Goal: Task Accomplishment & Management: Manage account settings

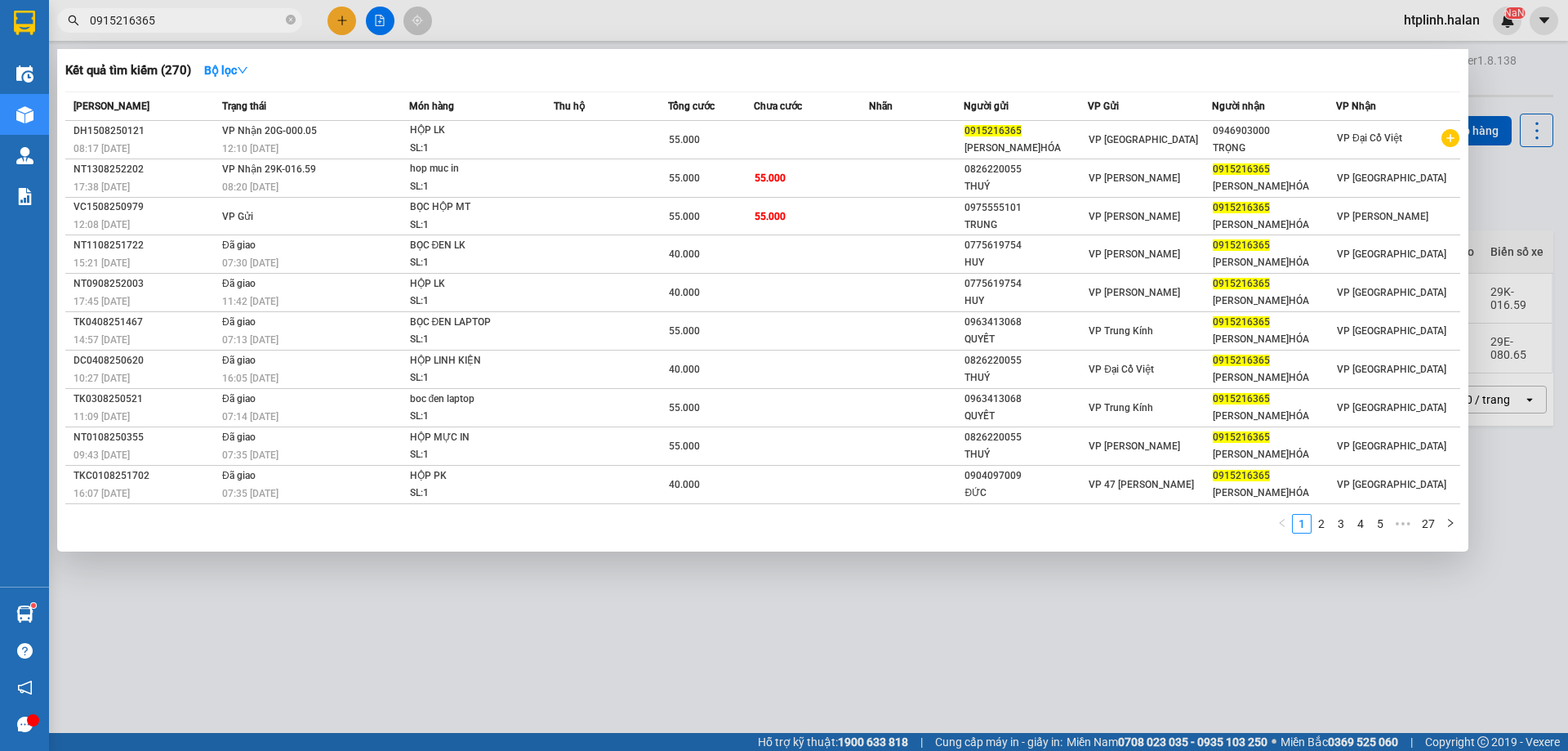
scroll to position [75, 0]
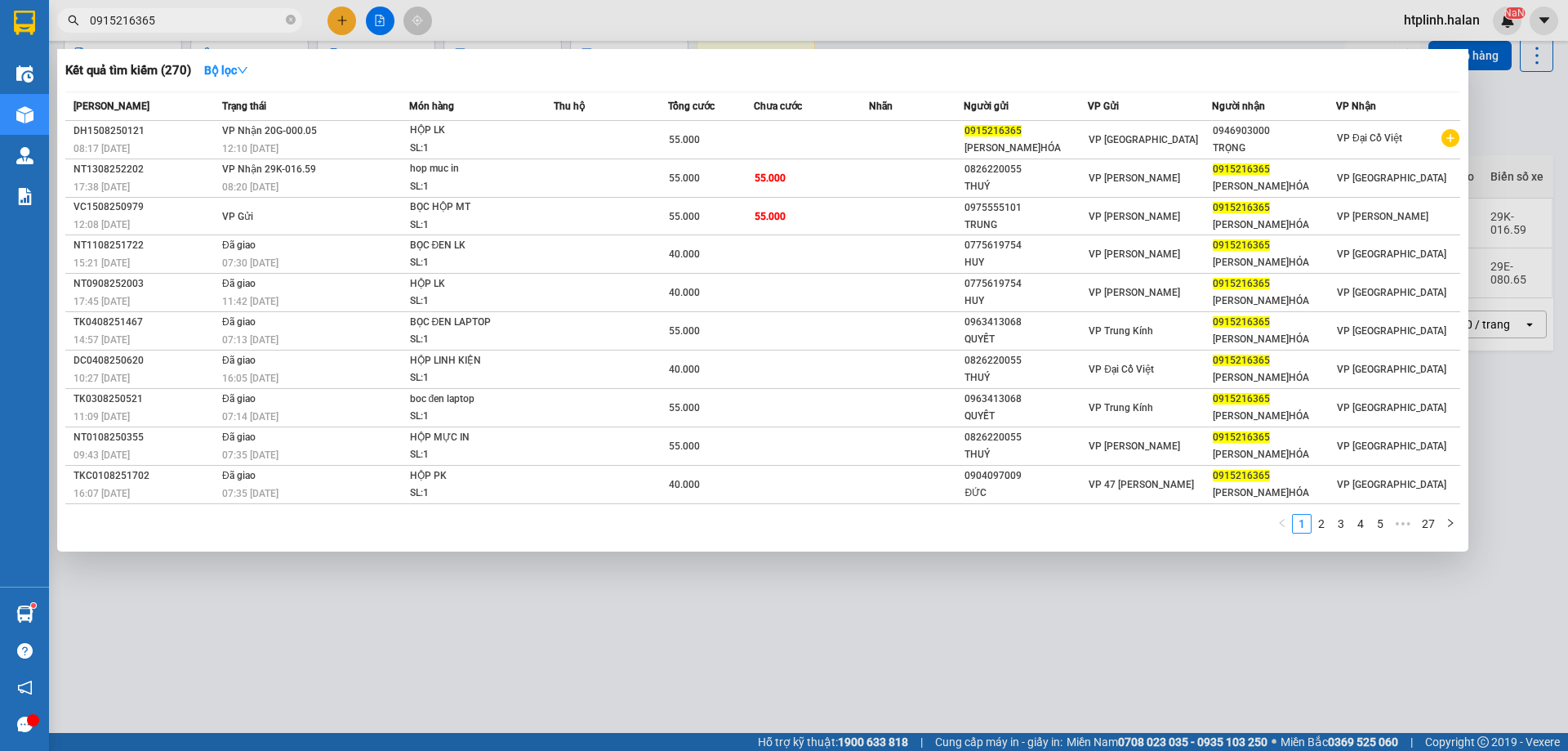
click at [339, 591] on div at bounding box center [784, 376] width 1568 height 751
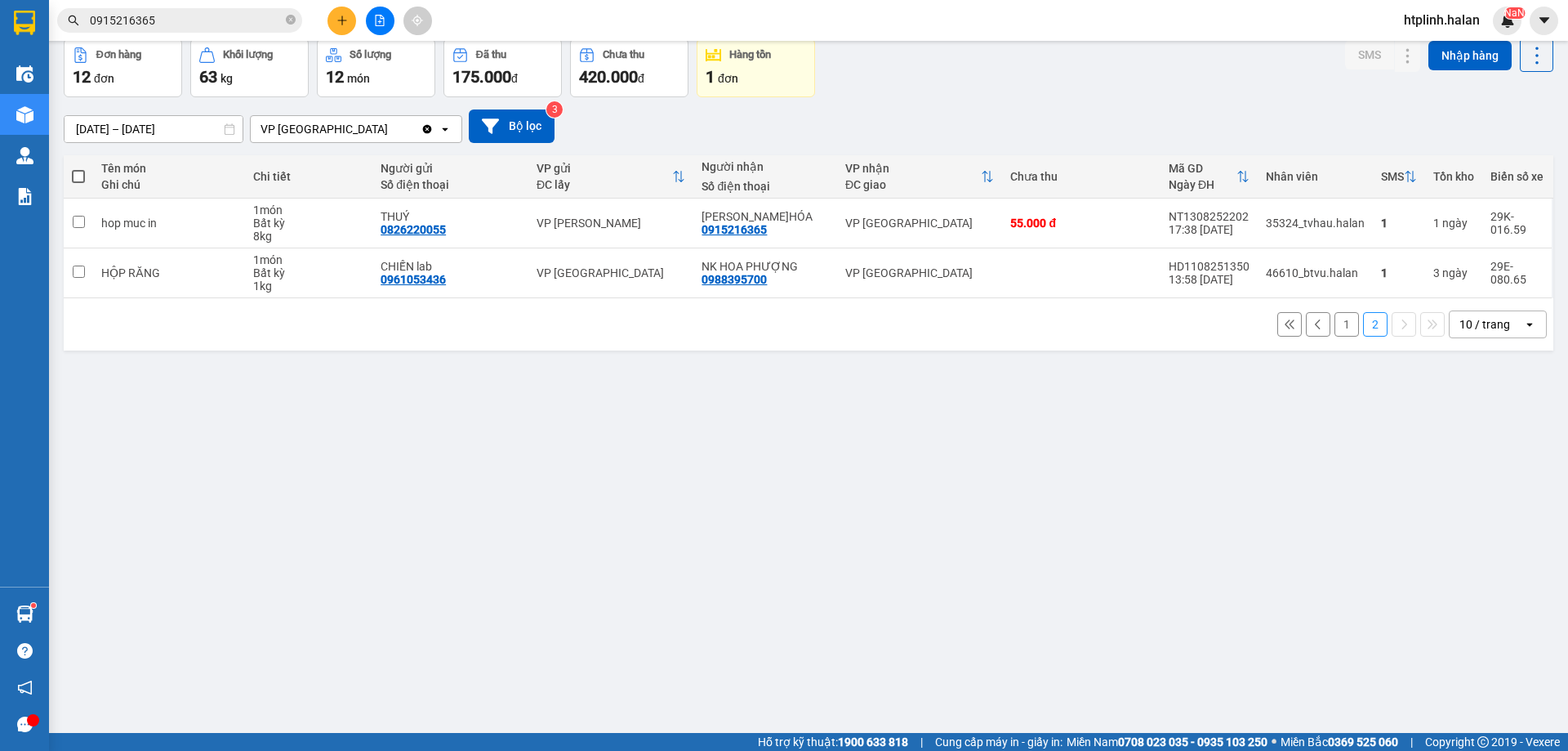
scroll to position [0, 0]
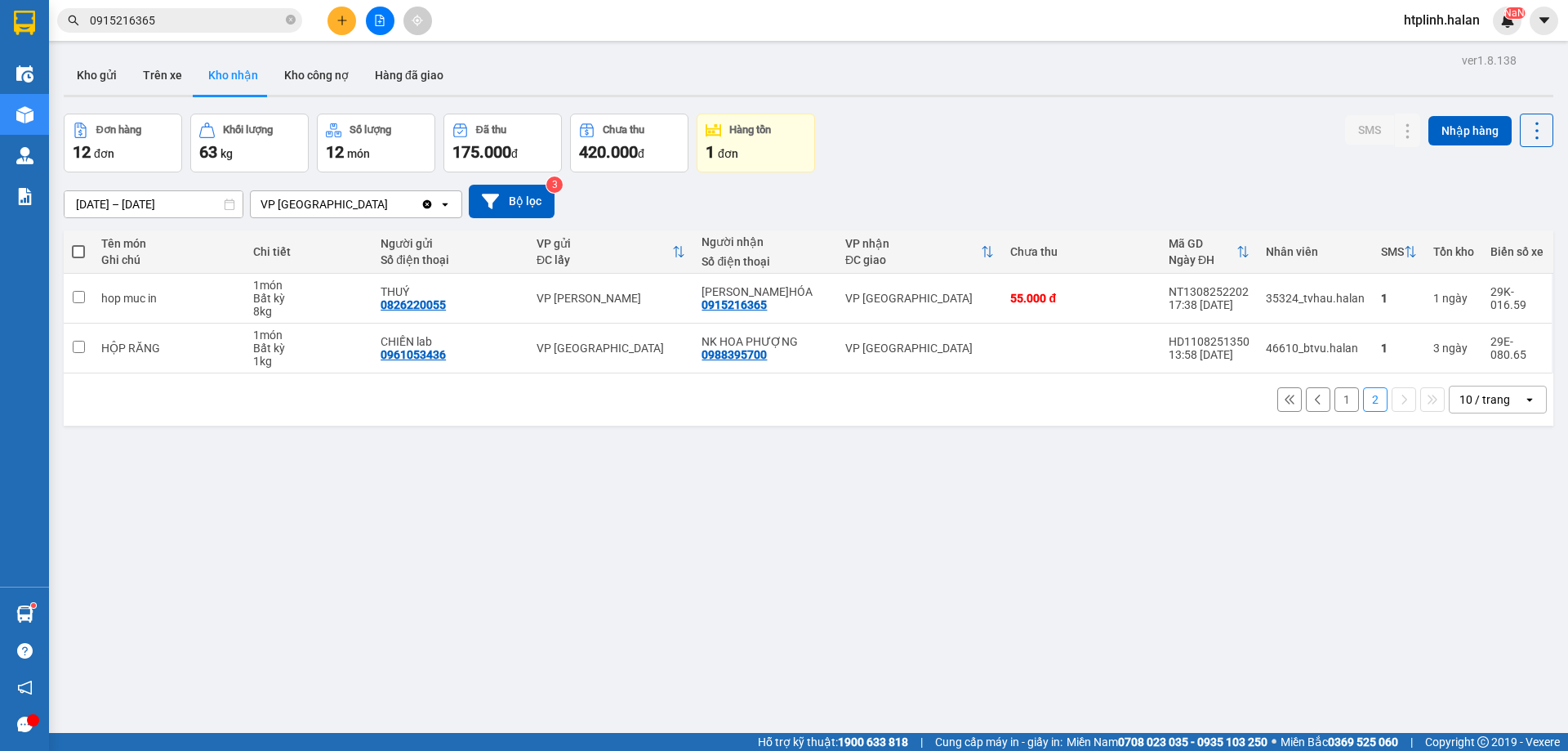
click at [1335, 397] on button "1" at bounding box center [1347, 399] width 25 height 25
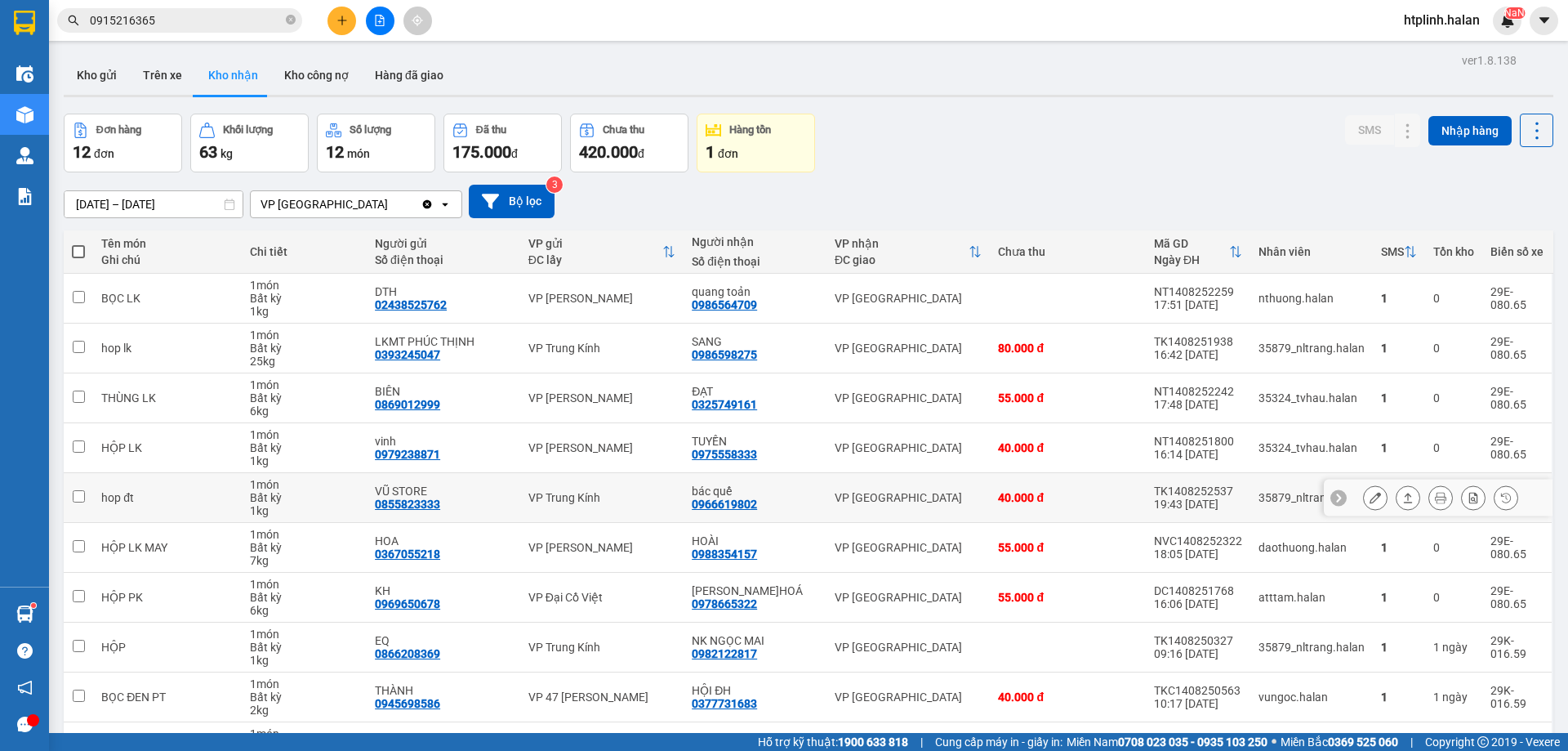
scroll to position [106, 0]
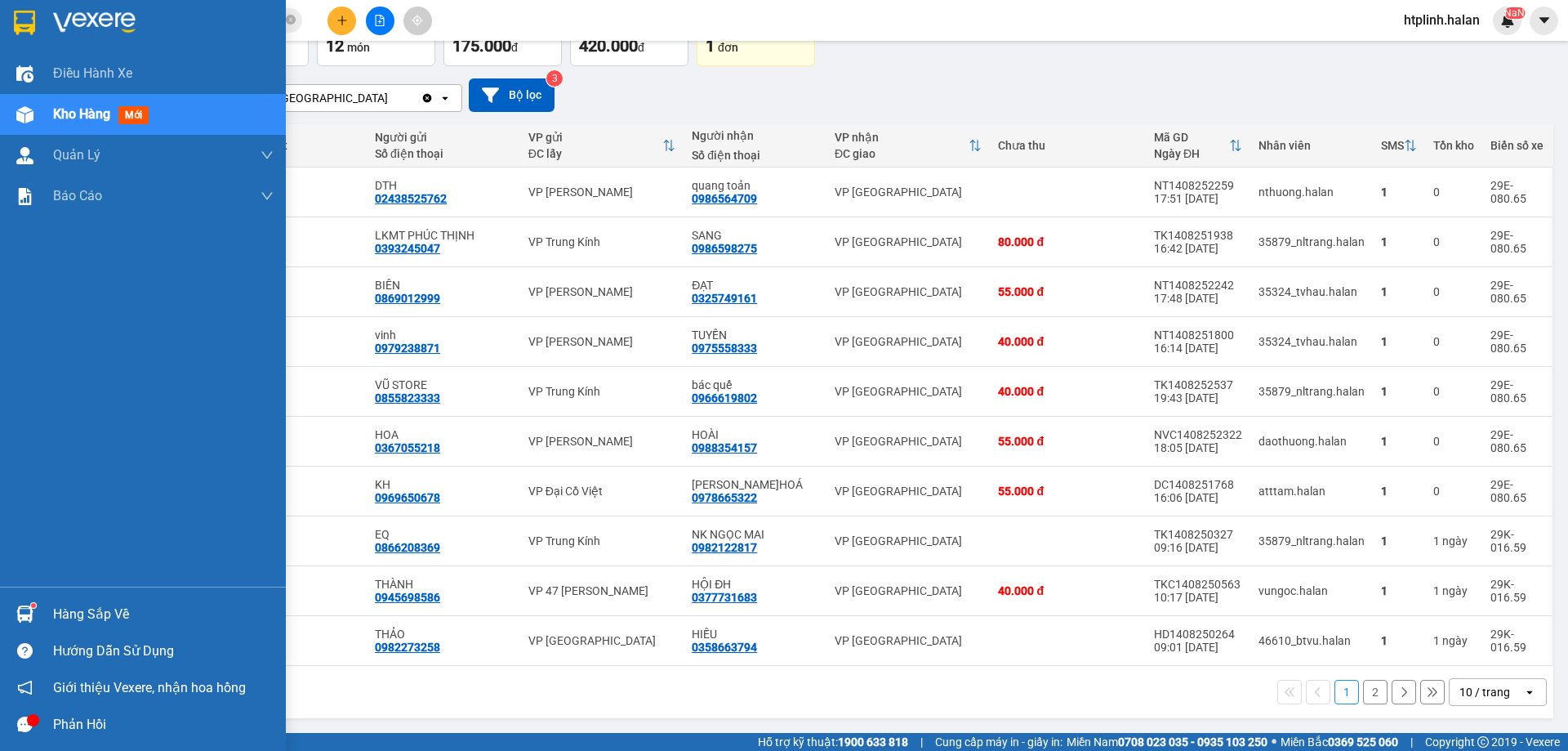
drag, startPoint x: 0, startPoint y: 597, endPoint x: 32, endPoint y: 604, distance: 32.8
click at [1, 597] on div "Hàng sắp về" at bounding box center [143, 614] width 286 height 37
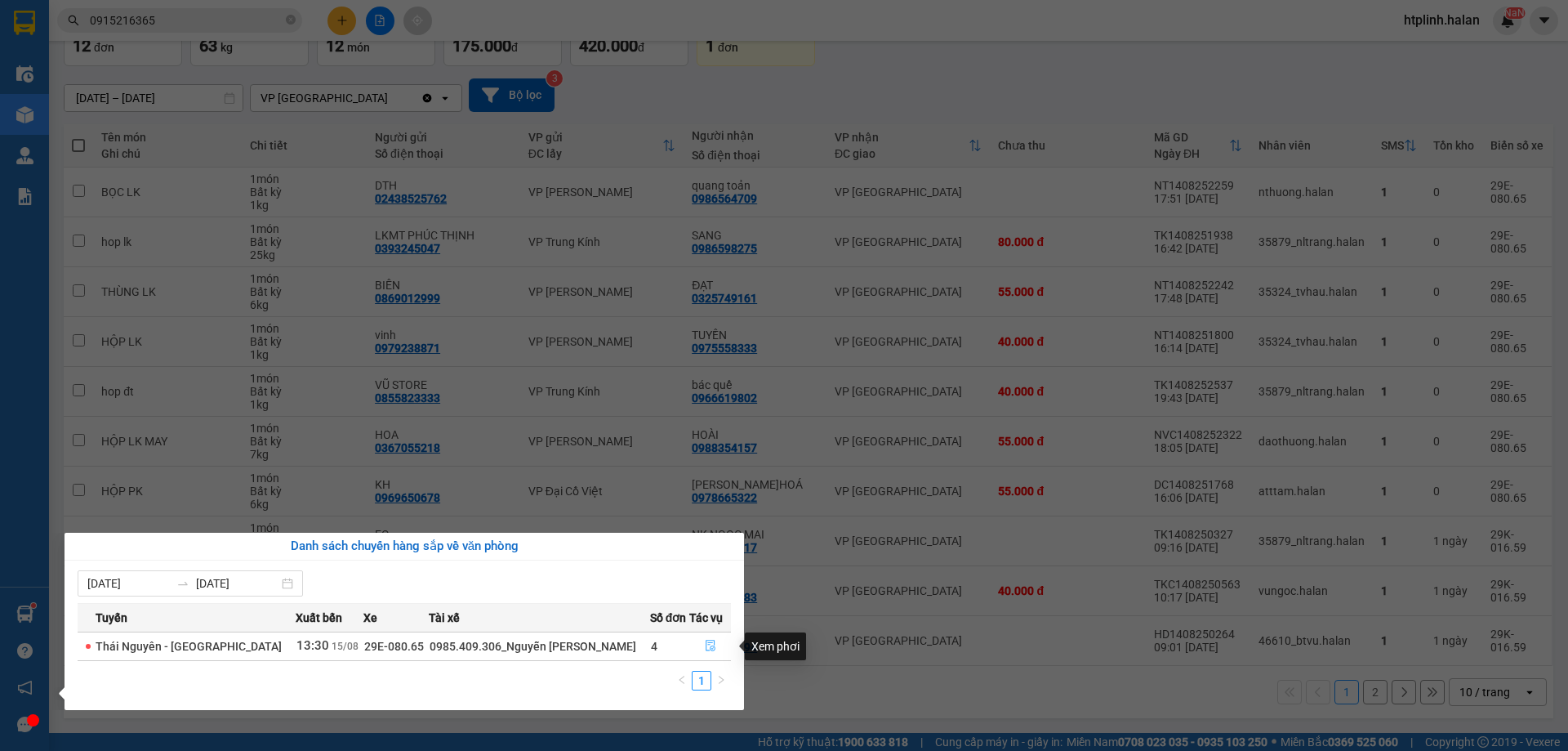
click at [709, 636] on button "button" at bounding box center [710, 646] width 40 height 26
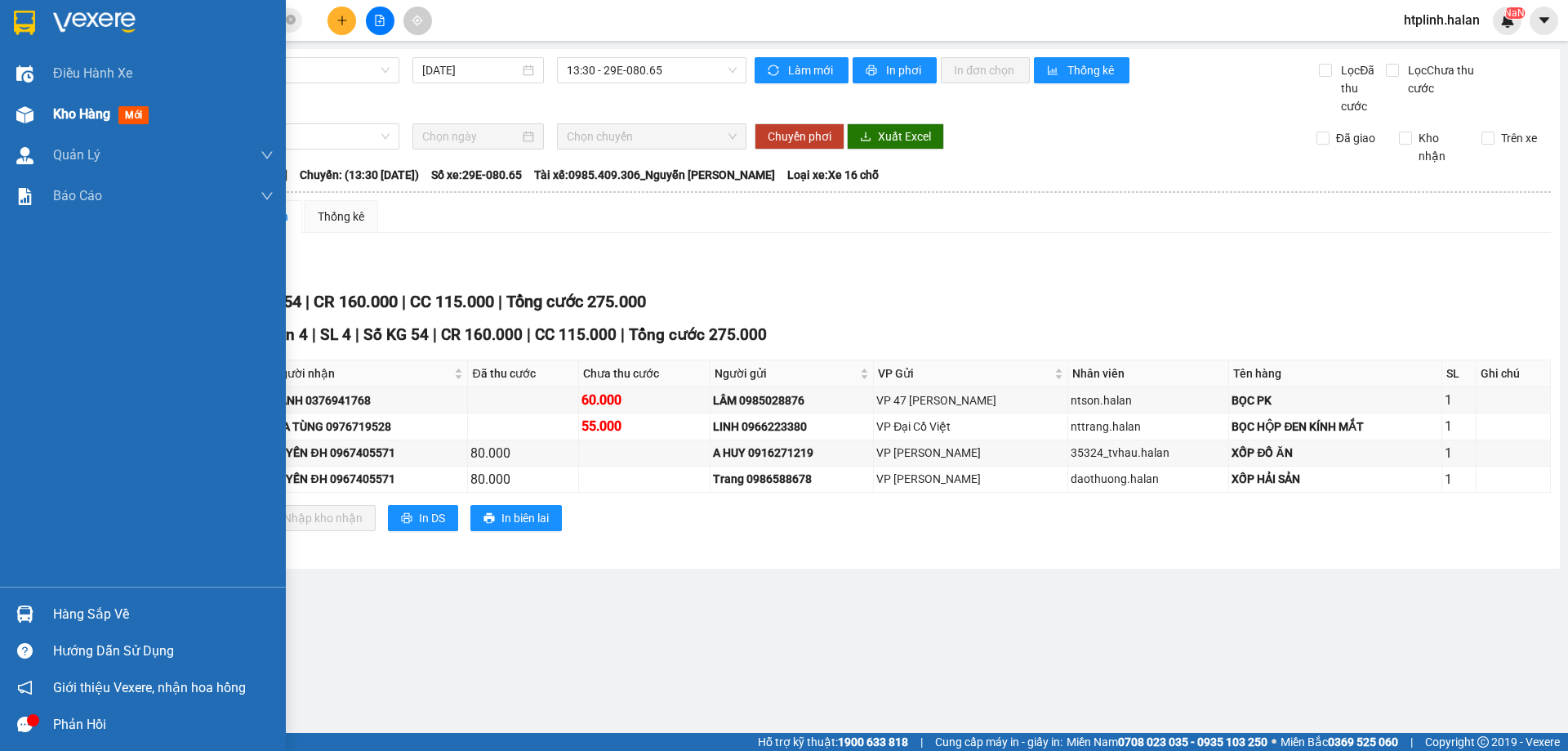
click at [14, 107] on div at bounding box center [25, 115] width 29 height 29
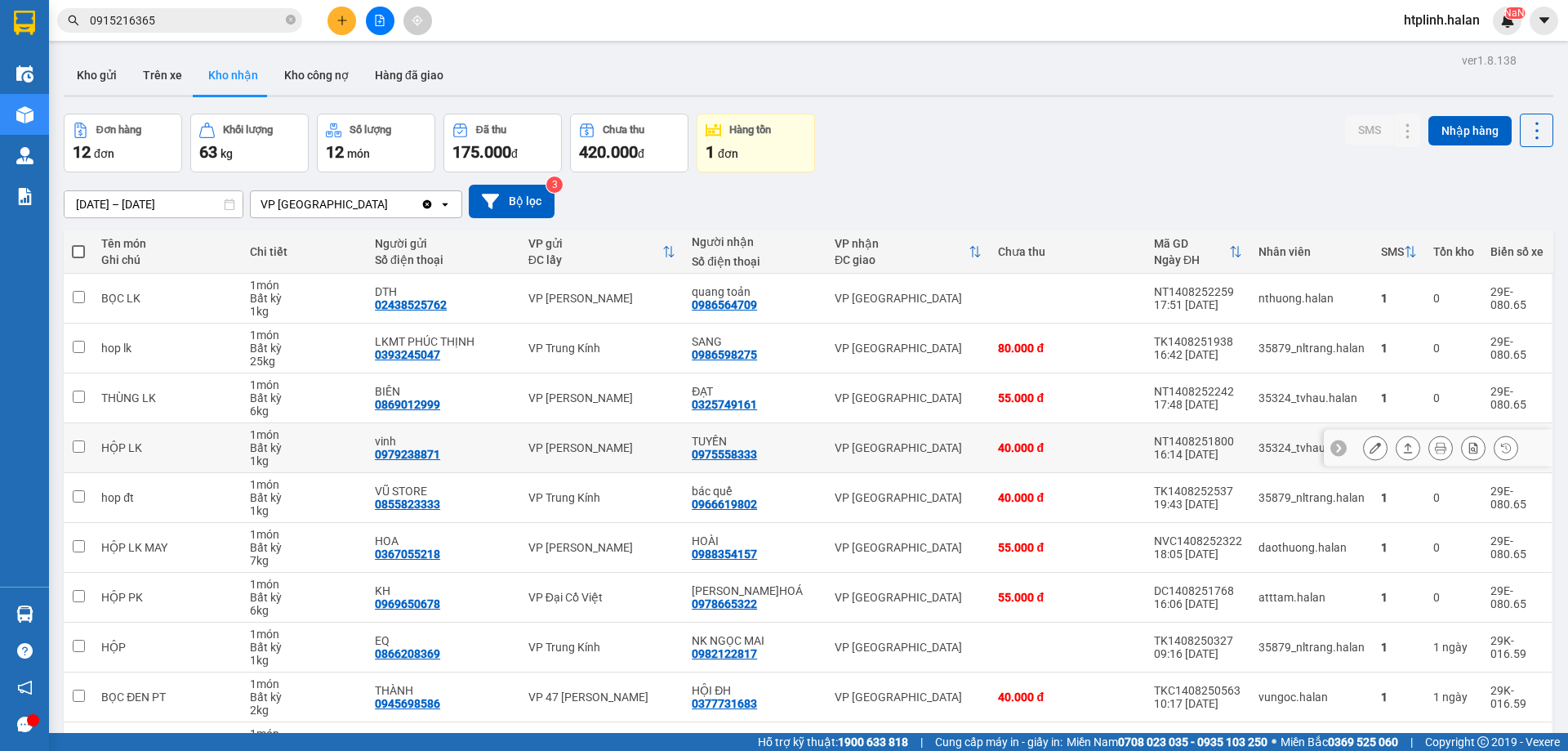
scroll to position [106, 0]
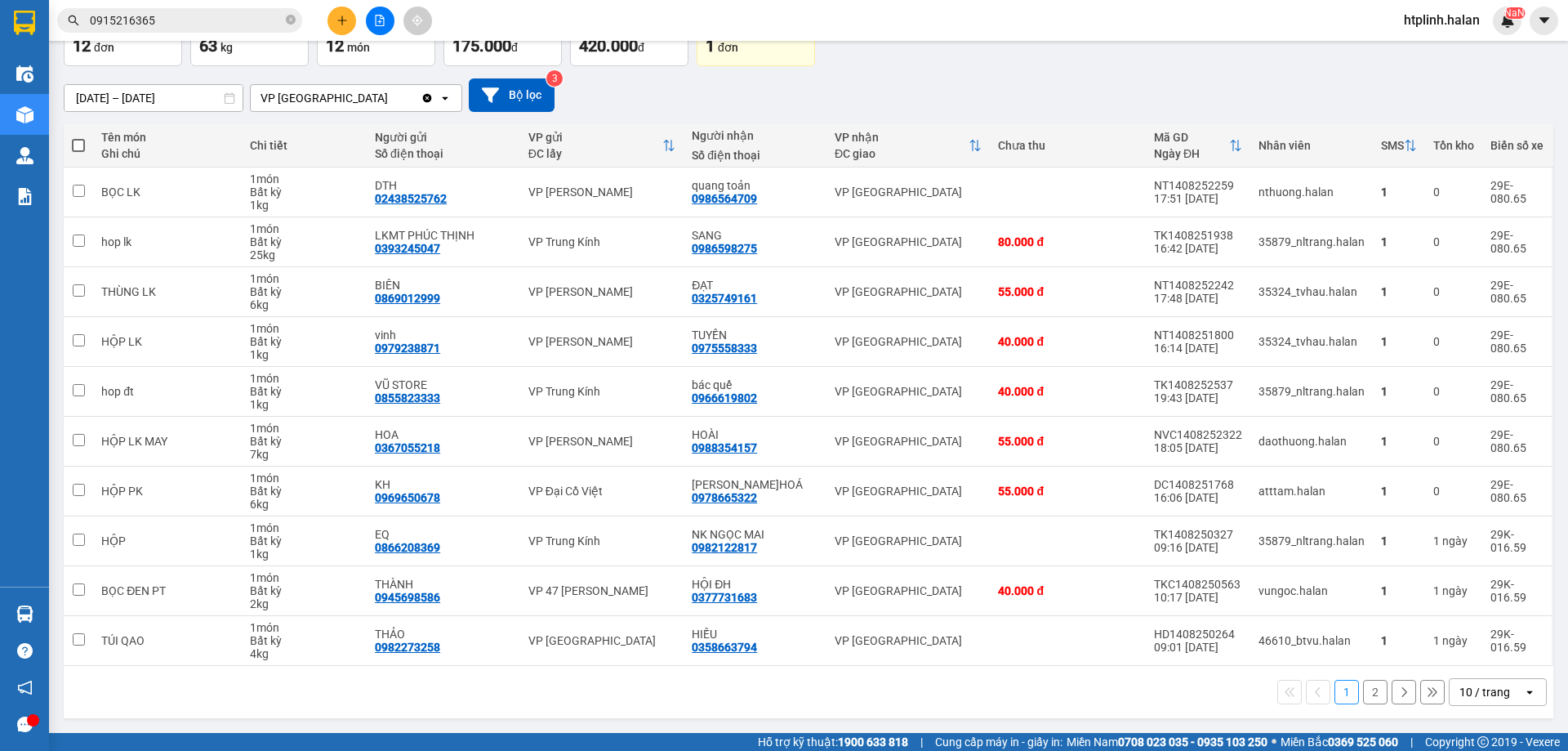
click at [1370, 692] on button "2" at bounding box center [1375, 691] width 25 height 25
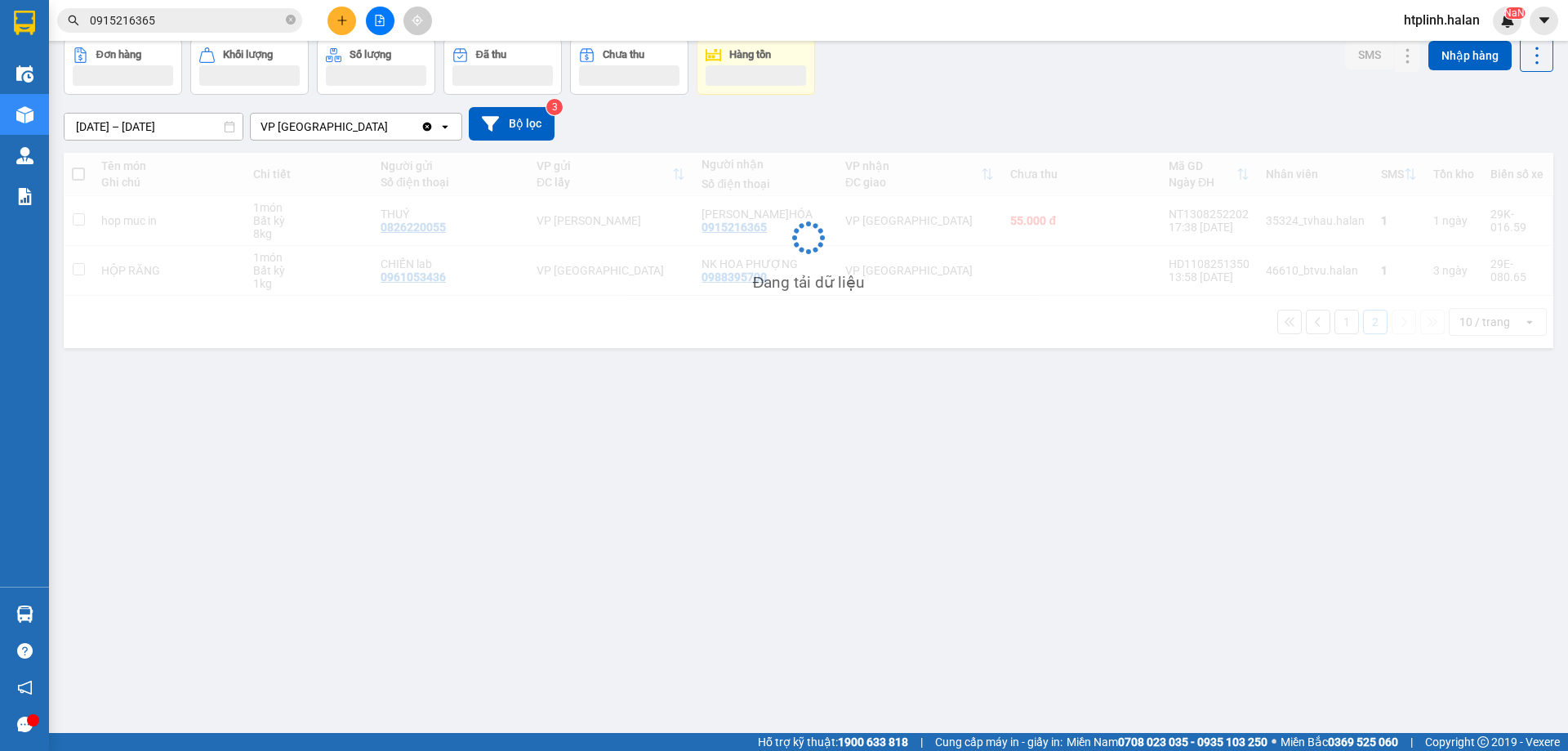
scroll to position [75, 0]
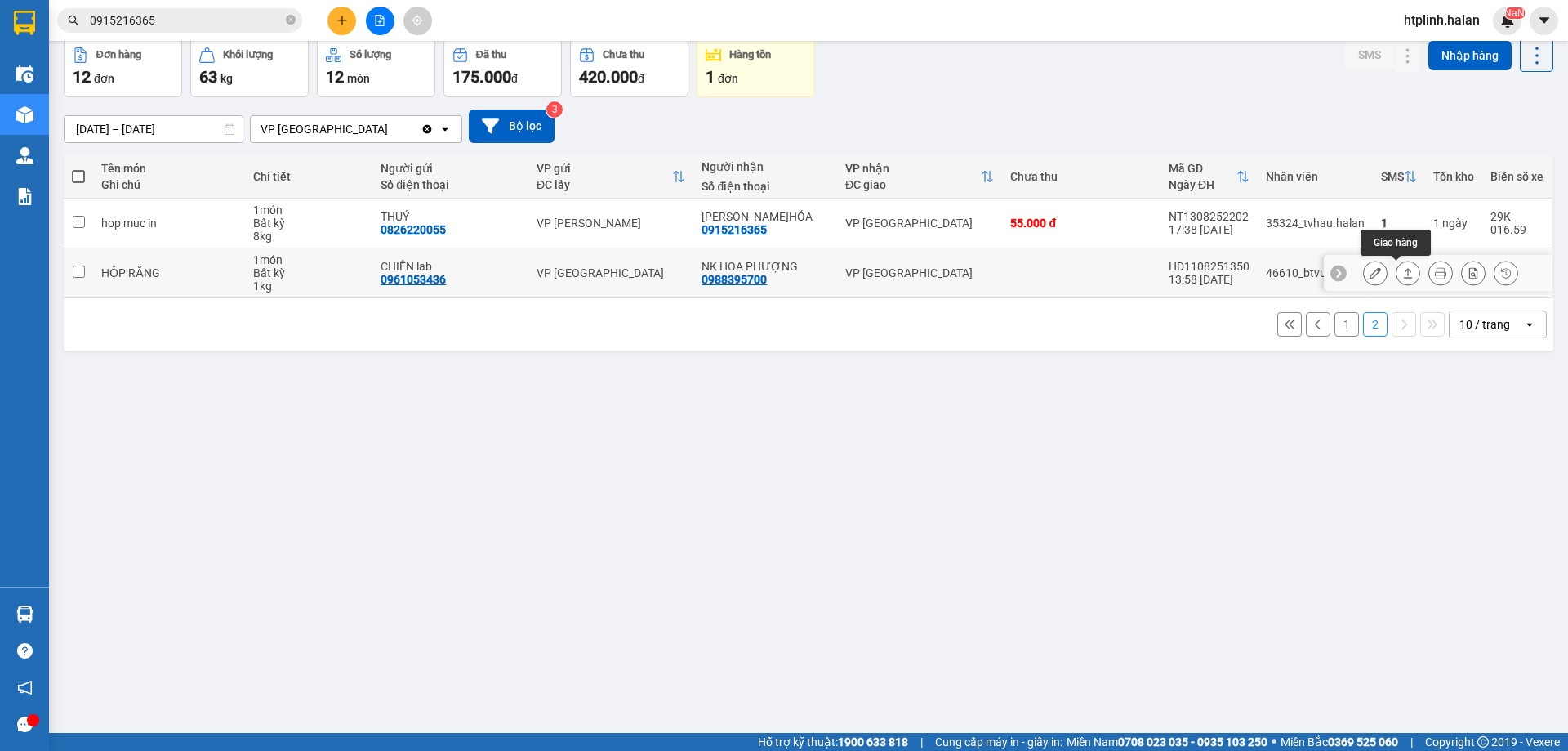
click at [1397, 276] on button at bounding box center [1408, 273] width 23 height 29
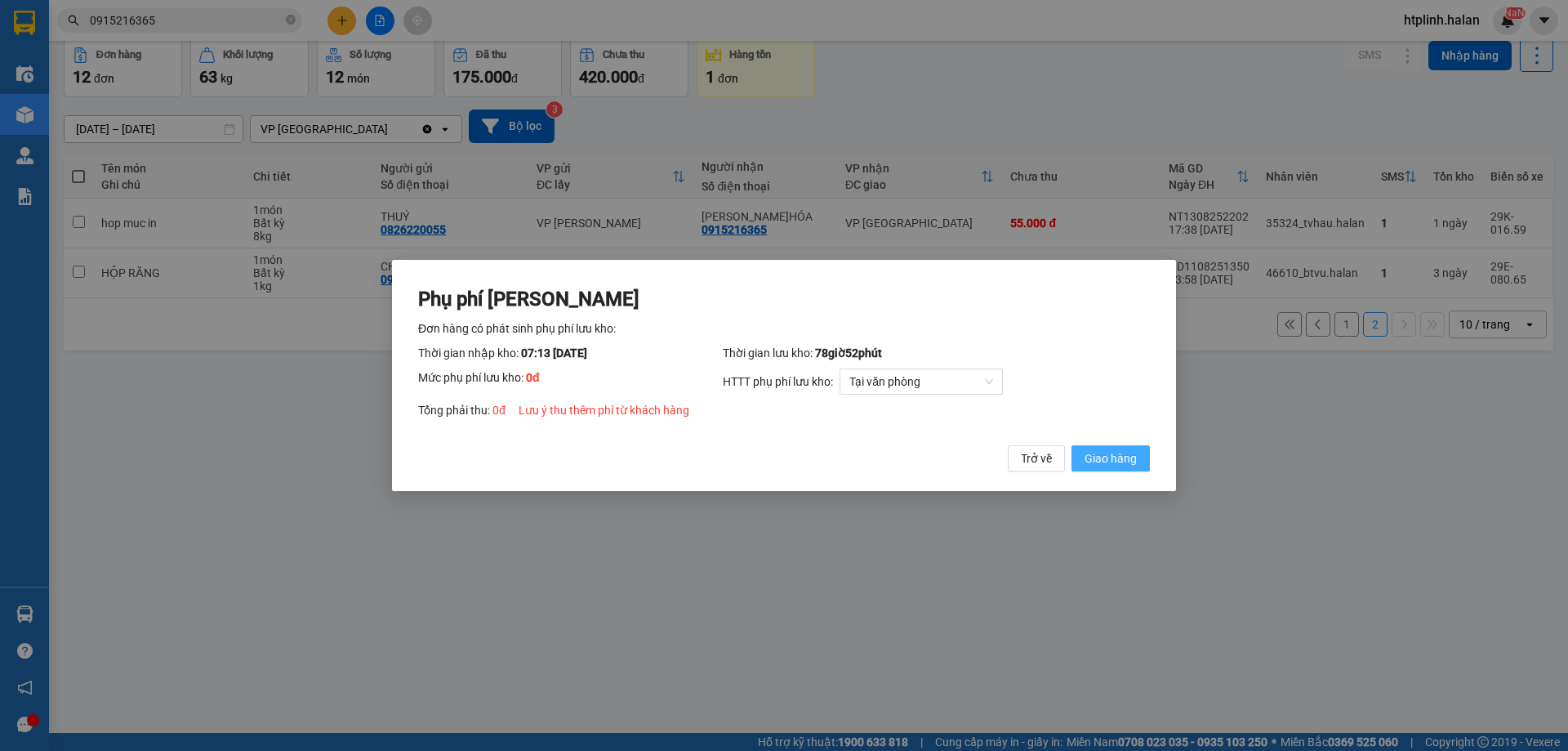
click at [1125, 452] on span "Giao hàng" at bounding box center [1110, 458] width 52 height 18
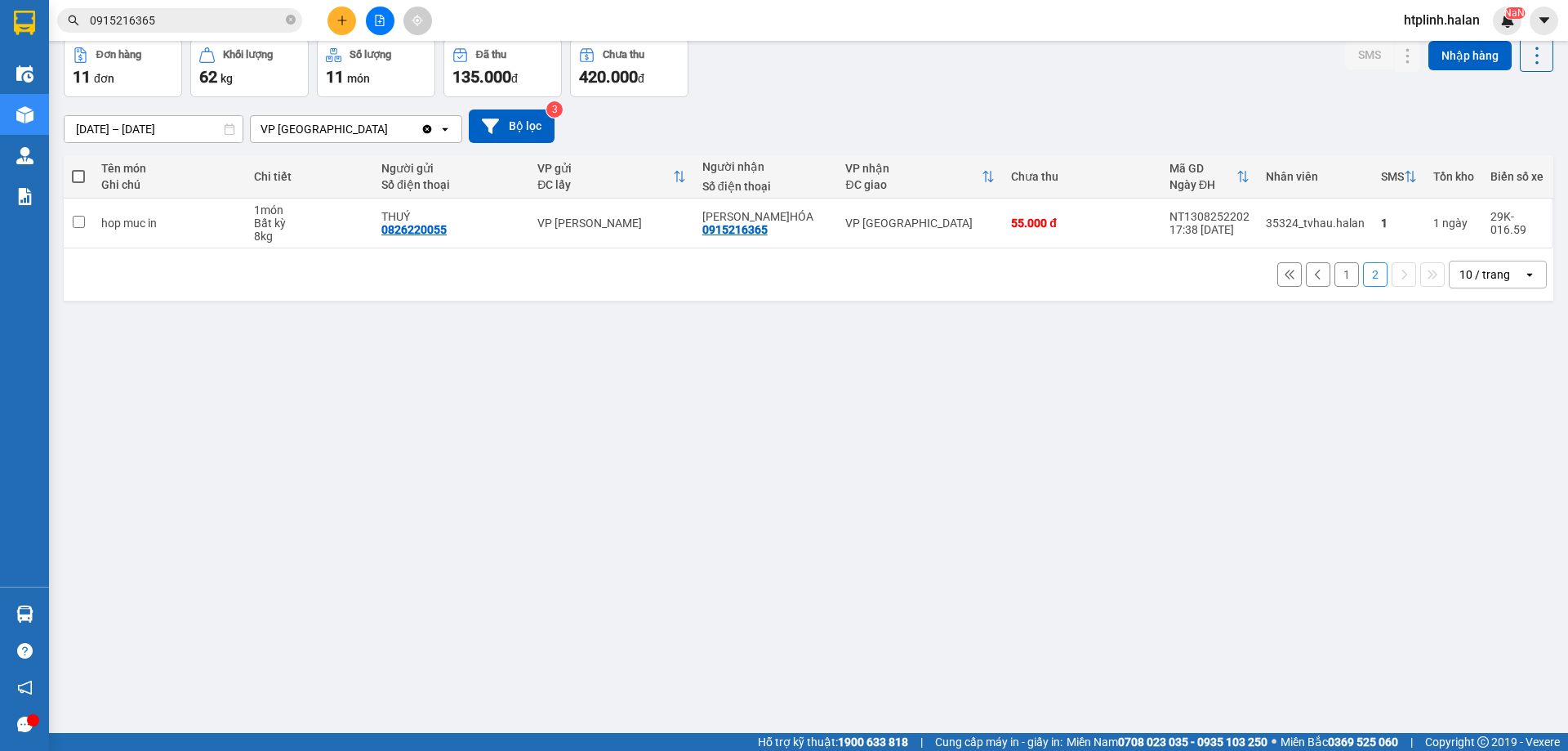
click at [1342, 273] on button "1" at bounding box center [1347, 274] width 25 height 25
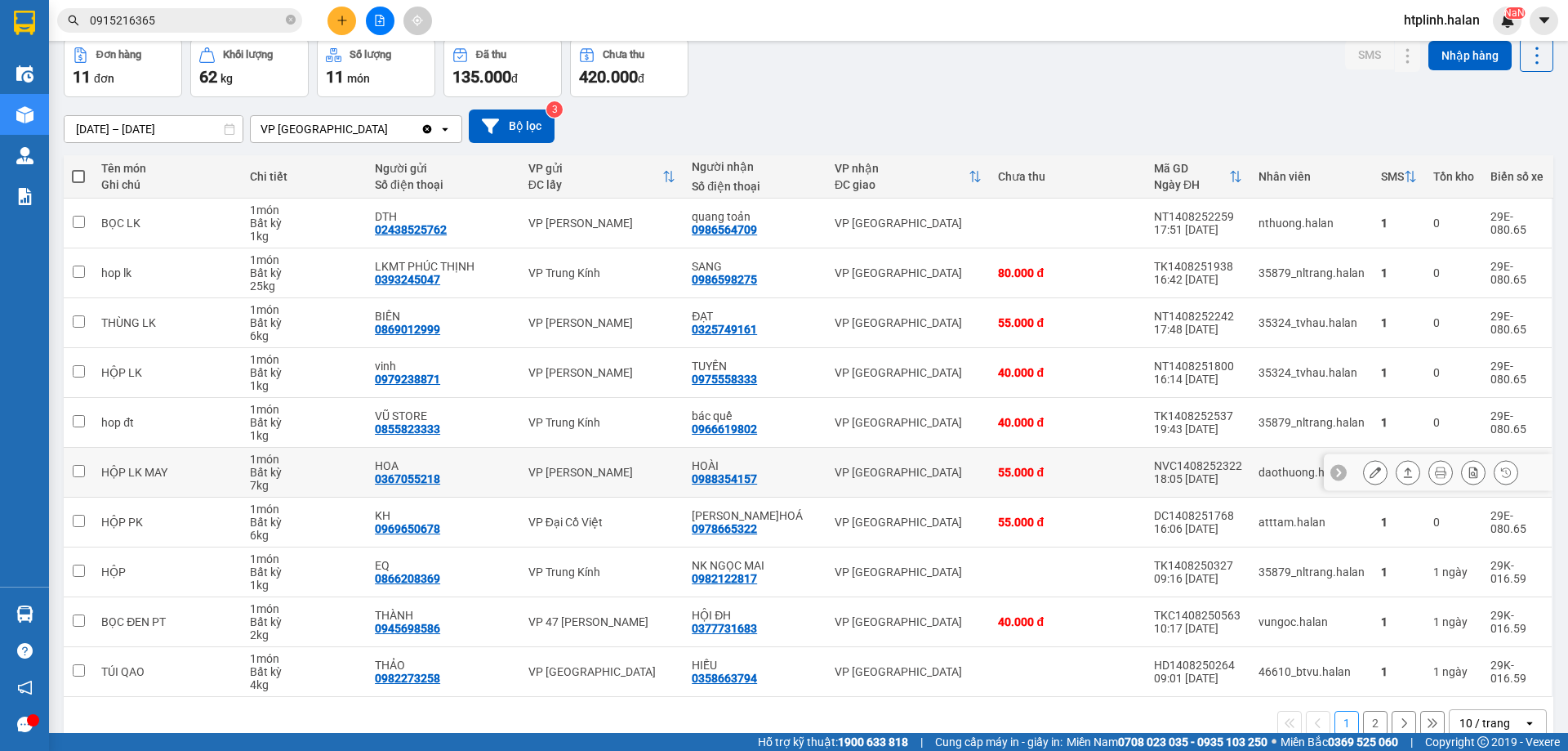
scroll to position [106, 0]
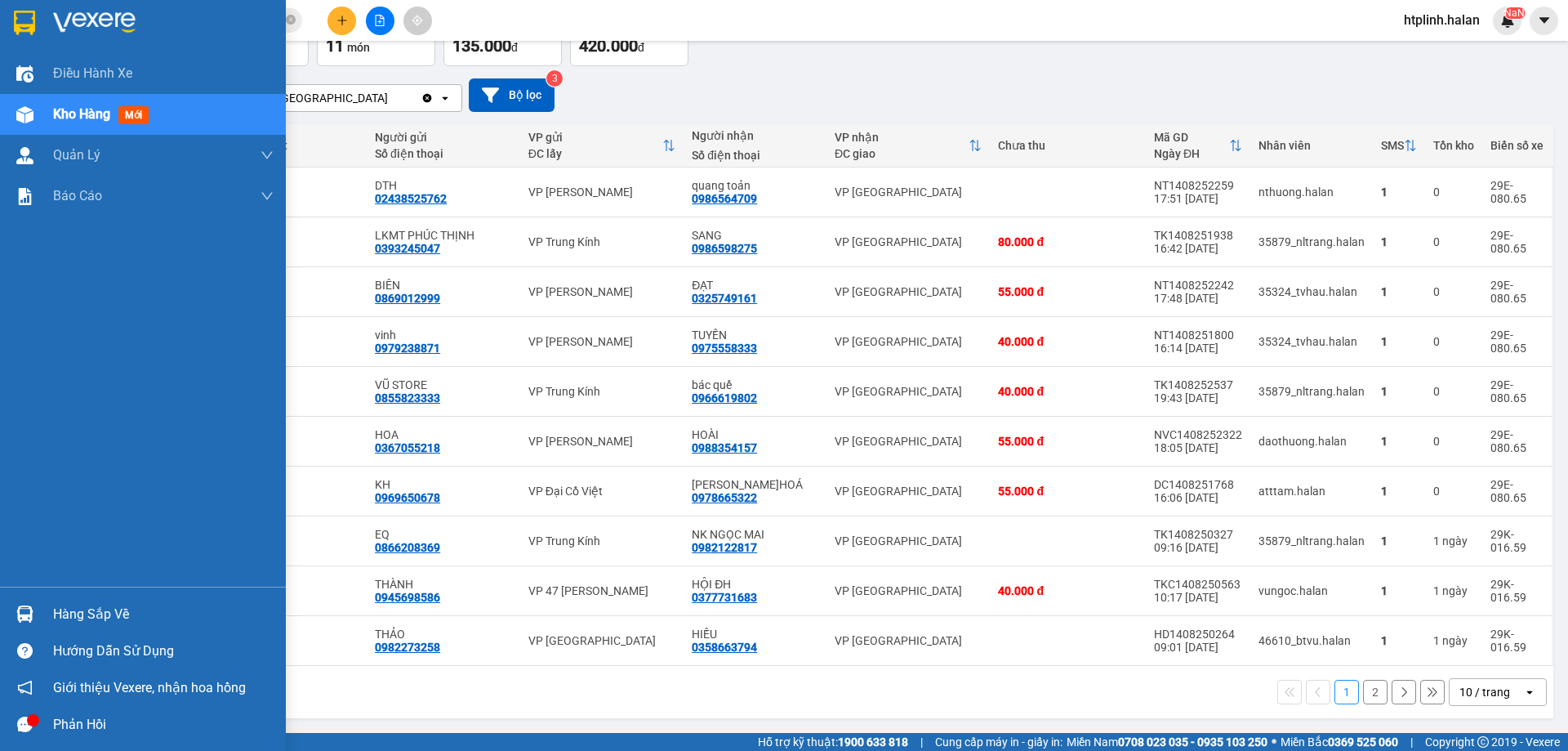
click at [15, 612] on div at bounding box center [25, 614] width 29 height 29
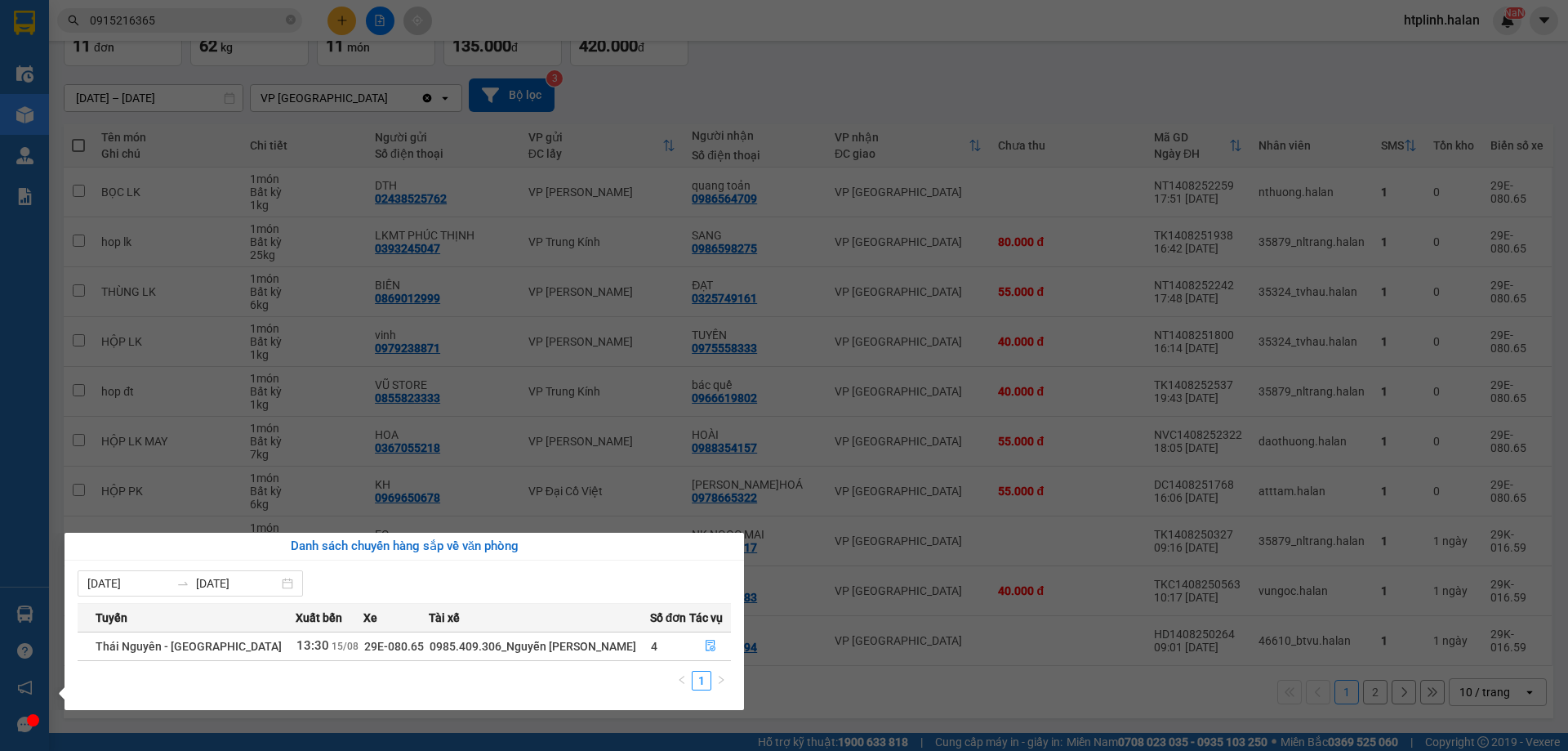
click at [1102, 588] on section "Kết quả tìm kiếm ( 270 ) Bộ lọc Mã ĐH Trạng thái Món hàng Thu hộ Tổng cước Chưa…" at bounding box center [784, 376] width 1568 height 751
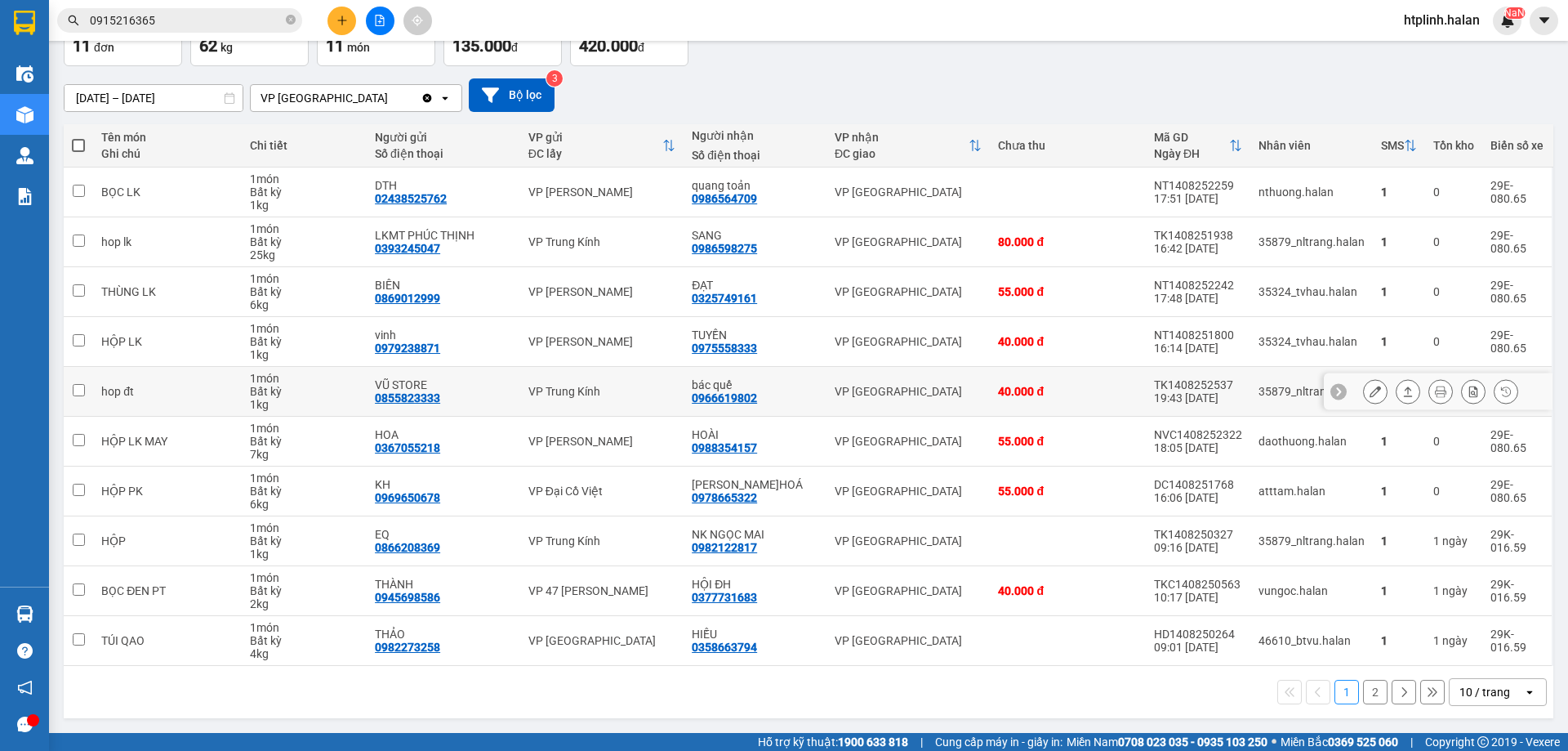
click at [1370, 393] on icon at bounding box center [1375, 391] width 11 height 11
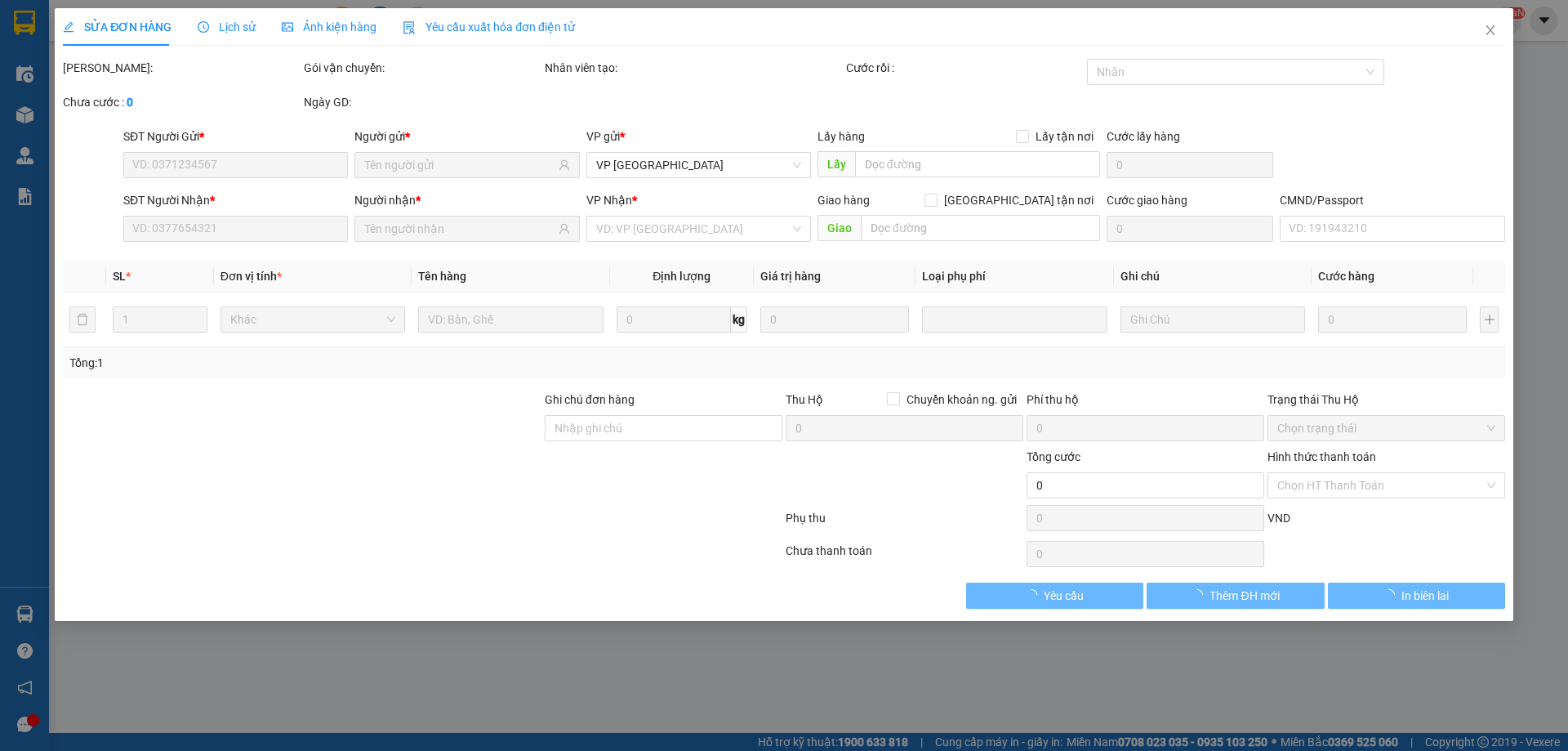
type input "0855823333"
type input "VŨ STORE"
type input "0966619802"
type input "bác quế"
type input "40.000"
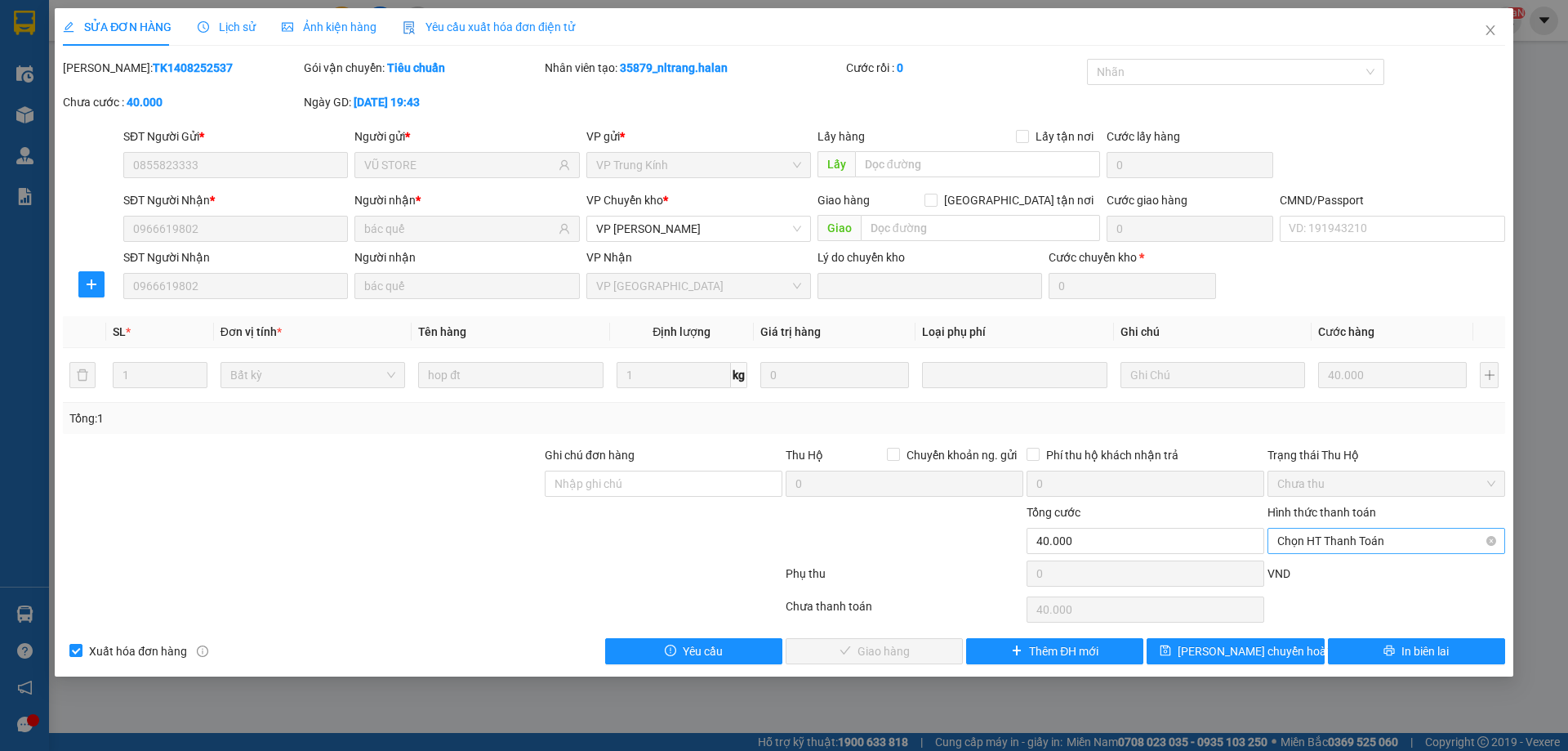
click at [1280, 540] on span "Chọn HT Thanh Toán" at bounding box center [1387, 541] width 218 height 25
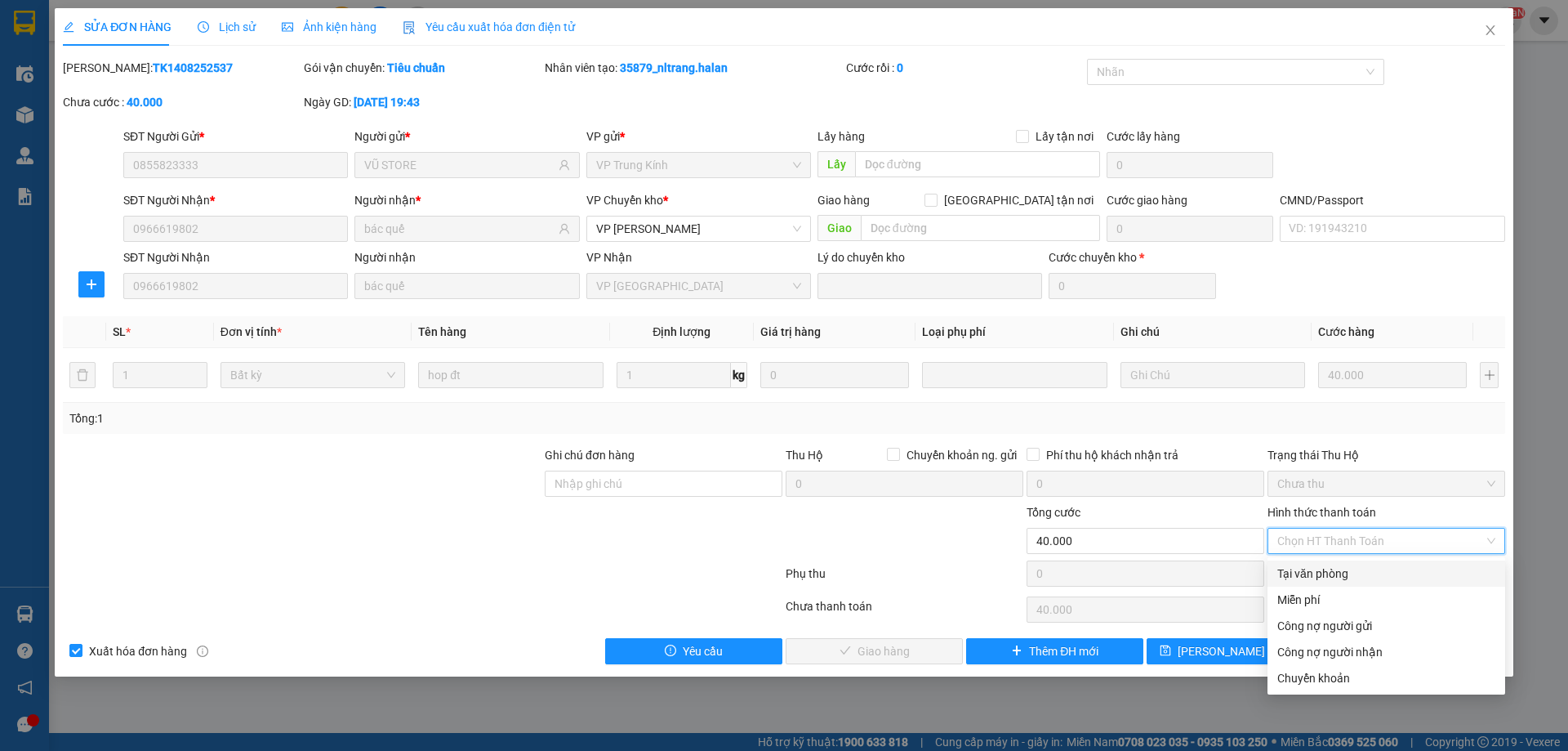
click at [1285, 563] on div "Tại văn phòng" at bounding box center [1386, 573] width 237 height 26
type input "0"
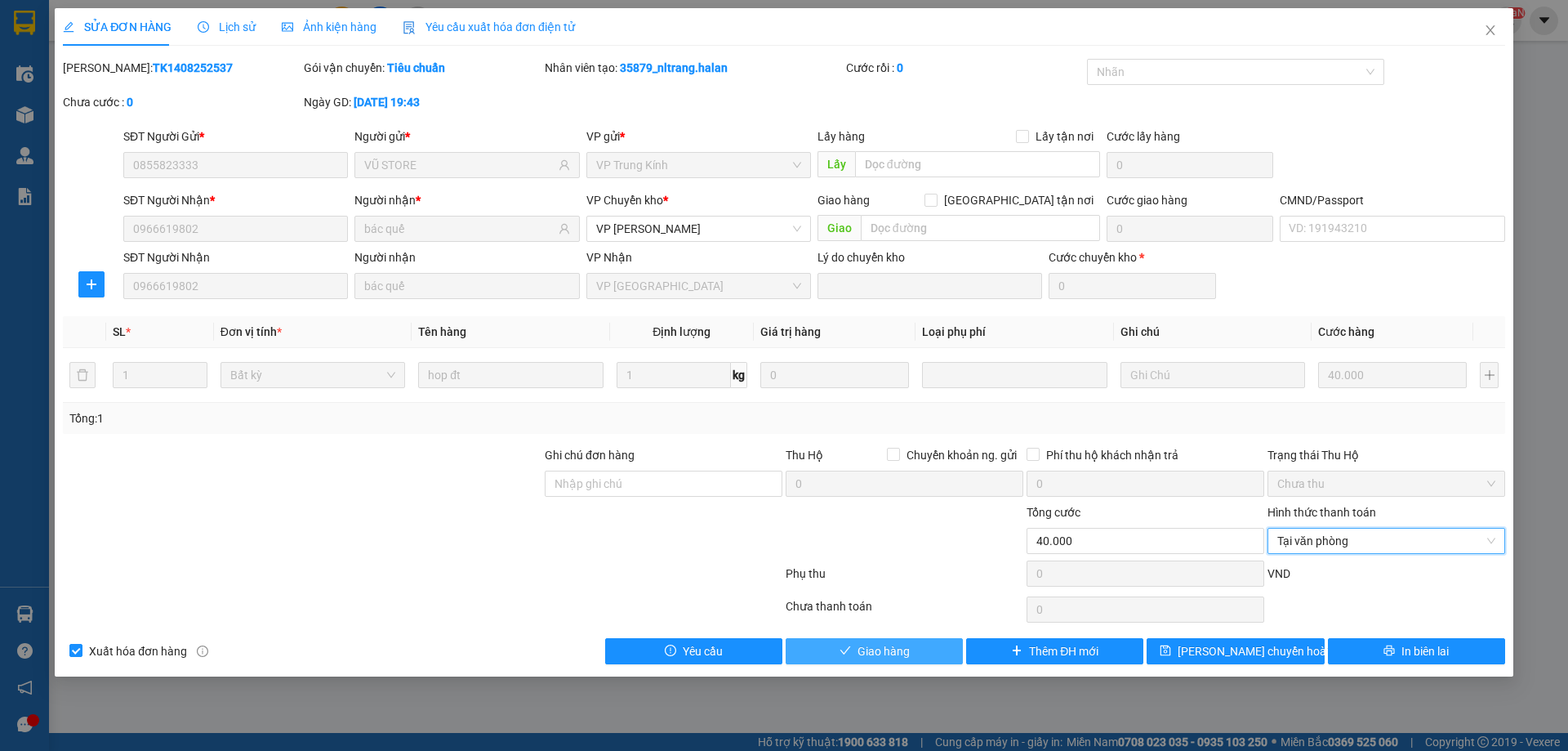
click at [924, 642] on button "Giao hàng" at bounding box center [874, 651] width 177 height 26
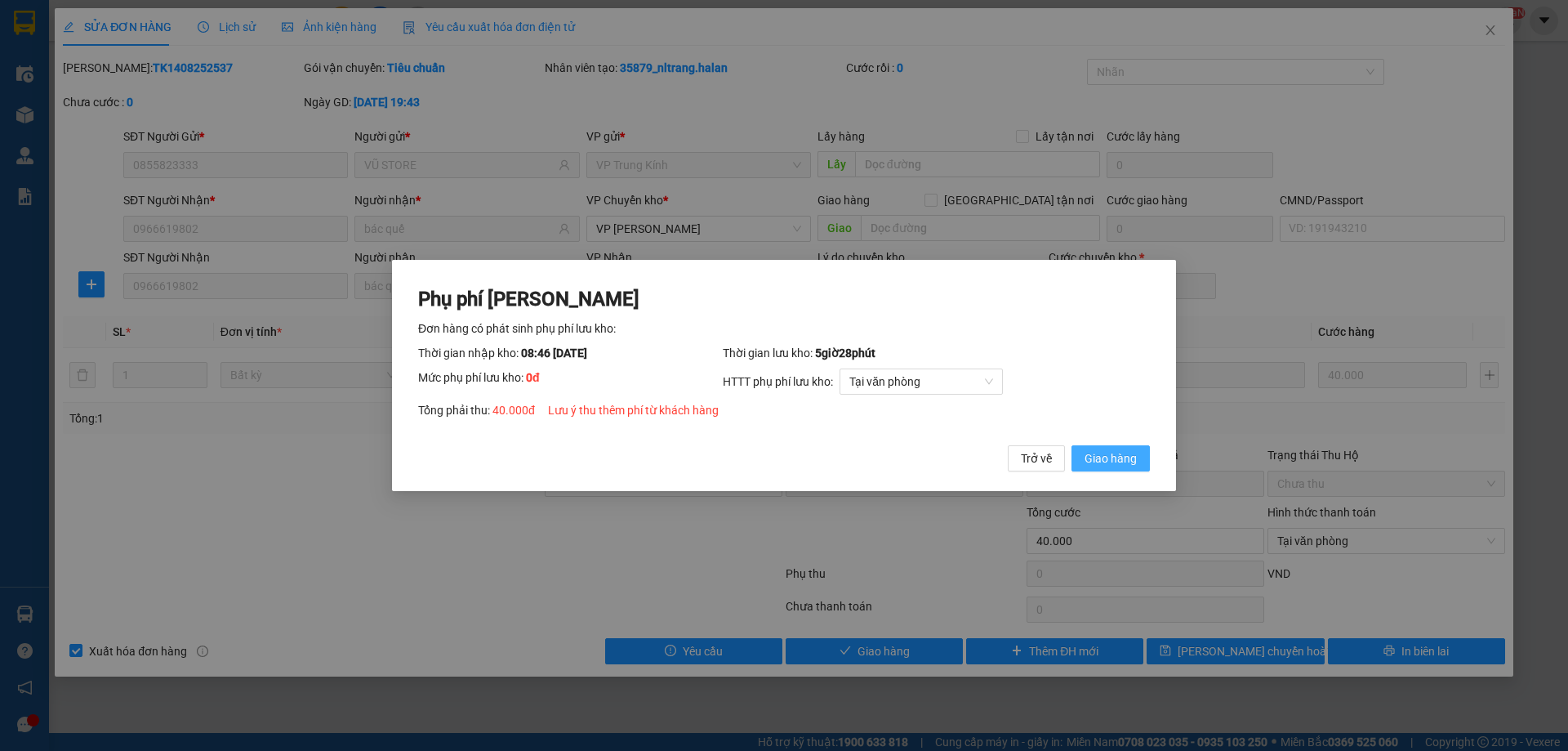
click at [1118, 450] on span "Giao hàng" at bounding box center [1110, 458] width 52 height 18
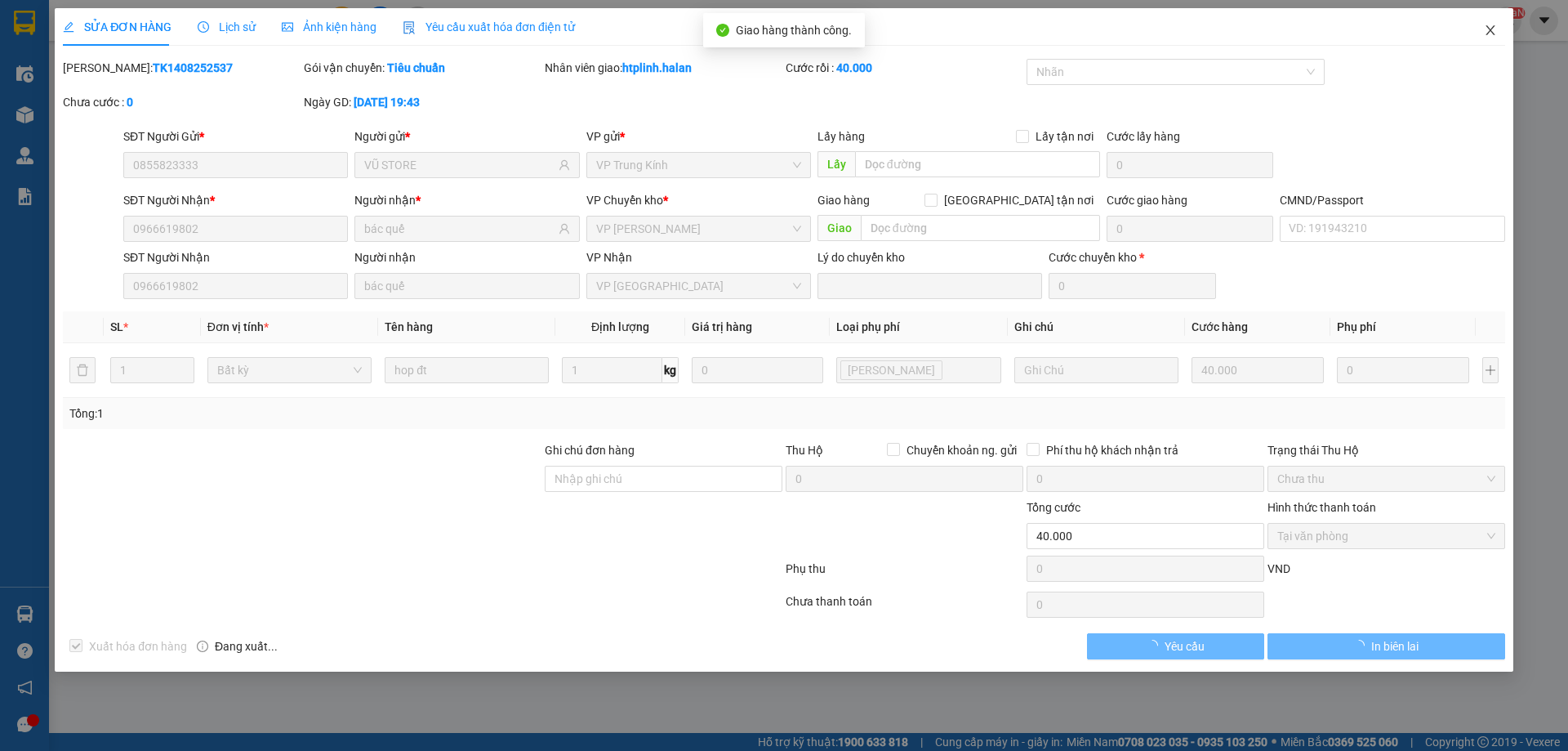
click at [1489, 25] on icon "close" at bounding box center [1490, 30] width 13 height 13
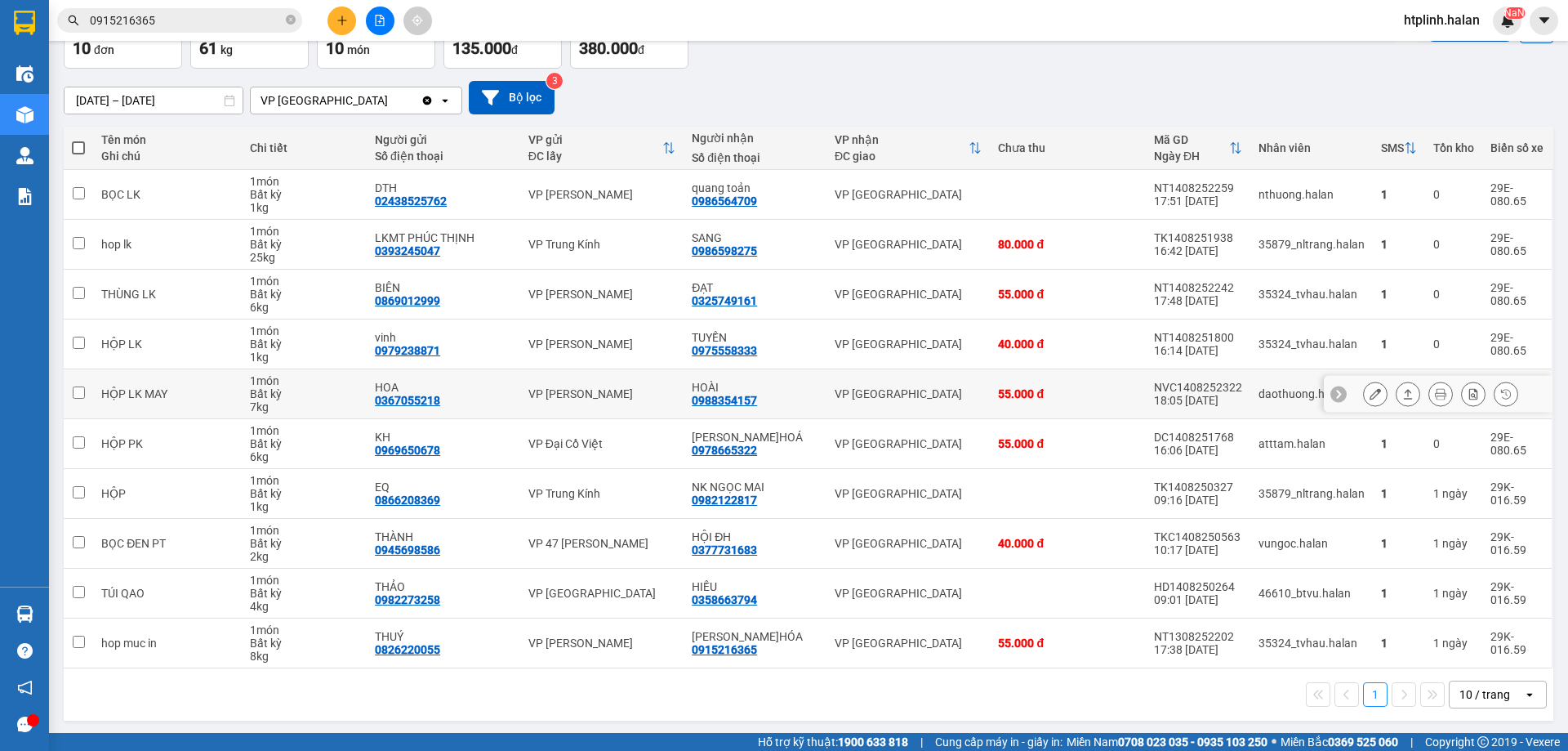
scroll to position [106, 0]
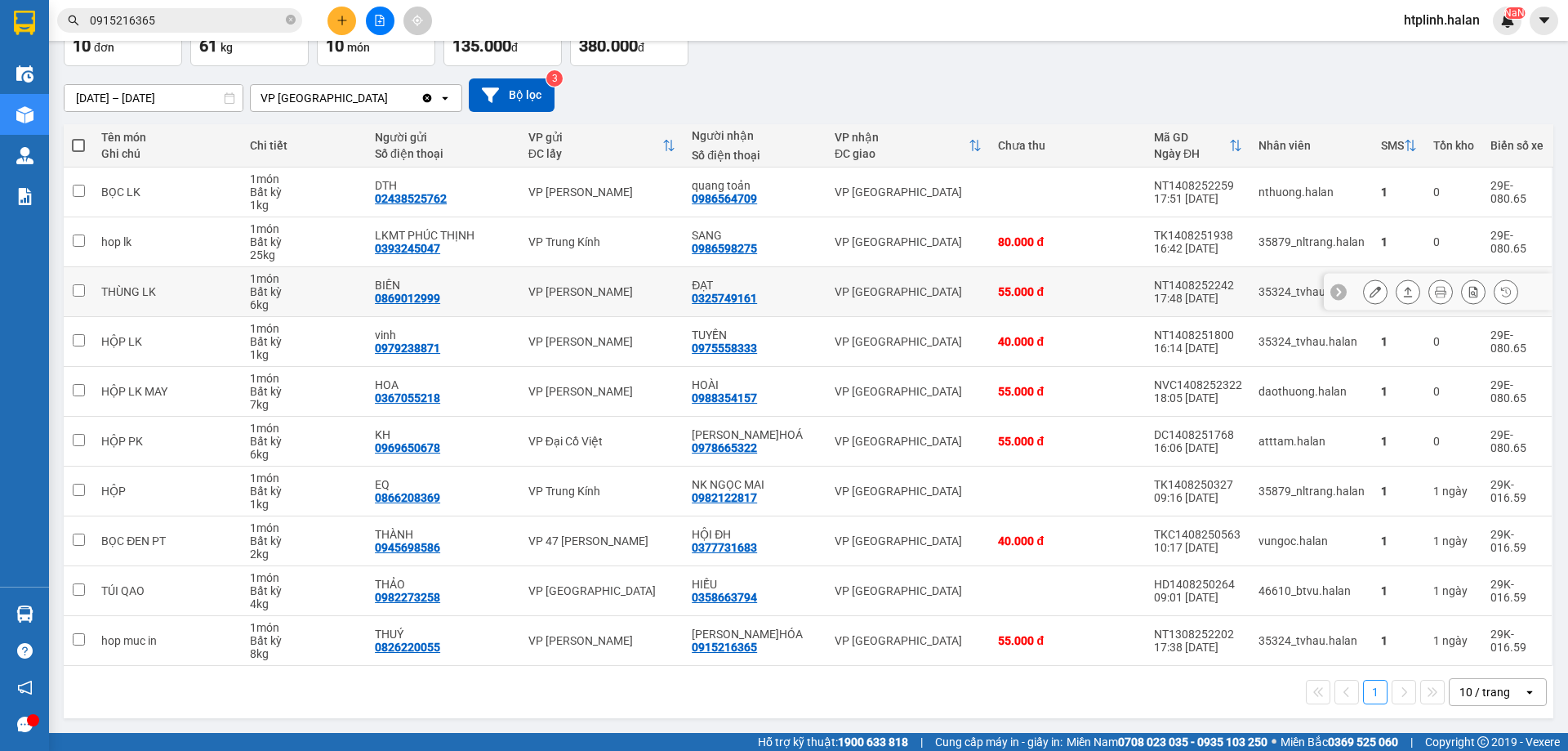
click at [1364, 293] on button at bounding box center [1375, 292] width 23 height 29
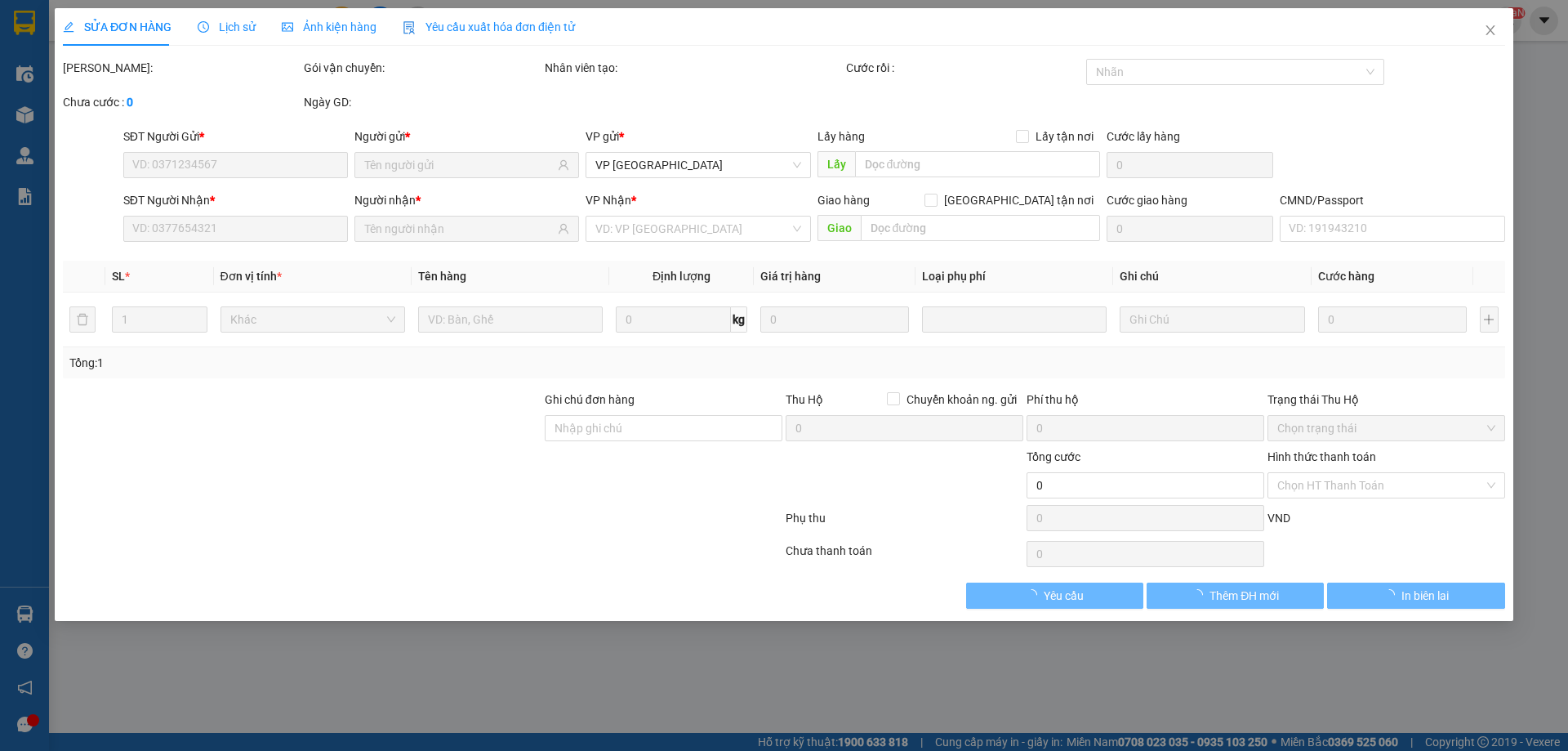
type input "0869012999"
type input "BIÊN"
type input "0325749161"
type input "ĐẠT"
type input "55.000"
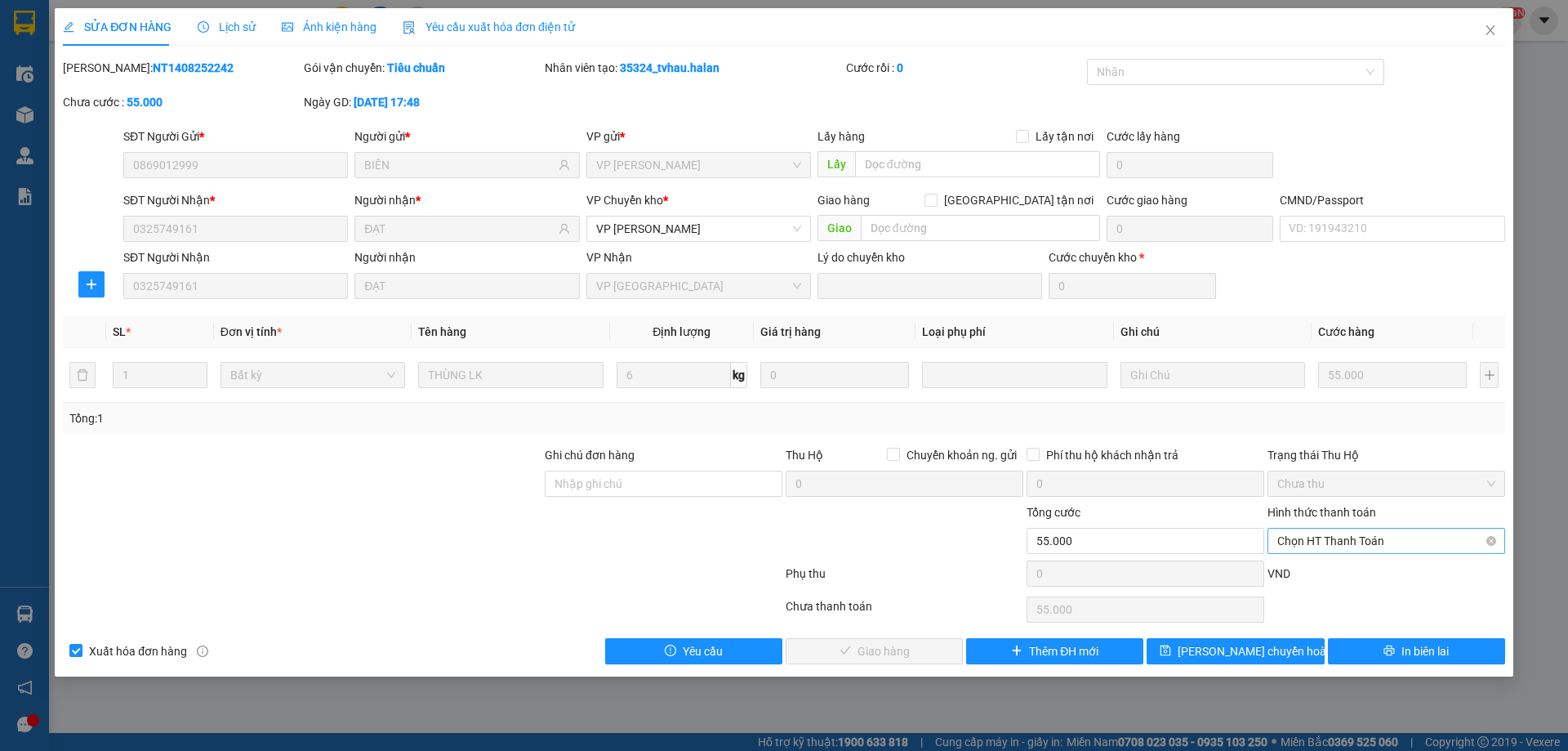
click at [1297, 546] on span "Chọn HT Thanh Toán" at bounding box center [1387, 541] width 218 height 25
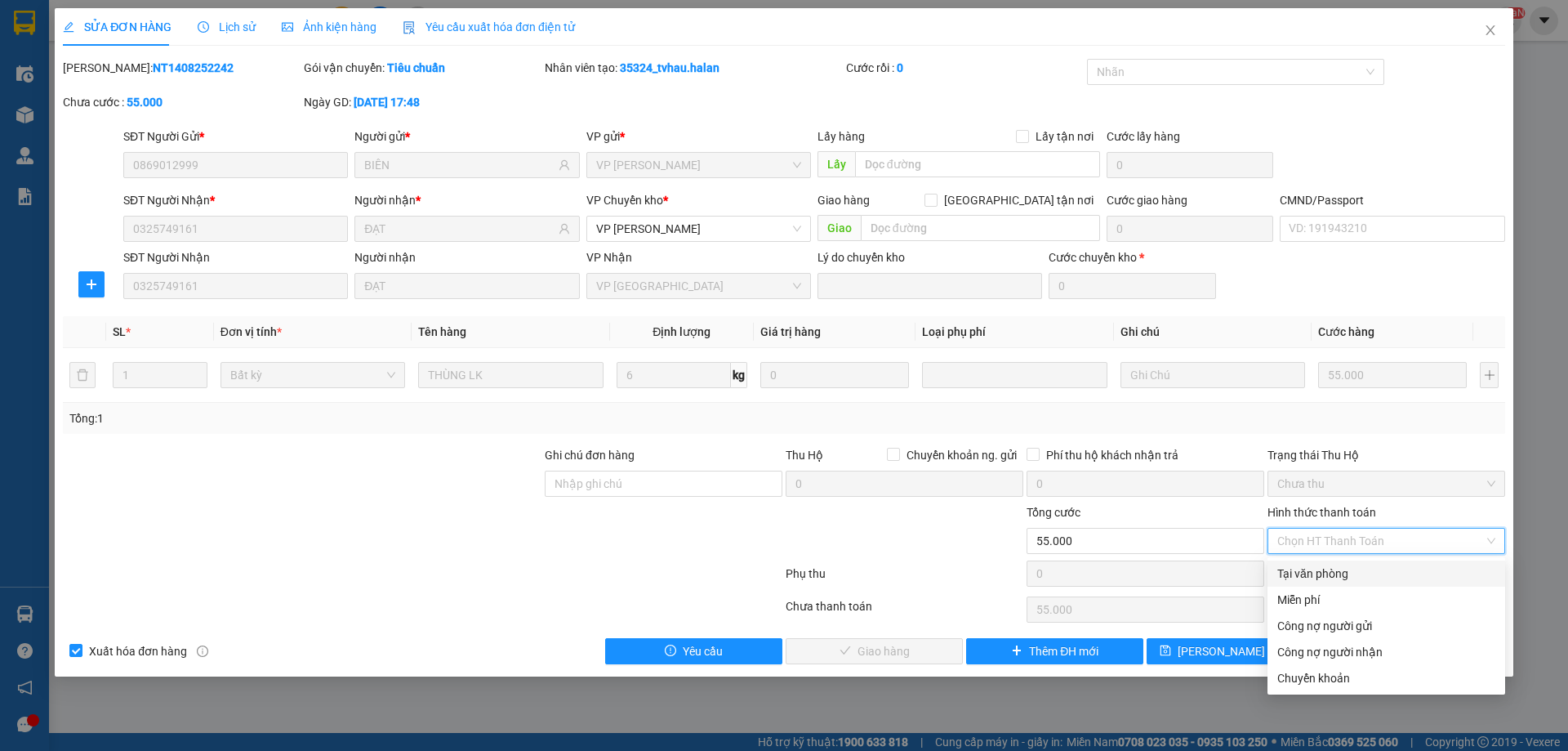
drag, startPoint x: 1297, startPoint y: 582, endPoint x: 1091, endPoint y: 599, distance: 206.7
click at [1297, 582] on div "Tại văn phòng" at bounding box center [1386, 573] width 237 height 26
type input "0"
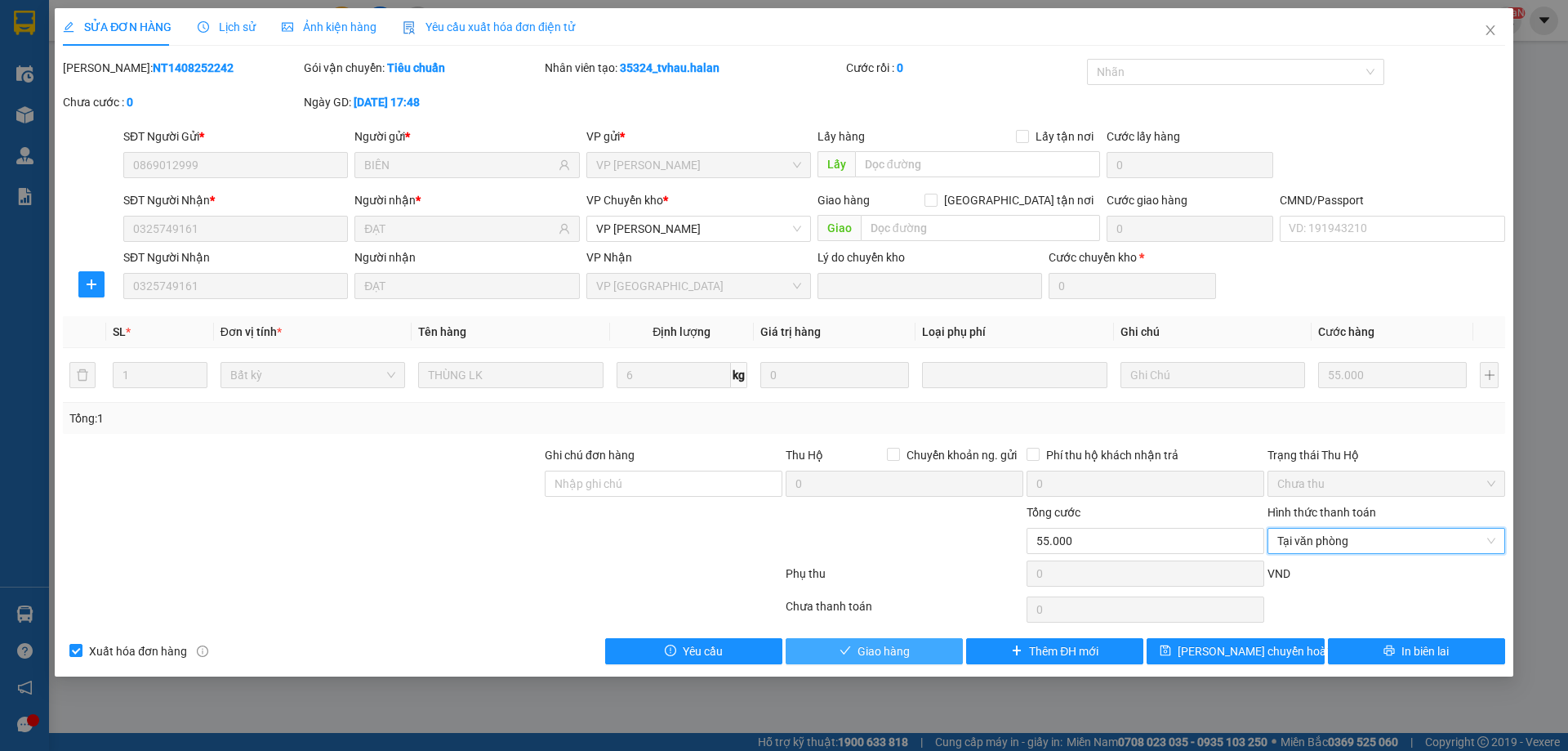
click at [912, 645] on button "Giao hàng" at bounding box center [874, 651] width 177 height 26
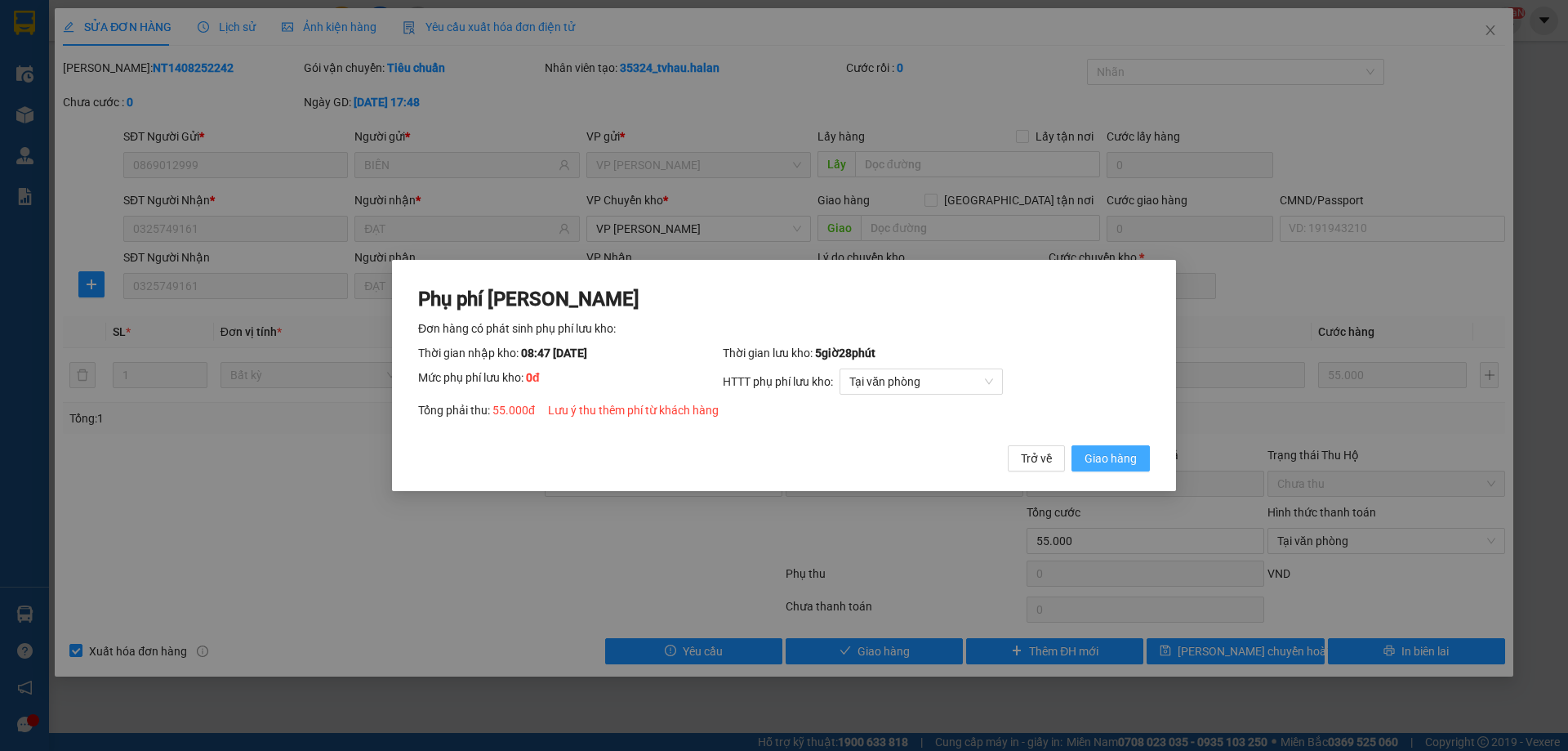
click at [1120, 461] on span "Giao hàng" at bounding box center [1110, 458] width 52 height 18
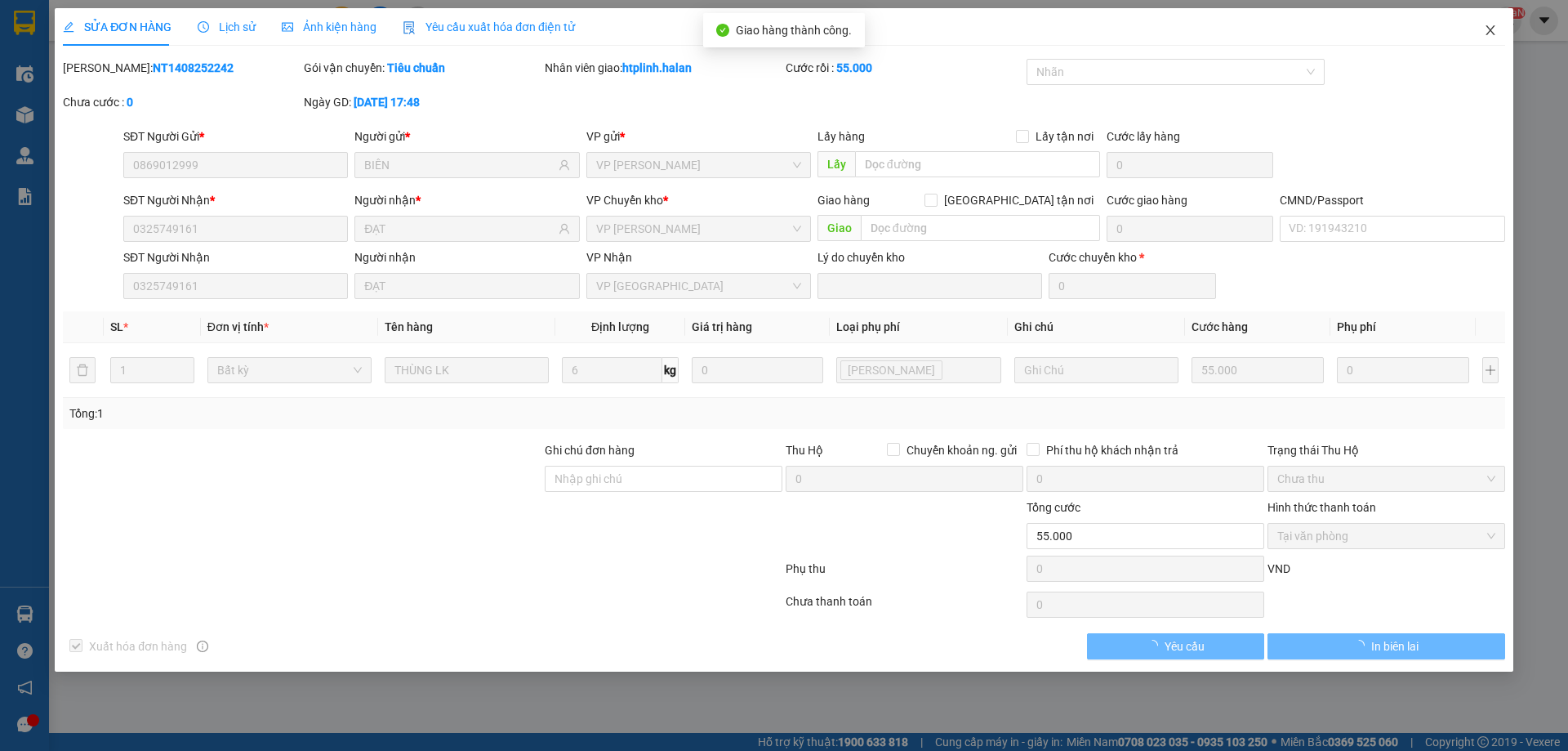
click at [1487, 35] on icon "close" at bounding box center [1490, 31] width 9 height 10
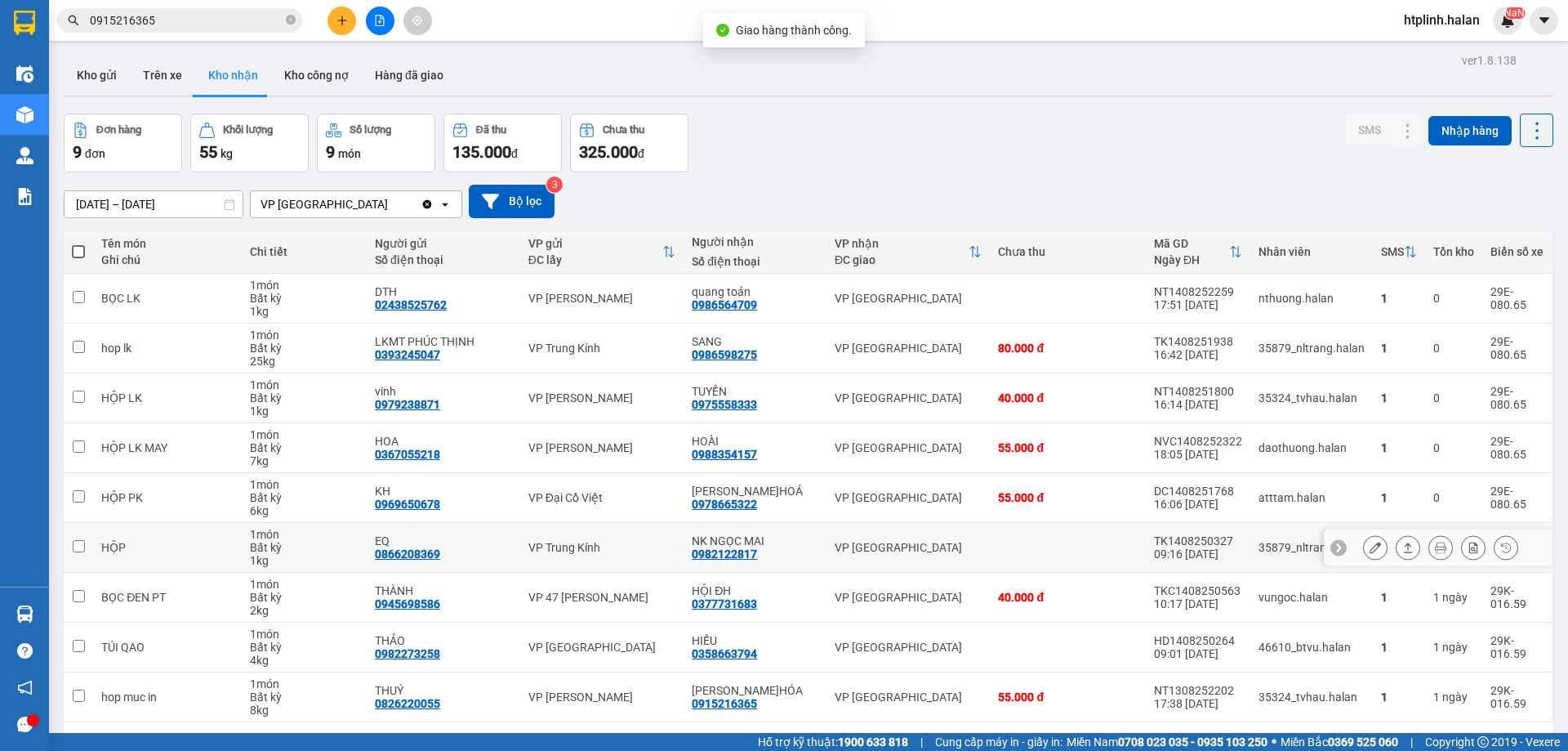
scroll to position [75, 0]
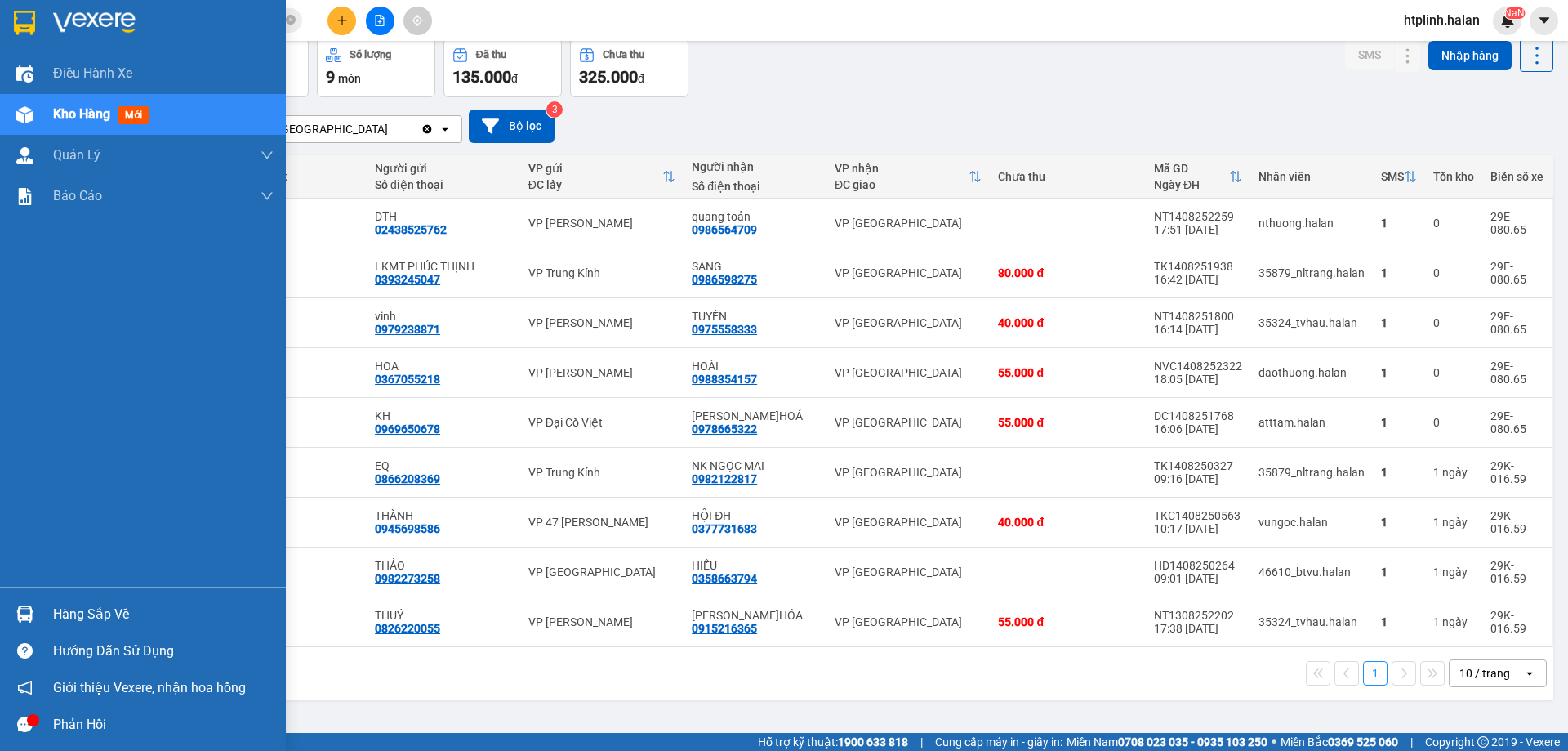
click at [54, 623] on div "Hàng sắp về" at bounding box center [163, 614] width 220 height 25
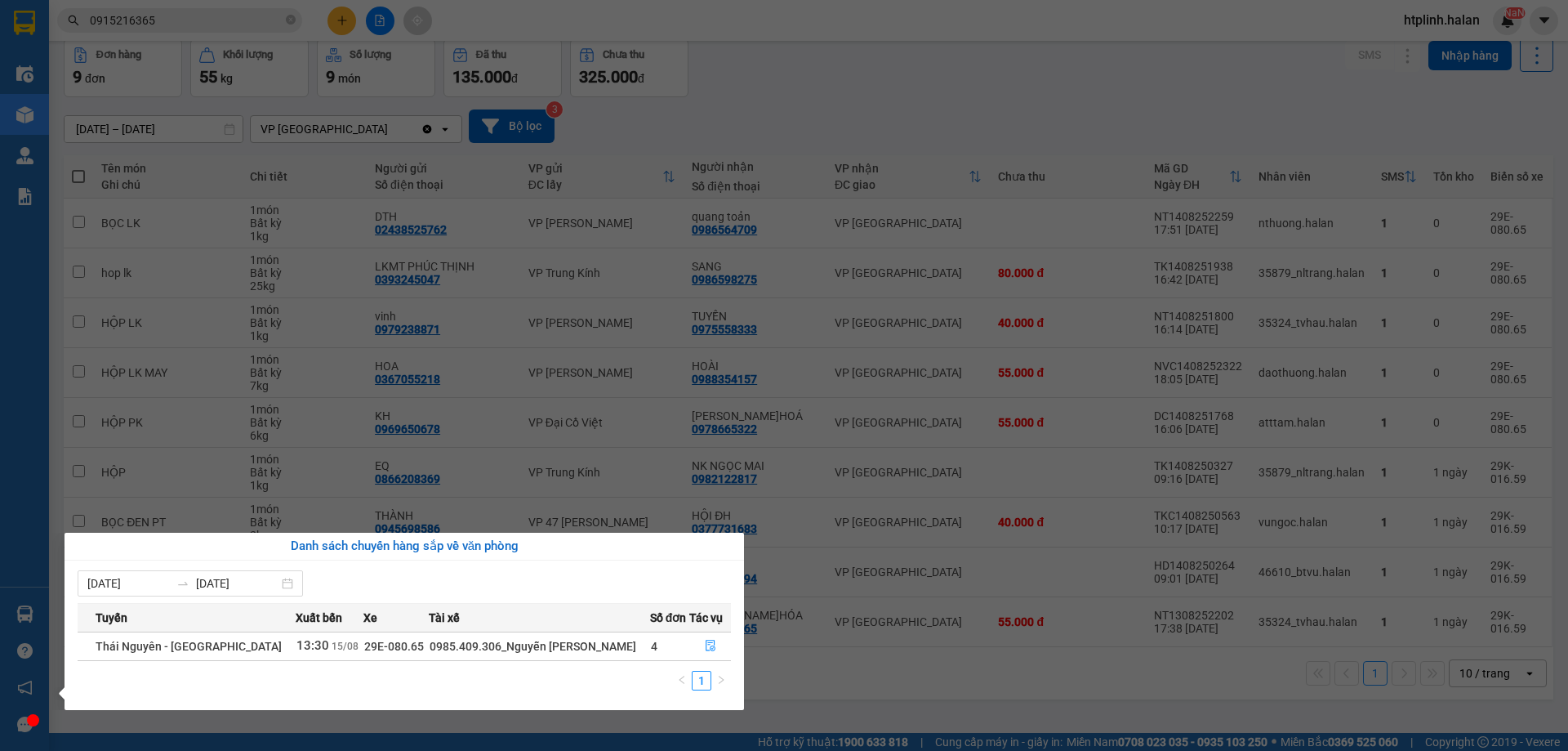
click at [615, 518] on section "Kết quả tìm kiếm ( 270 ) Bộ lọc Mã ĐH Trạng thái Món hàng Thu hộ Tổng cước Chưa…" at bounding box center [784, 376] width 1568 height 751
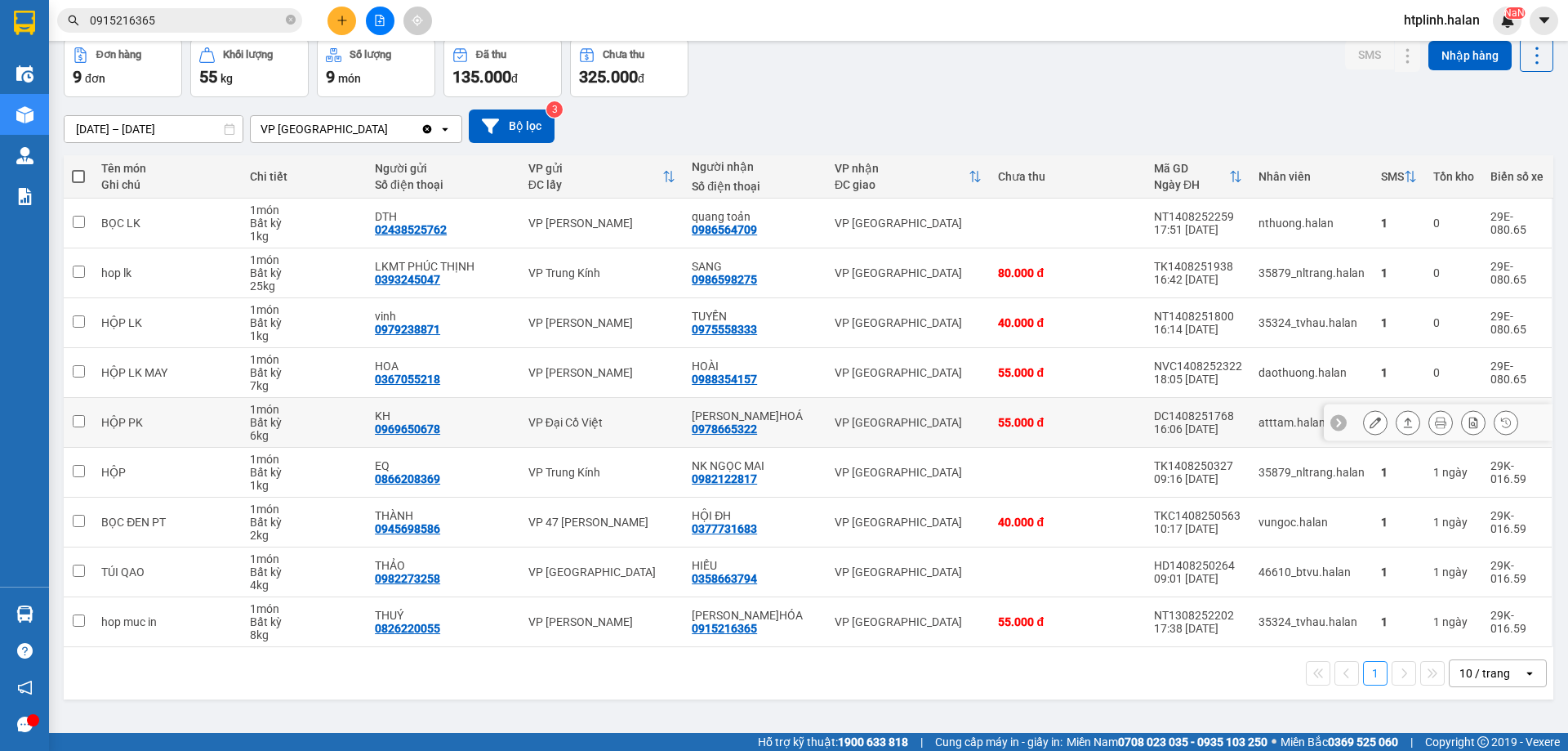
scroll to position [0, 0]
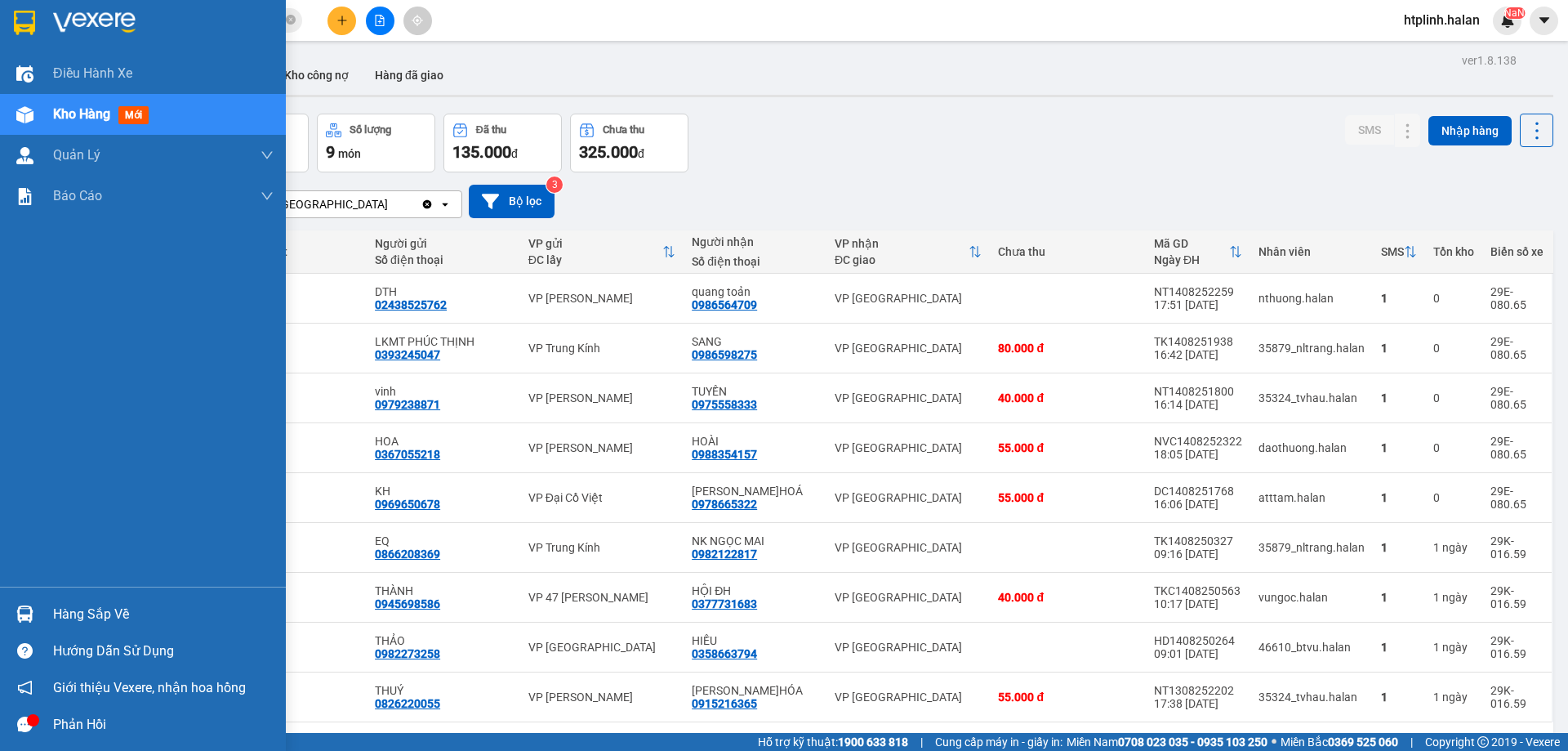
click at [71, 608] on div "Hàng sắp về" at bounding box center [163, 614] width 220 height 25
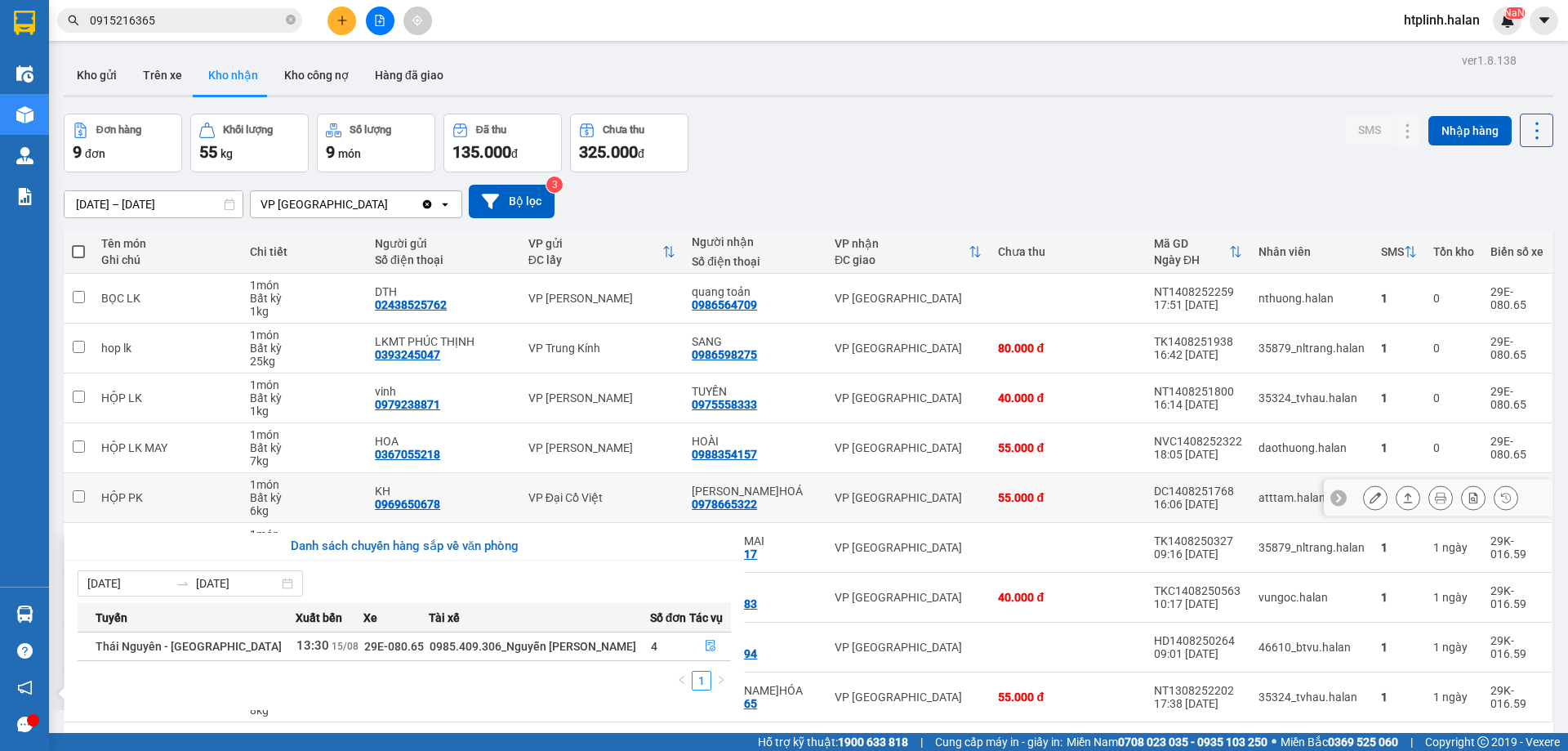
click at [569, 490] on section "Kết quả tìm kiếm ( 270 ) Bộ lọc Mã ĐH Trạng thái Món hàng Thu hộ Tổng cước Chưa…" at bounding box center [784, 376] width 1568 height 751
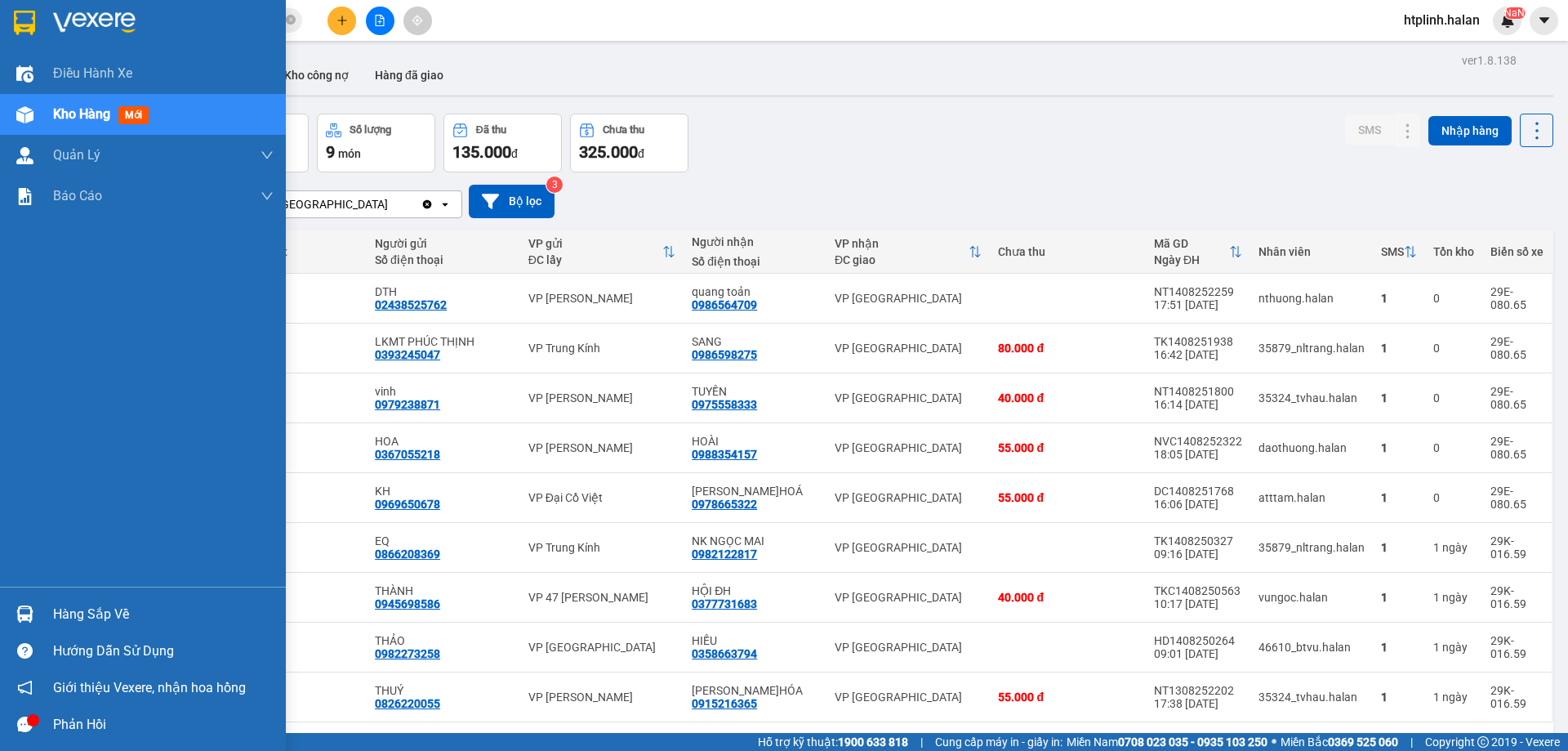
click at [30, 609] on img at bounding box center [25, 614] width 17 height 17
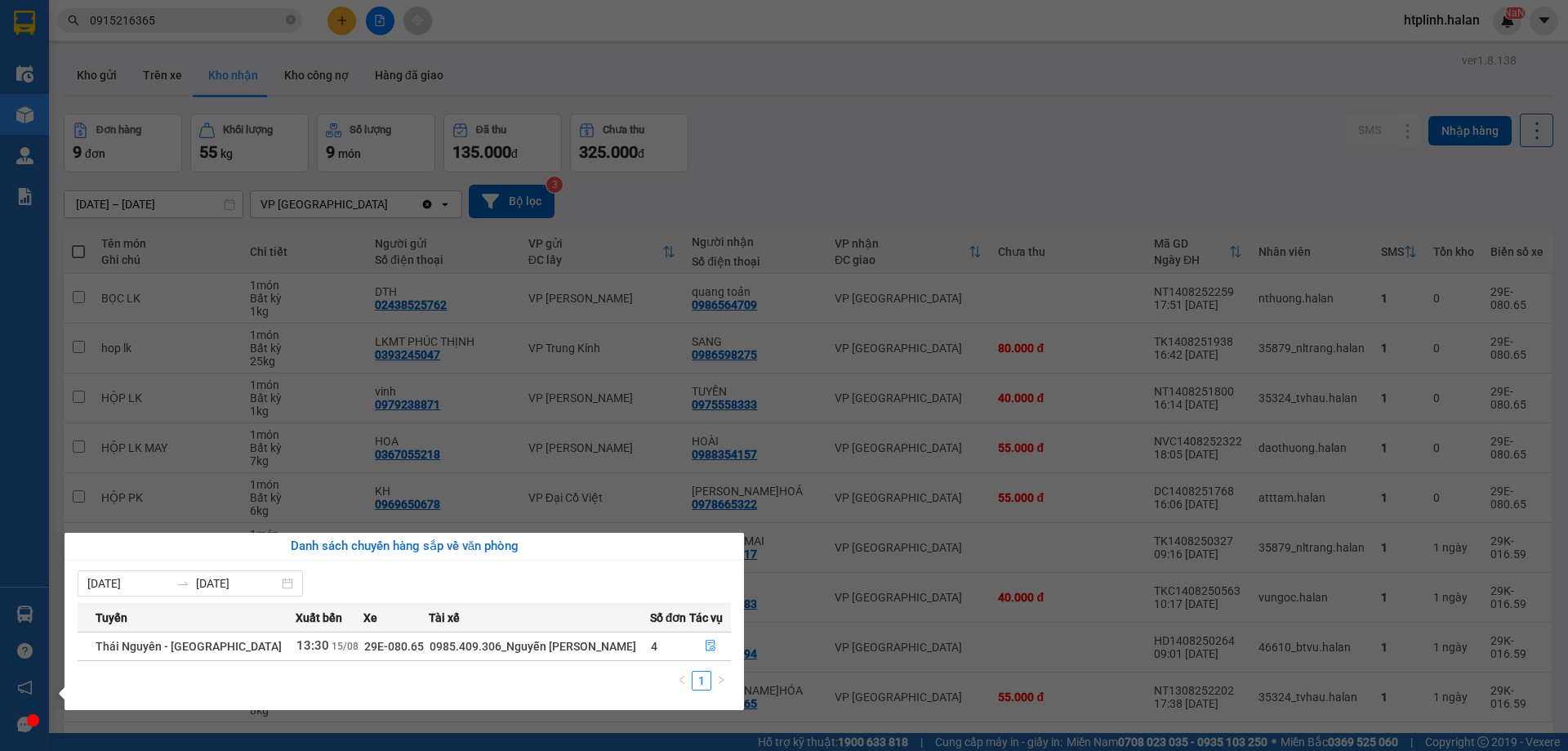
click at [439, 401] on section "Kết quả tìm kiếm ( 270 ) Bộ lọc Mã ĐH Trạng thái Món hàng Thu hộ Tổng cước Chưa…" at bounding box center [784, 376] width 1568 height 751
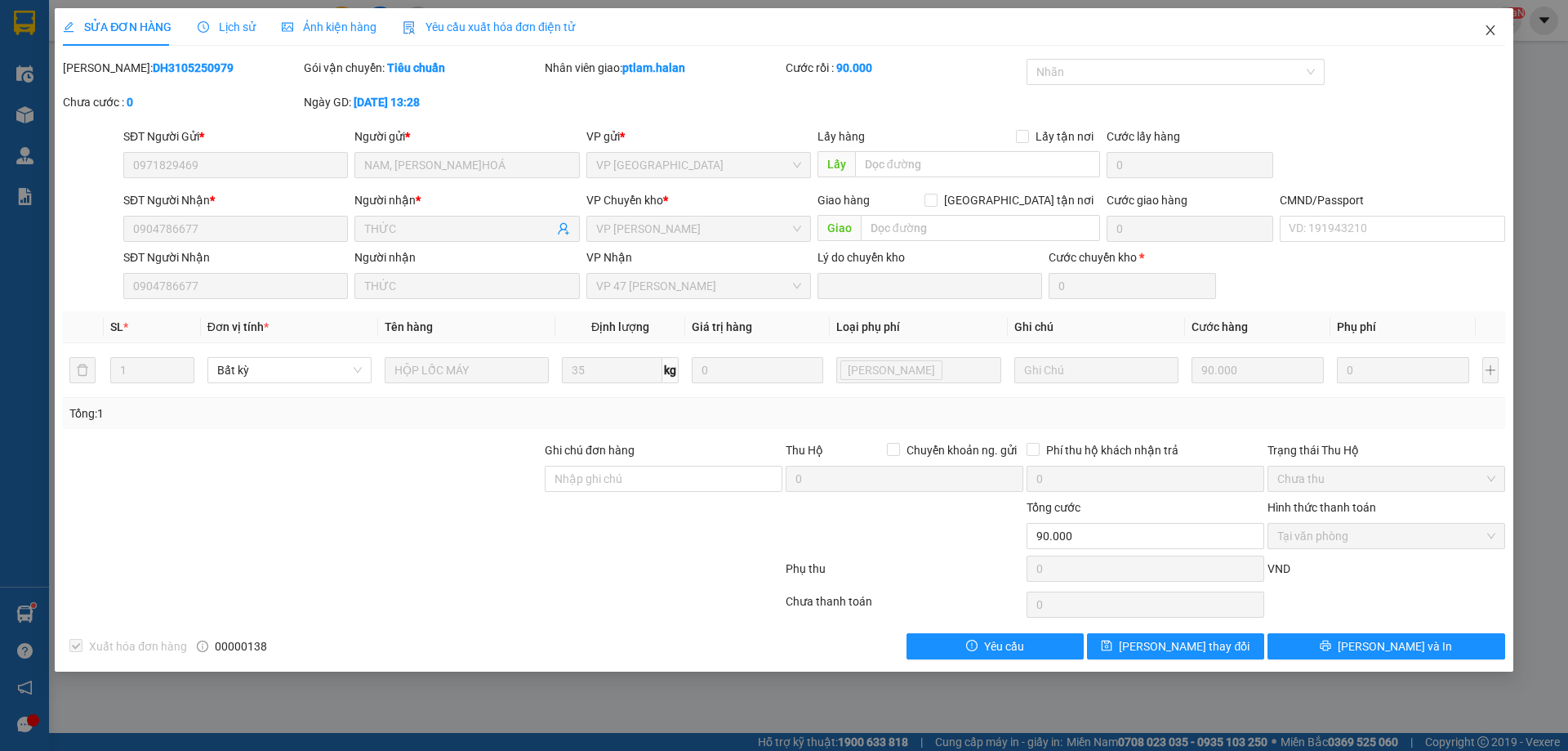
click at [1495, 35] on icon "close" at bounding box center [1490, 30] width 13 height 13
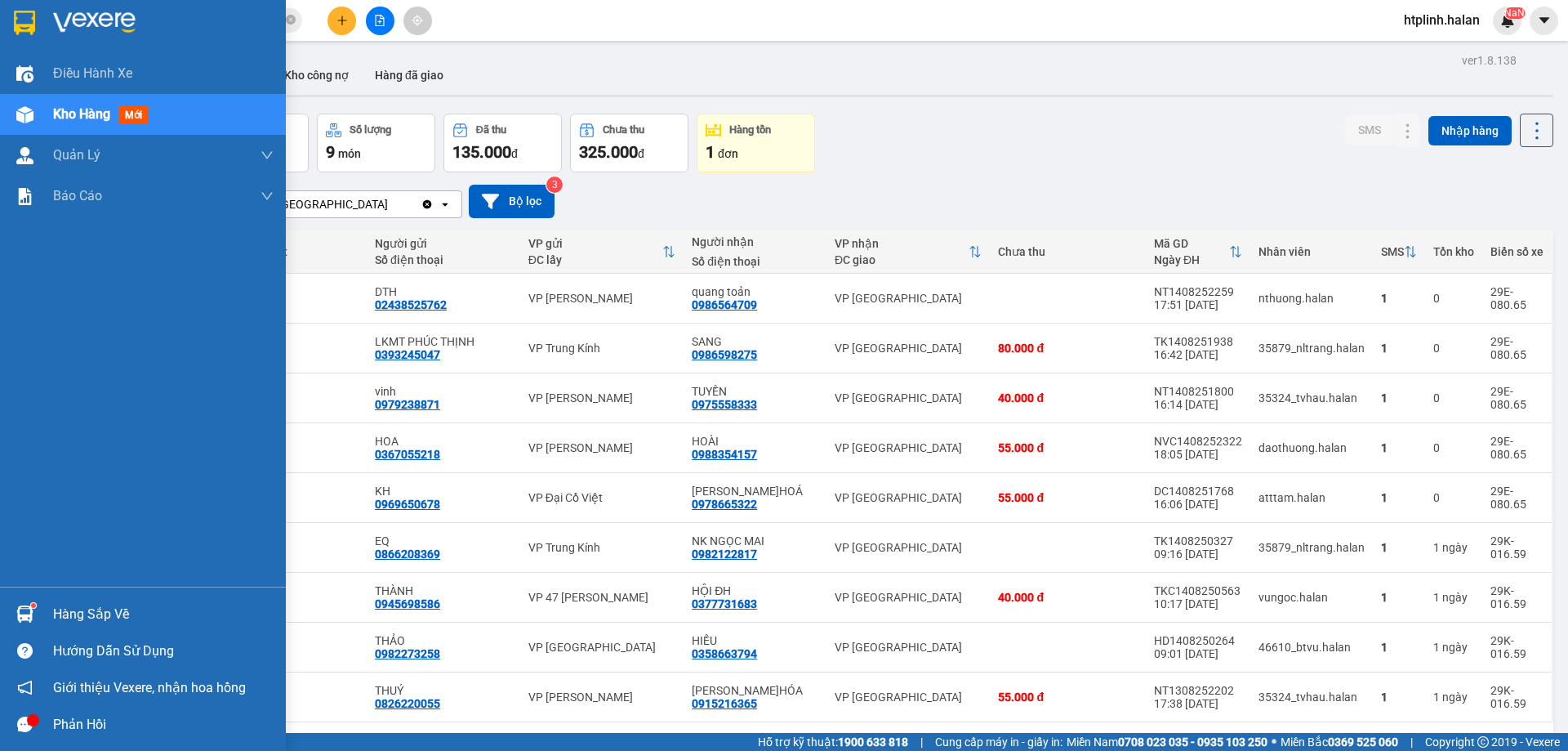
click at [112, 589] on div "Hàng sắp về Hướng dẫn sử dụng Giới thiệu Vexere, nhận hoa hồng Phản hồi" at bounding box center [143, 664] width 286 height 156
click at [125, 606] on div "Hàng sắp về" at bounding box center [163, 614] width 220 height 25
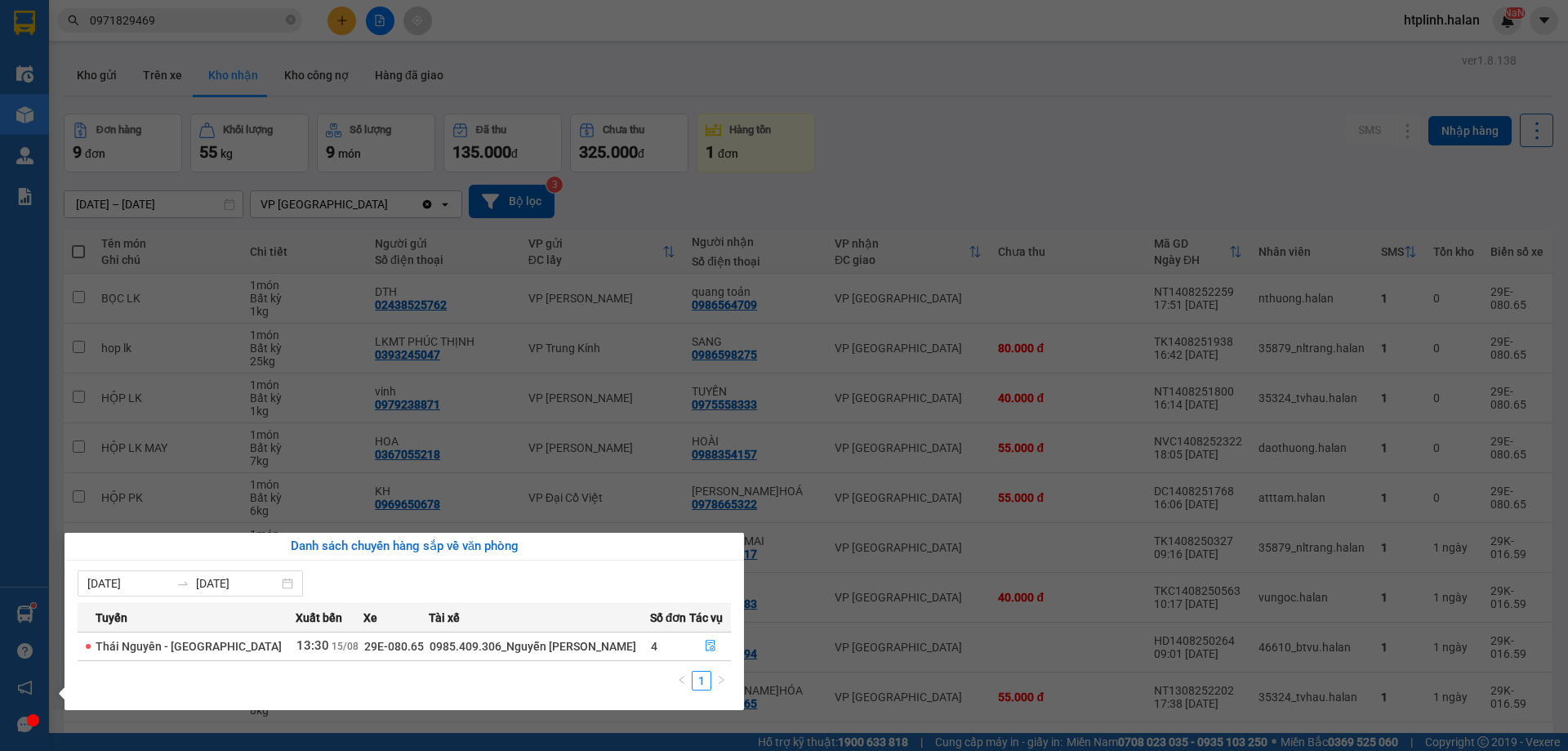
click at [727, 505] on section "Kết quả tìm kiếm ( 412 ) Bộ lọc Mã ĐH Trạng thái Món hàng Thu hộ Tổng cước Chưa…" at bounding box center [784, 376] width 1568 height 751
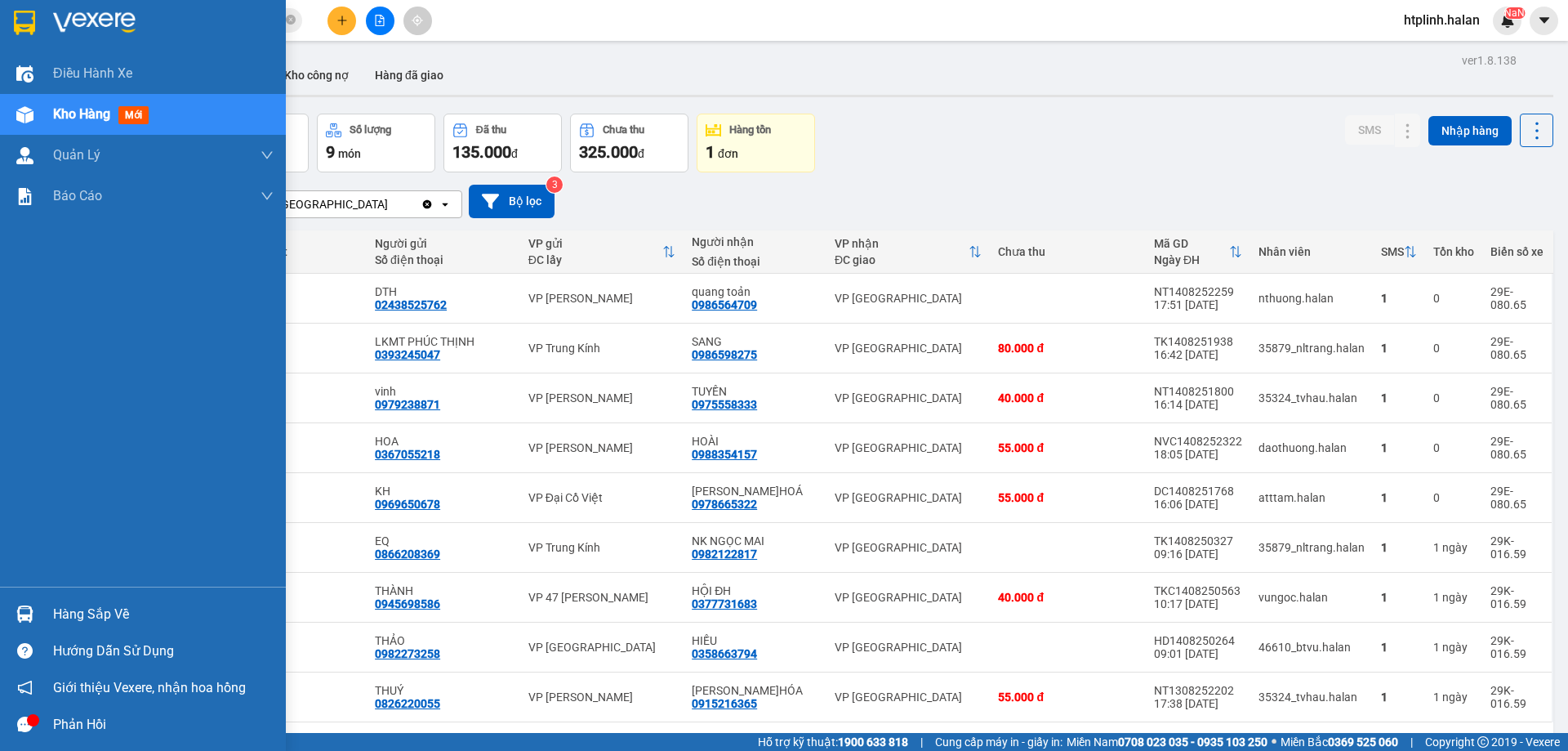
click at [75, 616] on div "Hàng sắp về" at bounding box center [163, 614] width 220 height 25
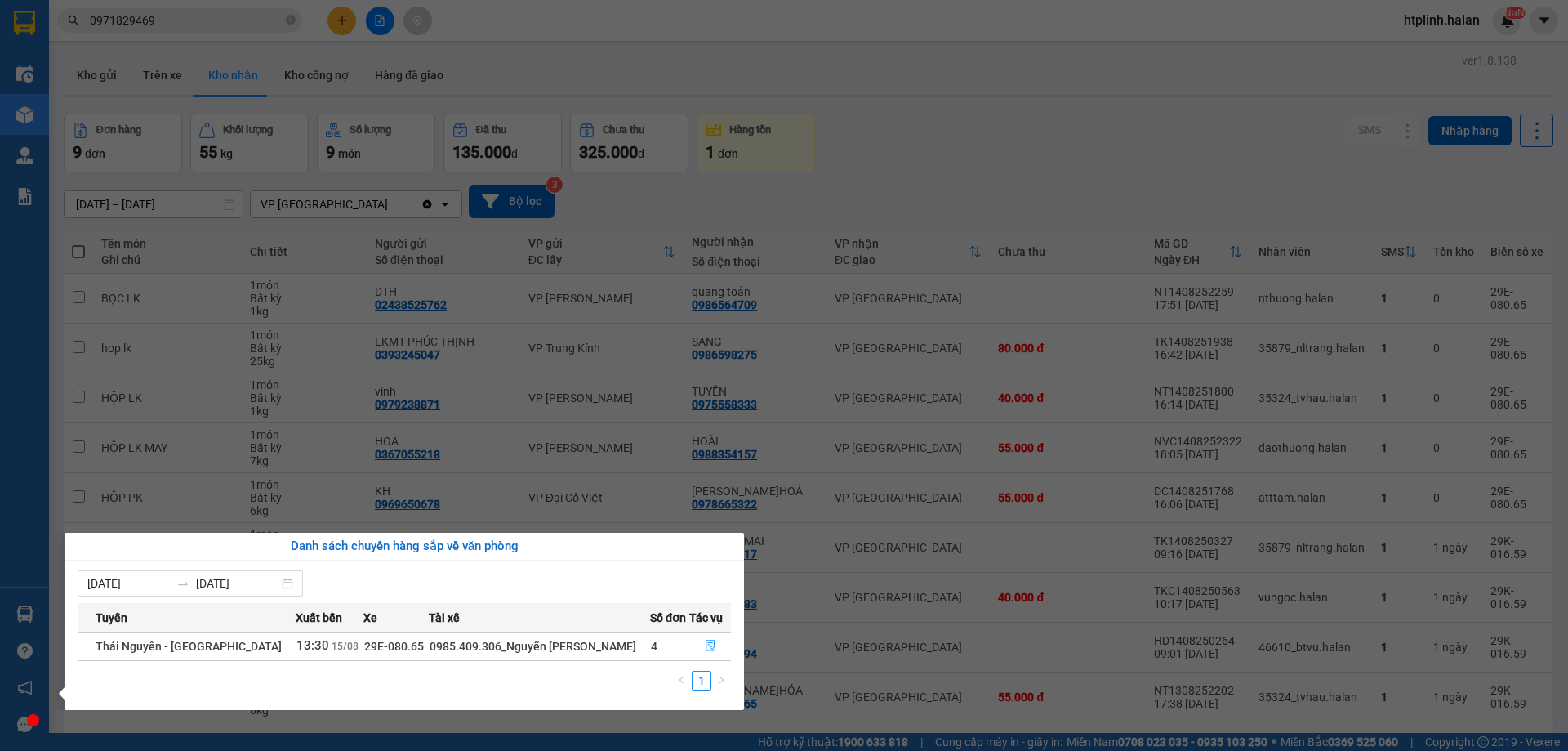
click at [926, 130] on section "Kết quả tìm kiếm ( 412 ) Bộ lọc Mã ĐH Trạng thái Món hàng Thu hộ Tổng cước Chưa…" at bounding box center [784, 376] width 1568 height 751
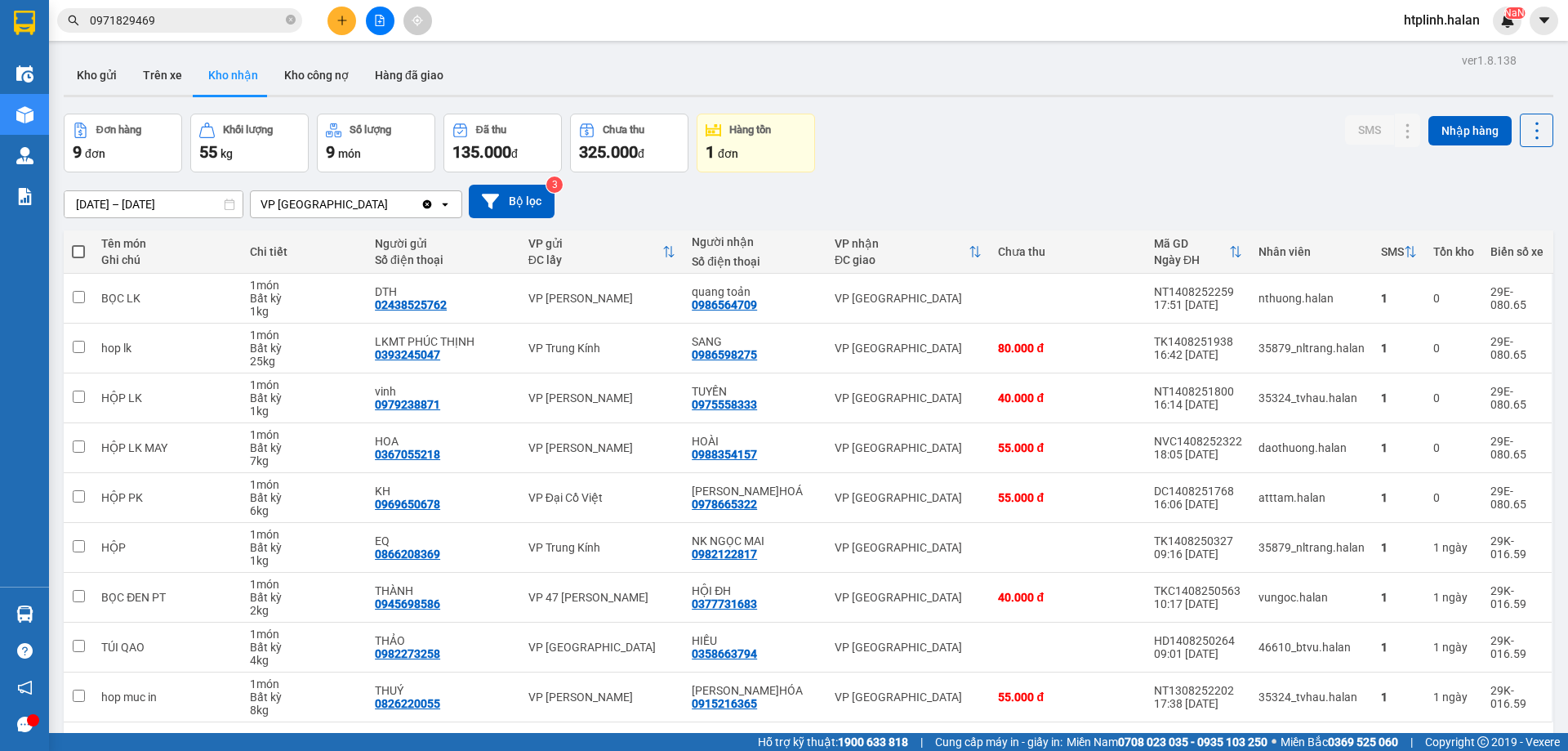
click at [340, 27] on button at bounding box center [342, 21] width 29 height 29
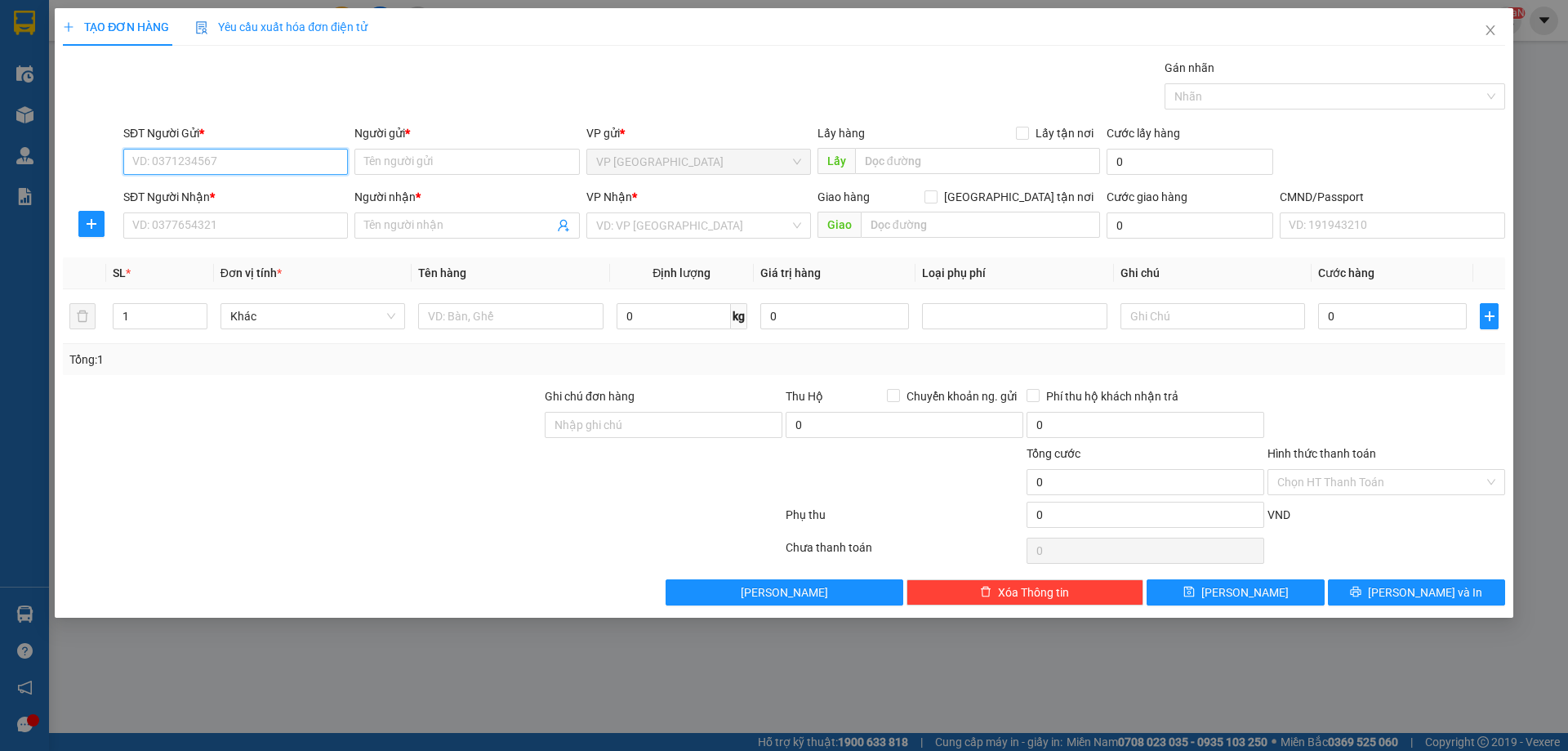
click at [215, 161] on input "SĐT Người Gửi *" at bounding box center [236, 162] width 225 height 26
click at [224, 190] on div "0326950022 - ĐỨC" at bounding box center [235, 194] width 205 height 18
type input "0326950022"
type input "ĐỨC"
type input "0326950022"
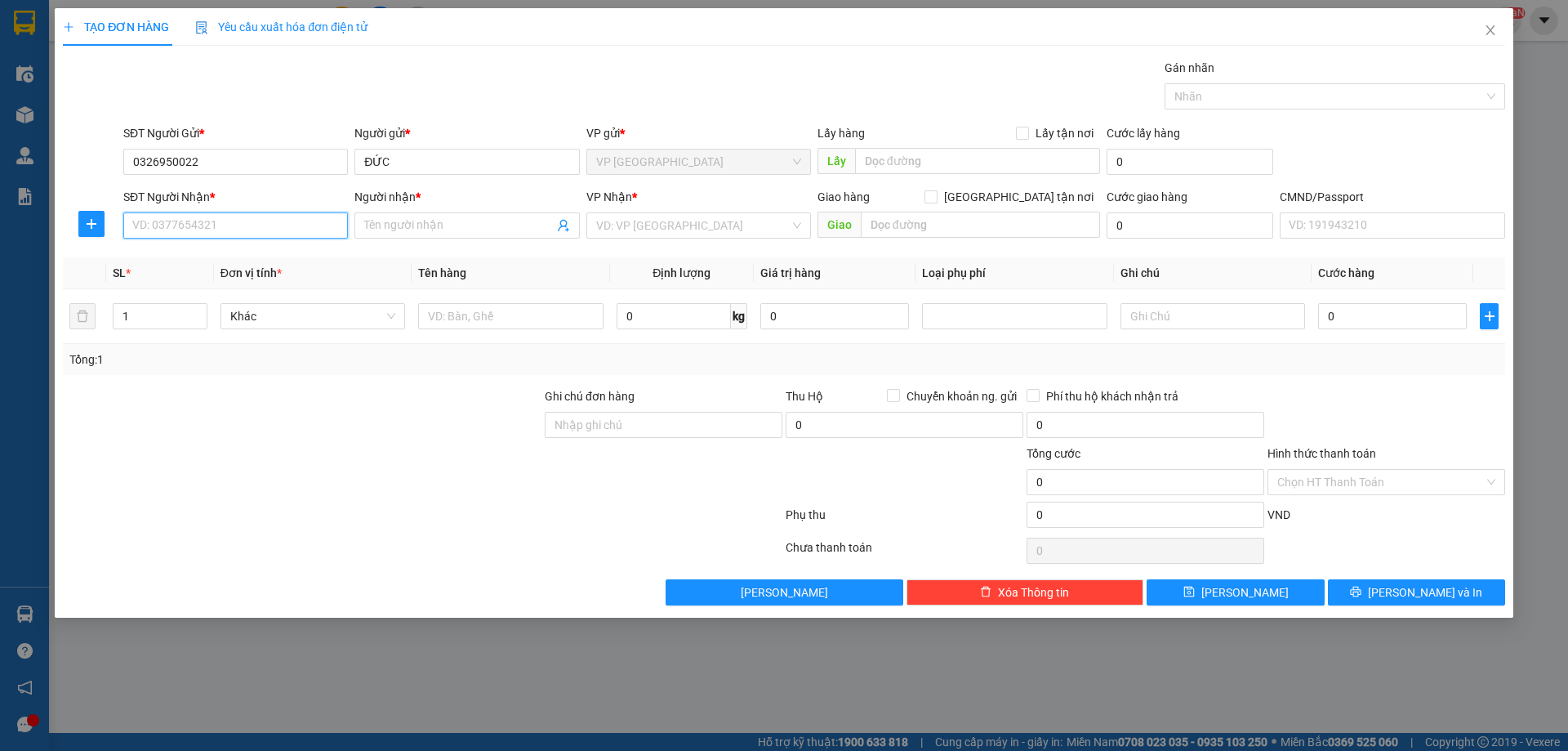
click at [204, 236] on input "SĐT Người Nhận *" at bounding box center [236, 225] width 225 height 26
click at [220, 284] on div "0349552006 - HƯNG" at bounding box center [235, 284] width 205 height 18
type input "0349552006"
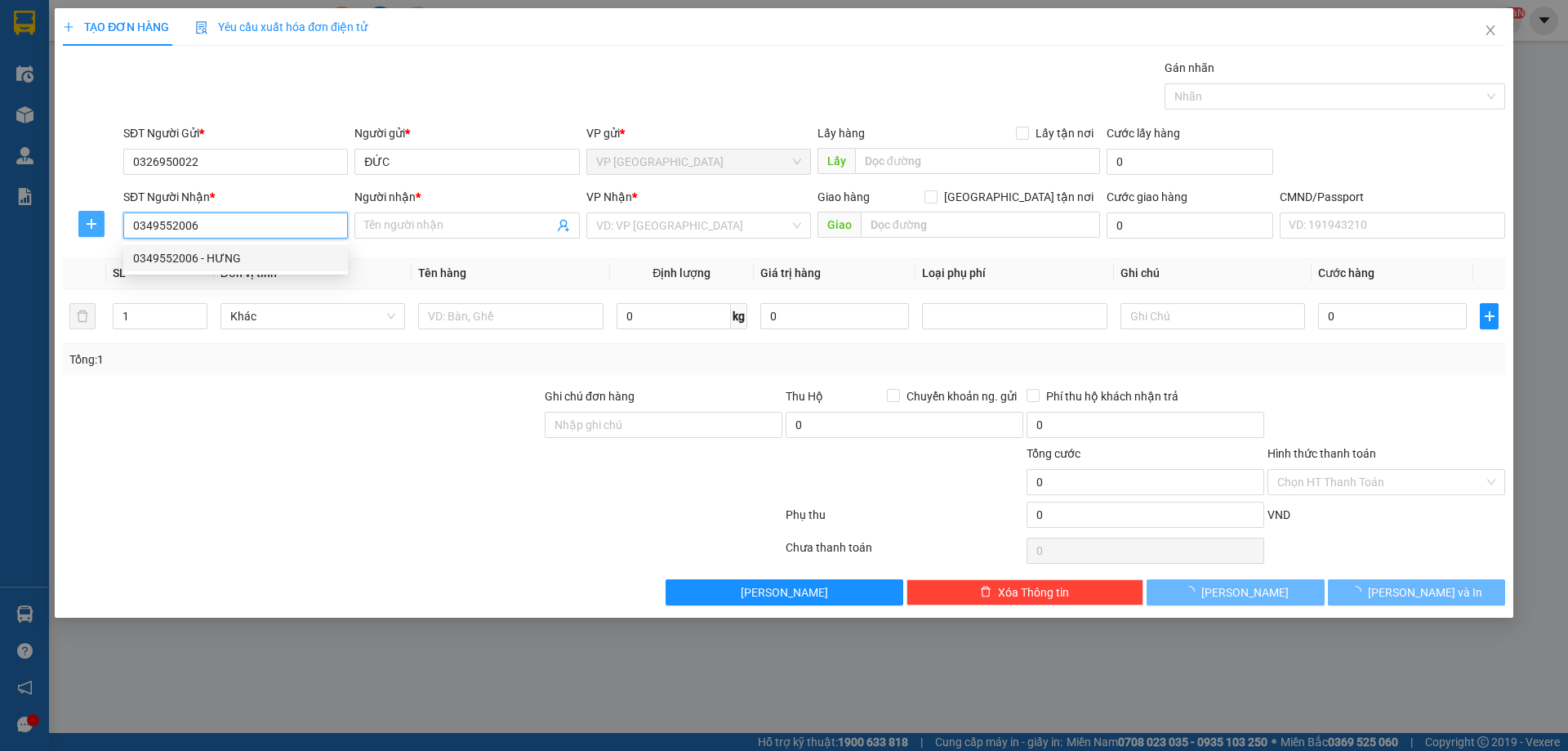
type input "HƯNG"
click at [89, 212] on button "button" at bounding box center [91, 224] width 26 height 26
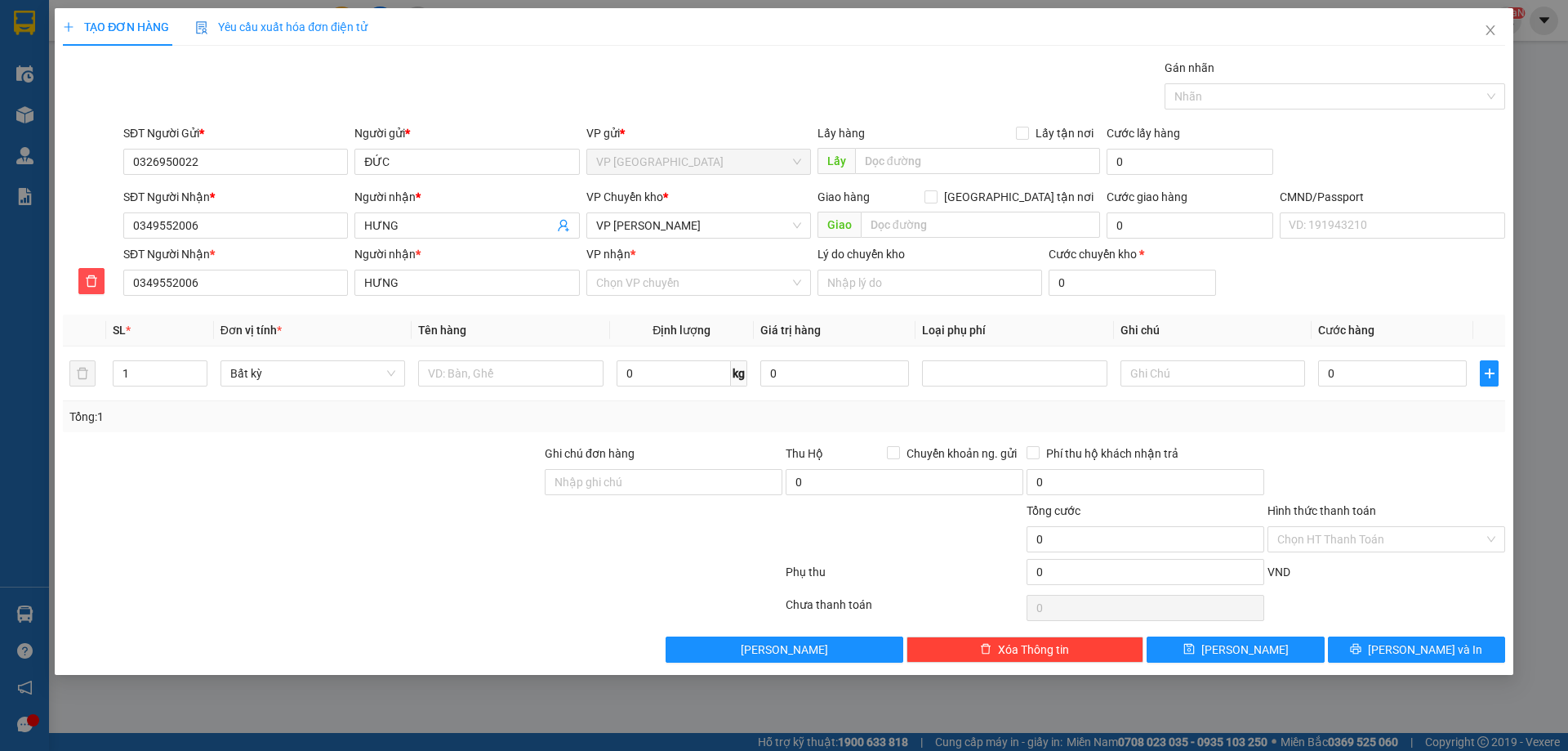
click at [653, 301] on div "VP nhận * Chọn VP chuyển" at bounding box center [699, 273] width 225 height 57
click at [650, 285] on input "VP nhận *" at bounding box center [692, 283] width 193 height 25
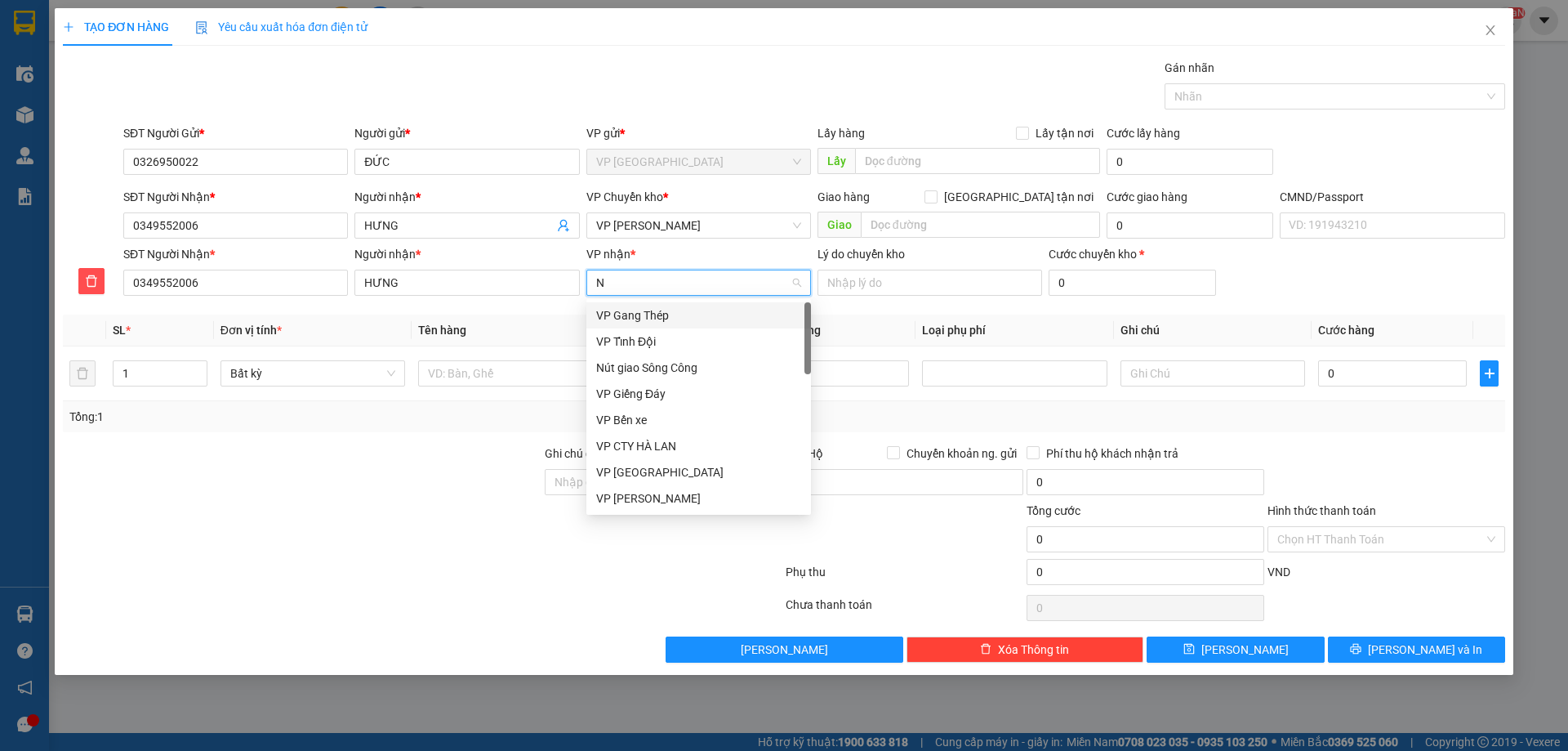
type input "NT"
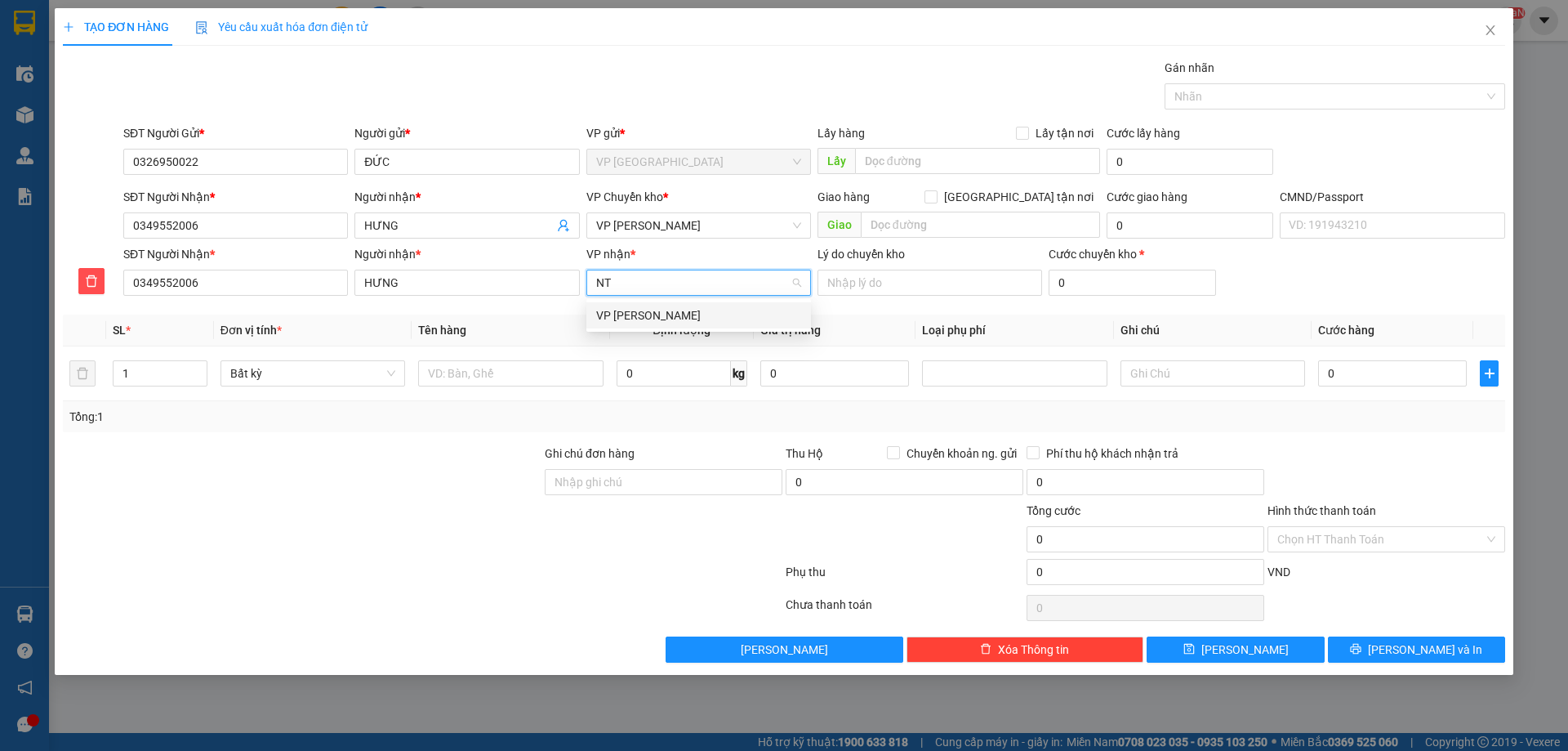
click at [646, 318] on div "VP [PERSON_NAME]" at bounding box center [698, 315] width 205 height 18
click at [656, 220] on span "VP [PERSON_NAME]" at bounding box center [698, 225] width 205 height 25
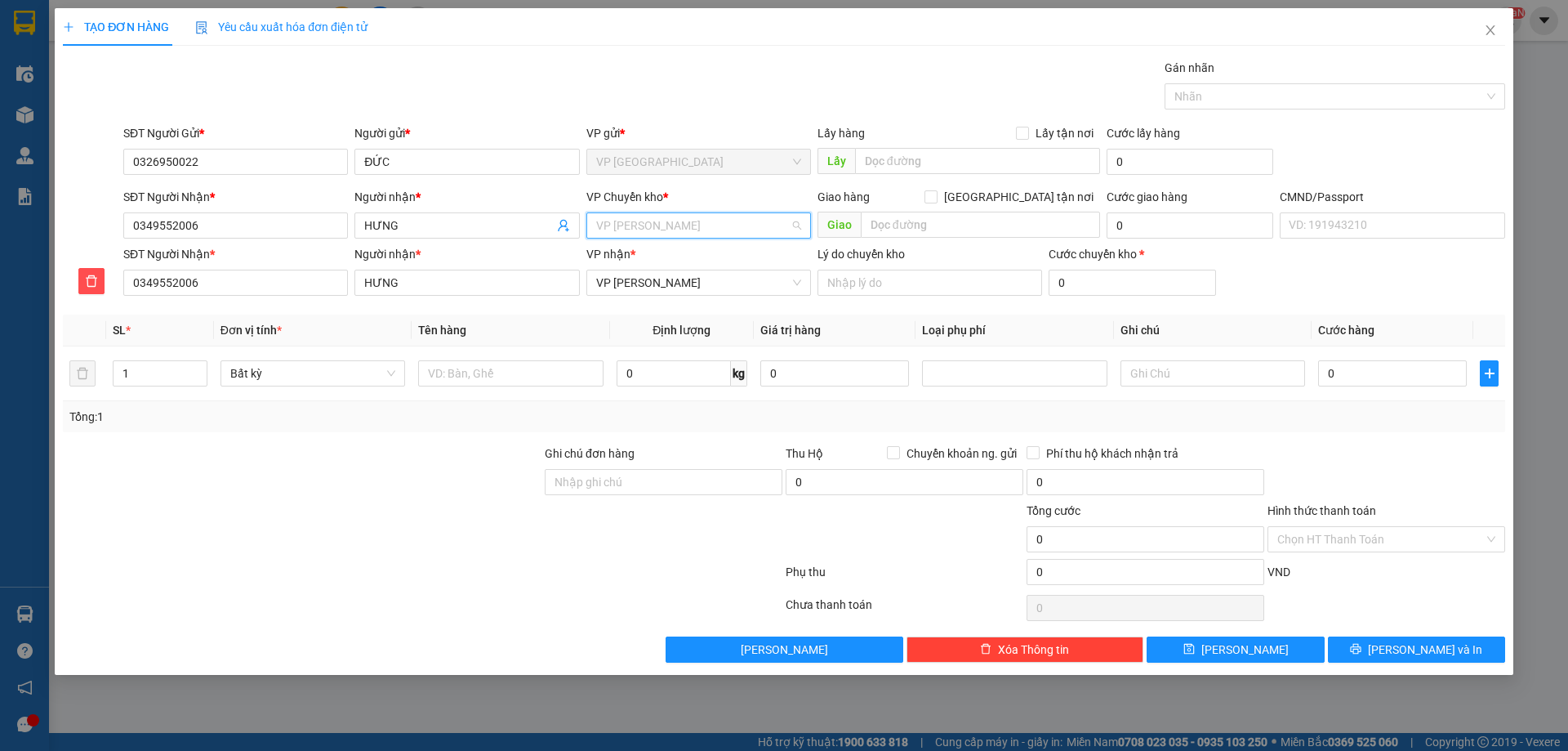
scroll to position [131, 0]
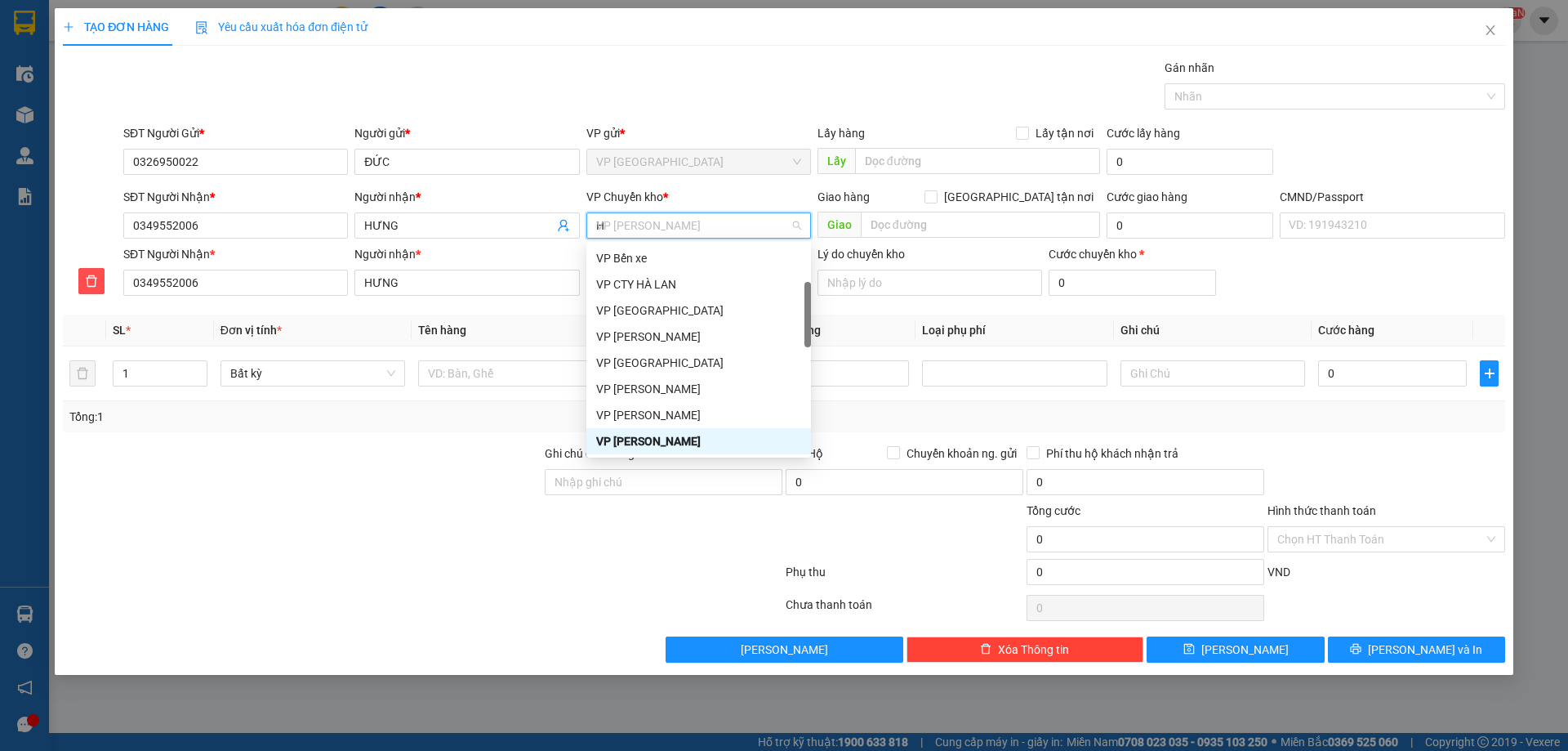
type input "HG"
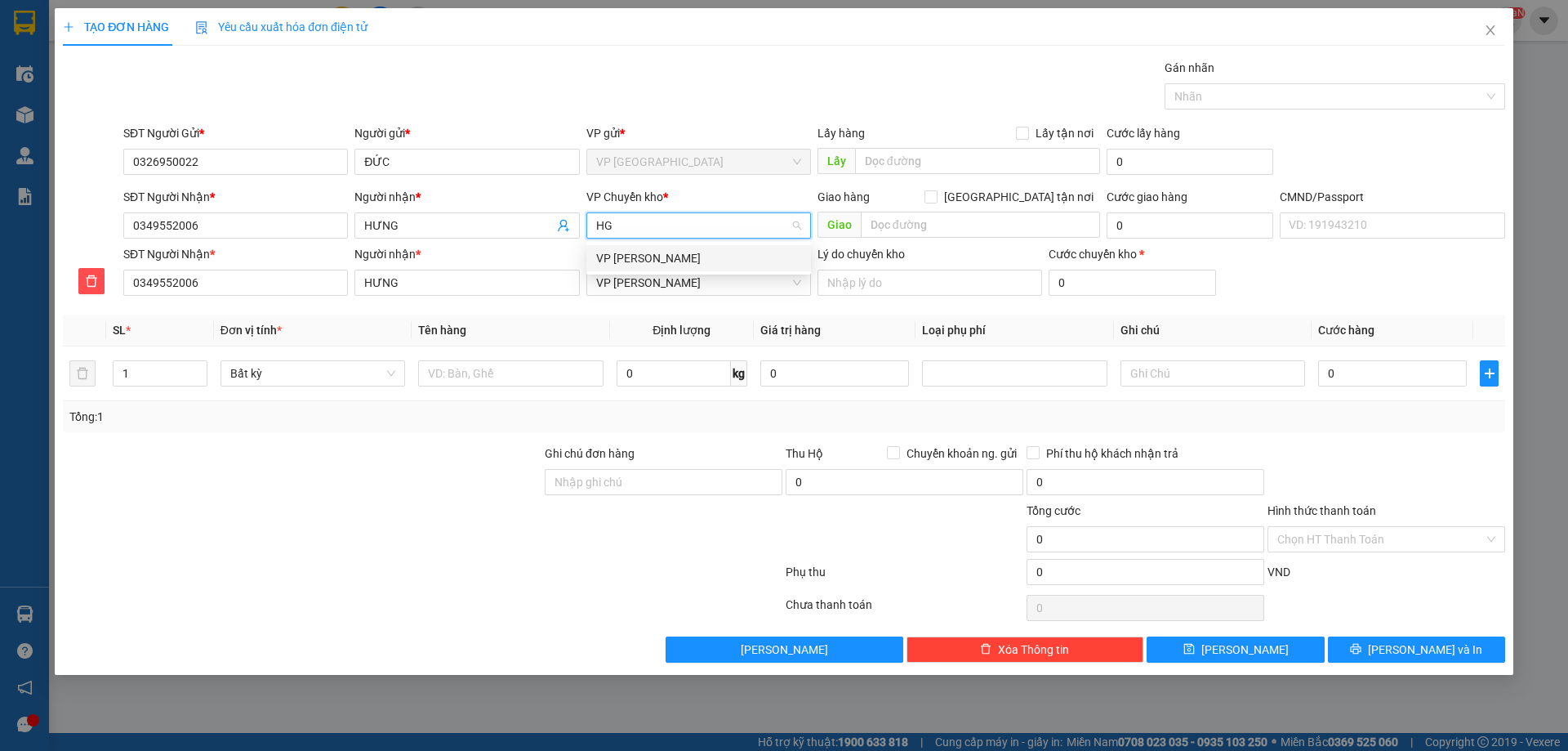
scroll to position [0, 0]
drag, startPoint x: 645, startPoint y: 267, endPoint x: 638, endPoint y: 285, distance: 19.3
click at [645, 267] on div "VP [PERSON_NAME]" at bounding box center [698, 258] width 205 height 18
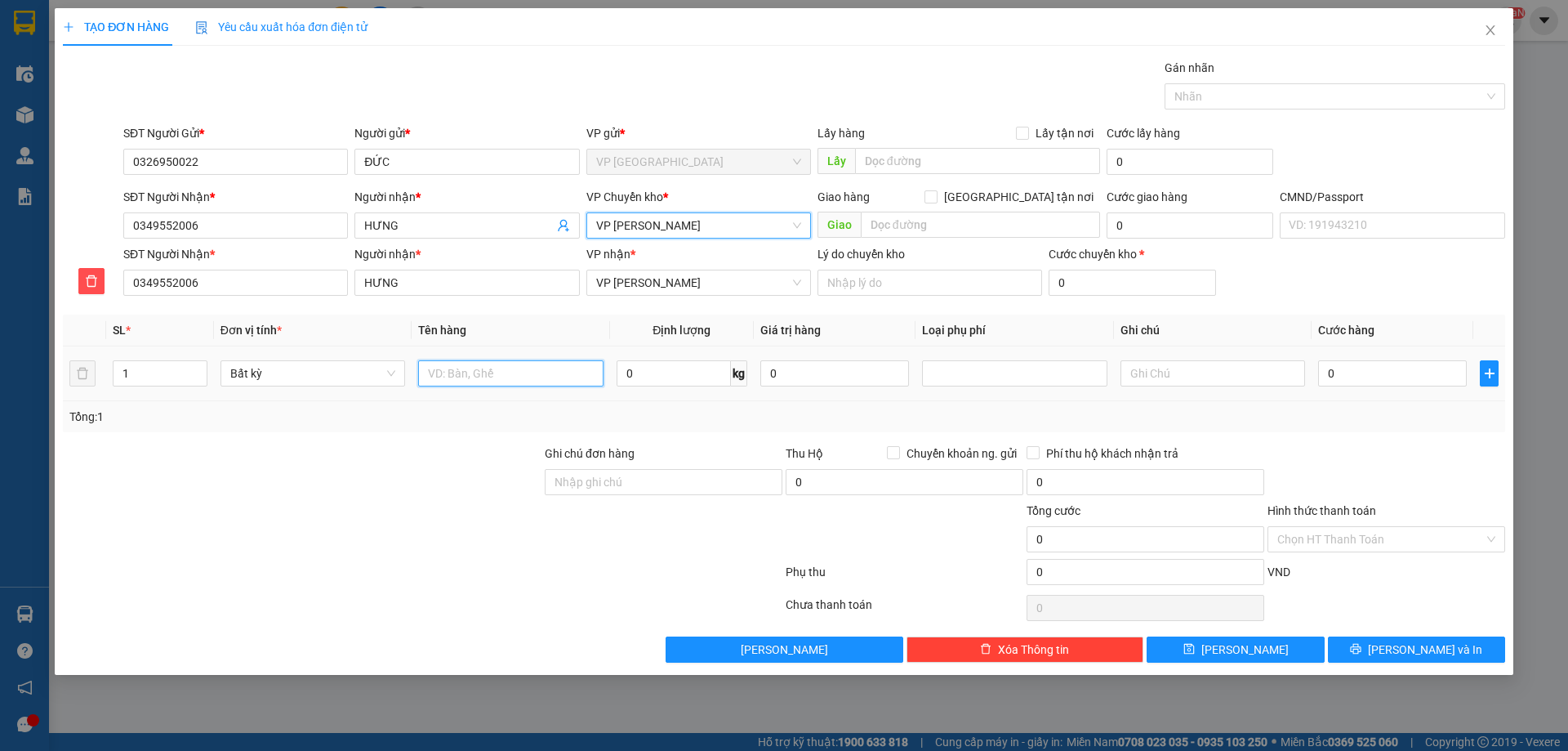
click at [497, 366] on input "text" at bounding box center [510, 373] width 185 height 26
type input "Y"
type input "TẢI MĂNG ỚT"
click at [638, 381] on input "0" at bounding box center [673, 373] width 114 height 26
type input "14"
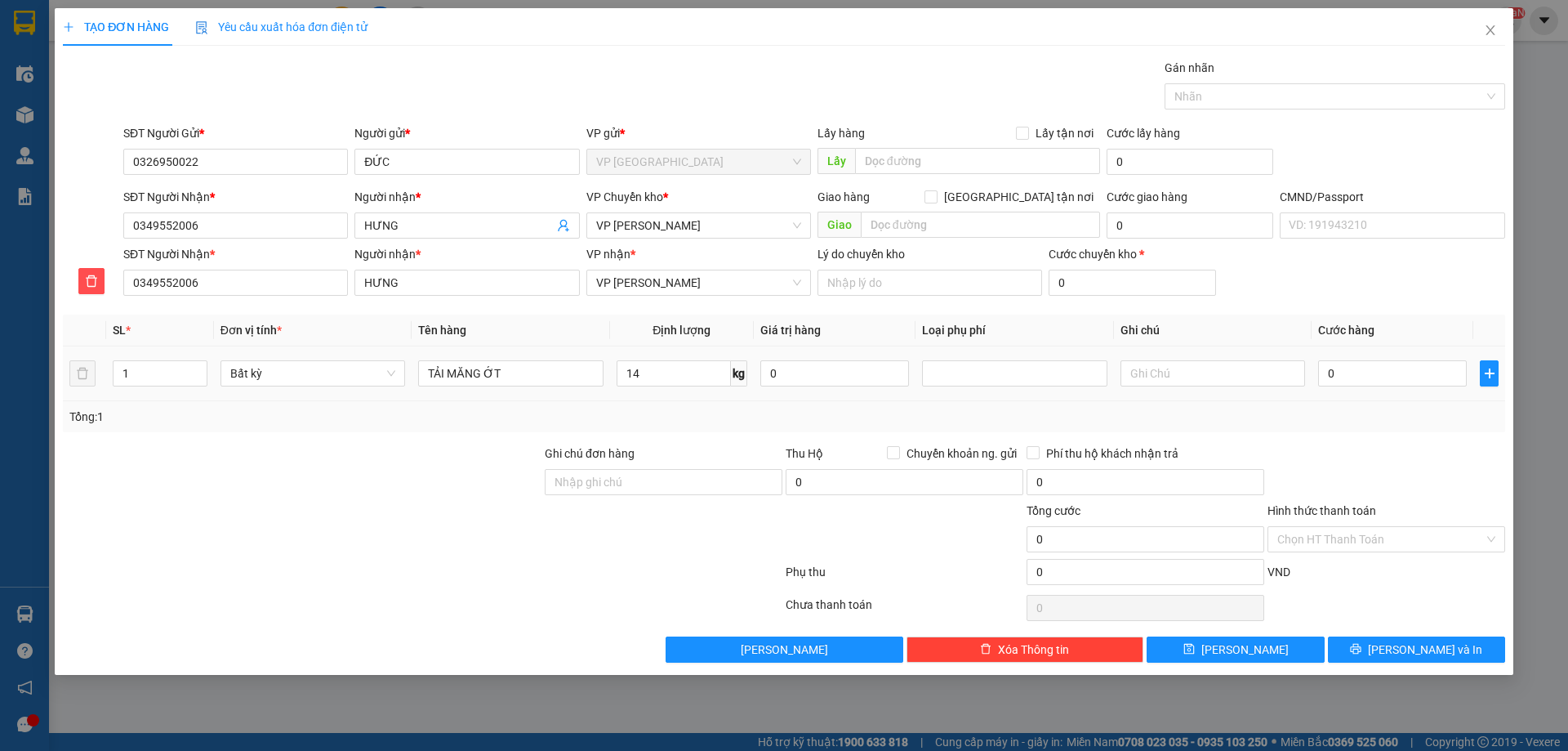
click at [647, 393] on td "14 kg" at bounding box center [682, 374] width 144 height 54
type input "65.000"
click at [1380, 652] on button "Lưu và In" at bounding box center [1416, 649] width 177 height 26
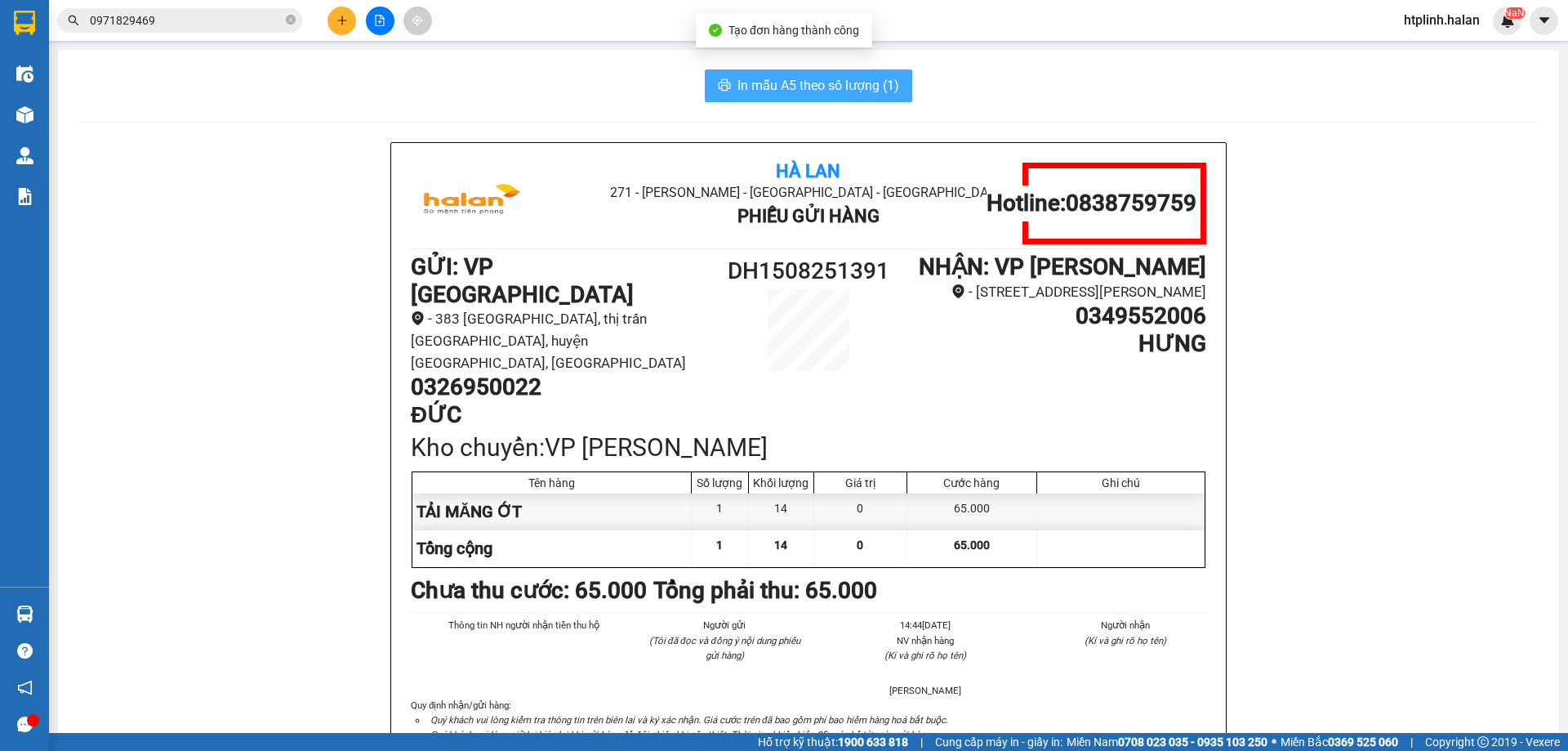
click at [816, 71] on button "In mẫu A5 theo số lượng (1)" at bounding box center [809, 86] width 208 height 32
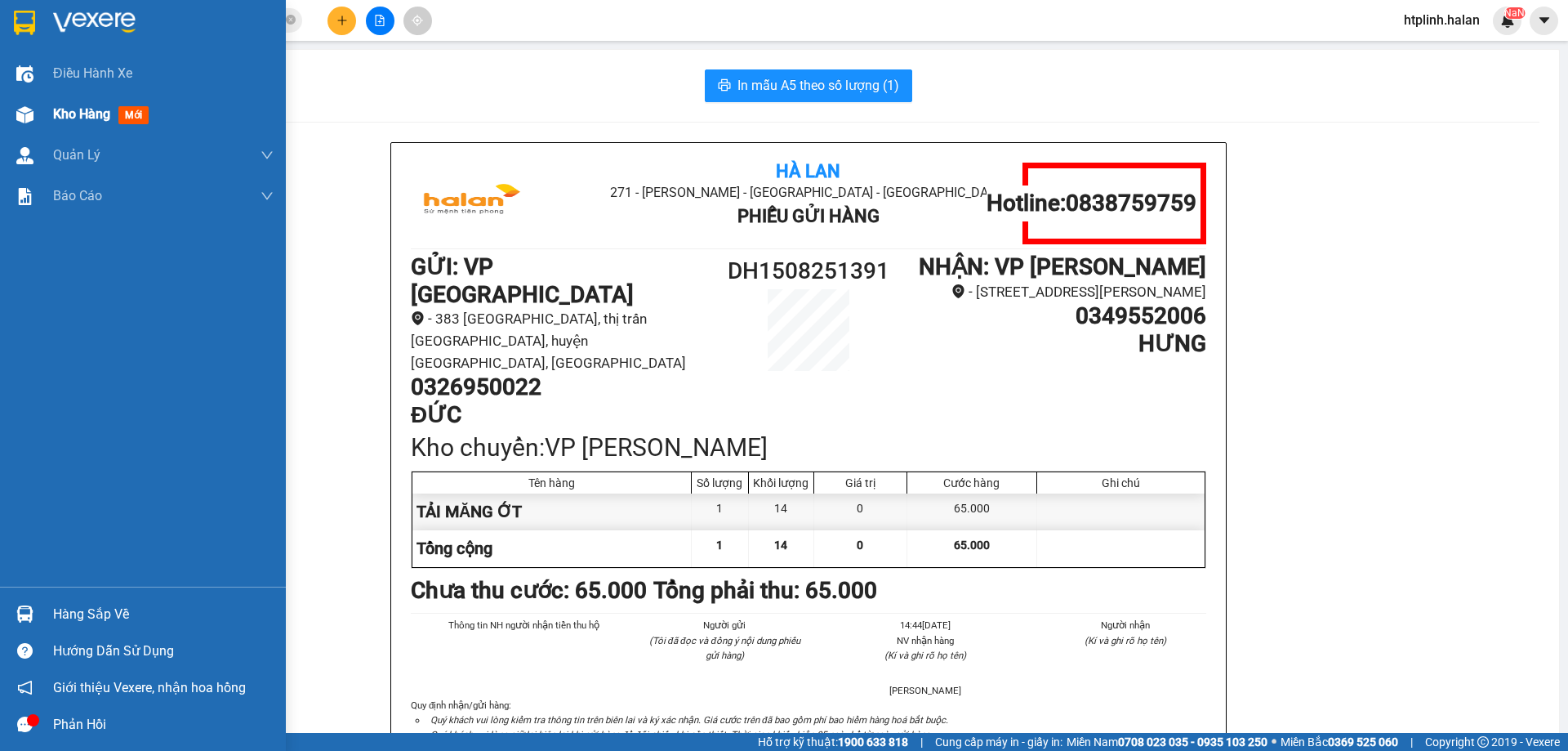
click at [89, 118] on span "Kho hàng" at bounding box center [81, 114] width 57 height 15
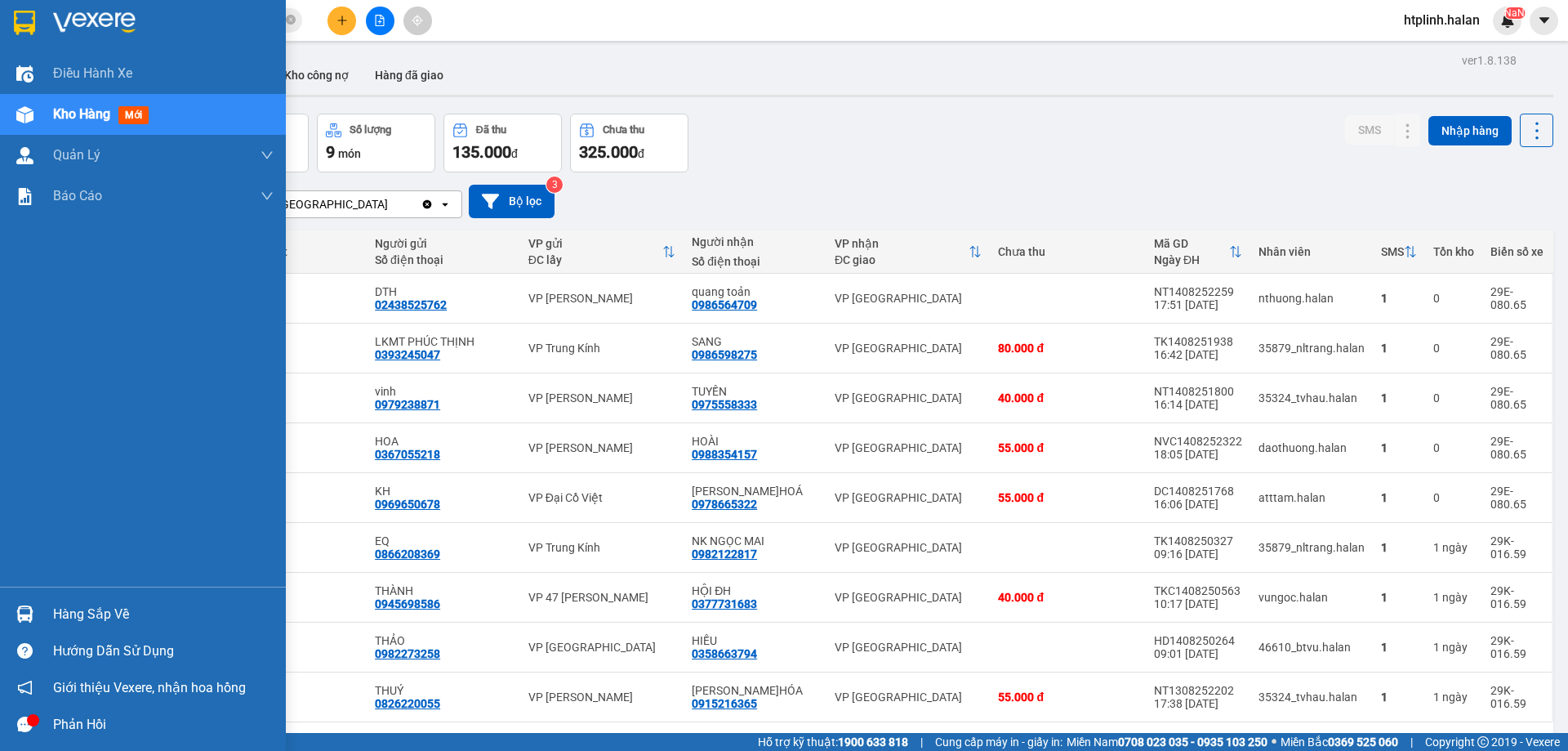
click at [87, 627] on div "Hàng sắp về" at bounding box center [143, 614] width 286 height 37
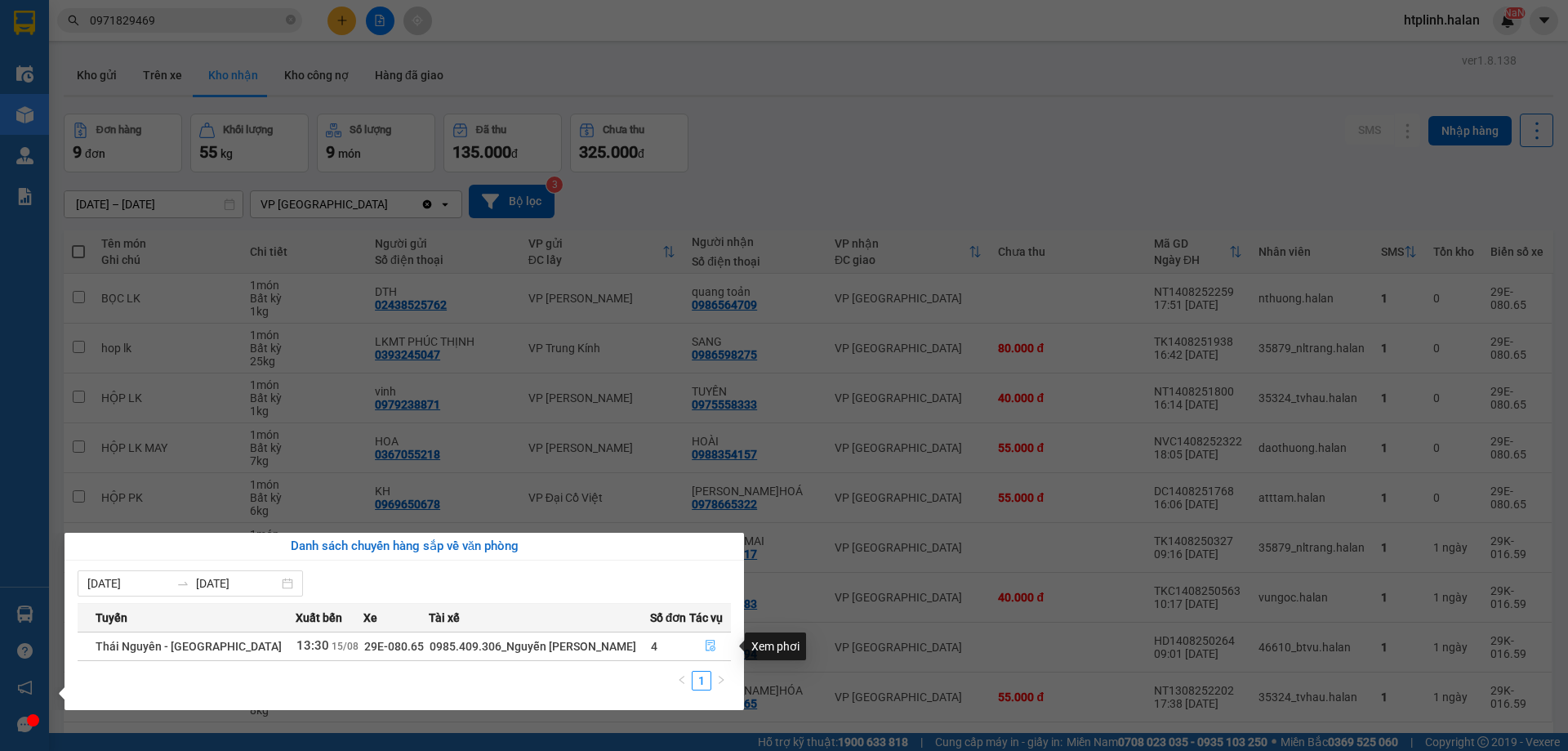
click at [718, 638] on button "button" at bounding box center [710, 646] width 40 height 26
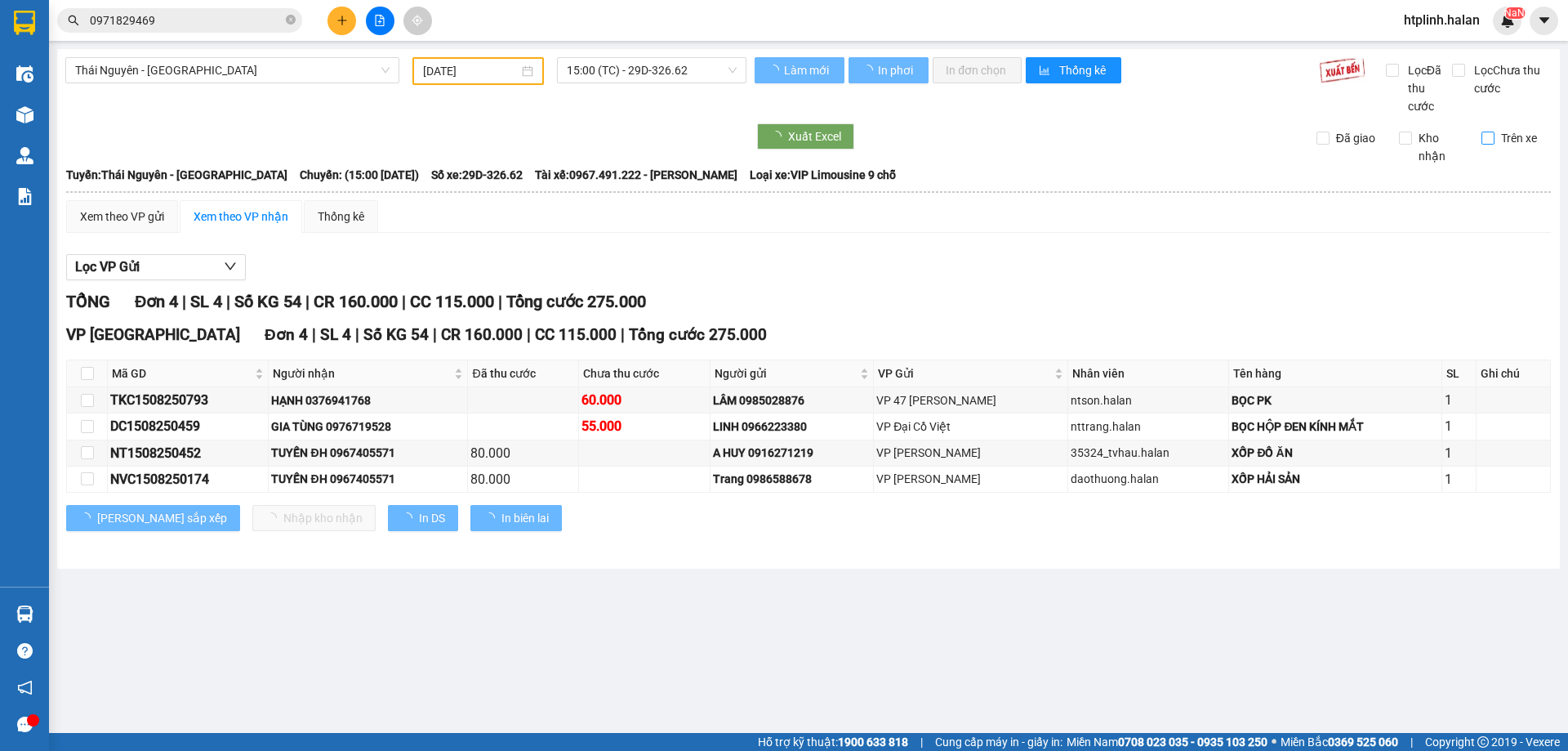
type input "[DATE]"
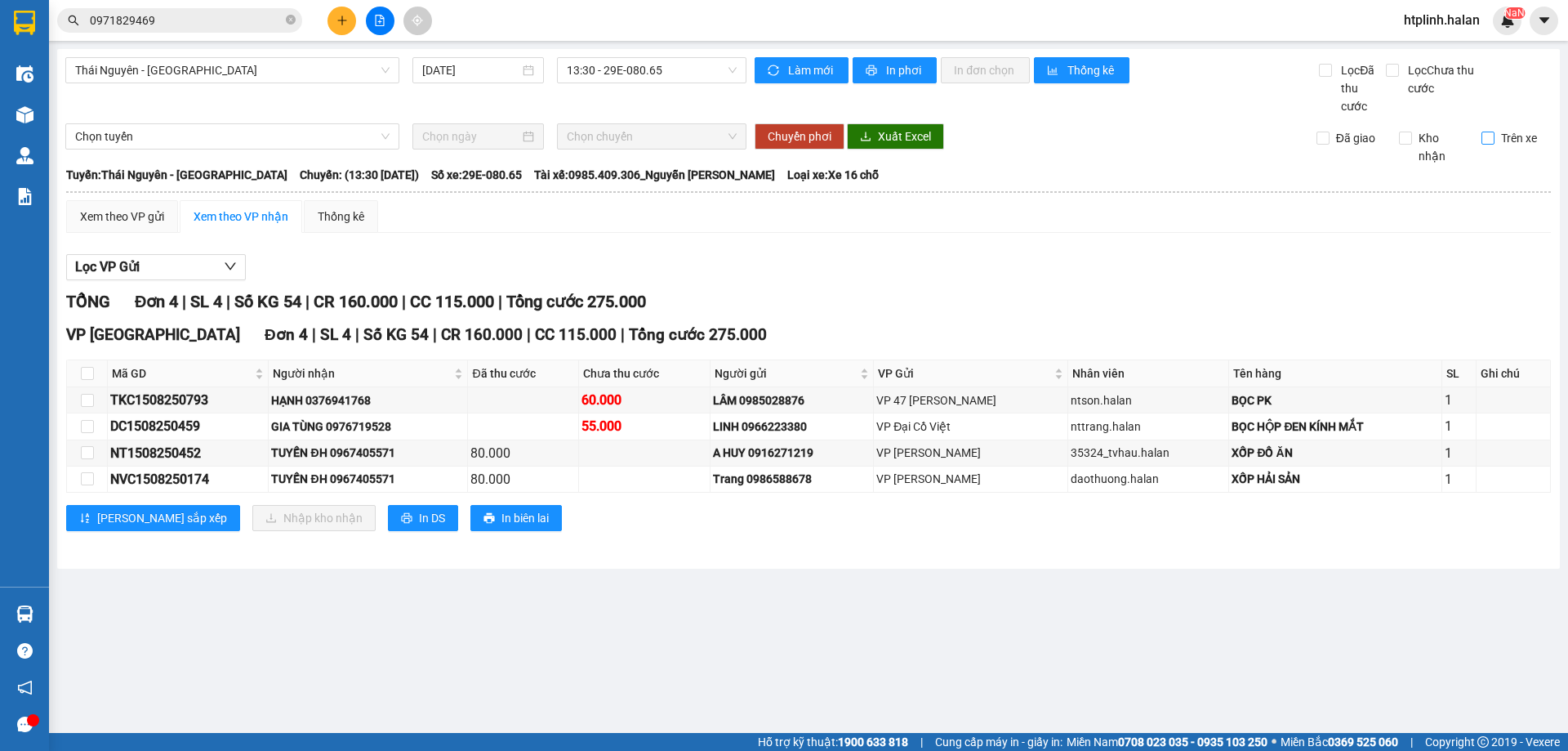
click at [1517, 142] on span "Trên xe" at bounding box center [1519, 138] width 49 height 18
click at [1495, 142] on input "Trên xe" at bounding box center [1488, 137] width 13 height 13
checkbox input "true"
click at [78, 450] on td at bounding box center [88, 453] width 41 height 26
click at [91, 471] on label at bounding box center [87, 479] width 13 height 18
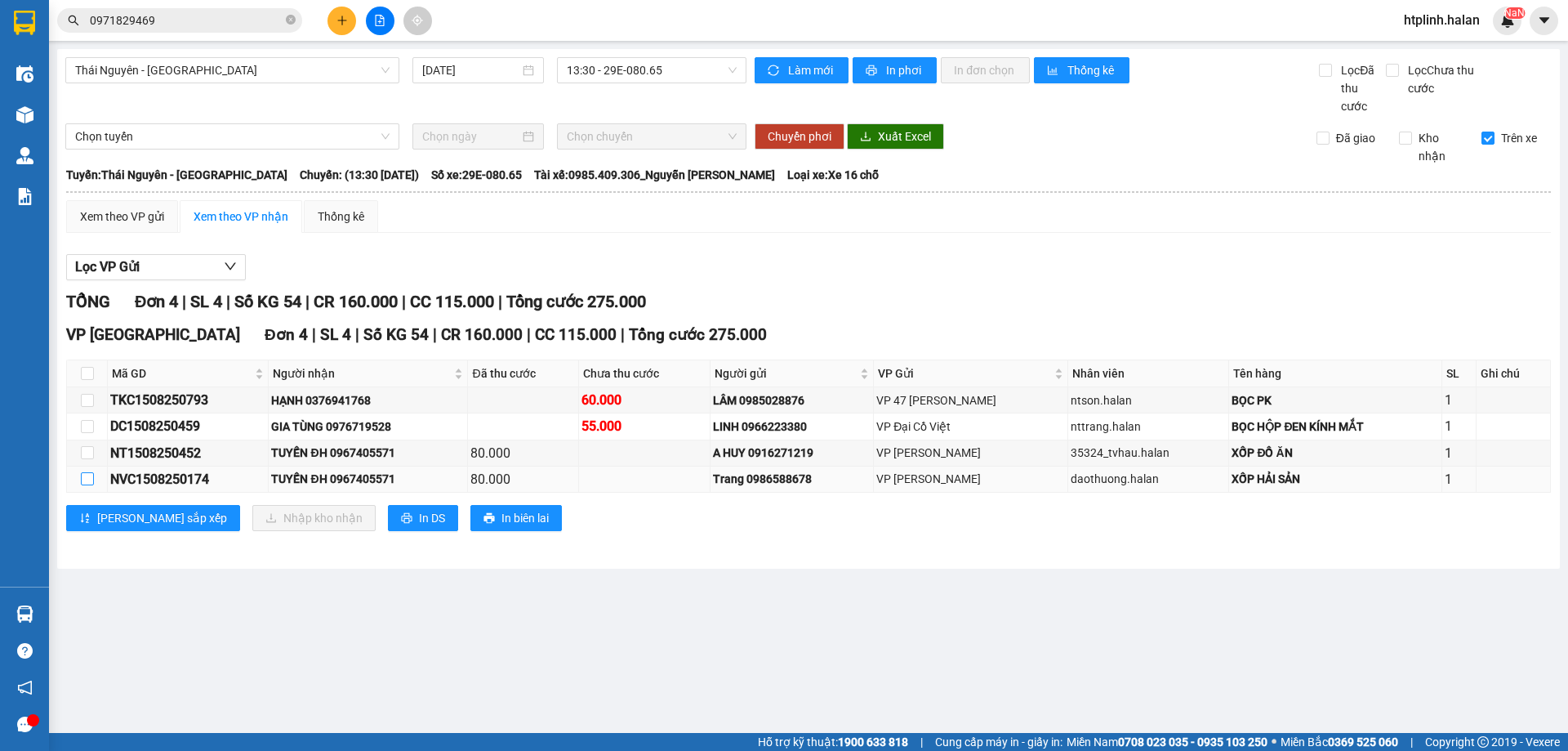
click at [91, 473] on input "checkbox" at bounding box center [87, 479] width 13 height 13
checkbox input "true"
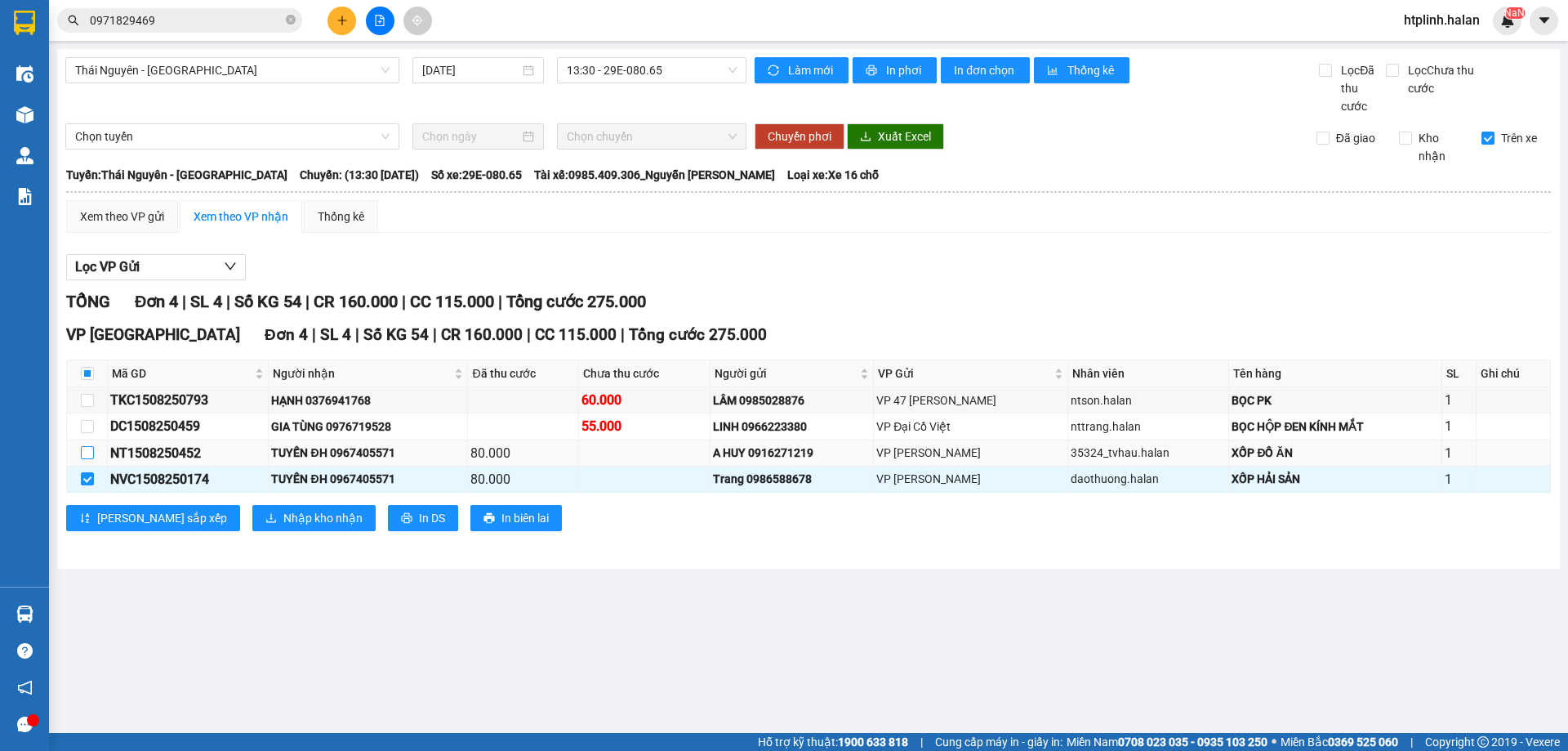
click at [89, 449] on input "checkbox" at bounding box center [87, 452] width 13 height 13
checkbox input "true"
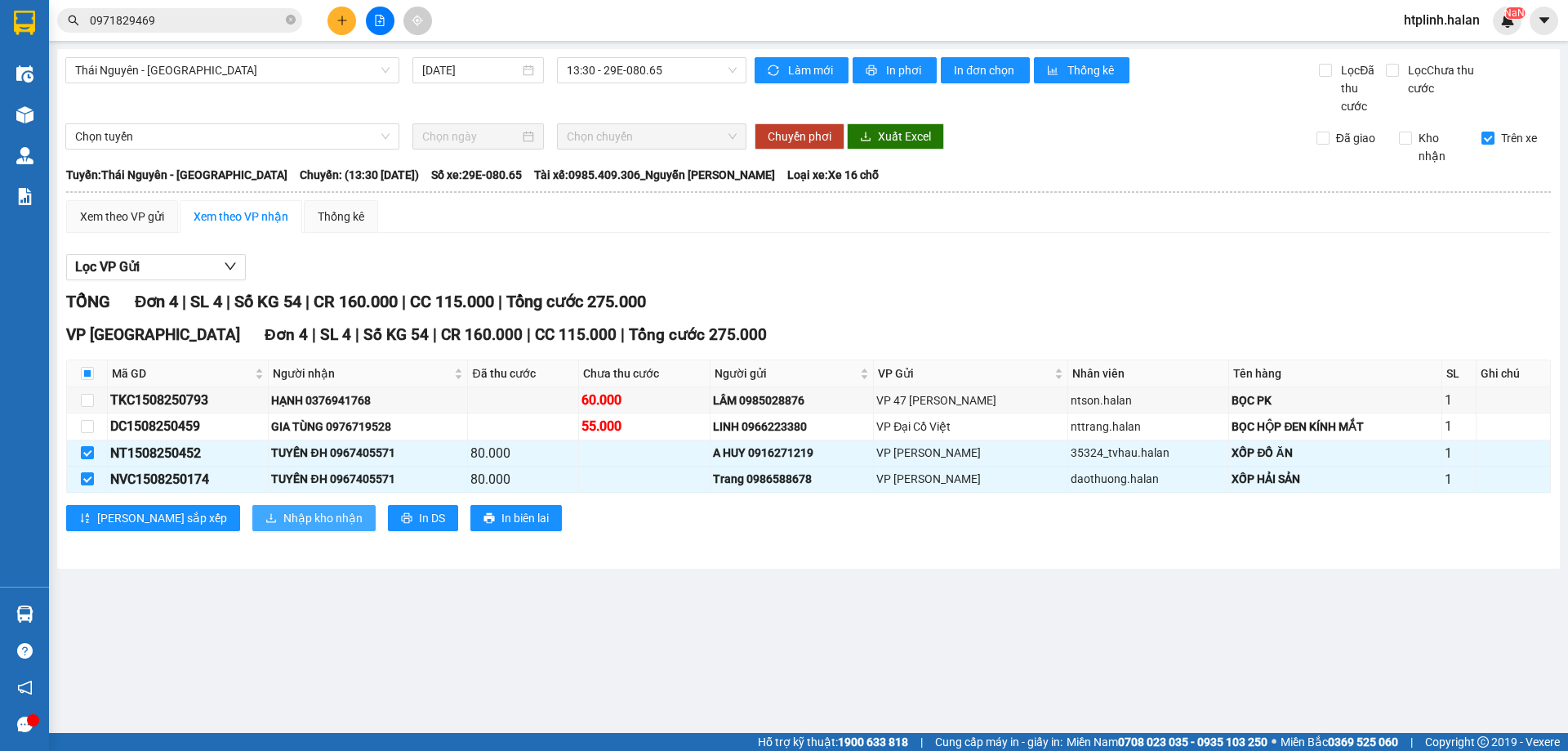
click at [283, 509] on span "Nhập kho nhận" at bounding box center [323, 518] width 79 height 18
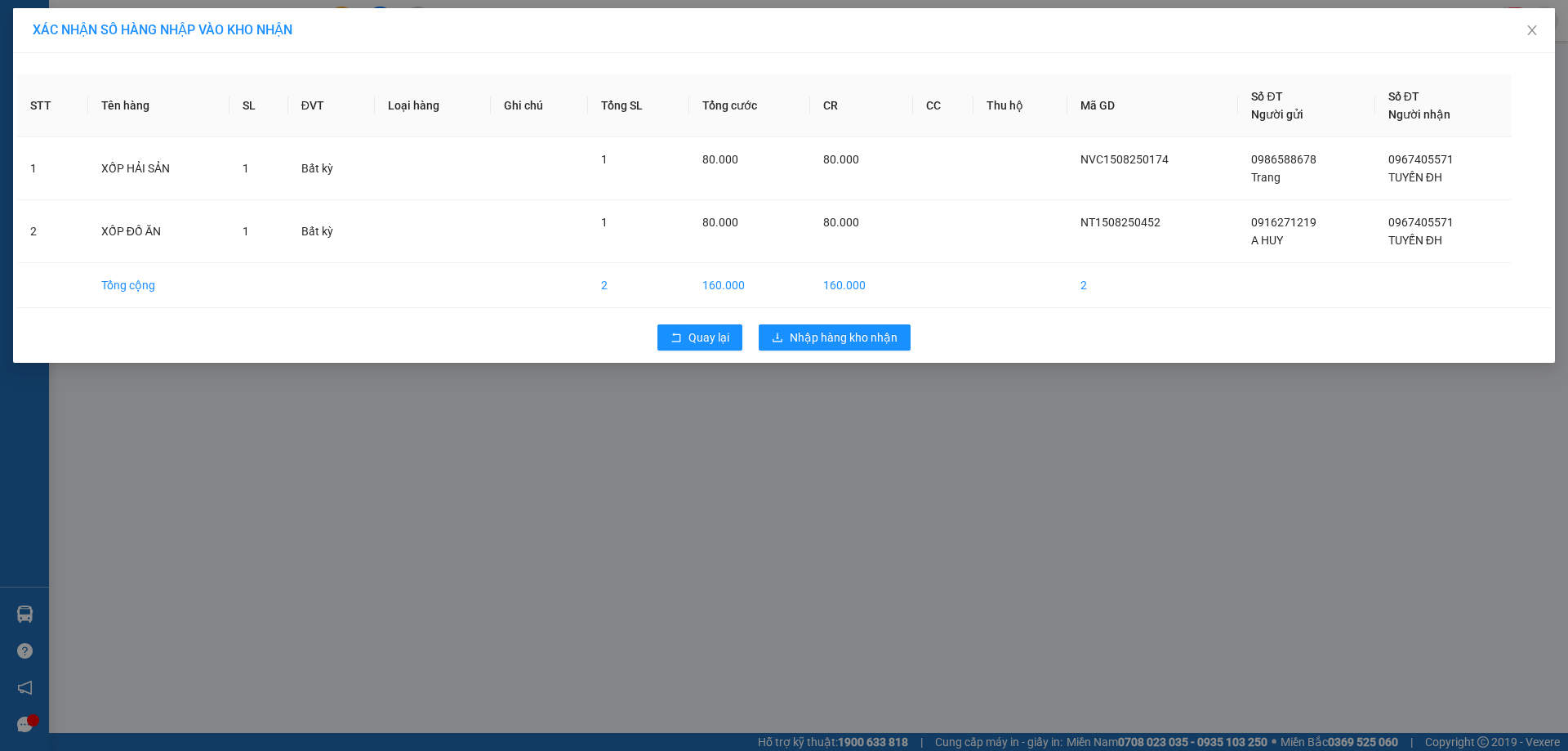
click at [804, 357] on div "Quay lại Nhập hàng kho nhận" at bounding box center [784, 337] width 1534 height 43
click at [802, 341] on span "Nhập hàng kho nhận" at bounding box center [844, 337] width 108 height 18
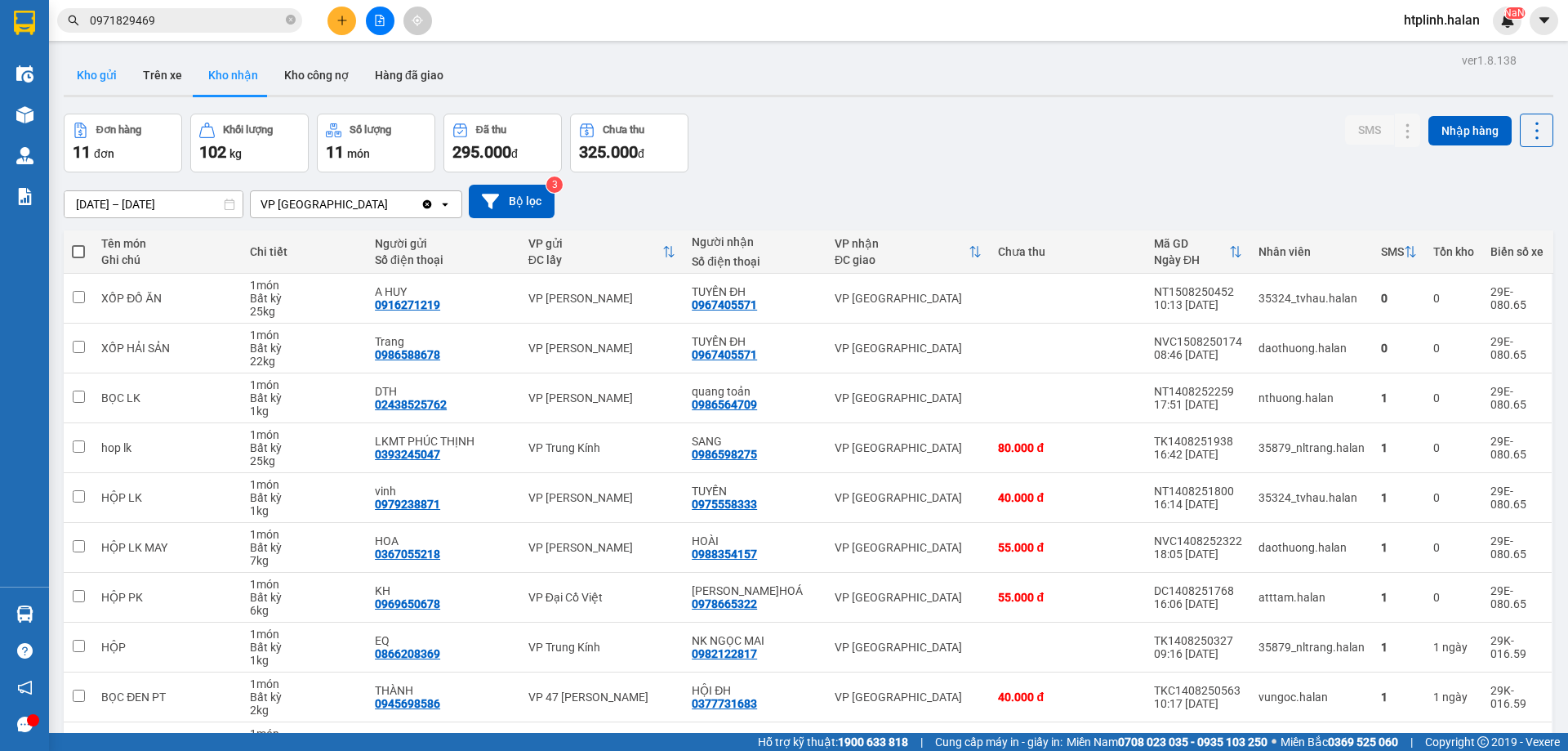
click at [98, 82] on button "Kho gửi" at bounding box center [97, 75] width 66 height 39
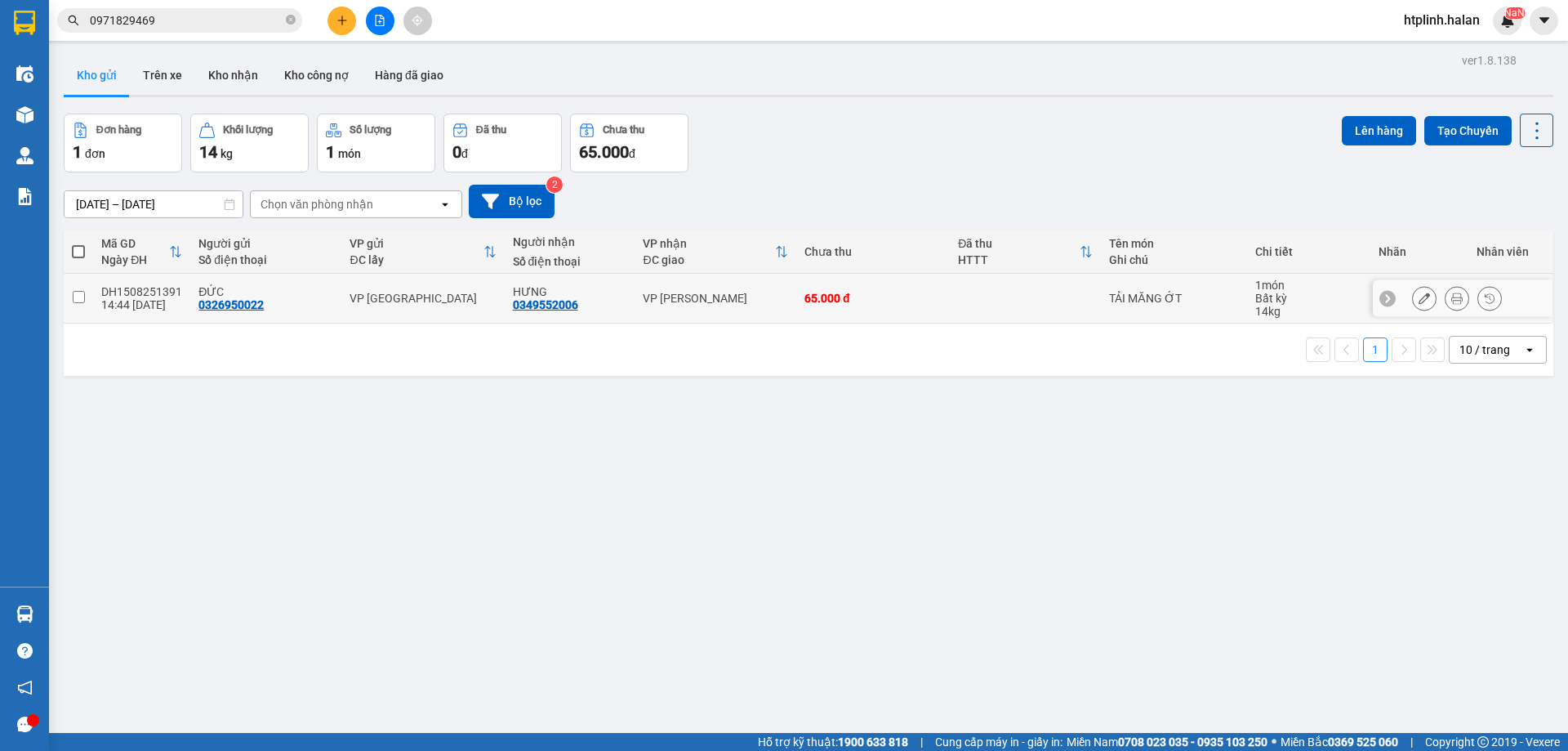
click at [159, 291] on div "DH1508251391" at bounding box center [141, 291] width 81 height 13
checkbox input "true"
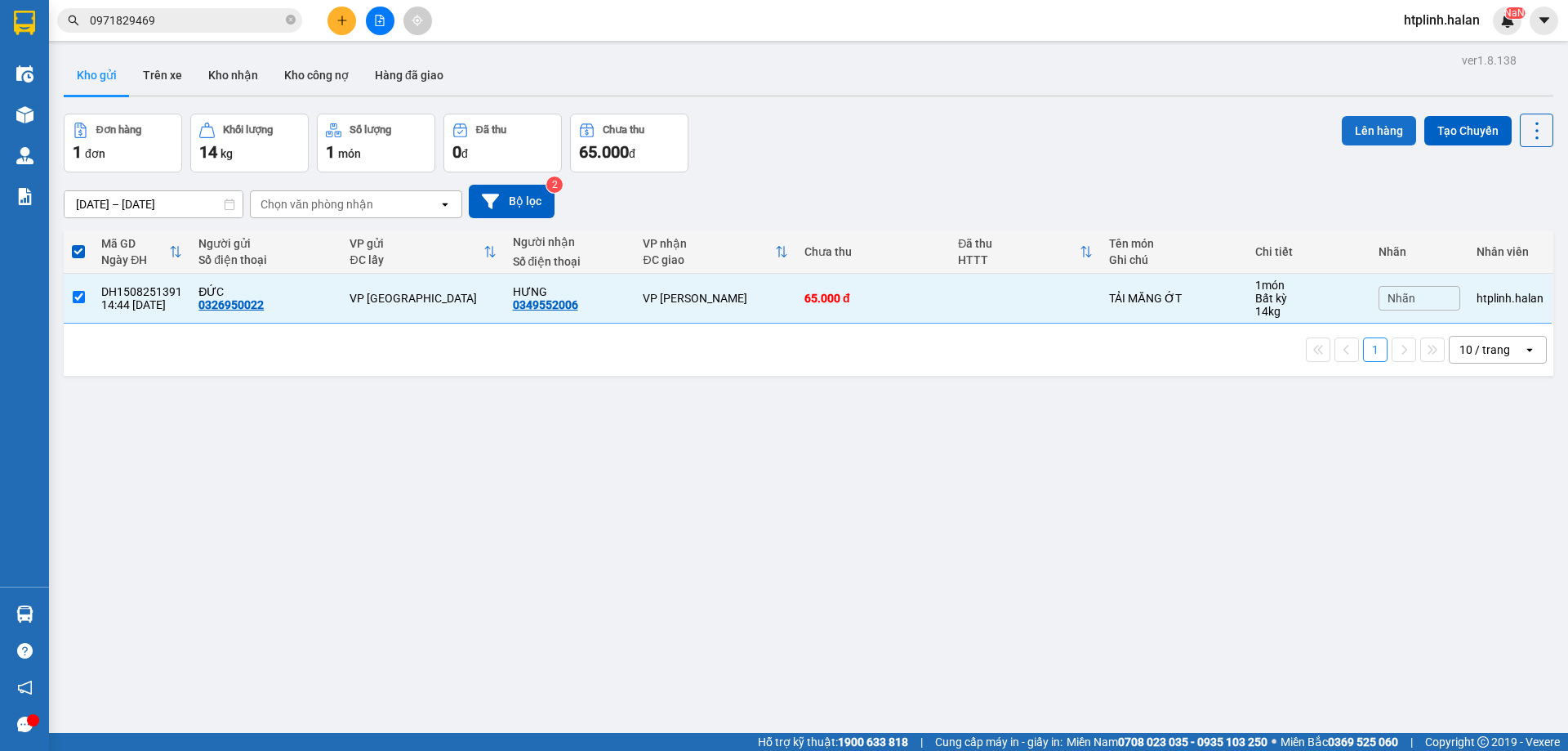
click at [1354, 132] on button "Lên hàng" at bounding box center [1379, 130] width 74 height 30
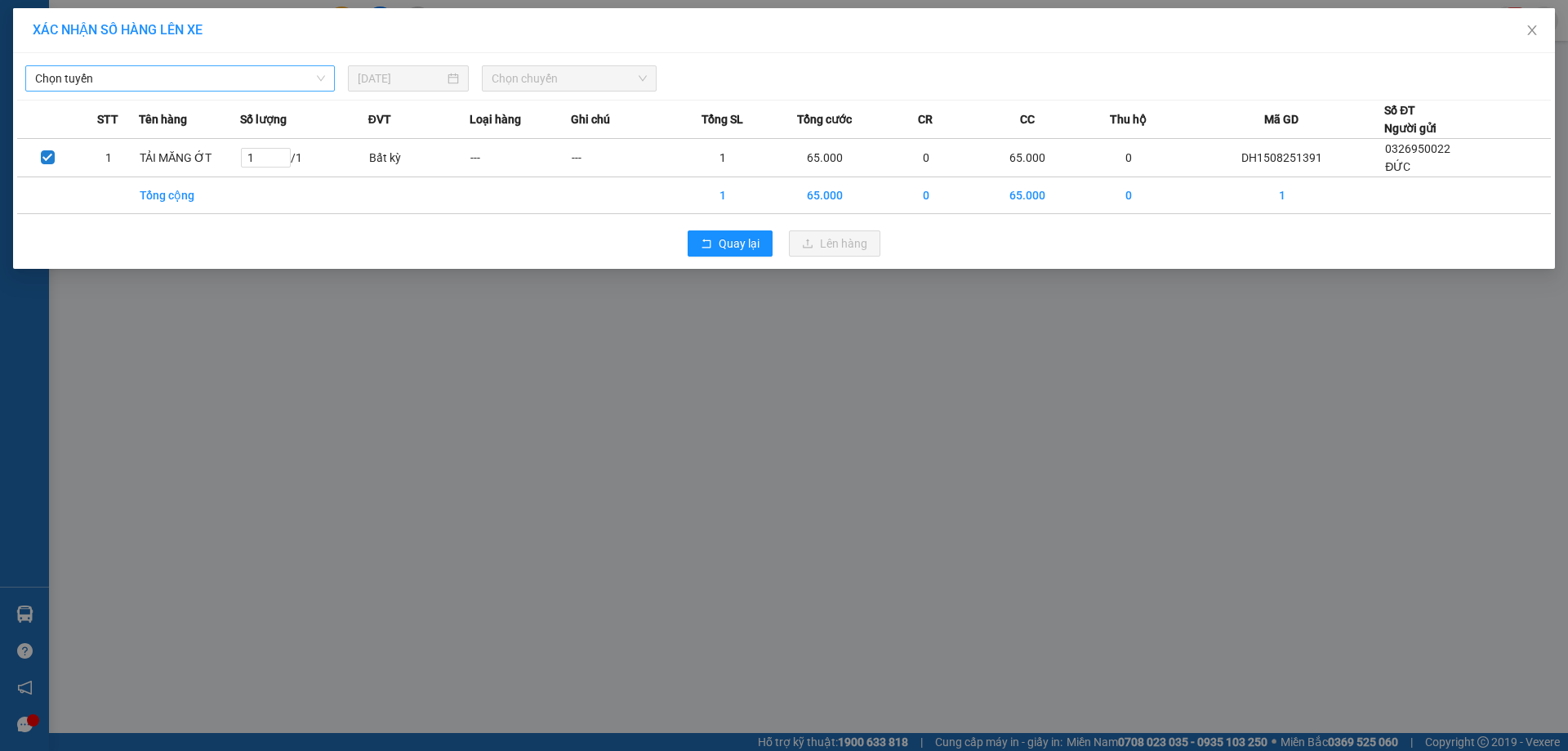
click at [241, 86] on span "Chọn tuyến" at bounding box center [180, 78] width 290 height 25
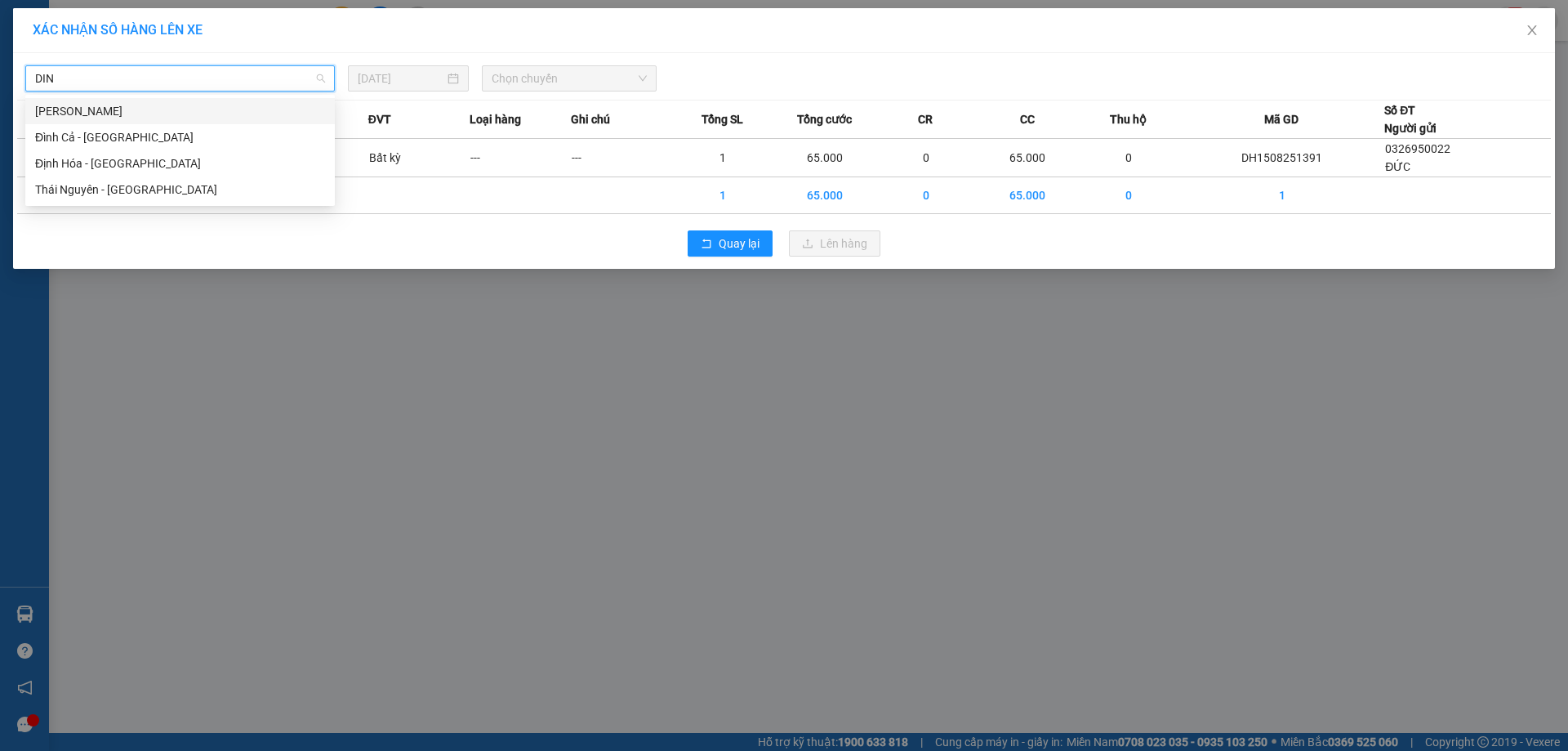
type input "DINH"
click at [146, 161] on div "Định Hóa - Thái Nguyên" at bounding box center [180, 163] width 290 height 18
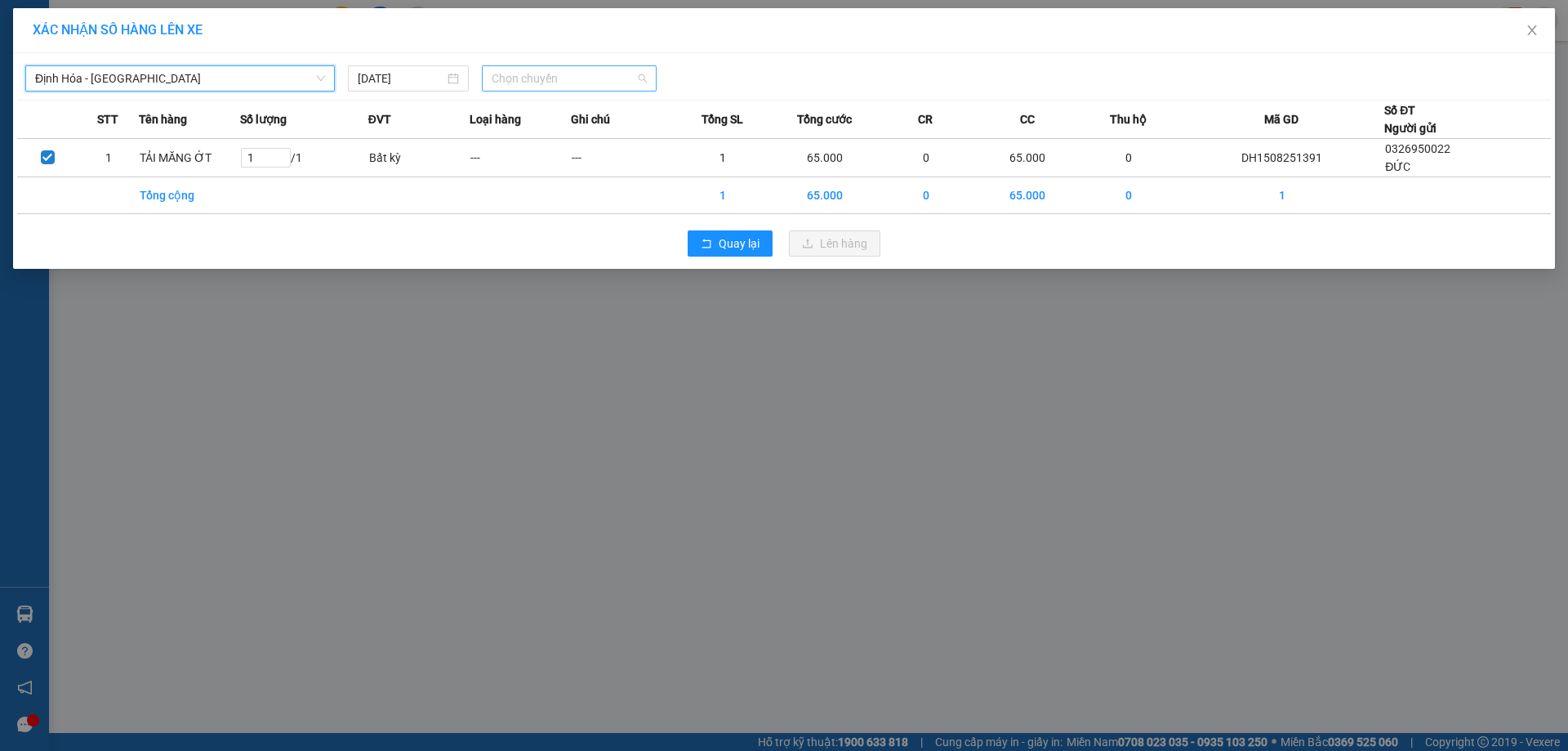
click at [568, 78] on span "Chọn chuyến" at bounding box center [569, 78] width 155 height 25
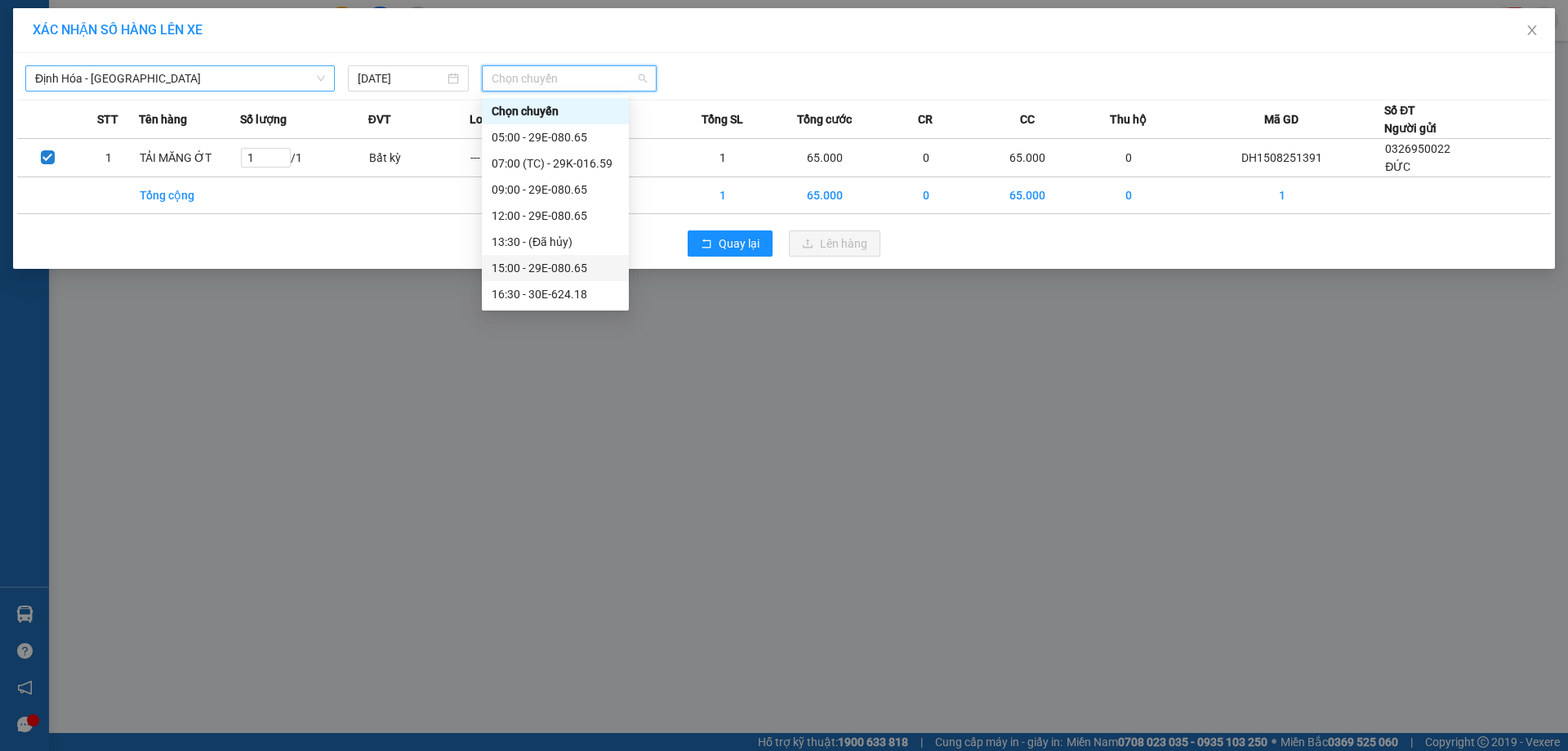
click at [535, 267] on div "15:00 - 29E-080.65" at bounding box center [556, 267] width 128 height 18
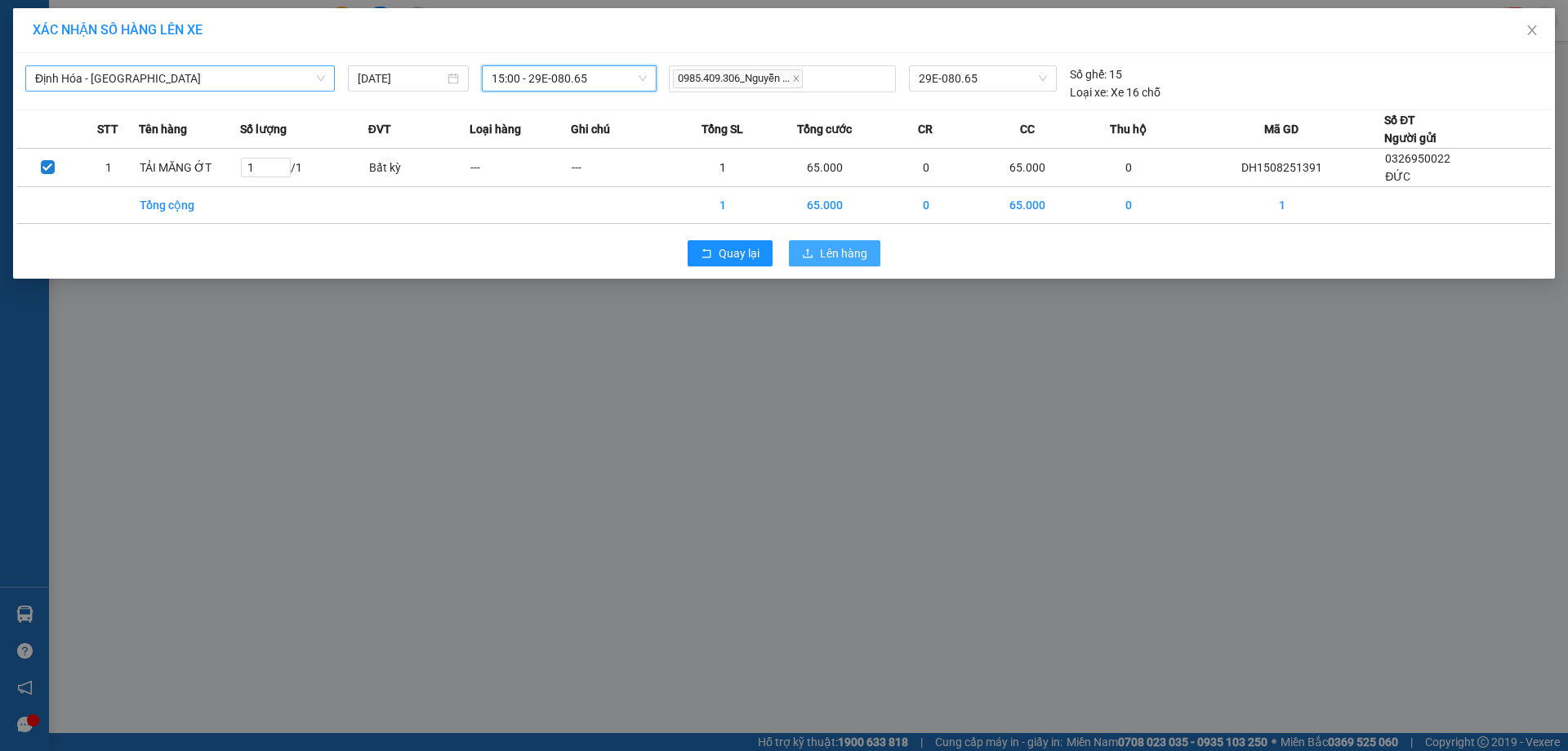
click at [814, 250] on icon "upload" at bounding box center [807, 253] width 11 height 11
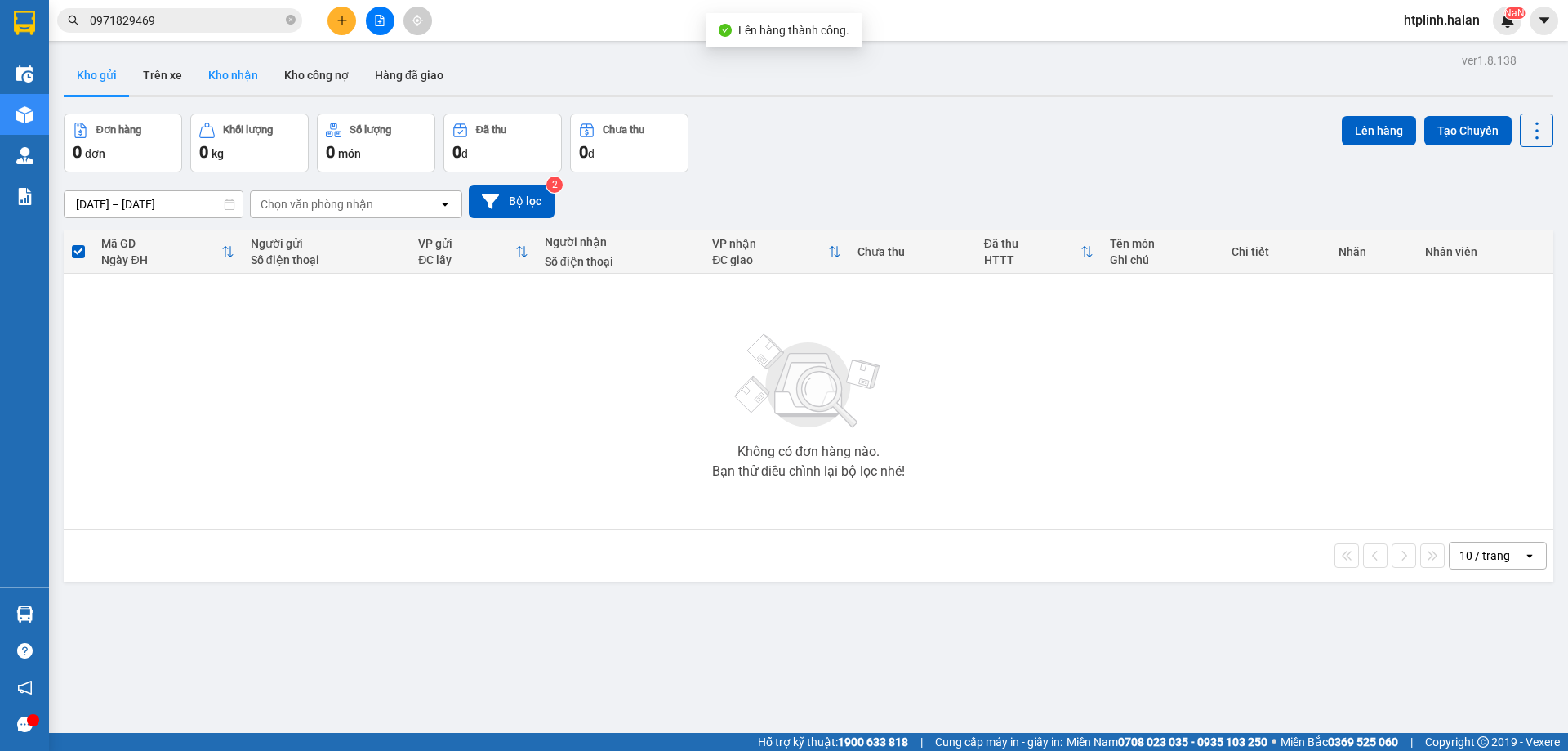
click at [213, 77] on button "Kho nhận" at bounding box center [232, 75] width 76 height 39
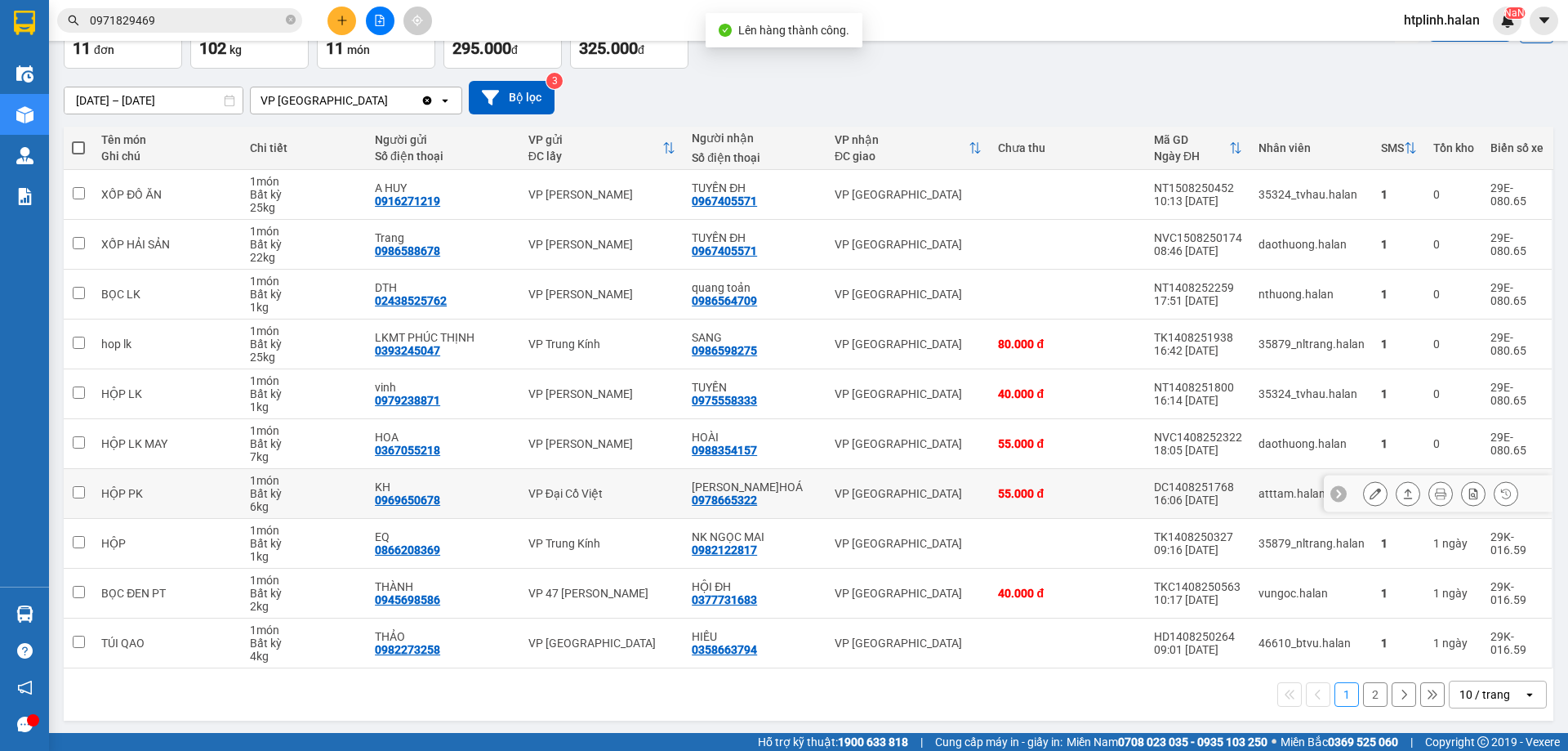
scroll to position [106, 0]
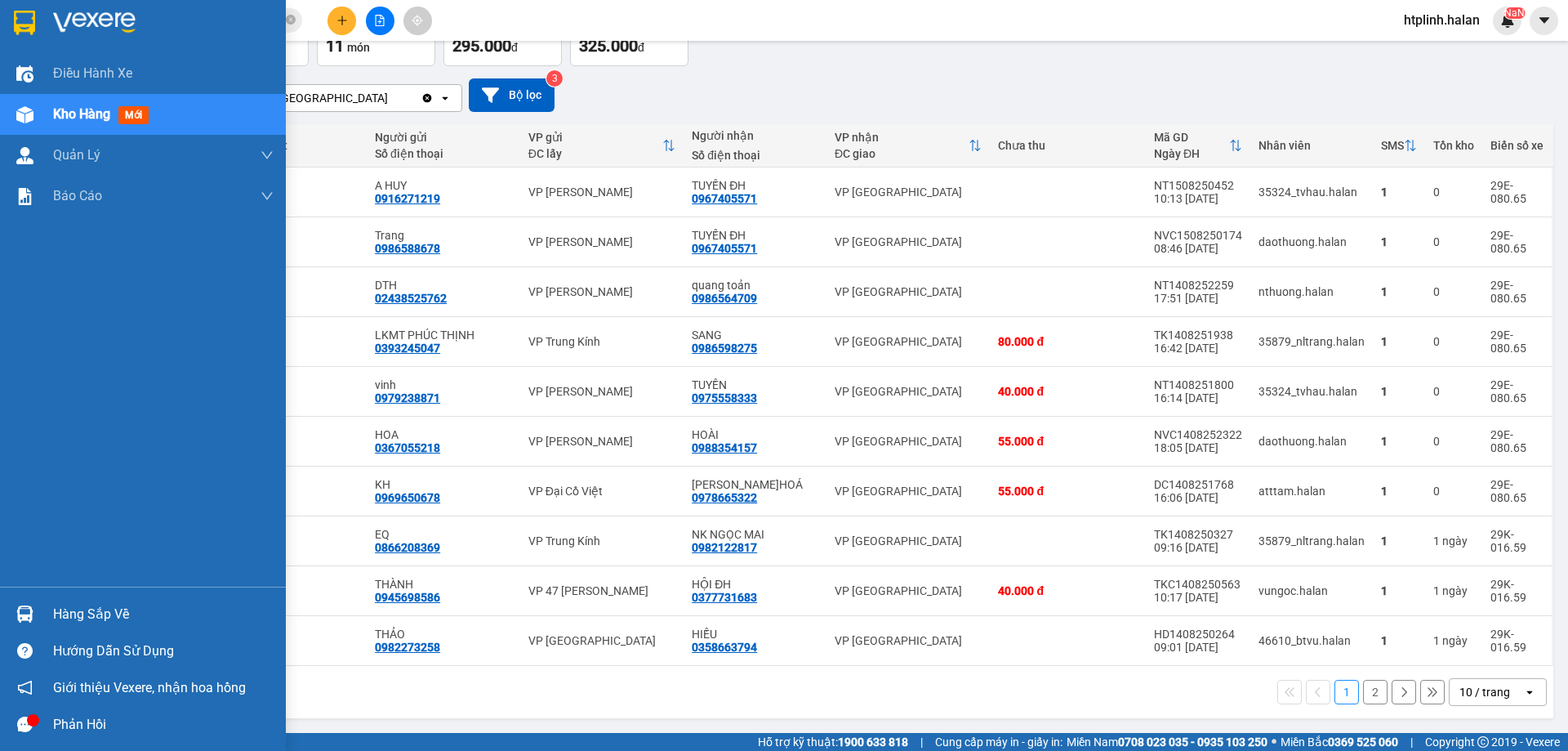
click at [97, 609] on div "Hàng sắp về" at bounding box center [163, 614] width 220 height 25
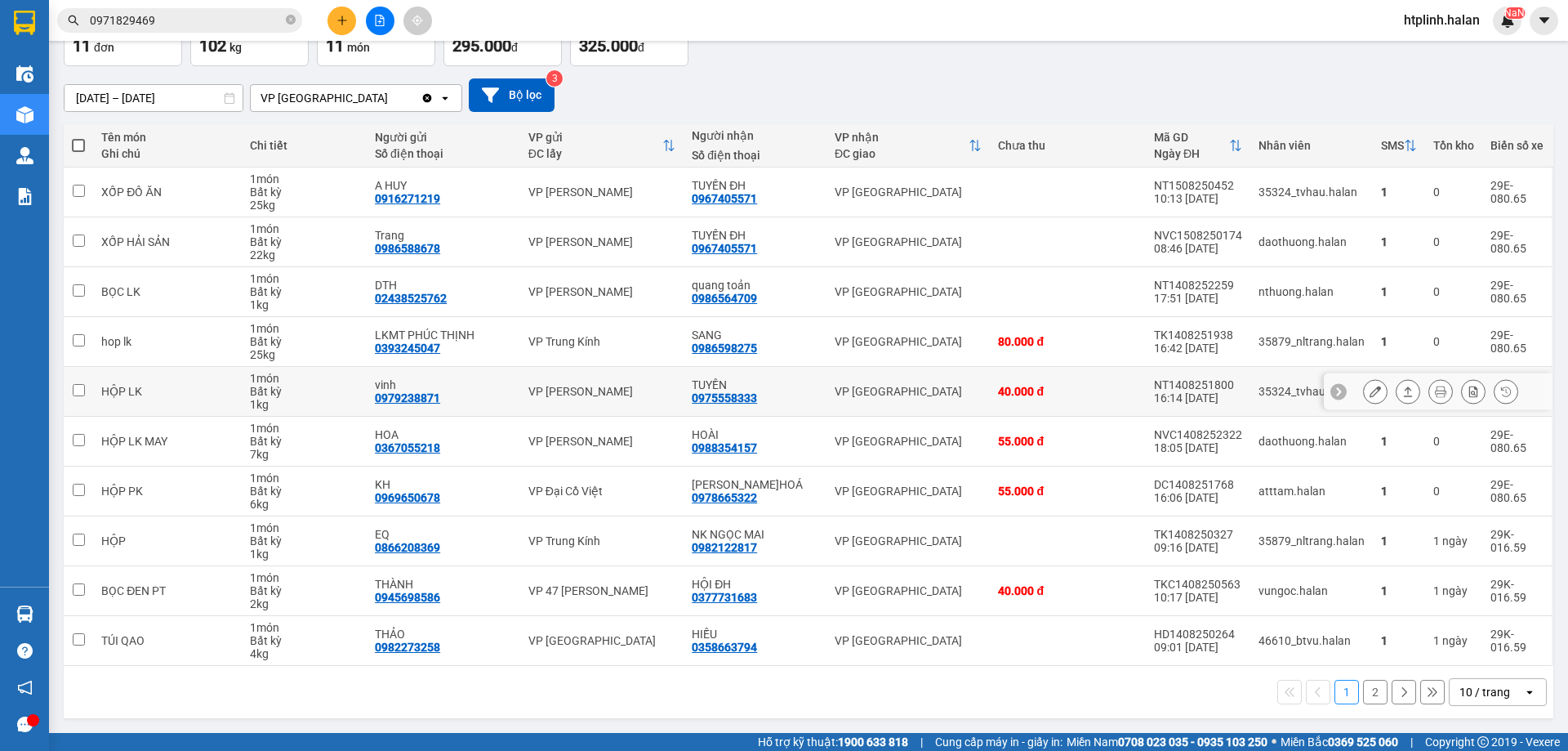
click at [725, 383] on section "Kết quả tìm kiếm ( 412 ) Bộ lọc Mã ĐH Trạng thái Món hàng Thu hộ Tổng cước Chưa…" at bounding box center [784, 376] width 1568 height 751
click at [721, 352] on div "0986598275" at bounding box center [724, 347] width 66 height 13
copy div "0986598275"
click at [263, 16] on input "0971829469" at bounding box center [186, 20] width 192 height 18
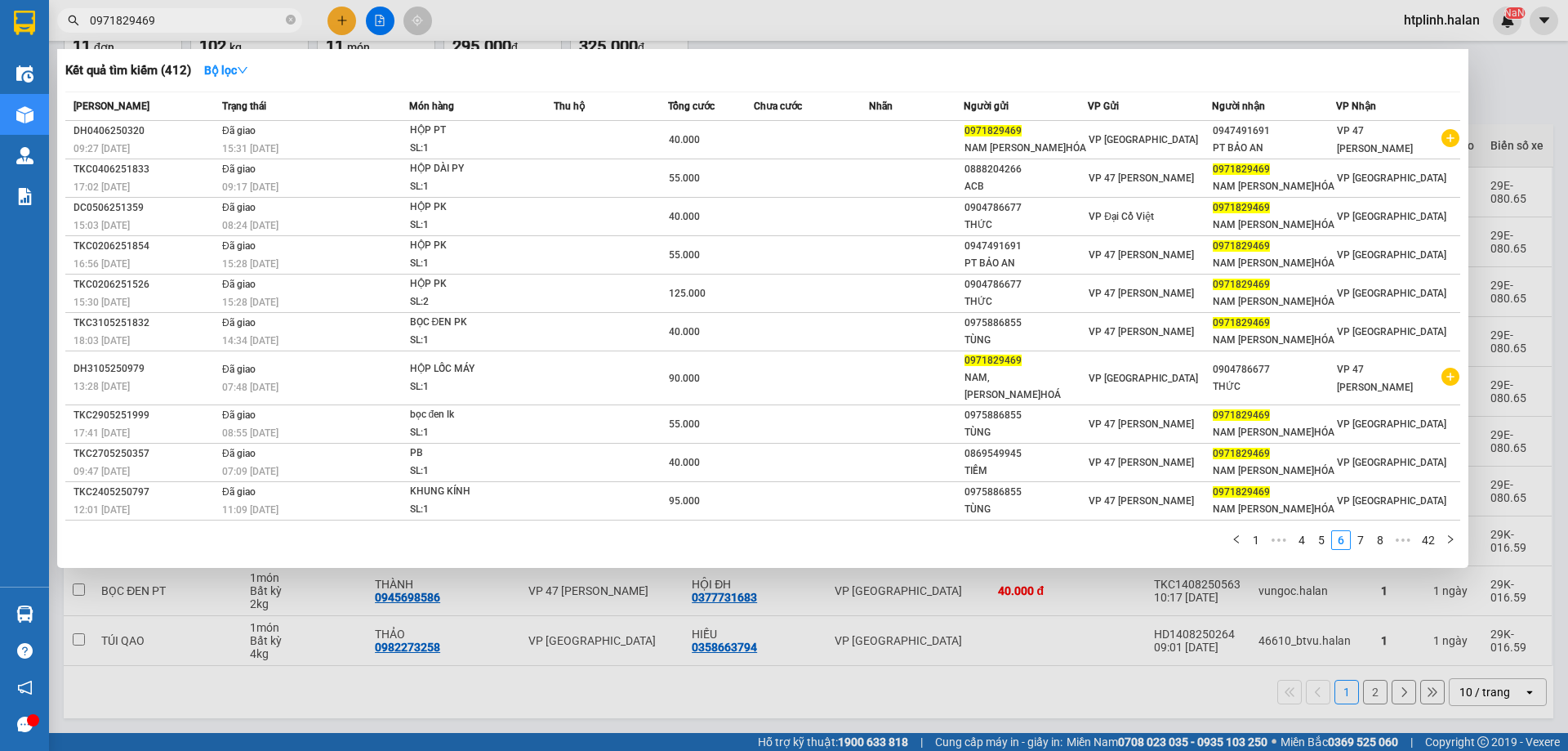
click at [263, 16] on input "0971829469" at bounding box center [186, 20] width 192 height 18
paste input "86598275"
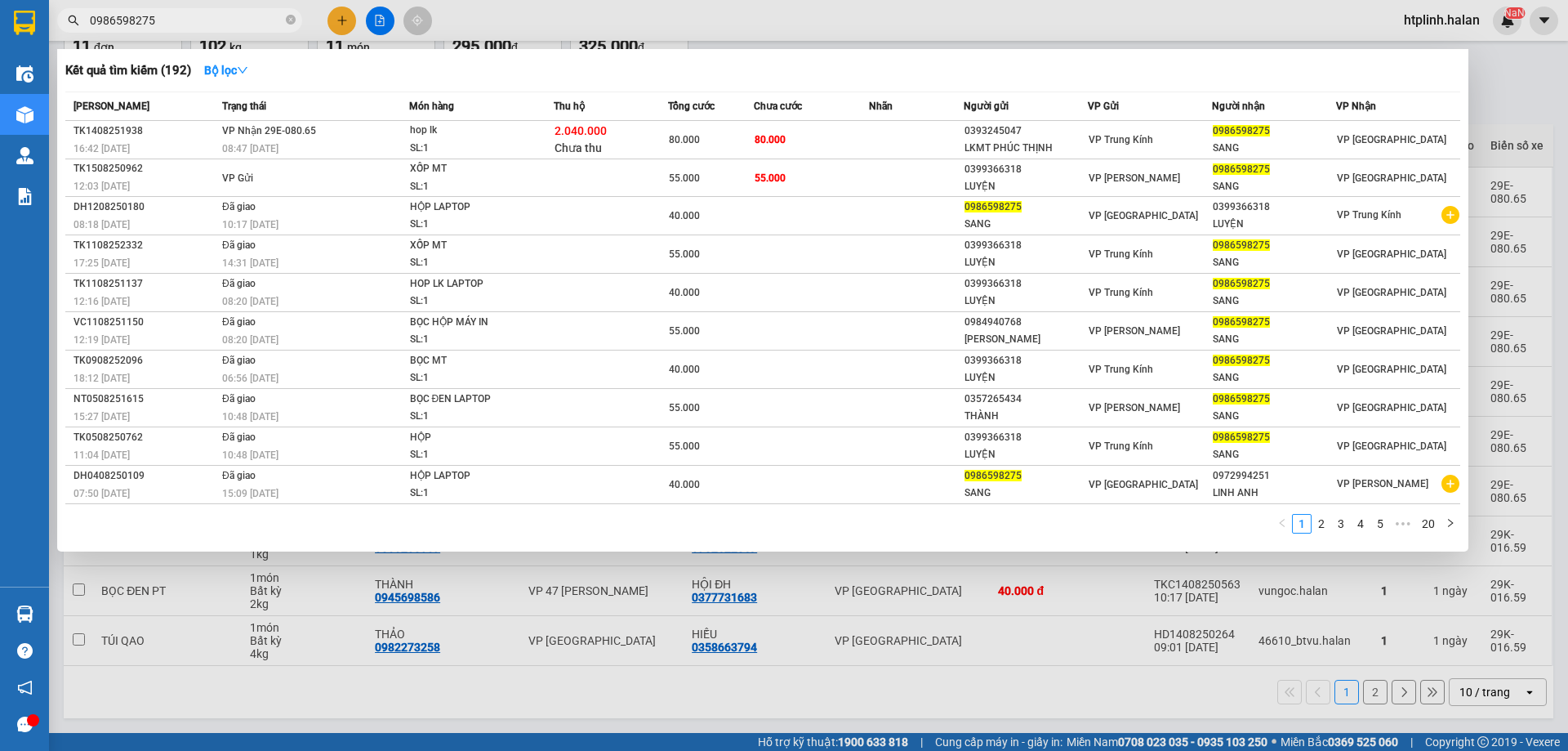
type input "0986598275"
click at [1084, 19] on div at bounding box center [784, 376] width 1568 height 751
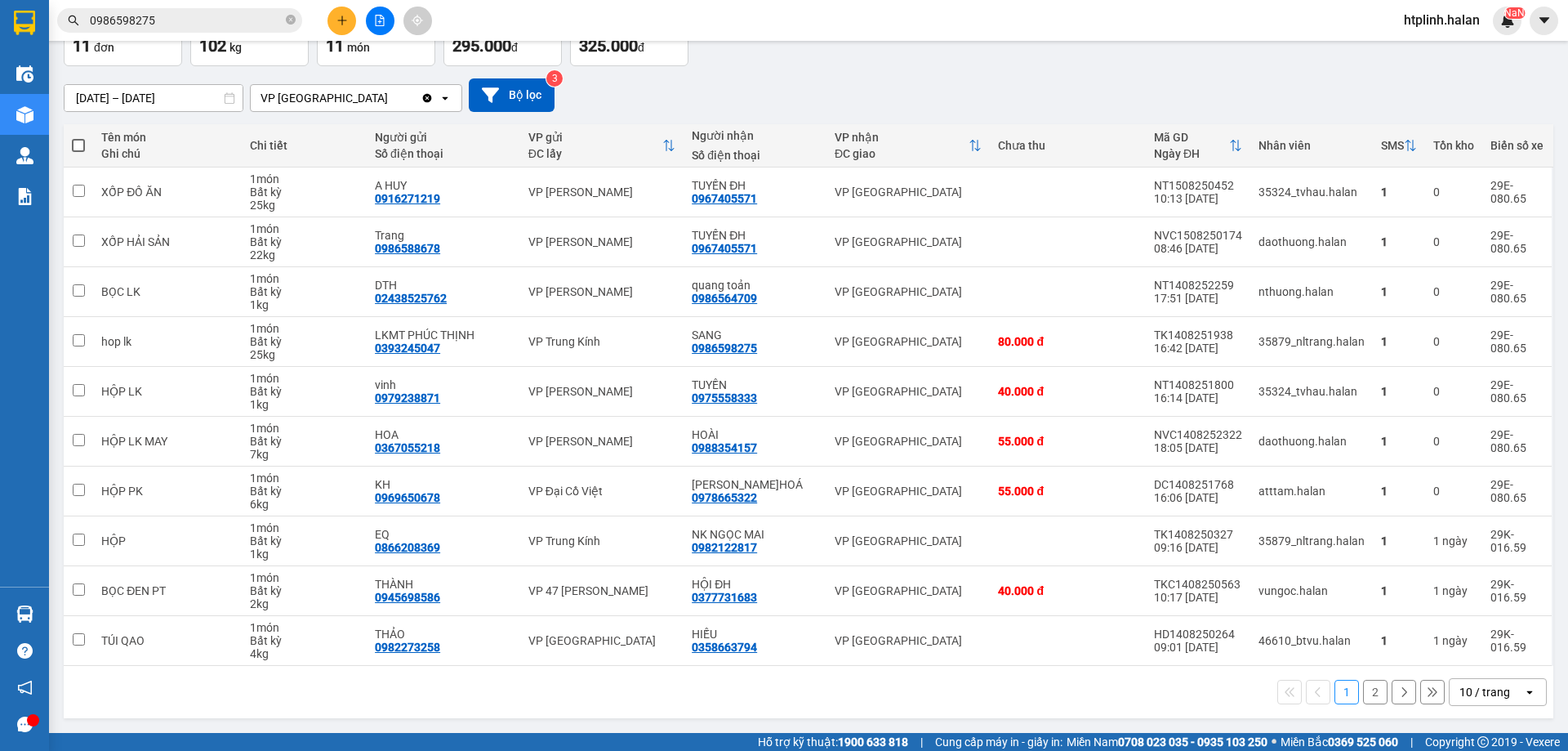
click at [931, 85] on div "17/06/2025 – 15/08/2025 Press the down arrow key to interact with the calendar …" at bounding box center [809, 95] width 1490 height 33
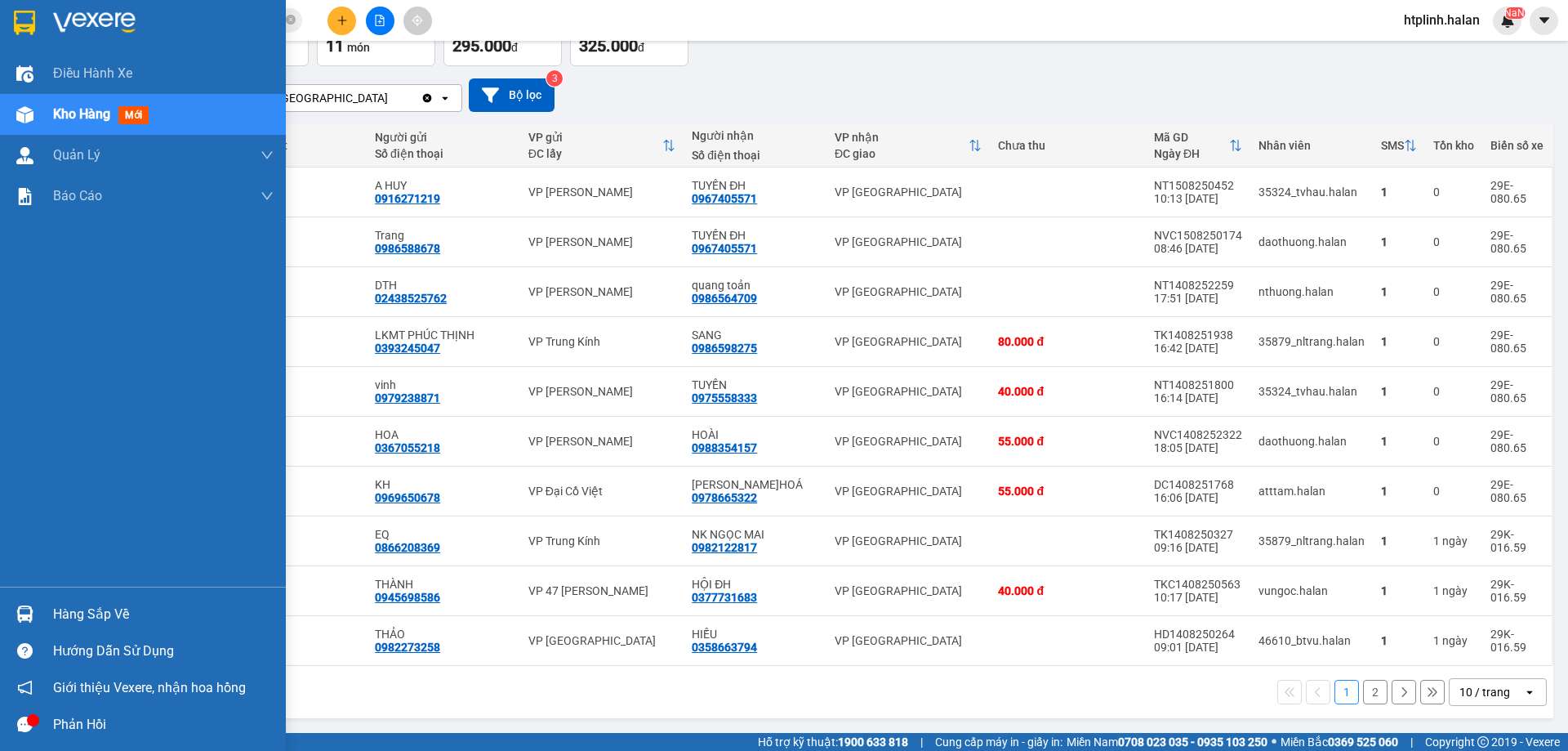
drag, startPoint x: 34, startPoint y: 611, endPoint x: 103, endPoint y: 623, distance: 70.0
click at [40, 611] on div "Hàng sắp về" at bounding box center [143, 614] width 286 height 37
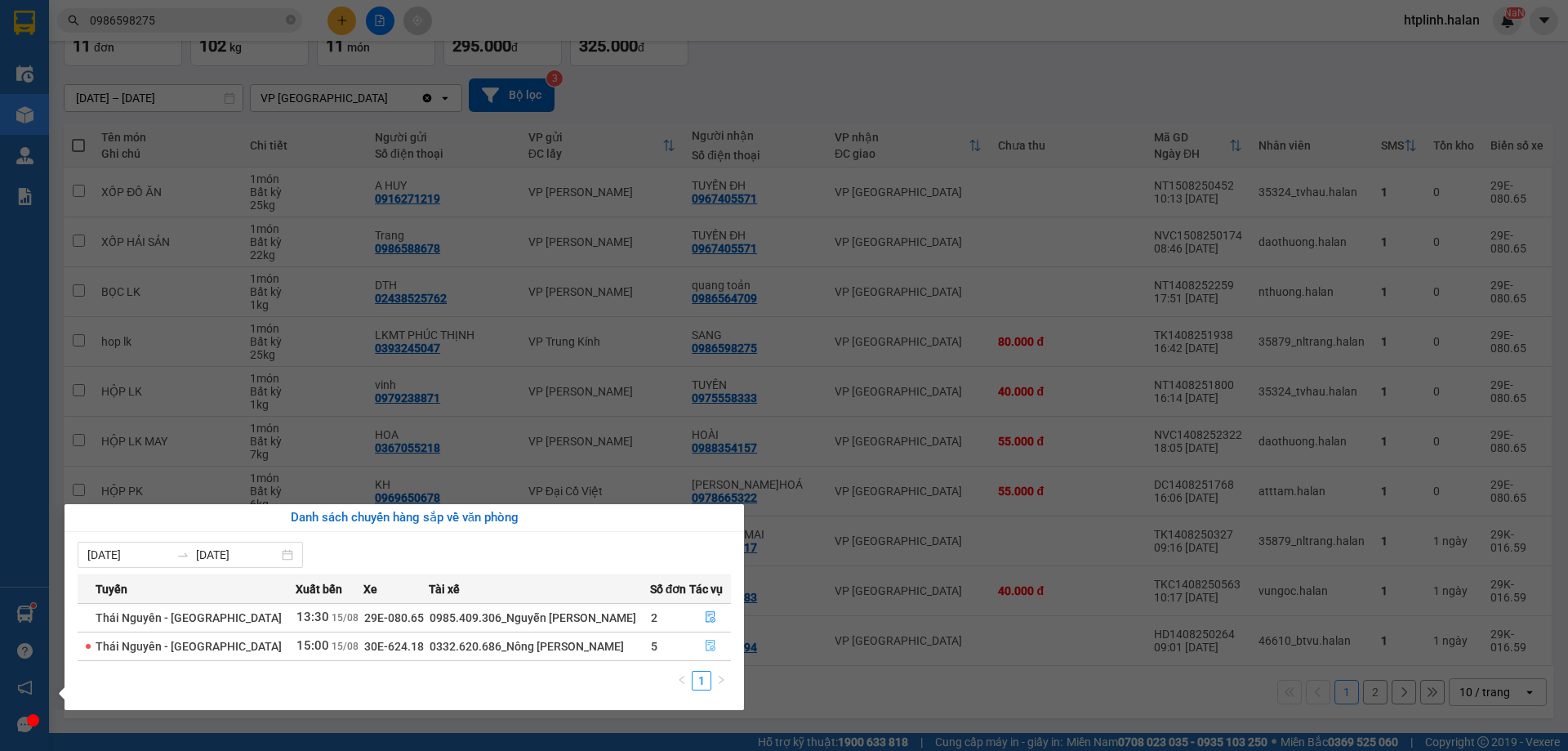
click at [706, 649] on icon "file-done" at bounding box center [711, 645] width 10 height 11
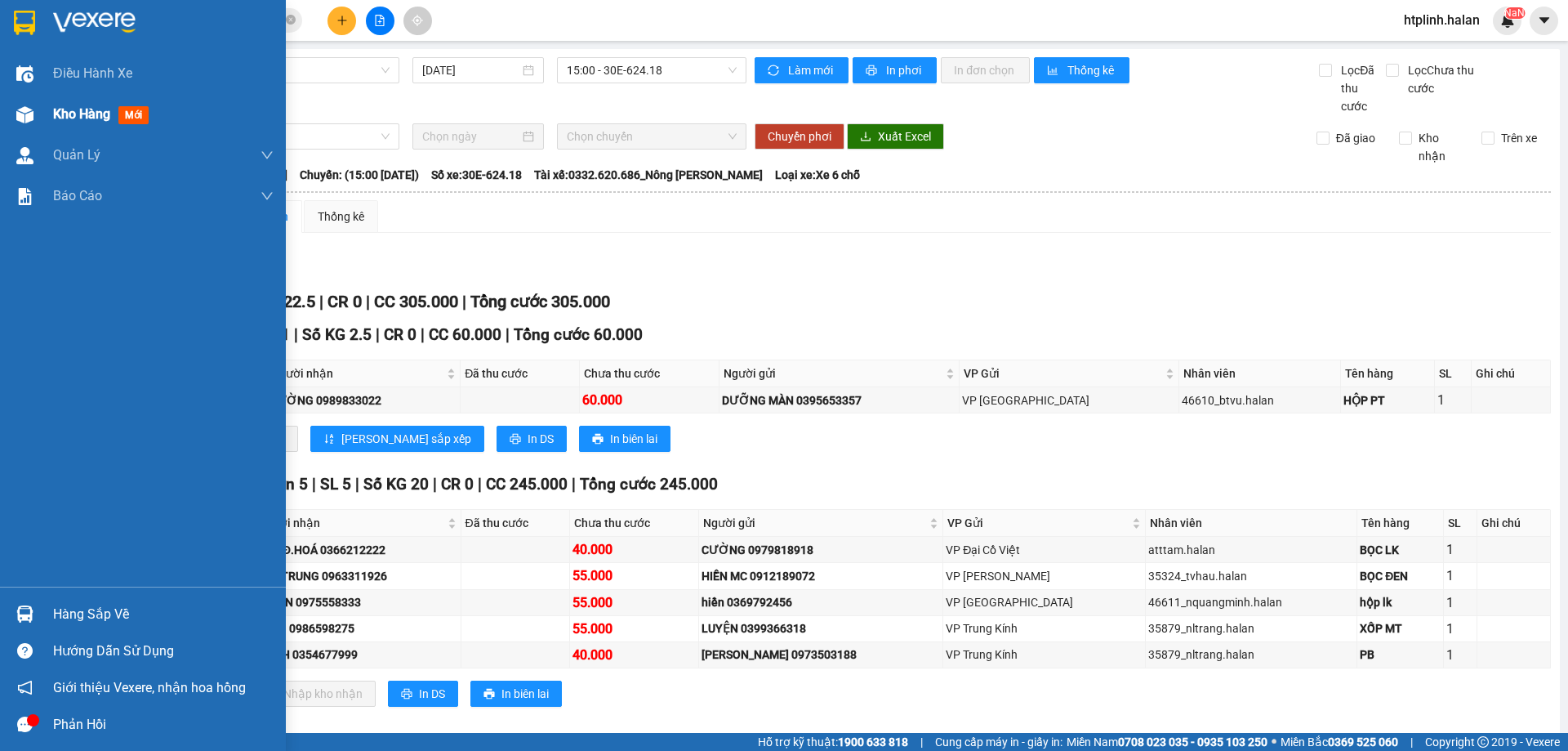
click at [37, 101] on div at bounding box center [25, 115] width 29 height 29
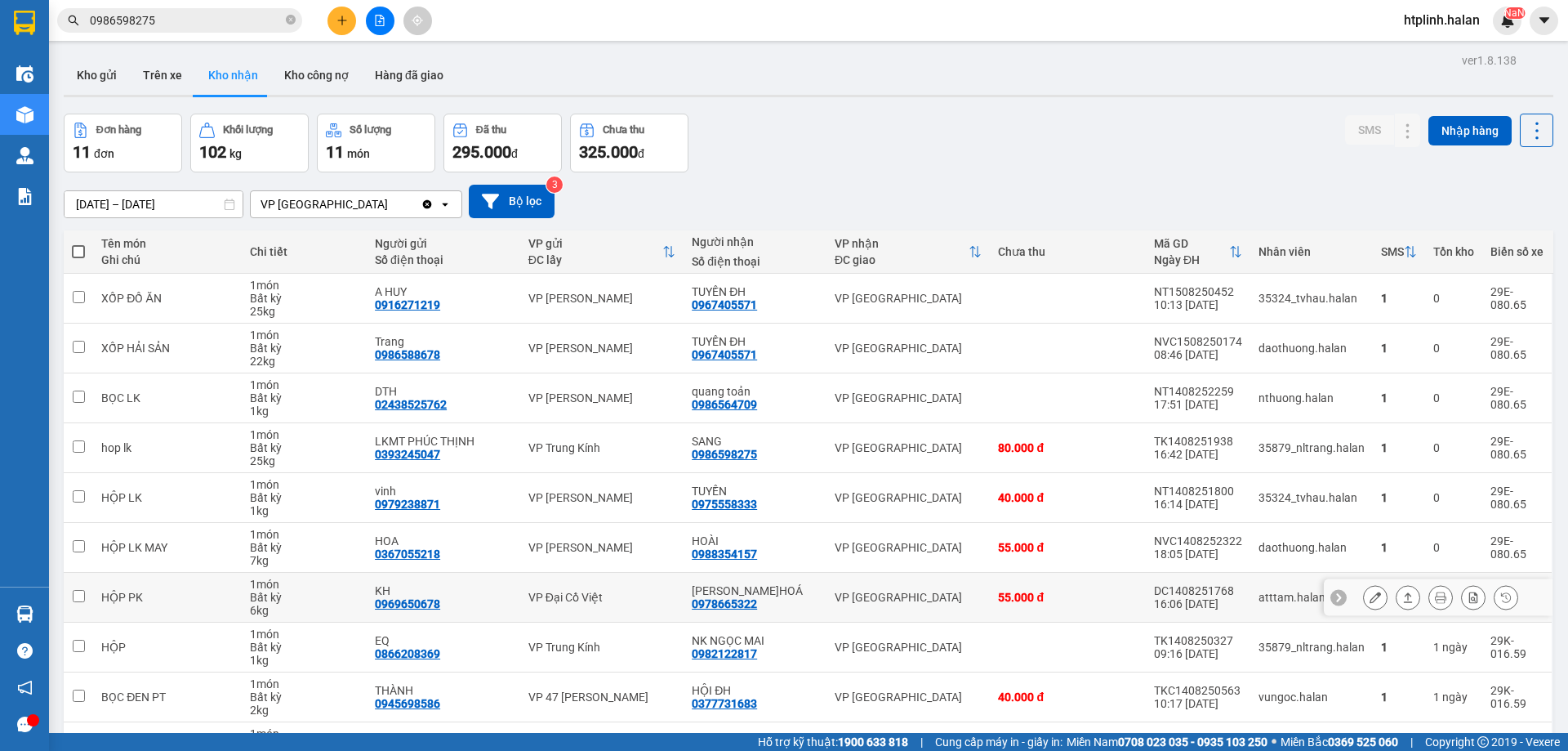
scroll to position [106, 0]
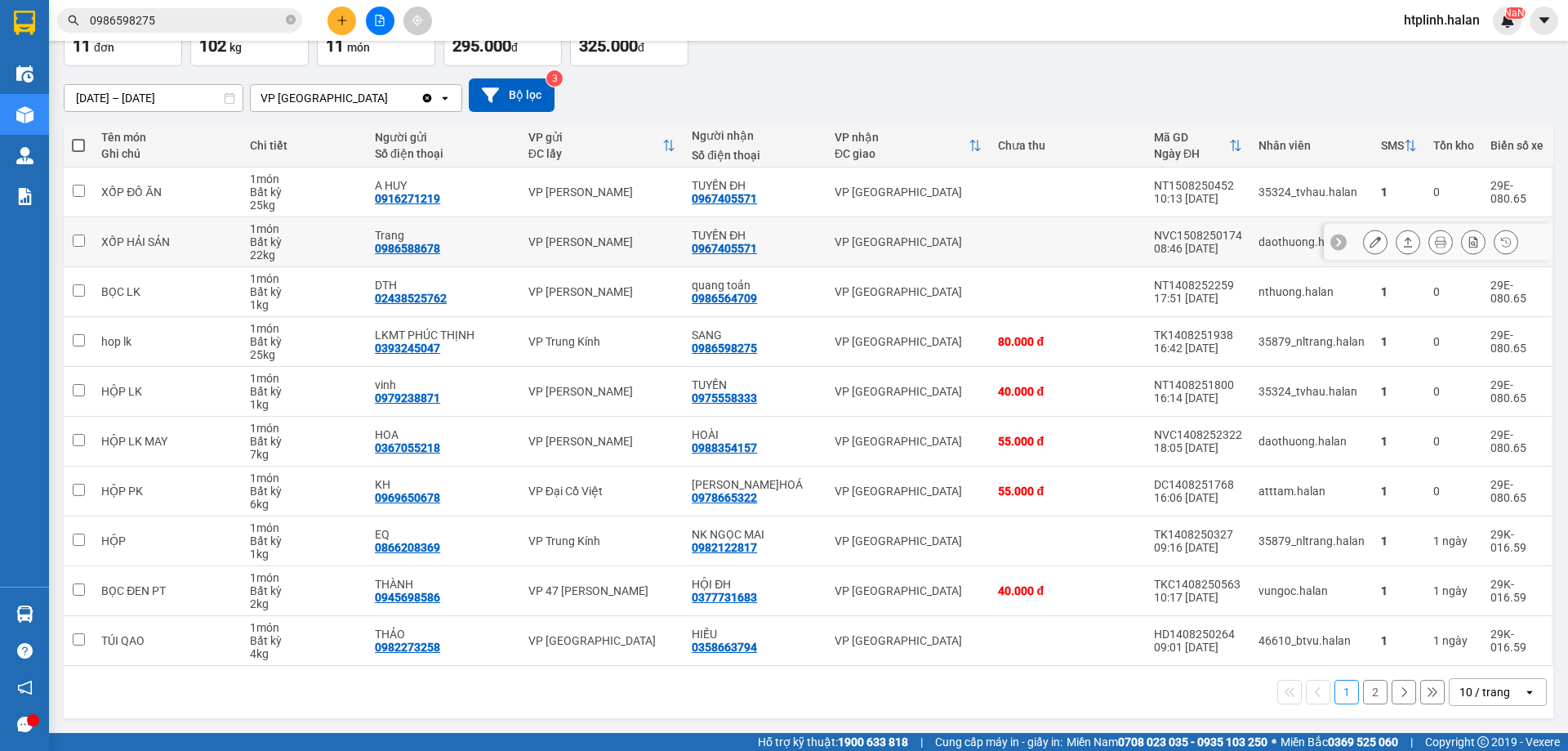
click at [1429, 244] on button at bounding box center [1440, 243] width 23 height 29
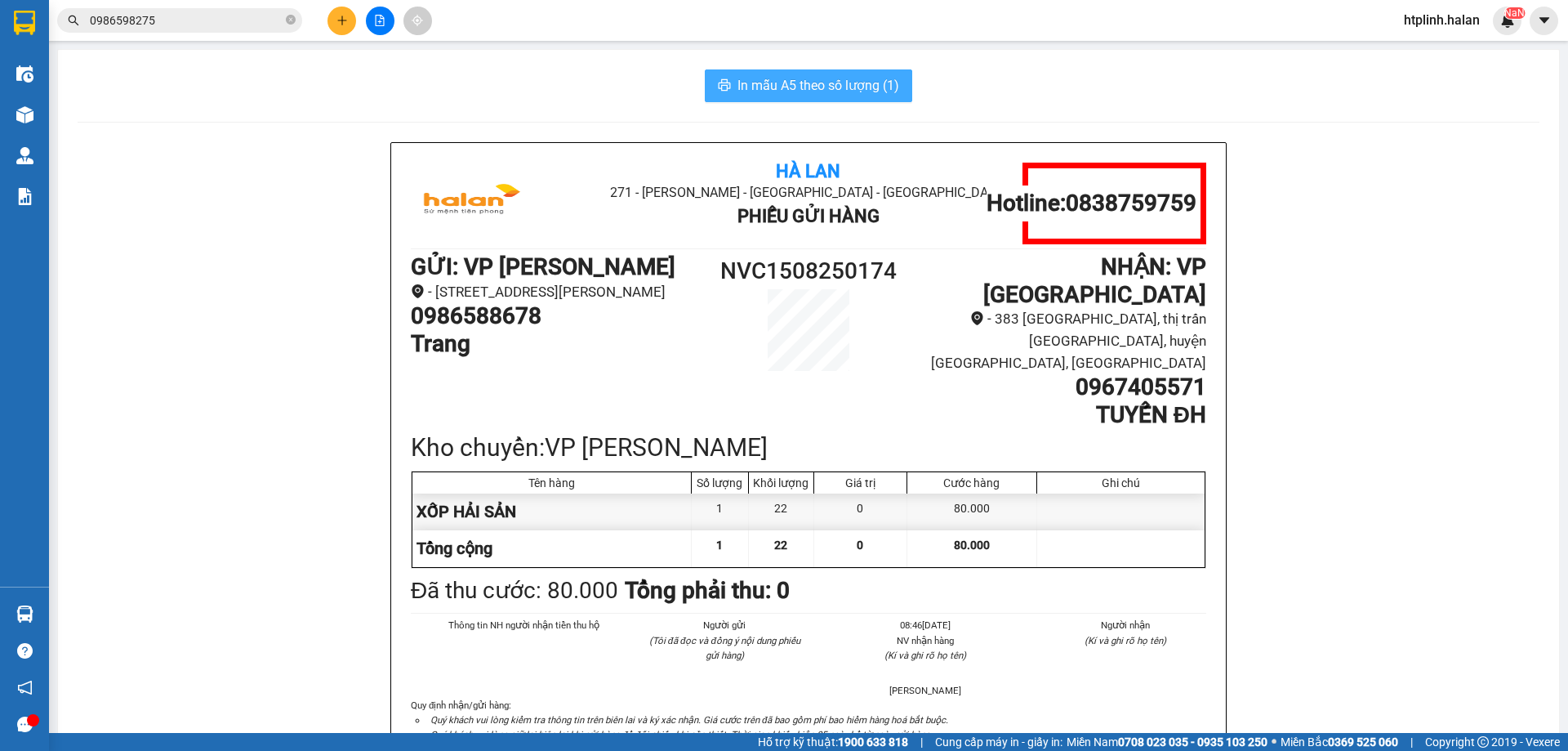
click at [874, 89] on span "In mẫu A5 theo số lượng (1)" at bounding box center [818, 85] width 162 height 20
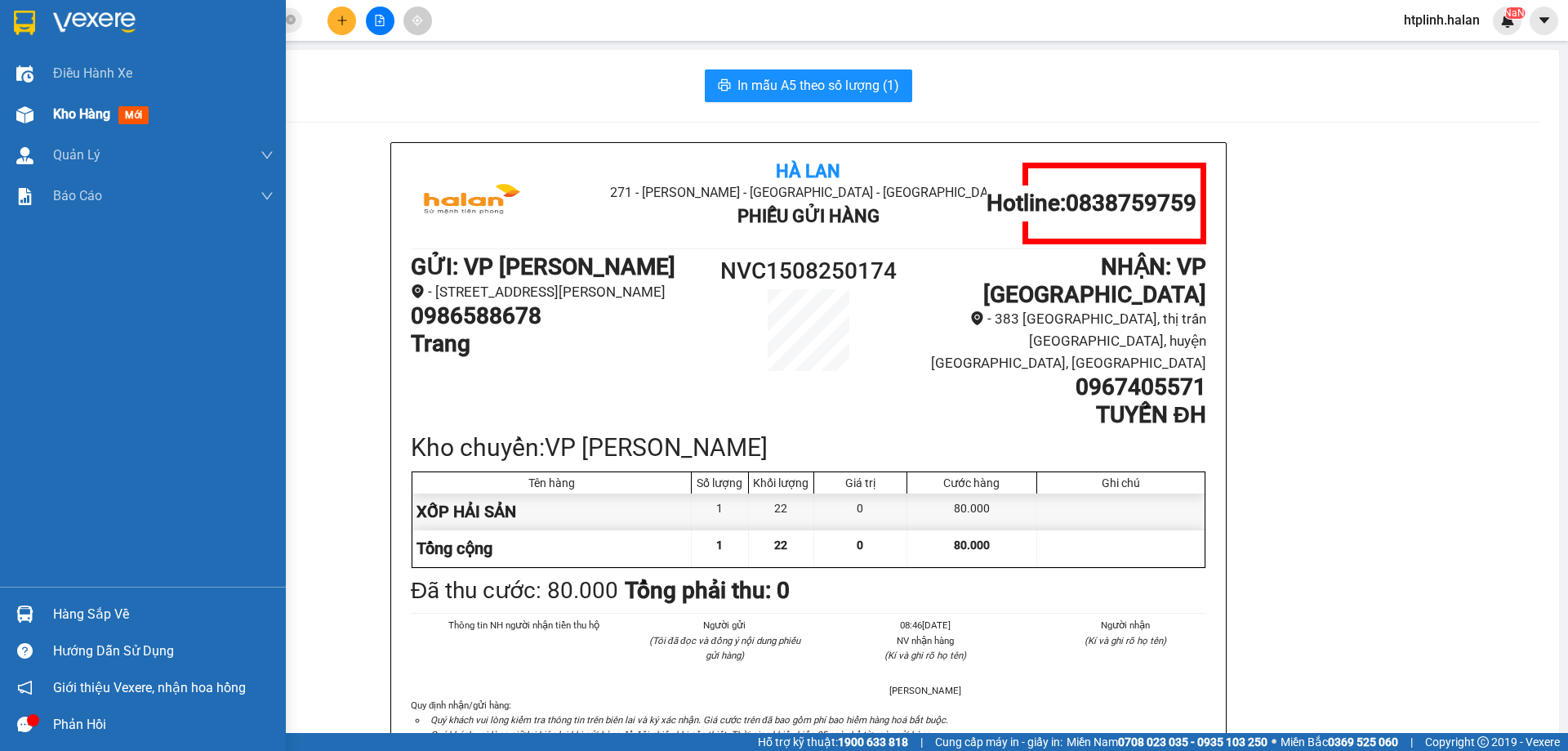
click at [49, 97] on div "Kho hàng mới" at bounding box center [143, 114] width 286 height 41
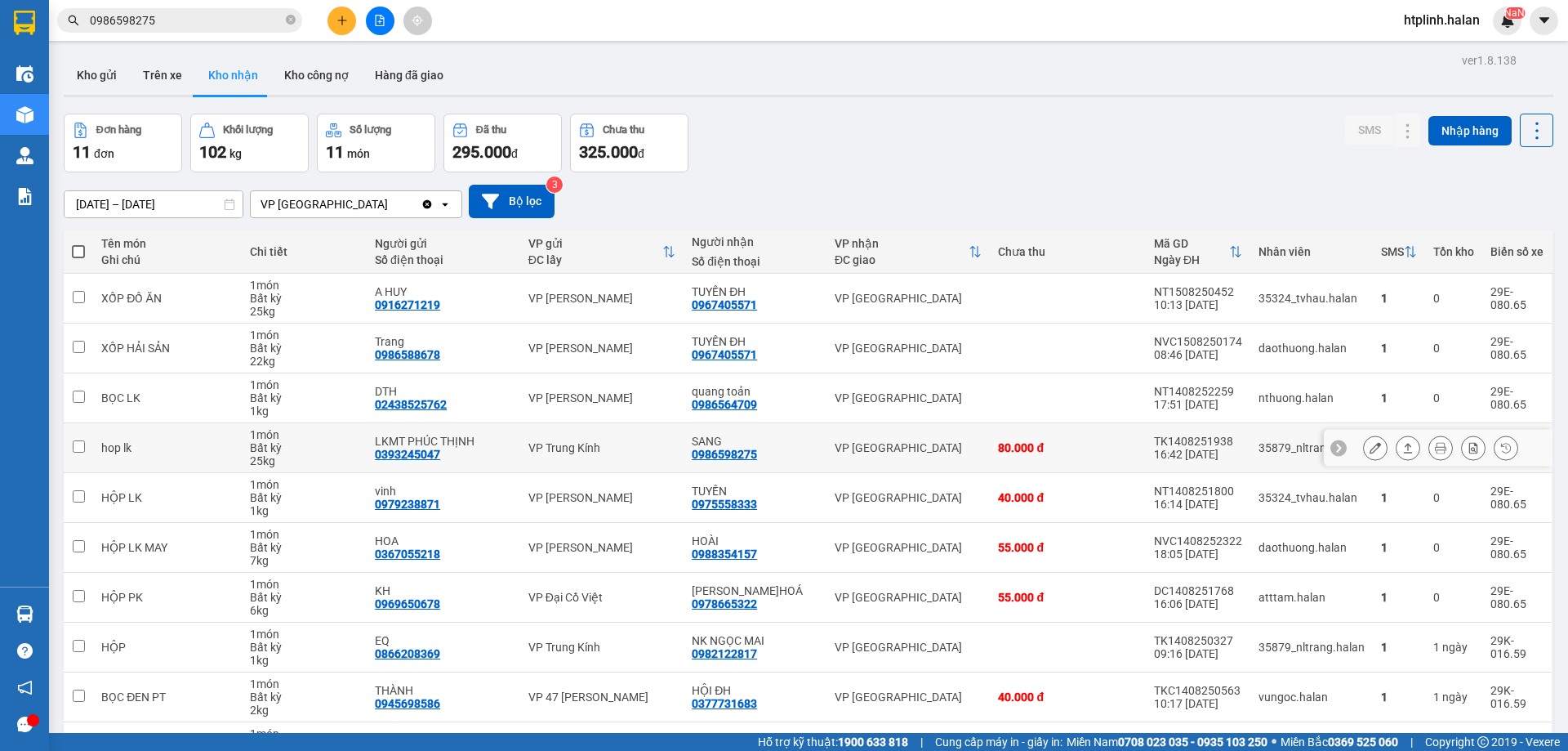
scroll to position [106, 0]
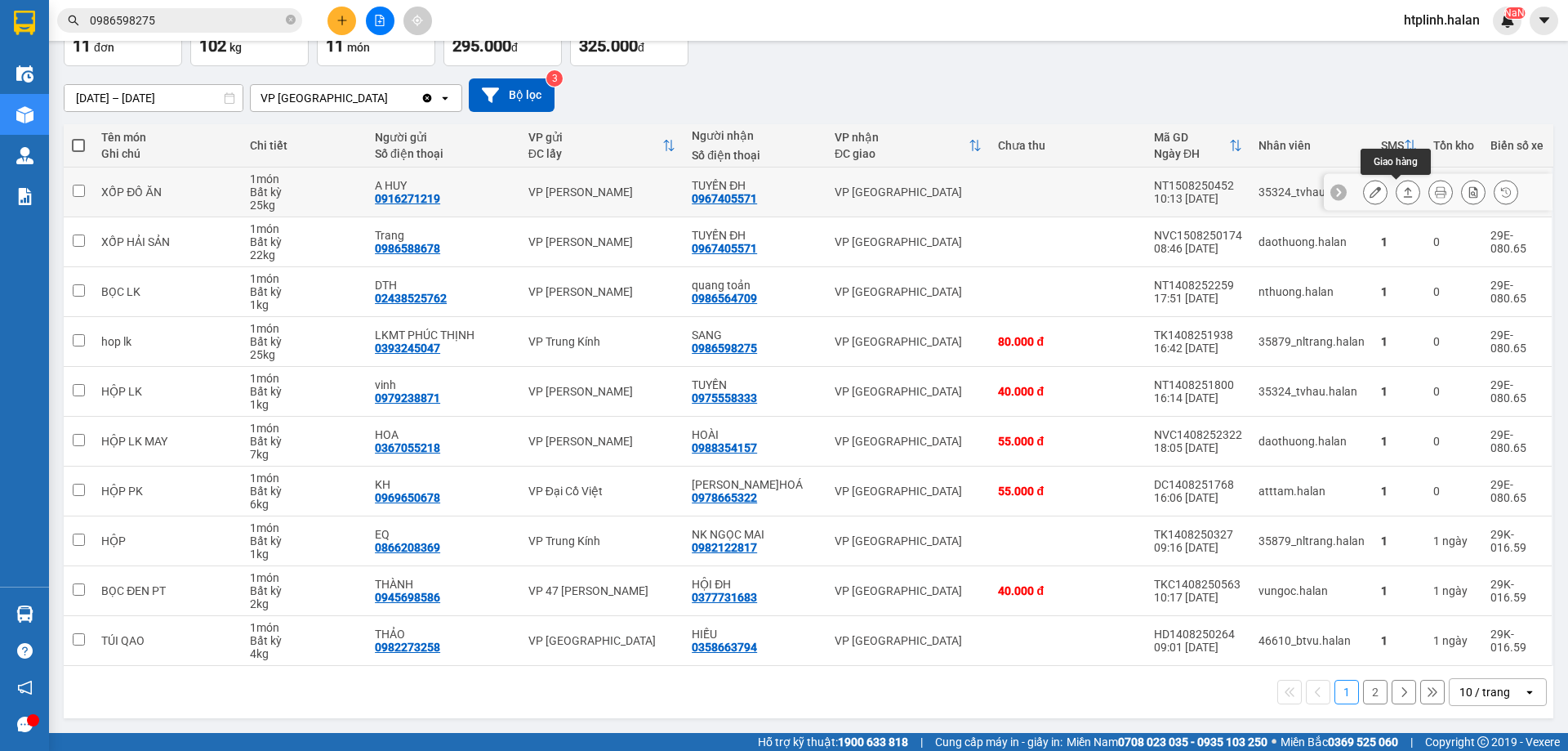
click at [1404, 189] on icon at bounding box center [1408, 192] width 9 height 10
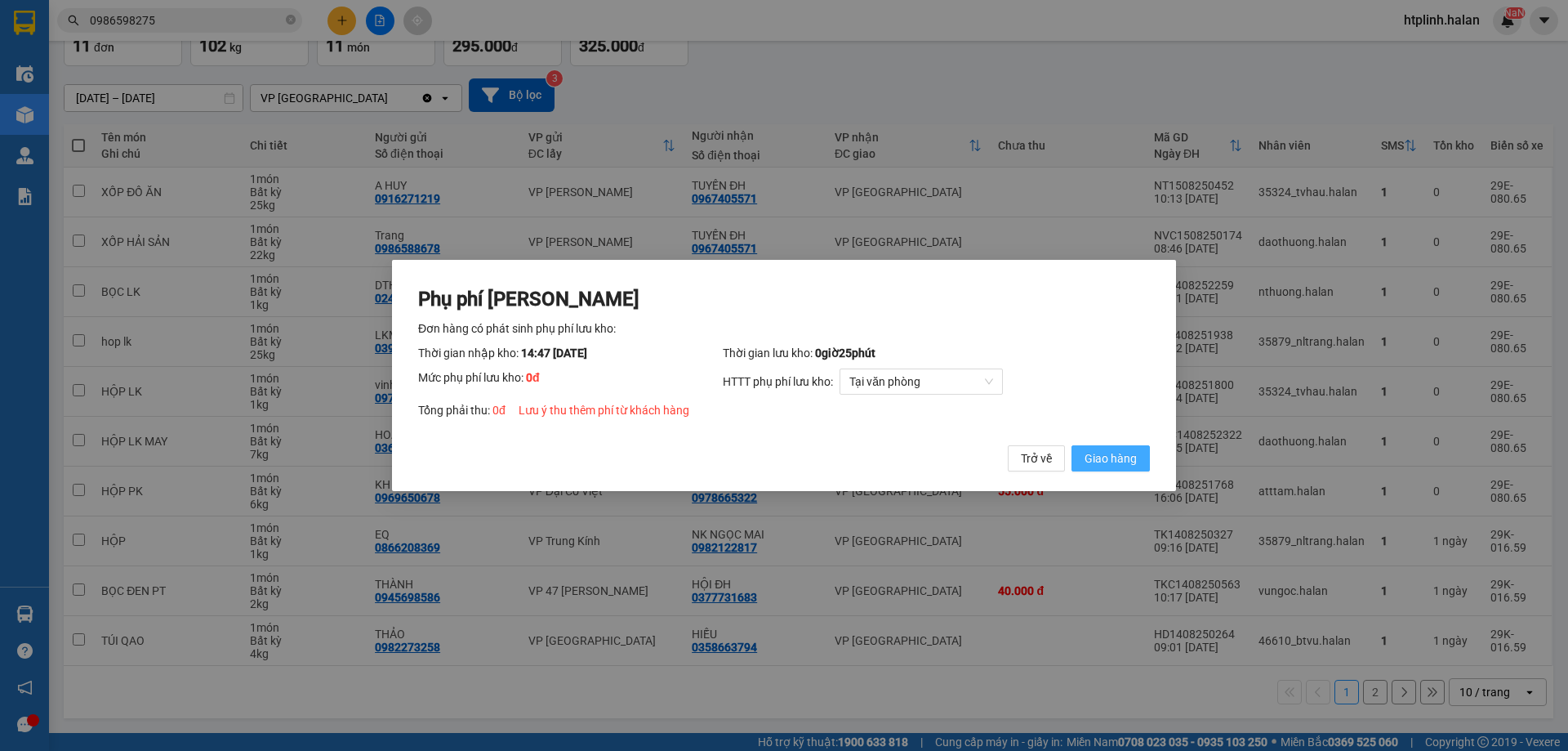
click at [1143, 456] on button "Giao hàng" at bounding box center [1111, 458] width 78 height 26
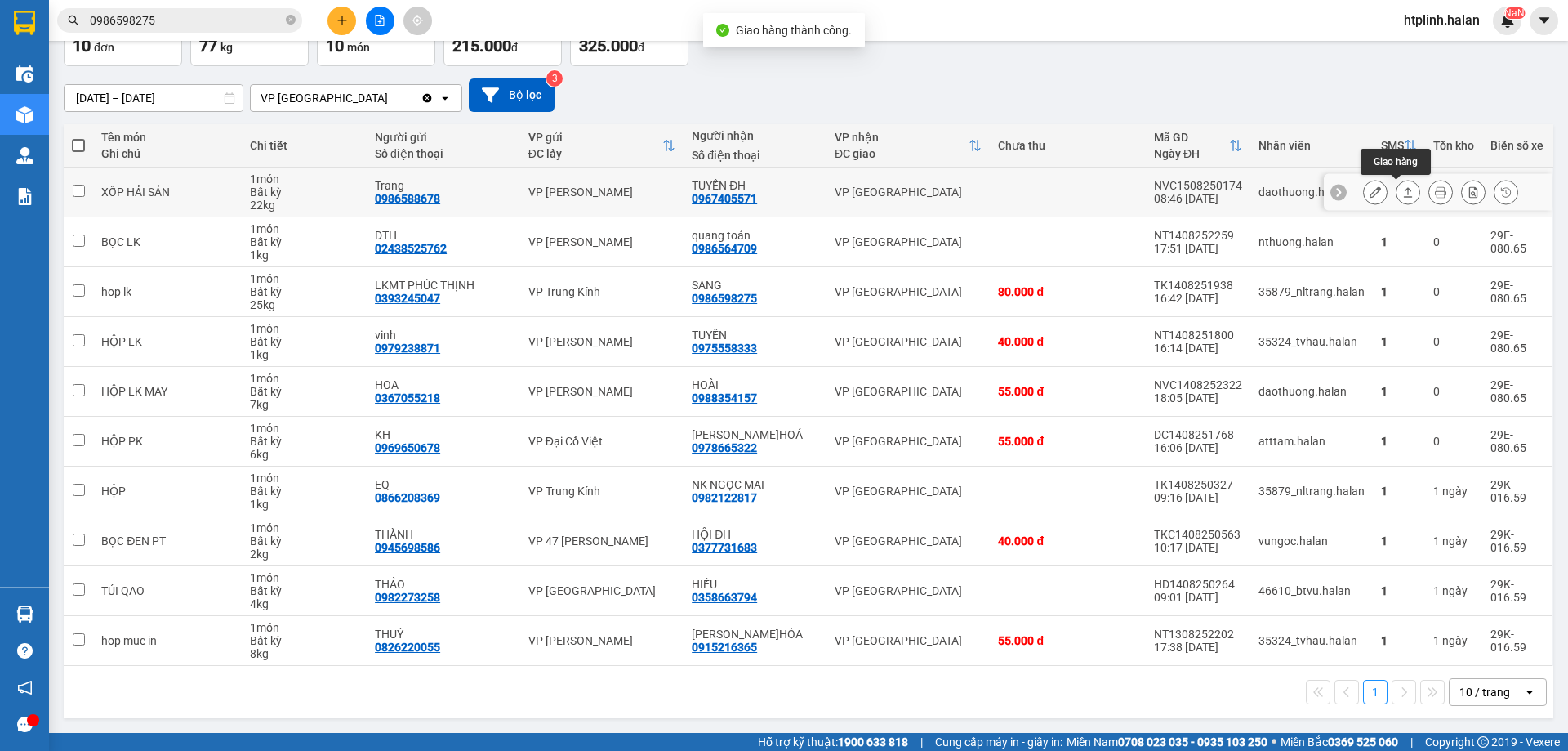
click at [1400, 198] on button at bounding box center [1408, 192] width 23 height 29
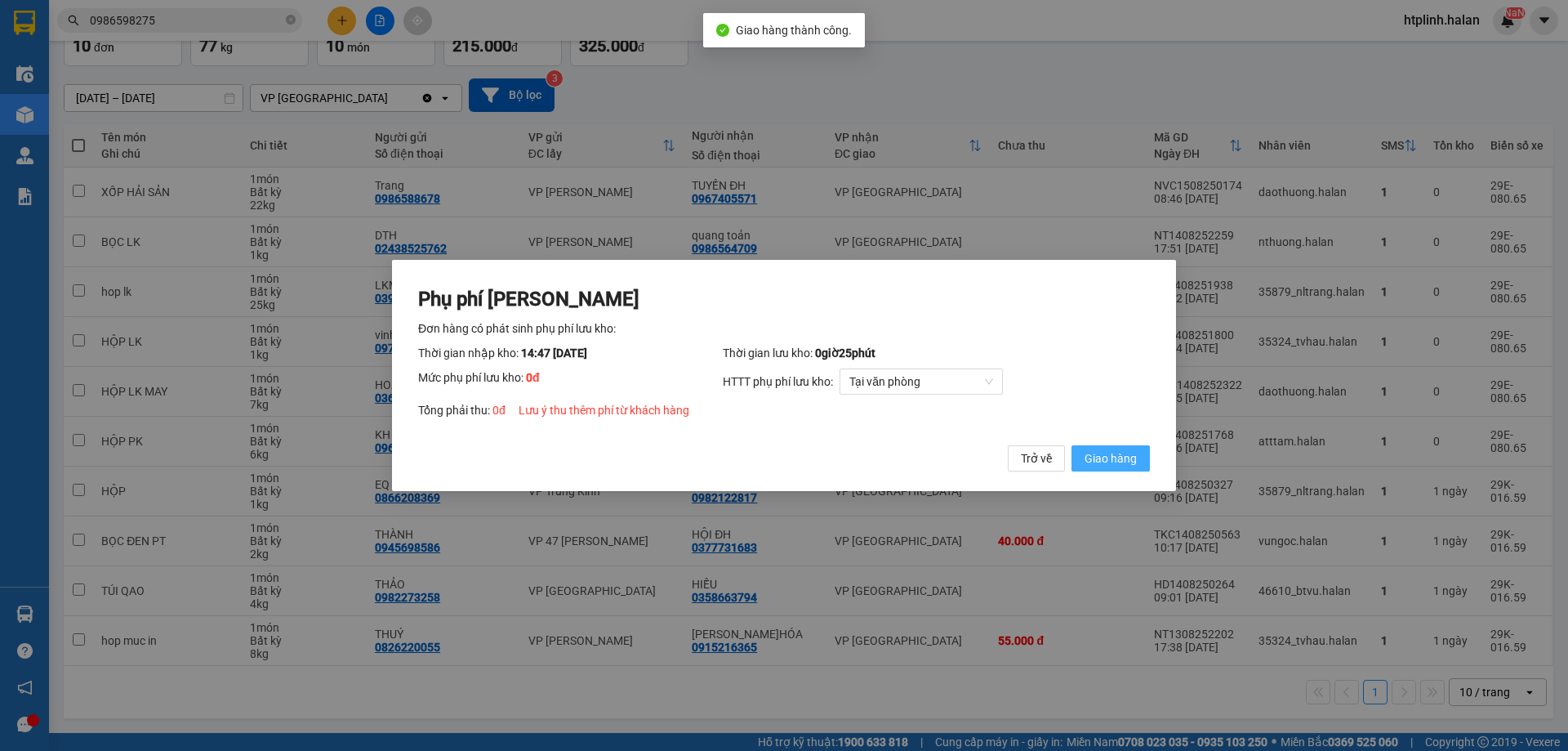
click at [1137, 447] on button "Giao hàng" at bounding box center [1111, 458] width 78 height 26
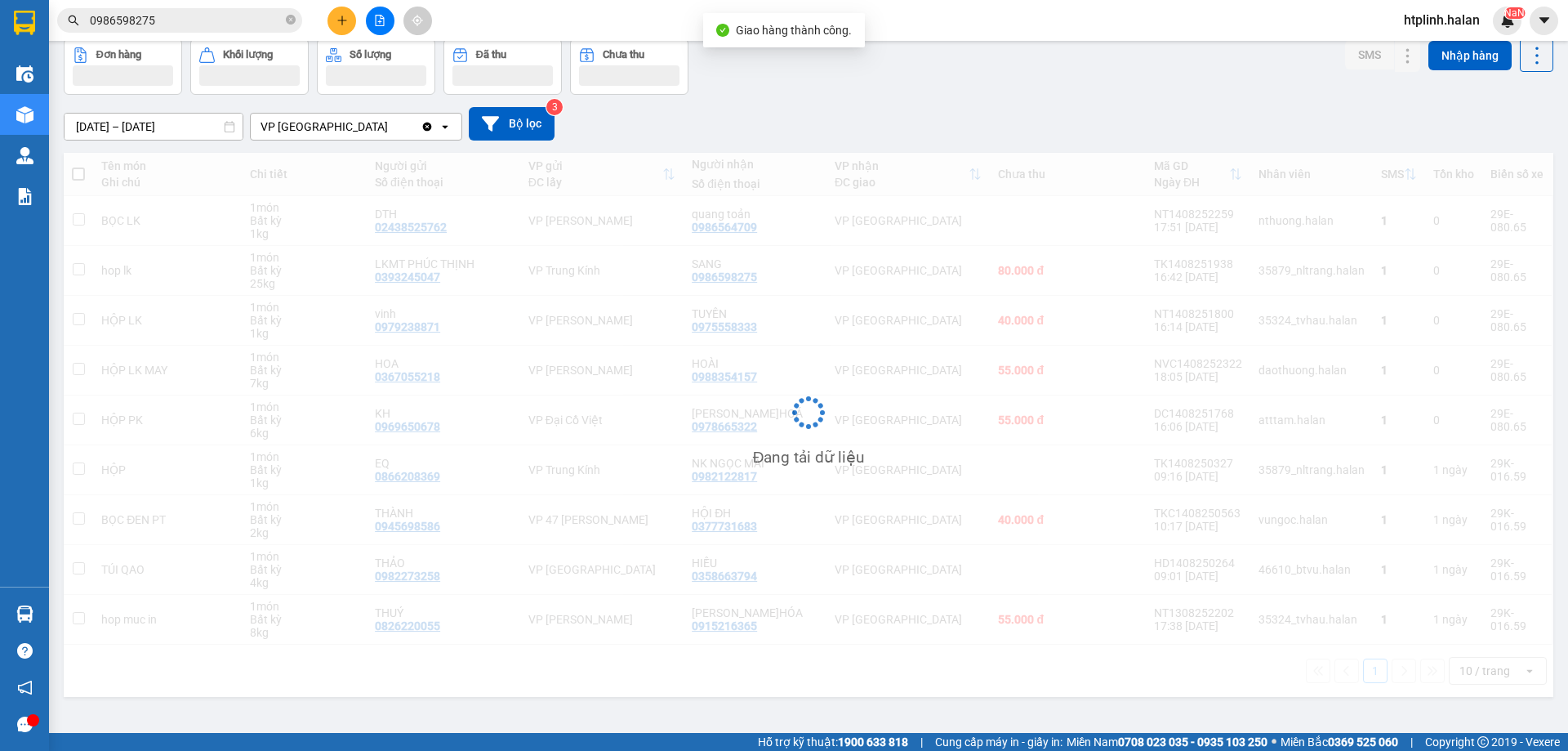
scroll to position [75, 0]
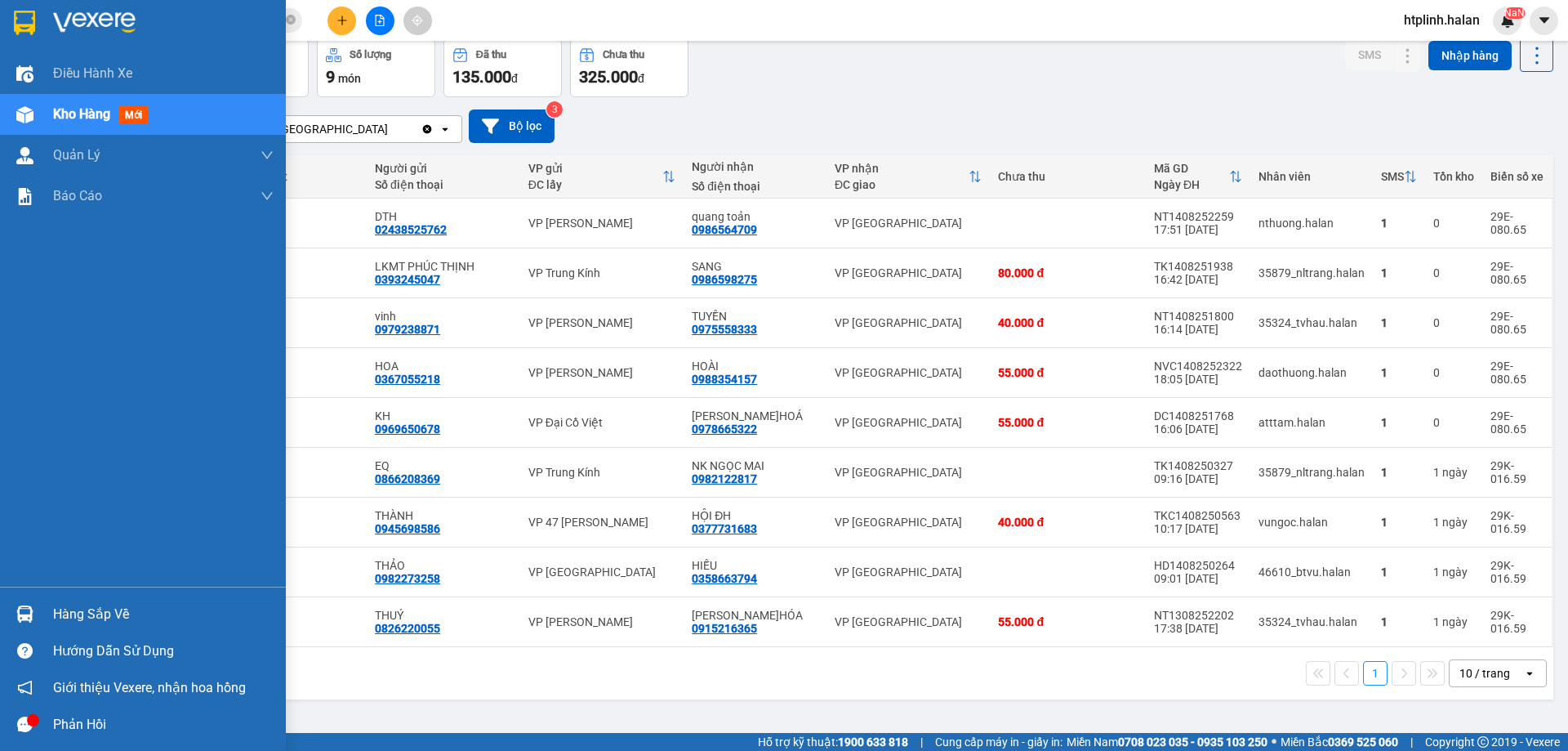
click at [9, 617] on div "Hàng sắp về" at bounding box center [143, 614] width 286 height 37
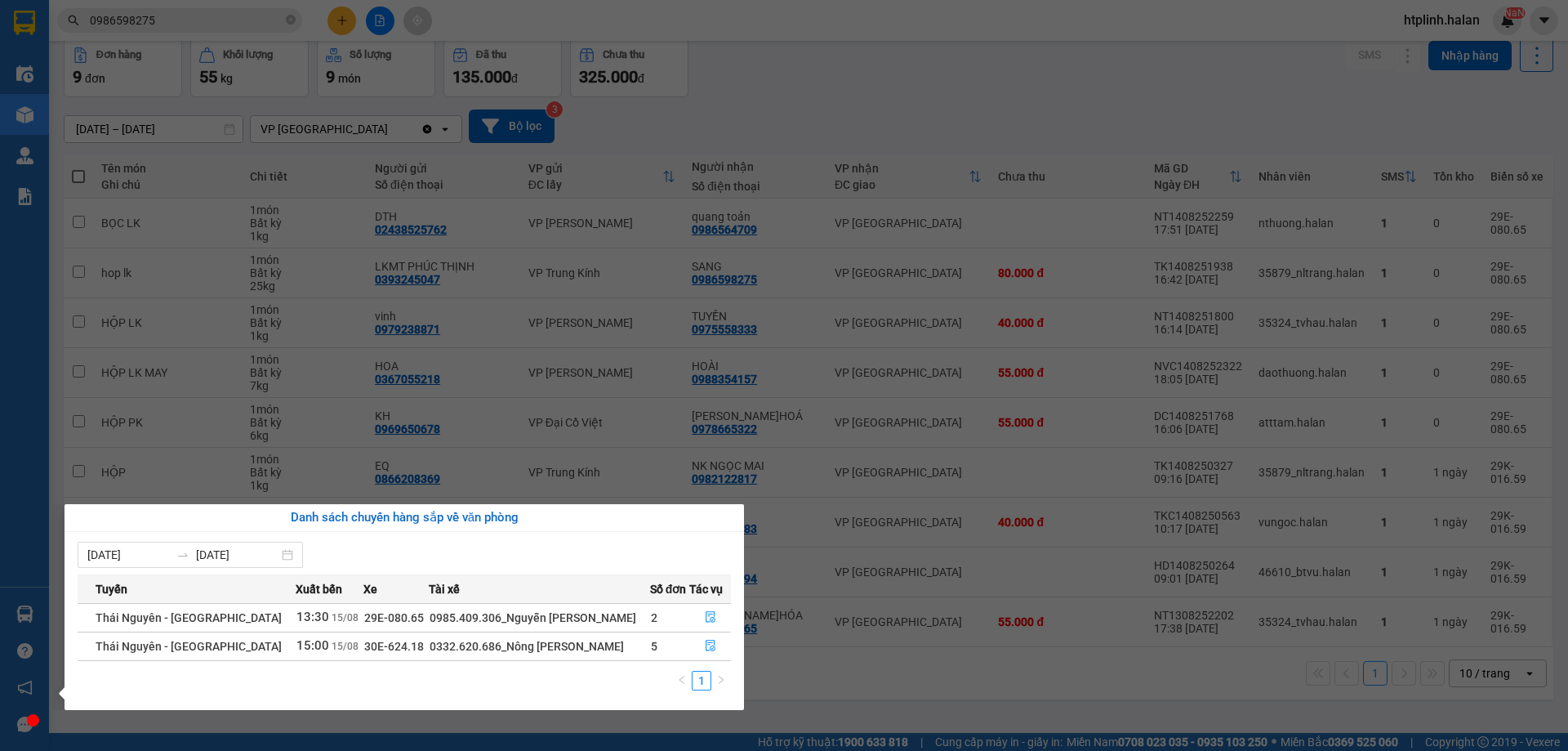
click at [1027, 526] on section "Kết quả tìm kiếm ( 192 ) Bộ lọc Mã ĐH Trạng thái Món hàng Thu hộ Tổng cước Chưa…" at bounding box center [784, 376] width 1568 height 751
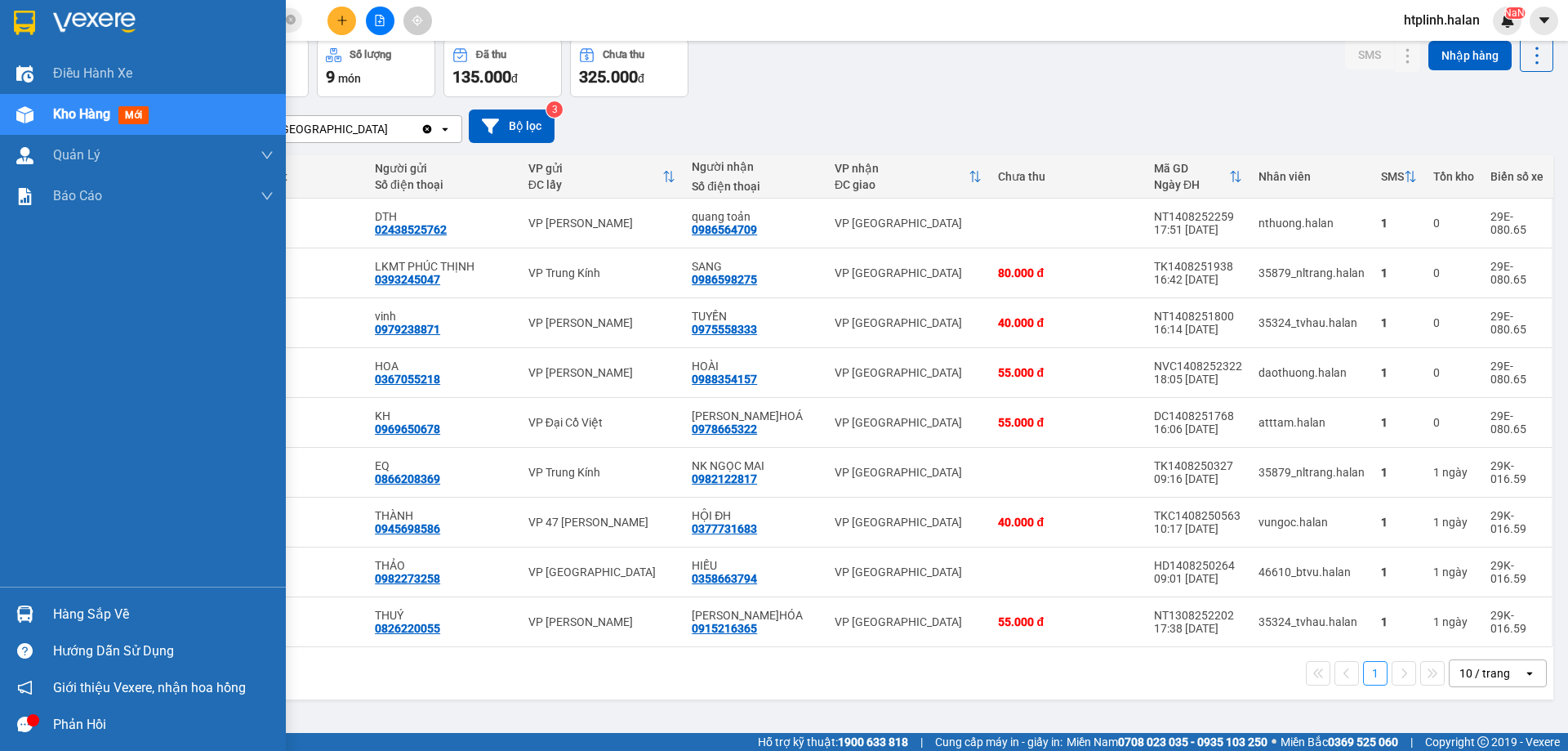
click at [152, 608] on div "Hàng sắp về" at bounding box center [163, 614] width 220 height 25
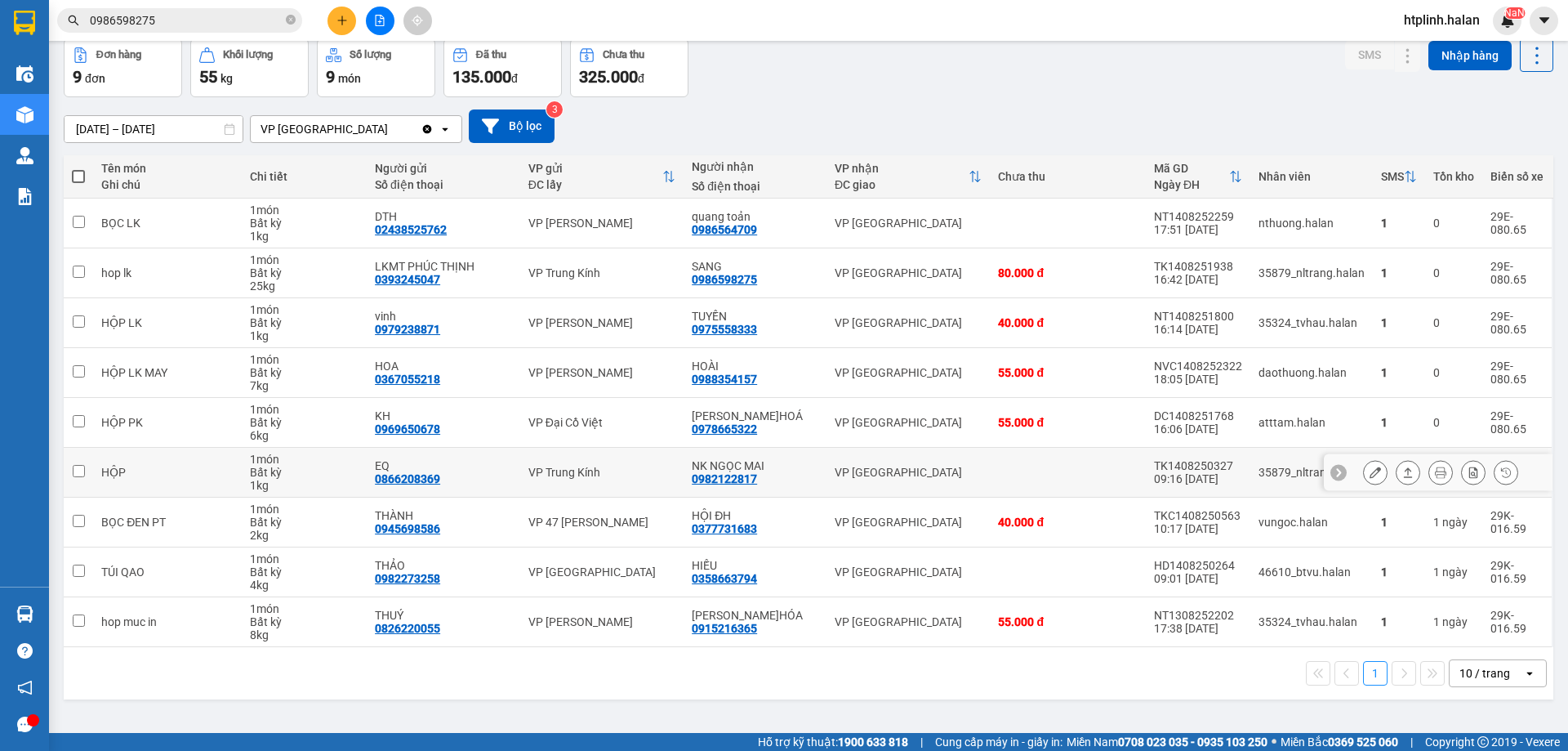
click at [193, 456] on section "Kết quả tìm kiếm ( 192 ) Bộ lọc Mã ĐH Trạng thái Món hàng Thu hộ Tổng cước Chưa…" at bounding box center [784, 376] width 1568 height 751
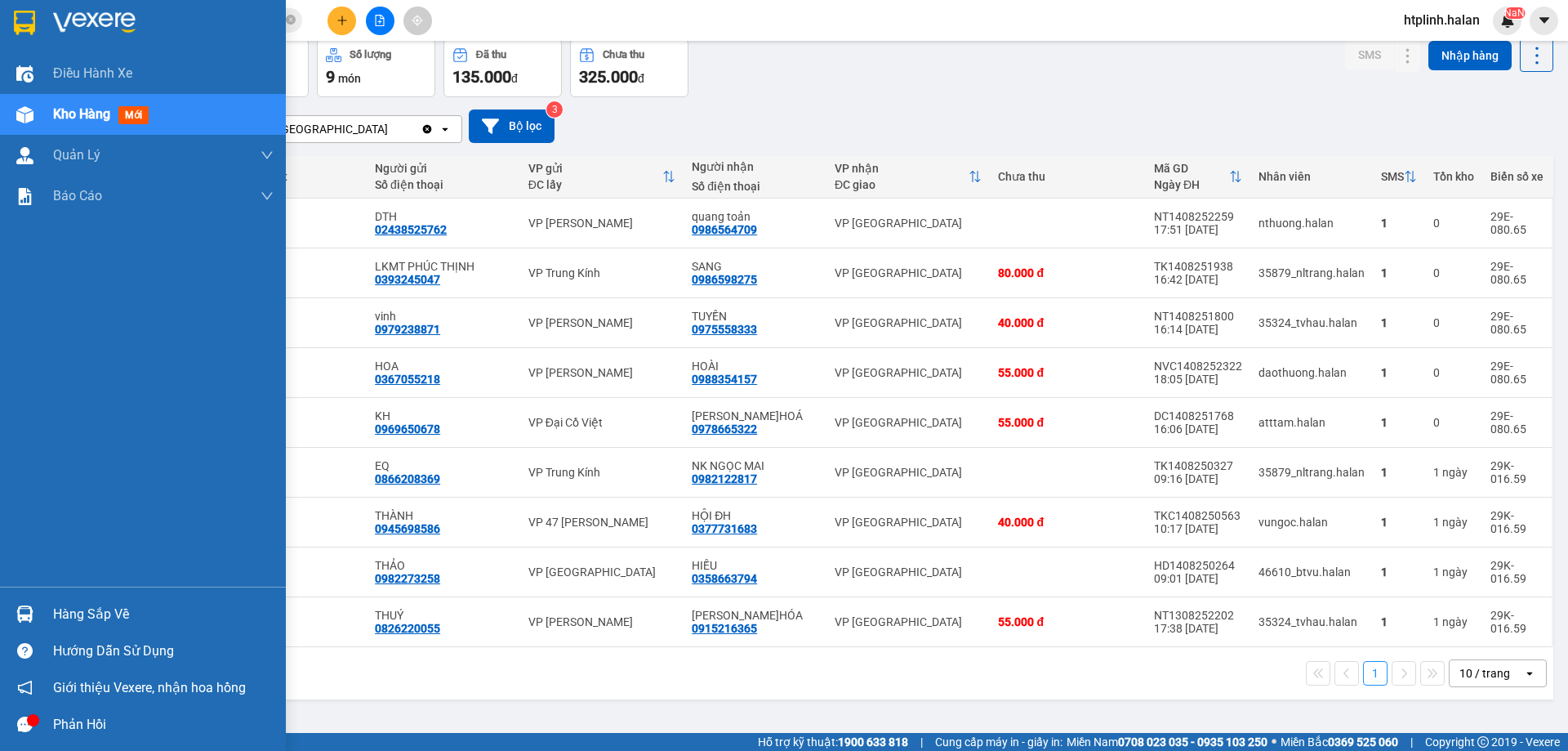
click at [9, 613] on div "Hàng sắp về" at bounding box center [143, 614] width 286 height 37
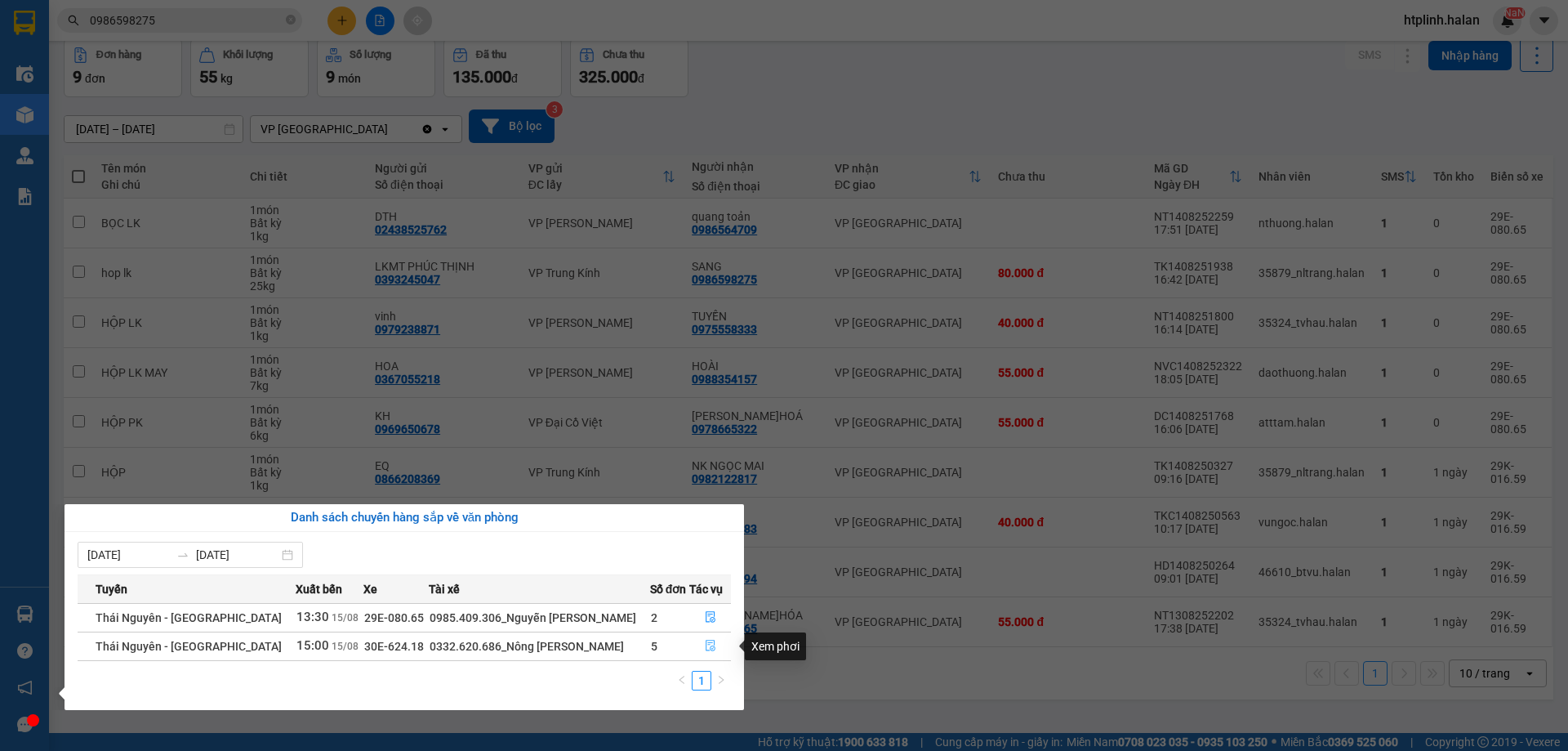
click at [700, 635] on button "button" at bounding box center [710, 646] width 40 height 26
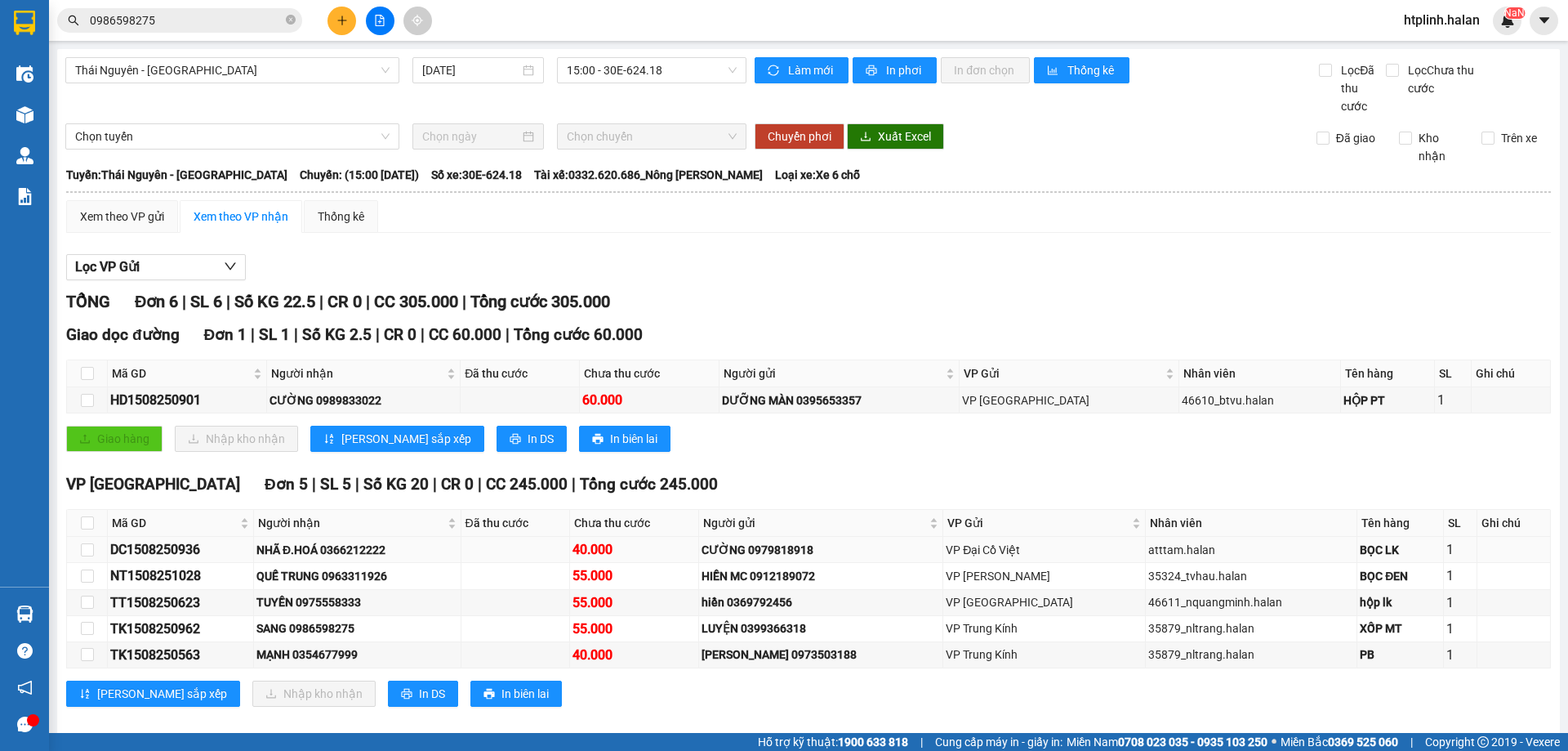
scroll to position [20, 0]
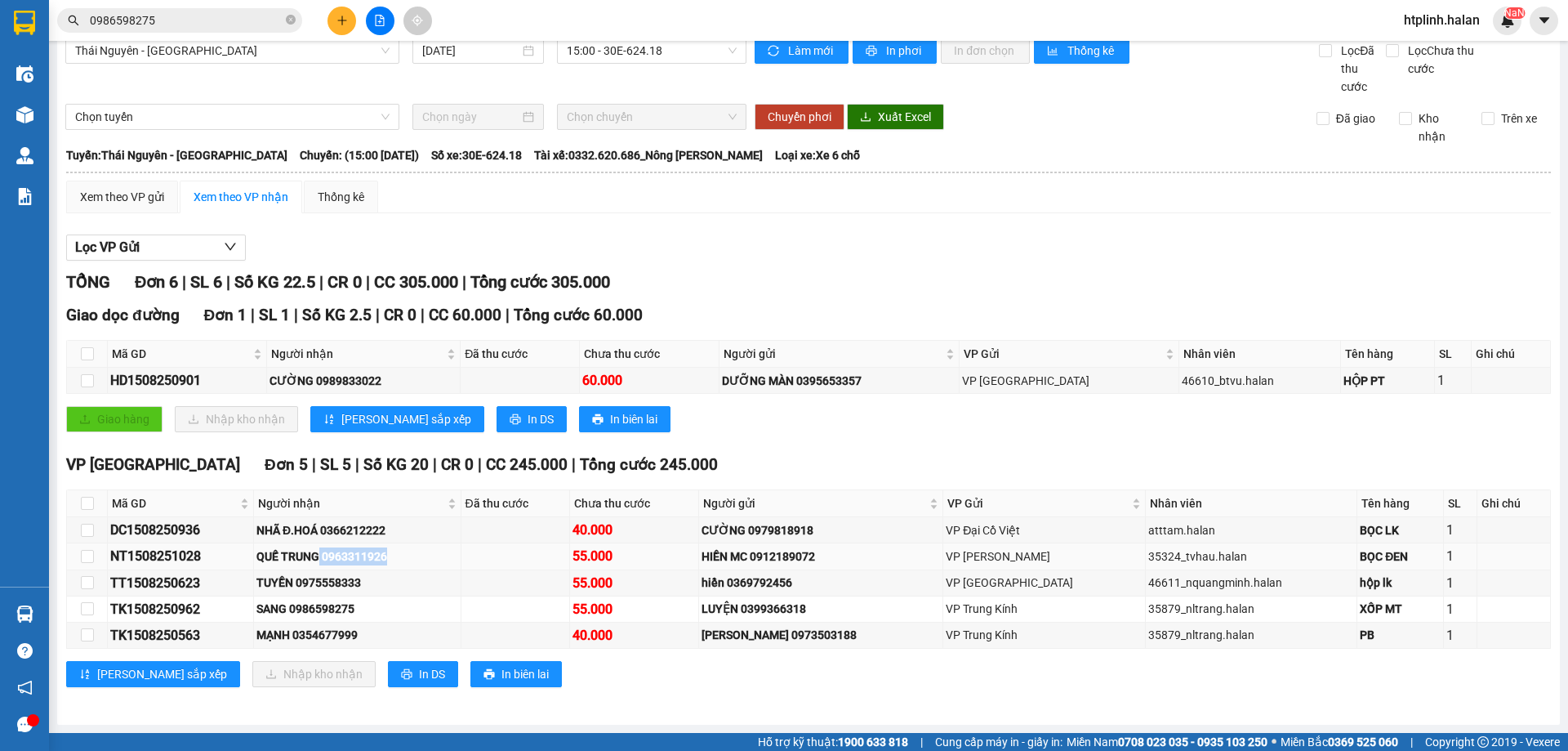
drag, startPoint x: 335, startPoint y: 555, endPoint x: 480, endPoint y: 556, distance: 145.0
click at [457, 556] on div "QUẾ TRUNG 0963311926" at bounding box center [357, 556] width 201 height 18
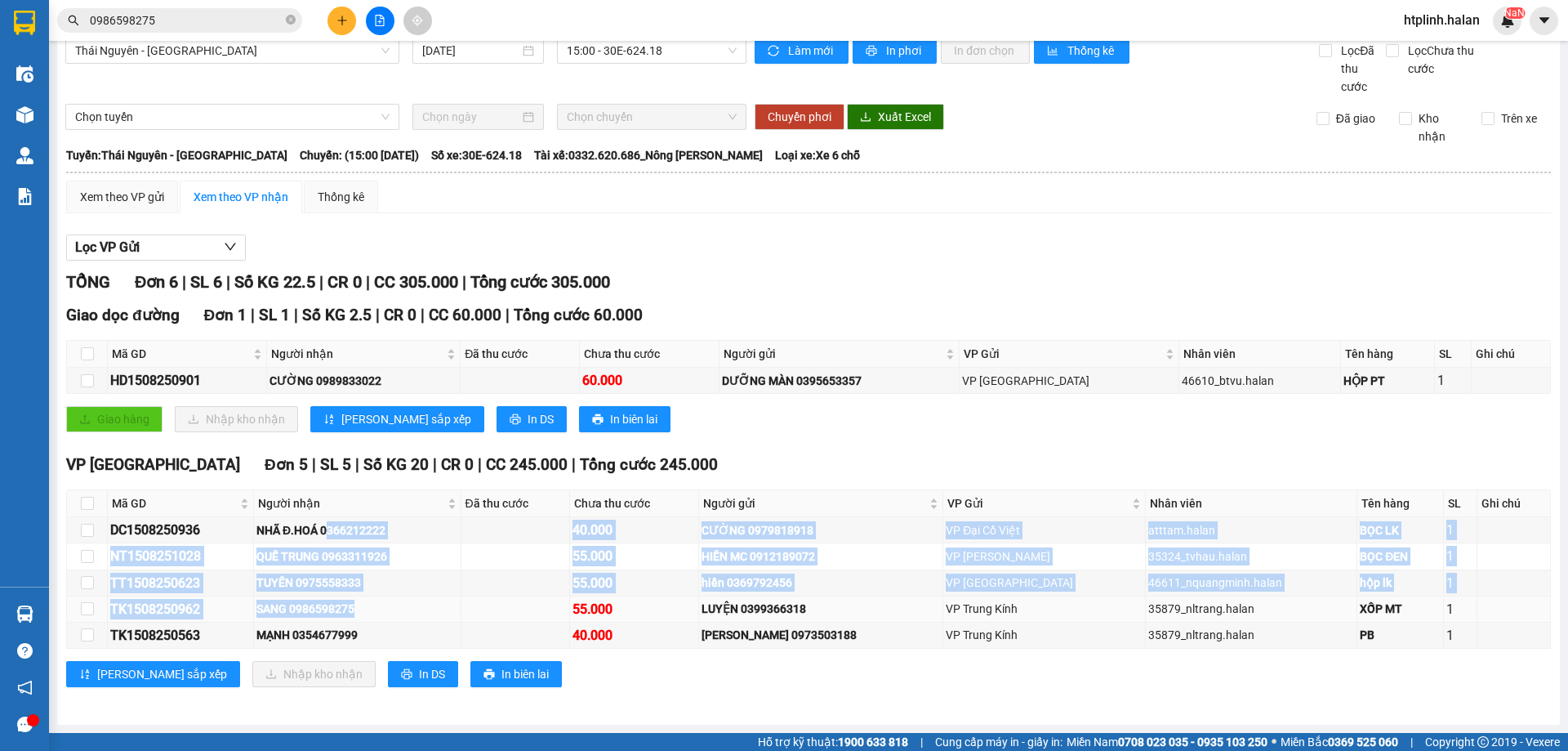
drag, startPoint x: 348, startPoint y: 537, endPoint x: 421, endPoint y: 600, distance: 96.4
click at [421, 600] on tbody "DC1508250936 NHÃ Đ.HOÁ 0366212222 40.000 CƯỜNG 0979818918 VP Đại Cồ Việt atttam…" at bounding box center [809, 582] width 1484 height 131
click at [432, 603] on div "SANG 0986598275" at bounding box center [357, 608] width 201 height 18
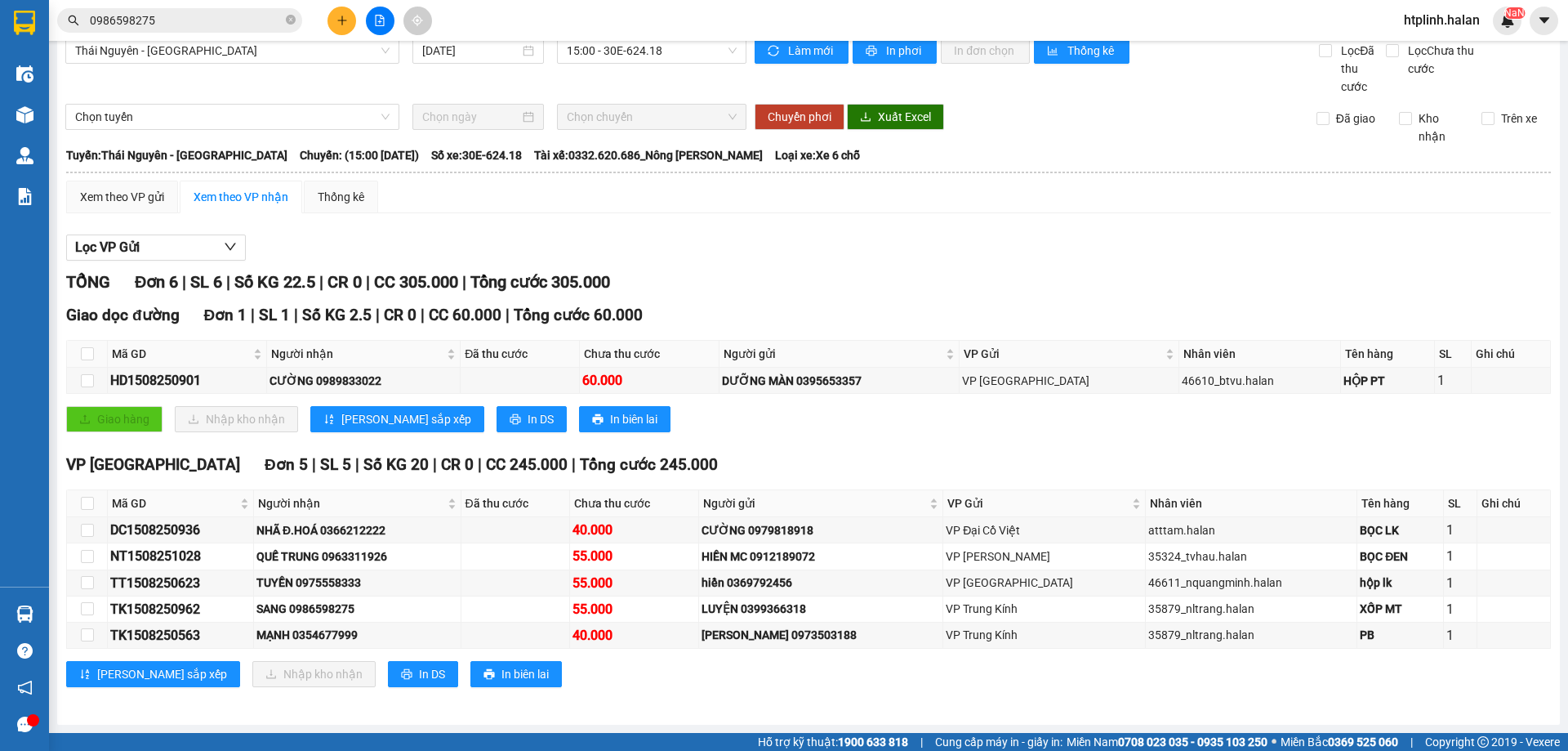
click at [199, 32] on span "0986598275" at bounding box center [180, 20] width 245 height 25
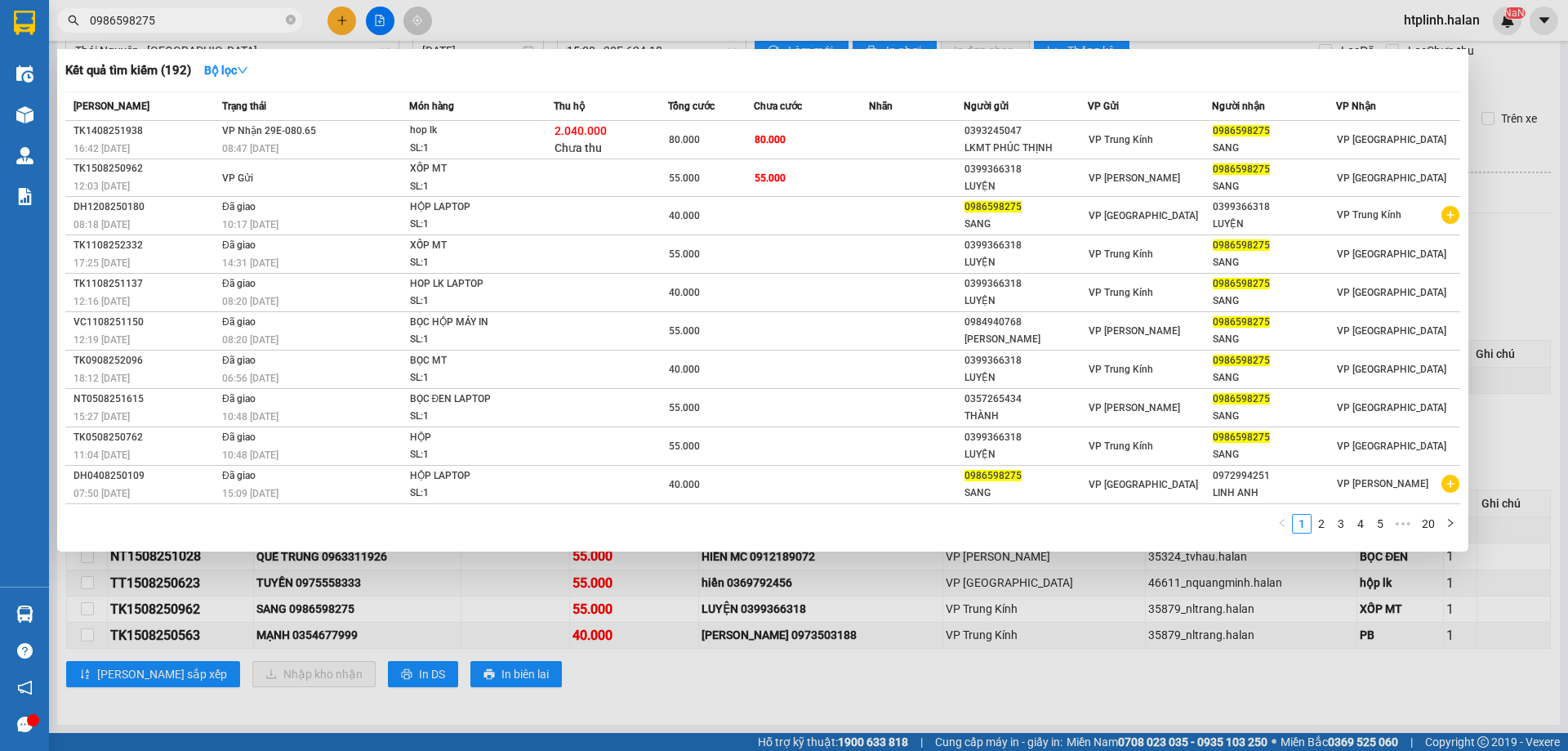
click at [201, 24] on input "0986598275" at bounding box center [186, 20] width 192 height 18
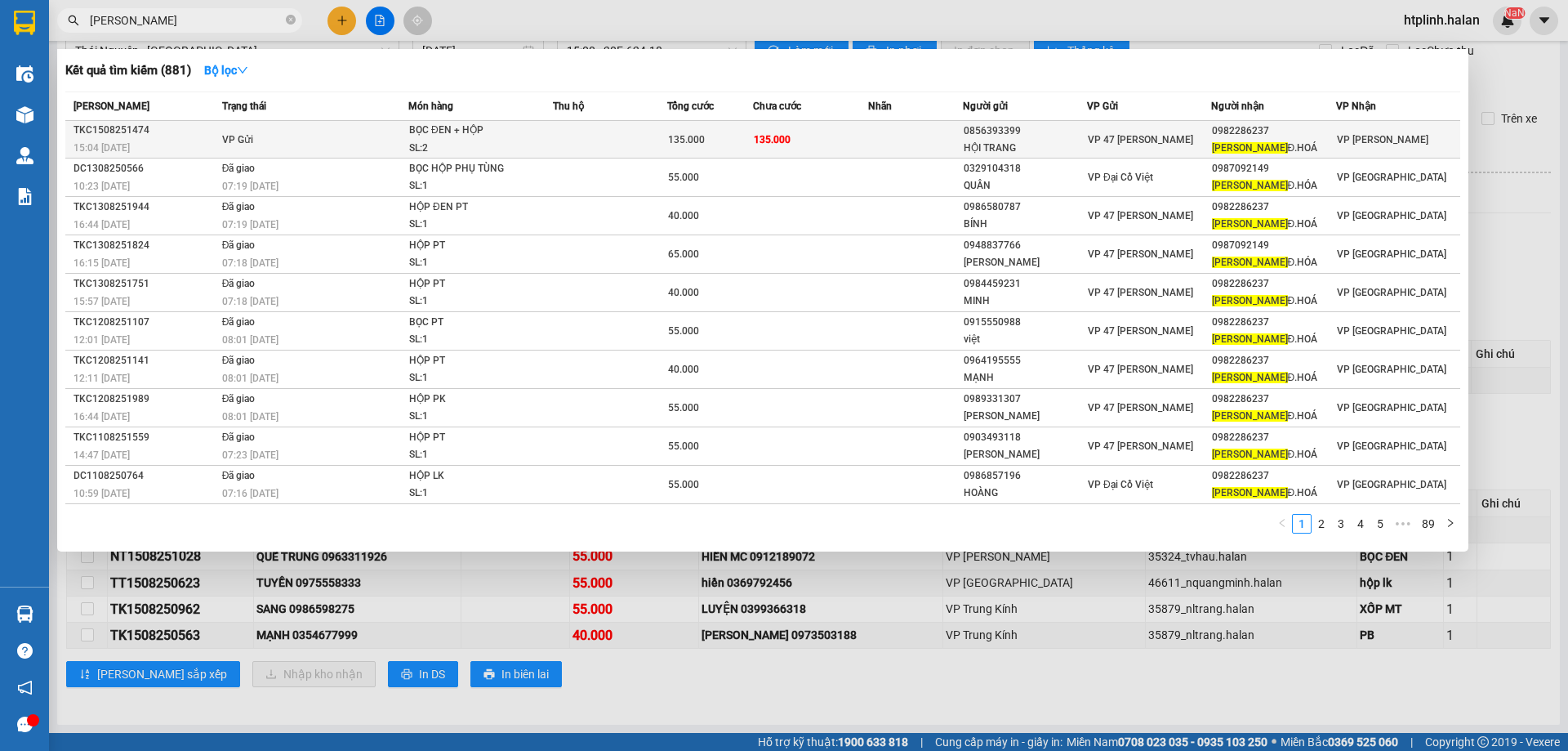
click at [376, 140] on td "VP Gửi" at bounding box center [313, 140] width 191 height 37
drag, startPoint x: 555, startPoint y: 127, endPoint x: 1428, endPoint y: 142, distance: 873.1
click at [1428, 142] on tr "TKC1508251474 15:04 - 15/08 VP Gửi BỌC ĐEN + HỘP SL: 2 135.000 135.000 08563933…" at bounding box center [763, 140] width 1395 height 37
click at [615, 133] on td at bounding box center [610, 140] width 114 height 37
drag, startPoint x: 444, startPoint y: 122, endPoint x: 487, endPoint y: 130, distance: 43.7
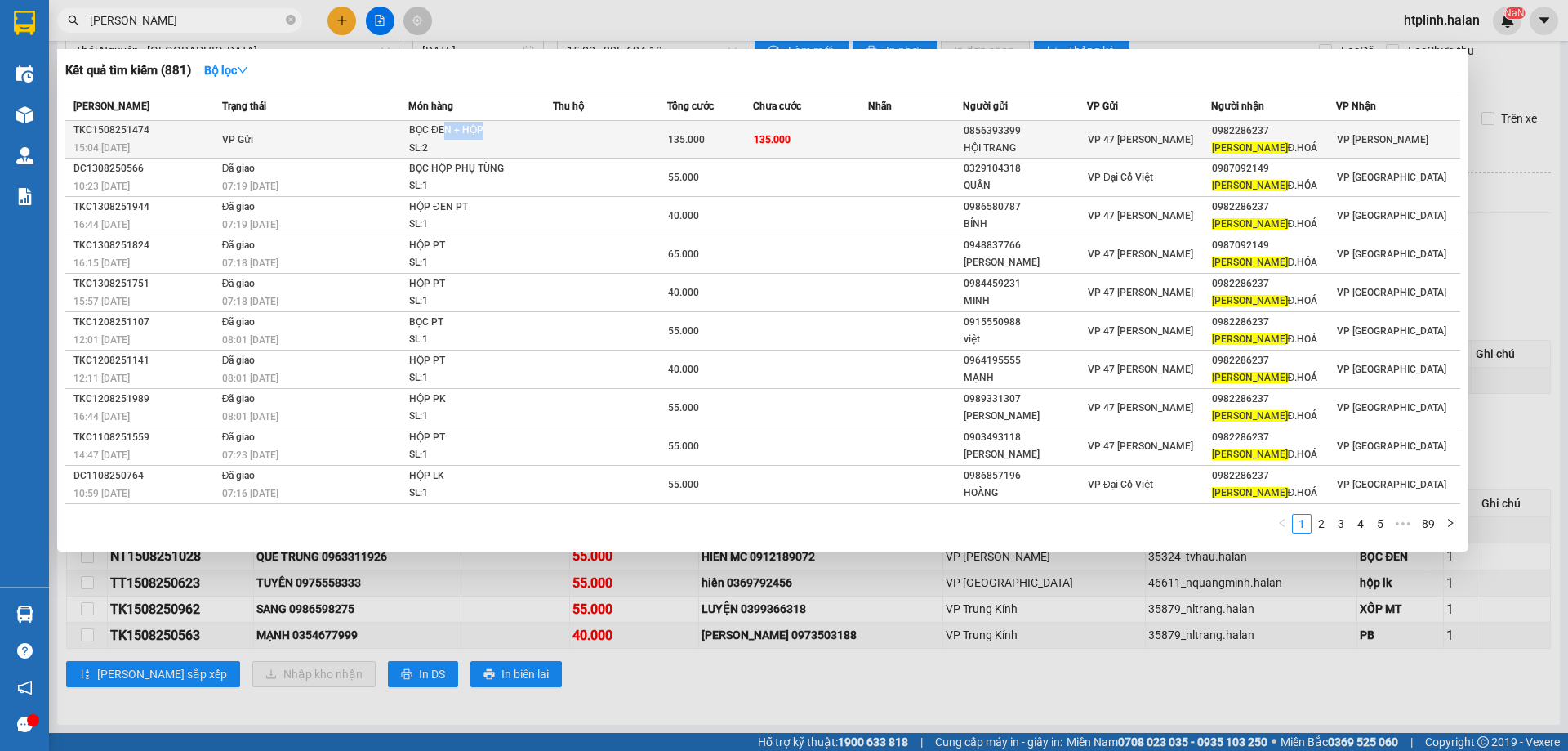
click at [487, 130] on div "BỌC ĐEN + HỘP" at bounding box center [471, 130] width 123 height 18
click at [696, 140] on span "135.000" at bounding box center [686, 139] width 37 height 11
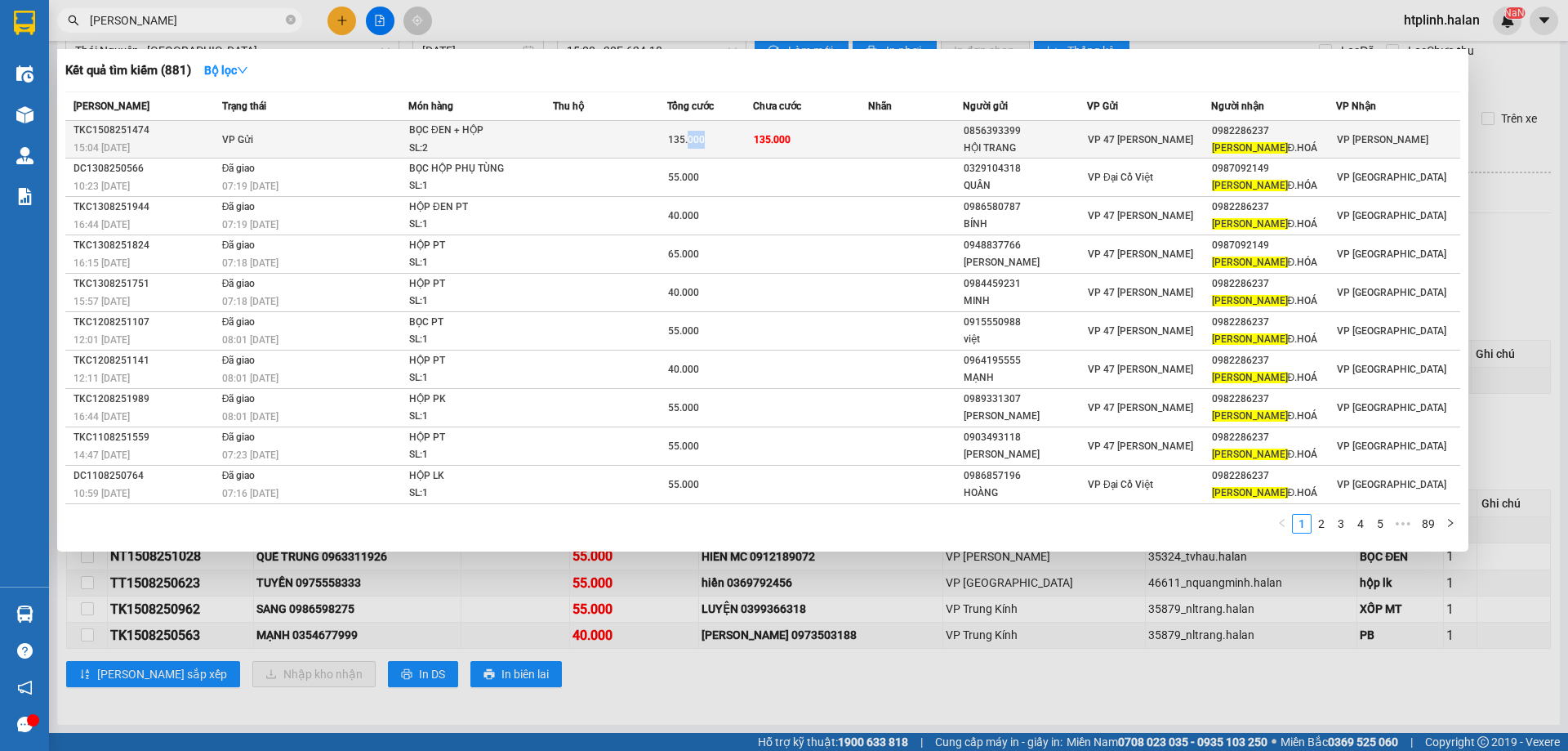
drag, startPoint x: 690, startPoint y: 129, endPoint x: 718, endPoint y: 135, distance: 28.6
click at [718, 135] on td "135.000" at bounding box center [710, 140] width 86 height 37
click at [718, 135] on div "135.000" at bounding box center [710, 140] width 84 height 18
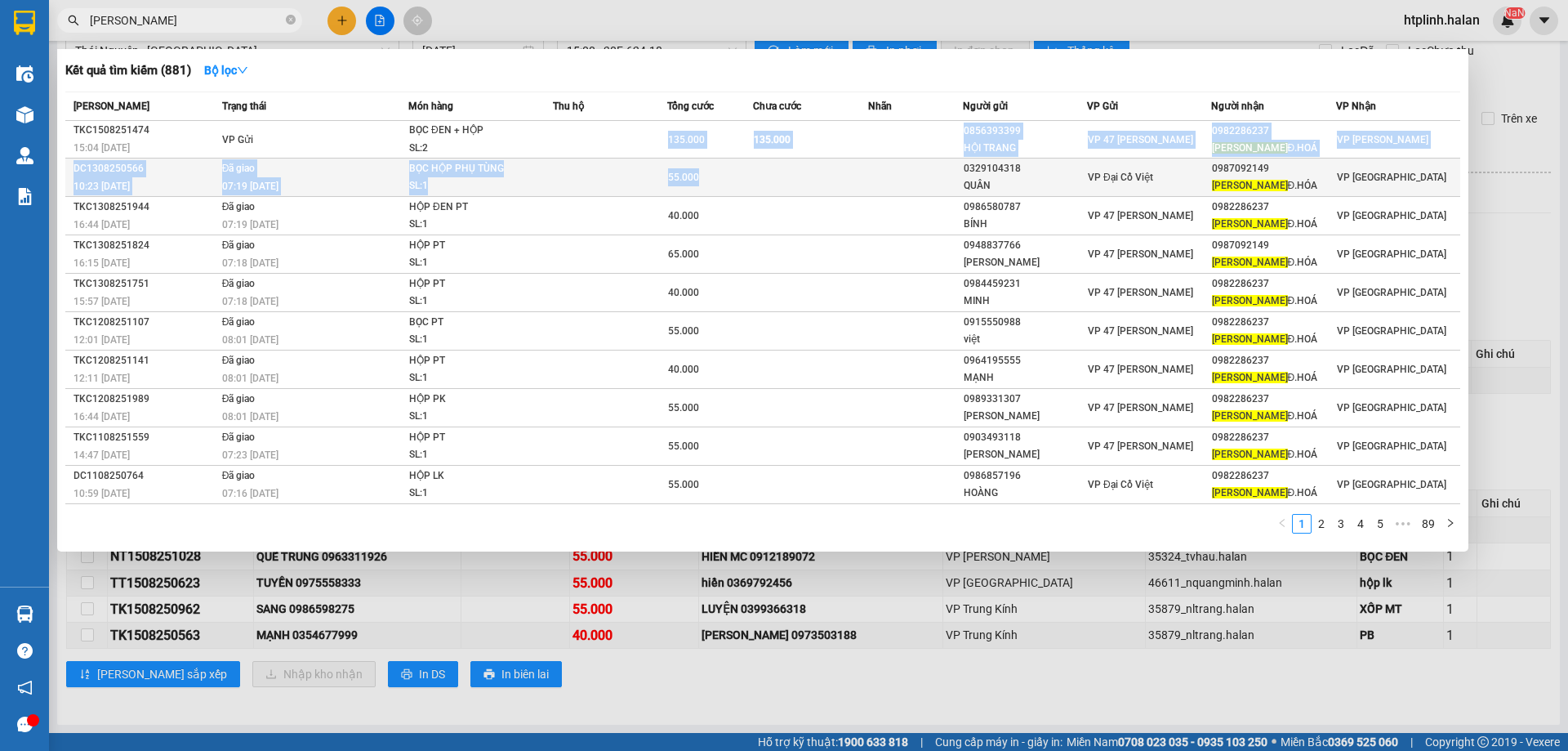
drag, startPoint x: 656, startPoint y: 135, endPoint x: 724, endPoint y: 159, distance: 72.1
click at [724, 159] on tbody "TKC1508251474 15:04 - 15/08 VP Gửi BỌC ĐEN + HỘP SL: 2 135.000 135.000 08563933…" at bounding box center [763, 312] width 1395 height 383
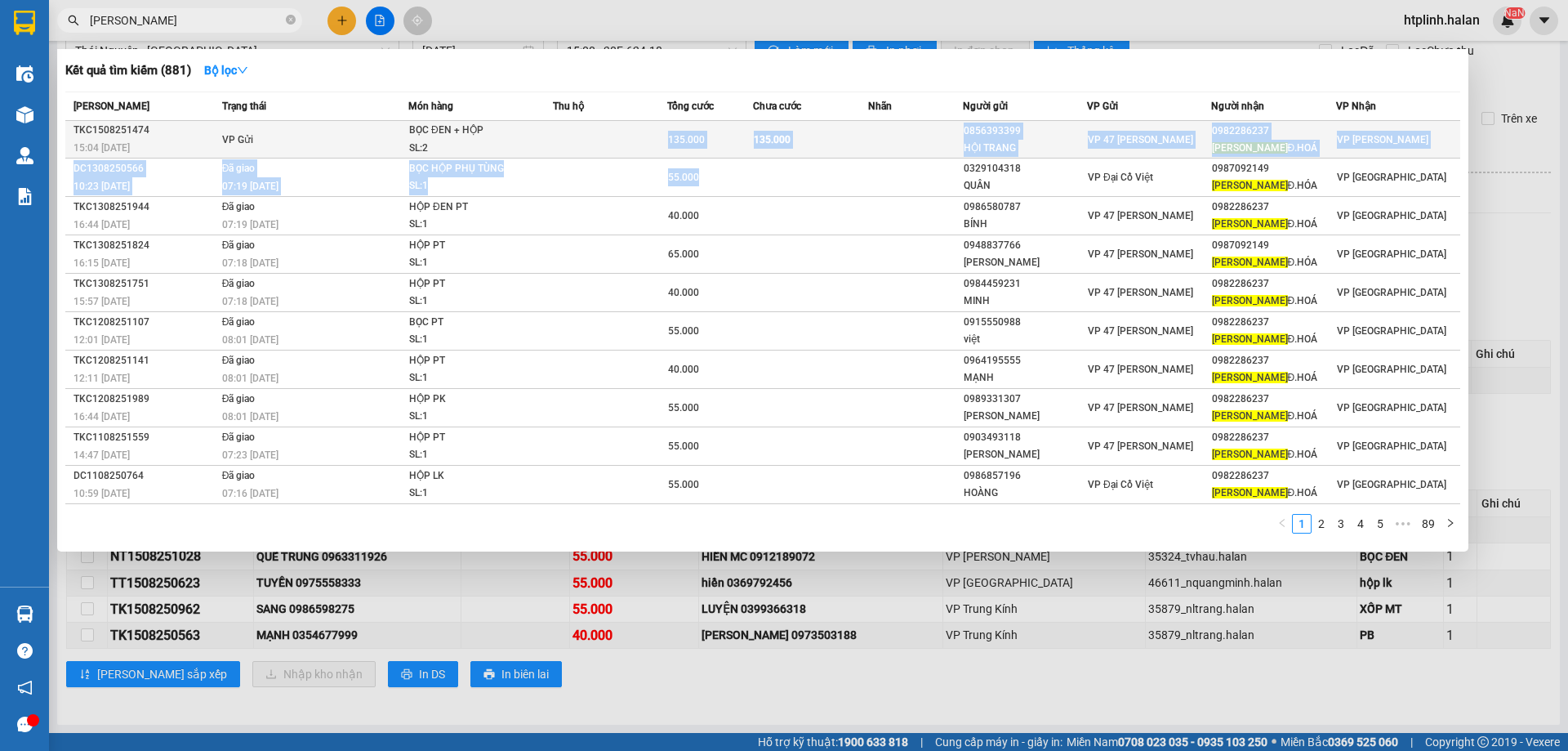
click at [745, 141] on div "135.000" at bounding box center [710, 140] width 84 height 18
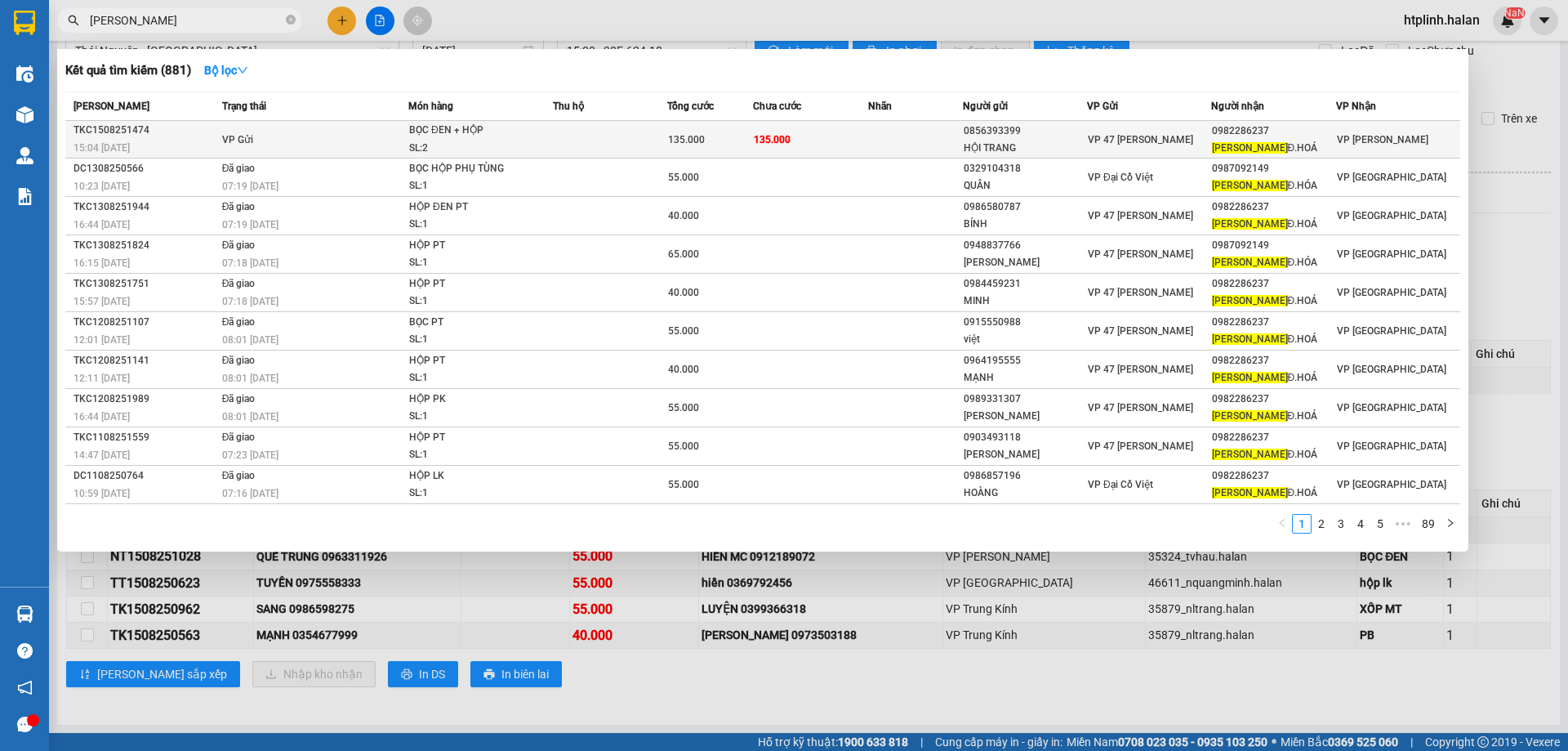
click at [1256, 140] on div "LÊ VIỆT Đ.HOÁ" at bounding box center [1274, 148] width 124 height 17
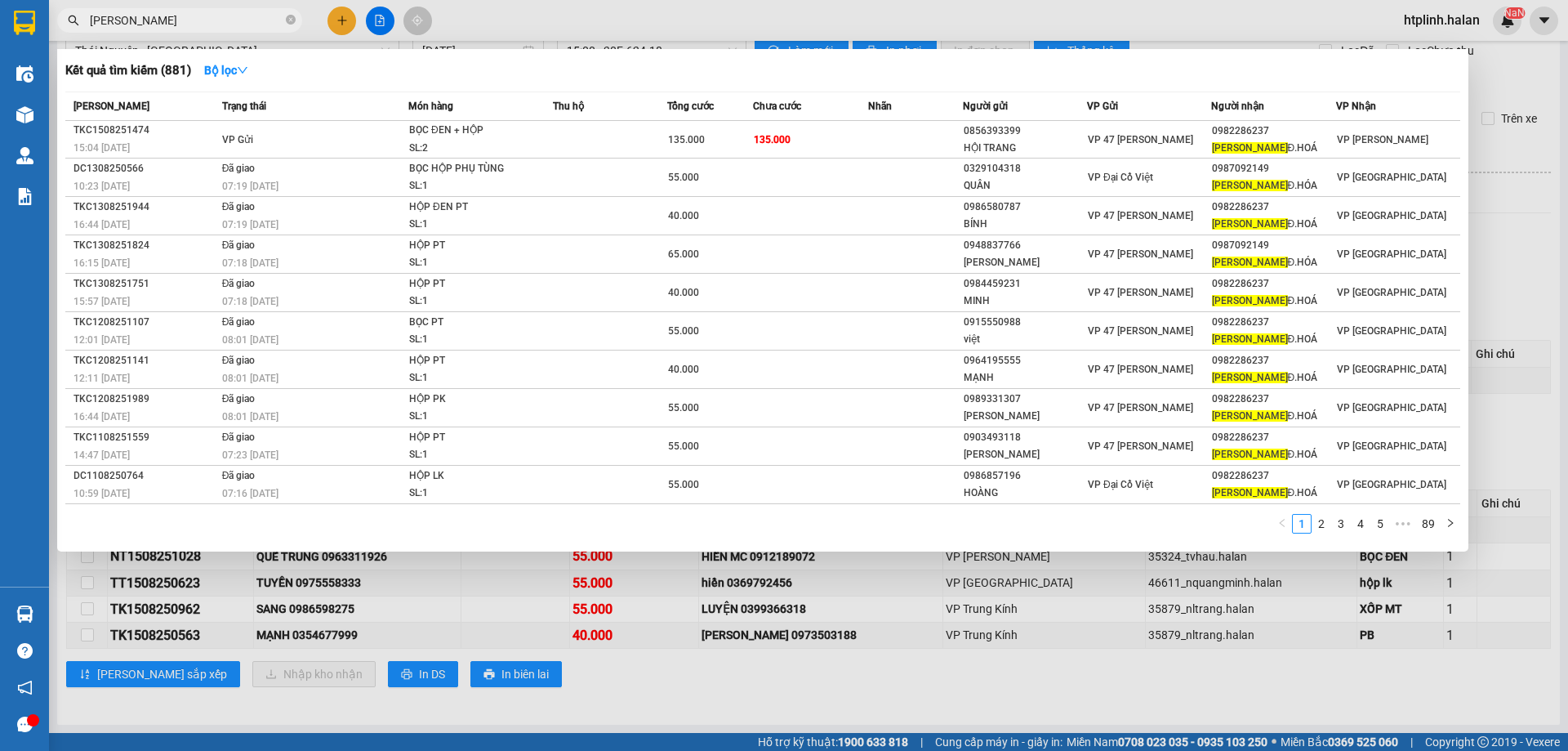
click at [507, 584] on div at bounding box center [784, 376] width 1568 height 751
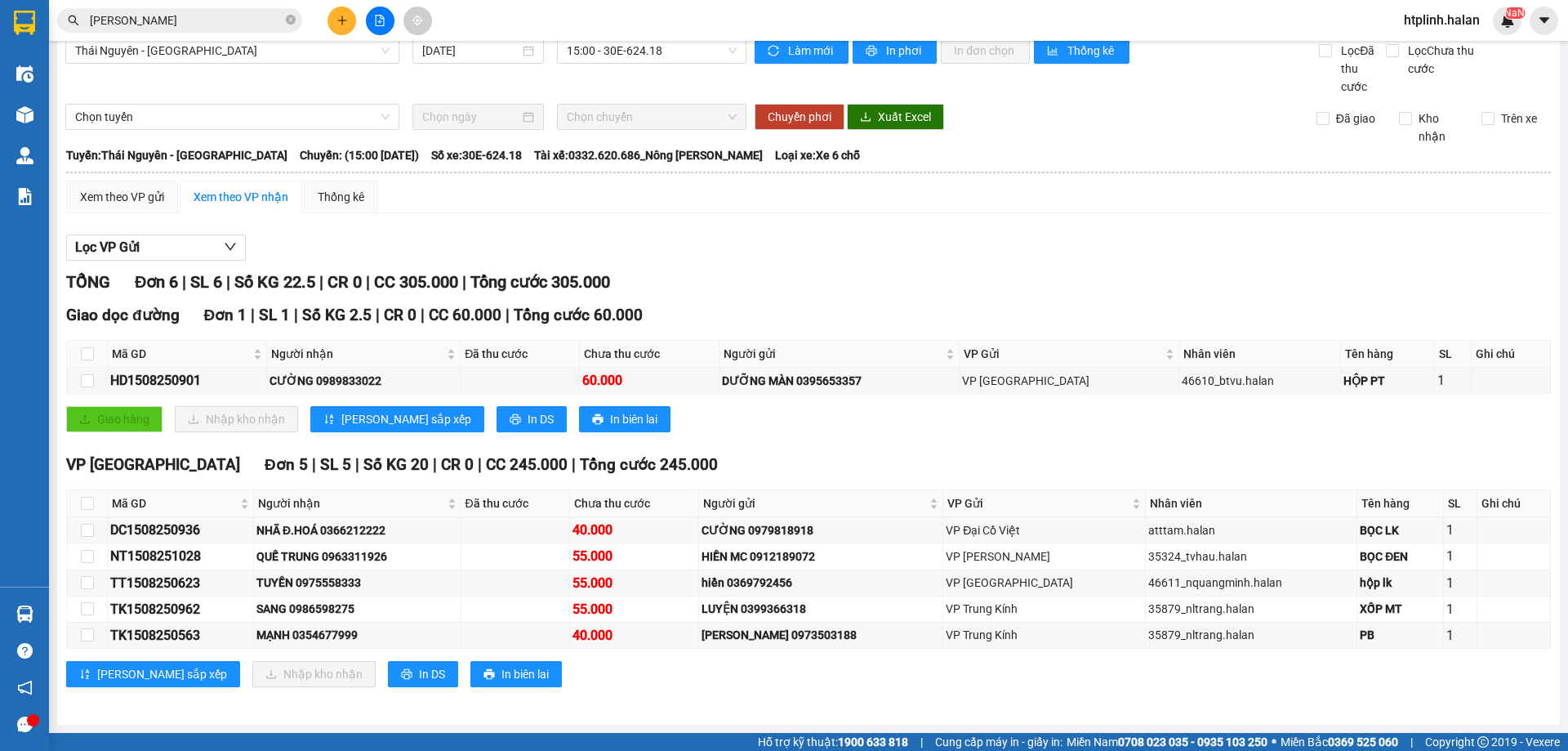
click at [201, 21] on input "LÊ VIỆT" at bounding box center [186, 20] width 192 height 18
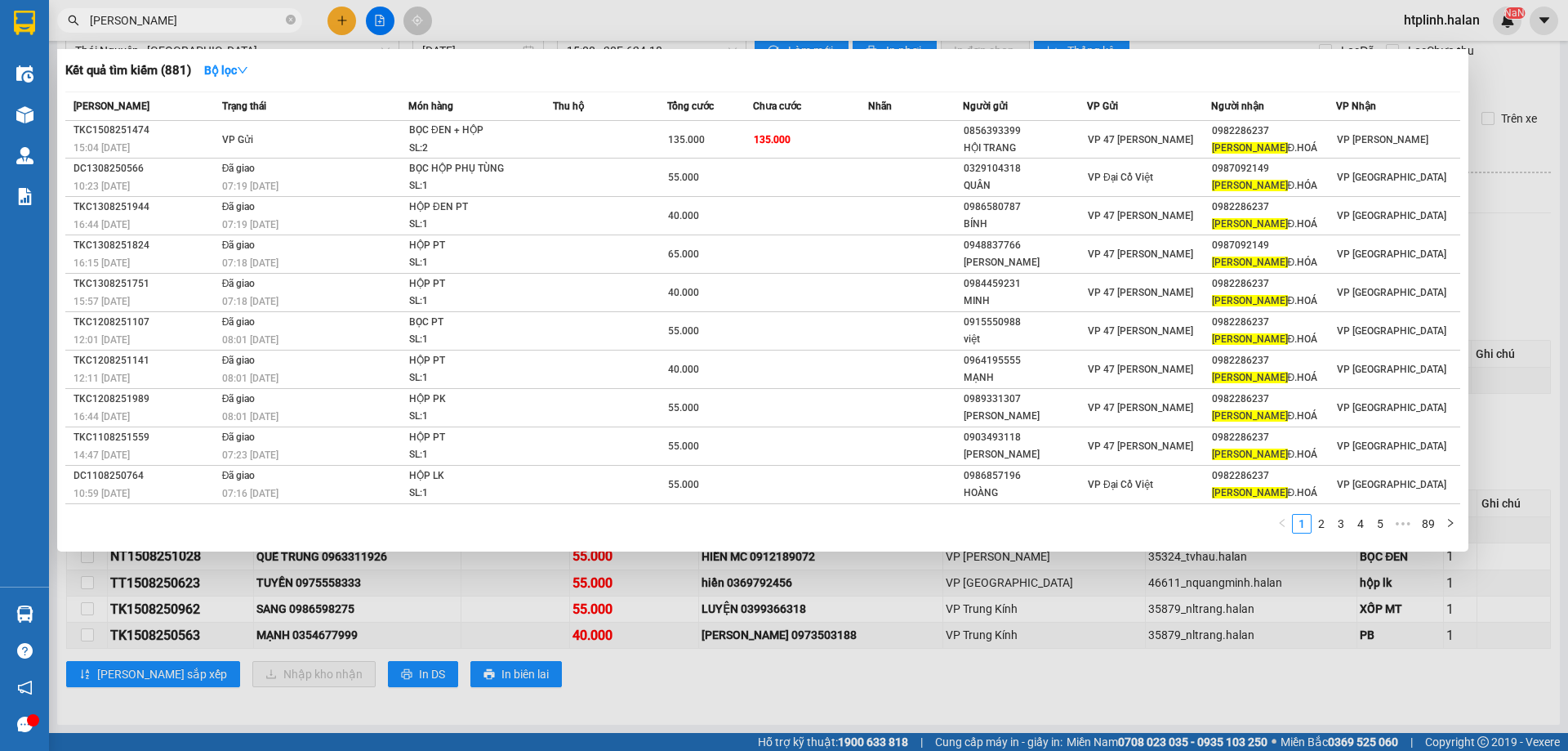
click at [201, 21] on input "LÊ VIỆT" at bounding box center [186, 20] width 192 height 18
click at [243, 28] on input "LÊ VIỆT" at bounding box center [186, 20] width 192 height 18
paste input "0915216365"
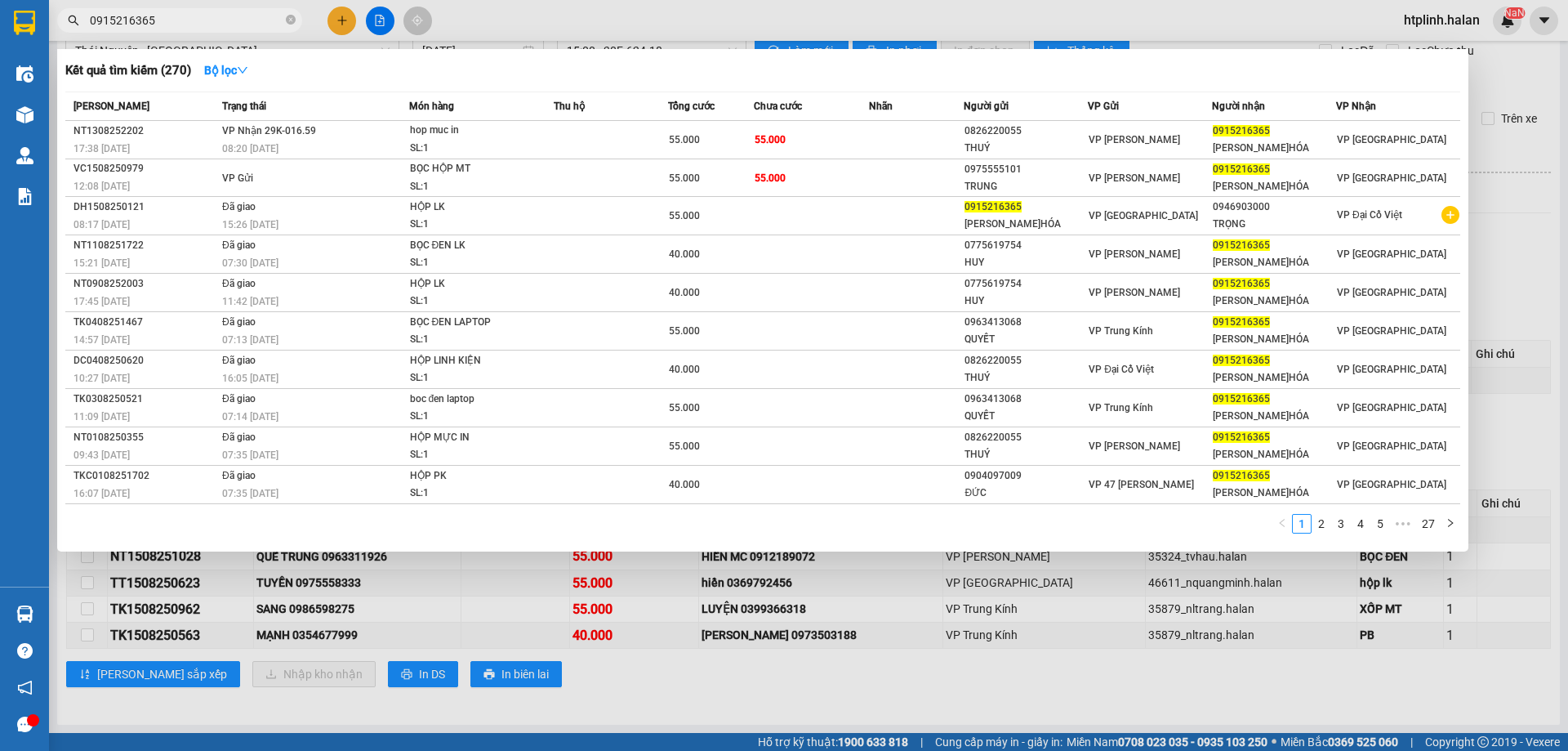
type input "0915216365"
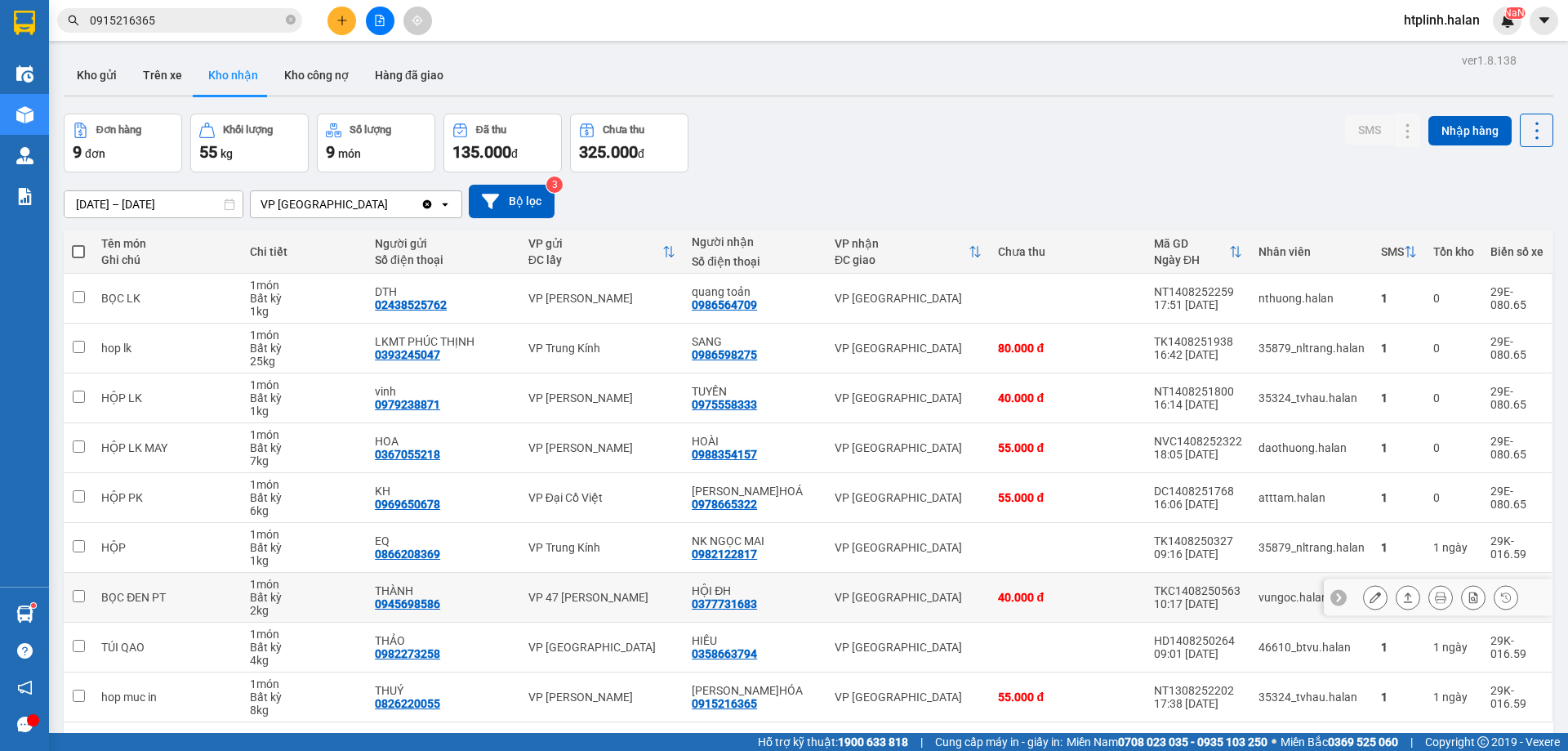
scroll to position [75, 0]
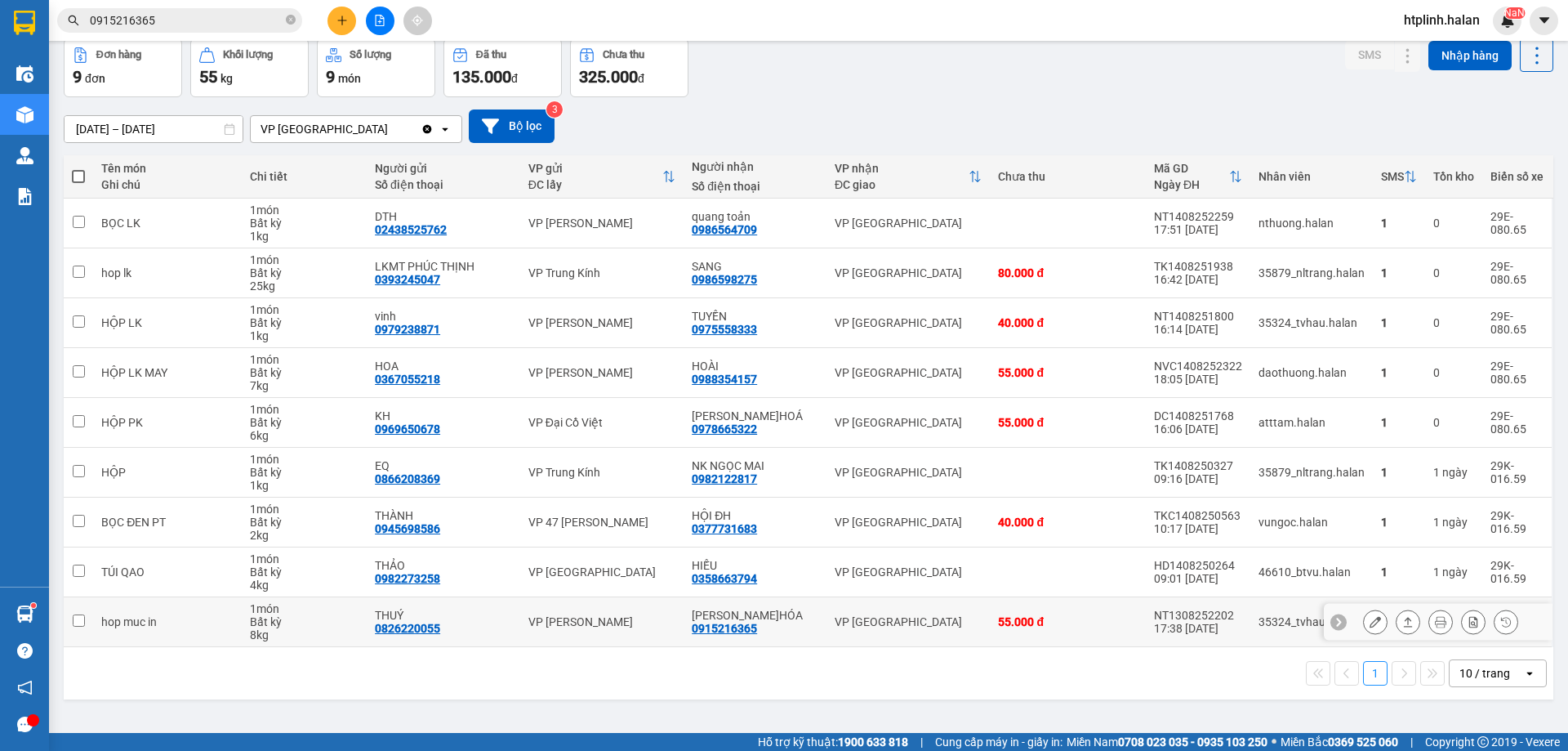
click at [750, 631] on div "0915216365" at bounding box center [724, 628] width 66 height 13
copy div "0915216365"
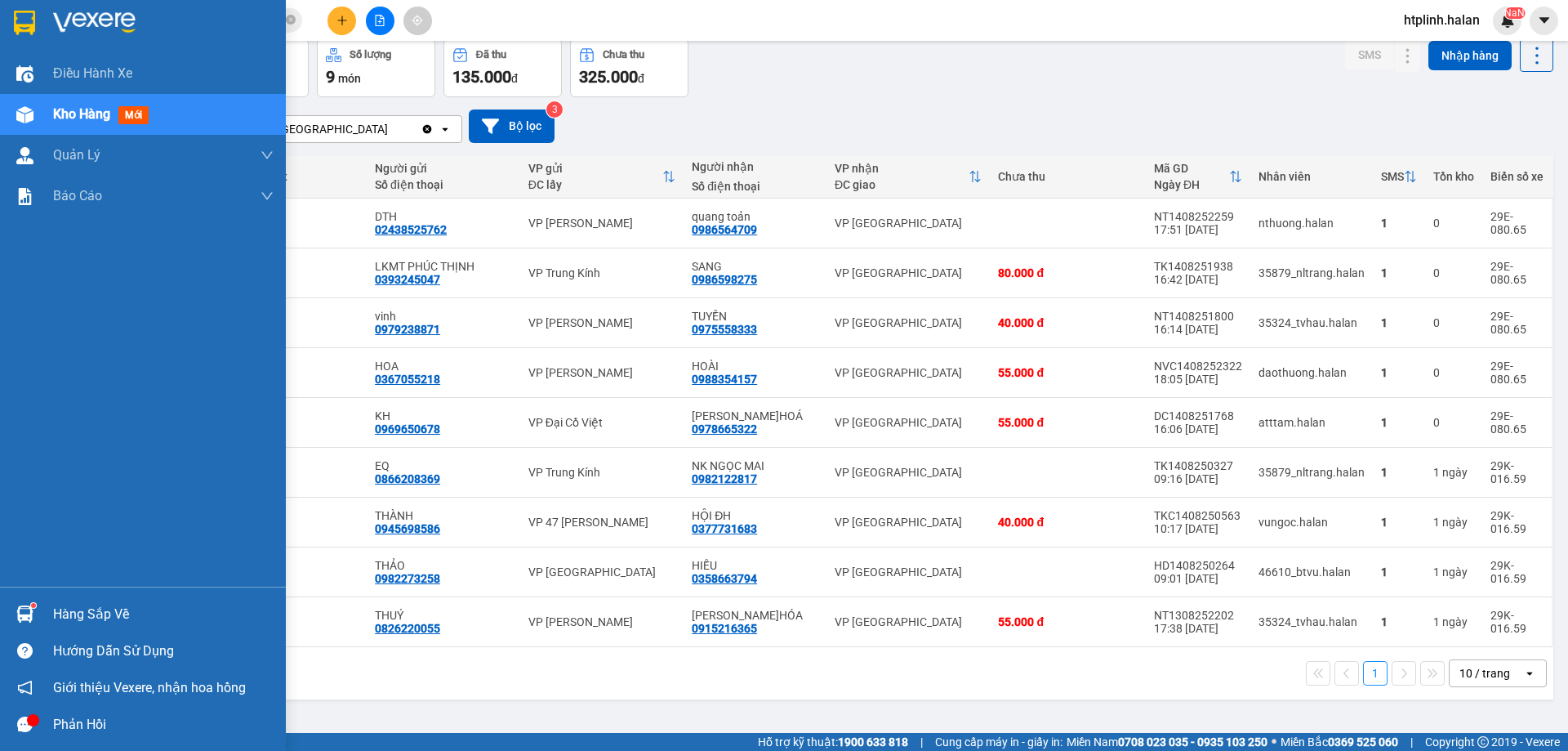
click at [41, 616] on div "Hàng sắp về" at bounding box center [143, 614] width 286 height 37
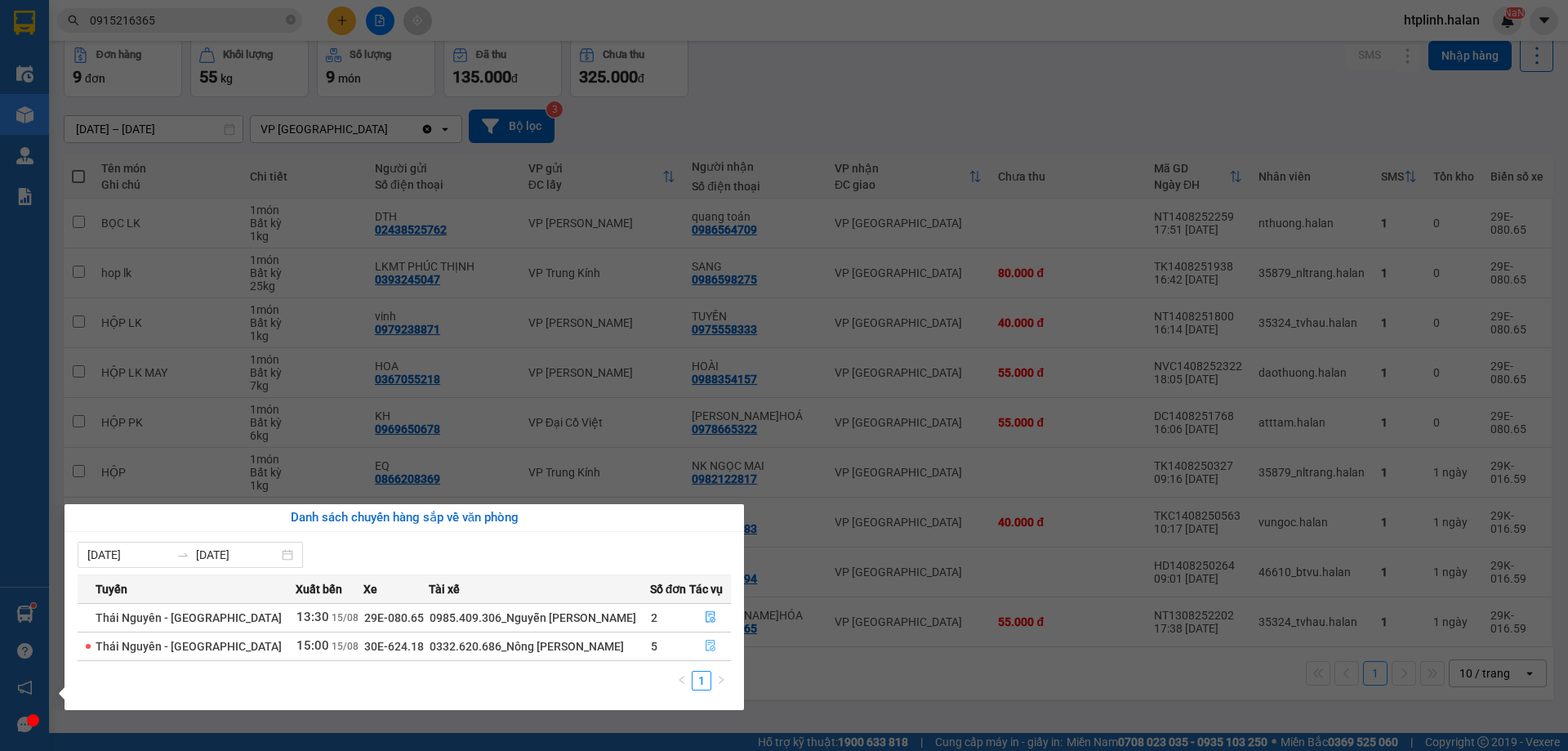
click at [706, 651] on icon "file-done" at bounding box center [711, 645] width 10 height 11
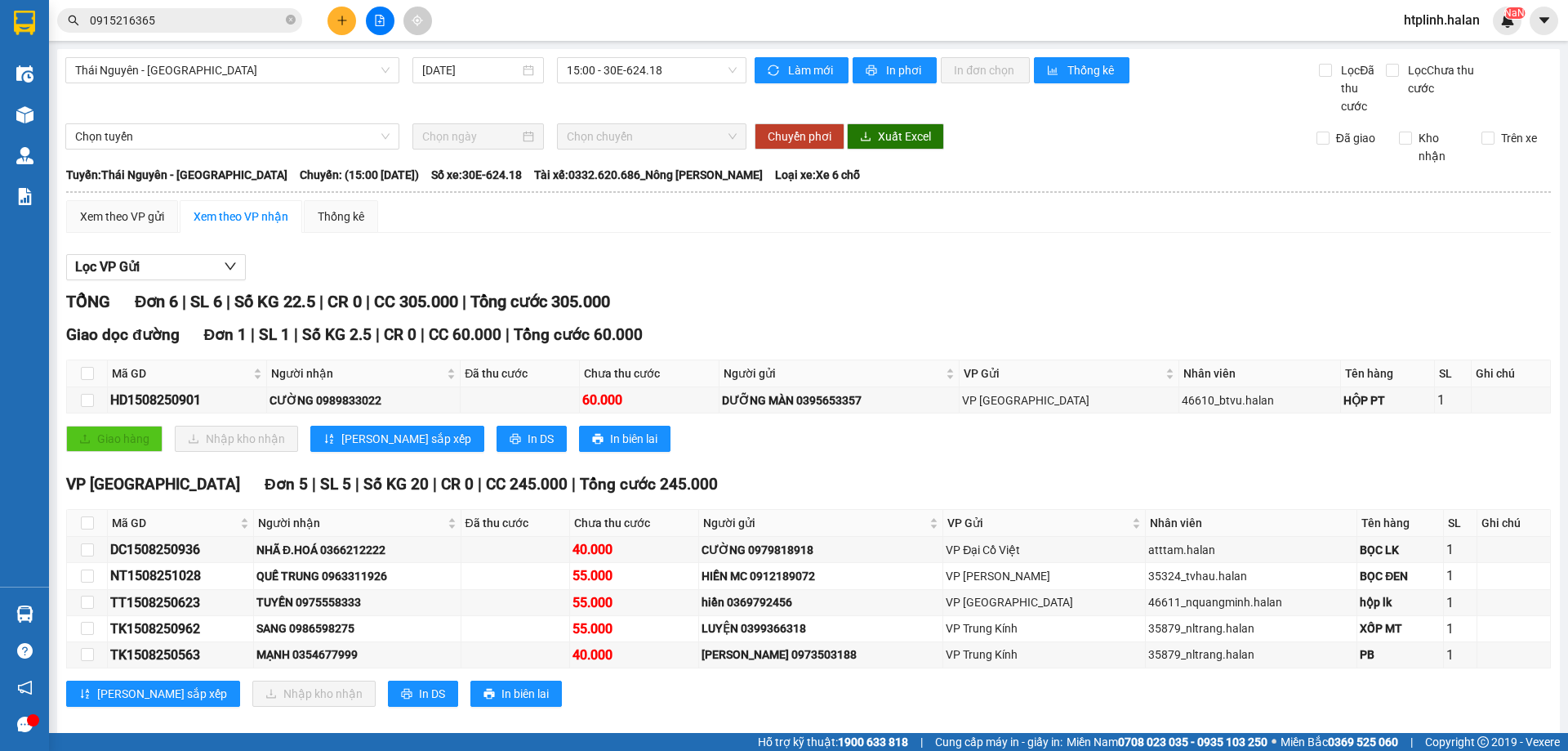
scroll to position [20, 0]
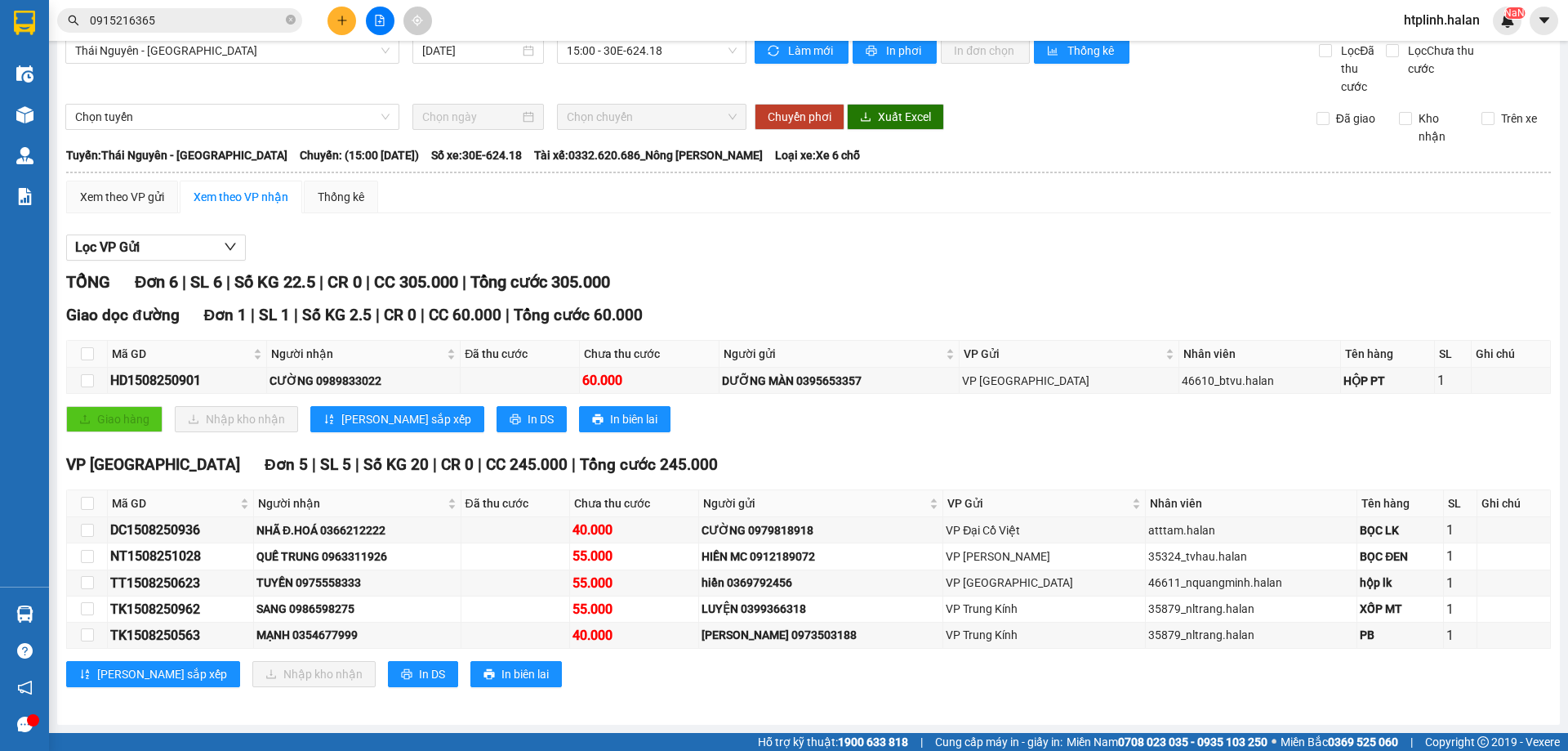
click at [931, 169] on th at bounding box center [809, 172] width 1486 height 14
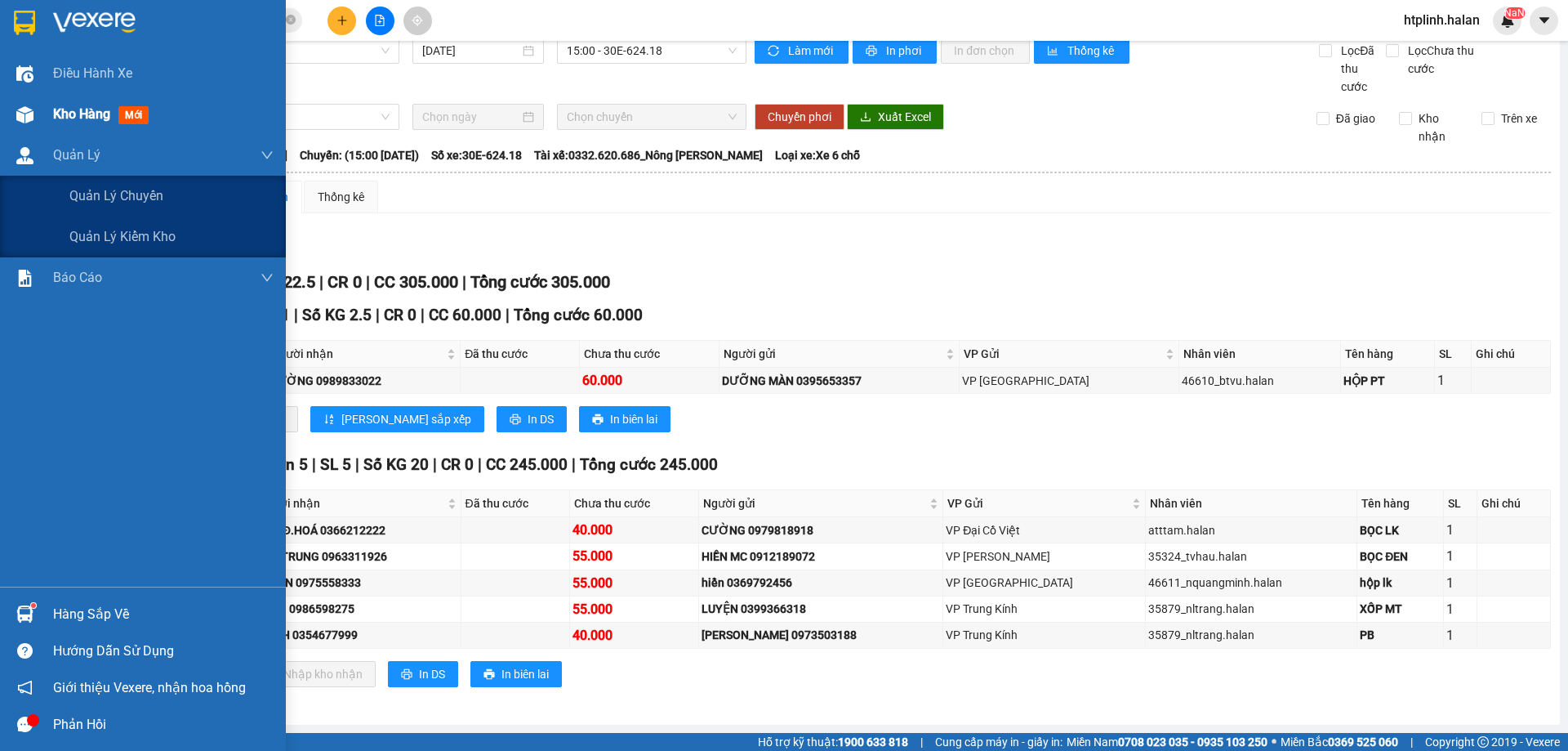
click at [26, 114] on img at bounding box center [25, 115] width 17 height 17
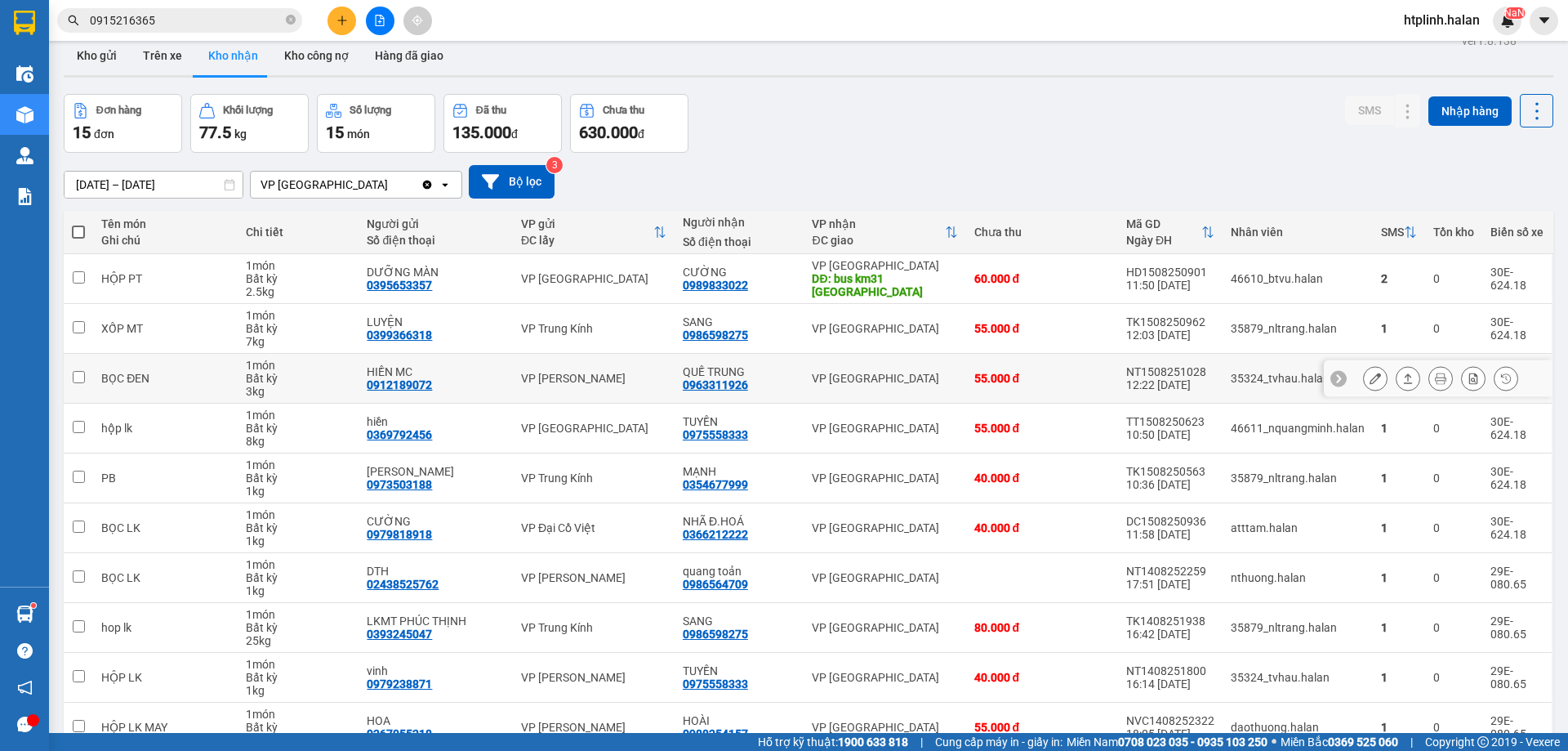
scroll to position [106, 0]
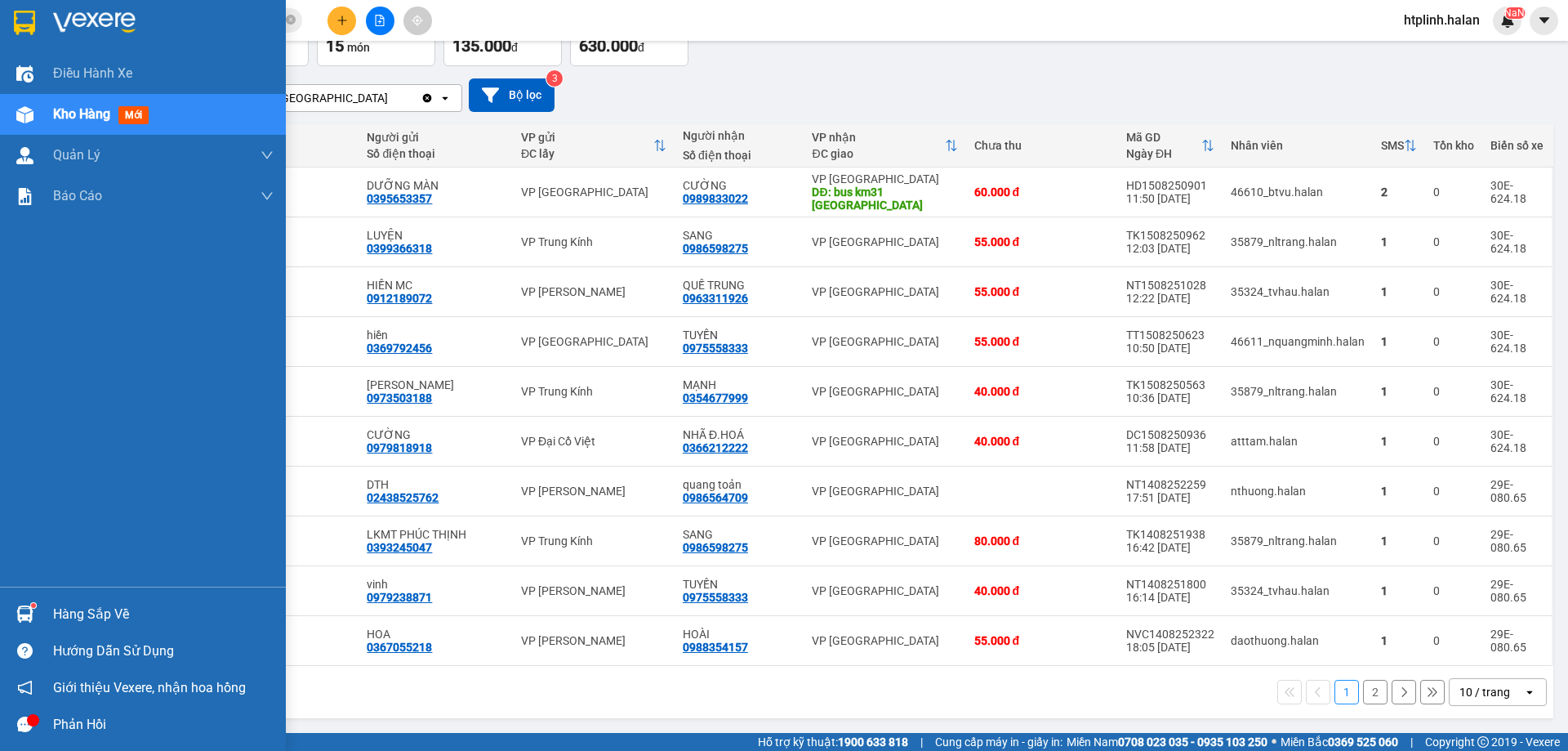
click at [46, 608] on div "Hàng sắp về" at bounding box center [143, 614] width 286 height 37
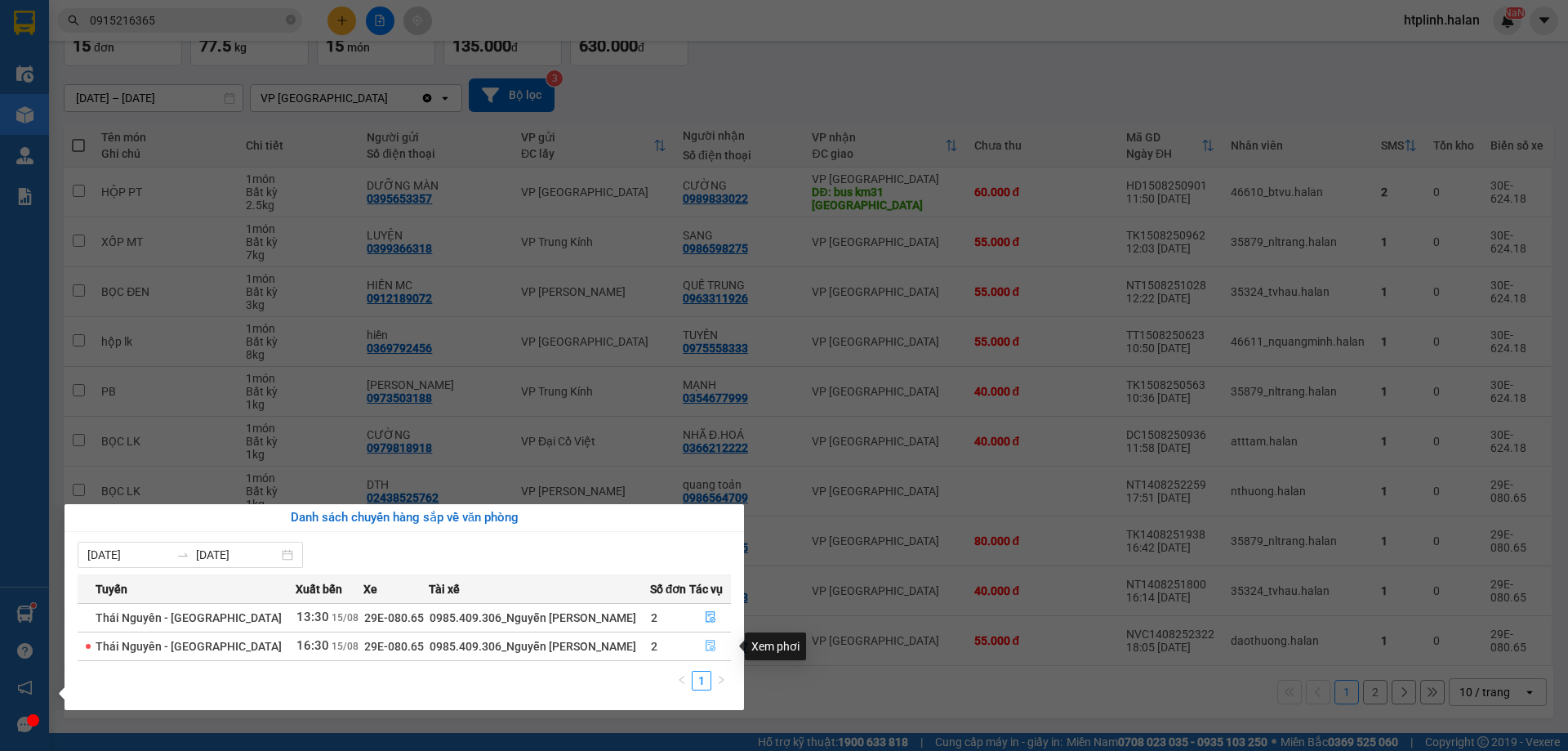
click at [715, 643] on button "button" at bounding box center [710, 646] width 40 height 26
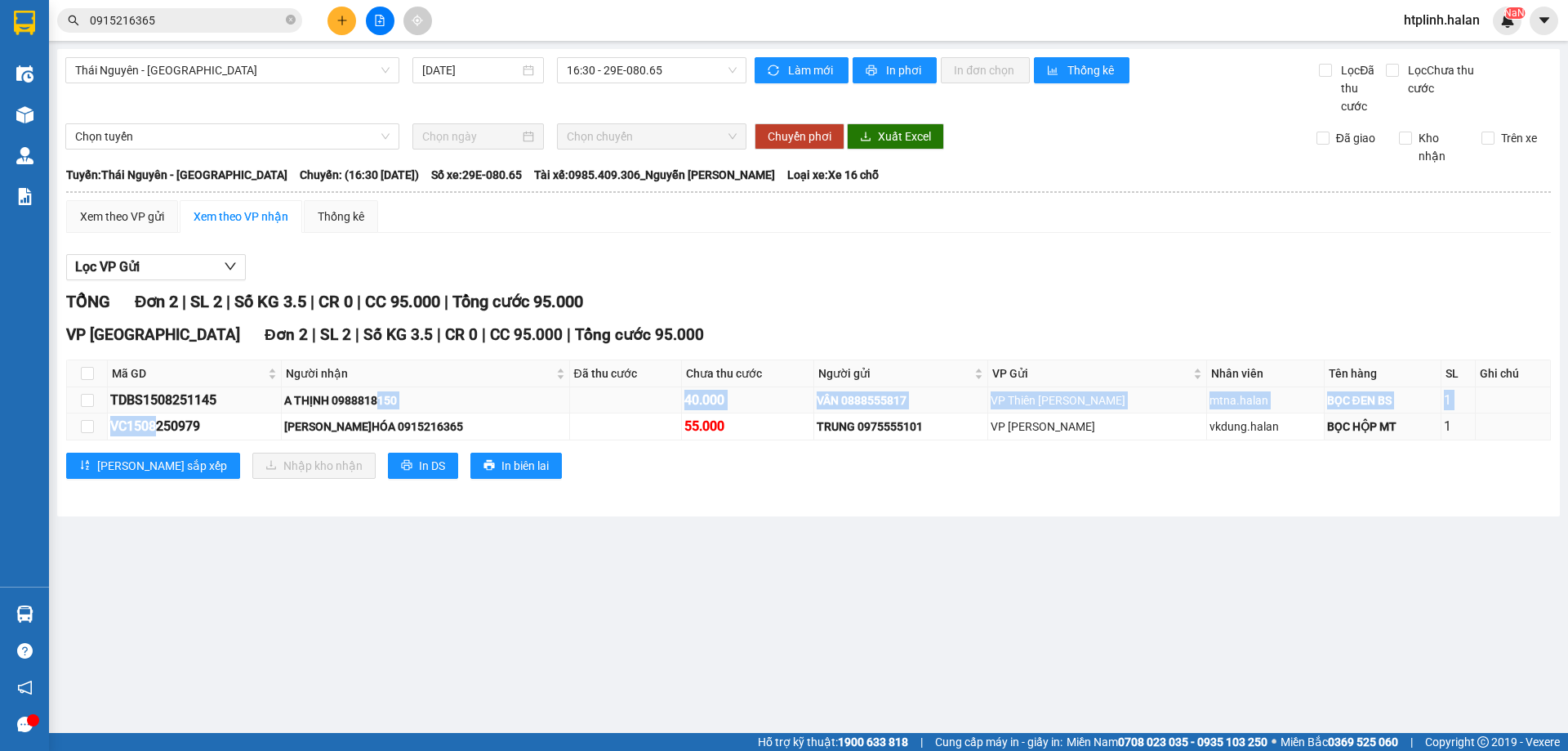
drag, startPoint x: 153, startPoint y: 427, endPoint x: 392, endPoint y: 413, distance: 239.4
click at [392, 413] on tbody "TDBS1508251145 A THỊNH 0988818150 40.000 VÂN 0888555817 VP Thiên Đường Bảo Sơn …" at bounding box center [809, 413] width 1484 height 52
click at [439, 420] on div "HÀO Đ.HÓA 0915216365" at bounding box center [425, 426] width 282 height 18
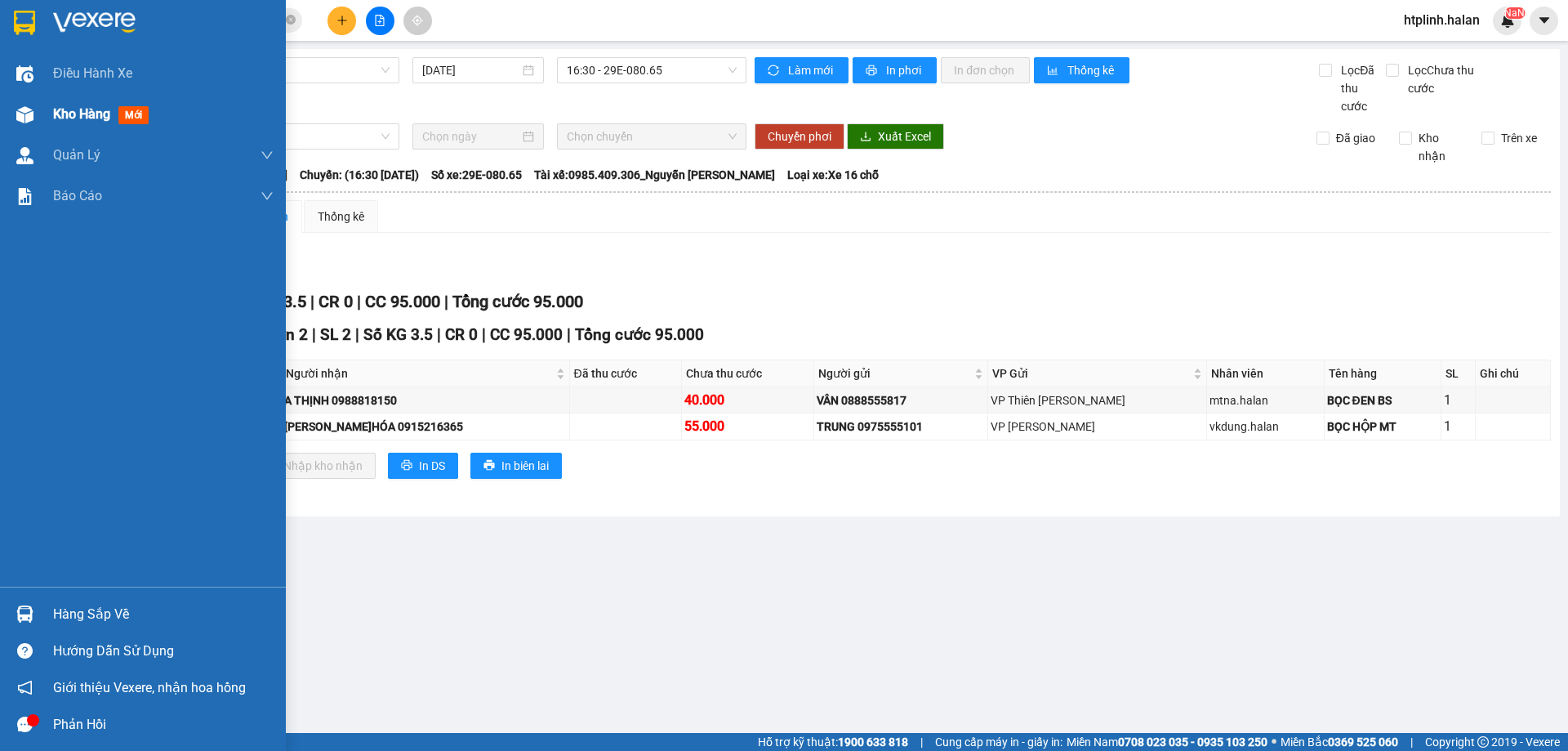
click at [32, 96] on div "Kho hàng mới" at bounding box center [143, 114] width 286 height 41
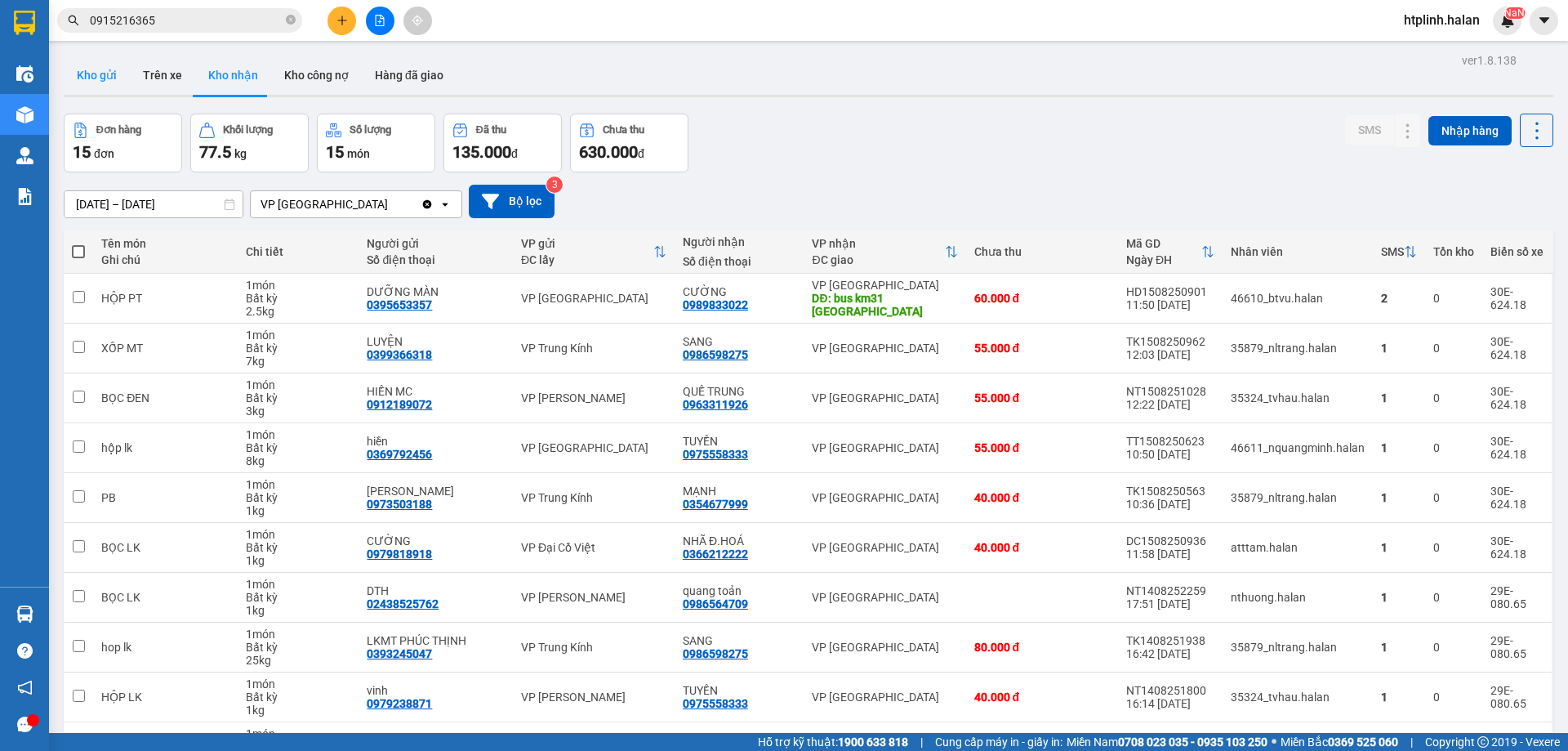
click at [96, 69] on button "Kho gửi" at bounding box center [97, 75] width 66 height 39
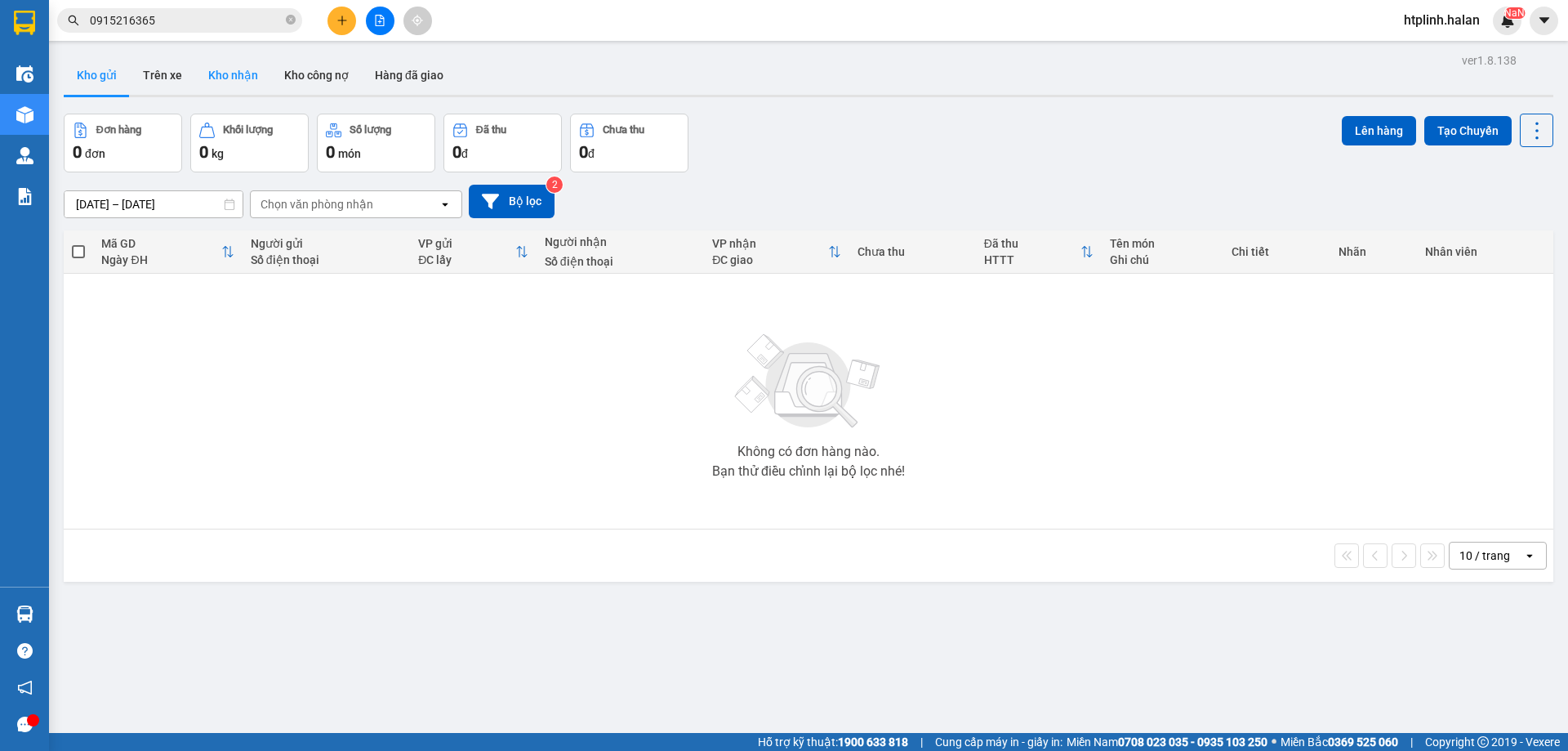
click at [239, 77] on button "Kho nhận" at bounding box center [232, 75] width 76 height 39
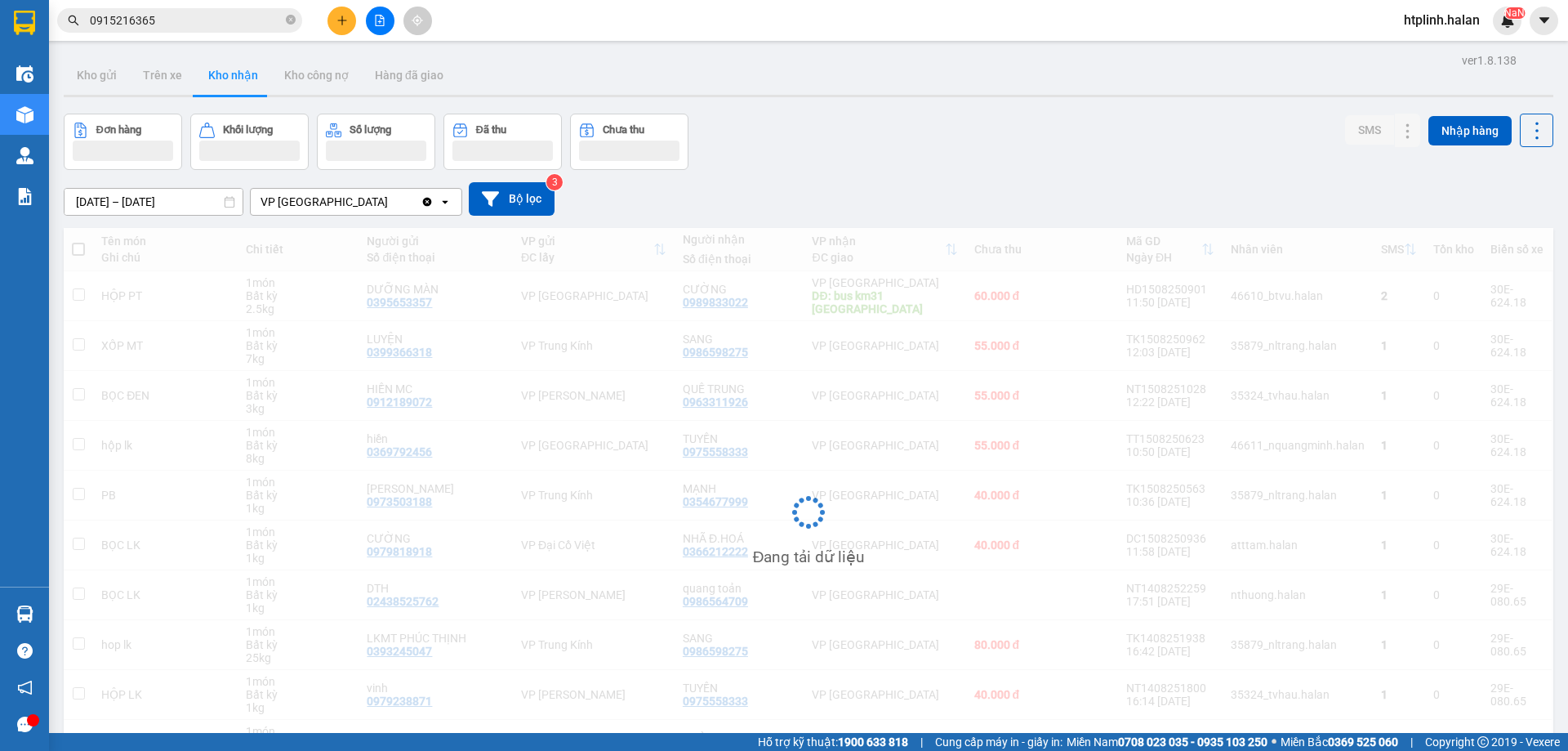
scroll to position [104, 0]
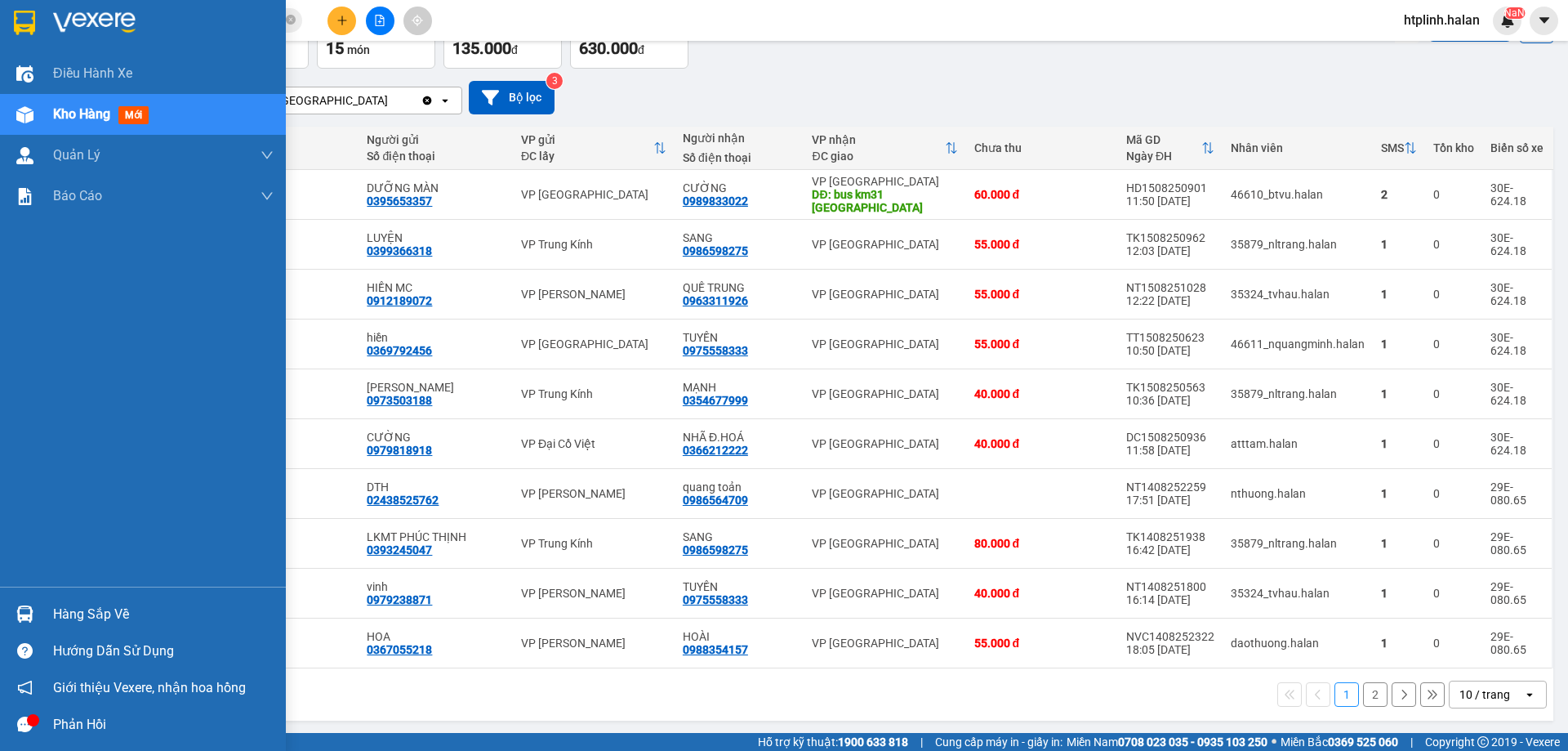
drag, startPoint x: 88, startPoint y: 599, endPoint x: 102, endPoint y: 598, distance: 14.0
click at [91, 599] on div "Hàng sắp về" at bounding box center [143, 614] width 286 height 37
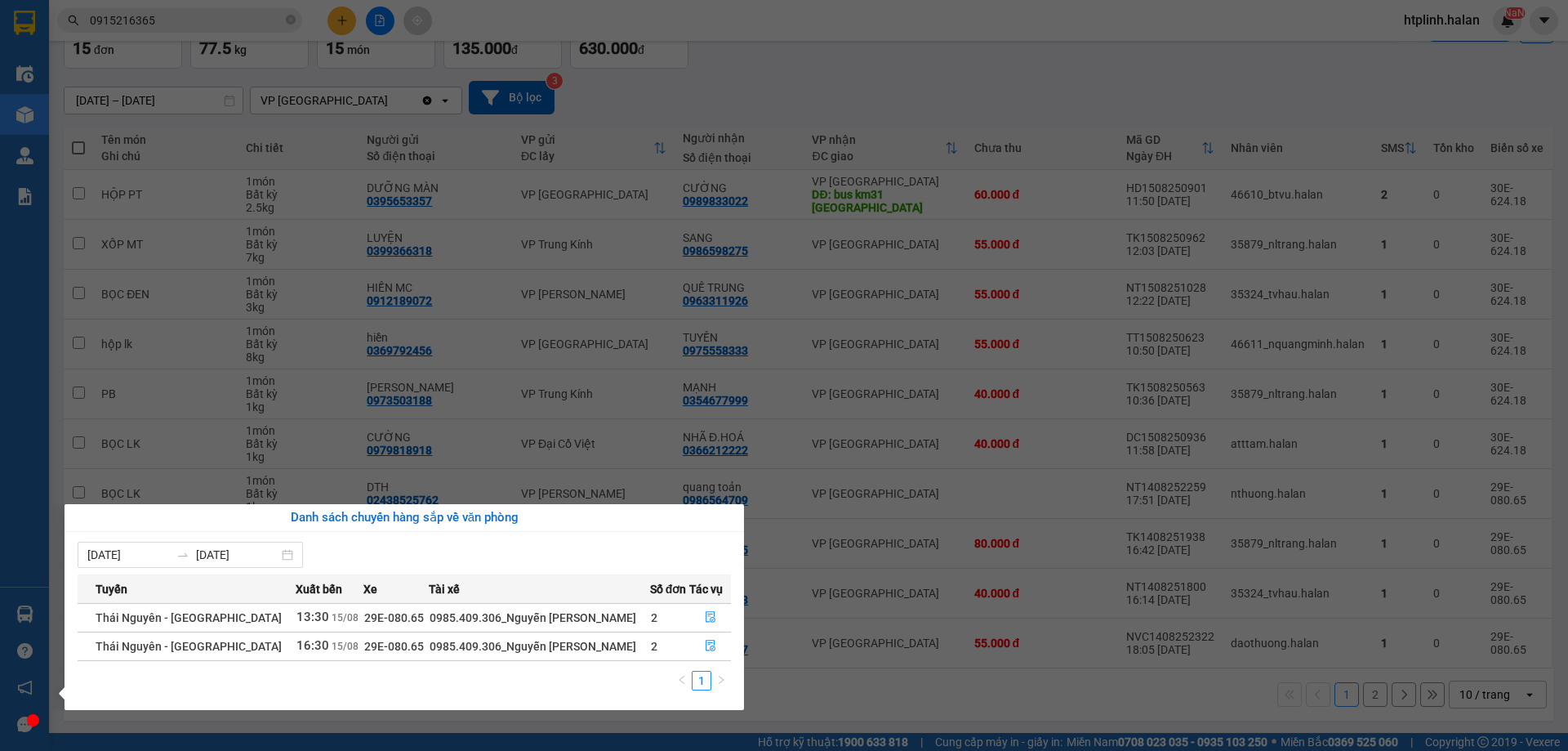
click at [535, 386] on section "Kết quả tìm kiếm ( 270 ) Bộ lọc Mã ĐH Trạng thái Món hàng Thu hộ Tổng cước Chưa…" at bounding box center [784, 376] width 1568 height 751
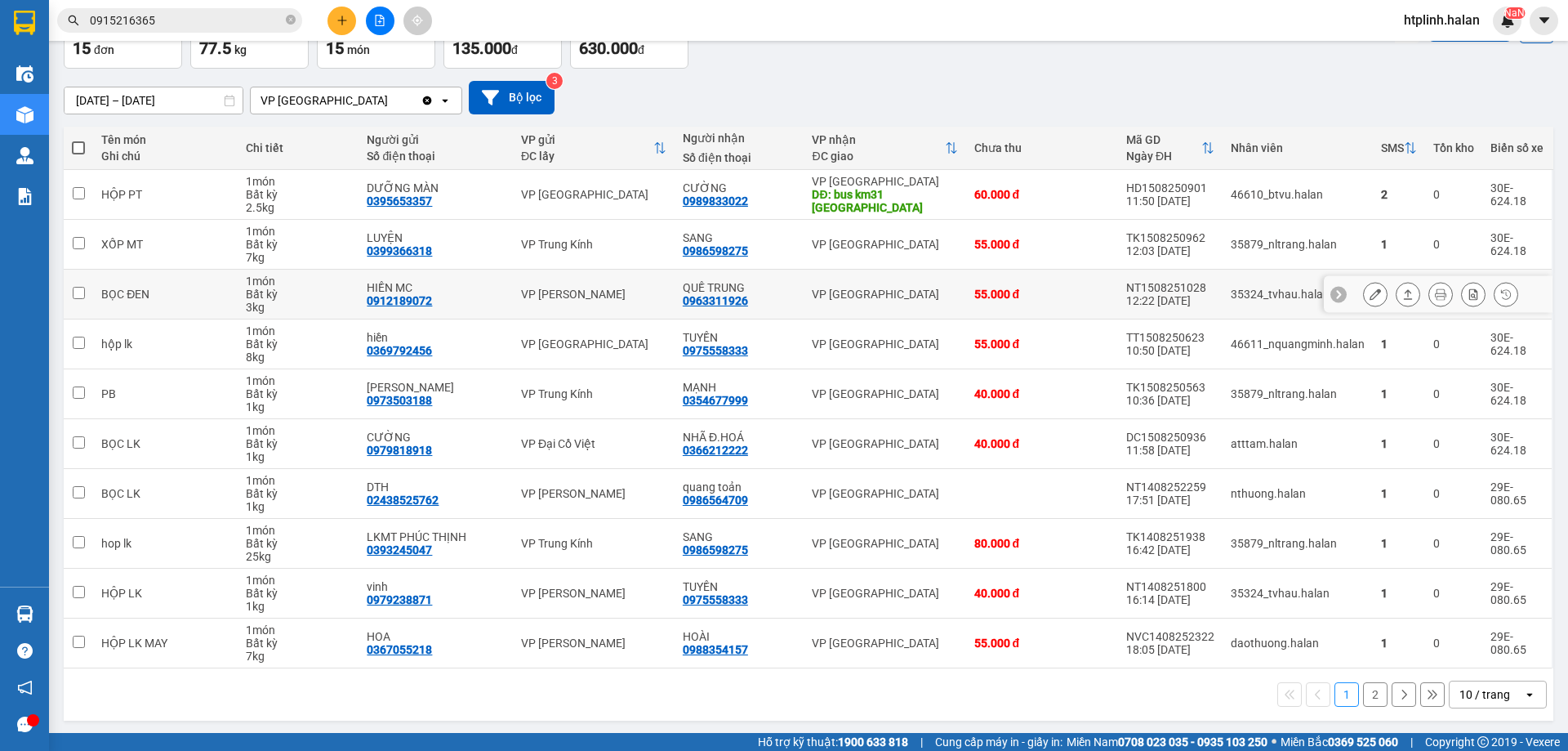
scroll to position [0, 0]
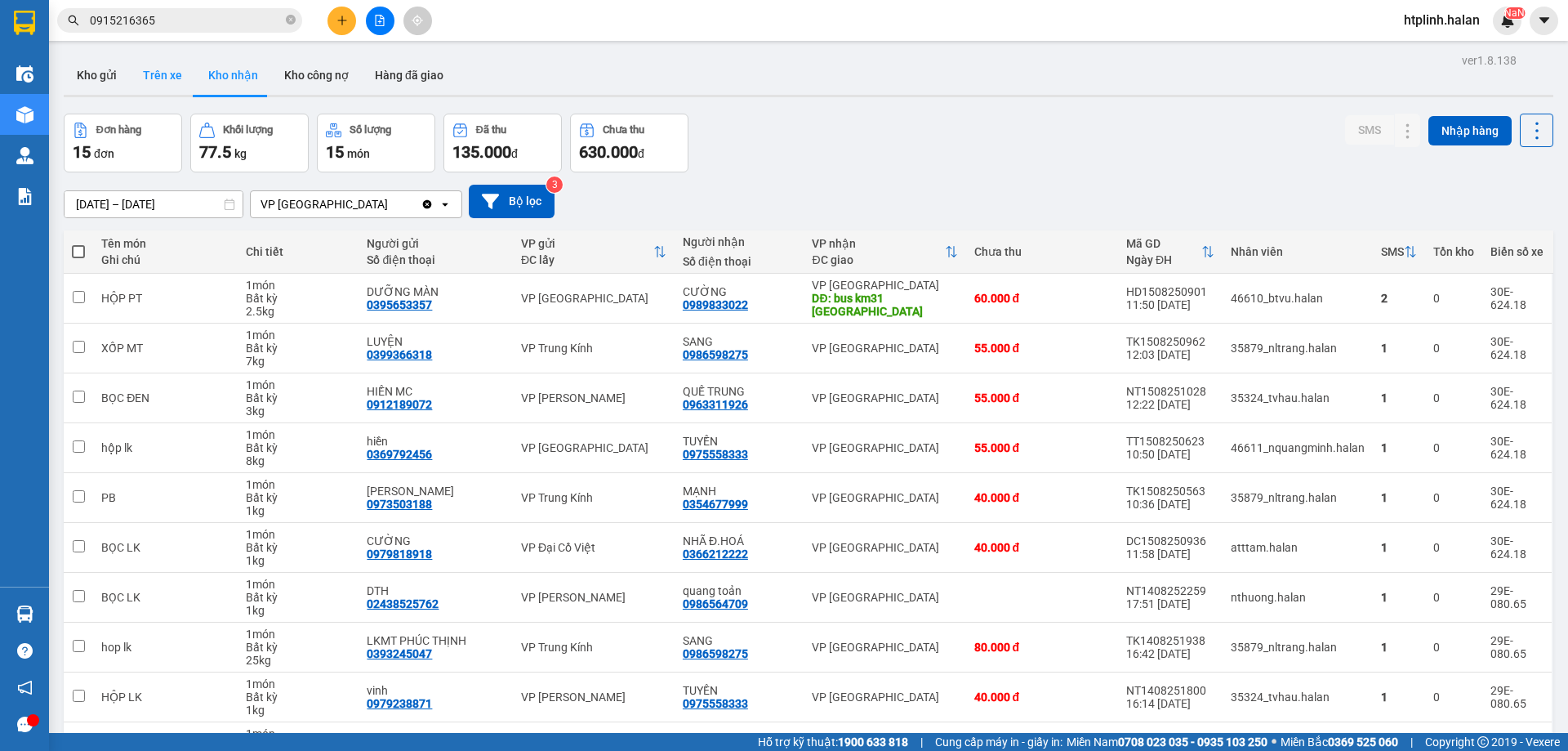
click at [146, 81] on button "Trên xe" at bounding box center [163, 75] width 66 height 39
type input "08/12/2011 – 15/08/2025"
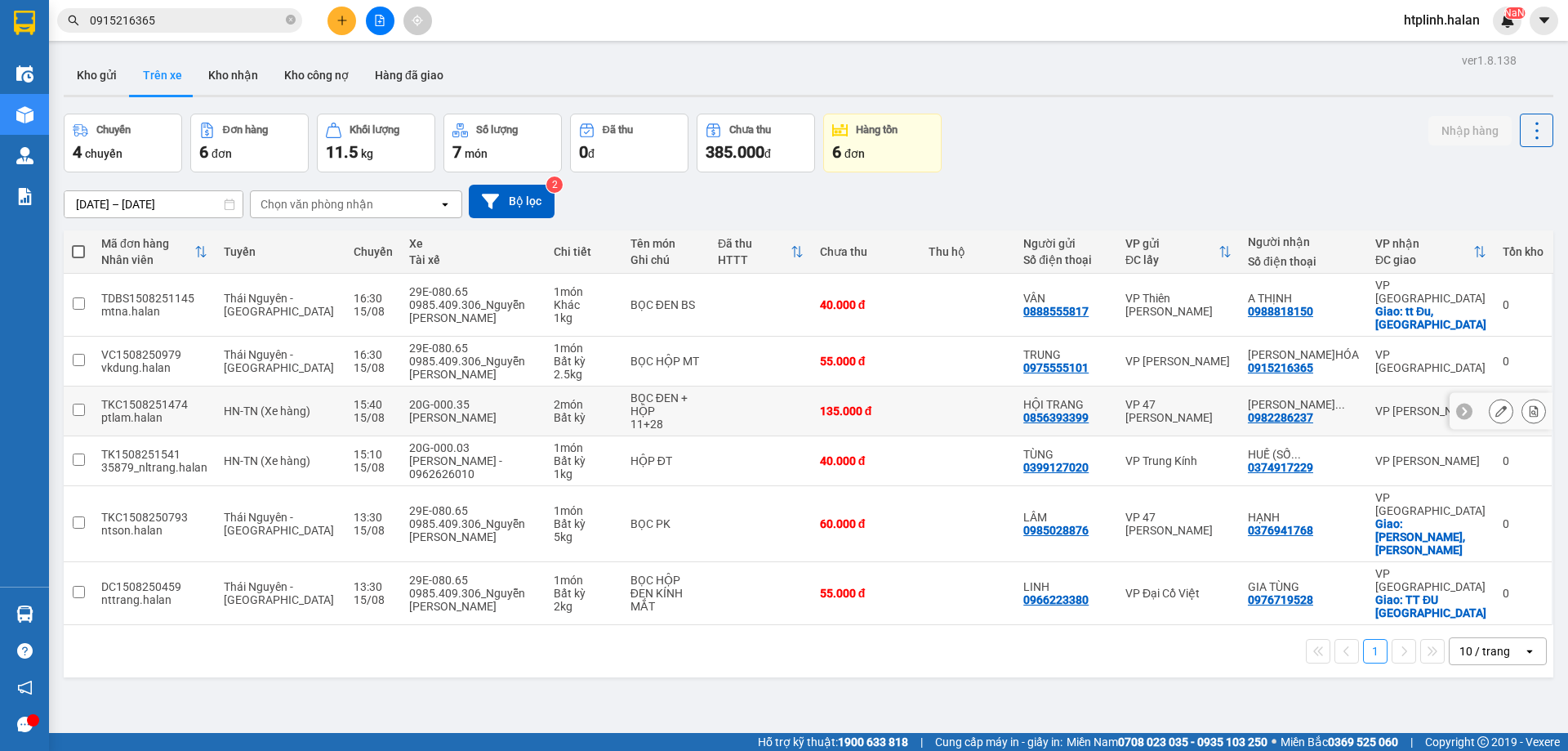
scroll to position [75, 0]
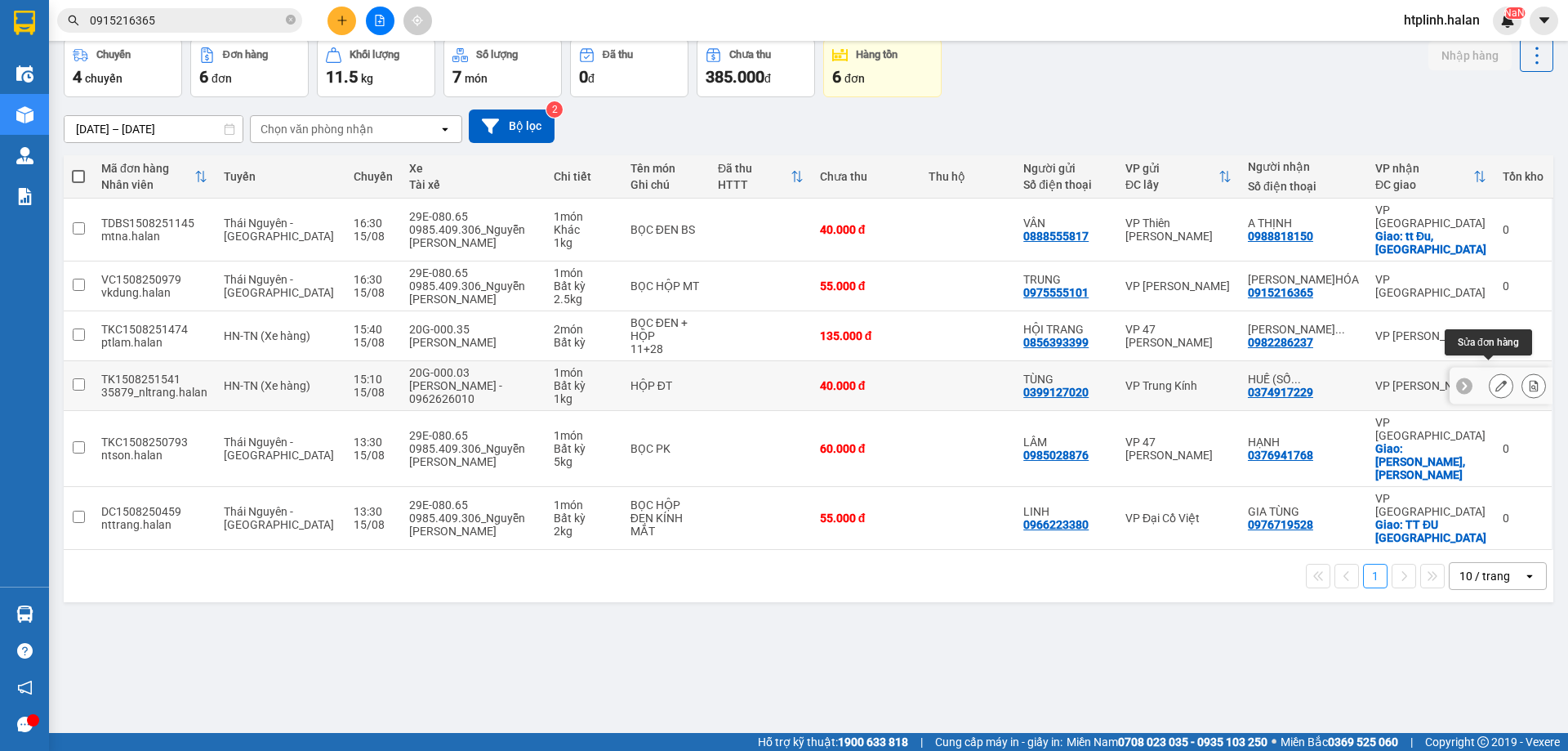
click at [1496, 380] on icon at bounding box center [1501, 385] width 11 height 11
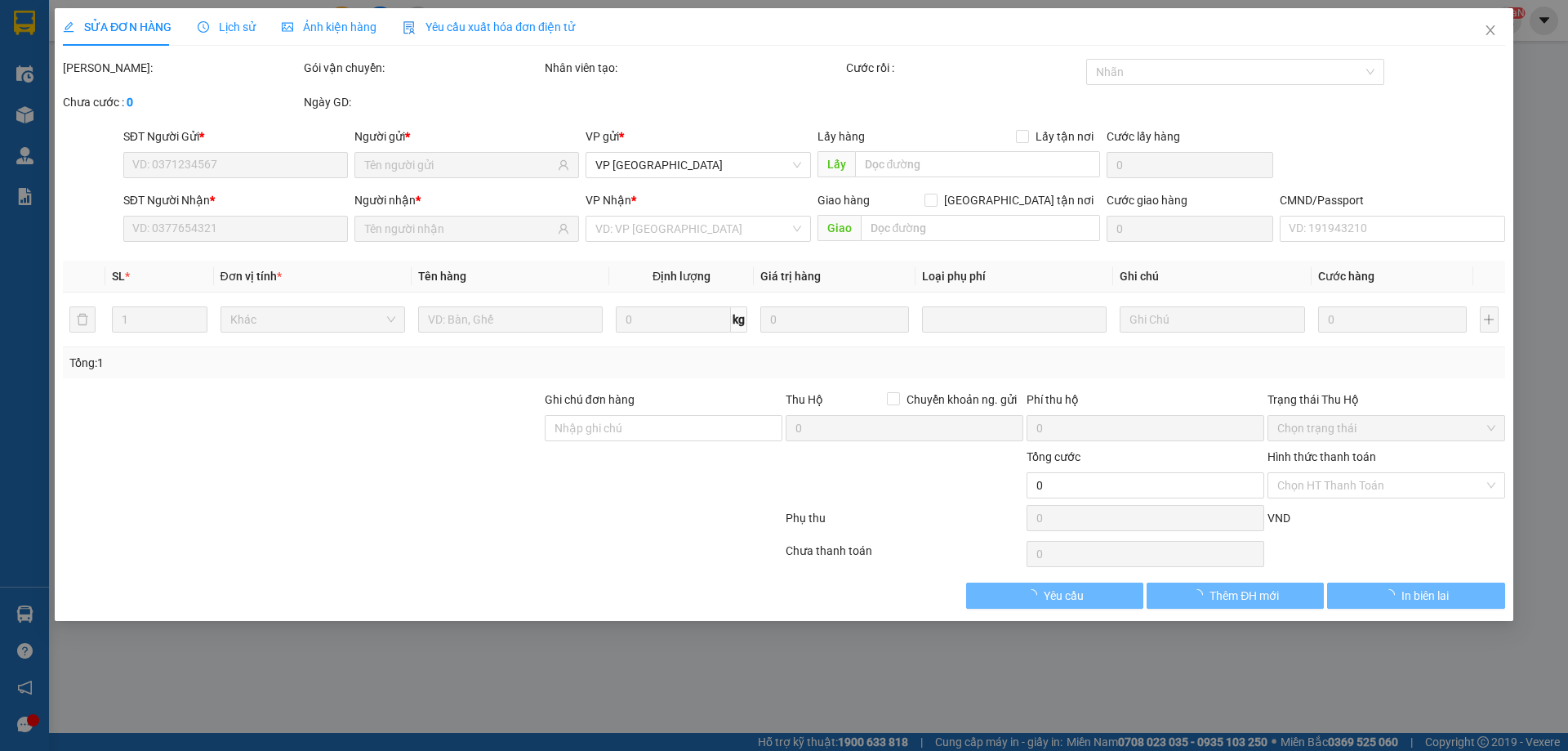
type input "0399127020"
type input "TÙNG"
type input "0374917229"
type input "HUẾ (SỐ ĐÚNG)"
type input "40.000"
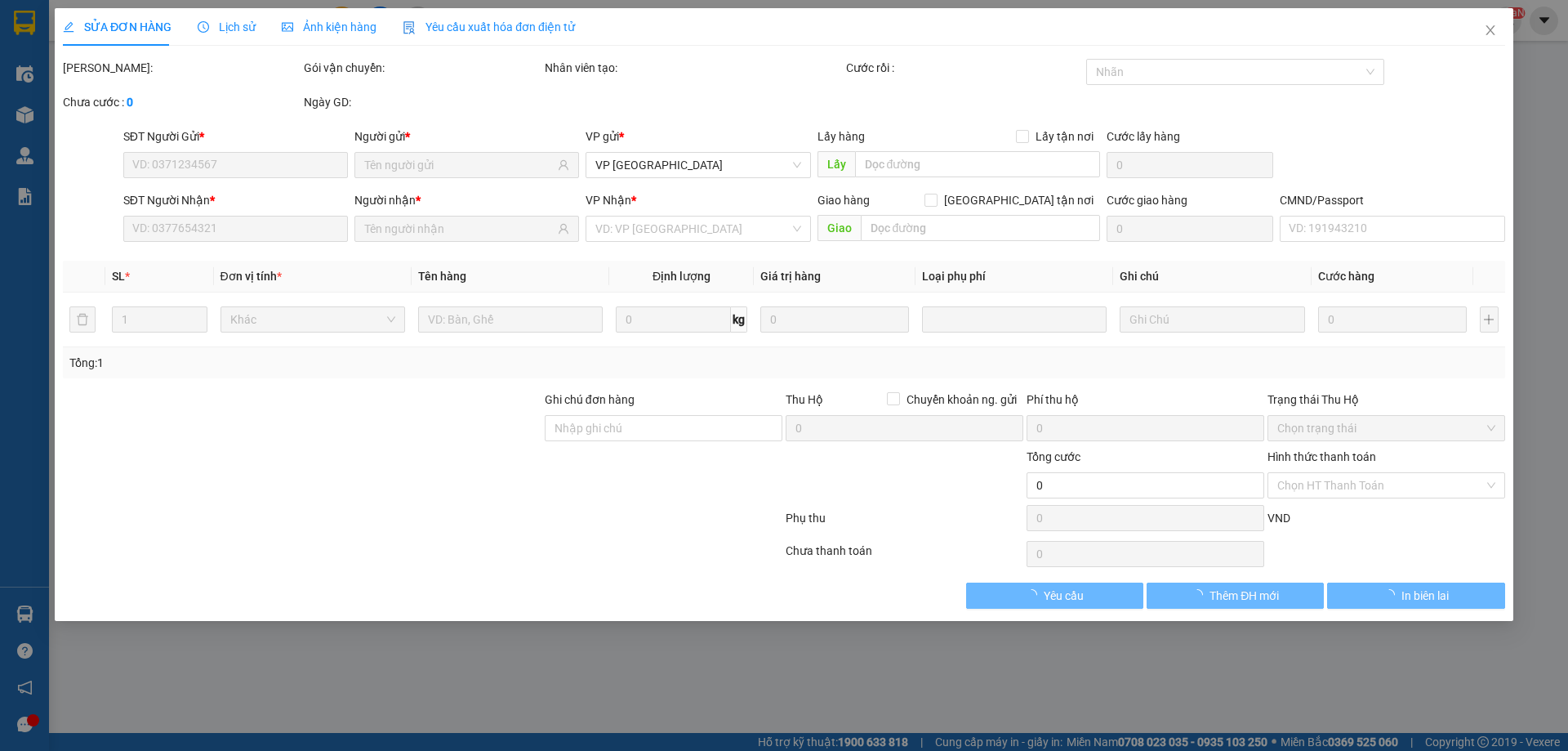
type input "40.000"
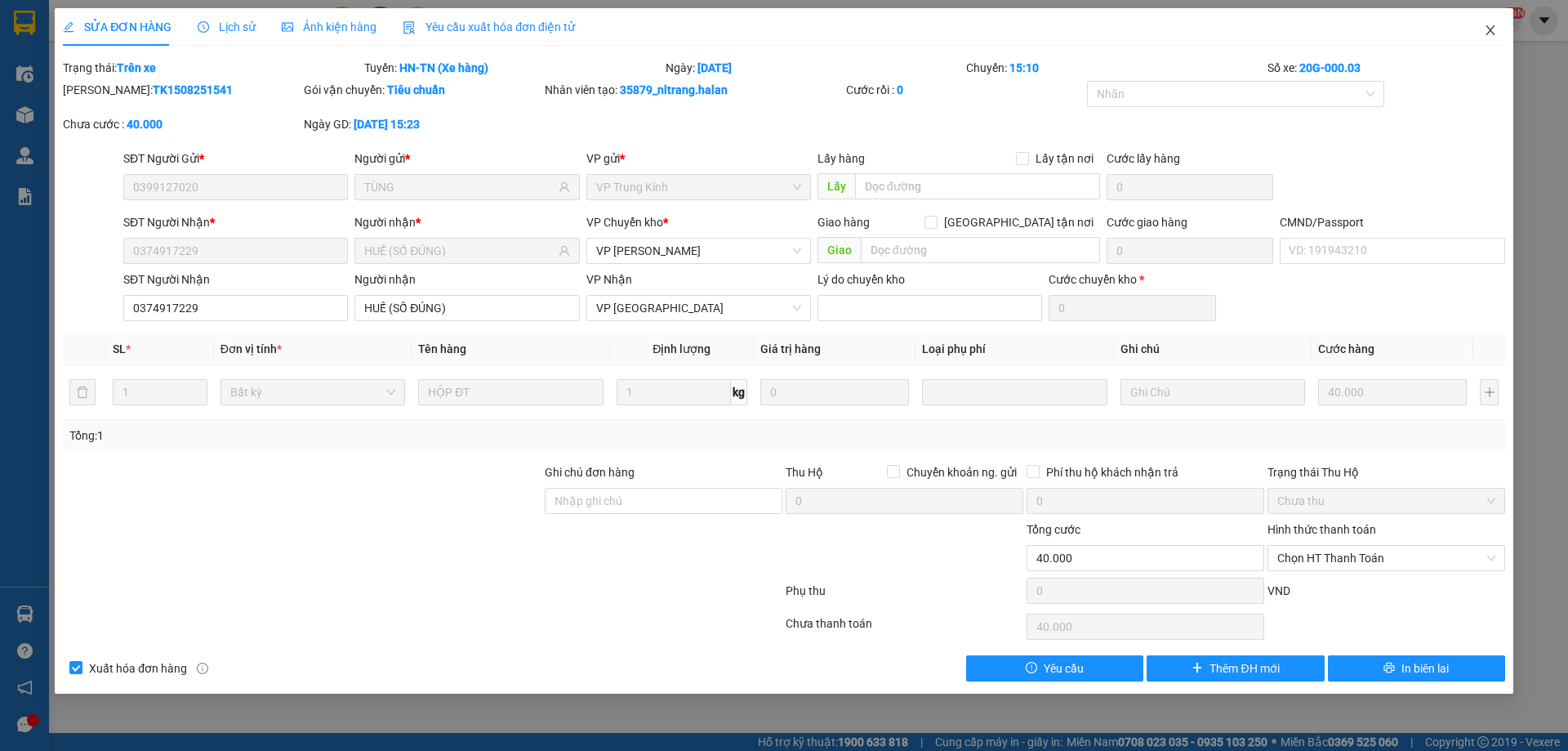
click at [1471, 22] on span "Close" at bounding box center [1491, 32] width 46 height 46
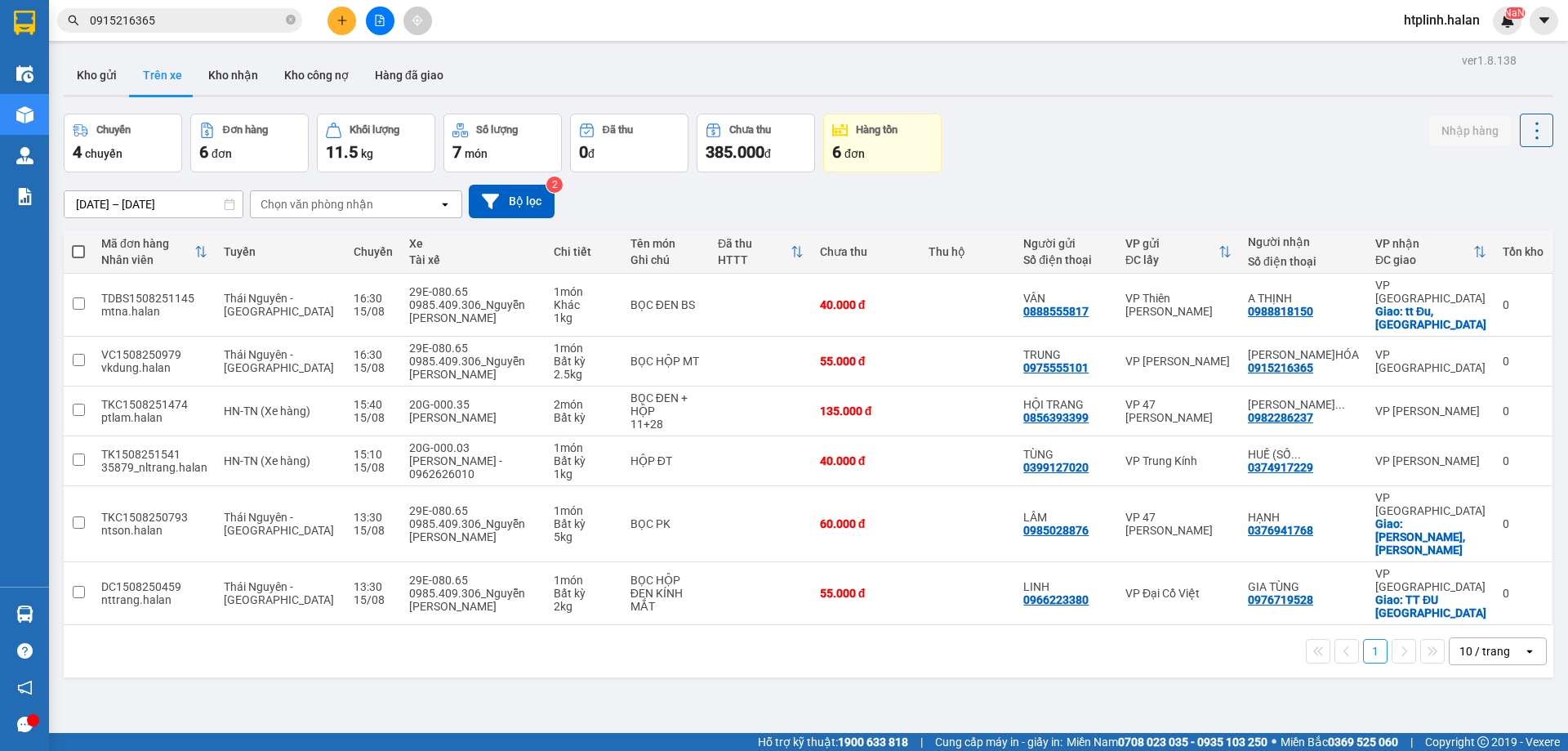
drag, startPoint x: 180, startPoint y: 6, endPoint x: 192, endPoint y: 28, distance: 25.1
click at [186, 16] on div "Kết quả tìm kiếm ( 270 ) Bộ lọc Mã ĐH Trạng thái Món hàng Thu hộ Tổng cước Chưa…" at bounding box center [159, 21] width 318 height 29
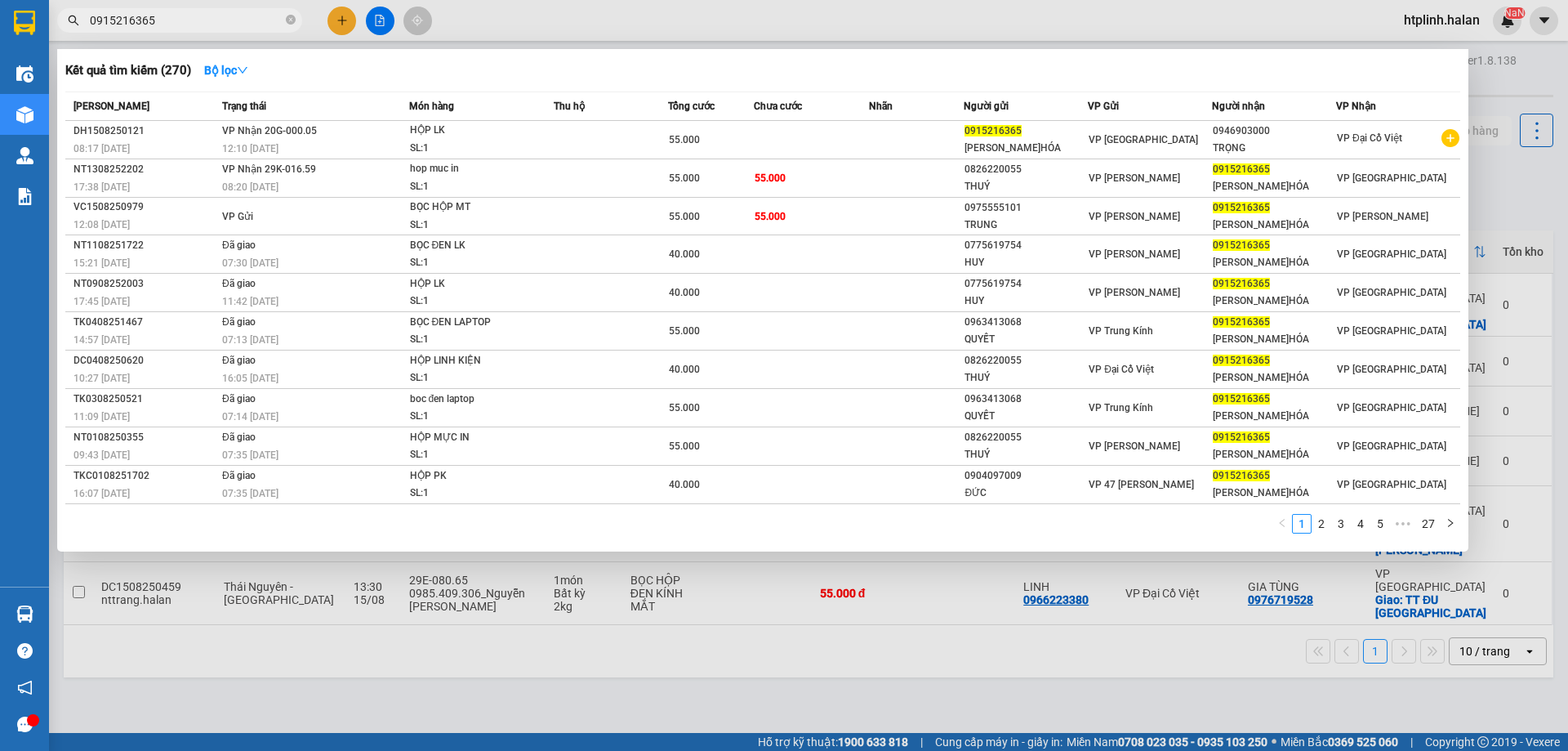
click at [192, 28] on input "0915216365" at bounding box center [186, 20] width 192 height 18
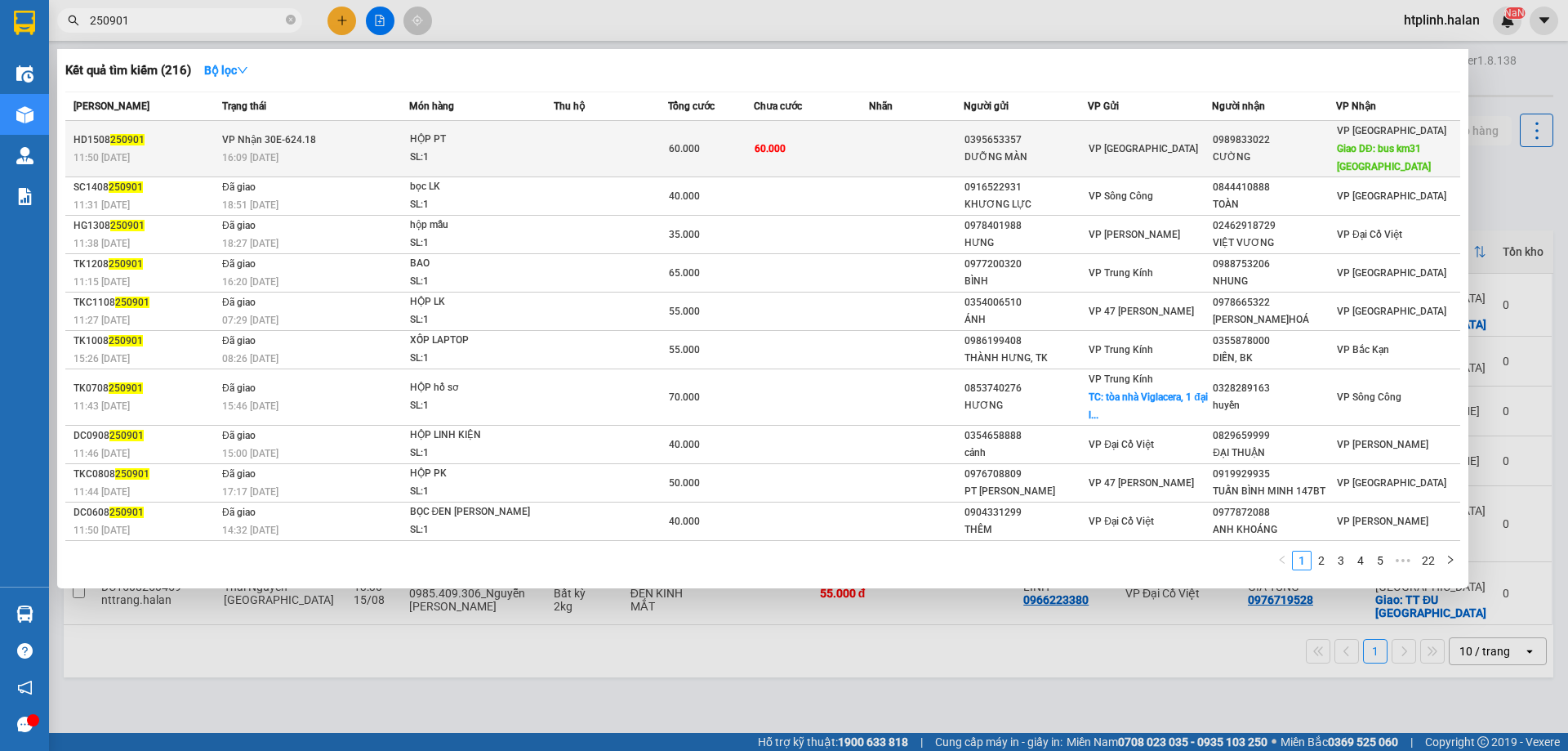
type input "250901"
click at [375, 159] on div "16:09 - 15/08" at bounding box center [315, 158] width 186 height 18
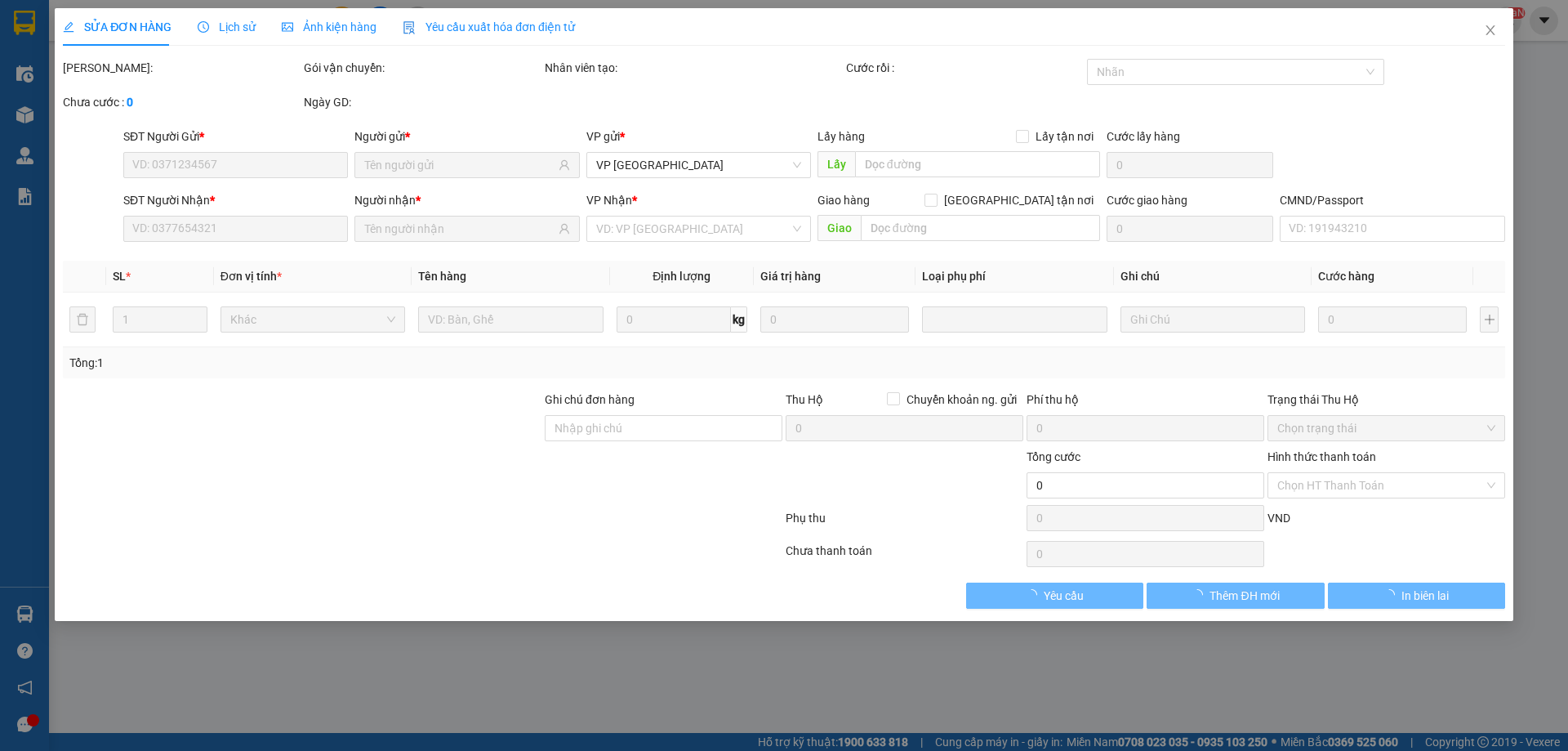
type input "0395653357"
type input "DƯỠNG MÀN"
type input "0989833022"
type input "CƯỜNG"
type input "bus km31 phú lương"
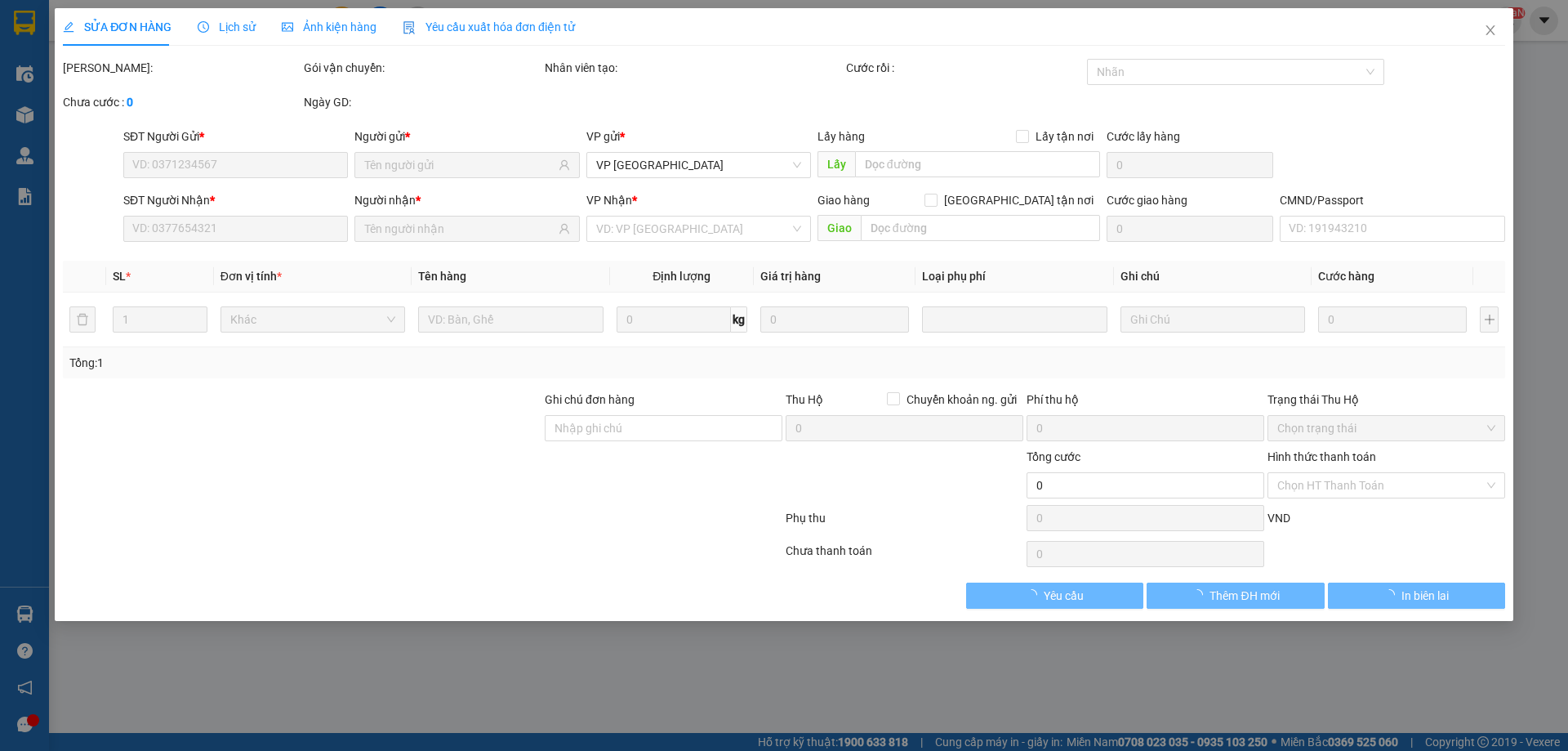
type input "20.000"
type input "60.000"
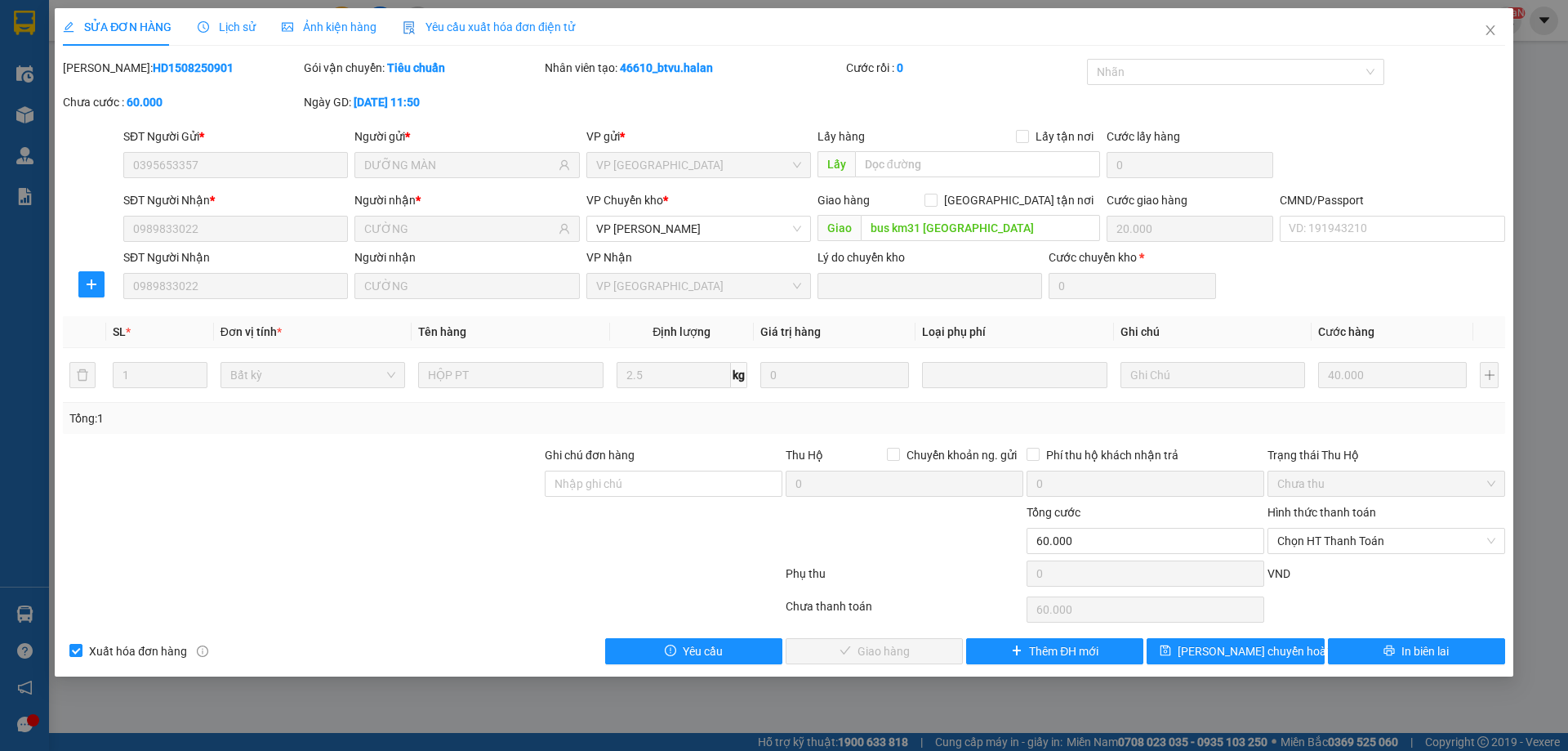
click at [189, 301] on div "SĐT Người Nhận 0989833022 Người nhận CƯỜNG VP Nhận VP Định Hóa Lý do chuyển kho…" at bounding box center [814, 276] width 1385 height 55
click at [275, 254] on div "SĐT Người Nhận" at bounding box center [236, 257] width 225 height 18
click at [244, 263] on div "SĐT Người Nhận" at bounding box center [236, 257] width 225 height 18
click at [1485, 31] on icon "close" at bounding box center [1490, 30] width 13 height 13
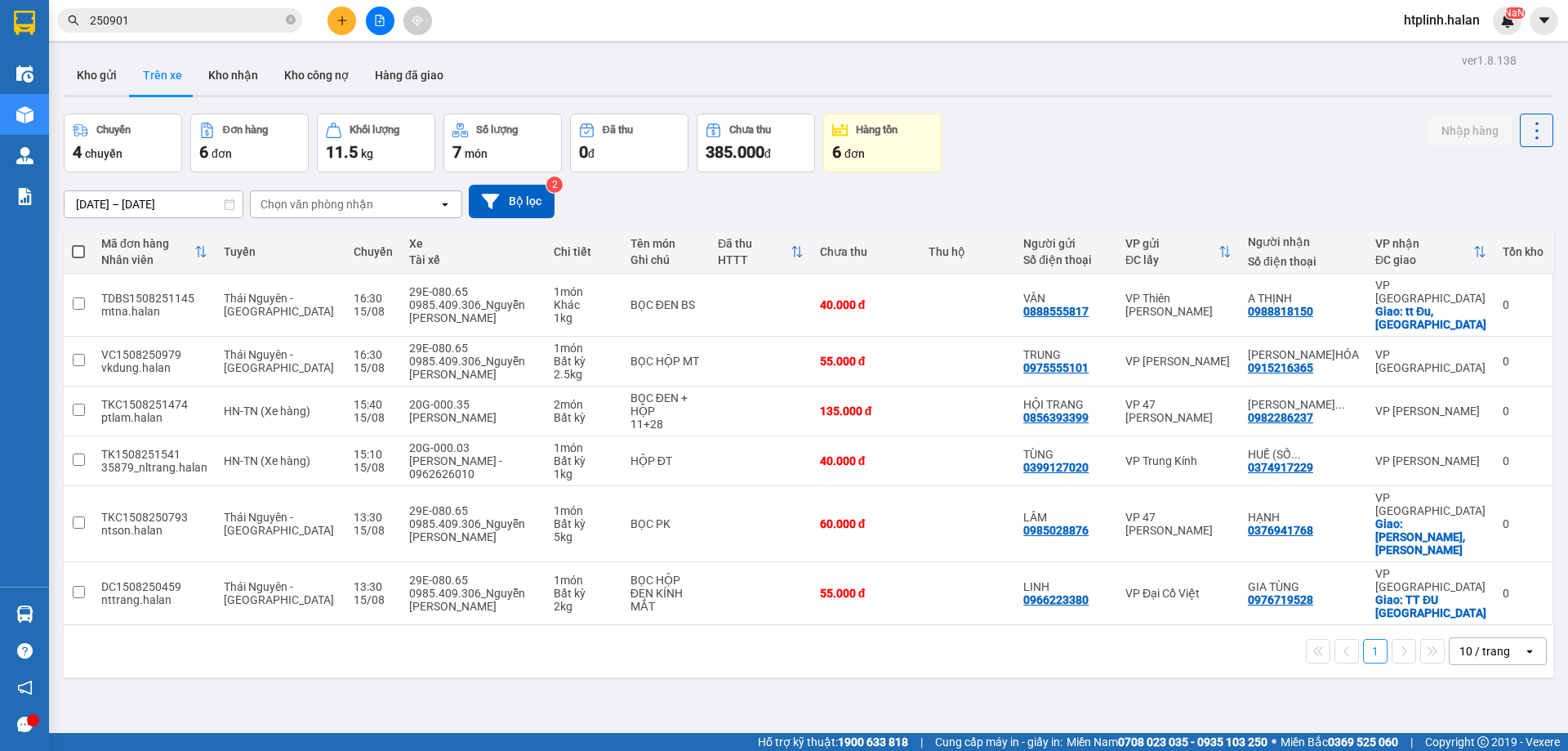
click at [192, 22] on input "250901" at bounding box center [186, 20] width 192 height 18
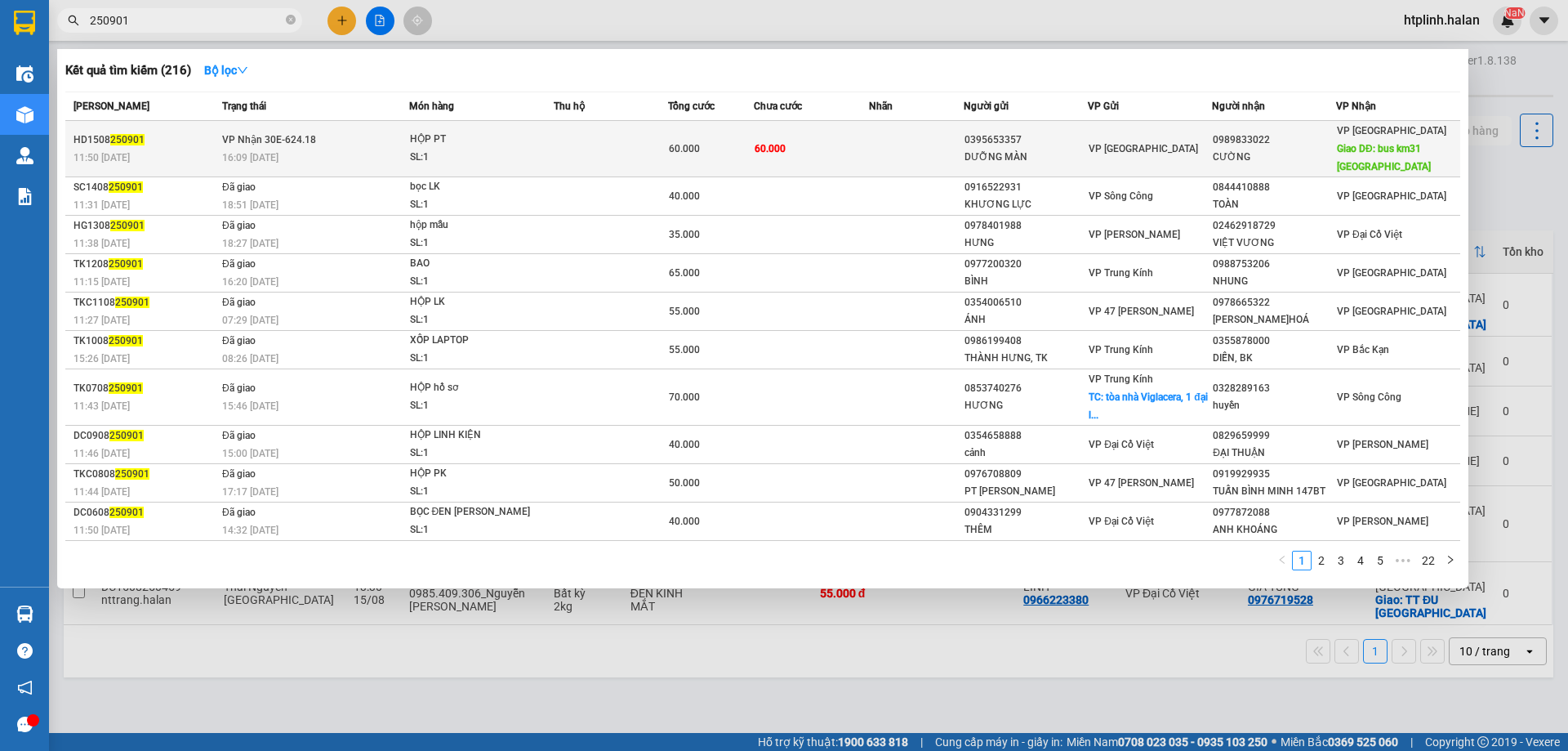
click at [509, 151] on div "SL: 1" at bounding box center [472, 158] width 123 height 18
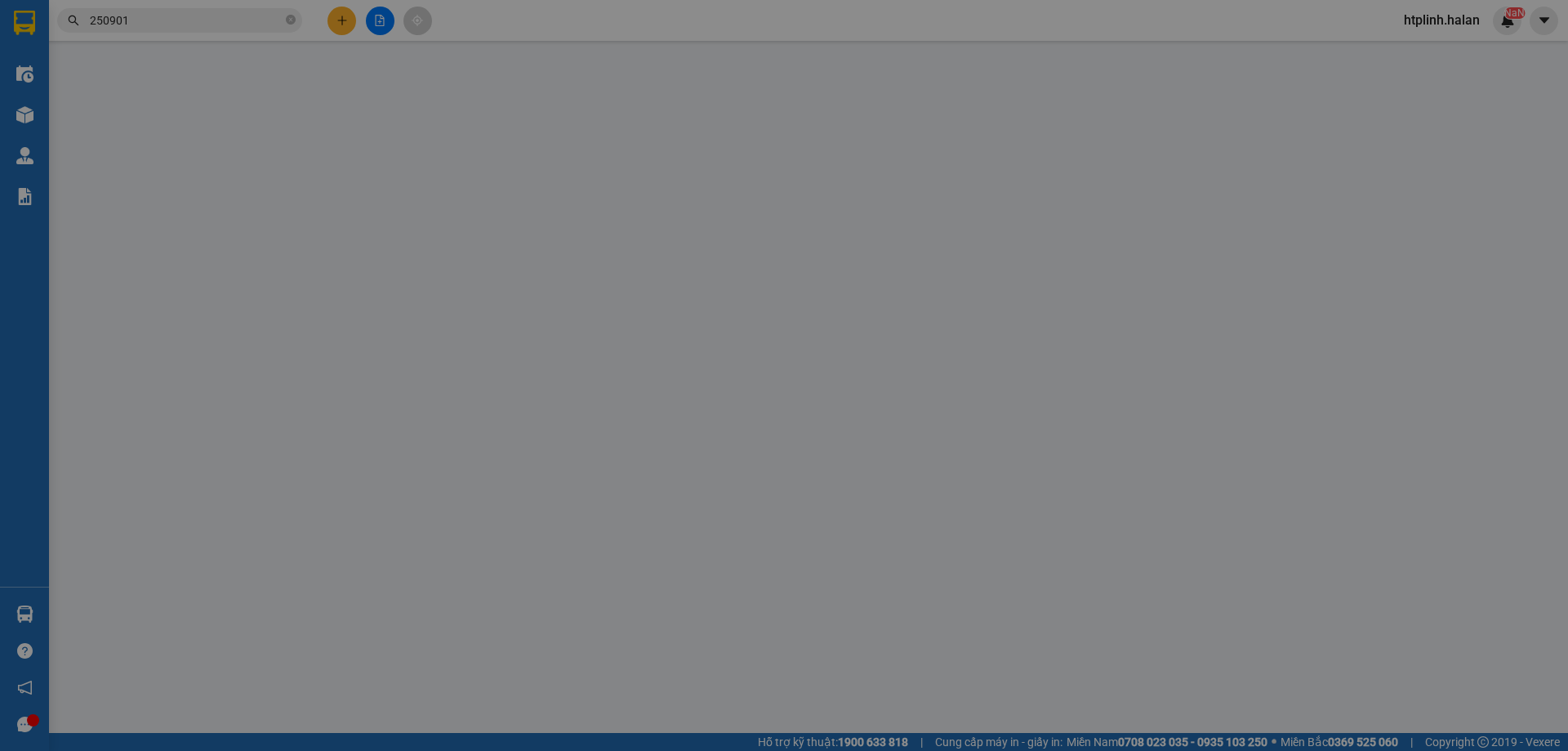
type input "0395653357"
type input "DƯỠNG MÀN"
type input "0989833022"
type input "CƯỜNG"
type input "bus km31 phú lương"
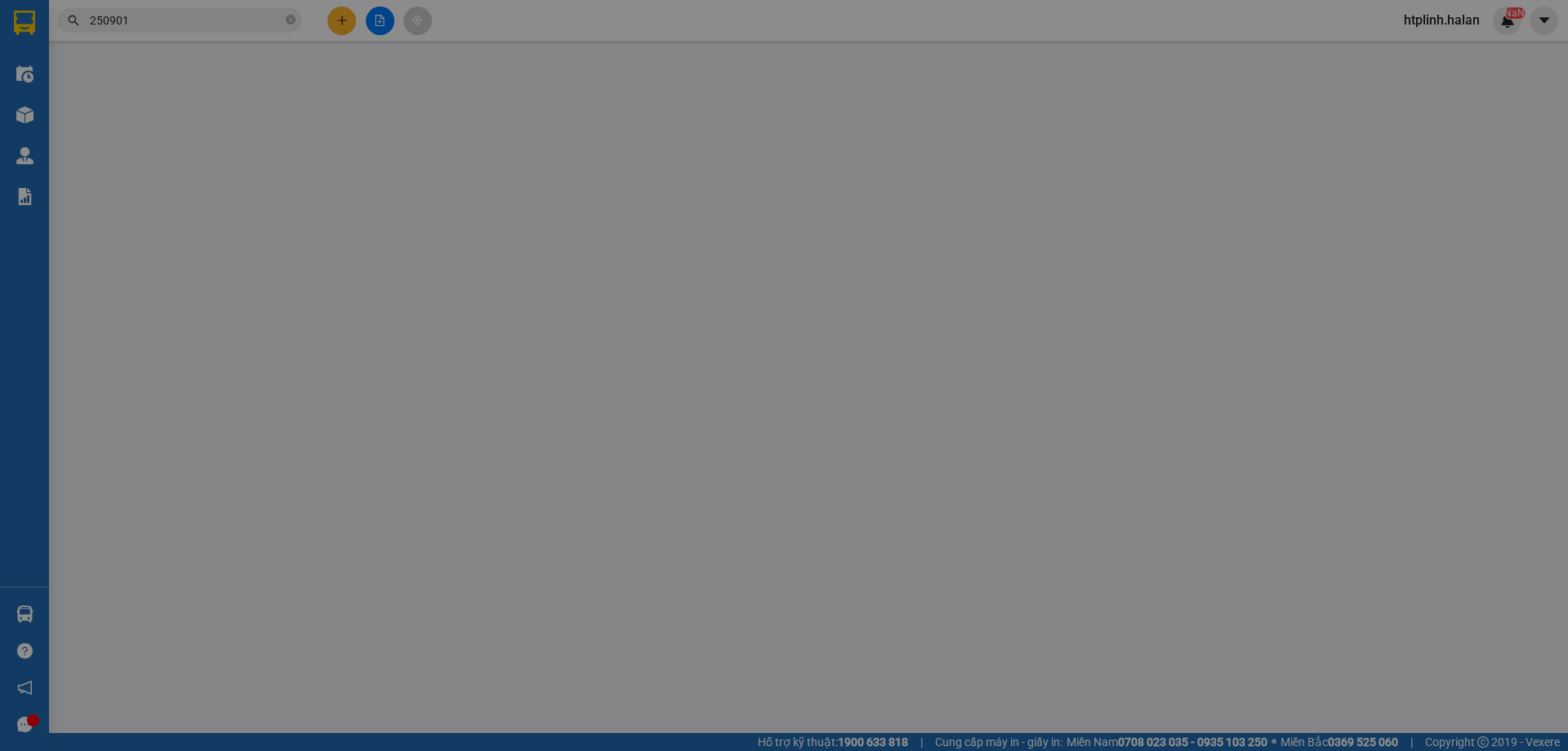
type input "20.000"
type input "60.000"
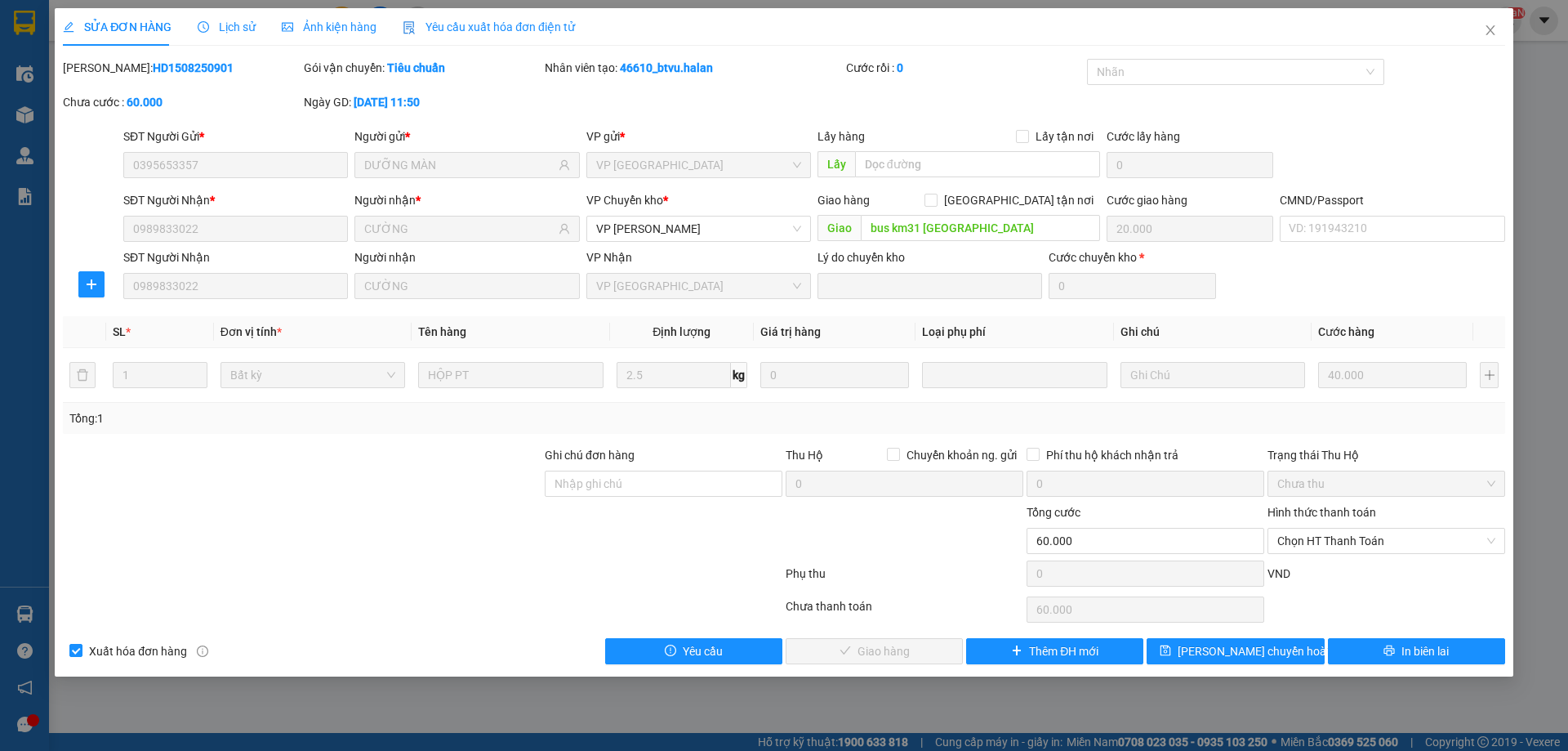
click at [165, 248] on div "SĐT Người Nhận * 0989833022" at bounding box center [236, 220] width 225 height 57
click at [1500, 42] on span "Close" at bounding box center [1491, 32] width 46 height 46
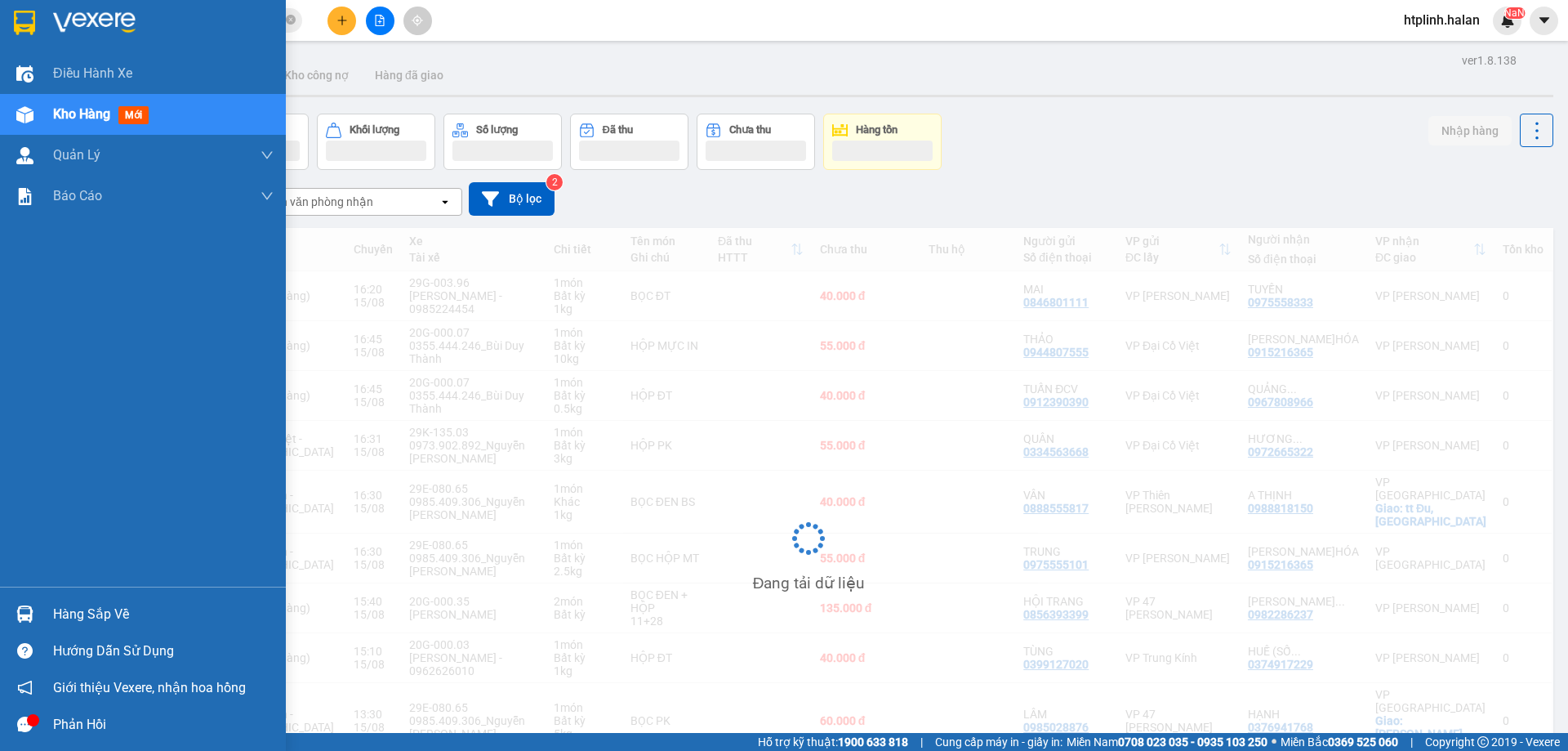
click at [56, 603] on div "Hàng sắp về" at bounding box center [163, 614] width 220 height 25
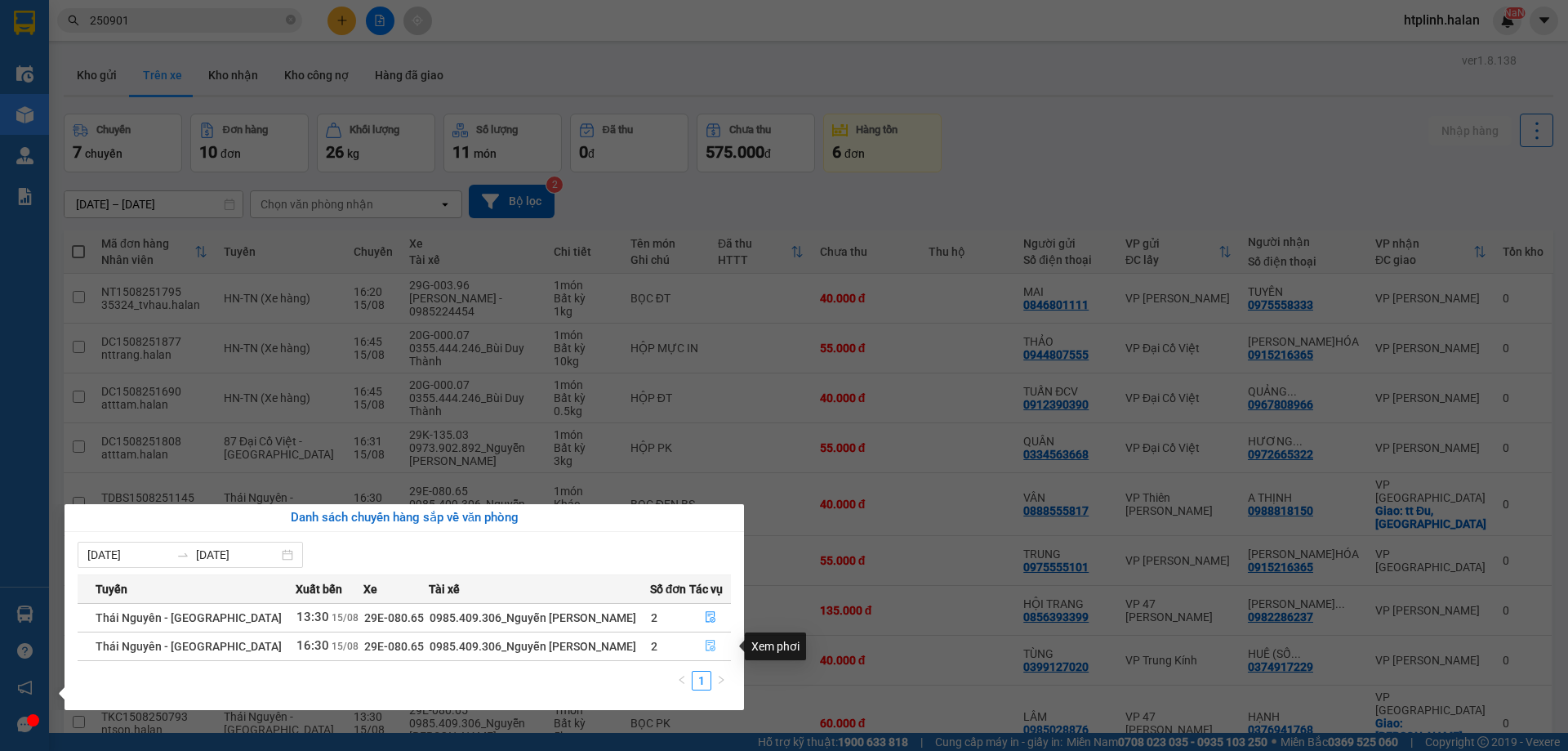
click at [707, 638] on button "button" at bounding box center [710, 646] width 40 height 26
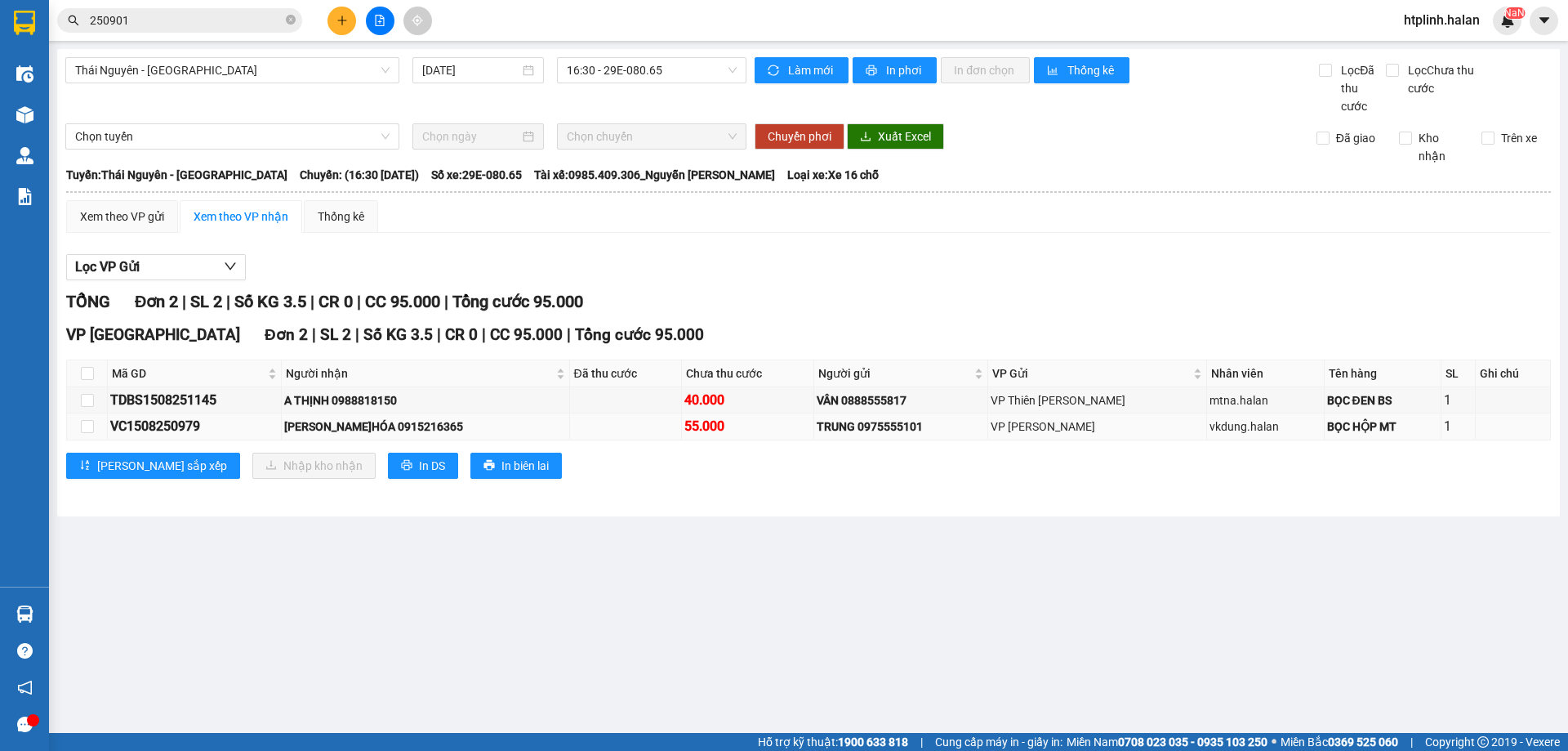
click at [386, 419] on div "HÀO Đ.HÓA 0915216365" at bounding box center [425, 426] width 282 height 18
copy div "0915216365"
click at [153, 12] on input "250901" at bounding box center [186, 20] width 192 height 18
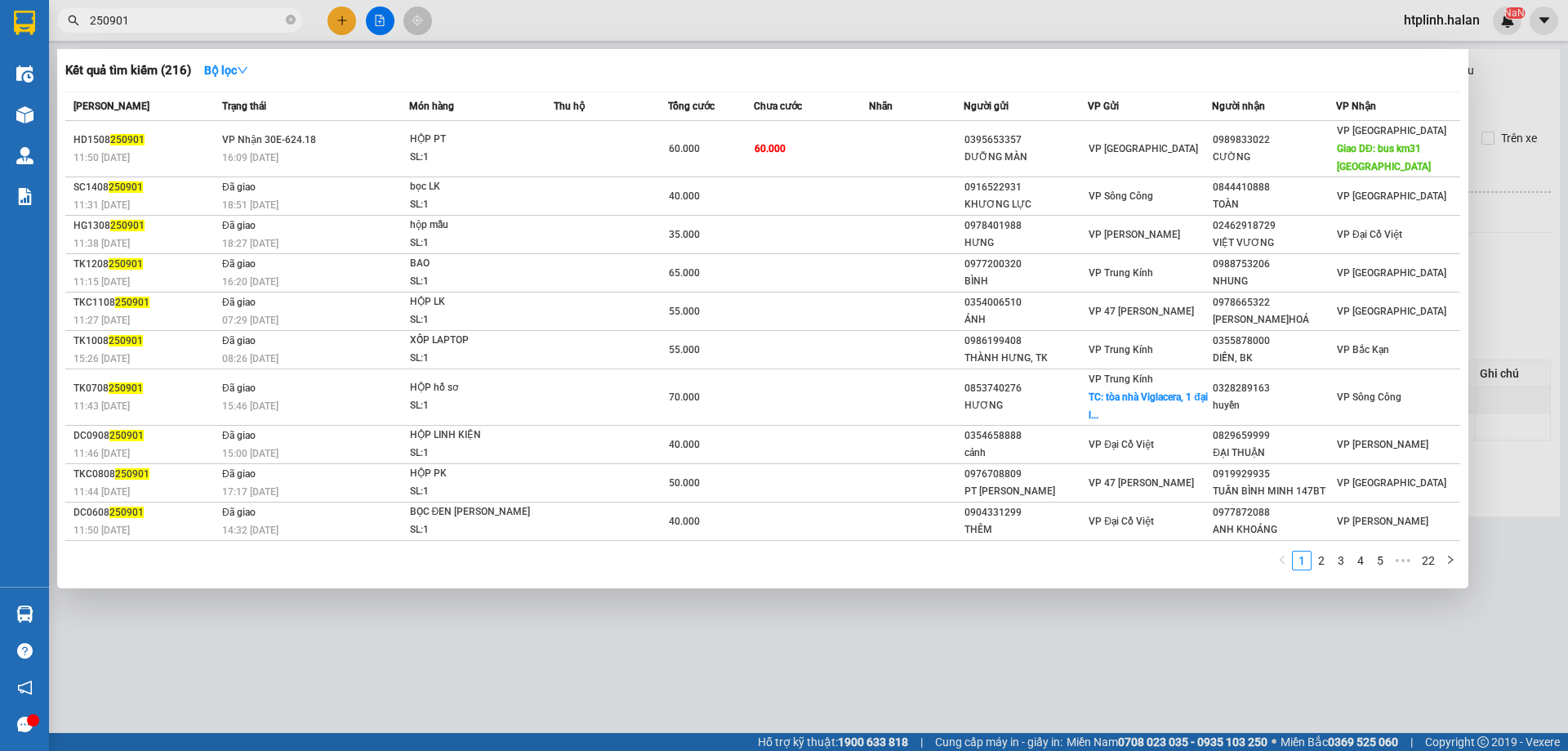
click at [153, 12] on input "250901" at bounding box center [186, 20] width 192 height 18
paste input "0915216365"
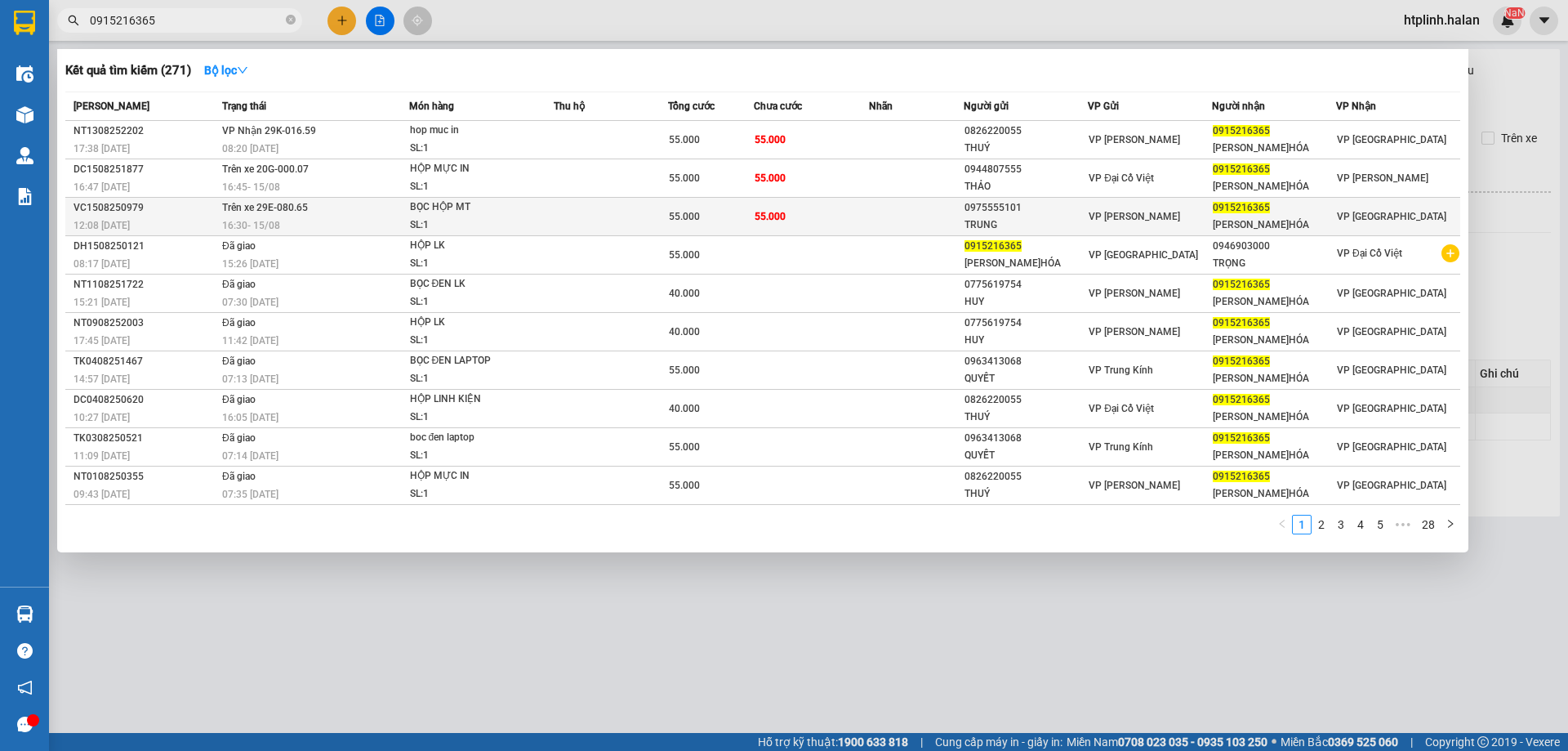
type input "0915216365"
click at [293, 209] on span "Trên xe 29E-080.65" at bounding box center [265, 207] width 86 height 11
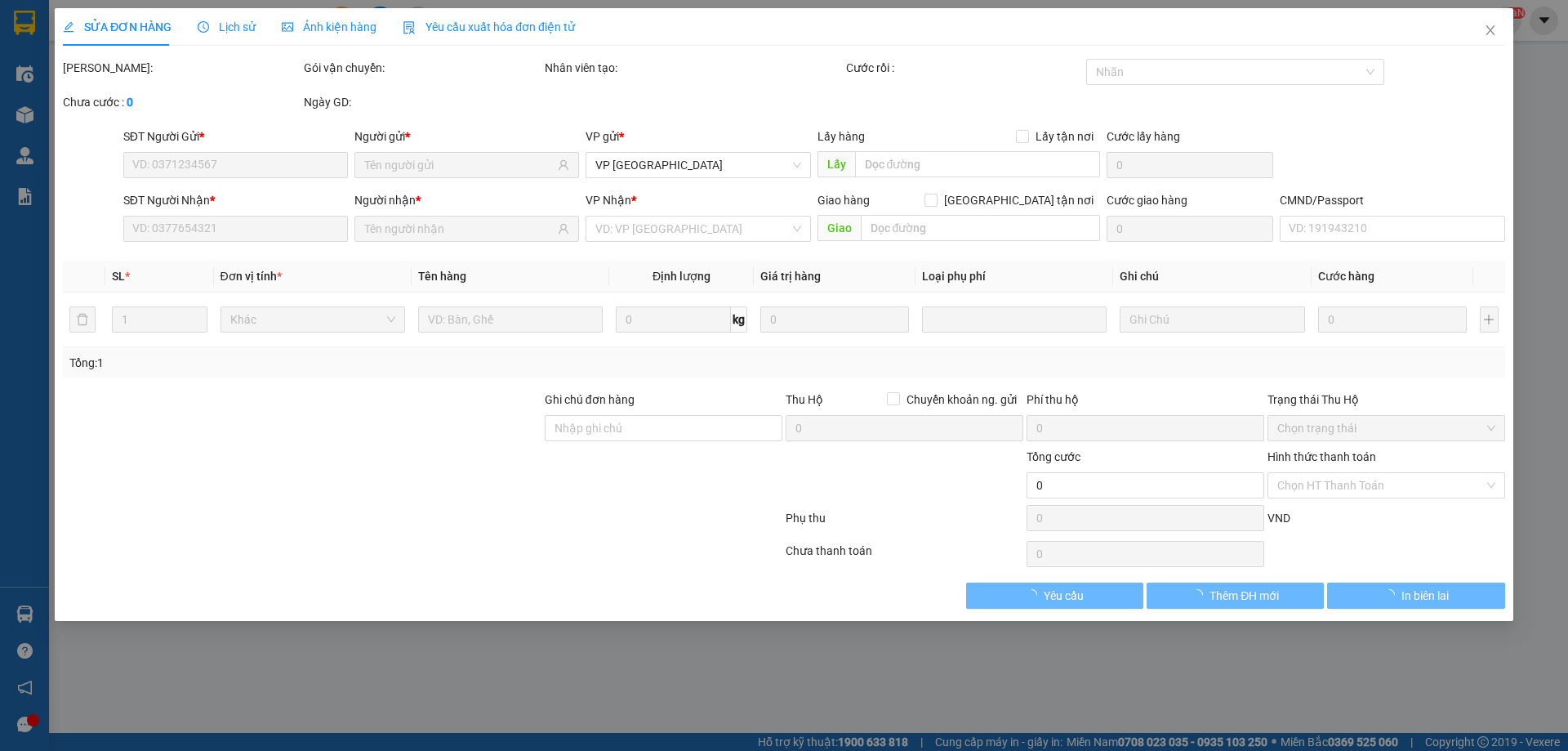
type input "0975555101"
type input "TRUNG"
type input "0915216365"
type input "[PERSON_NAME]HÓA"
type input "55.000"
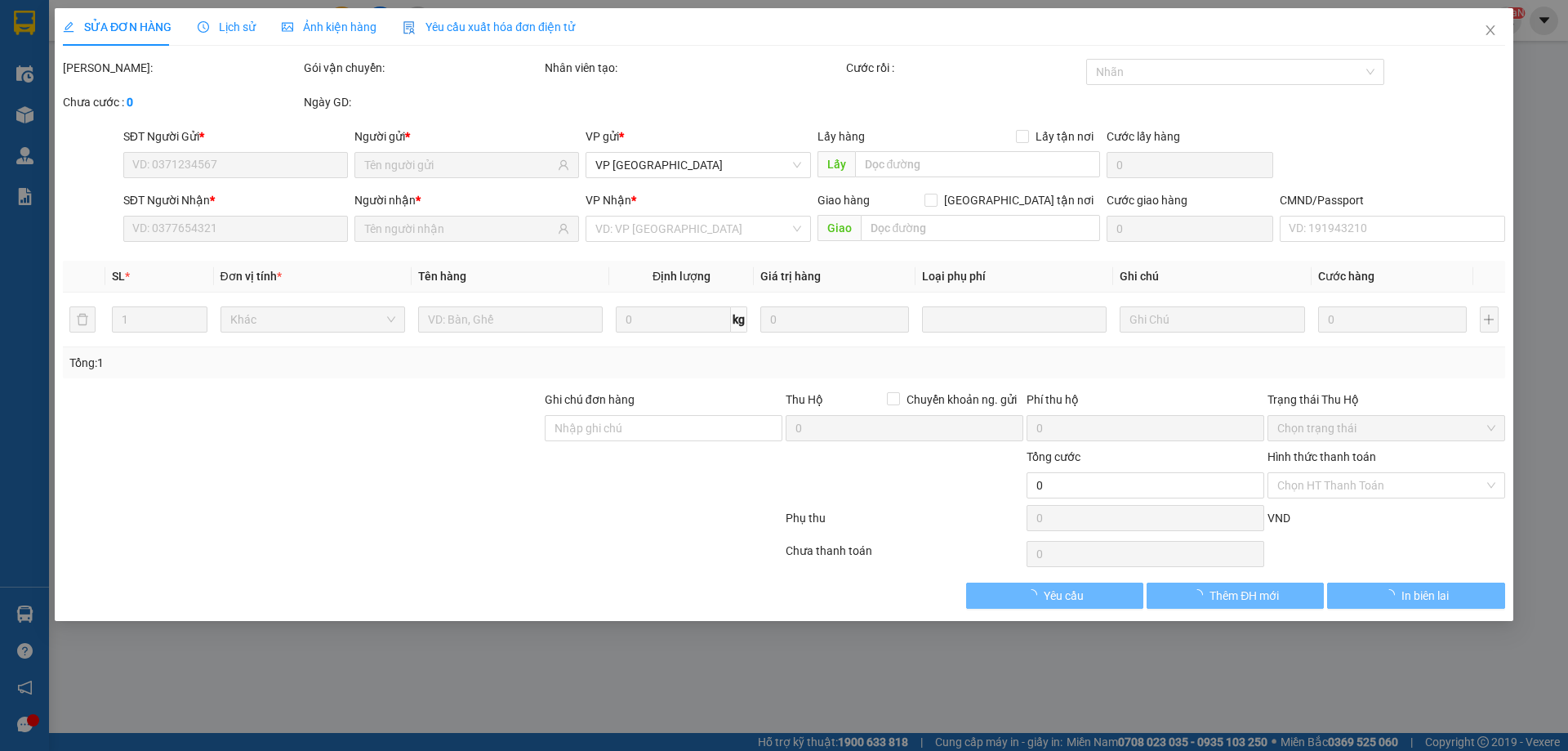
type input "55.000"
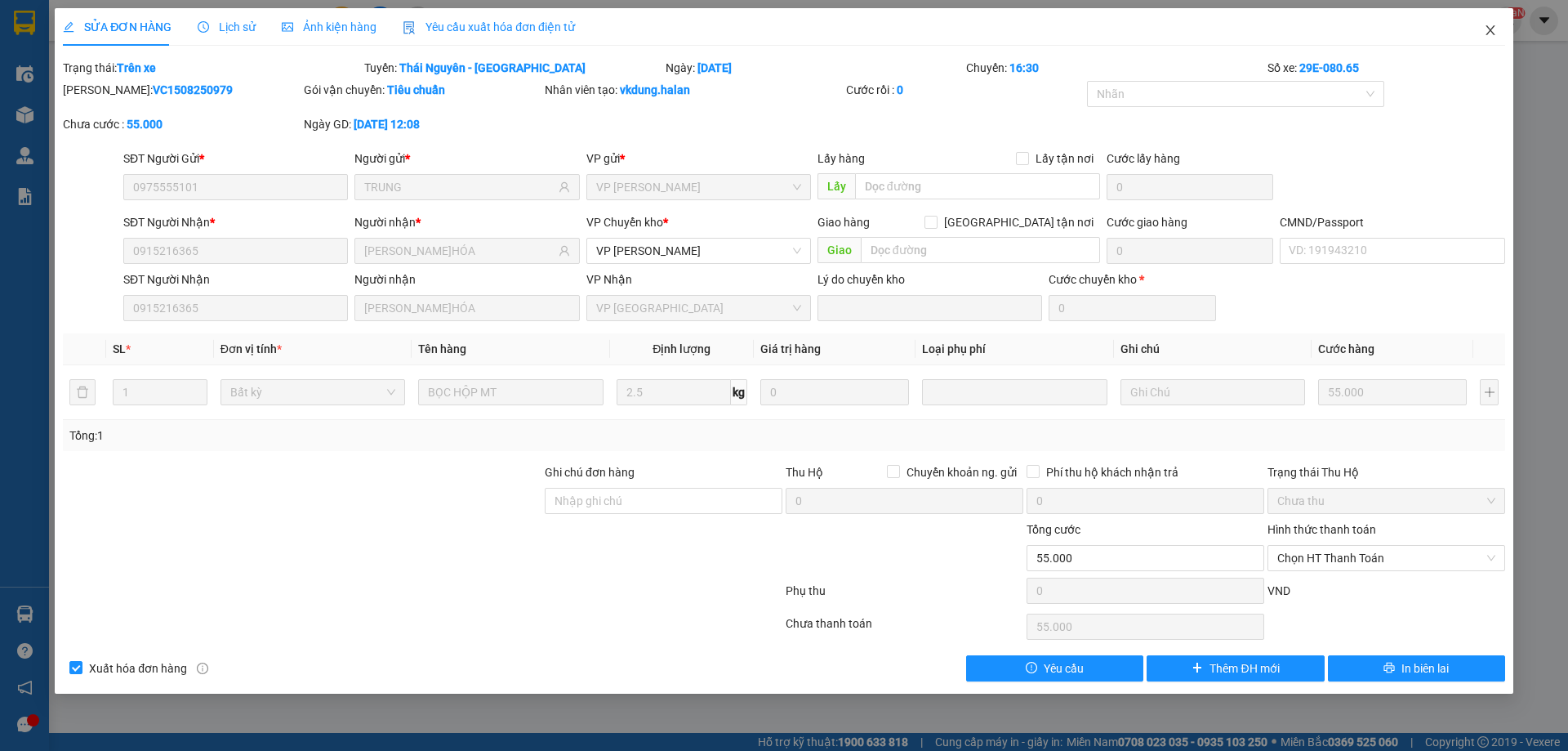
click at [1484, 26] on span "Close" at bounding box center [1491, 32] width 46 height 46
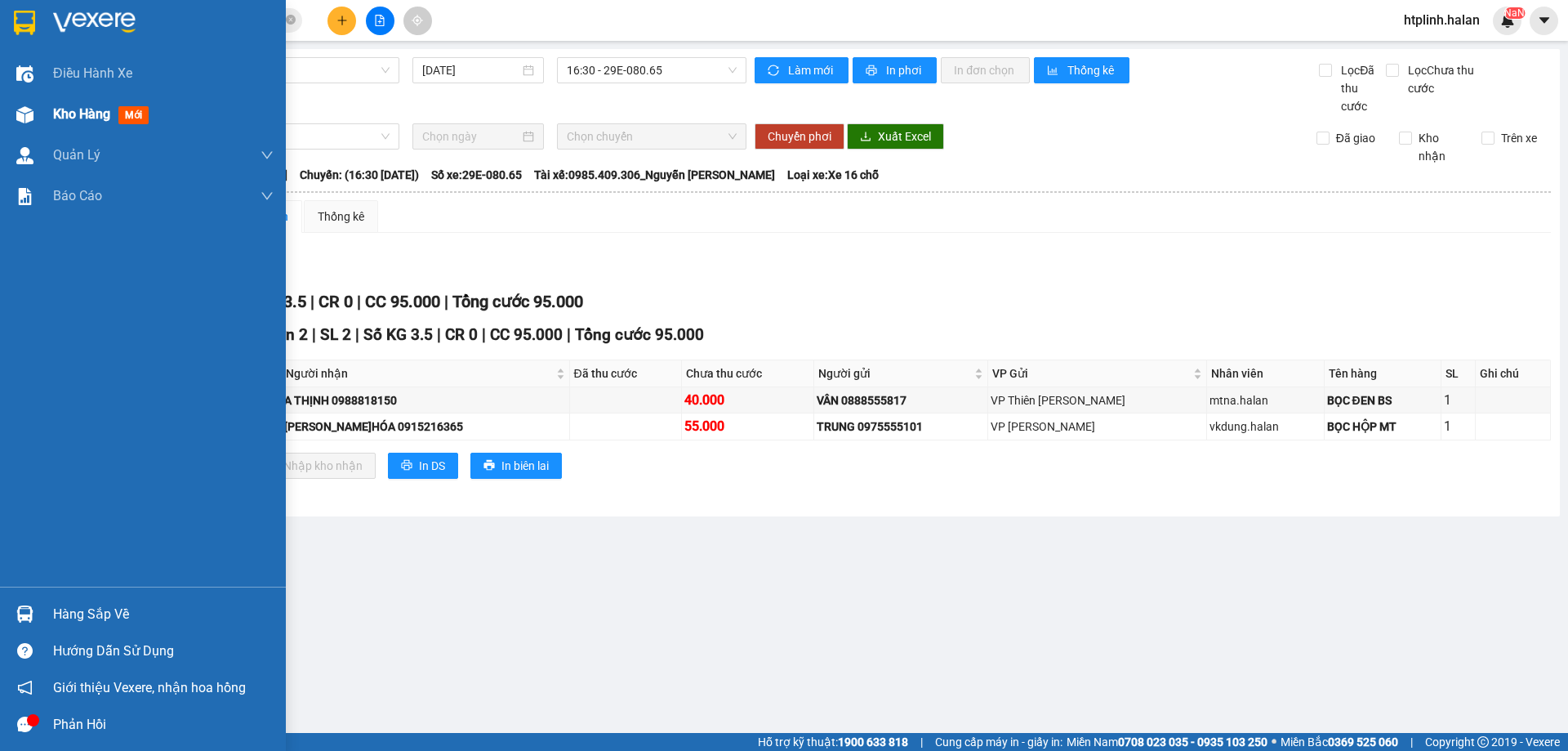
click at [54, 123] on div "Kho hàng mới" at bounding box center [104, 114] width 102 height 20
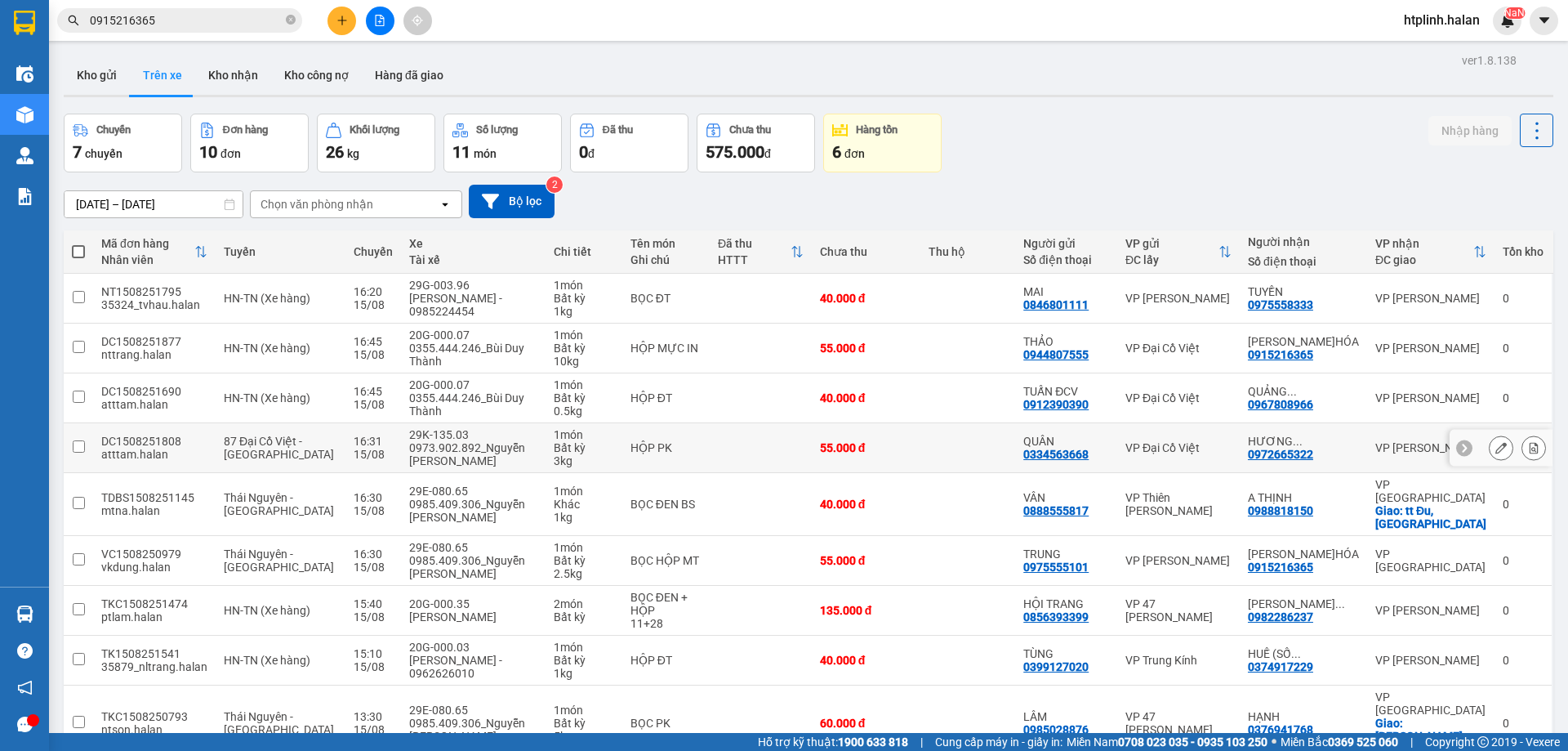
scroll to position [106, 0]
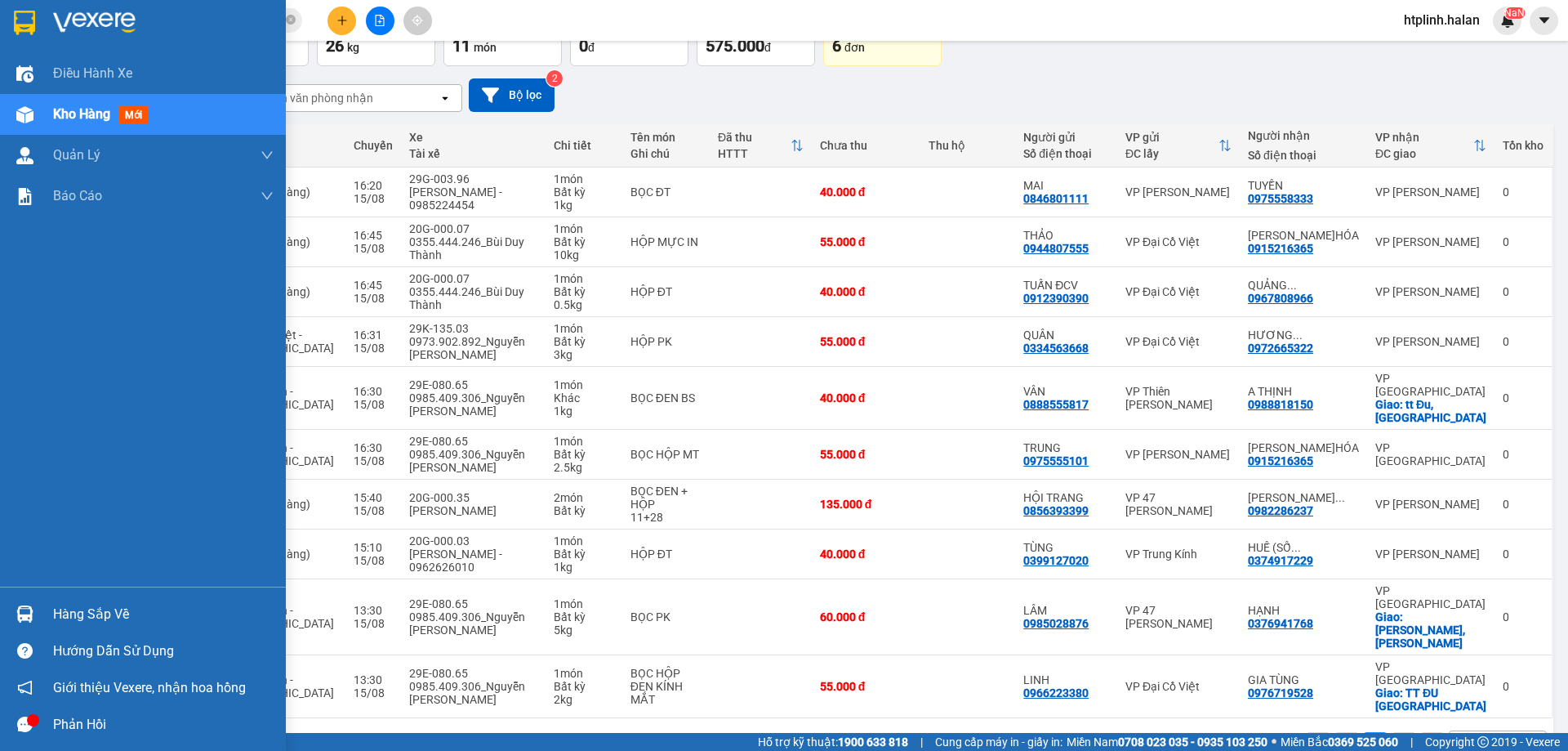
click at [1, 613] on div "Hàng sắp về" at bounding box center [143, 614] width 286 height 37
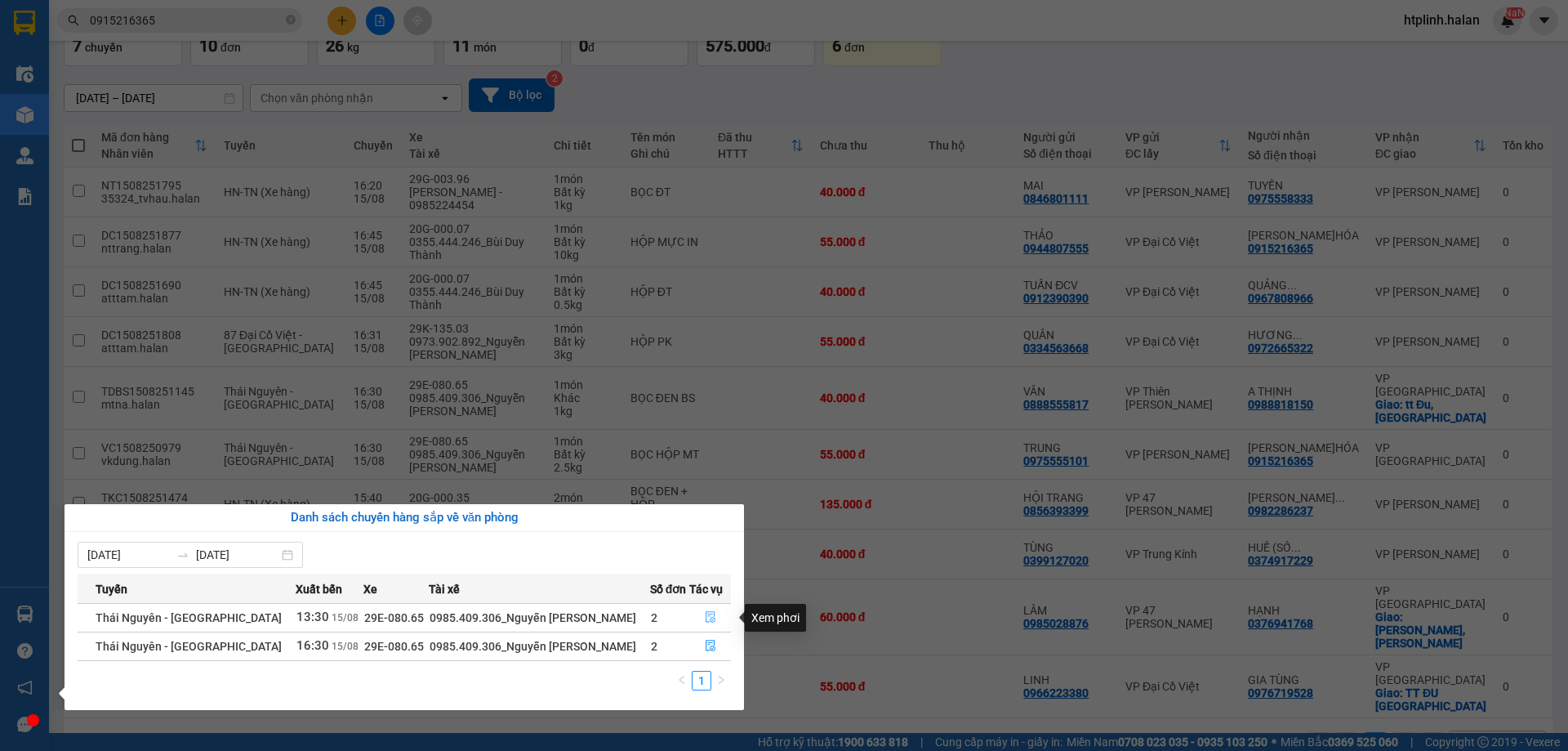
click at [709, 607] on button "button" at bounding box center [710, 617] width 40 height 26
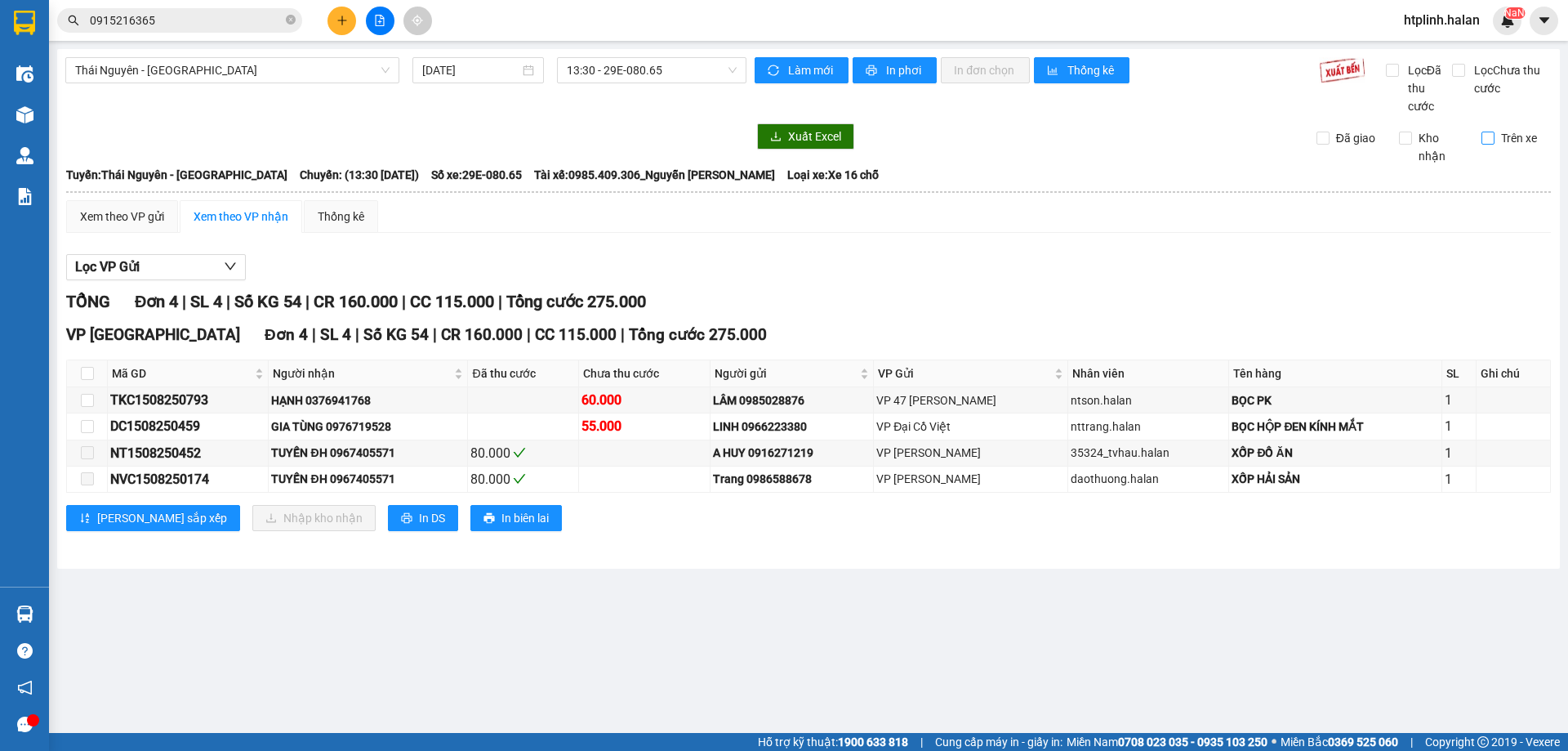
click at [1514, 141] on span "Trên xe" at bounding box center [1519, 138] width 49 height 18
click at [1495, 141] on input "Trên xe" at bounding box center [1488, 137] width 13 height 13
checkbox input "true"
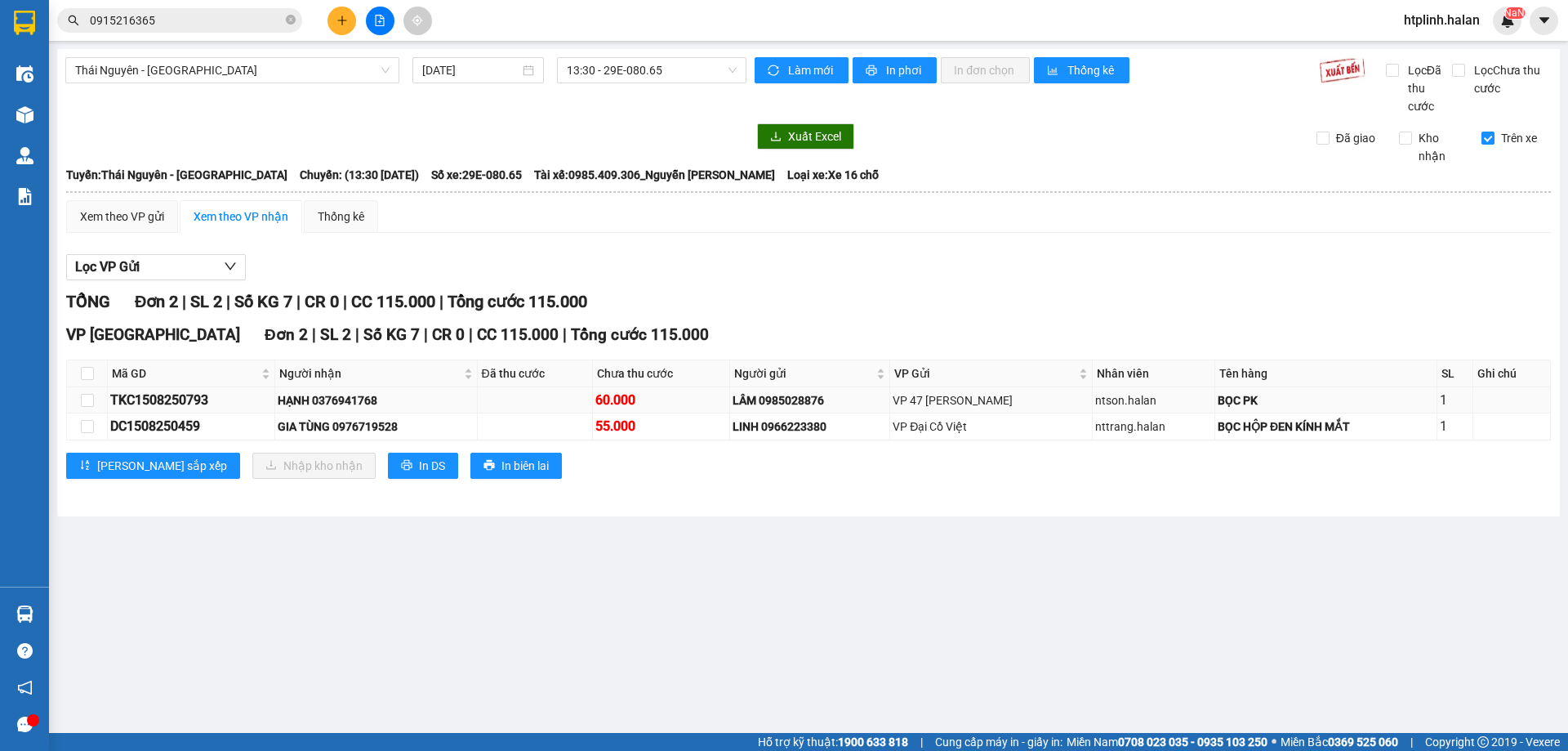
click at [354, 400] on div "HẠNH 0376941768" at bounding box center [375, 400] width 197 height 18
copy div "0376941768"
click at [158, 8] on div "Kết quả tìm kiếm ( 271 ) Bộ lọc Mã ĐH Trạng thái Món hàng Thu hộ Tổng cước Chưa…" at bounding box center [159, 21] width 318 height 29
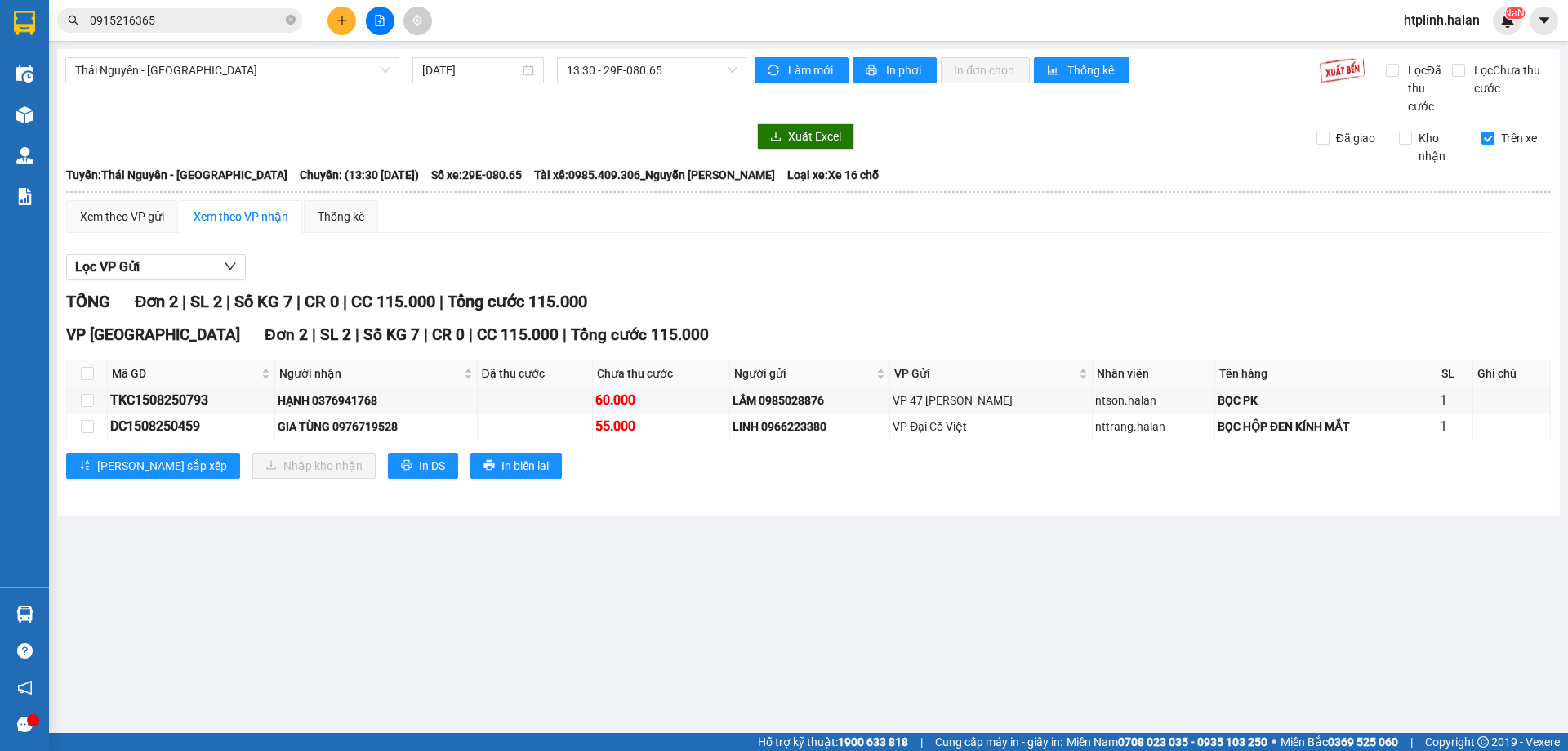
click at [169, 12] on input "0915216365" at bounding box center [186, 20] width 192 height 18
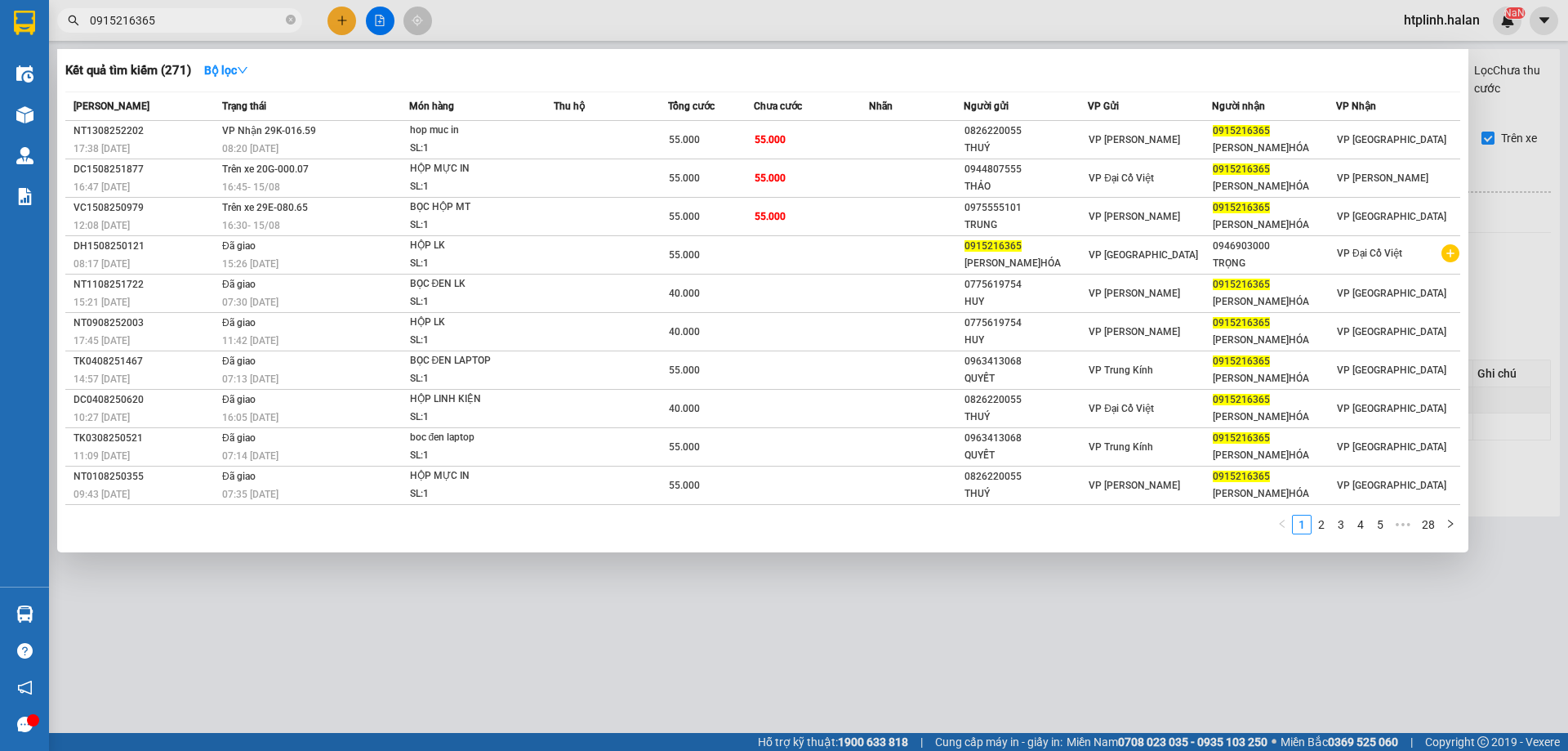
click at [169, 12] on input "0915216365" at bounding box center [186, 20] width 192 height 18
paste input "376941768"
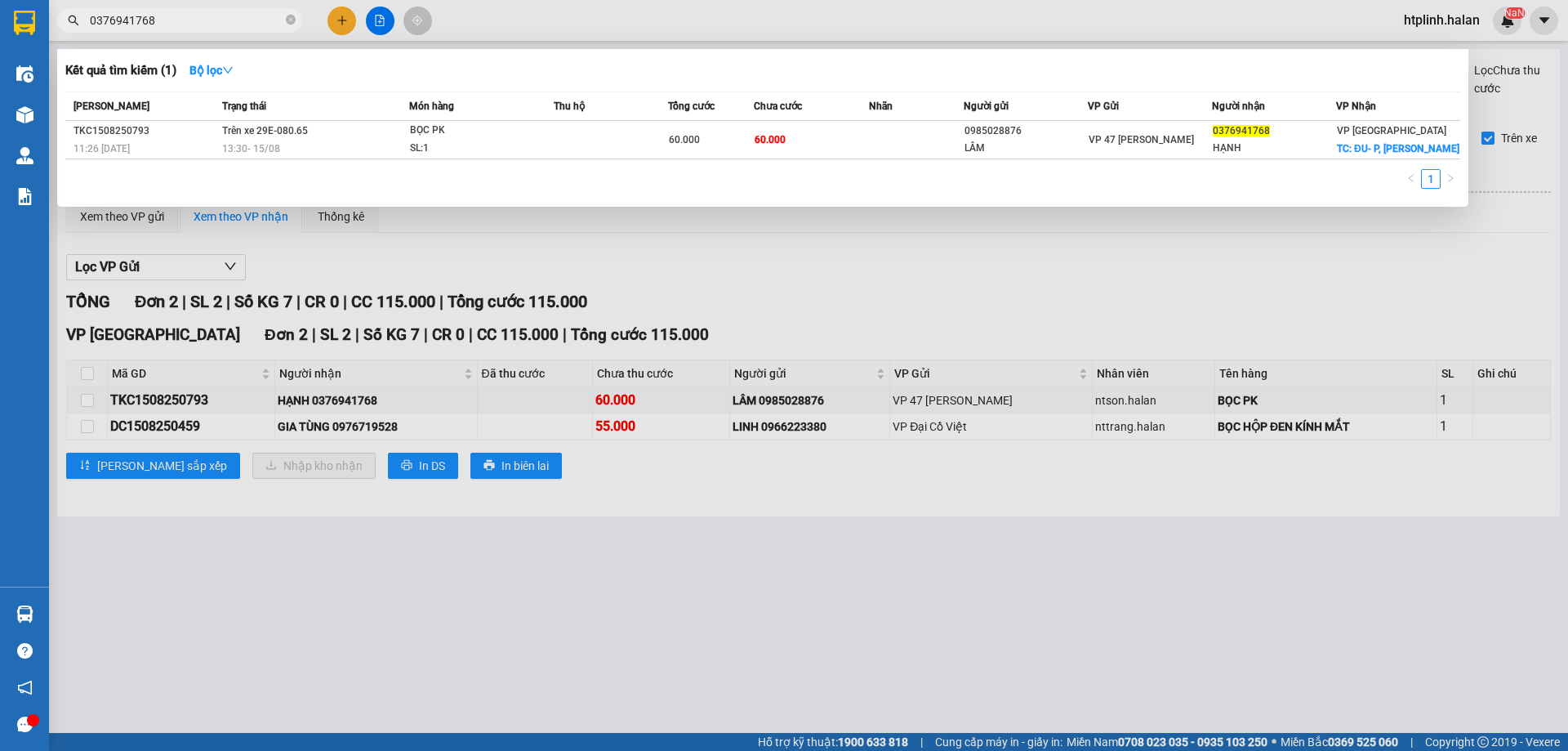
click at [691, 321] on div at bounding box center [784, 376] width 1568 height 751
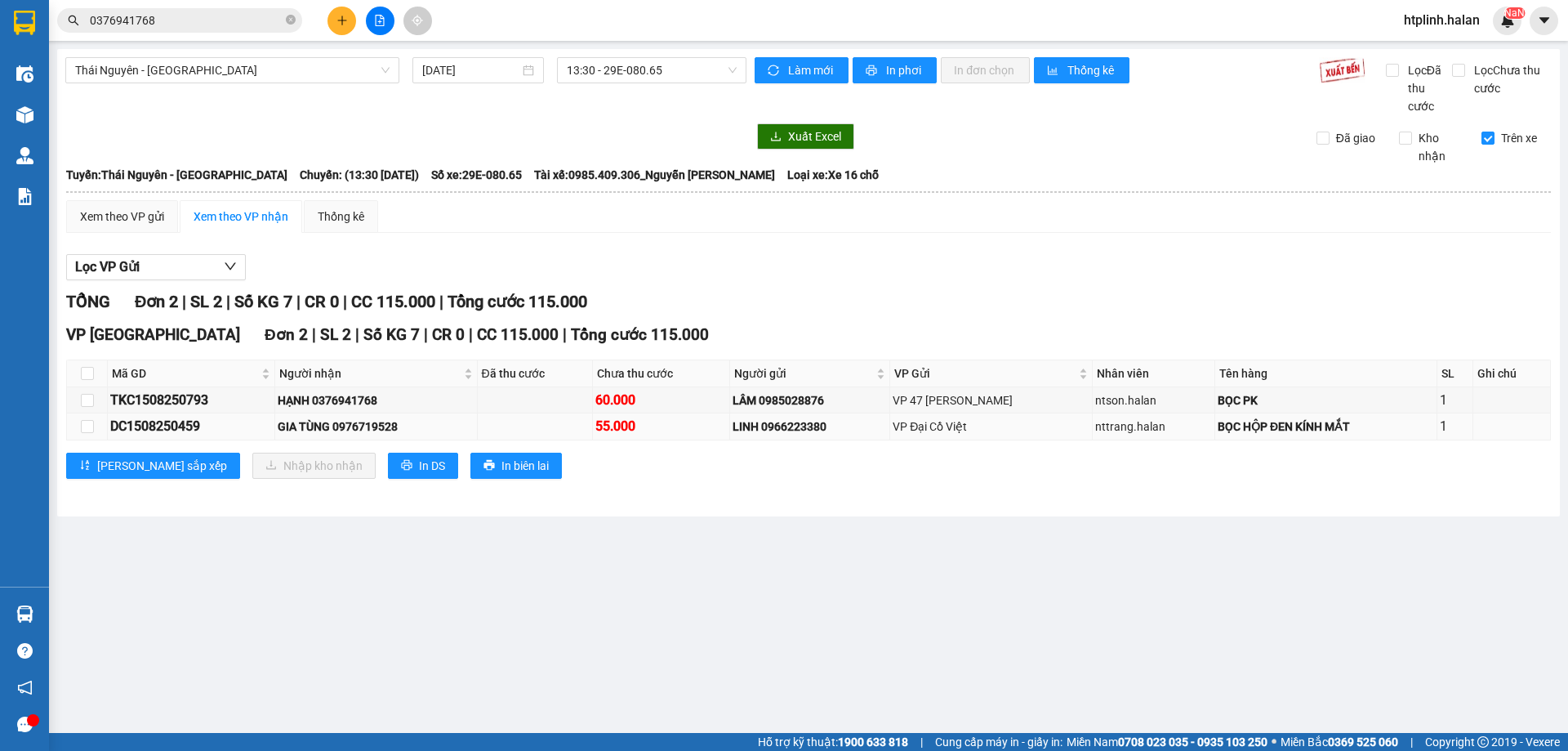
click at [365, 434] on div "GIA TÙNG 0976719528" at bounding box center [375, 426] width 197 height 18
click at [367, 418] on div "GIA TÙNG 0976719528" at bounding box center [375, 426] width 197 height 18
copy div "0976719528"
click at [194, 12] on input "0376941768" at bounding box center [186, 20] width 192 height 18
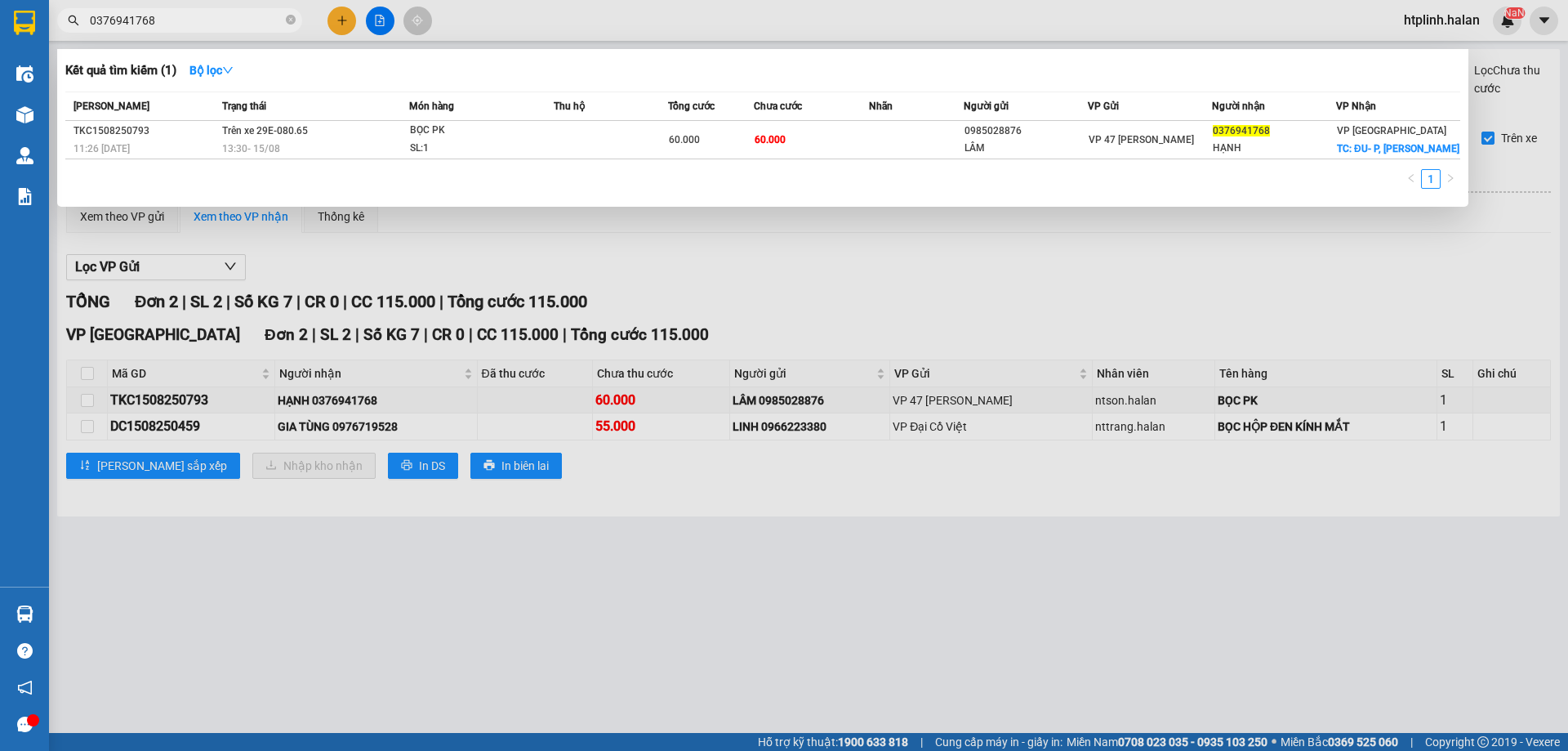
click at [194, 12] on input "0376941768" at bounding box center [186, 20] width 192 height 18
paste input "97671952"
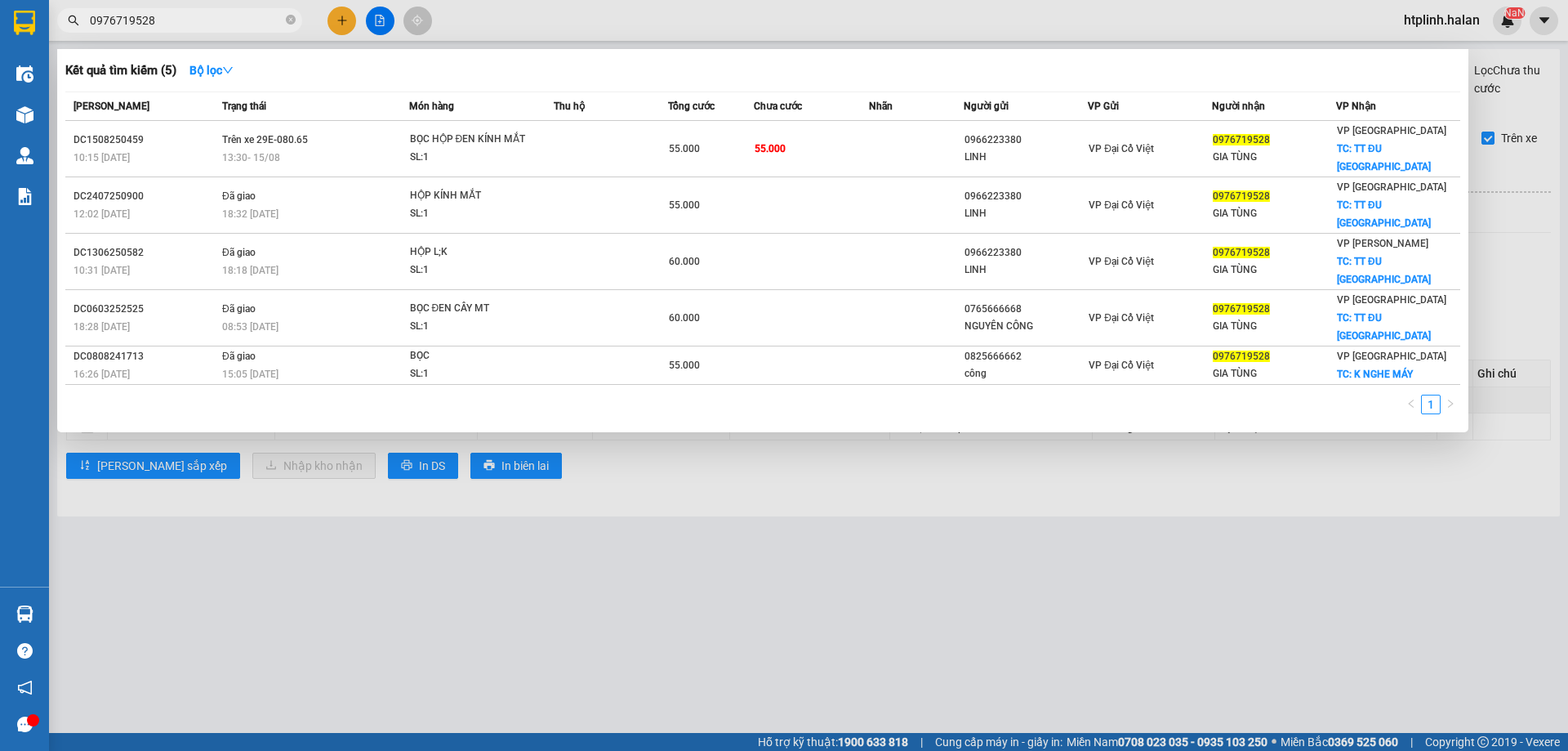
type input "0976719528"
click at [537, 462] on div at bounding box center [784, 376] width 1568 height 751
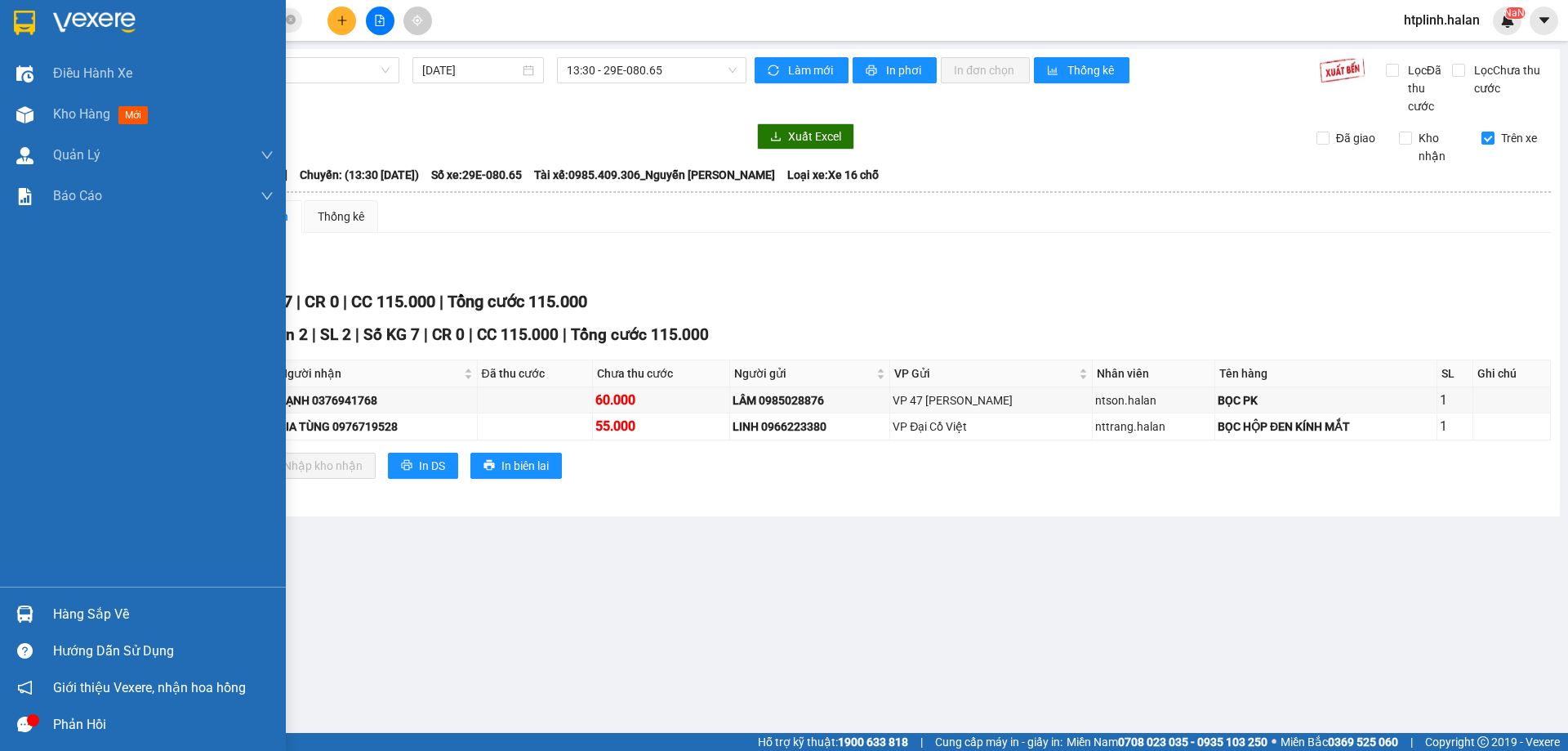
click at [66, 595] on div "Hàng sắp về Hướng dẫn sử dụng Giới thiệu Vexere, nhận hoa hồng Phản hồi" at bounding box center [143, 664] width 286 height 156
drag, startPoint x: 51, startPoint y: 605, endPoint x: 251, endPoint y: 609, distance: 200.0
click at [52, 605] on div "Hàng sắp về" at bounding box center [143, 614] width 286 height 37
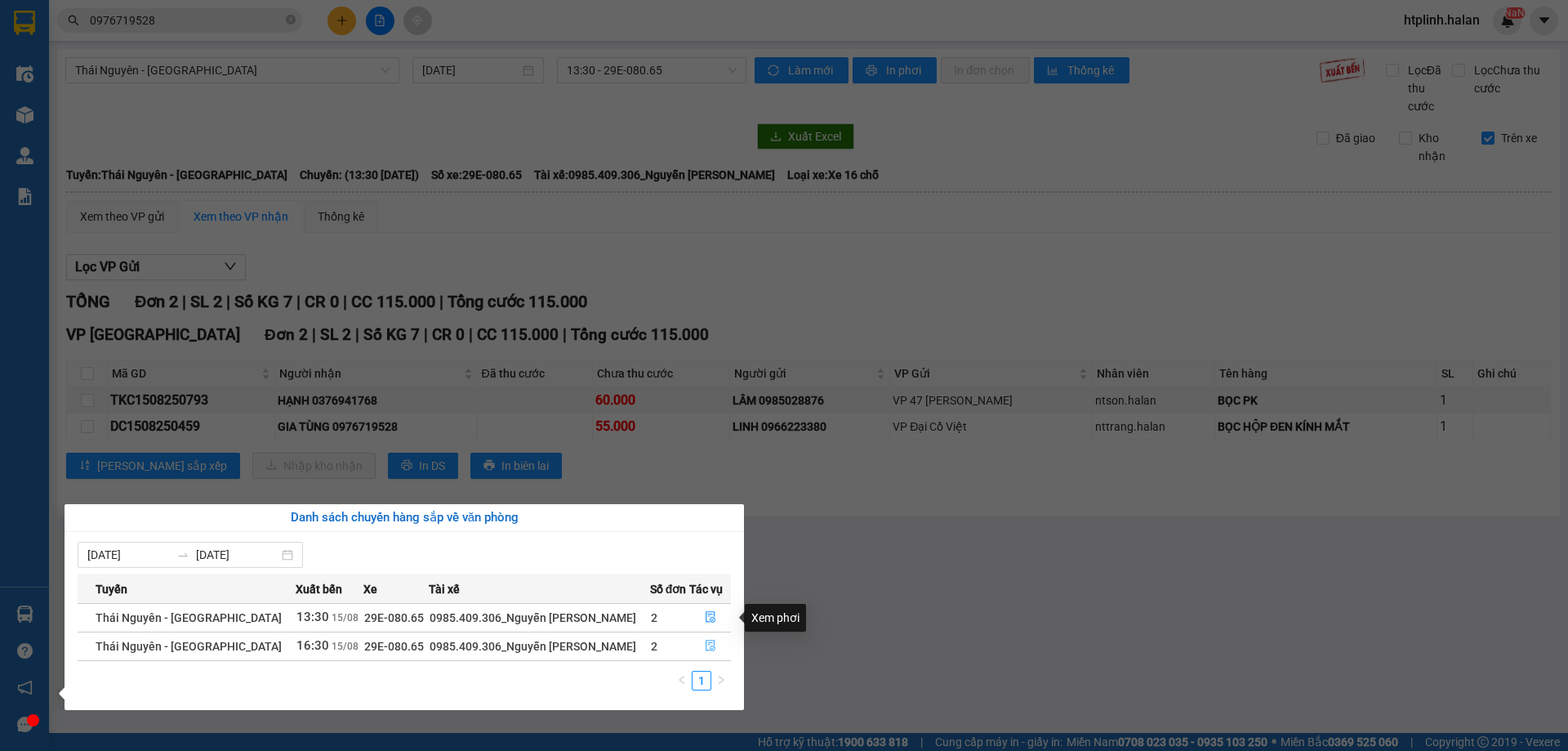
click at [707, 634] on button "button" at bounding box center [710, 646] width 40 height 26
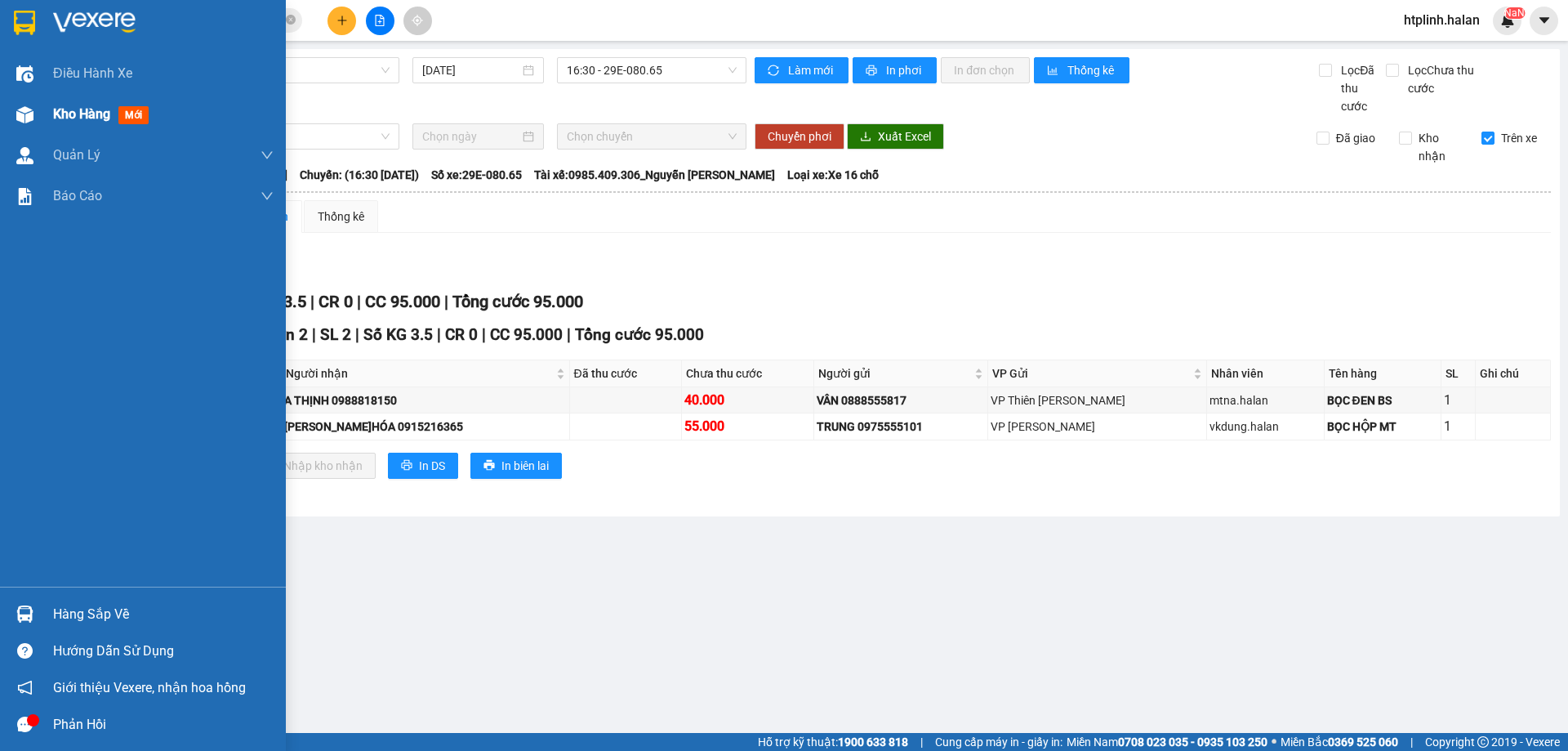
click at [67, 116] on span "Kho hàng" at bounding box center [81, 114] width 57 height 15
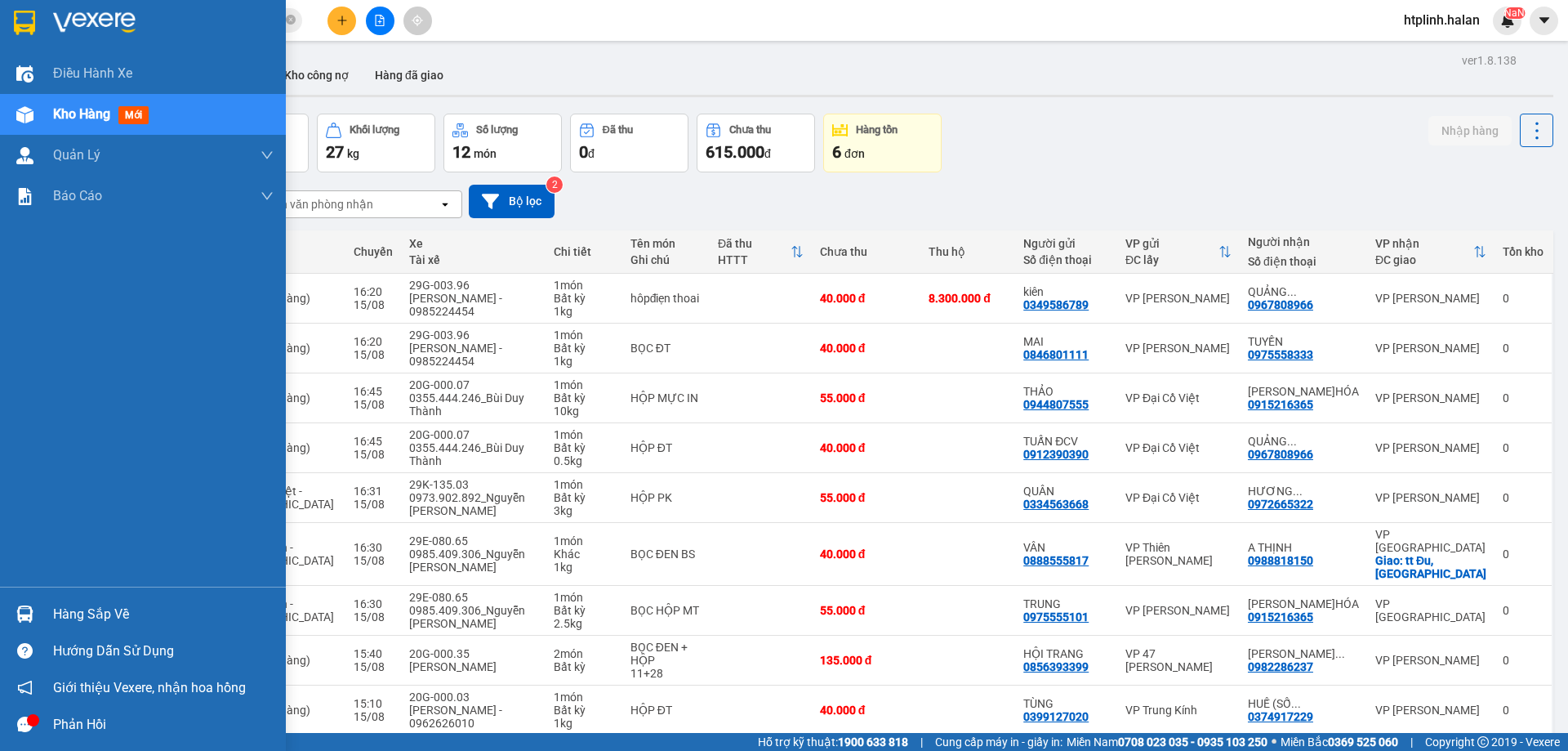
click at [9, 622] on div "Hàng sắp về" at bounding box center [143, 614] width 286 height 37
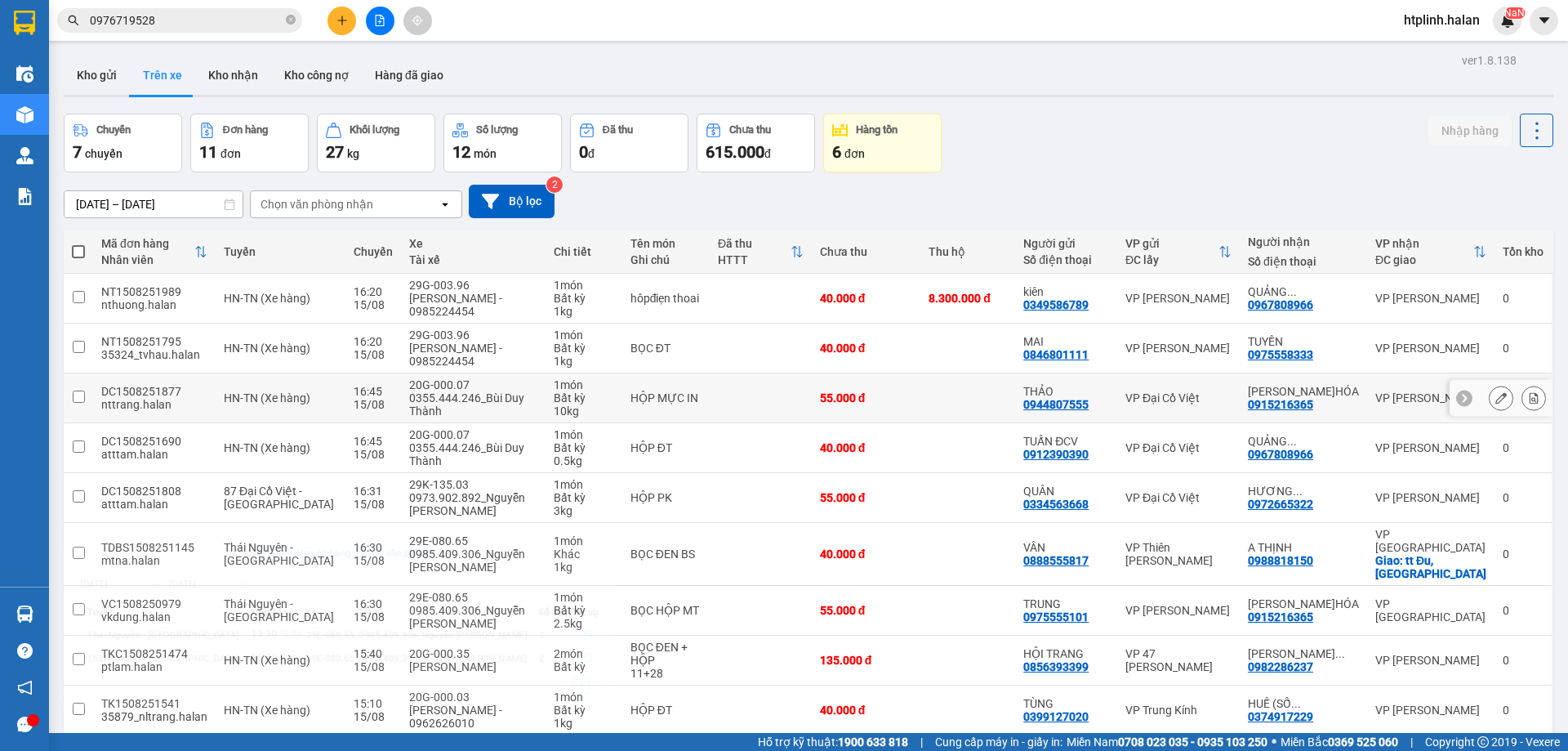
click at [379, 414] on section "Kết quả tìm kiếm ( 5 ) Bộ lọc Mã ĐH Trạng thái Món hàng Thu hộ Tổng cước Chưa c…" at bounding box center [784, 376] width 1568 height 751
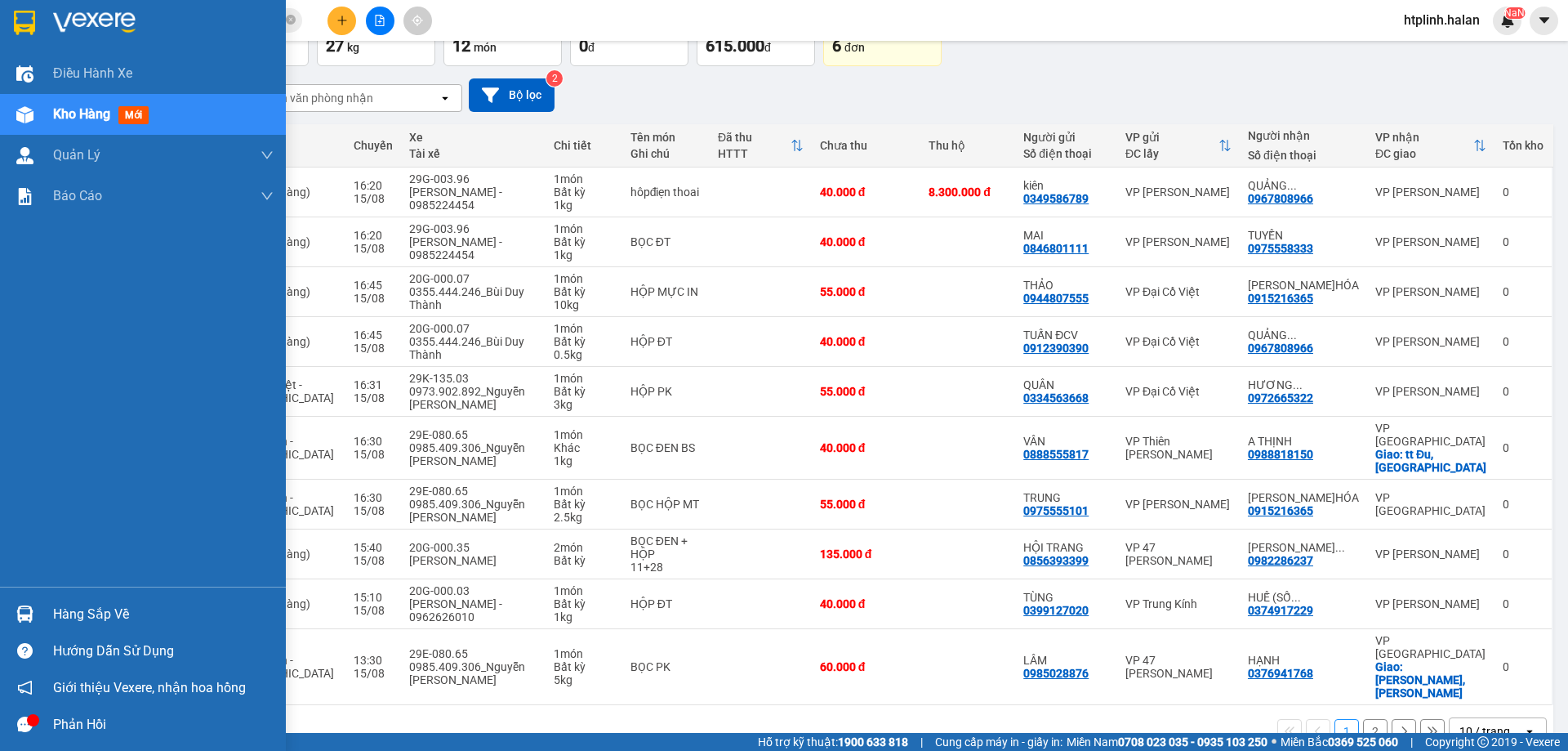
click at [14, 628] on div "Hàng sắp về" at bounding box center [143, 614] width 286 height 37
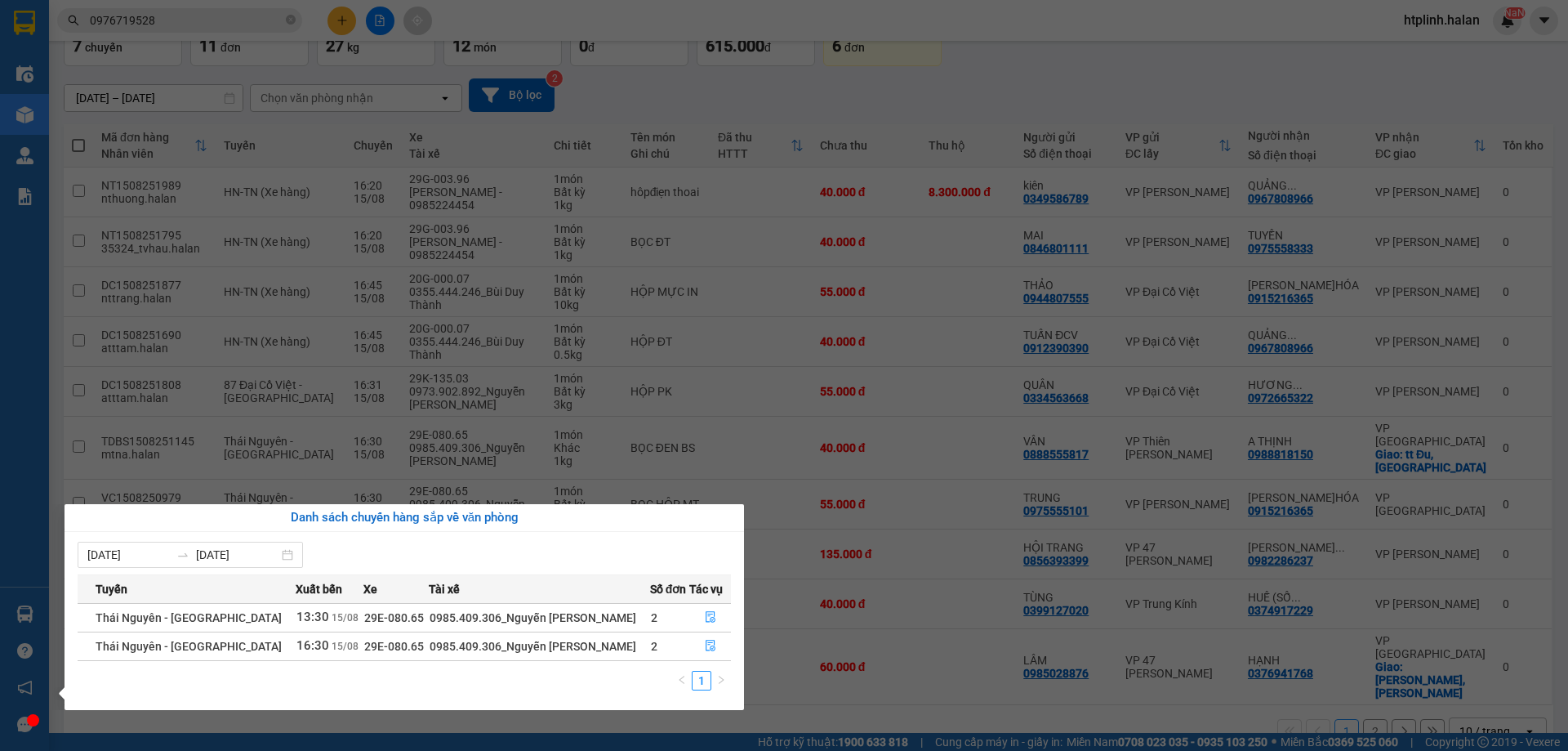
click at [856, 576] on section "Kết quả tìm kiếm ( 5 ) Bộ lọc Mã ĐH Trạng thái Món hàng Thu hộ Tổng cước Chưa c…" at bounding box center [784, 376] width 1568 height 751
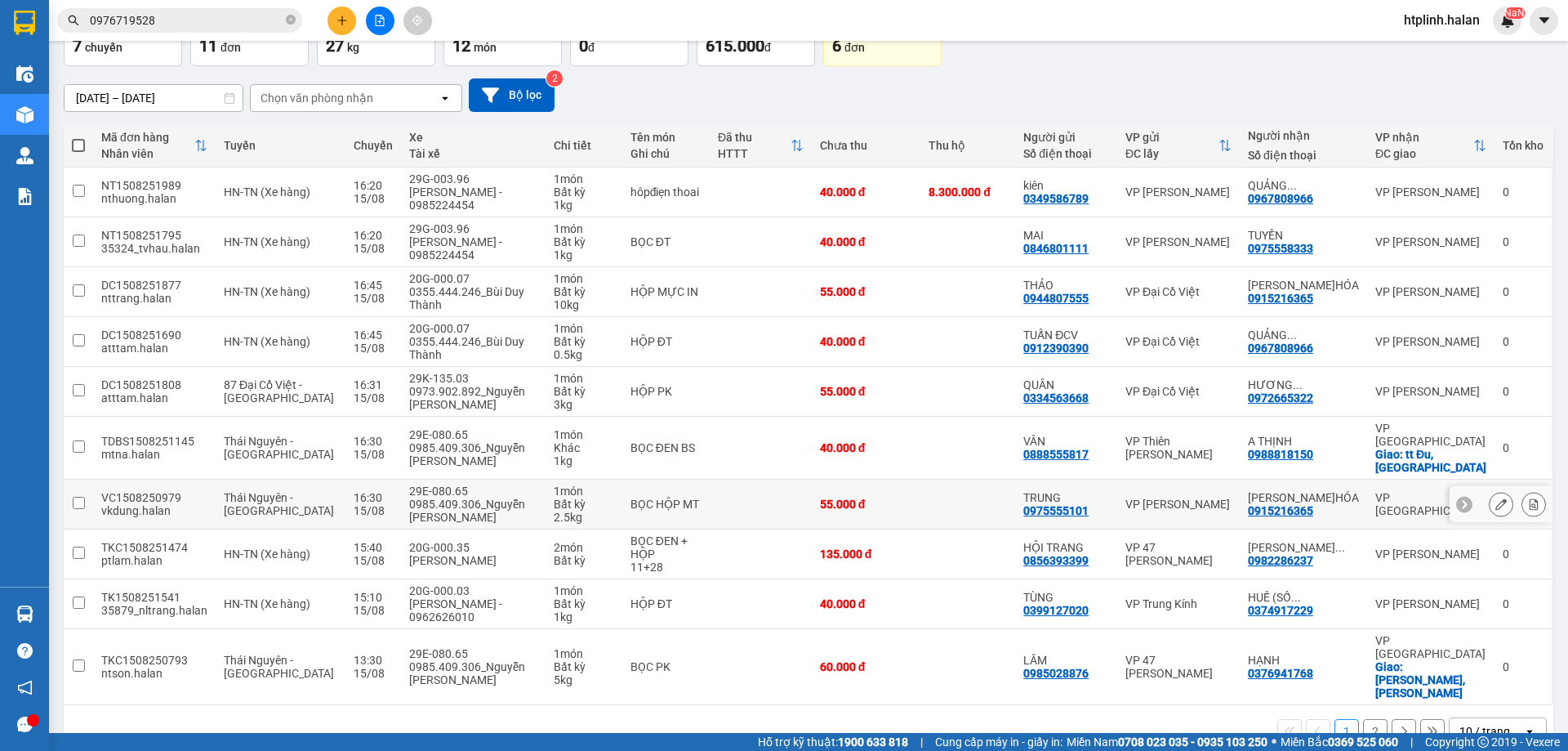
scroll to position [0, 0]
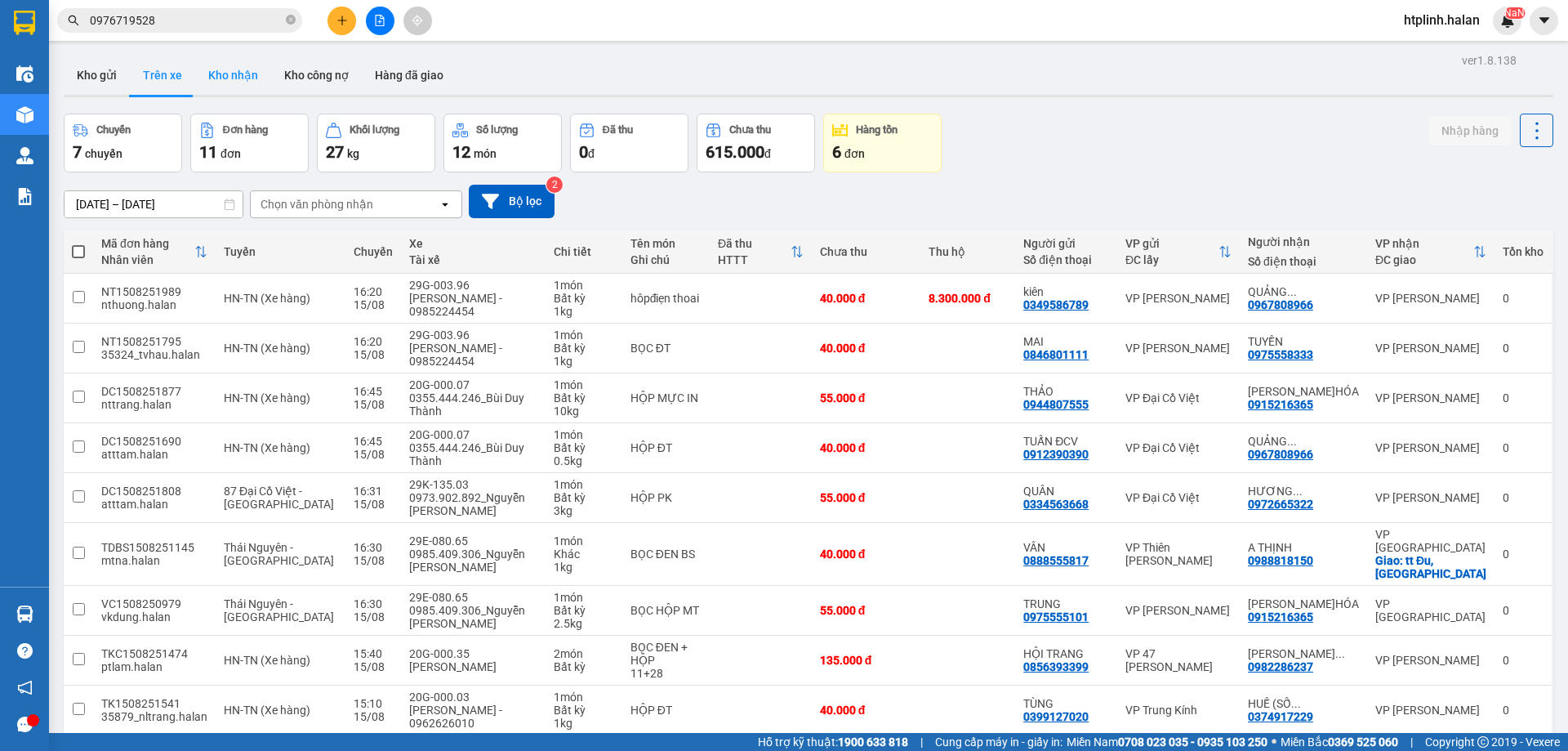
click at [202, 76] on button "Kho nhận" at bounding box center [232, 75] width 76 height 39
type input "[DATE] – [DATE]"
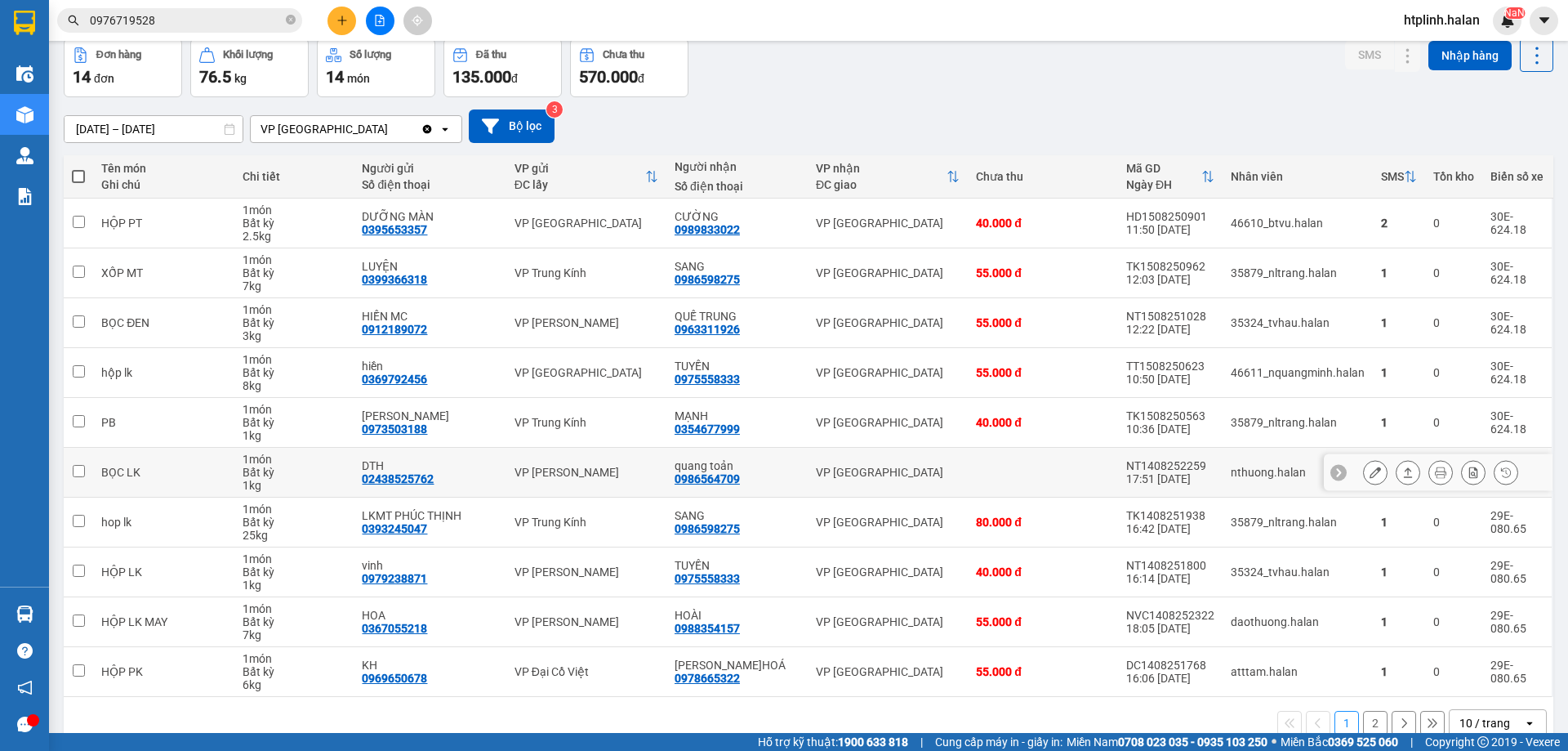
scroll to position [106, 0]
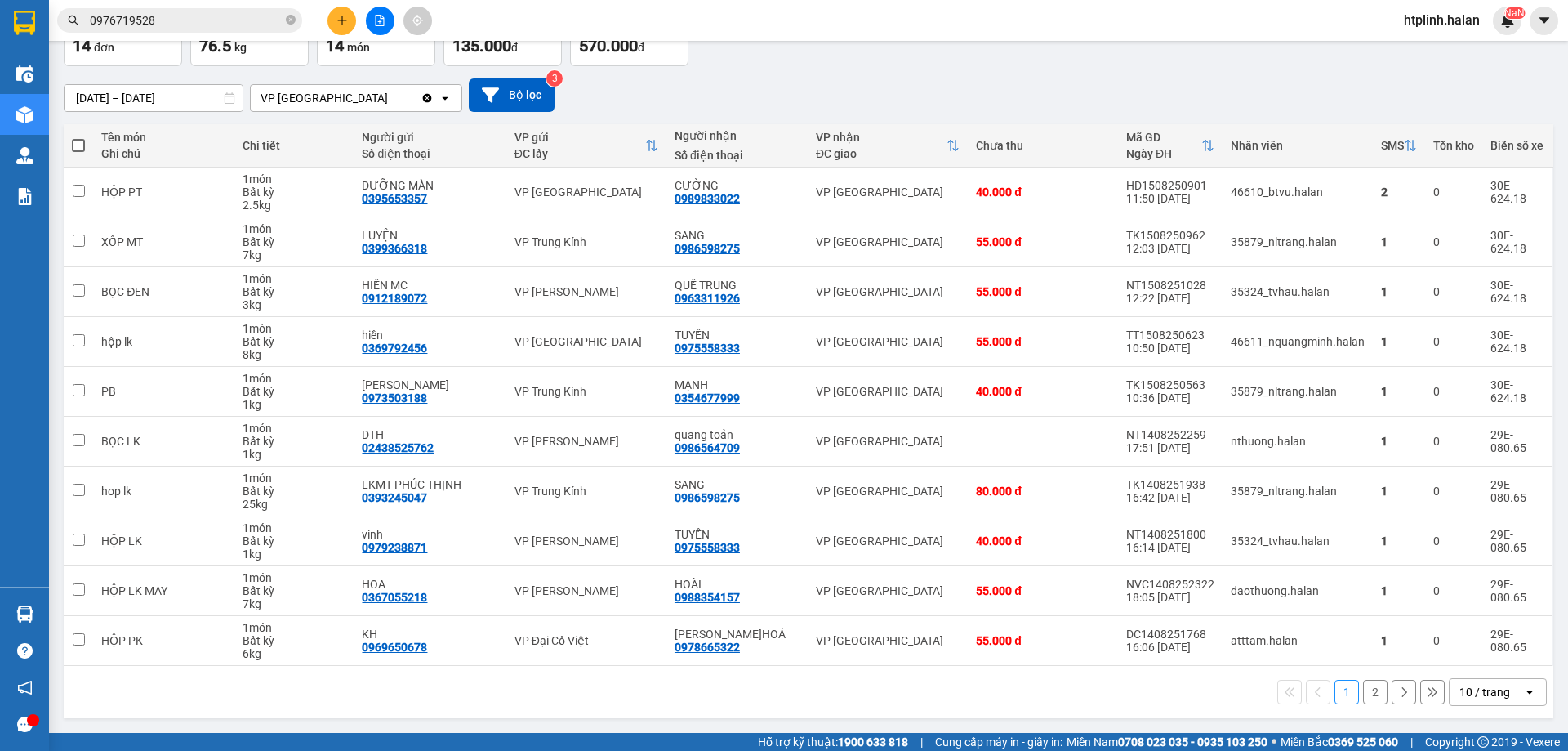
click at [1363, 688] on button "2" at bounding box center [1375, 691] width 25 height 25
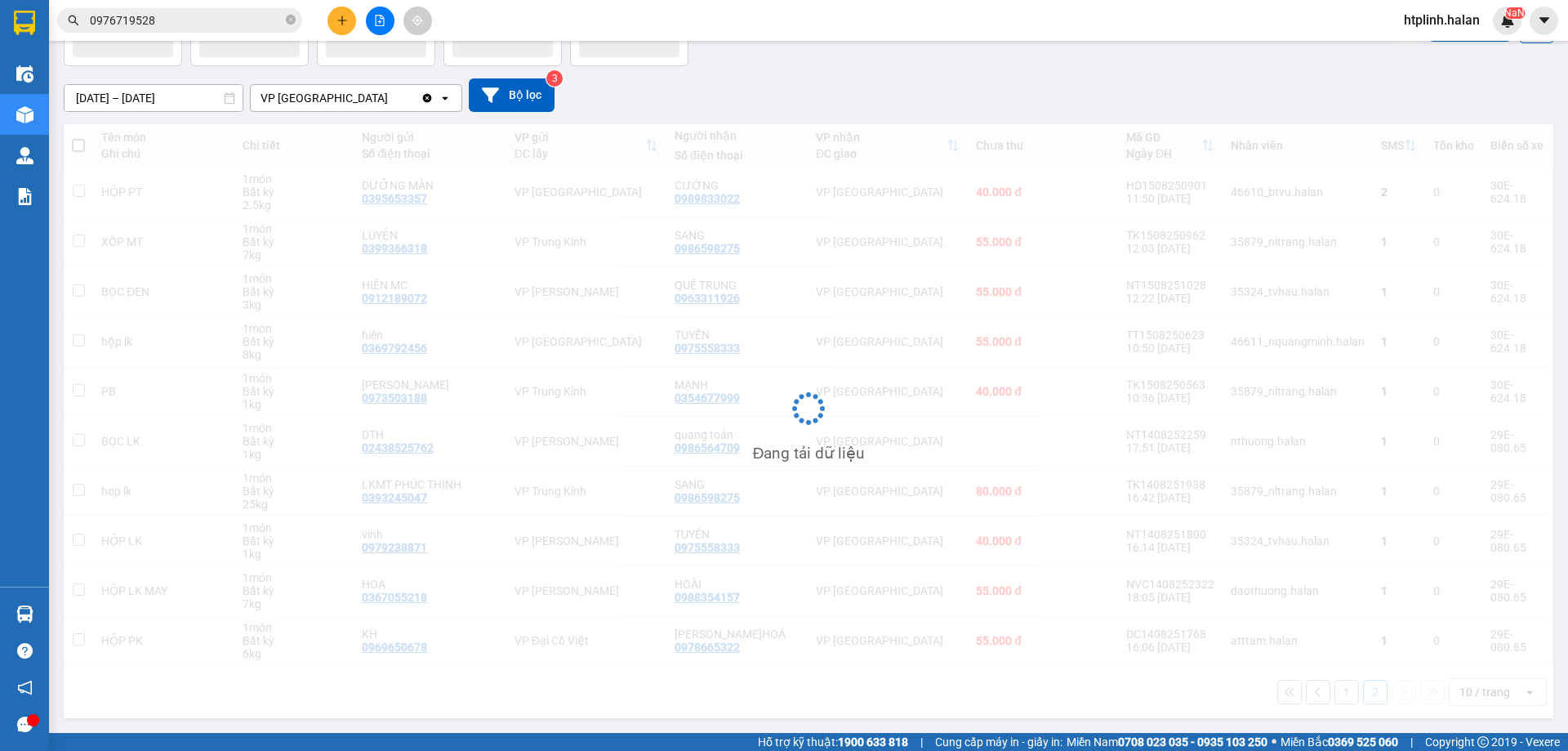
scroll to position [75, 0]
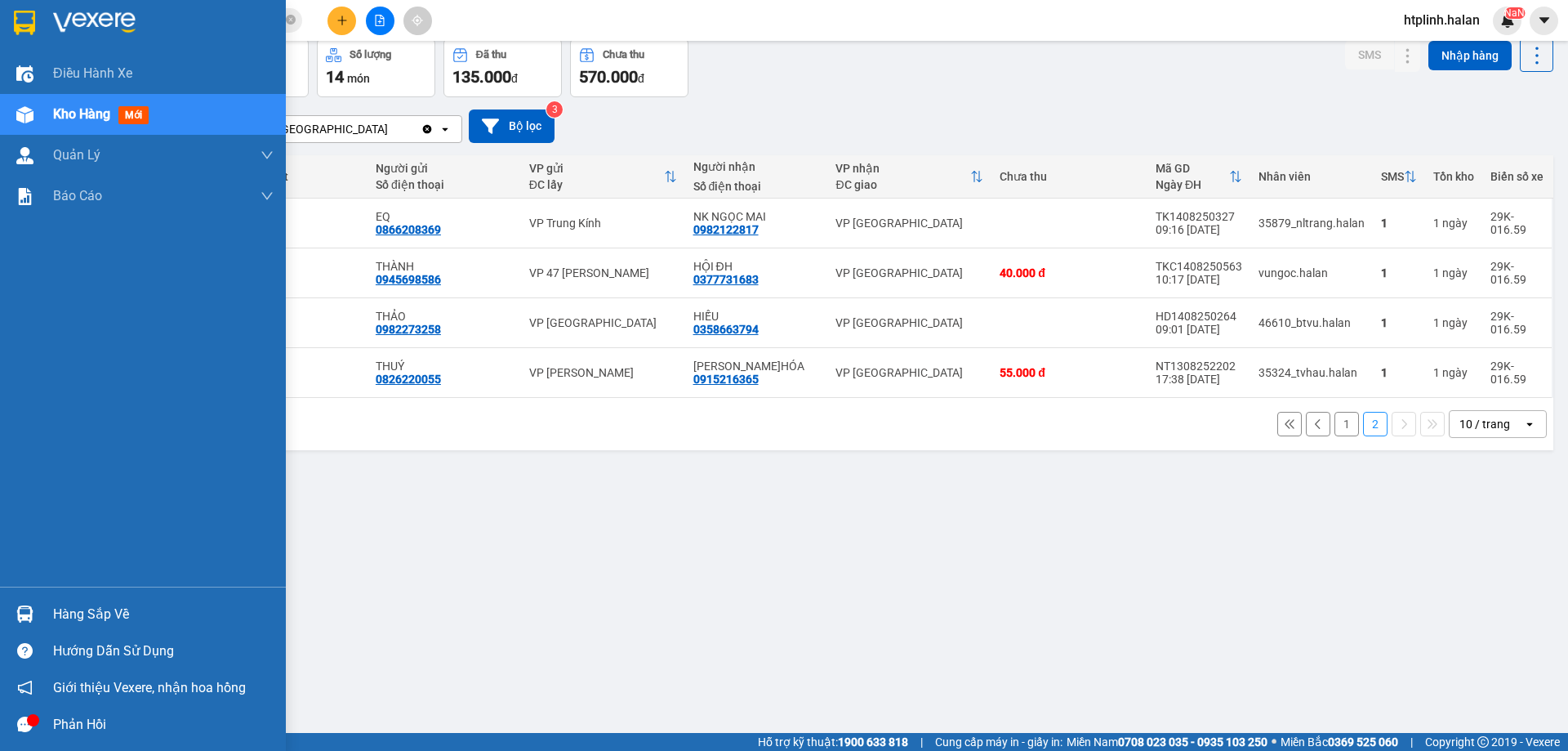
click at [12, 620] on div at bounding box center [25, 614] width 29 height 29
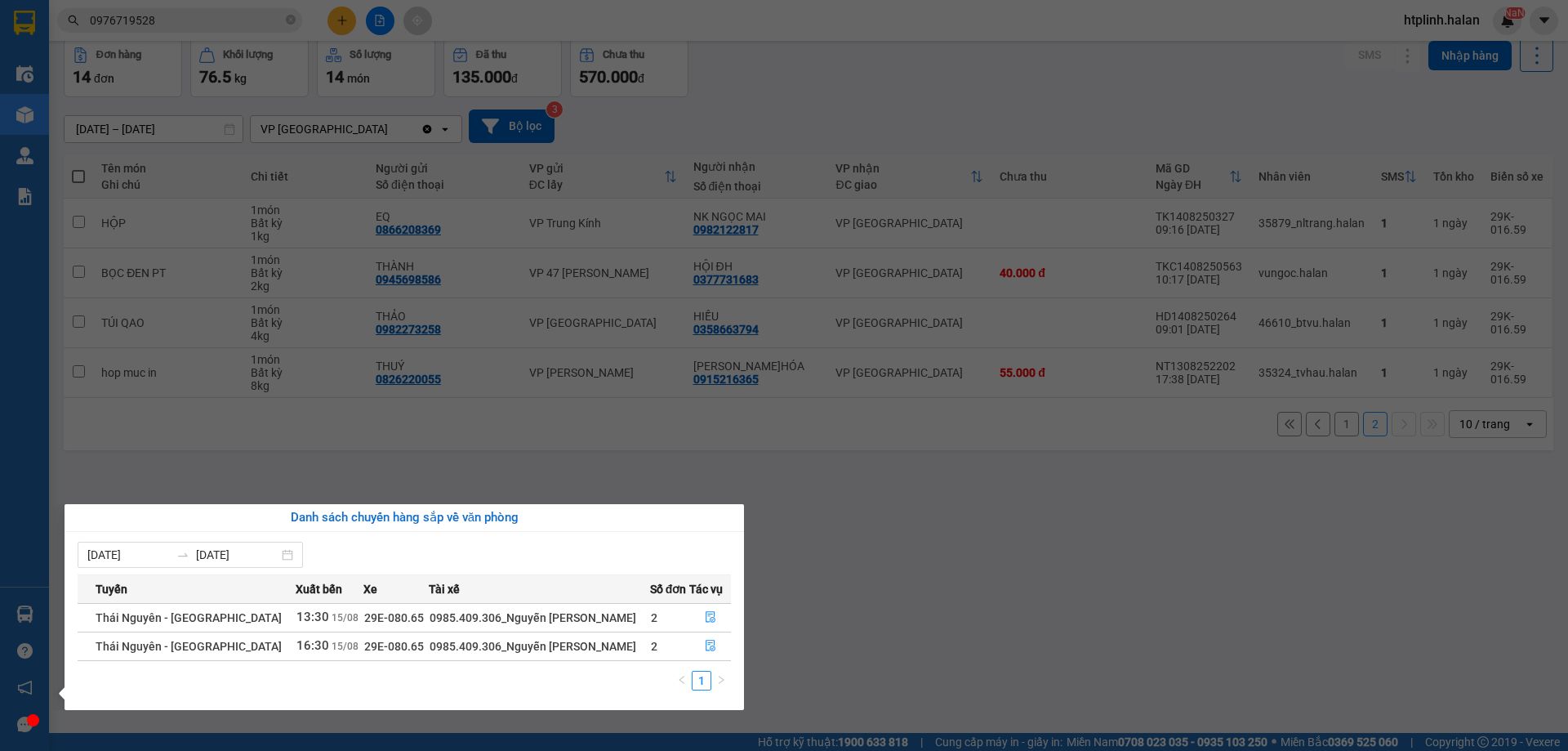
click at [737, 604] on div "09/08/2025 15/08/2025 Tuyến Xuất bến Xe Tài xế Số đơn Tác vụ Thái Nguyên - Định…" at bounding box center [404, 621] width 679 height 178
click at [346, 379] on section "Kết quả tìm kiếm ( 5 ) Bộ lọc Mã ĐH Trạng thái Món hàng Thu hộ Tổng cước Chưa c…" at bounding box center [784, 376] width 1568 height 751
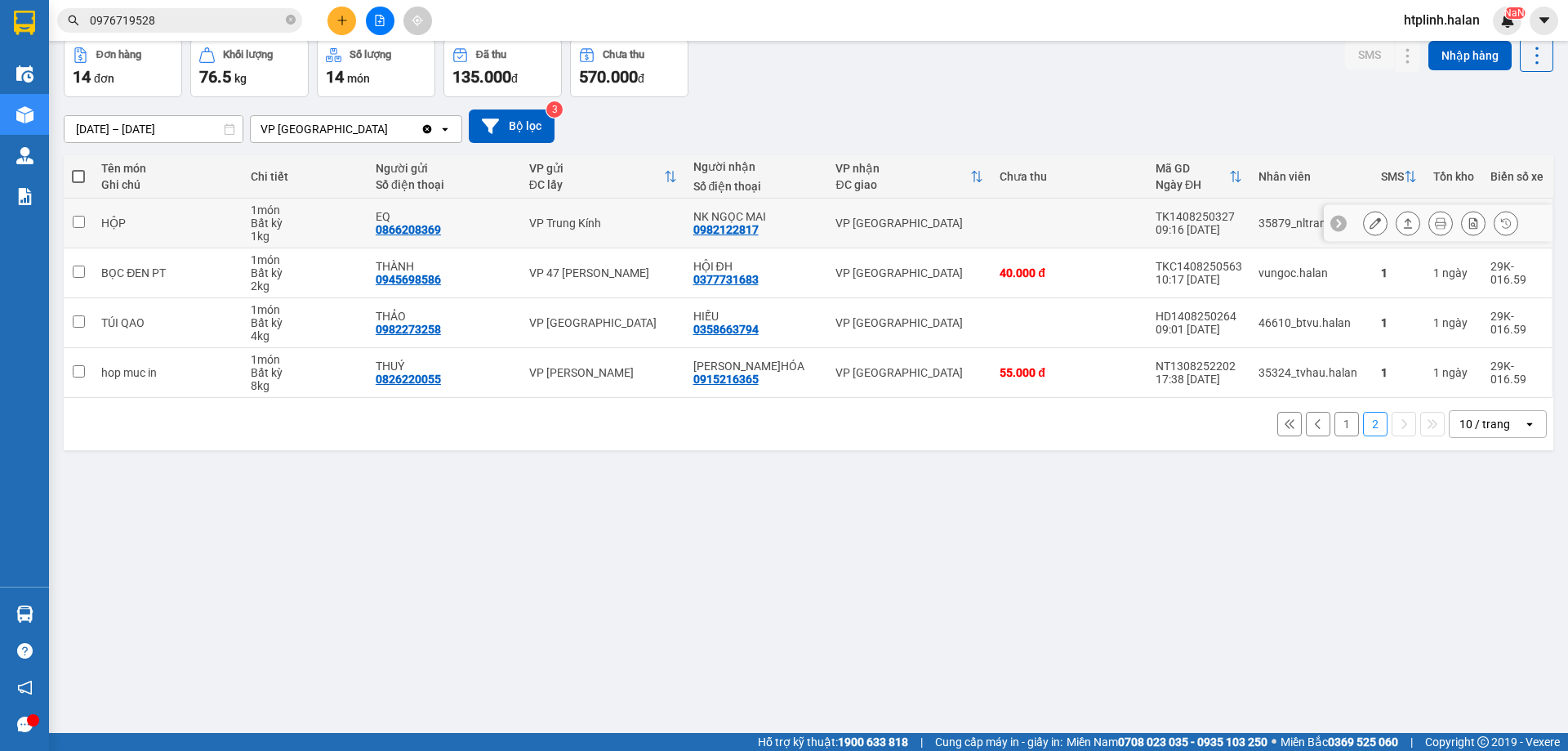
scroll to position [0, 0]
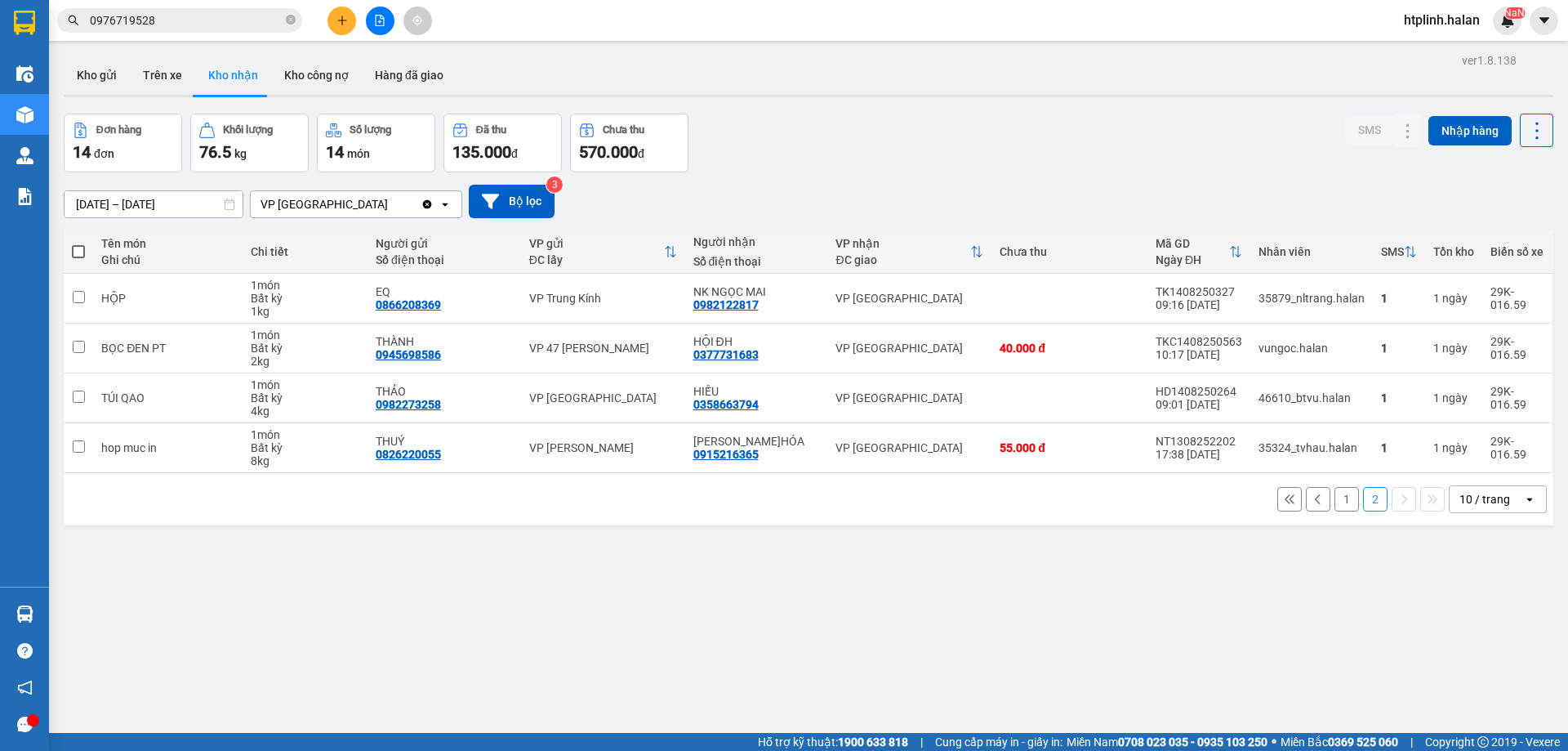
click at [1341, 505] on button "1" at bounding box center [1347, 499] width 25 height 25
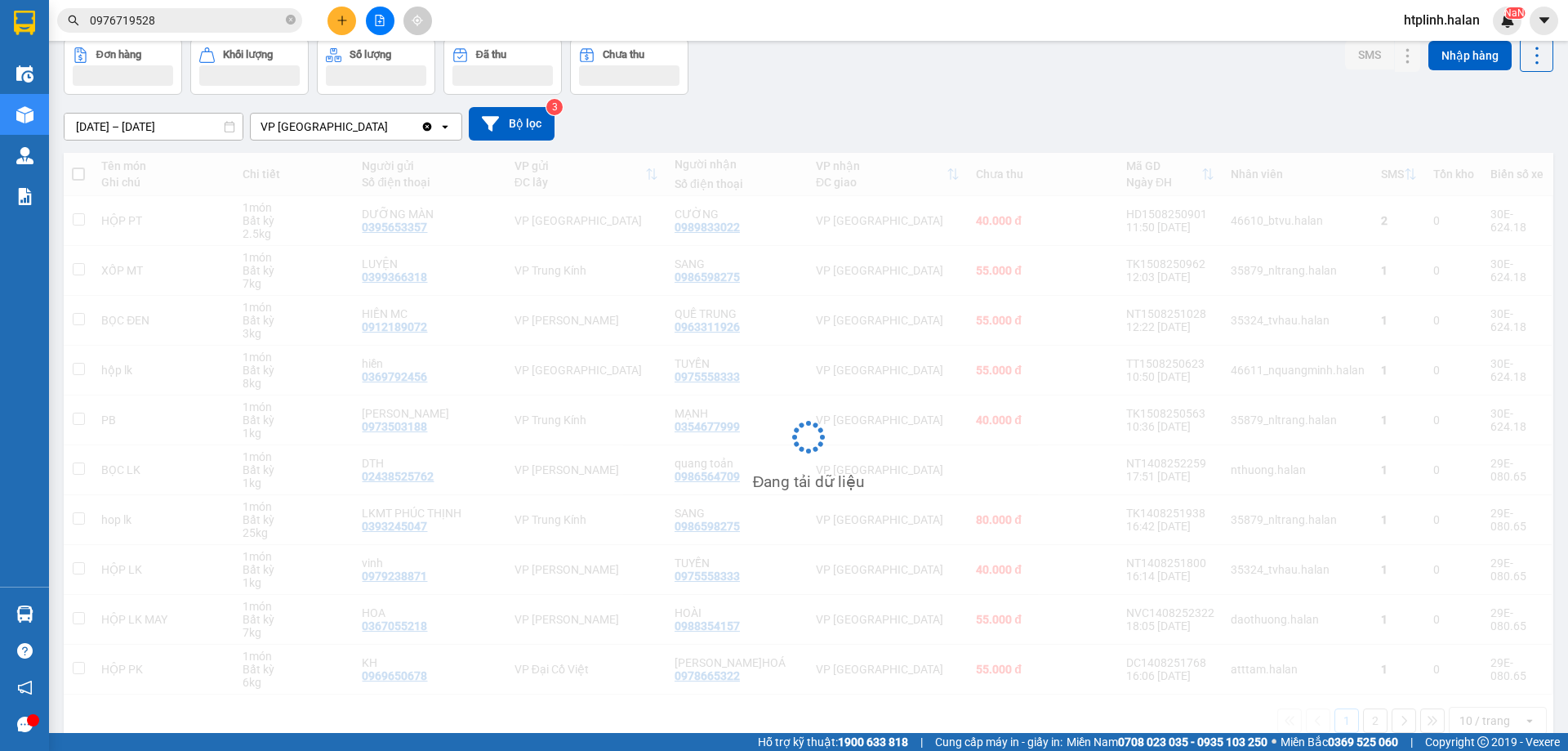
scroll to position [104, 0]
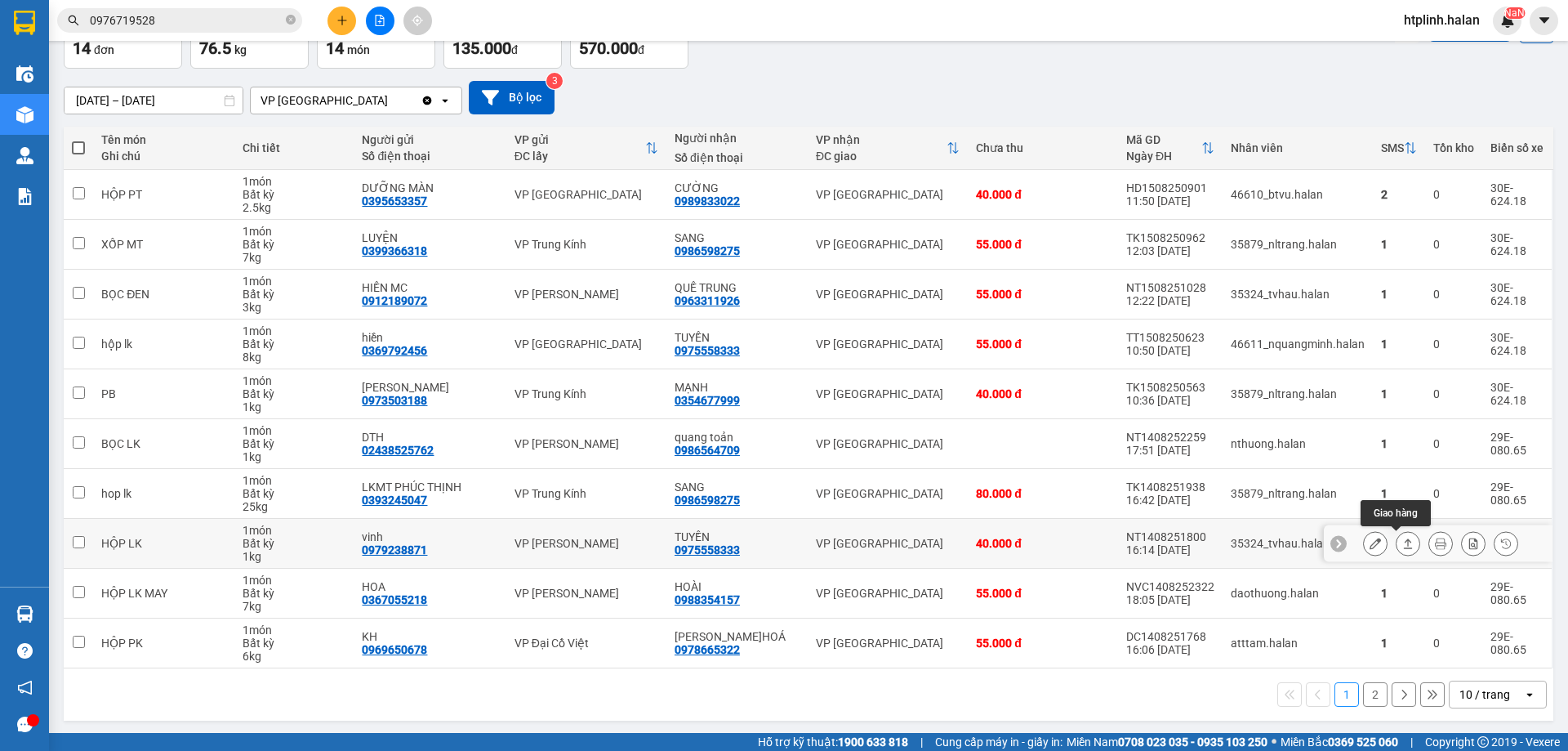
click at [1397, 545] on button at bounding box center [1408, 544] width 23 height 29
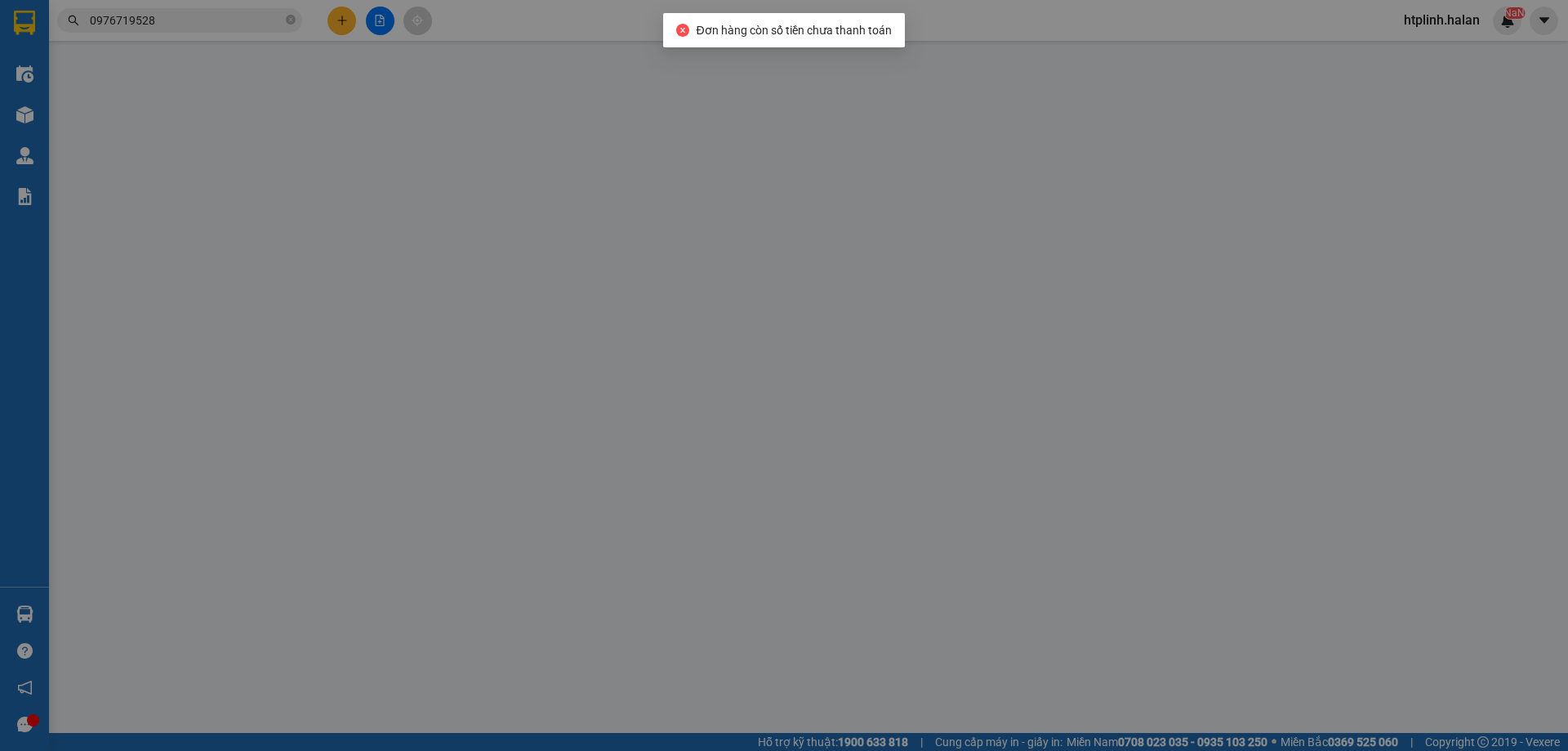
type input "0979238871"
type input "vinh"
type input "0975558333"
type input "TUYỀN"
type input "40.000"
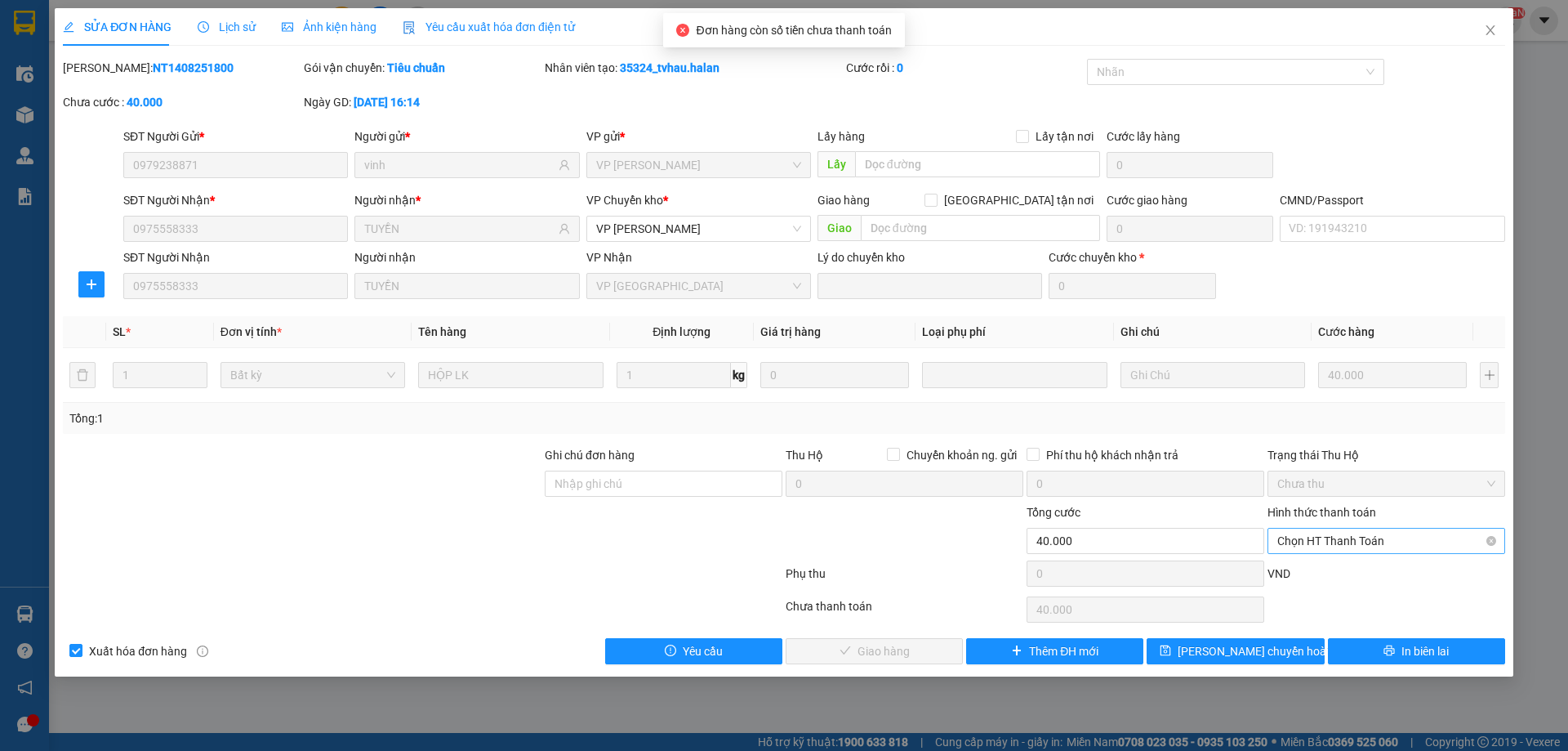
click at [1306, 549] on span "Chọn HT Thanh Toán" at bounding box center [1387, 541] width 218 height 25
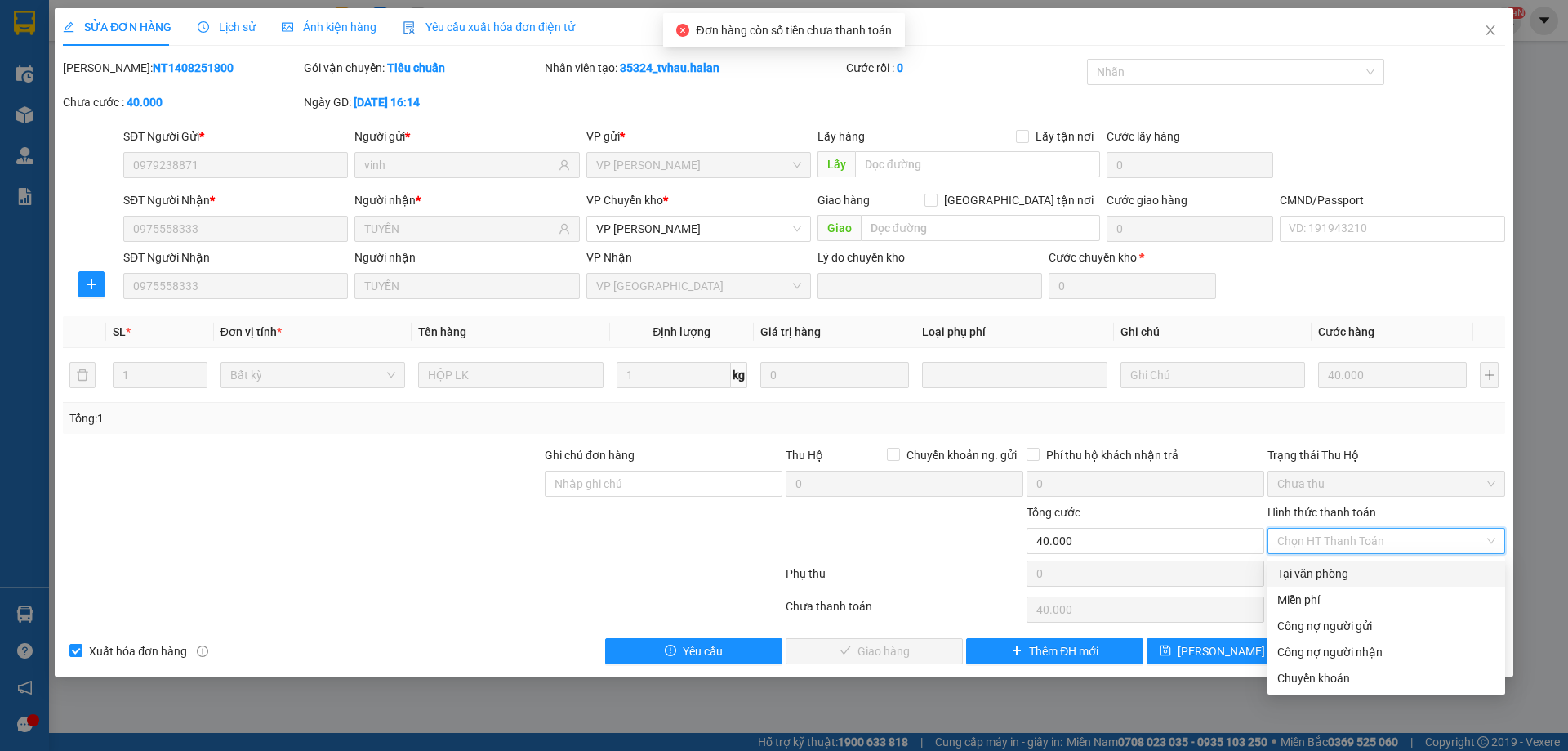
click at [1302, 570] on div "Tại văn phòng" at bounding box center [1387, 573] width 218 height 18
type input "0"
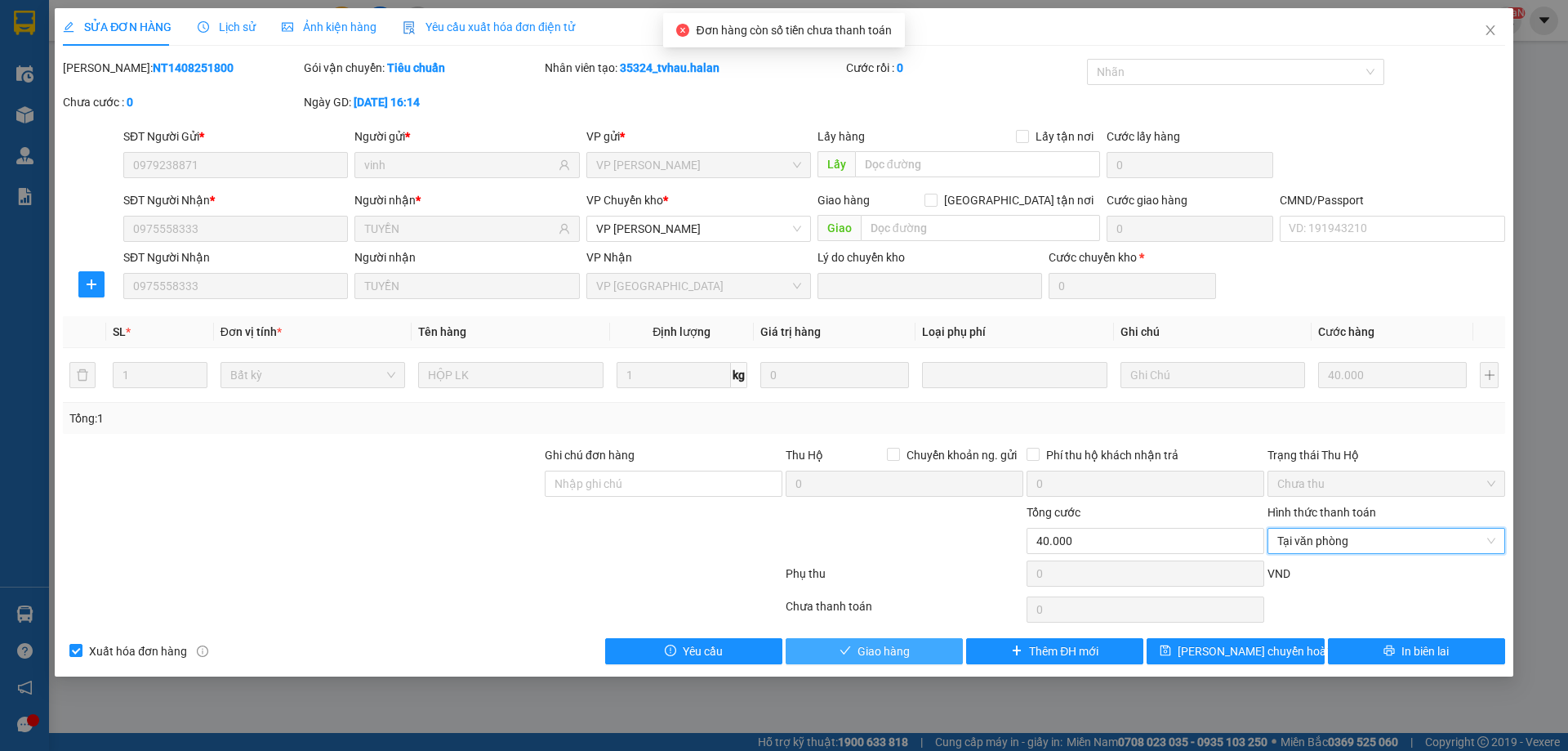
click at [930, 655] on button "Giao hàng" at bounding box center [874, 651] width 177 height 26
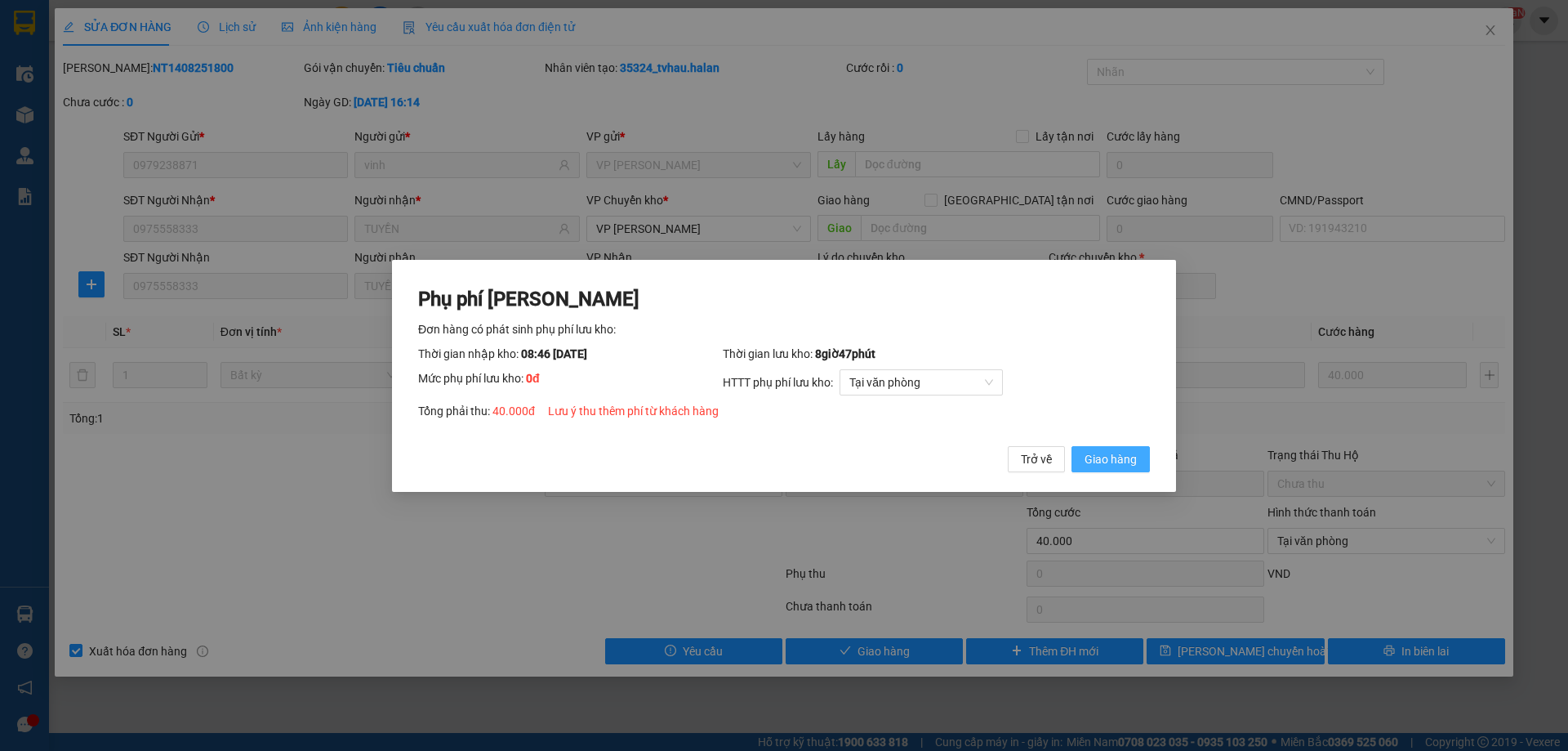
click at [1109, 456] on span "Giao hàng" at bounding box center [1110, 458] width 52 height 18
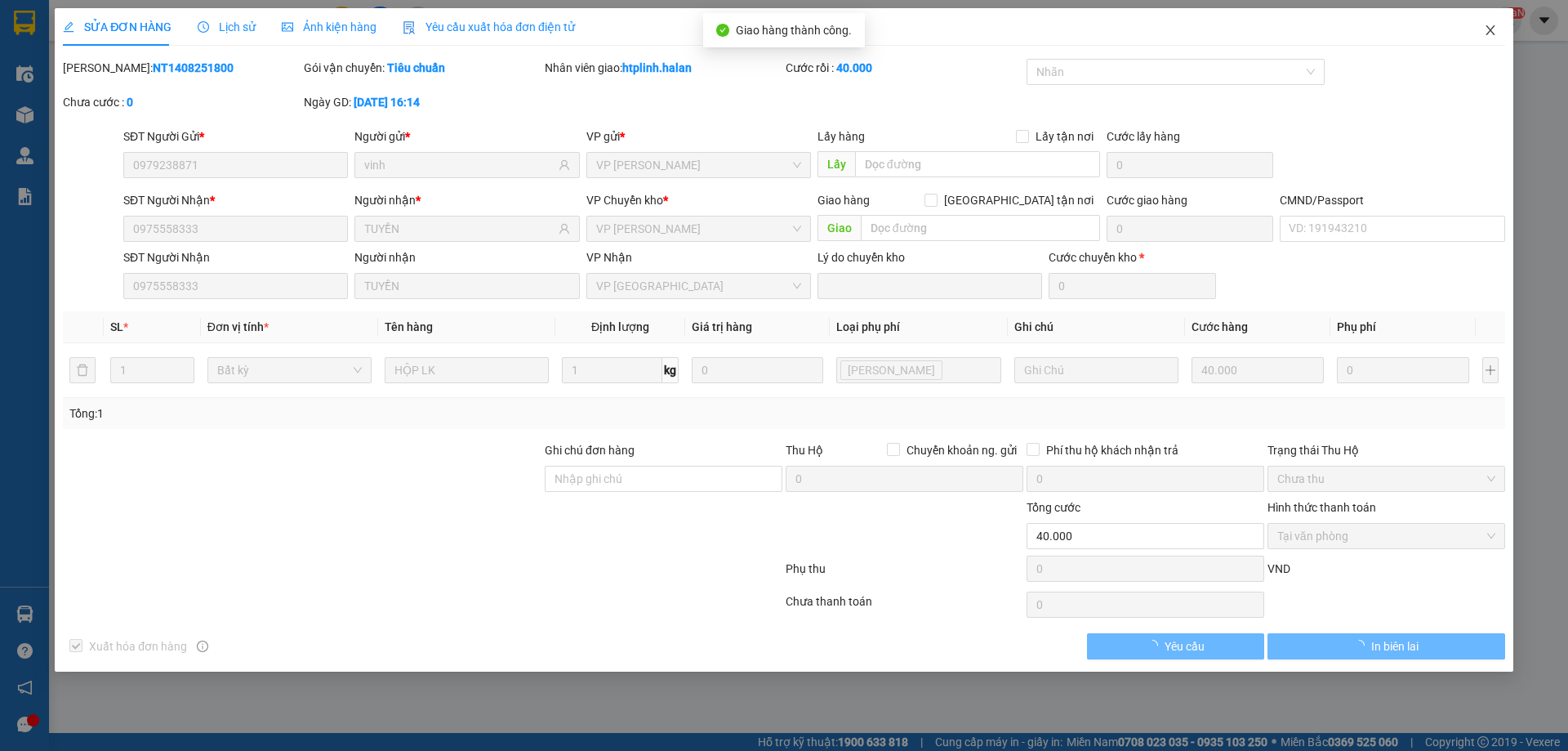
click at [1491, 30] on icon "close" at bounding box center [1490, 30] width 13 height 13
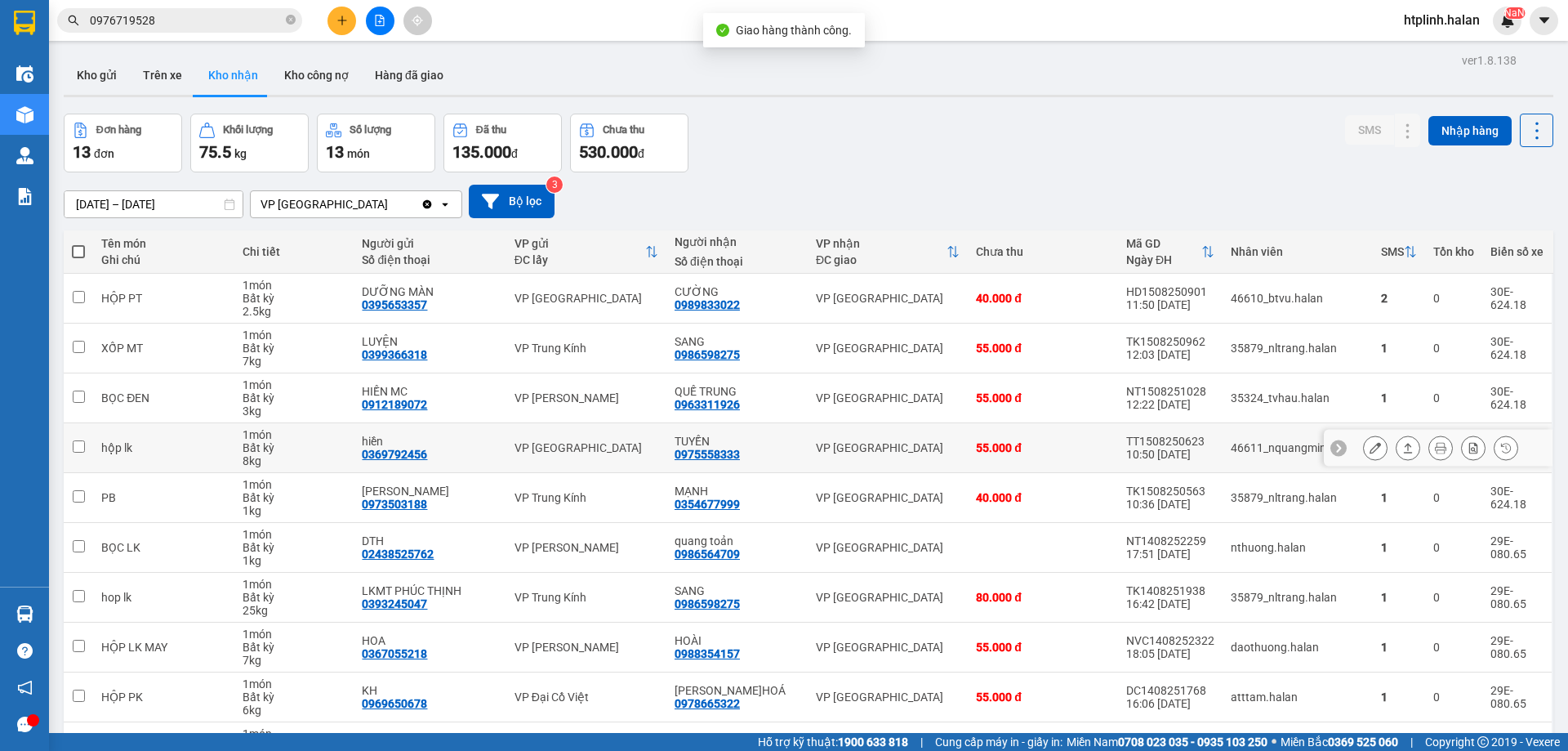
click at [1376, 441] on div at bounding box center [1440, 447] width 155 height 25
click at [1370, 444] on icon at bounding box center [1375, 447] width 11 height 11
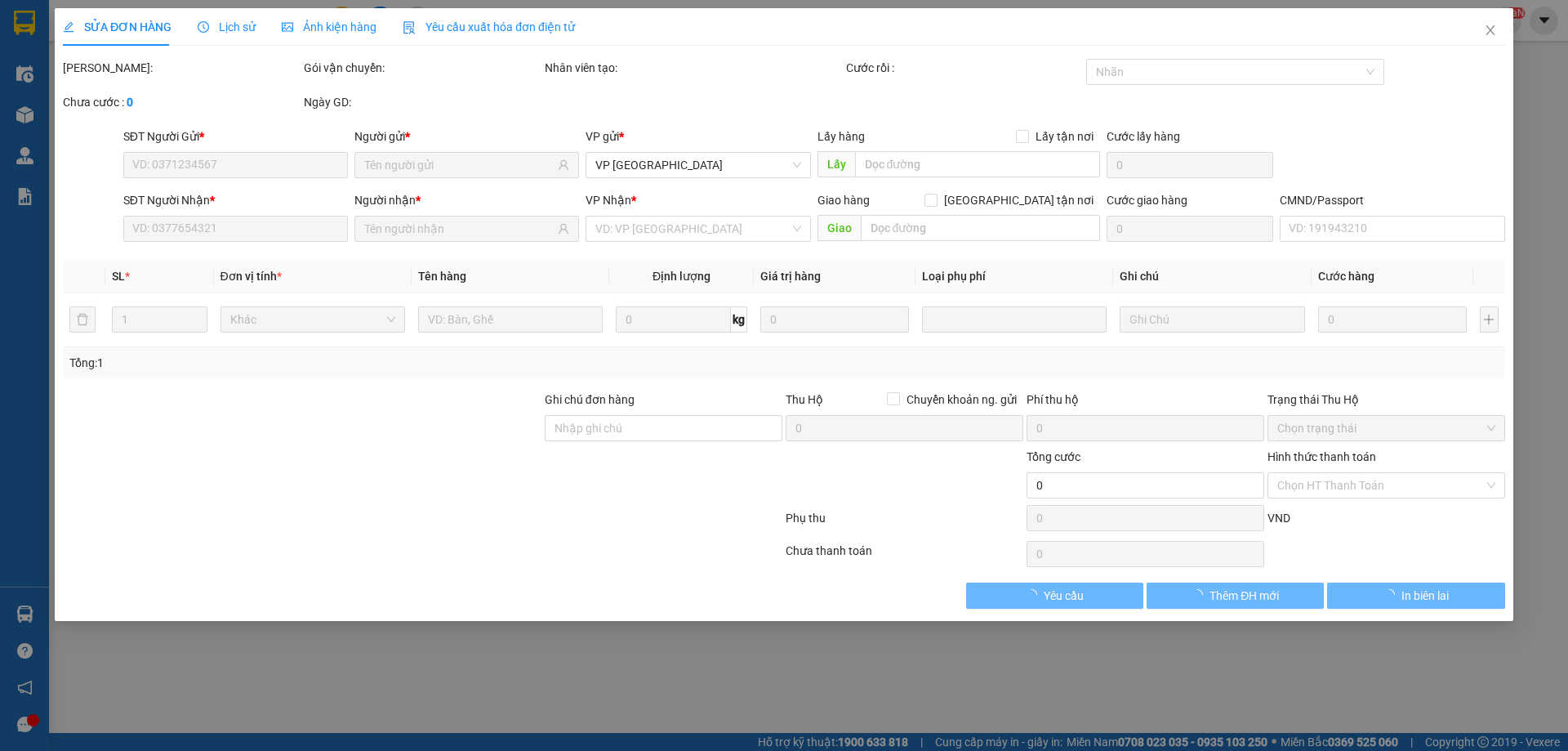
type input "0369792456"
type input "hiền"
type input "0975558333"
type input "TUYỀN"
type input "55.000"
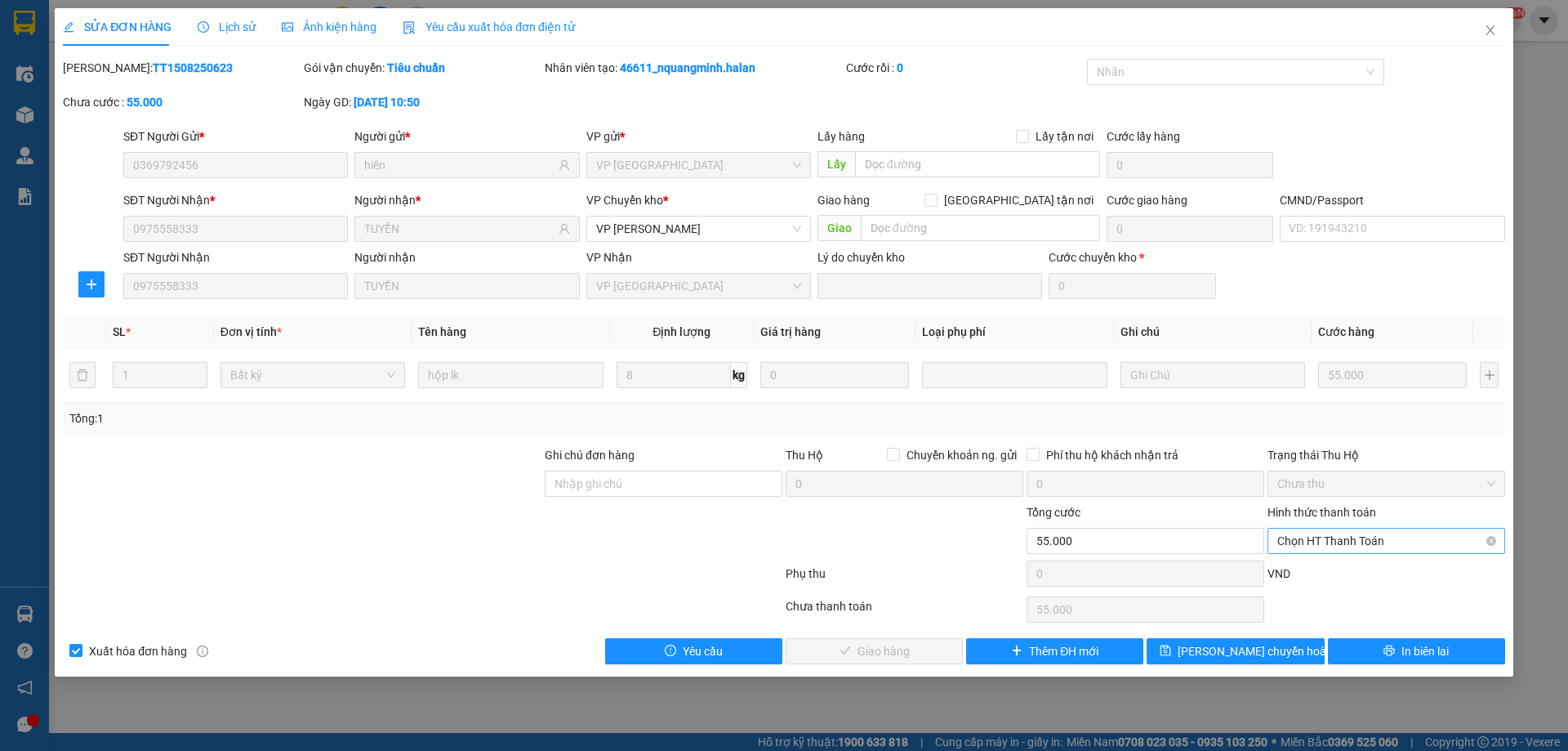
click at [1298, 546] on span "Chọn HT Thanh Toán" at bounding box center [1387, 541] width 218 height 25
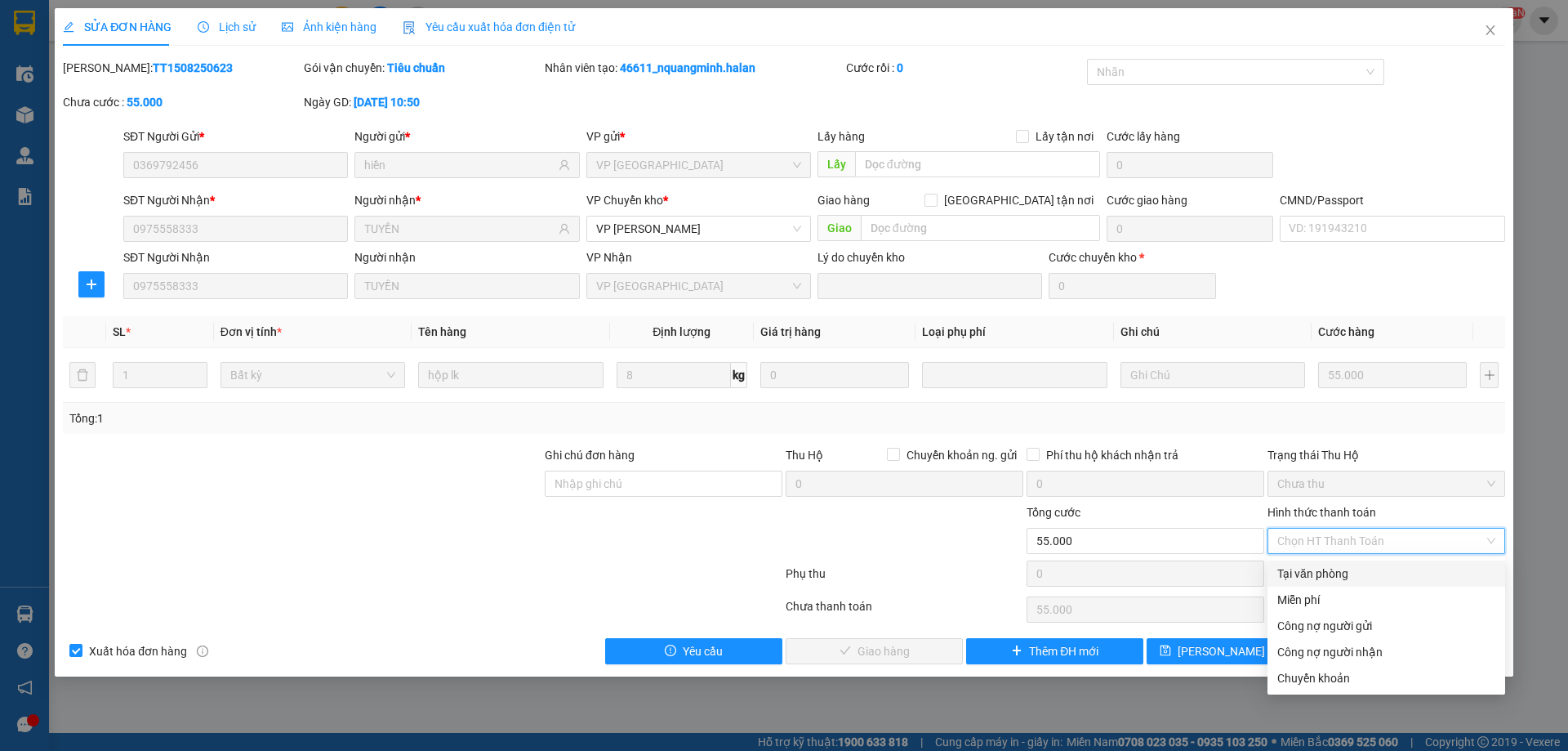
click at [1288, 575] on div "Tại văn phòng" at bounding box center [1387, 573] width 218 height 18
type input "0"
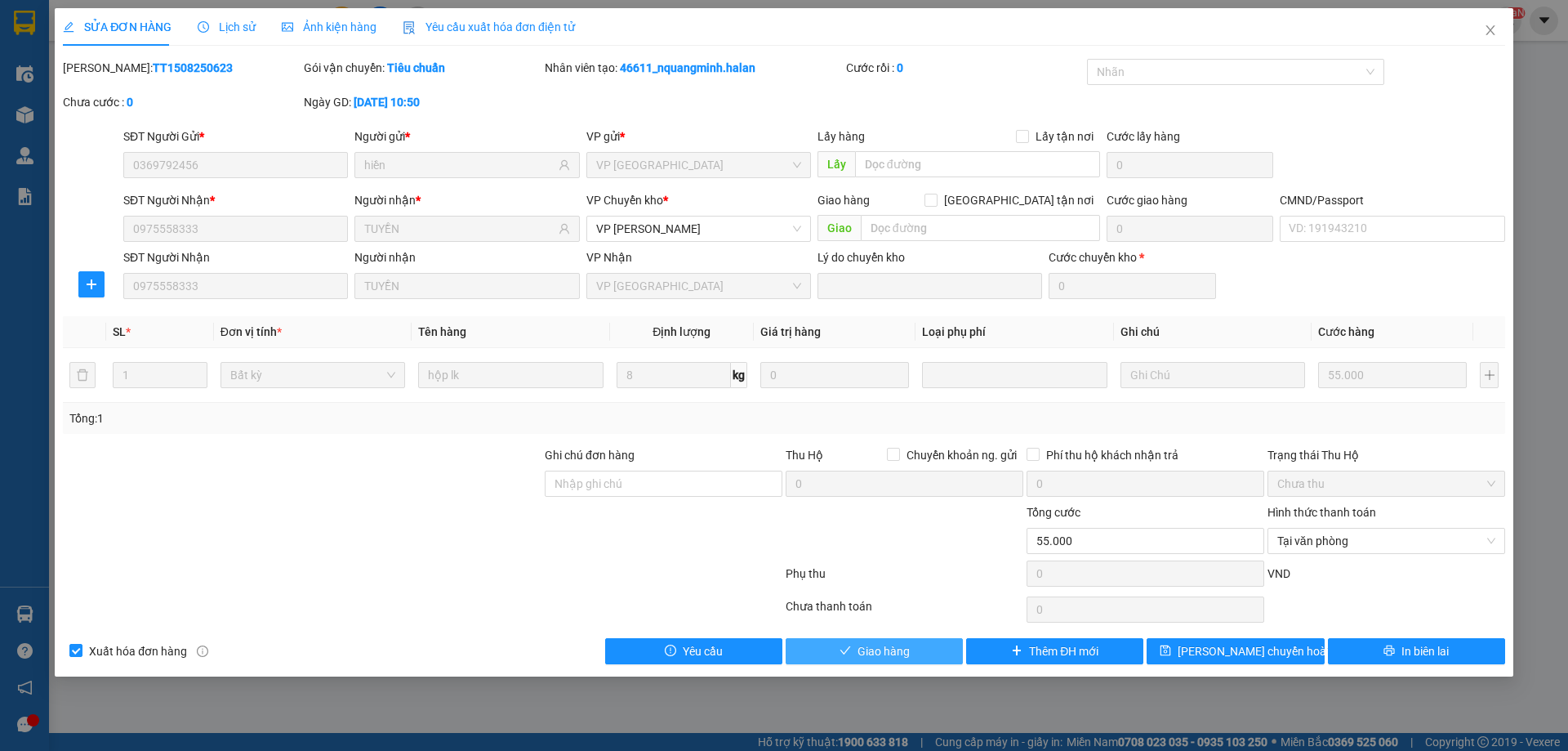
click at [855, 642] on button "Giao hàng" at bounding box center [874, 651] width 177 height 26
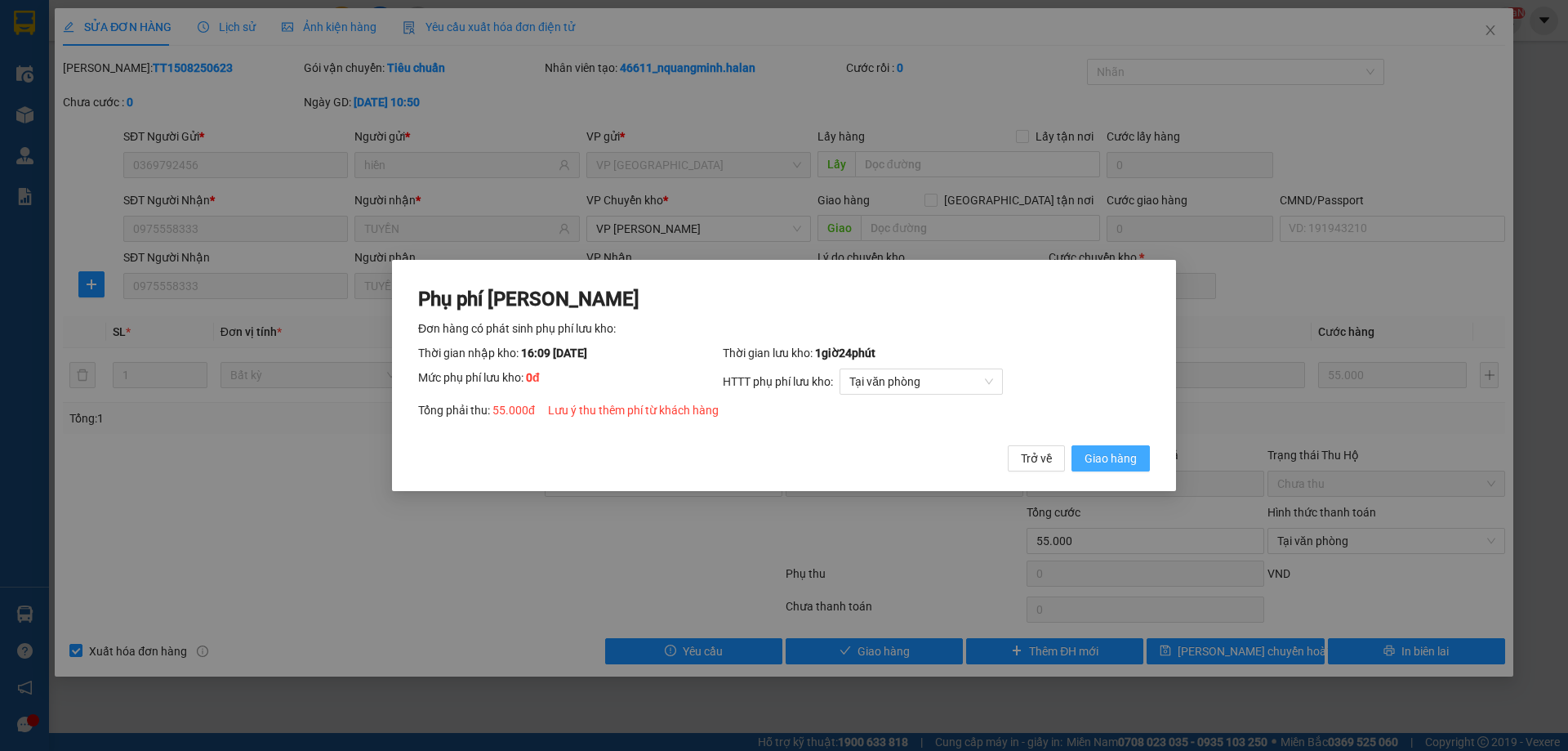
click at [1101, 449] on button "Giao hàng" at bounding box center [1111, 458] width 78 height 26
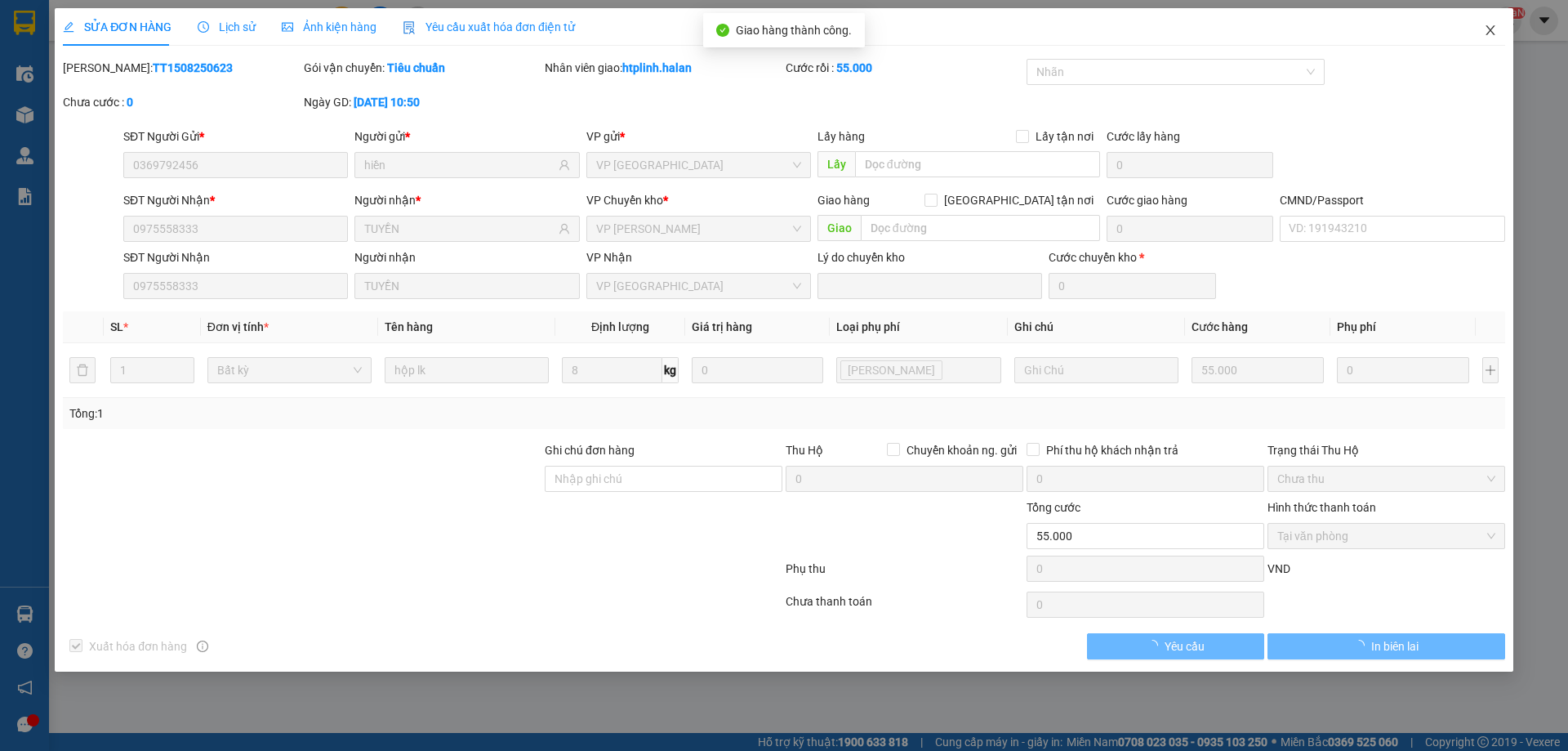
click at [1475, 37] on span "Close" at bounding box center [1491, 32] width 46 height 46
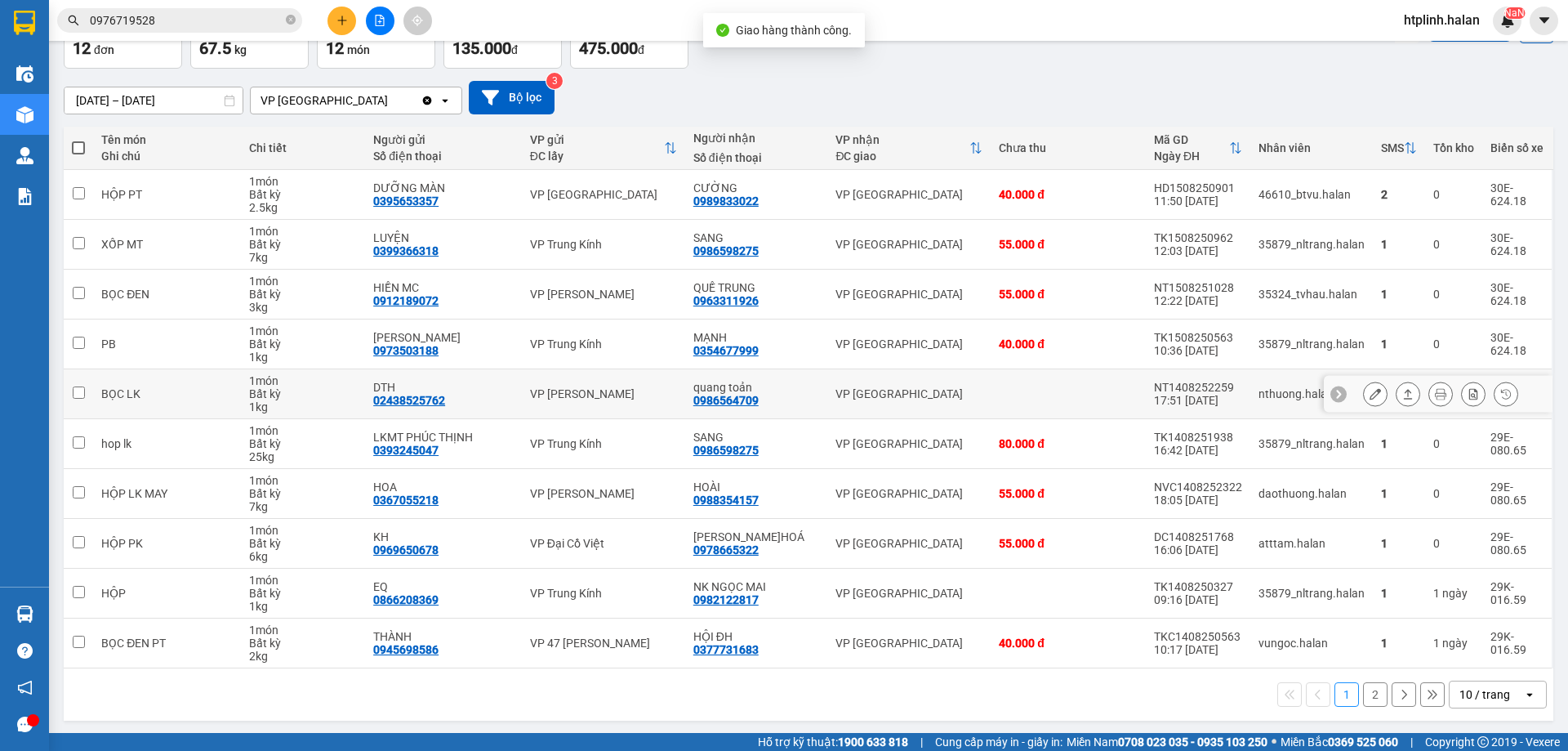
scroll to position [106, 0]
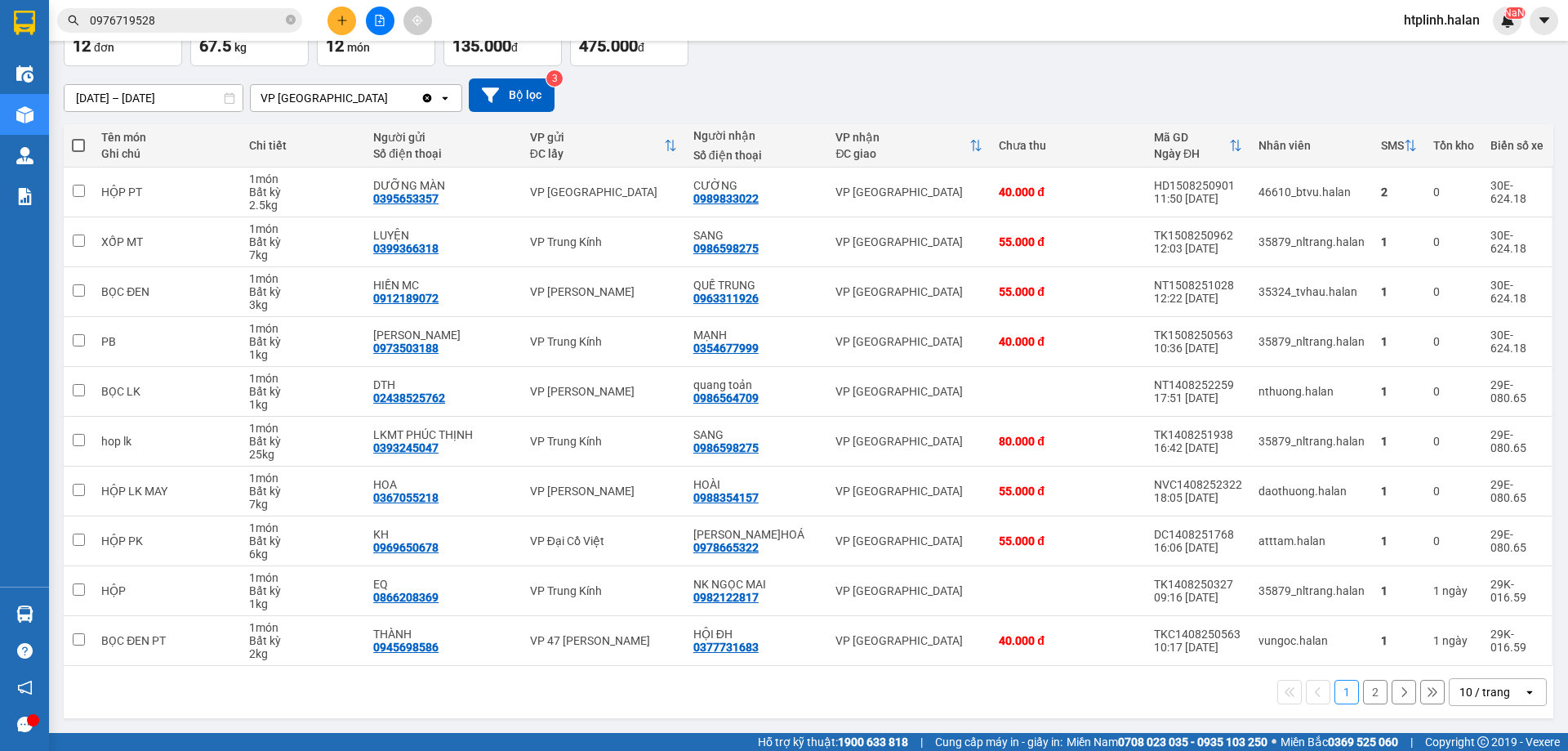
click at [1101, 111] on div "17/06/2025 – 15/08/2025 Press the down arrow key to interact with the calendar …" at bounding box center [809, 95] width 1490 height 33
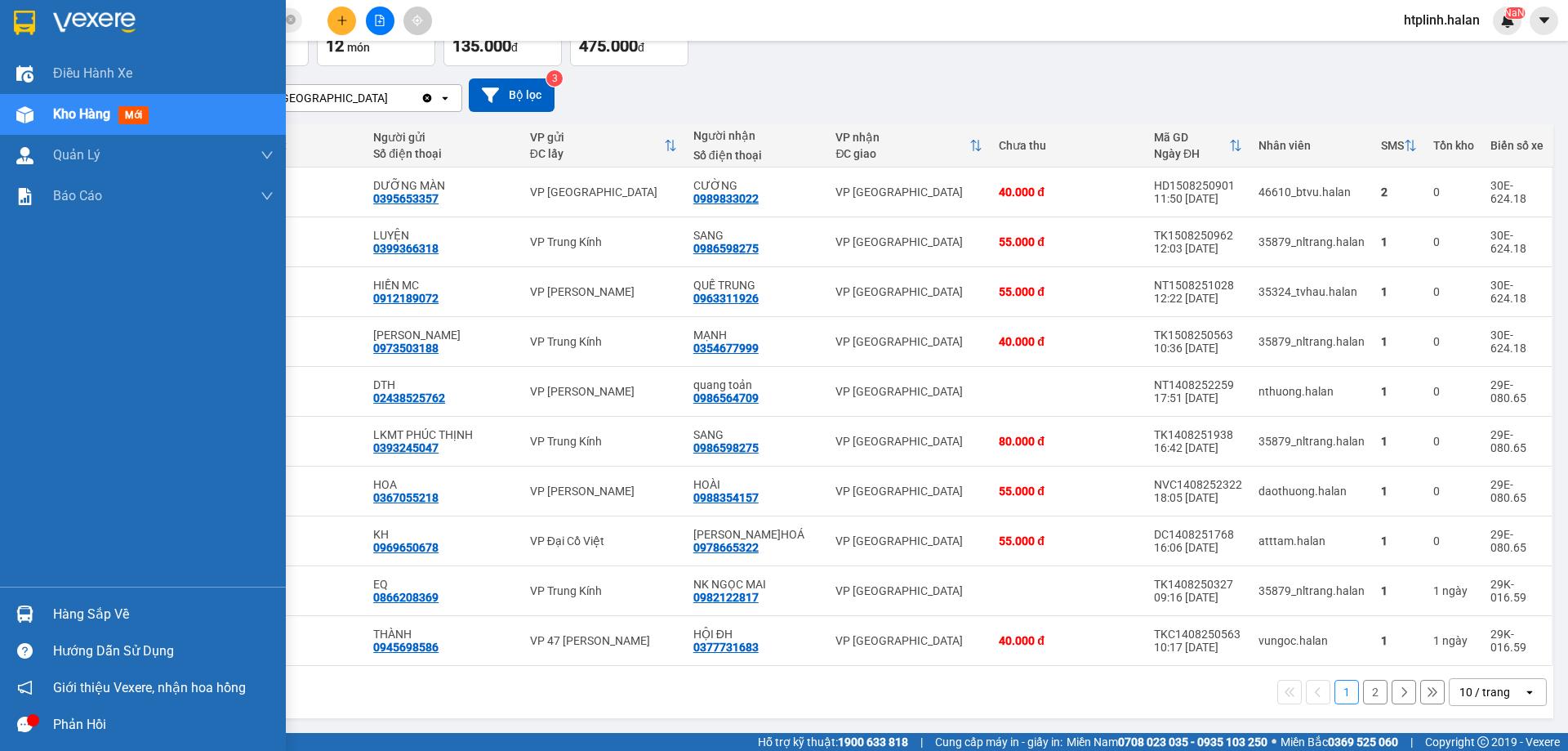
drag, startPoint x: 8, startPoint y: 607, endPoint x: 28, endPoint y: 611, distance: 20.4
click at [12, 607] on div "Hàng sắp về" at bounding box center [143, 614] width 286 height 37
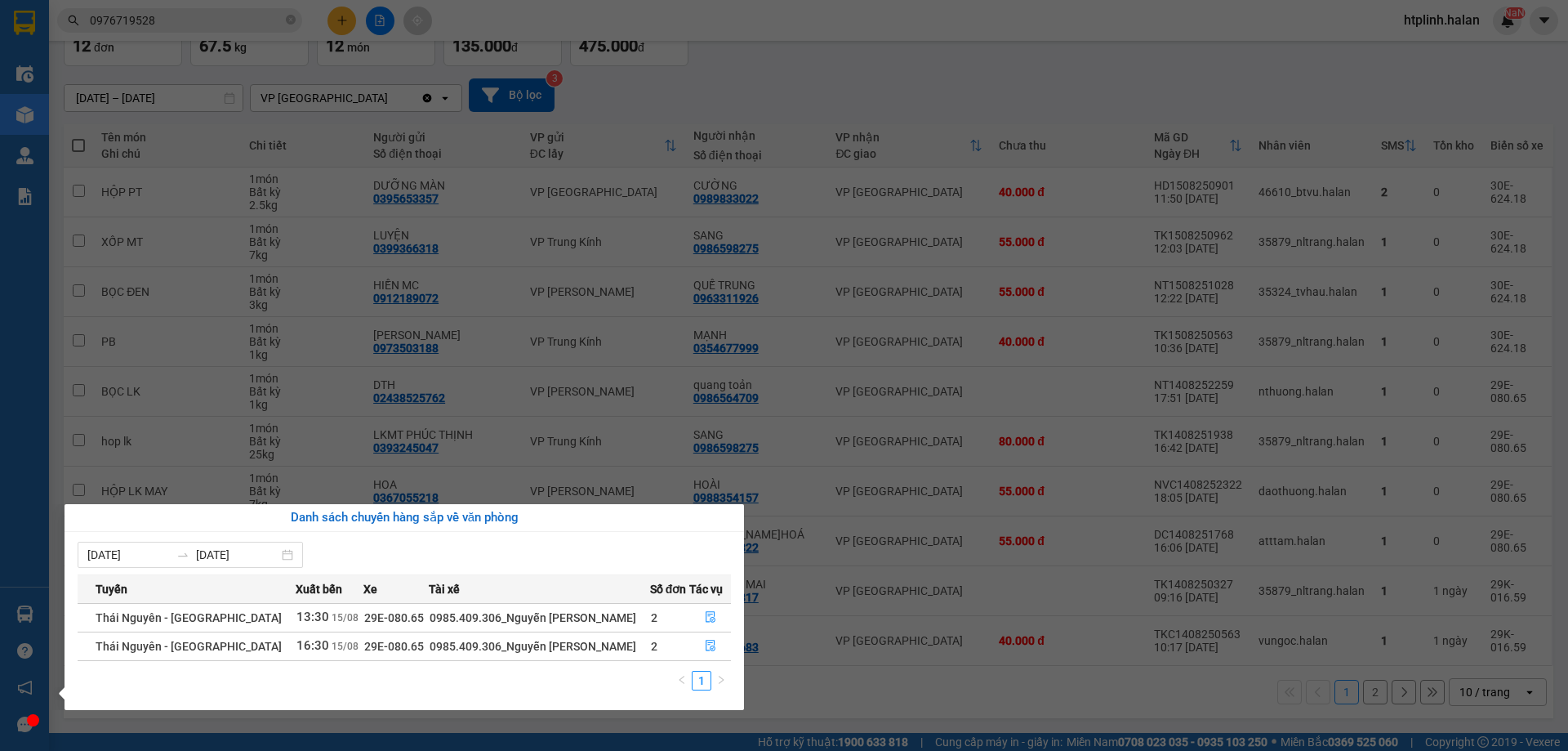
click at [581, 429] on section "Kết quả tìm kiếm ( 5 ) Bộ lọc Mã ĐH Trạng thái Món hàng Thu hộ Tổng cước Chưa c…" at bounding box center [784, 376] width 1568 height 751
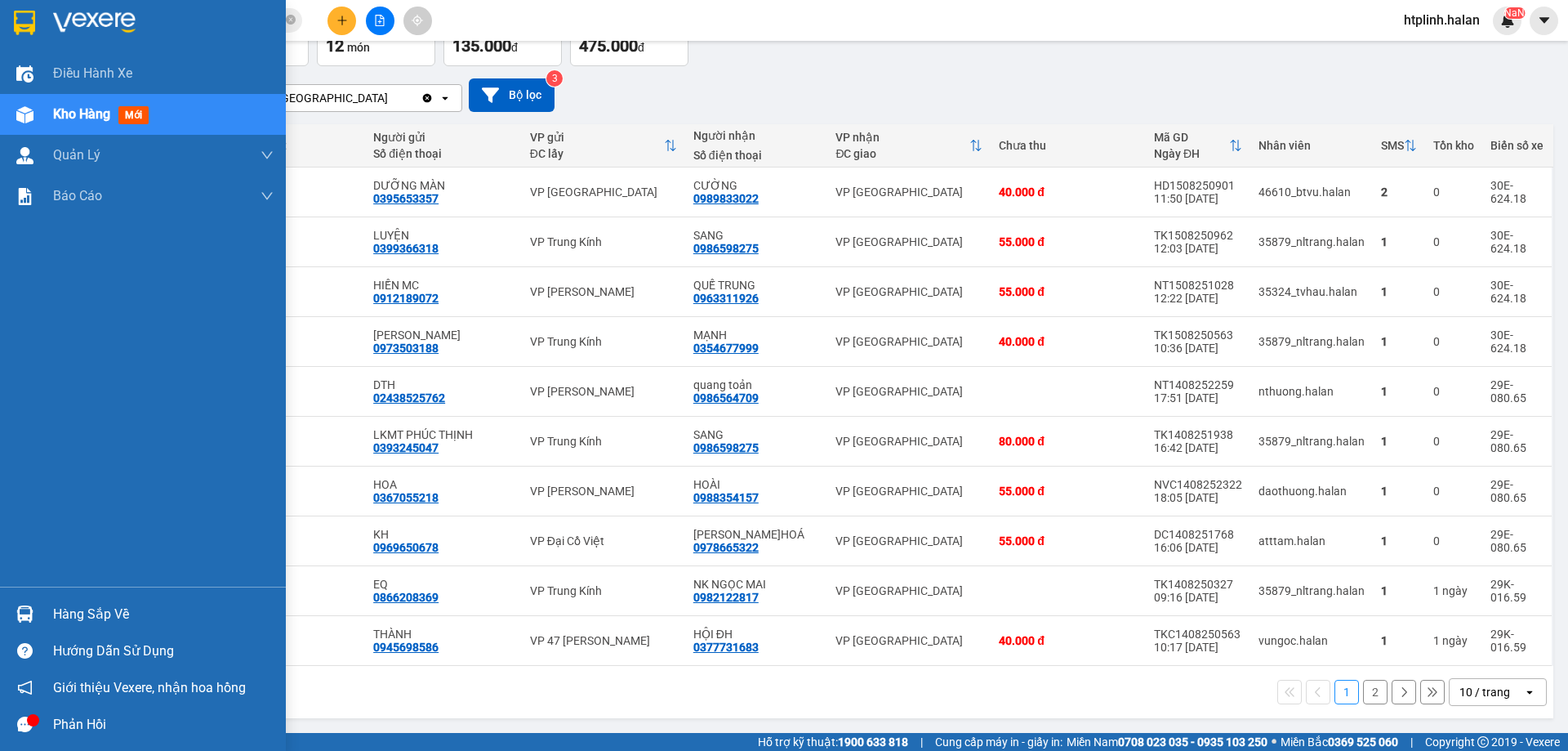
click at [3, 605] on div "Hàng sắp về" at bounding box center [143, 614] width 286 height 37
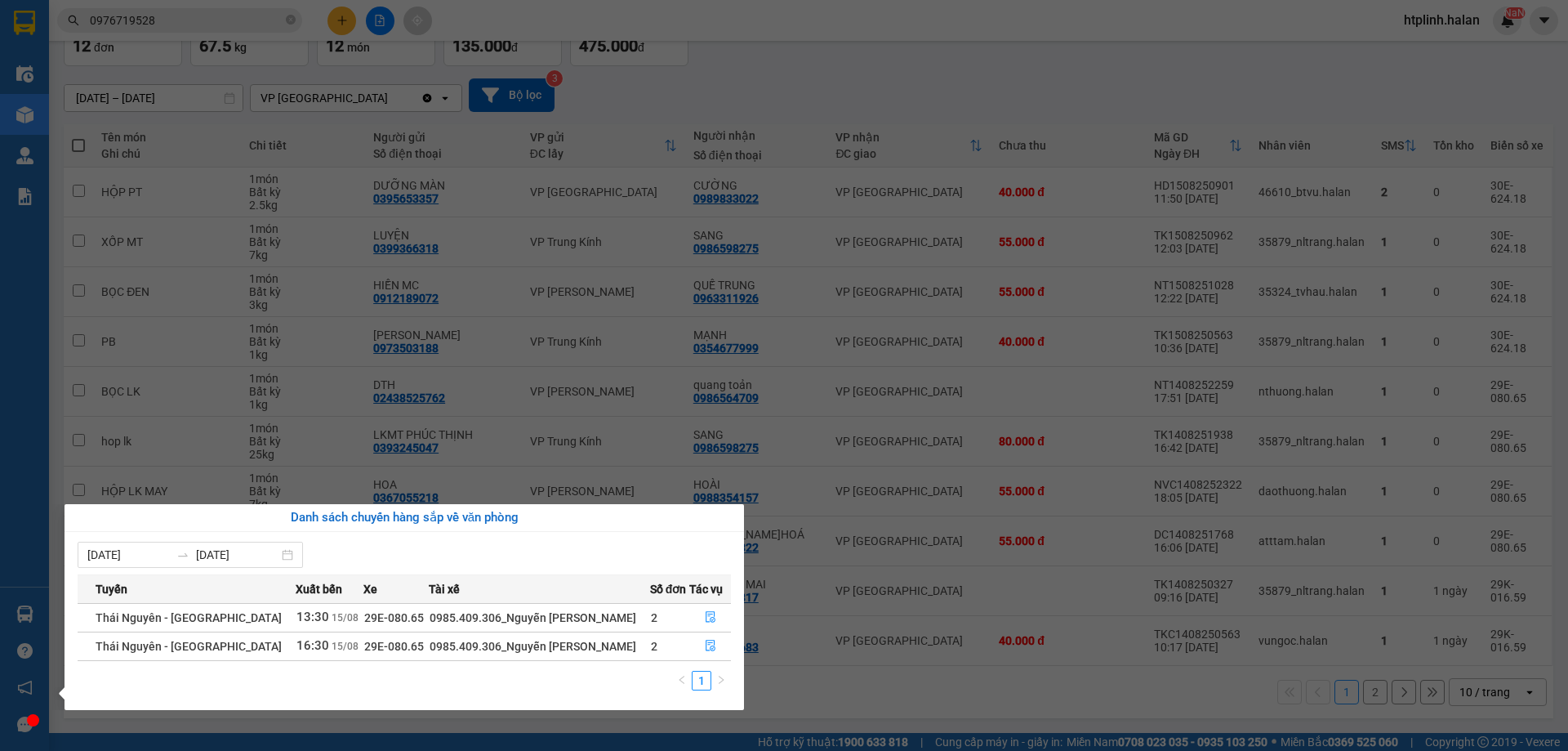
click at [820, 497] on section "Kết quả tìm kiếm ( 5 ) Bộ lọc Mã ĐH Trạng thái Món hàng Thu hộ Tổng cước Chưa c…" at bounding box center [784, 376] width 1568 height 751
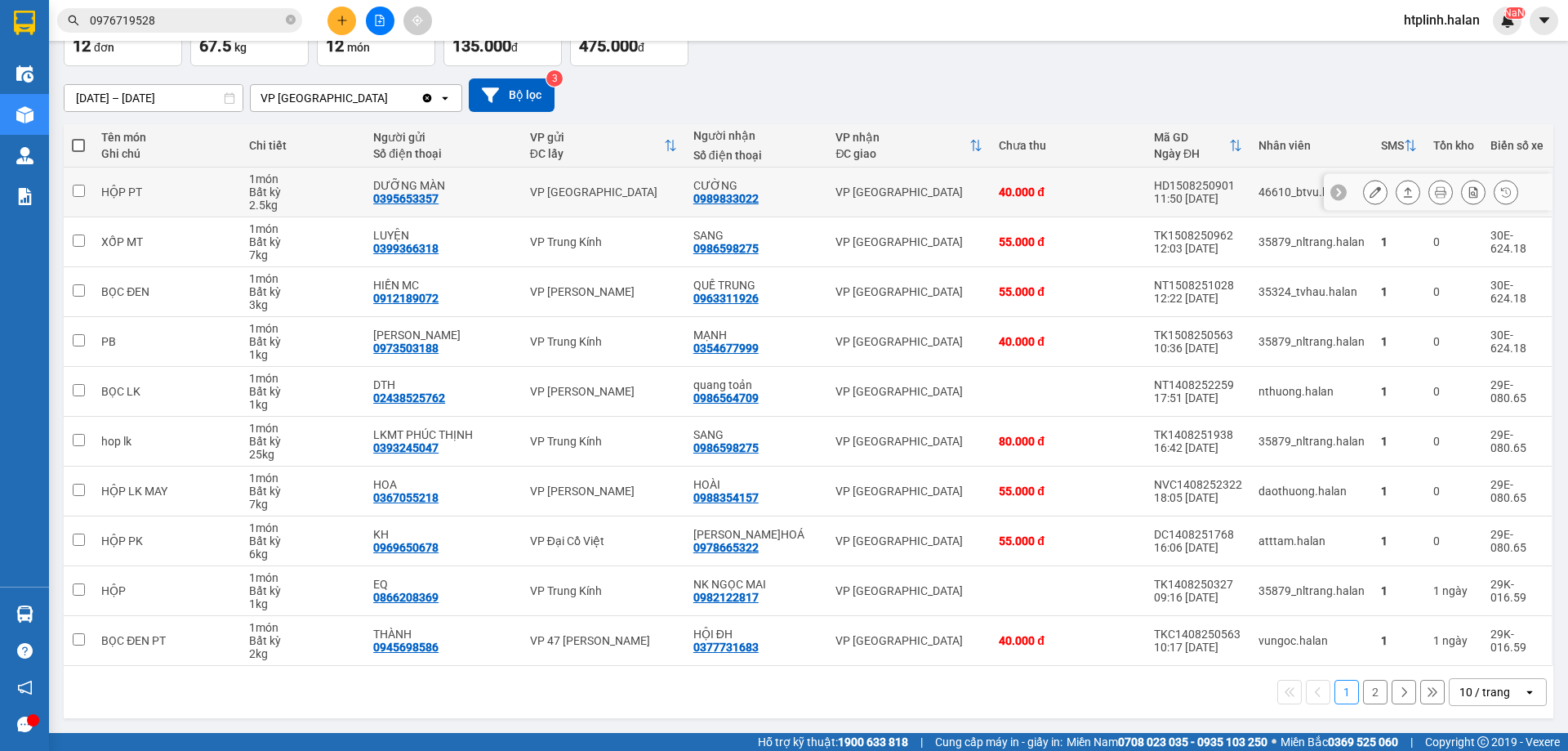
click at [1403, 189] on icon at bounding box center [1408, 192] width 11 height 11
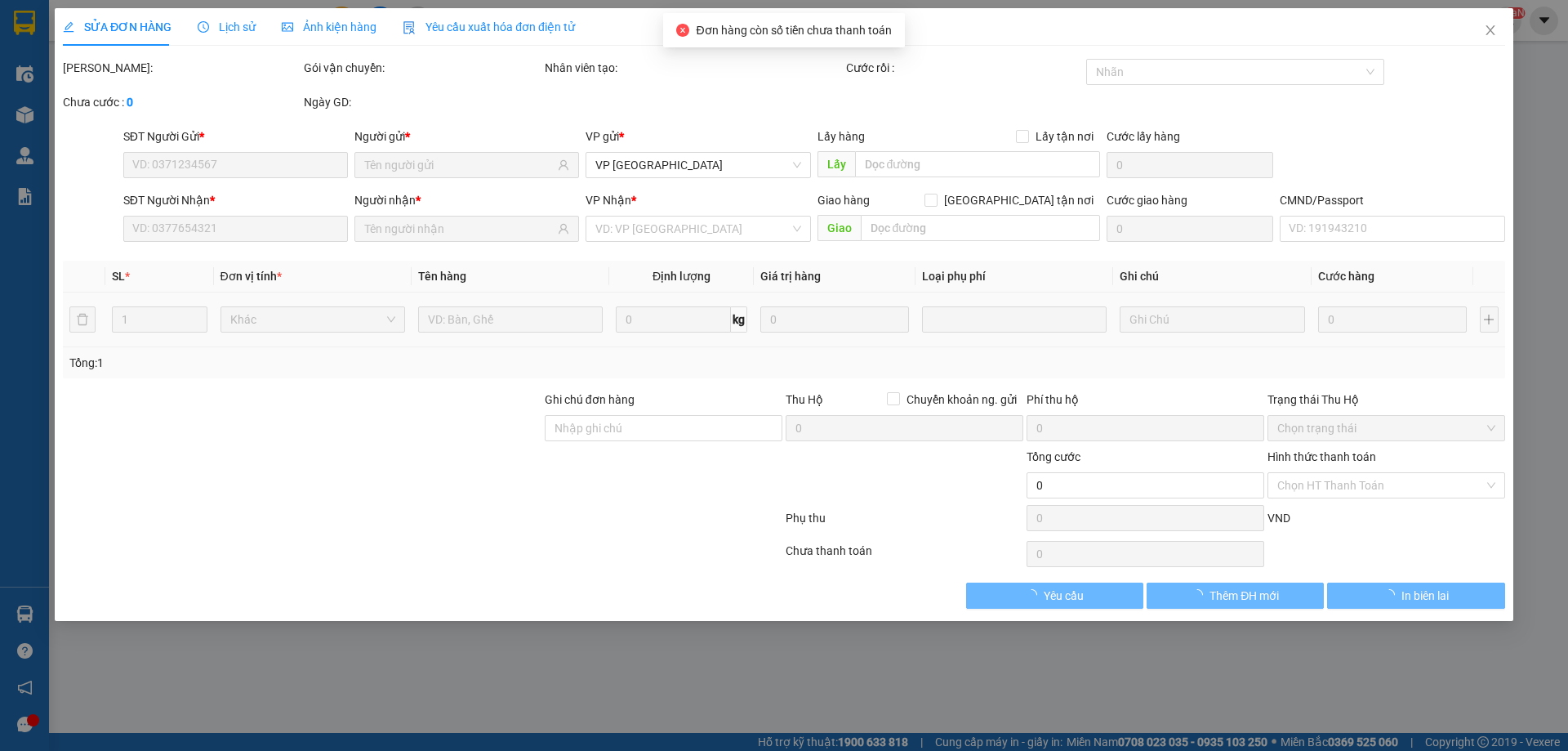
type input "0395653357"
type input "DƯỠNG MÀN"
type input "0989833022"
type input "CƯỜNG"
type input "40.000"
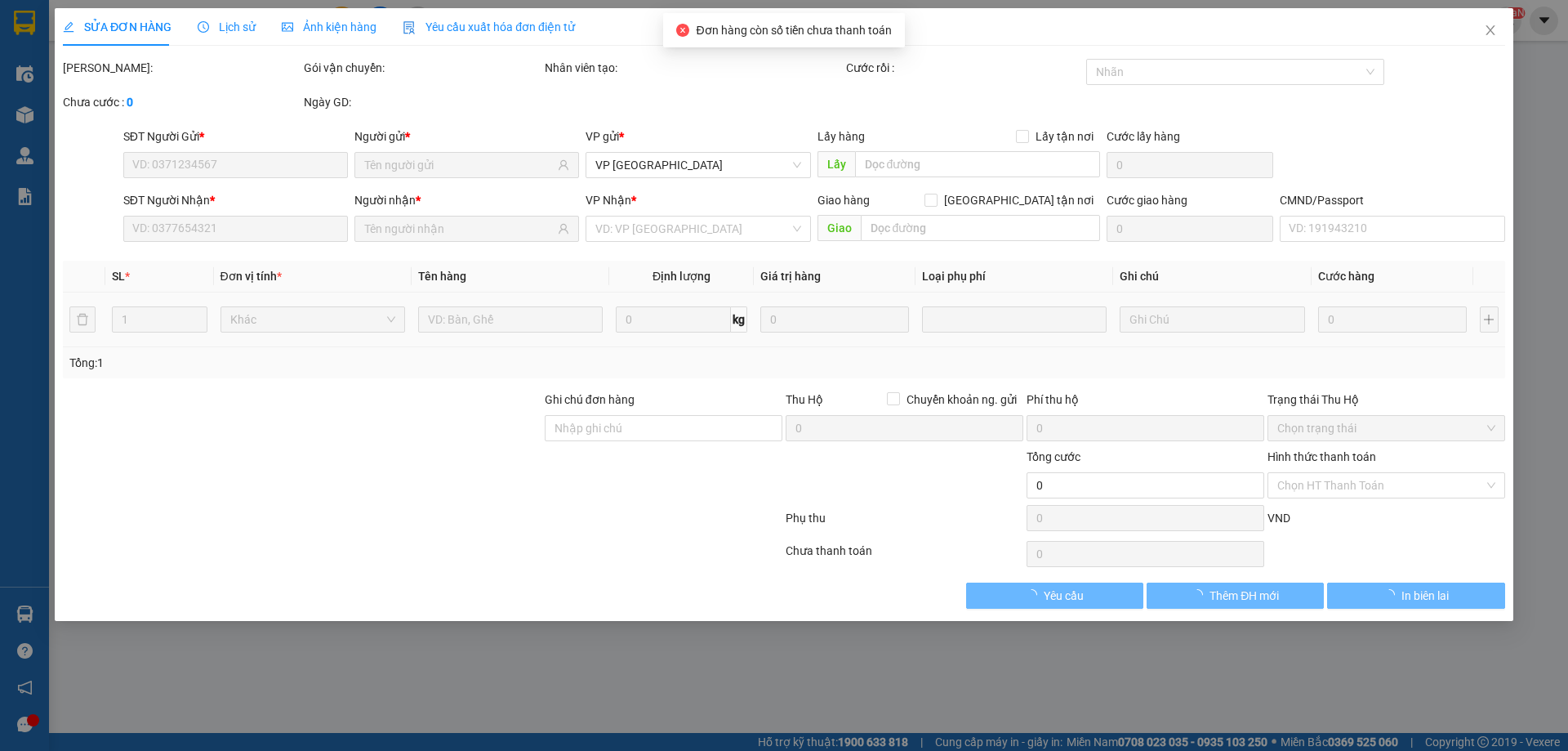
type input "40.000"
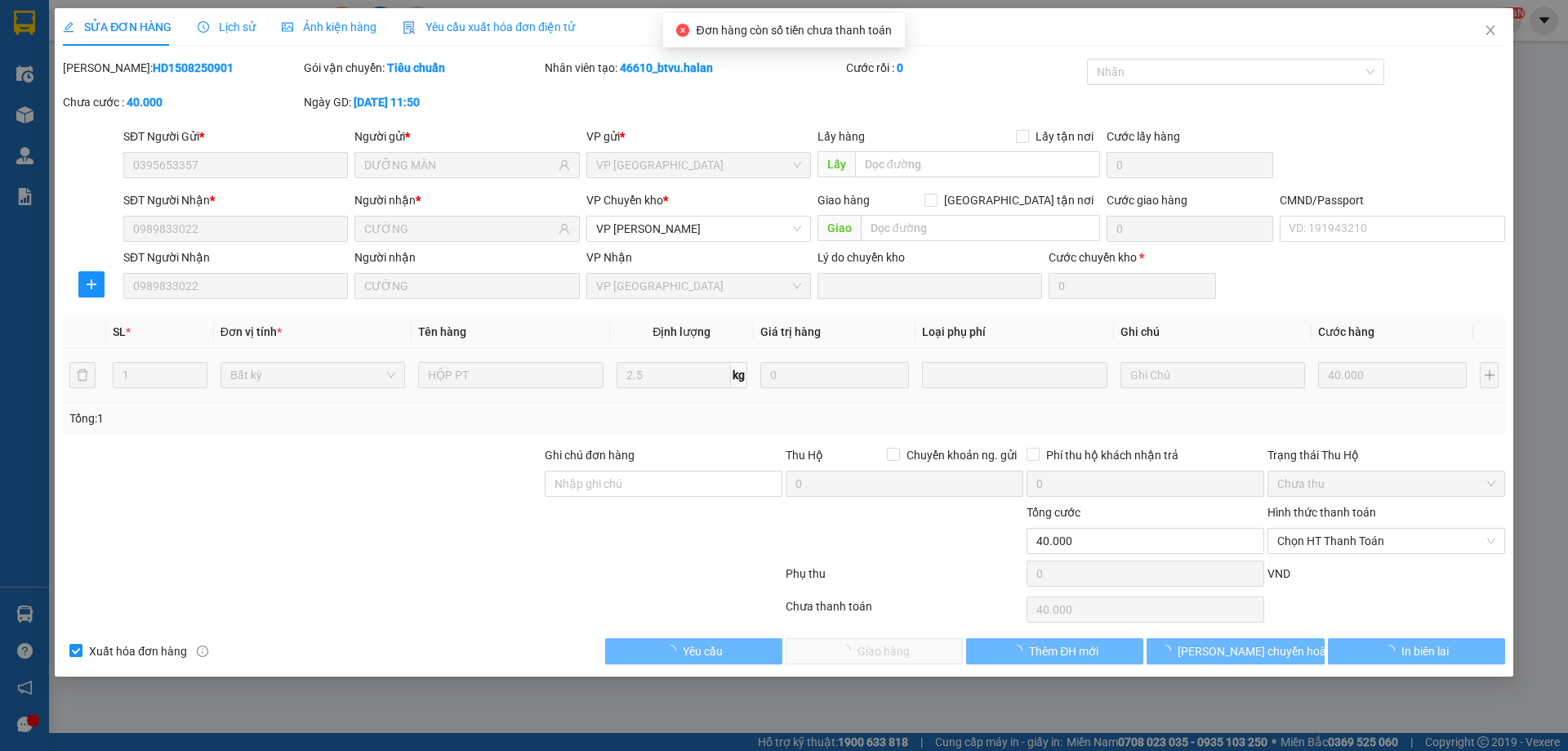
click at [1306, 507] on label "Hình thức thanh toán" at bounding box center [1322, 512] width 109 height 13
click at [1306, 529] on input "Hình thức thanh toán" at bounding box center [1381, 541] width 207 height 25
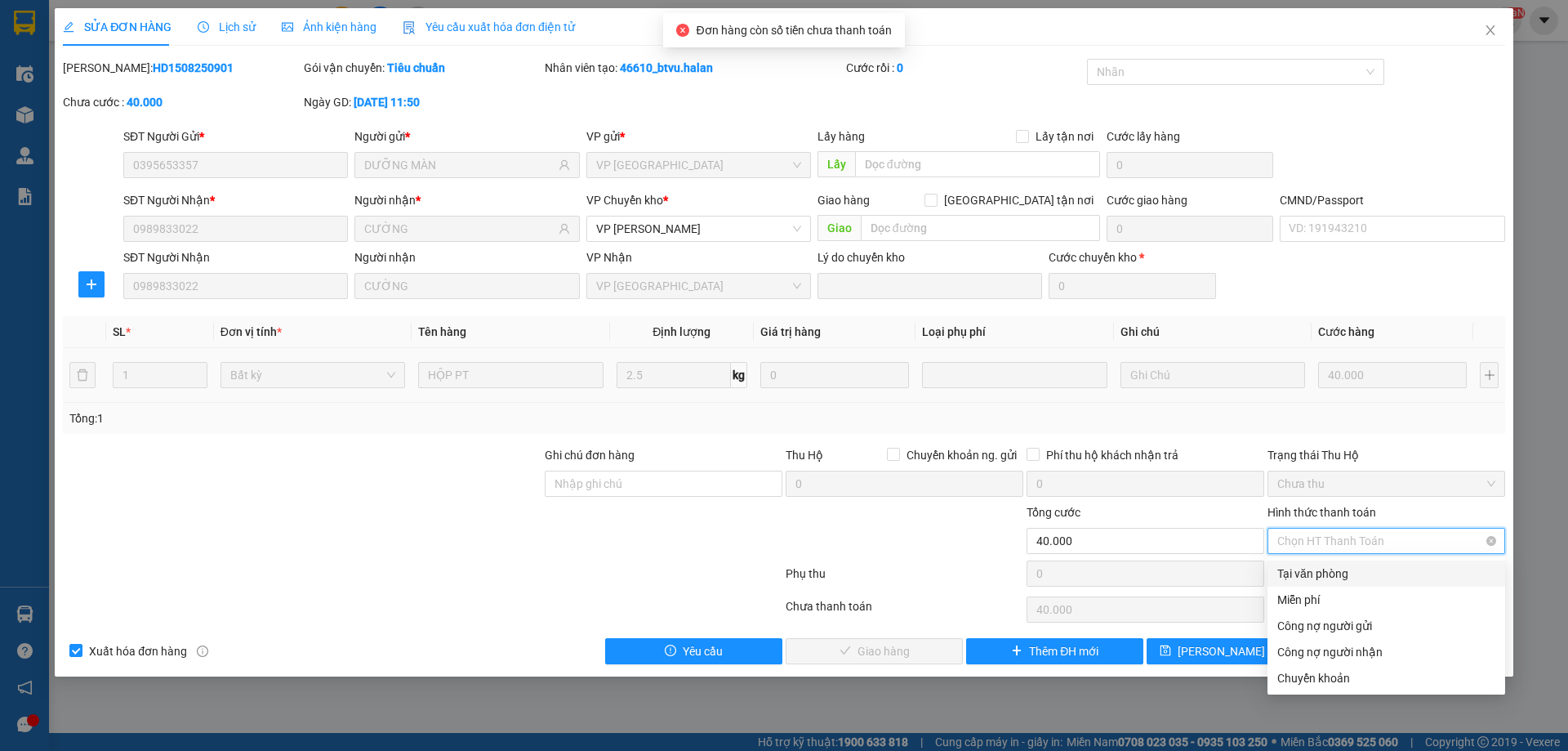
click at [1311, 544] on span "Chọn HT Thanh Toán" at bounding box center [1387, 541] width 218 height 25
click at [1308, 590] on div "Miễn phí" at bounding box center [1386, 599] width 237 height 26
type input "0"
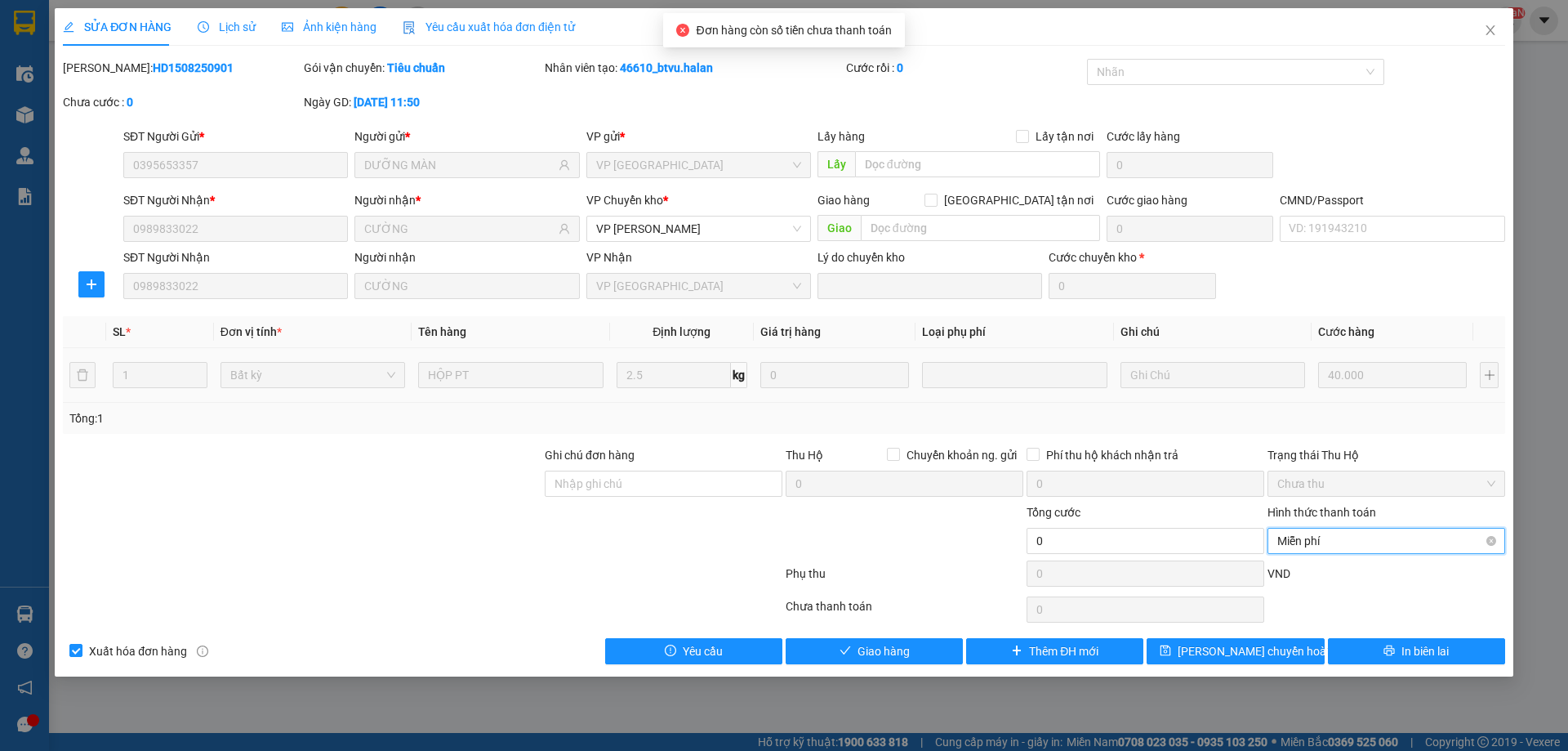
click at [1313, 543] on span "Miễn phí" at bounding box center [1387, 541] width 218 height 25
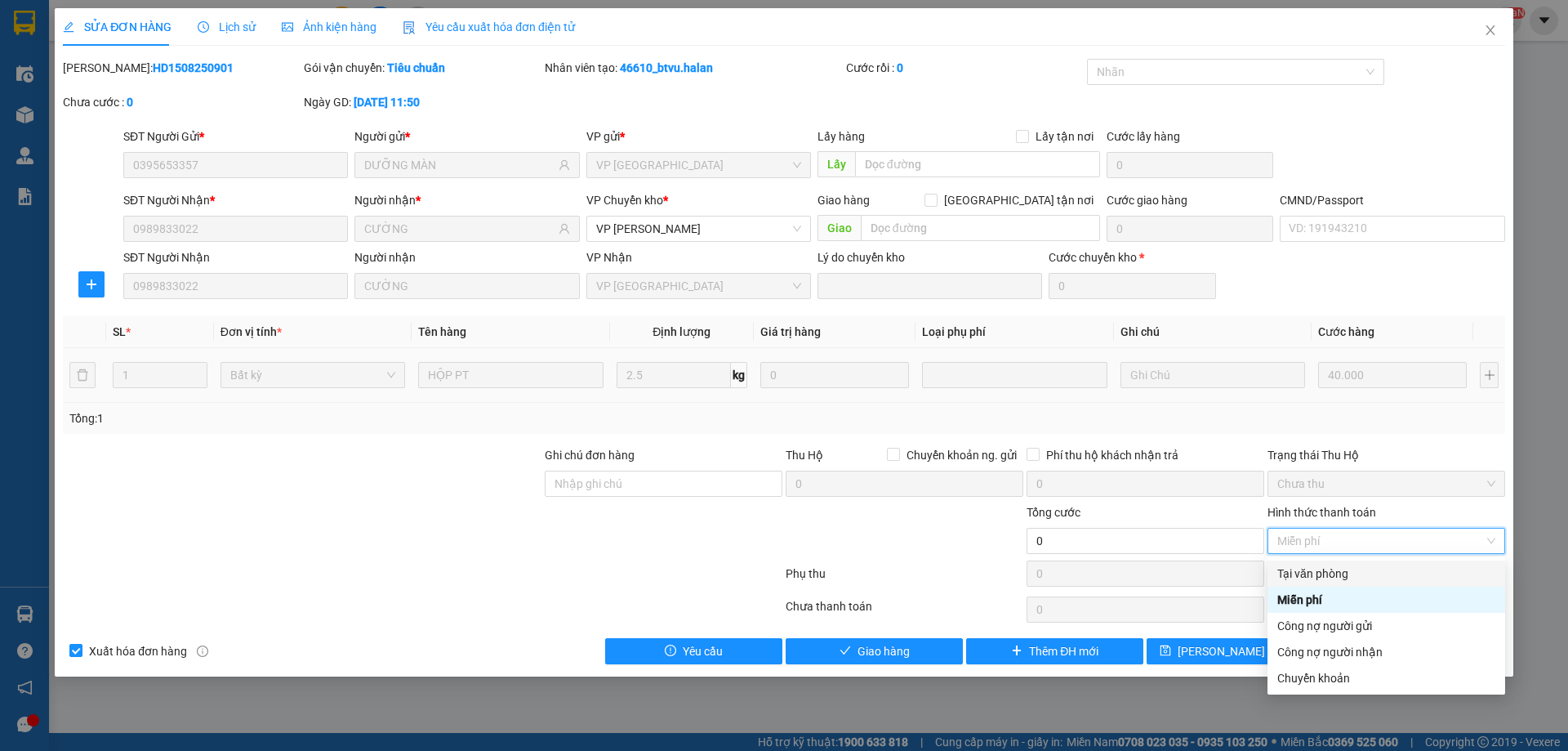
click at [1312, 571] on div "Tại văn phòng" at bounding box center [1387, 573] width 218 height 18
type input "40.000"
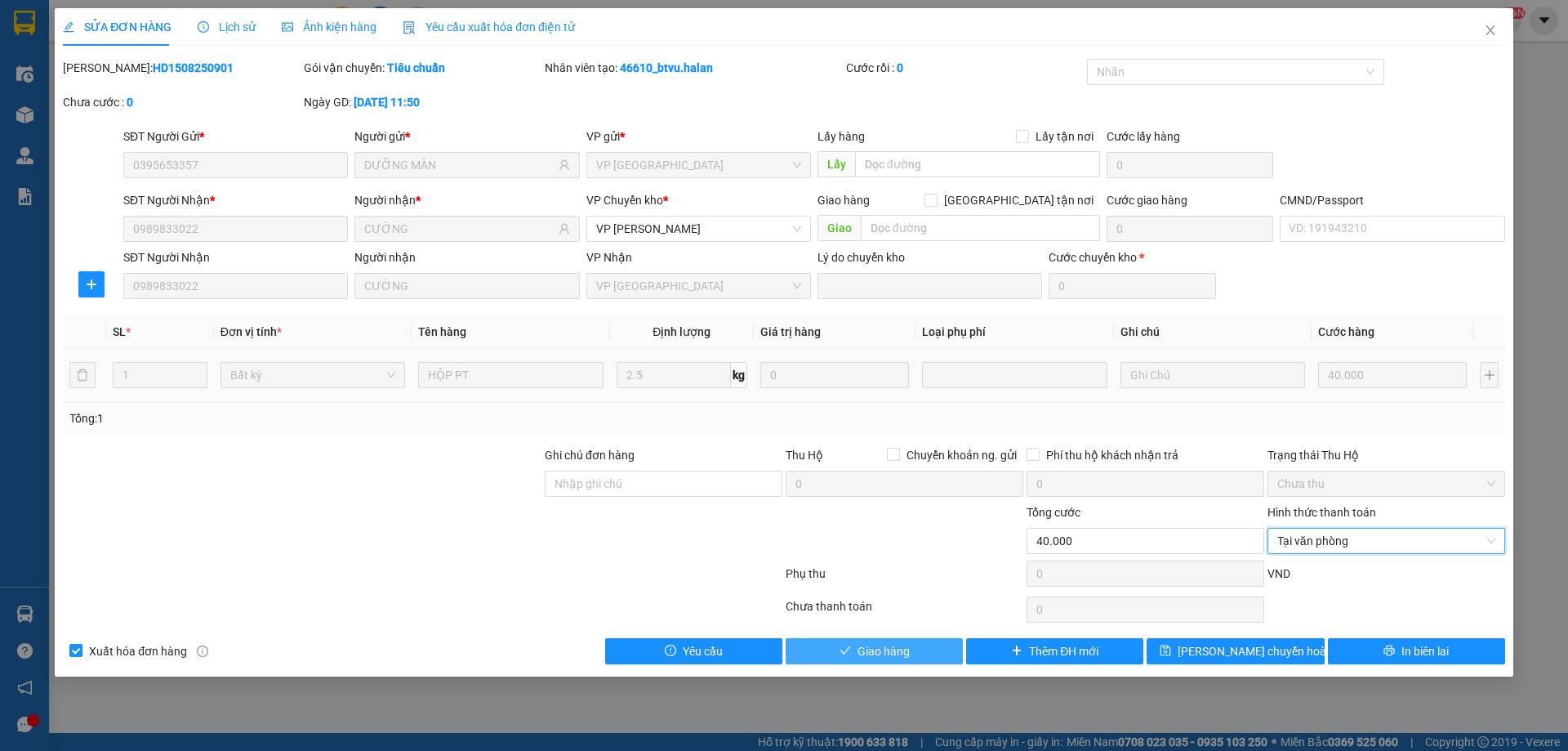
click at [912, 648] on button "Giao hàng" at bounding box center [874, 651] width 177 height 26
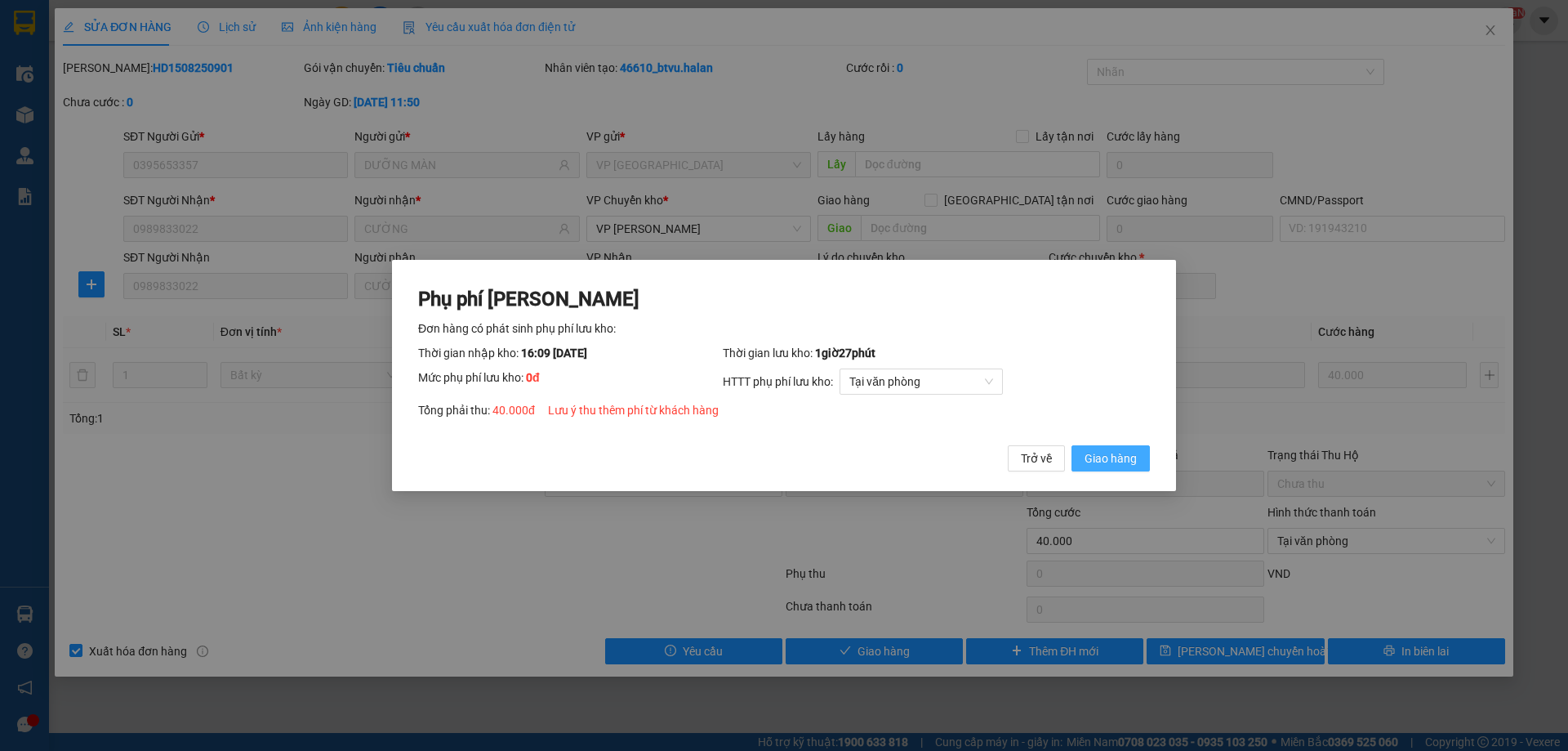
click at [1112, 455] on span "Giao hàng" at bounding box center [1110, 458] width 52 height 18
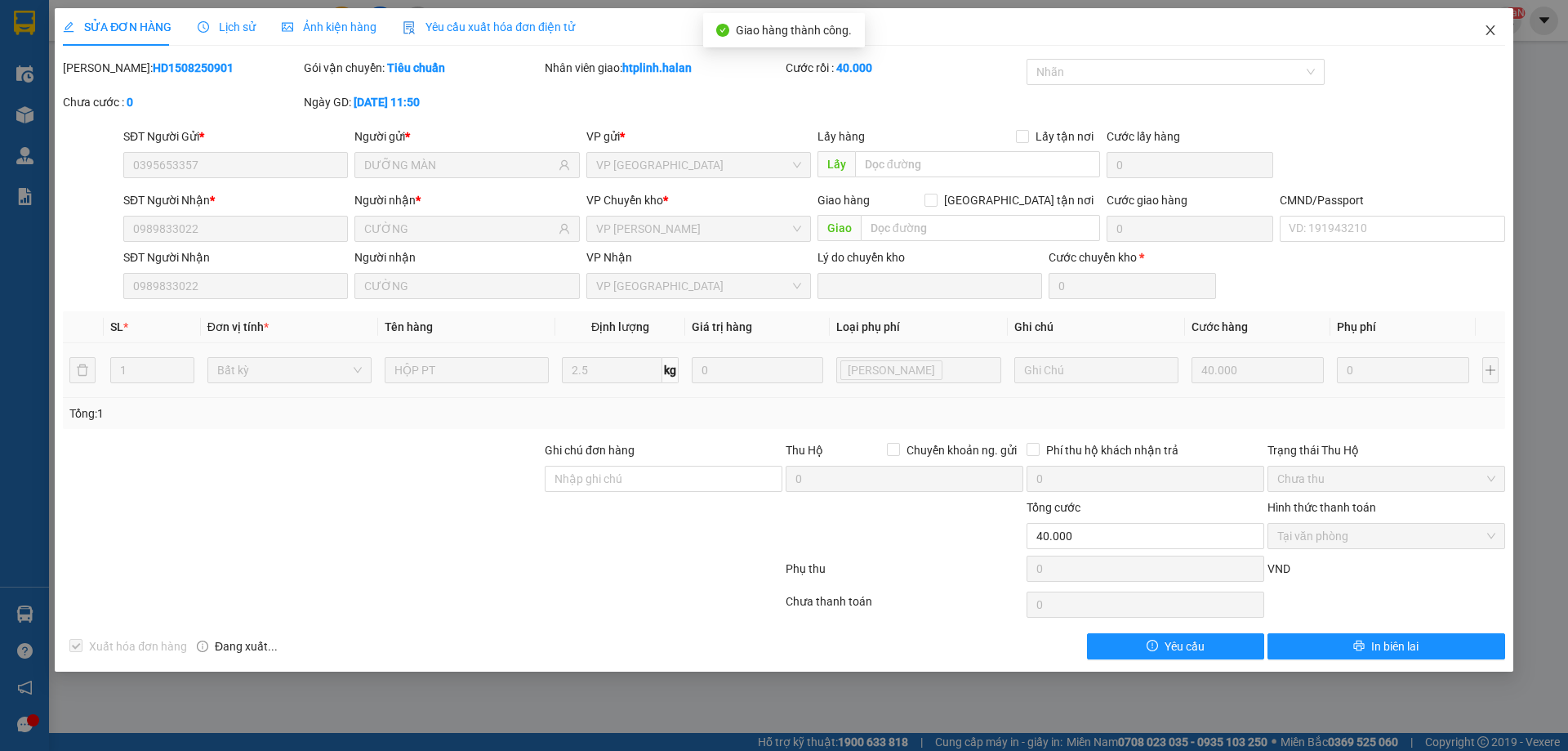
click at [1479, 43] on span "Close" at bounding box center [1491, 32] width 46 height 46
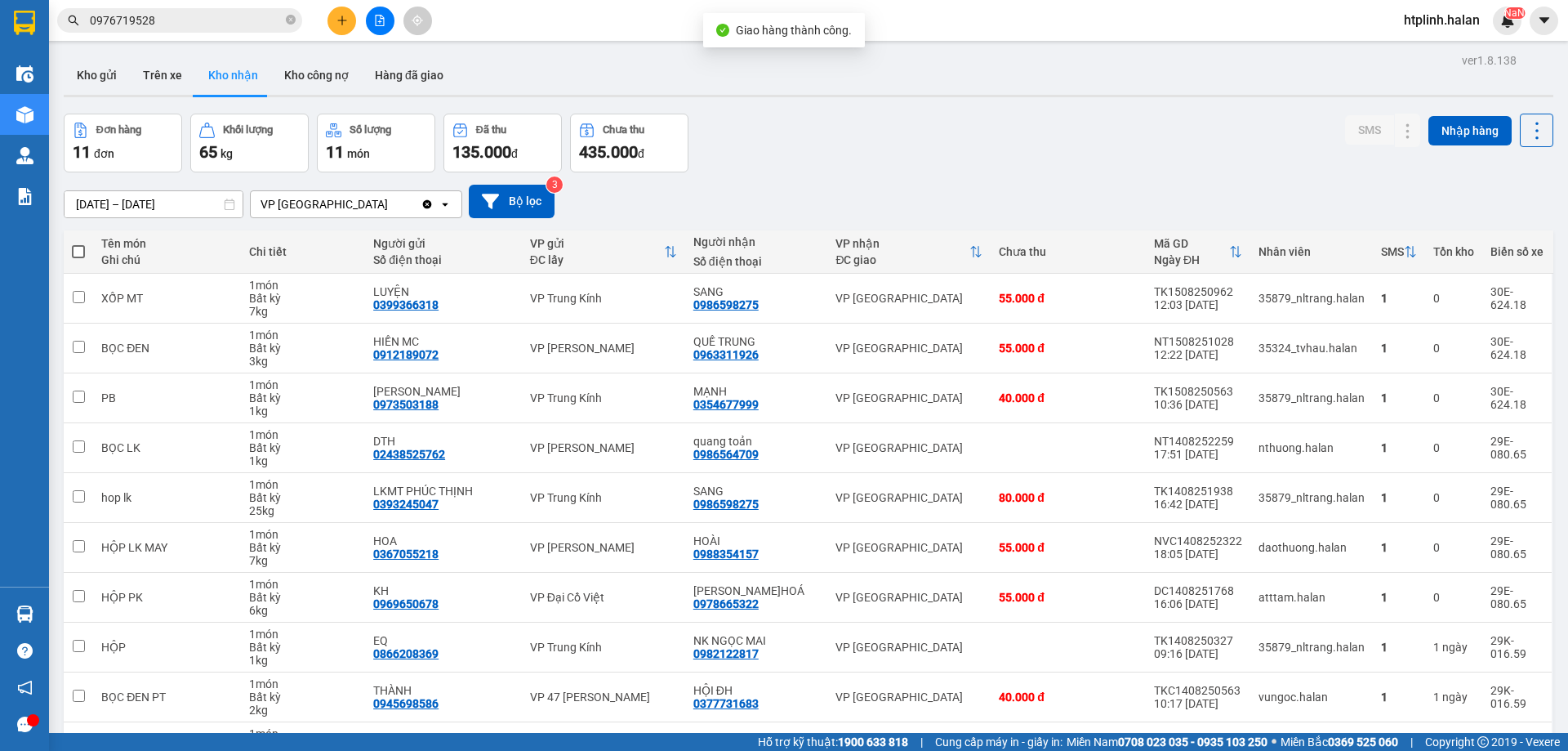
scroll to position [106, 0]
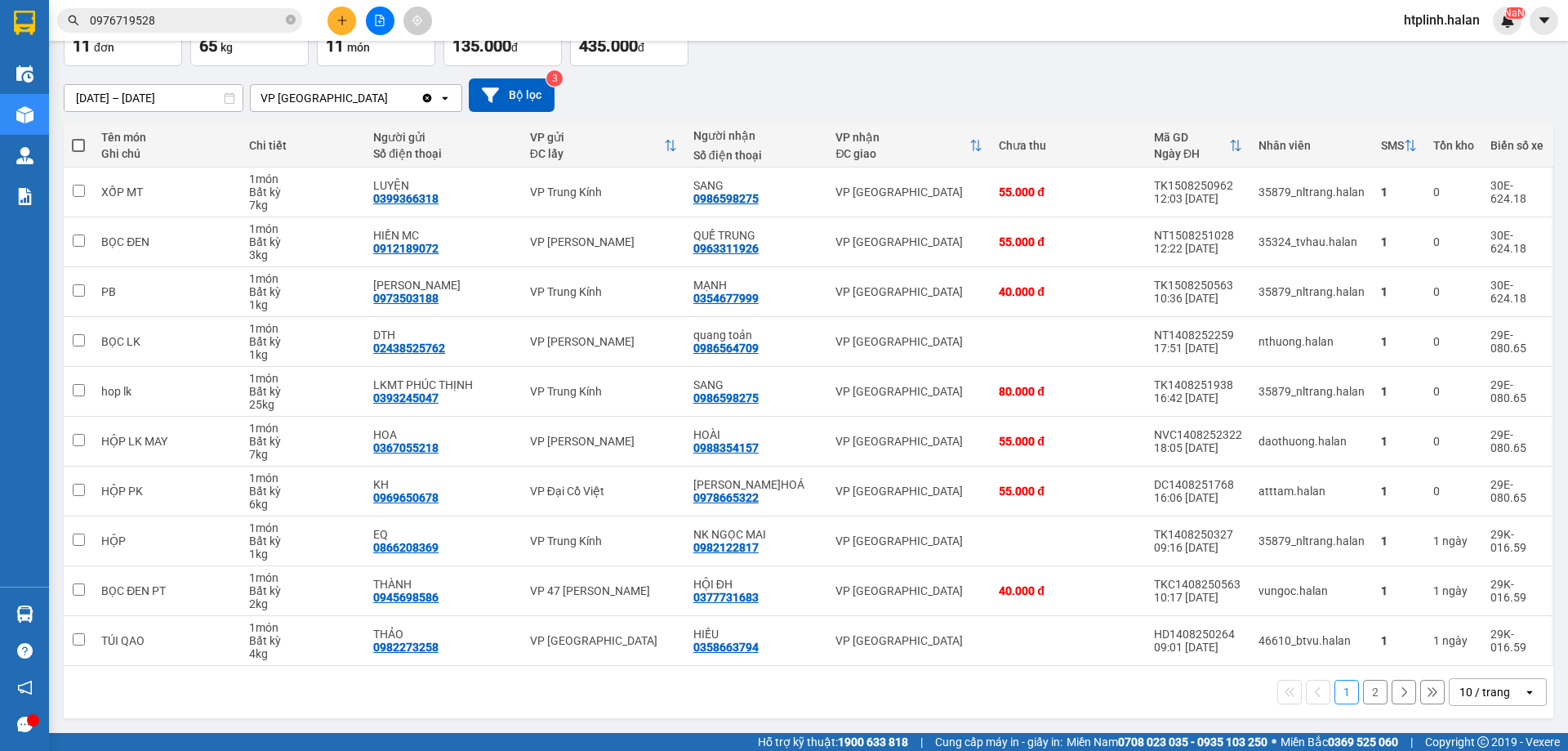
drag, startPoint x: 1021, startPoint y: 54, endPoint x: 1007, endPoint y: 56, distance: 14.1
click at [1021, 54] on div "Đơn hàng 11 đơn Khối lượng 65 kg Số lượng 11 món Đã thu 135.000 đ Chưa thu 435.…" at bounding box center [809, 37] width 1490 height 59
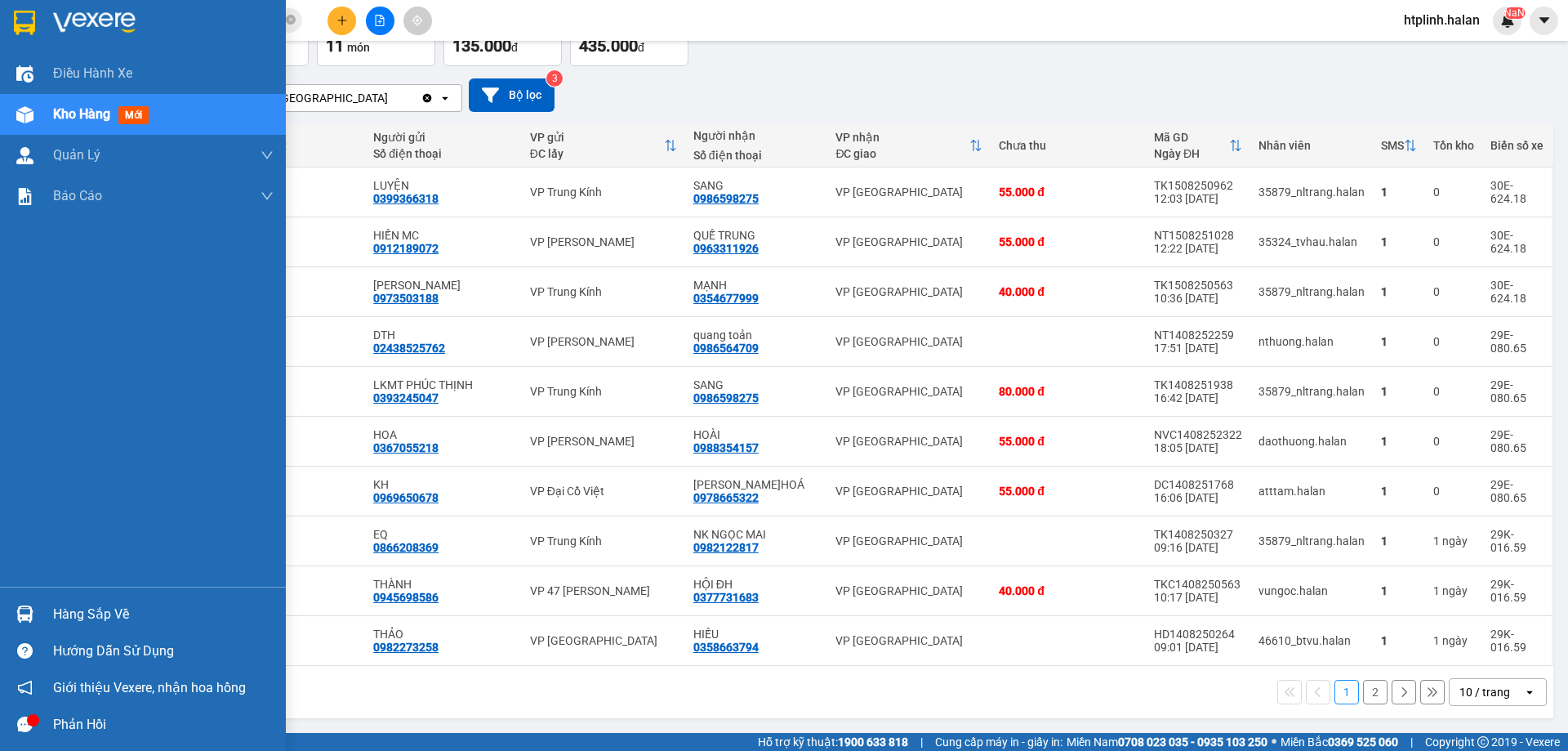
click at [69, 609] on div "Hàng sắp về" at bounding box center [163, 614] width 220 height 25
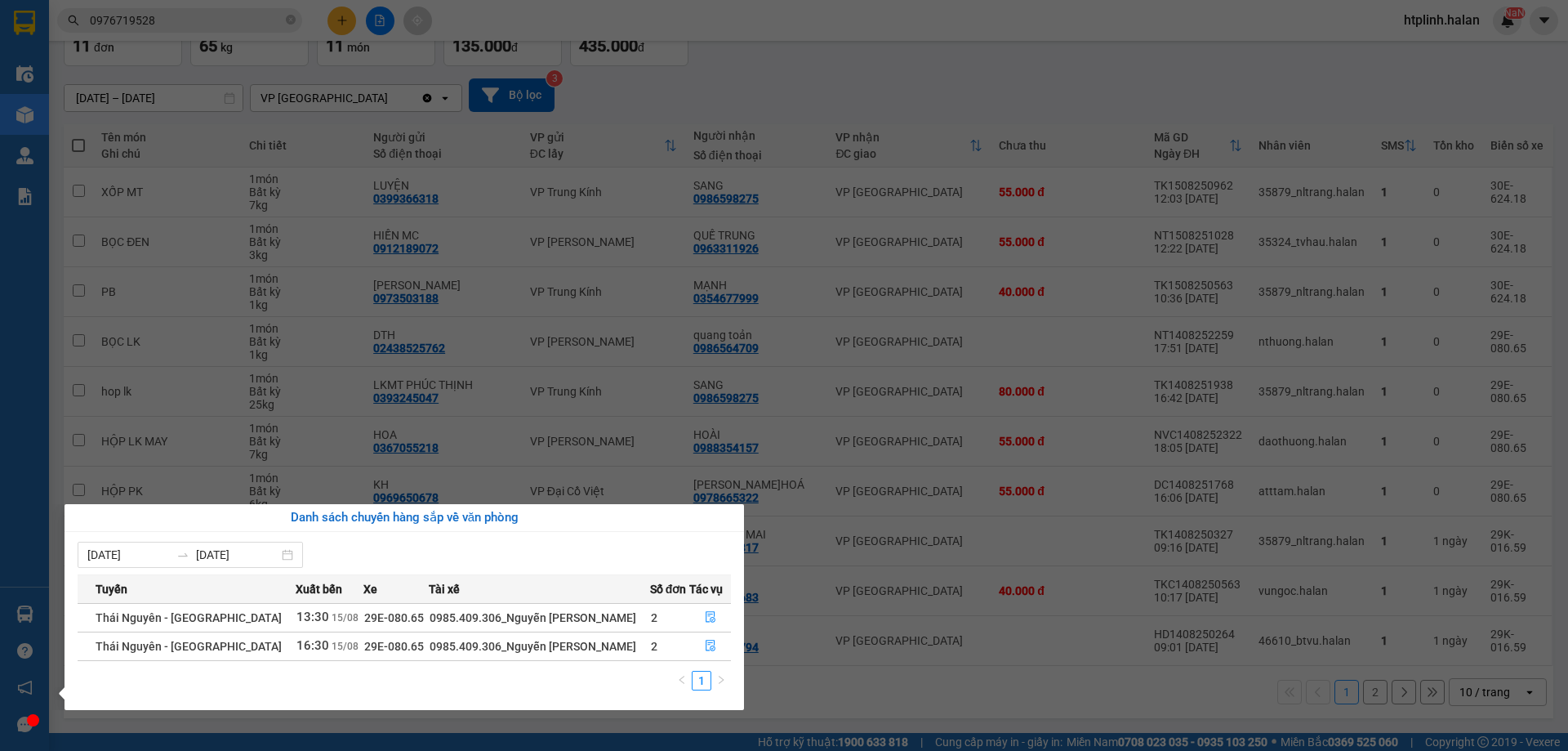
click at [563, 393] on section "Kết quả tìm kiếm ( 5 ) Bộ lọc Mã ĐH Trạng thái Món hàng Thu hộ Tổng cước Chưa c…" at bounding box center [784, 376] width 1568 height 751
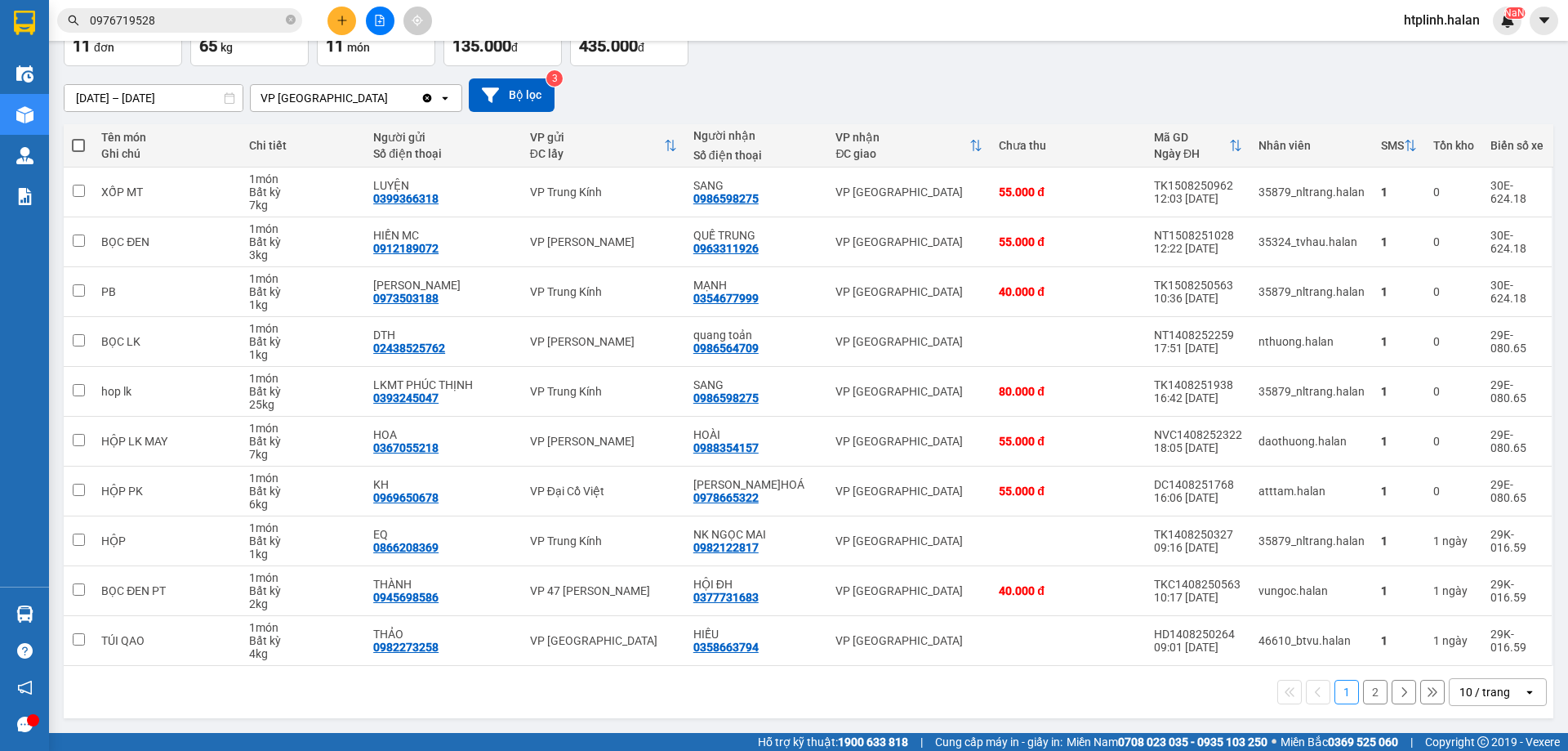
click at [1369, 685] on button "2" at bounding box center [1375, 691] width 25 height 25
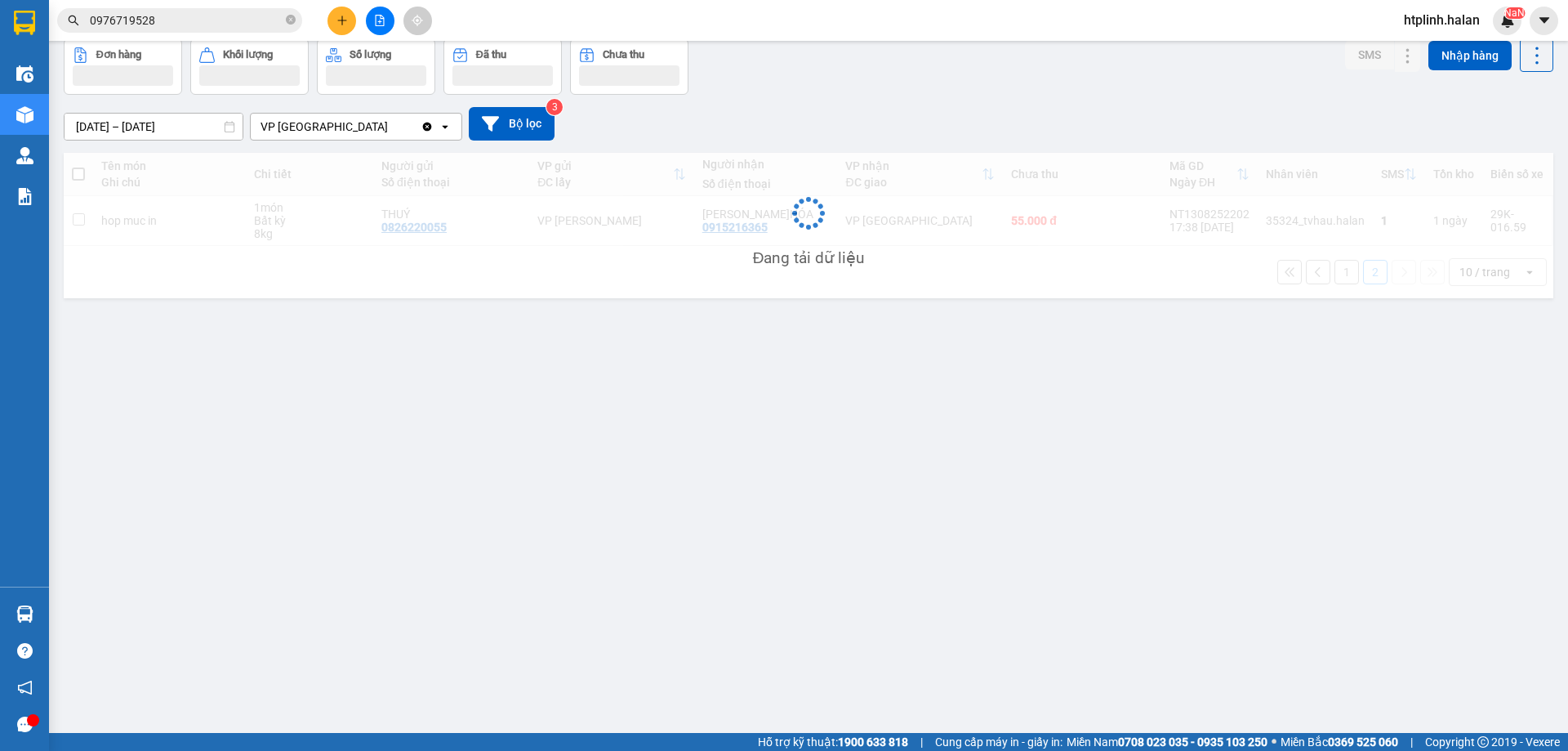
scroll to position [75, 0]
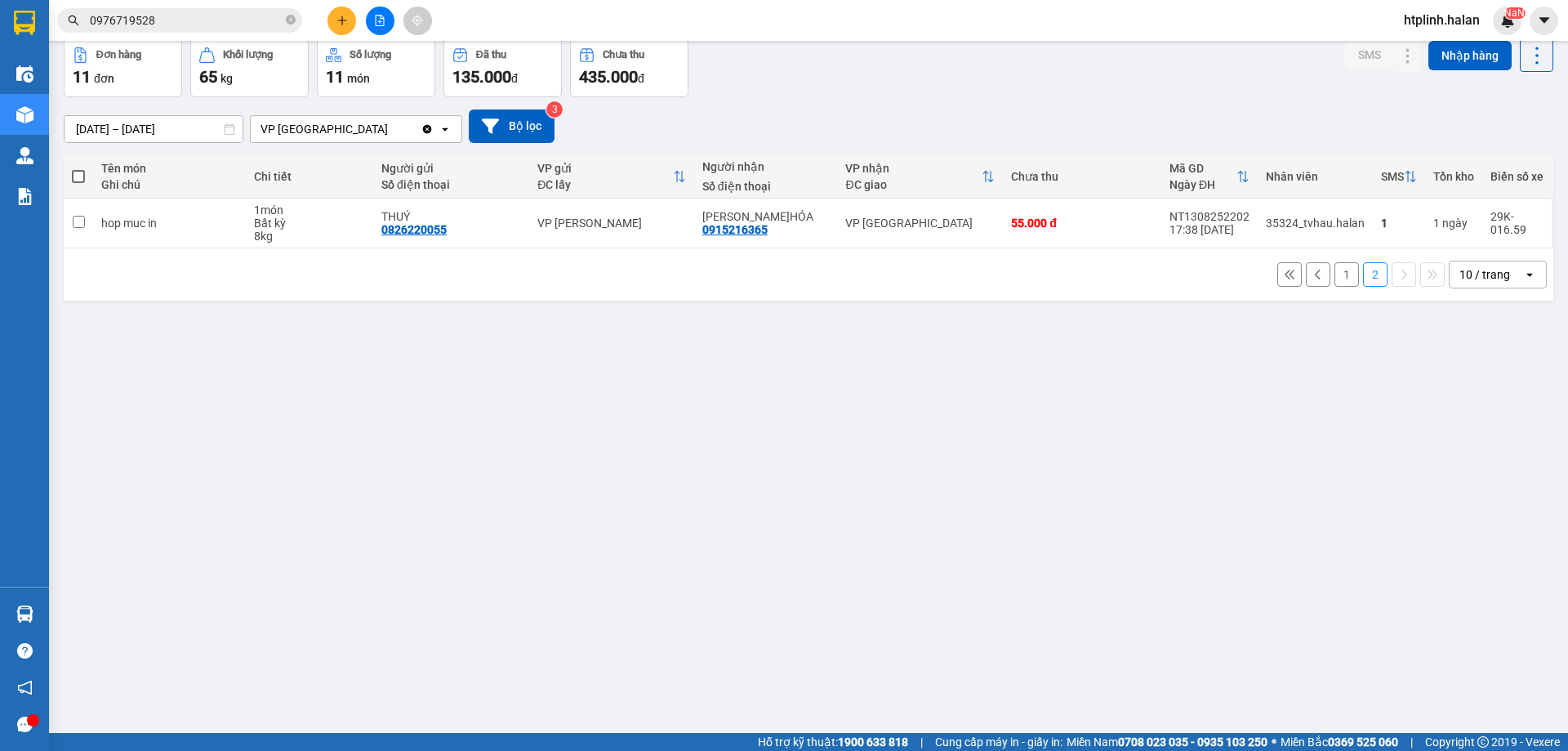
click at [1335, 272] on button "1" at bounding box center [1347, 274] width 25 height 25
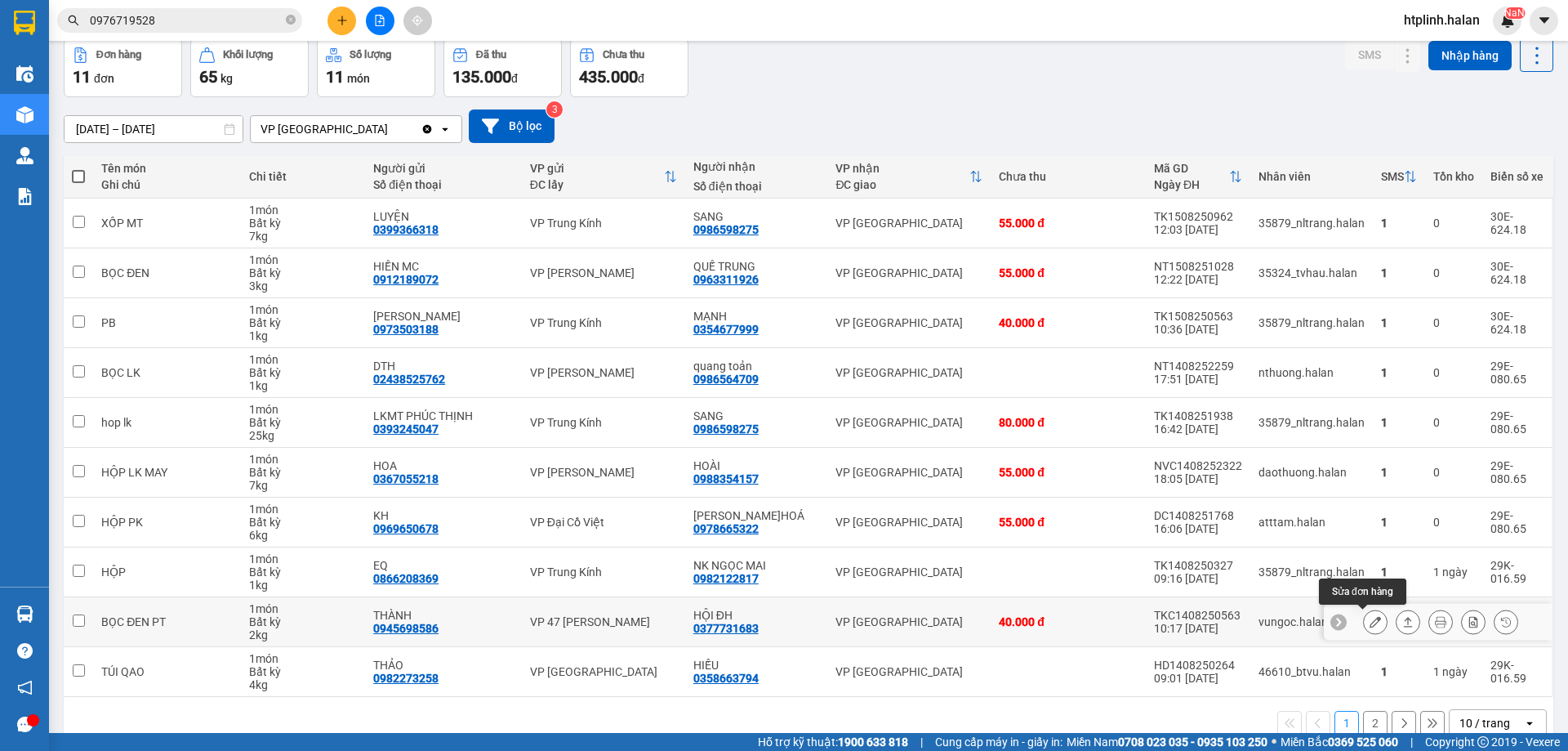
click at [1370, 617] on icon at bounding box center [1375, 621] width 11 height 11
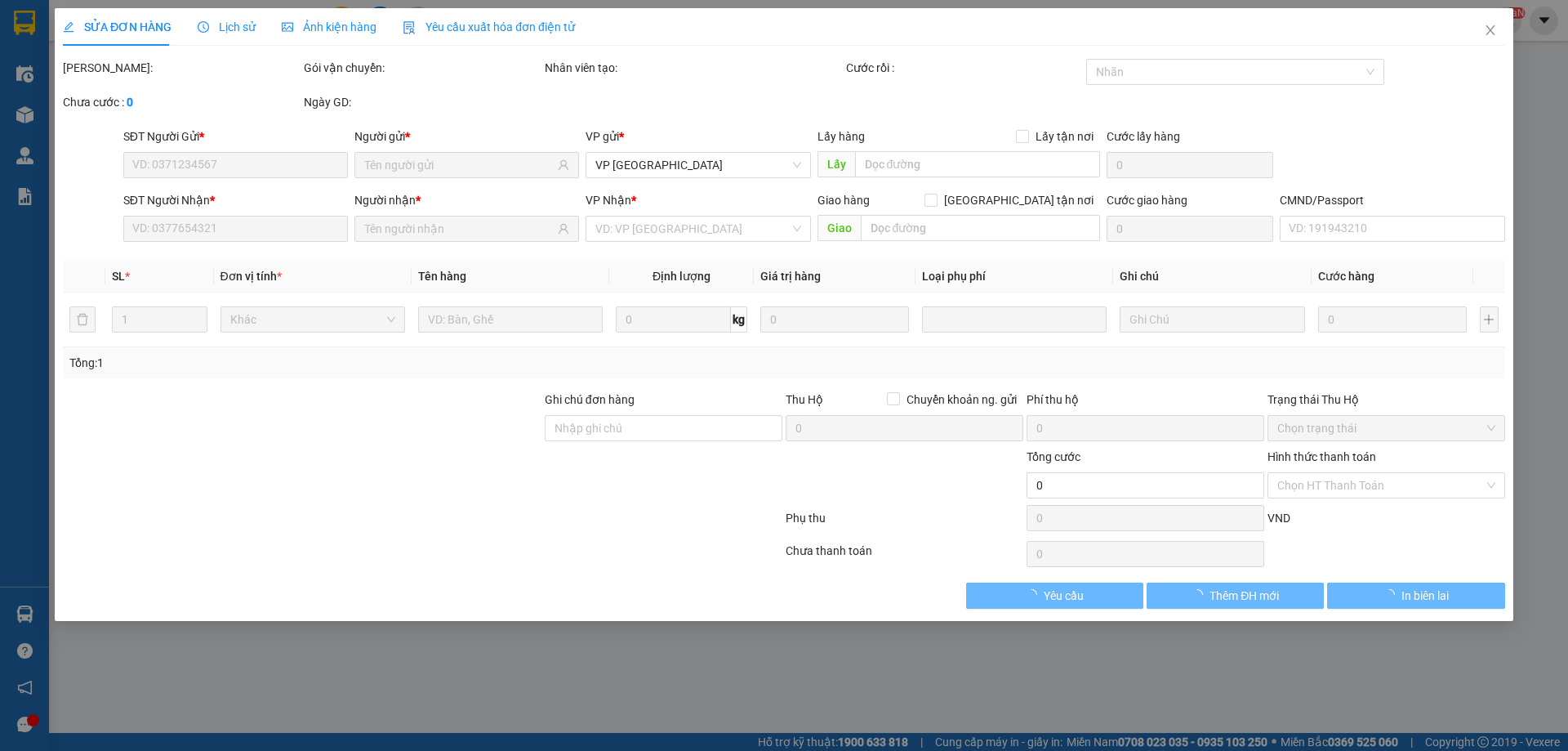
type input "0945698586"
type input "THÀNH"
type input "0377731683"
type input "HỘI ĐH"
type input "40.000"
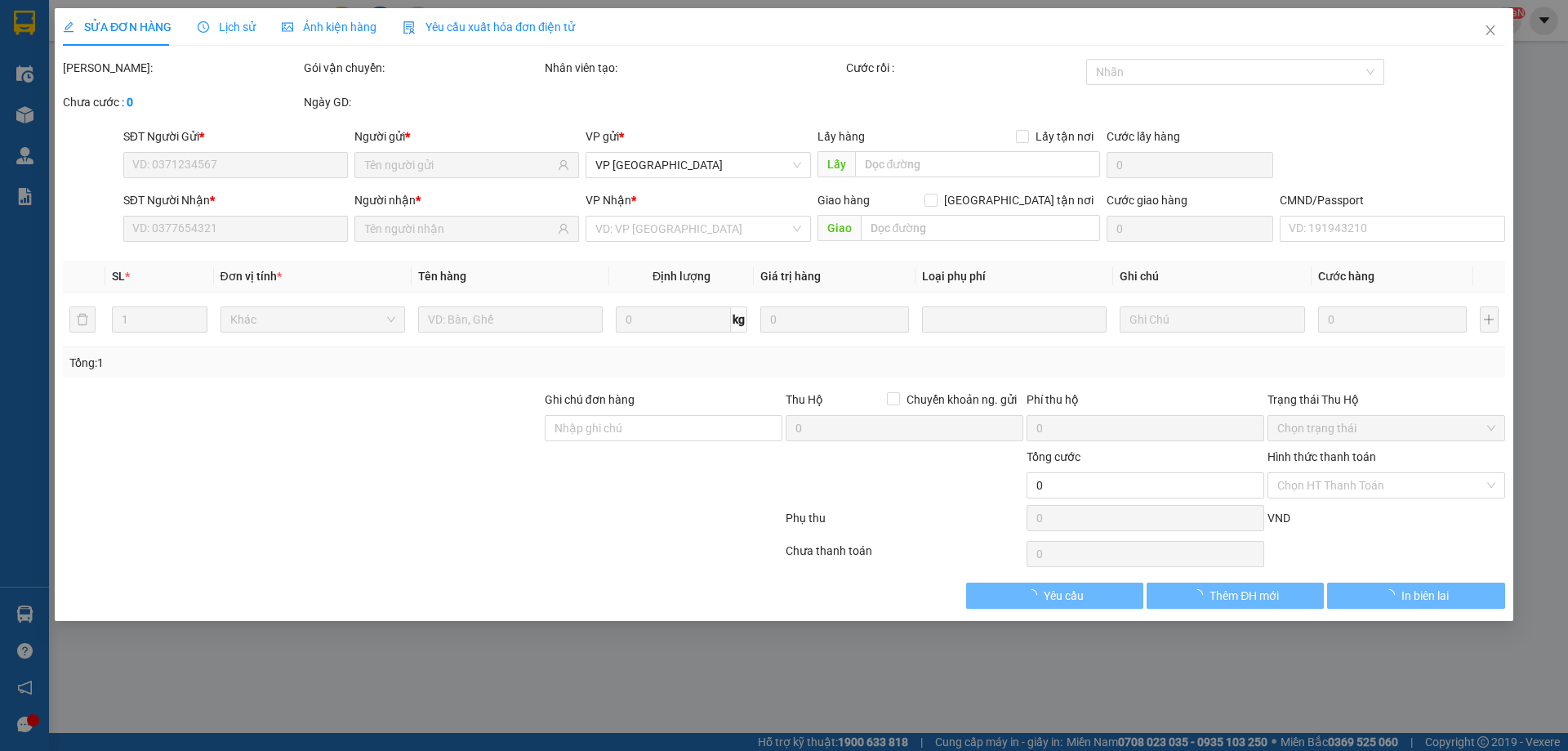
type input "40.000"
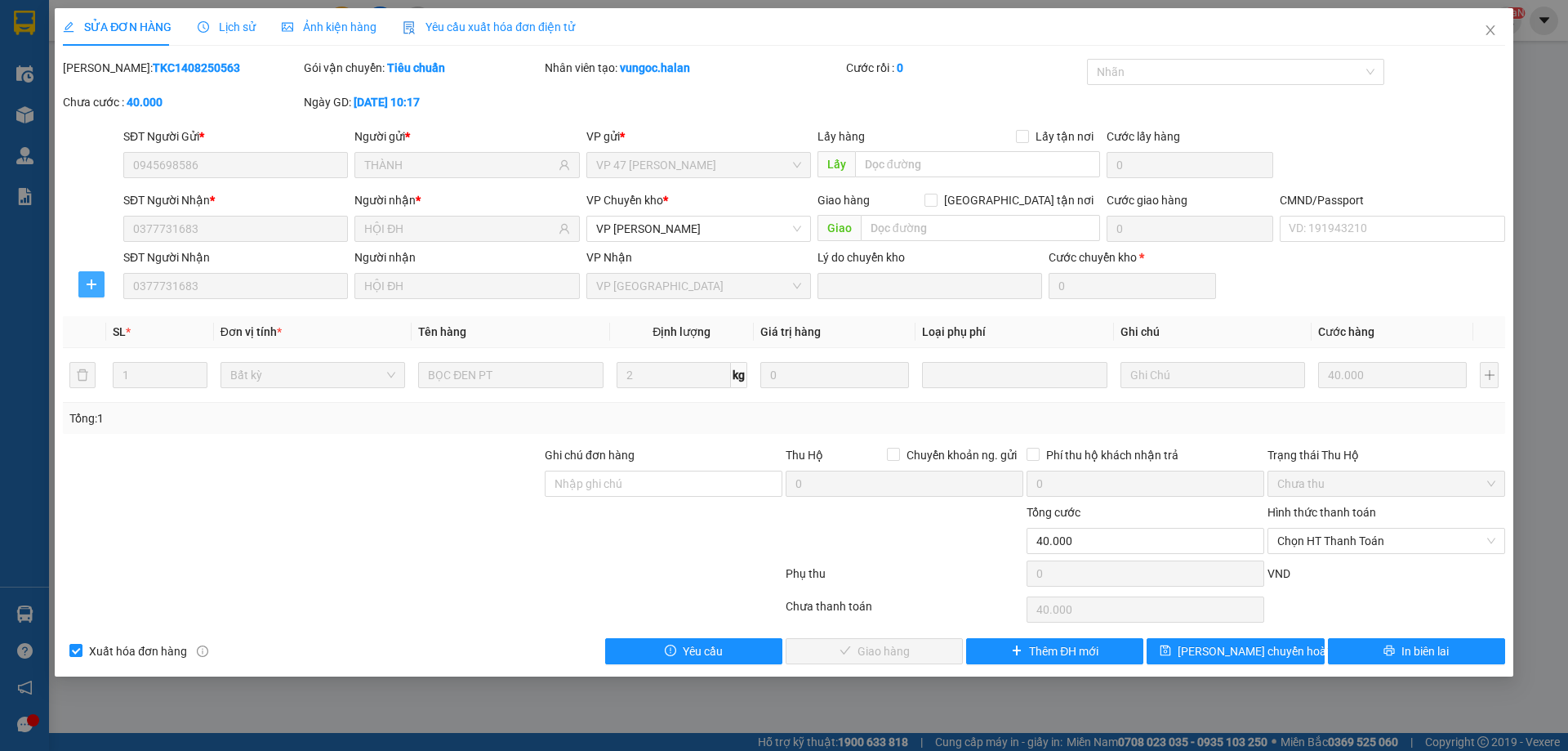
click at [92, 283] on icon "plus" at bounding box center [91, 284] width 13 height 13
click at [149, 323] on span "Chuyển kho" at bounding box center [122, 317] width 67 height 18
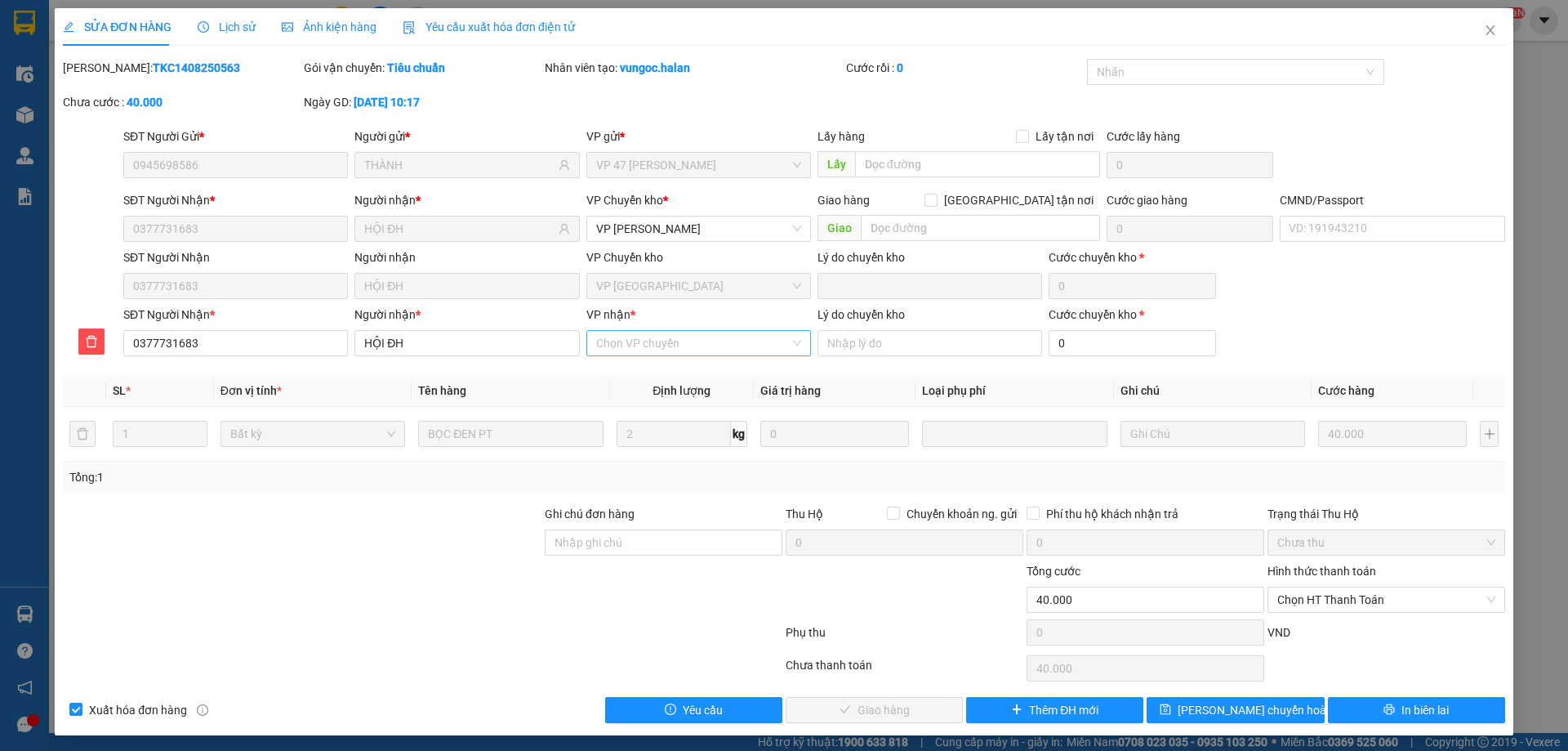
click at [644, 340] on input "VP nhận *" at bounding box center [692, 343] width 193 height 25
type input "h"
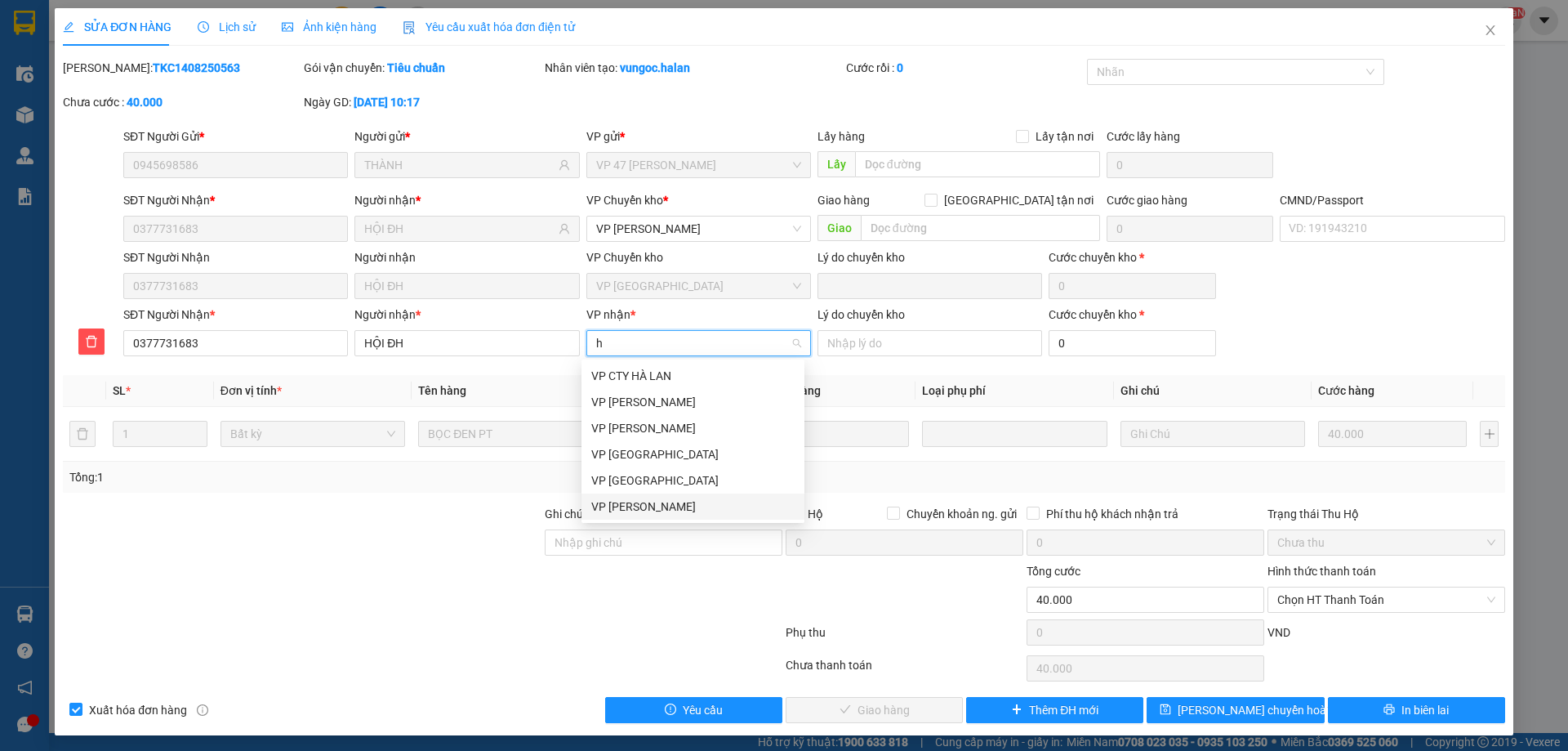
click at [662, 496] on div "VP [PERSON_NAME]" at bounding box center [693, 507] width 223 height 26
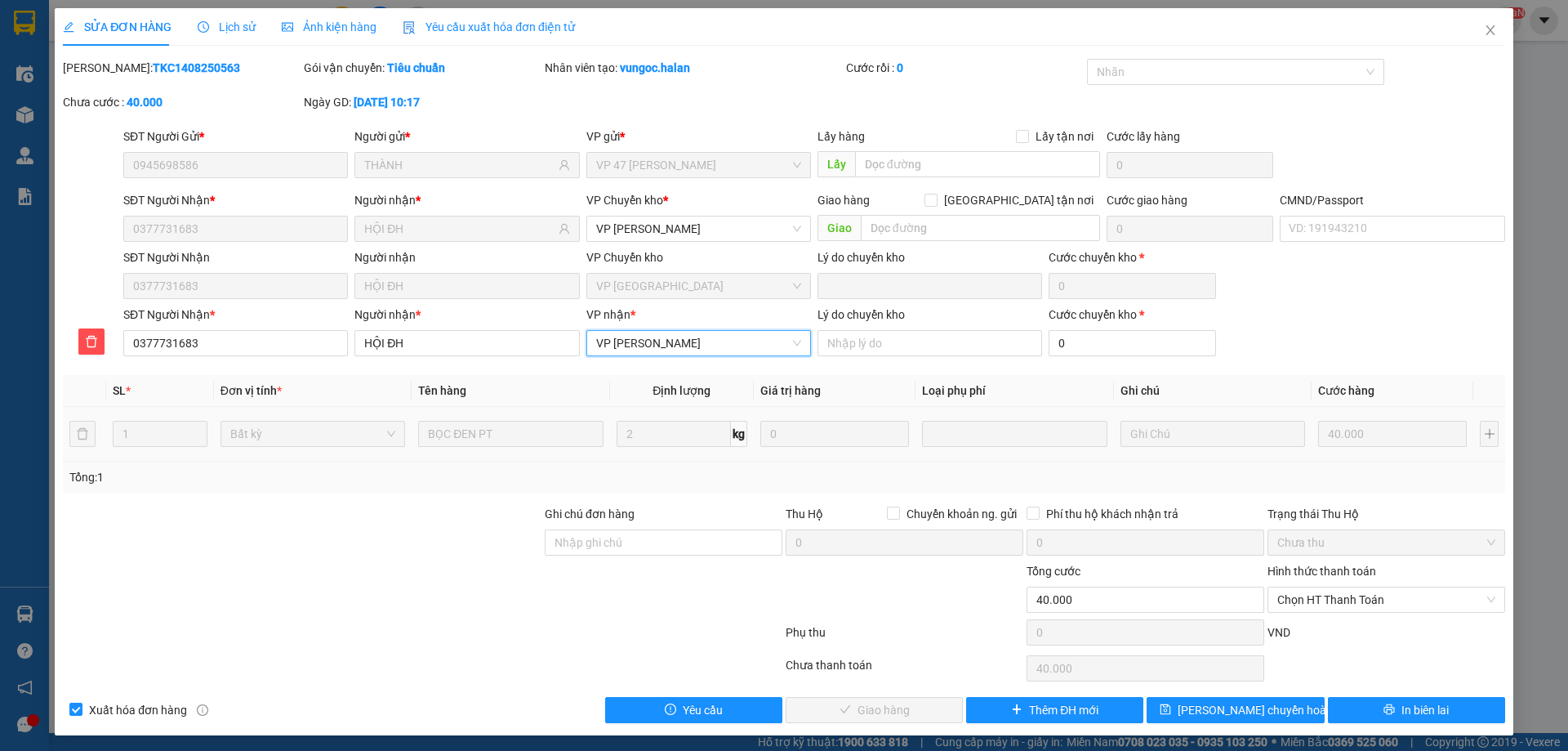
scroll to position [4, 0]
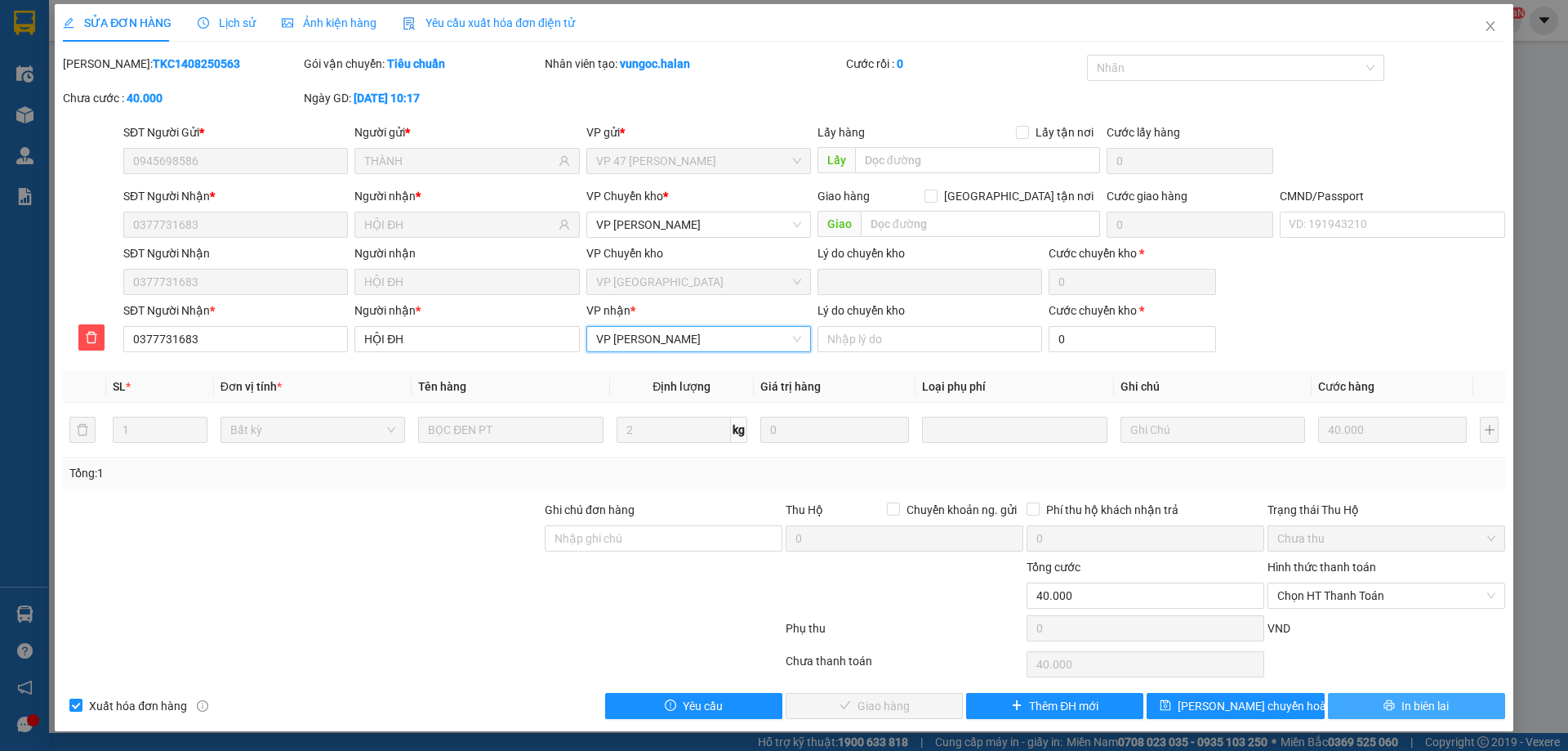
click at [1385, 708] on button "In biên lai" at bounding box center [1416, 706] width 177 height 26
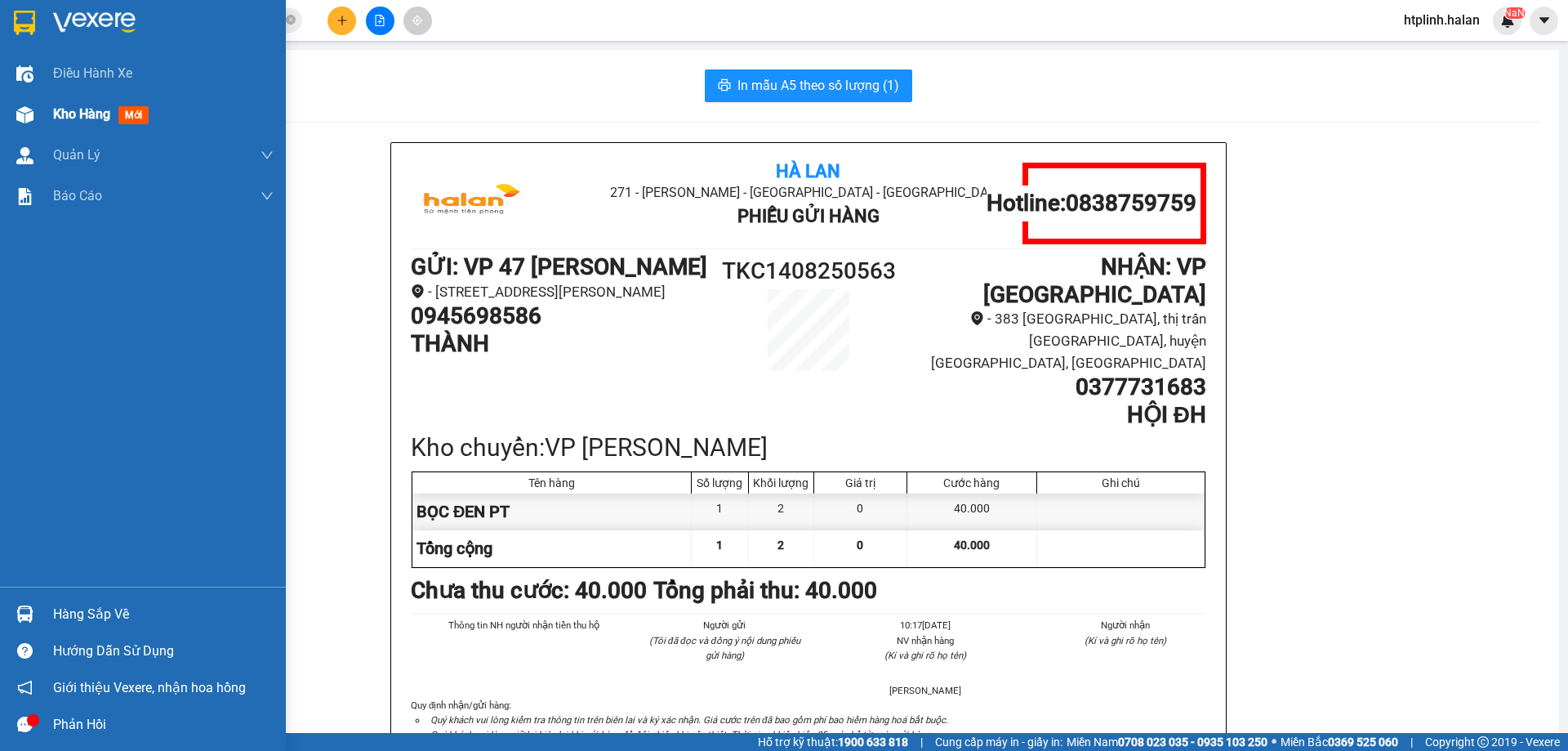
click at [70, 111] on span "Kho hàng" at bounding box center [81, 114] width 57 height 15
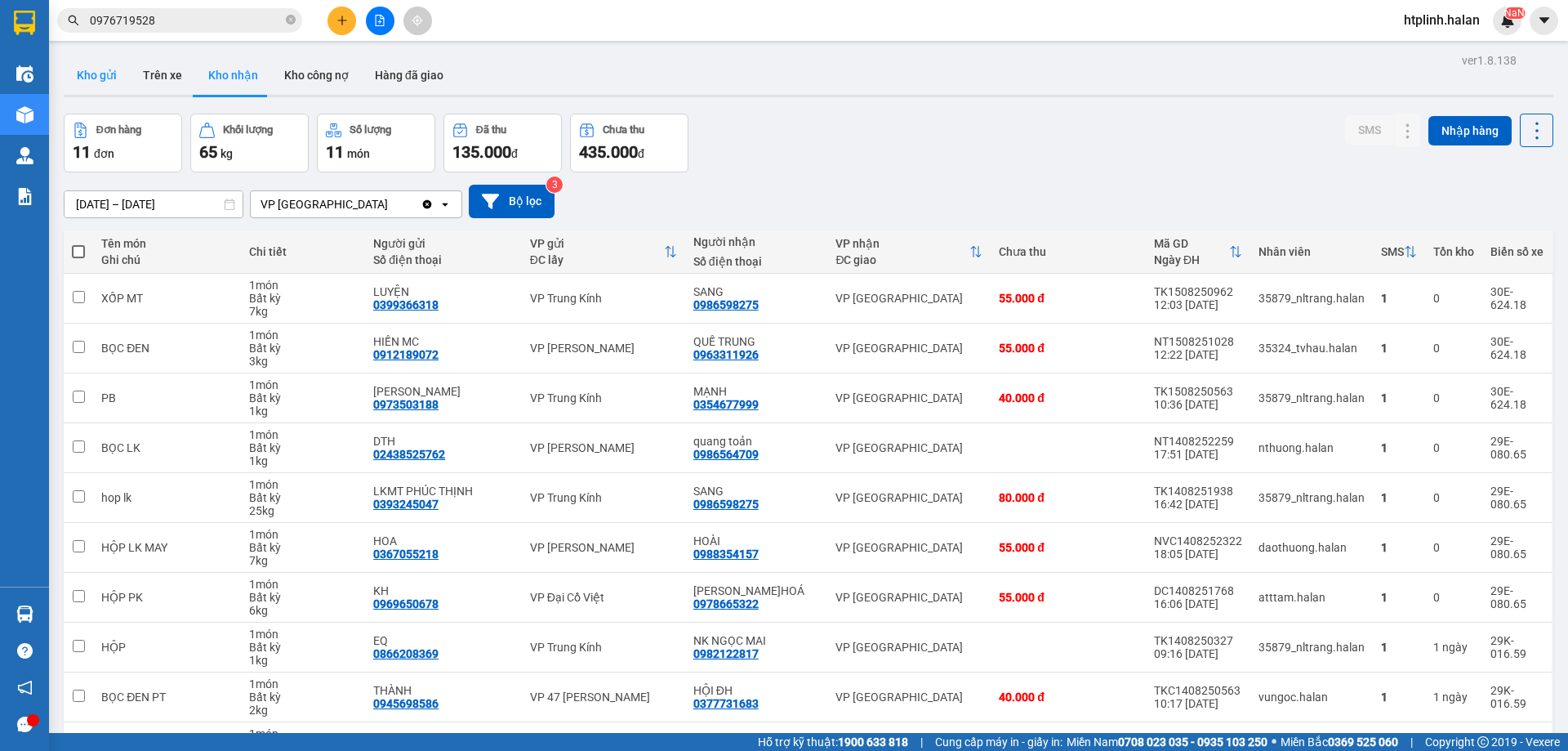
click at [92, 60] on button "Kho gửi" at bounding box center [97, 75] width 66 height 39
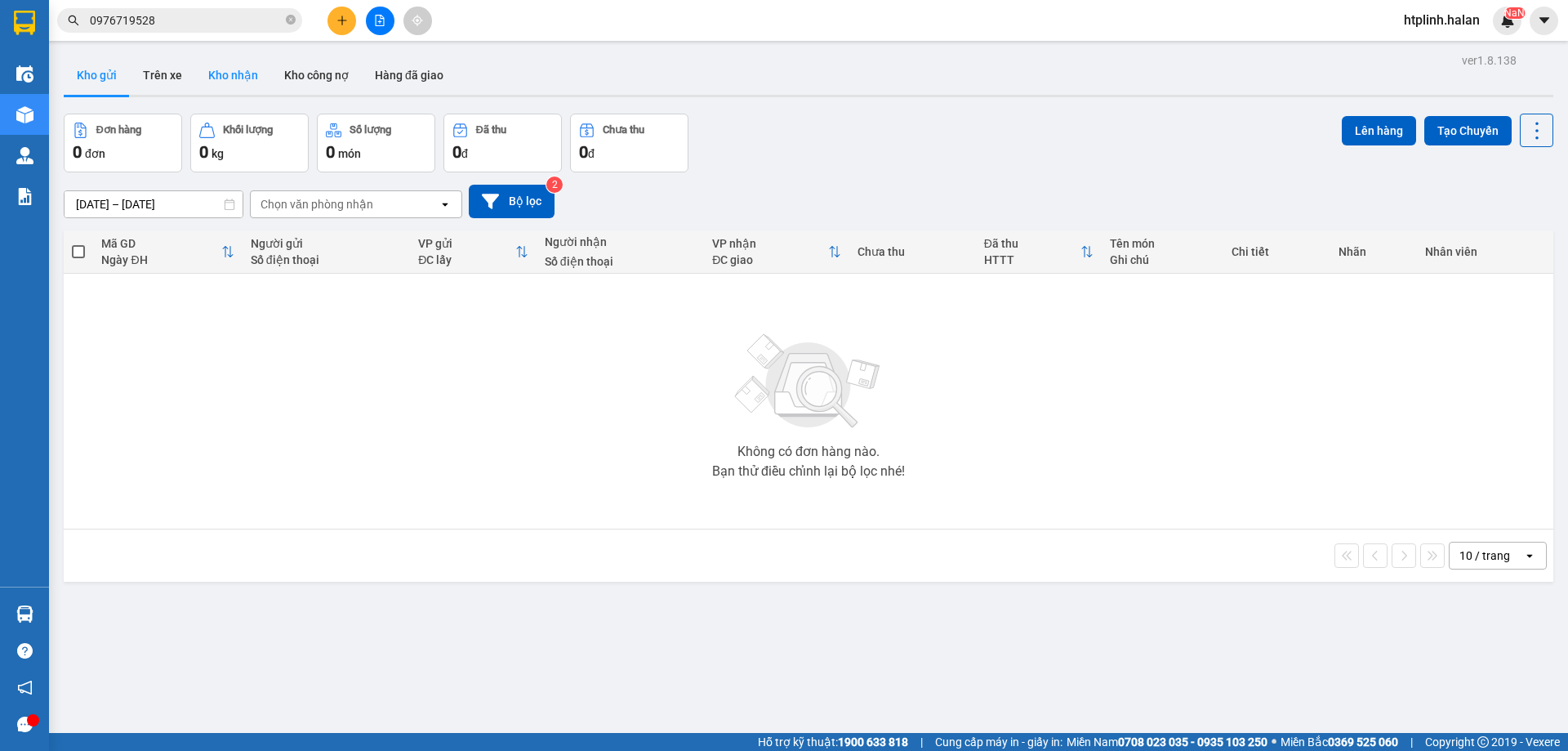
click at [225, 78] on button "Kho nhận" at bounding box center [232, 75] width 76 height 39
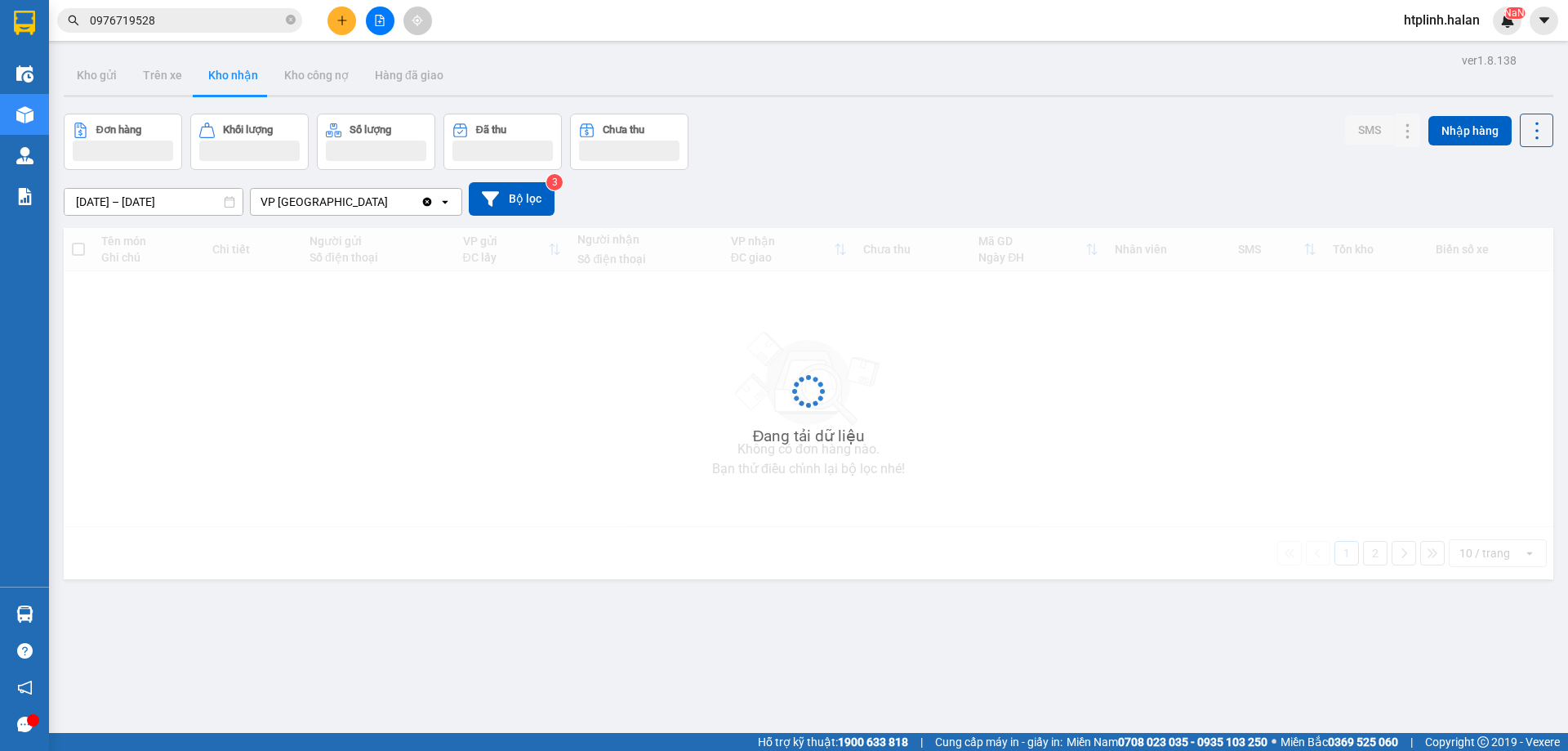
scroll to position [104, 0]
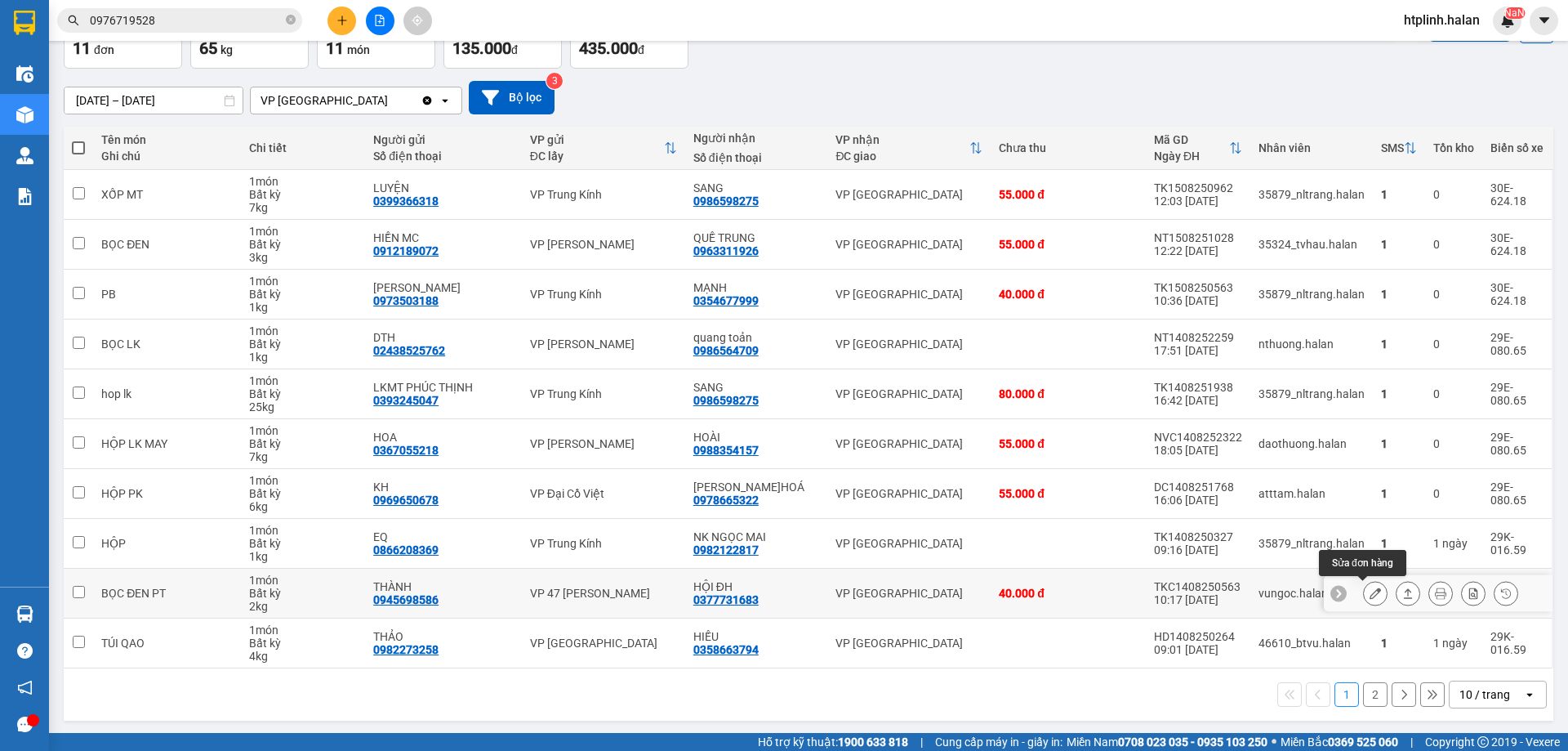
click at [1364, 591] on button at bounding box center [1375, 593] width 23 height 29
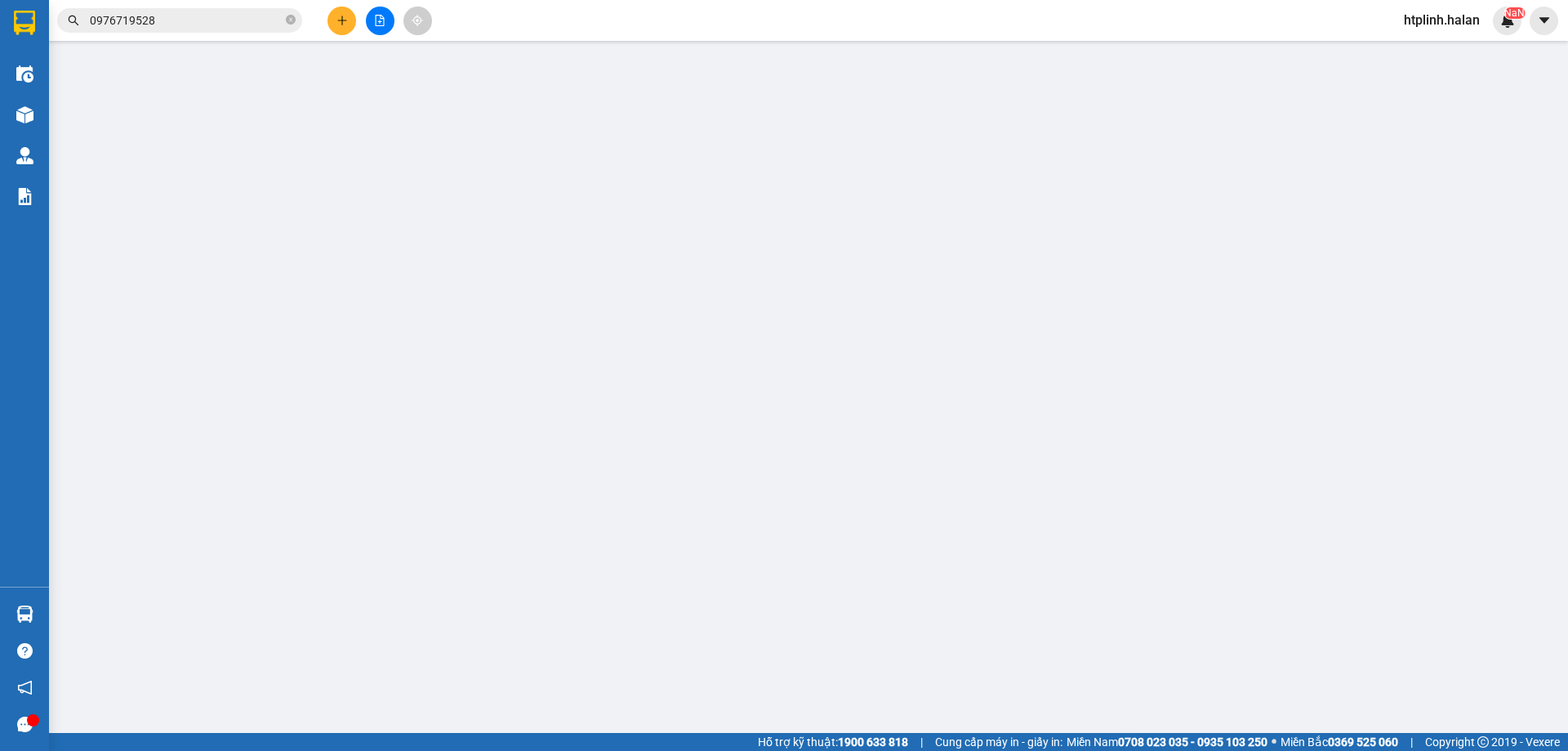
type input "0945698586"
type input "THÀNH"
type input "0377731683"
type input "HỘI ĐH"
type input "40.000"
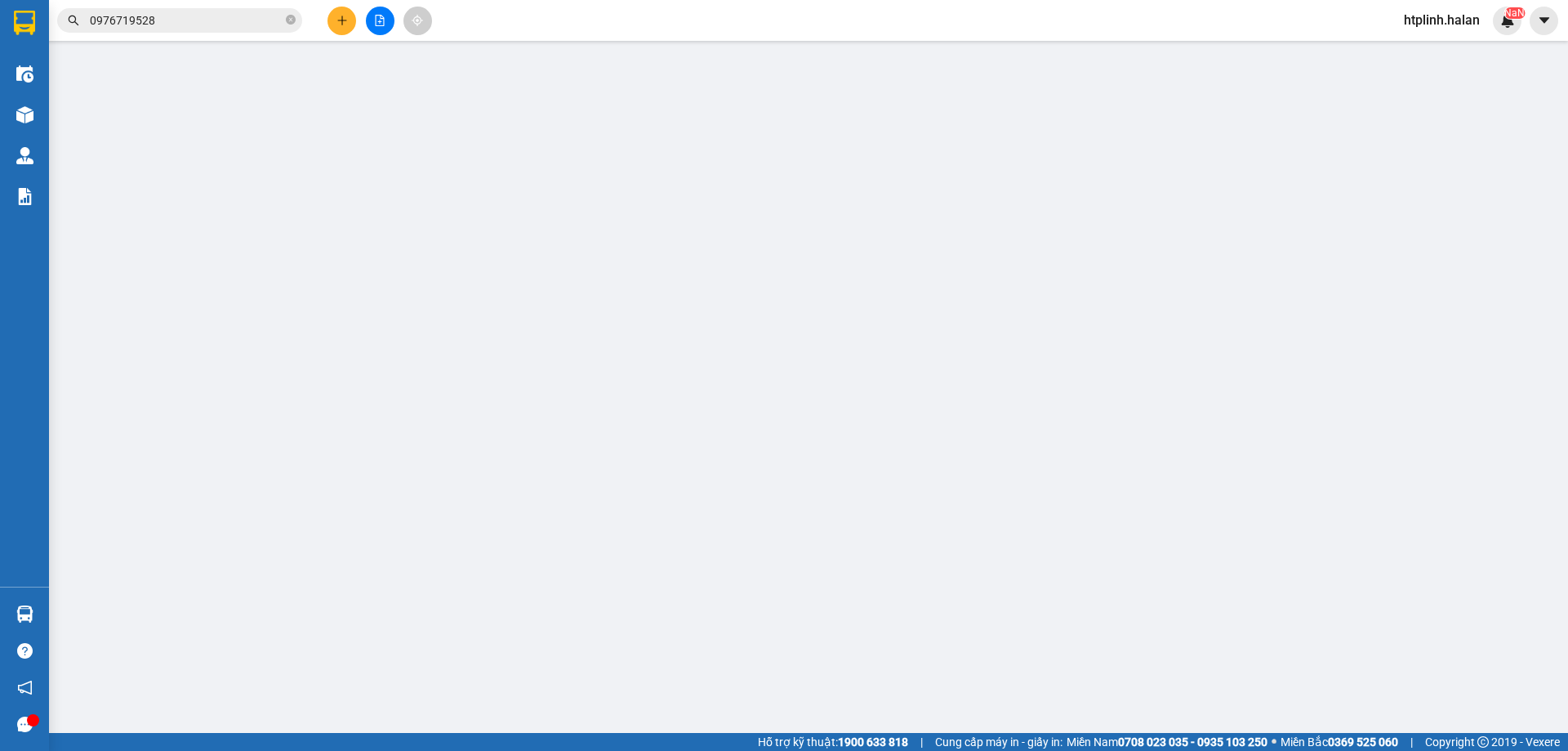
type input "40.000"
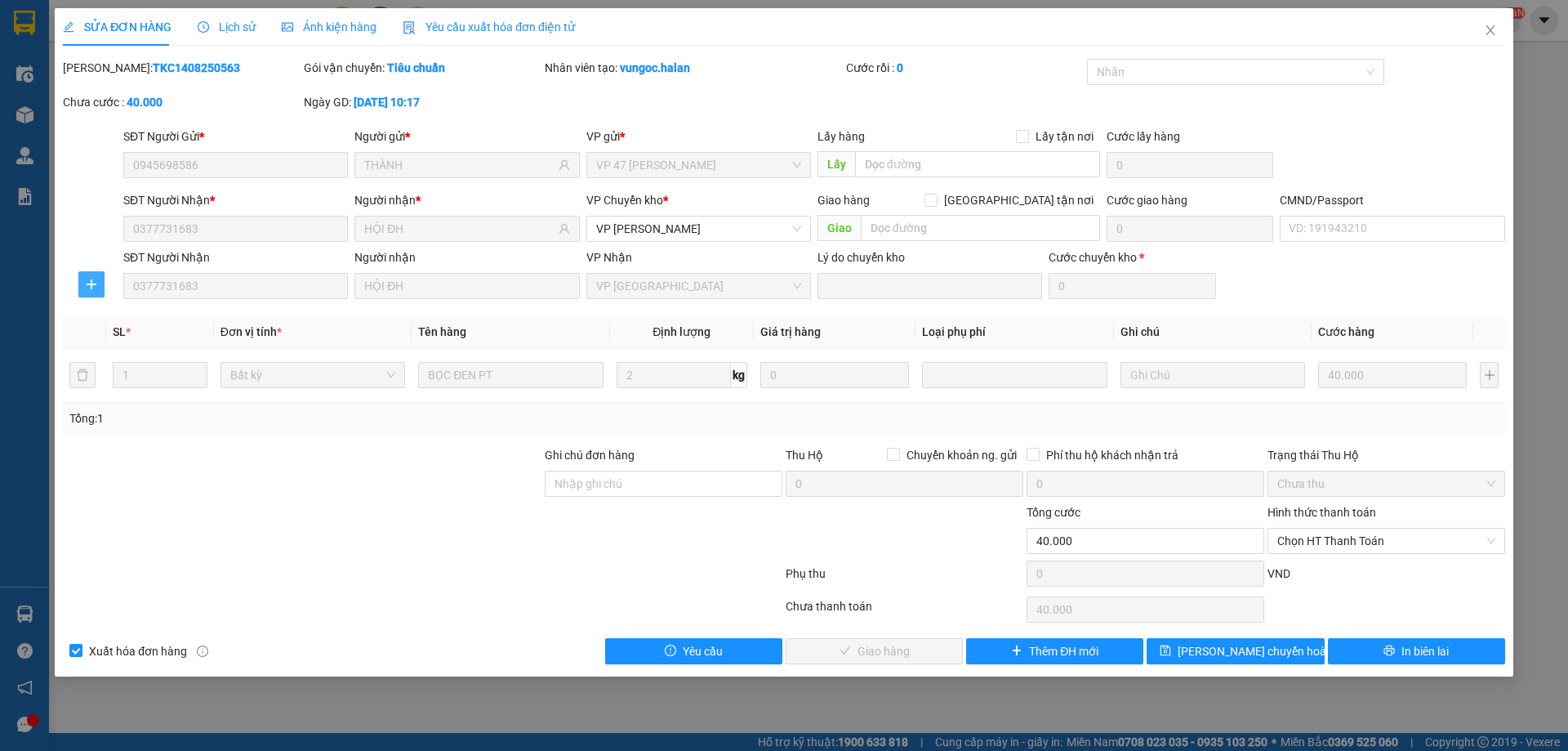
click at [88, 275] on button "button" at bounding box center [91, 284] width 26 height 26
click at [118, 319] on span "Chuyển kho" at bounding box center [122, 317] width 67 height 18
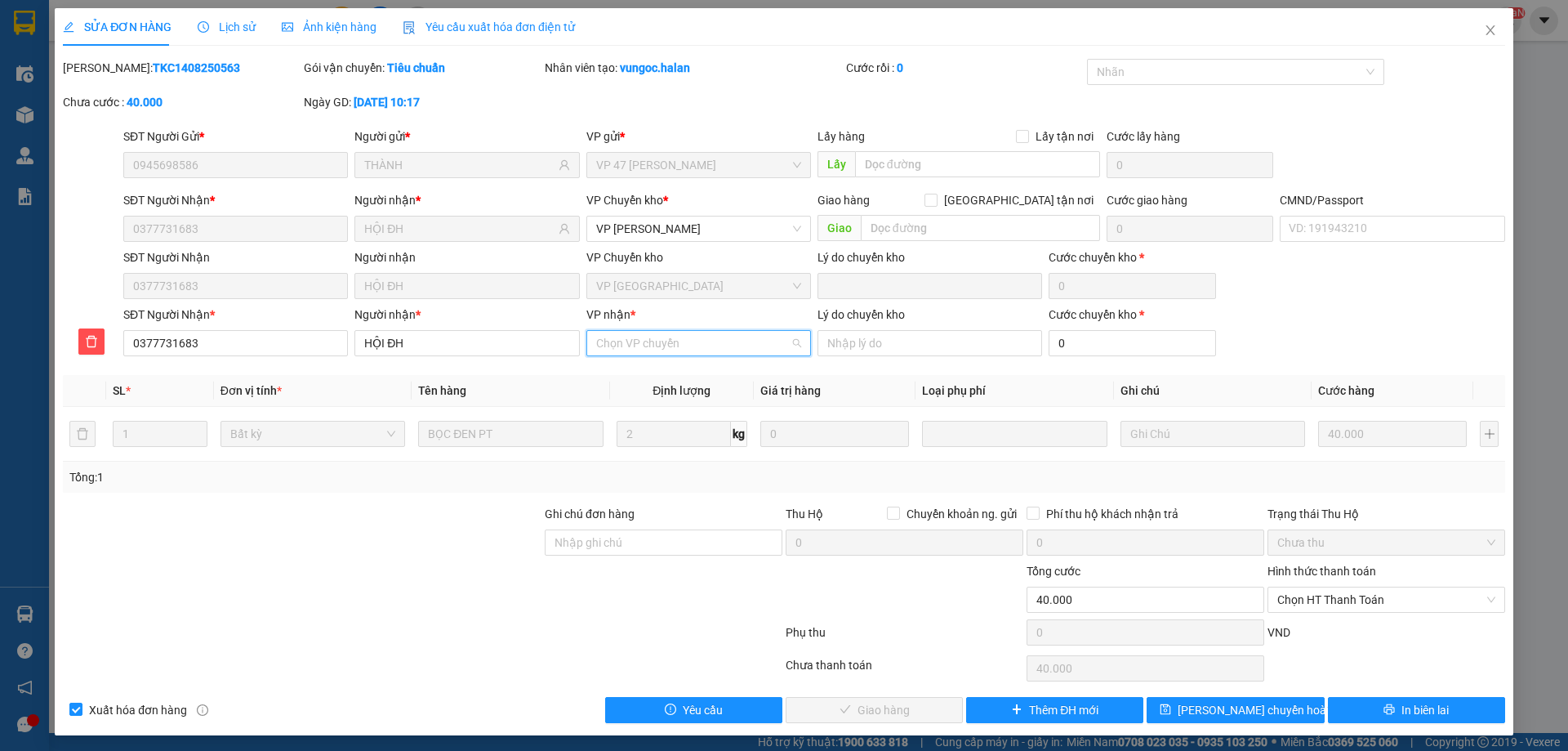
click at [693, 352] on input "VP nhận *" at bounding box center [692, 343] width 193 height 25
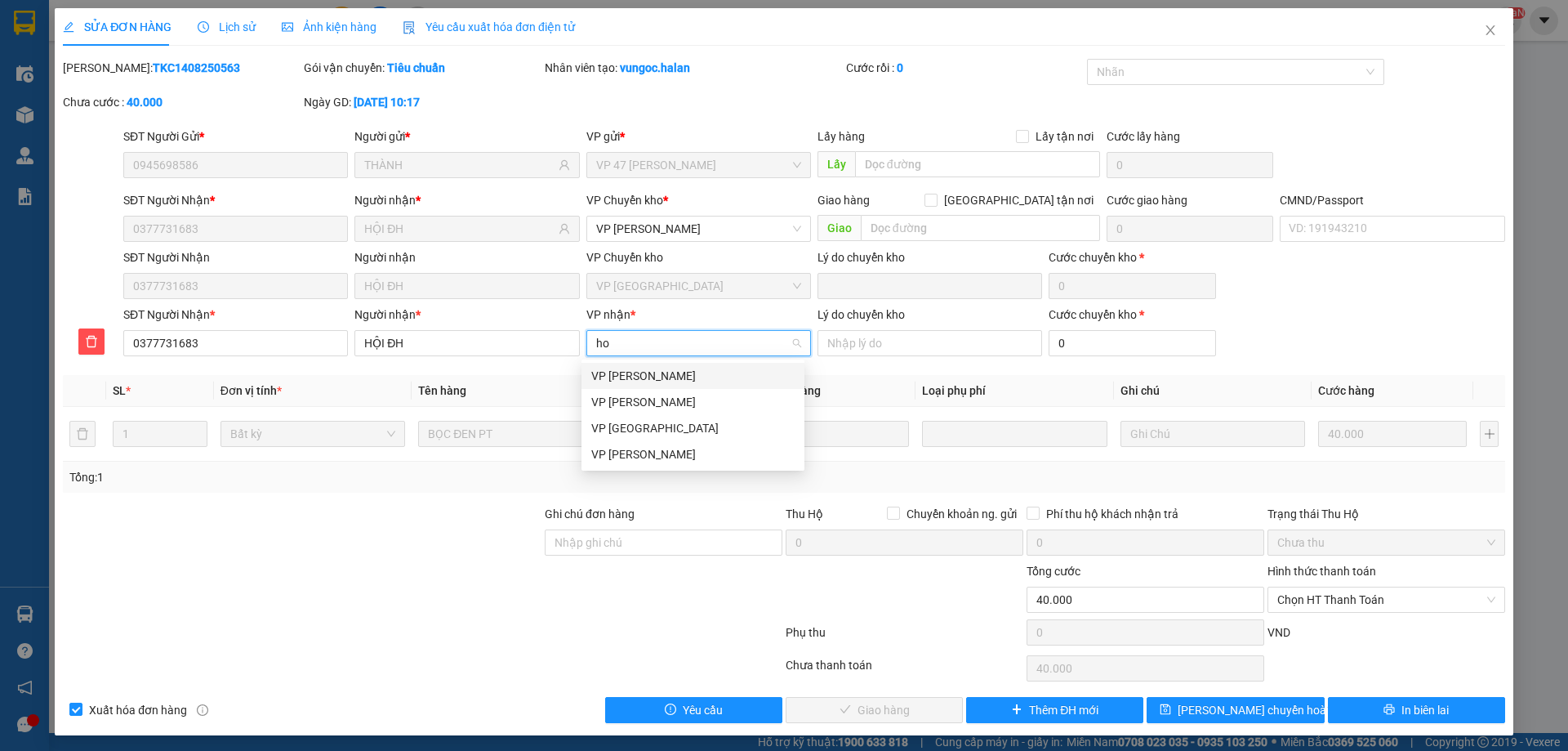
type input "hoa"
click at [652, 419] on div "VP [PERSON_NAME]" at bounding box center [693, 427] width 203 height 18
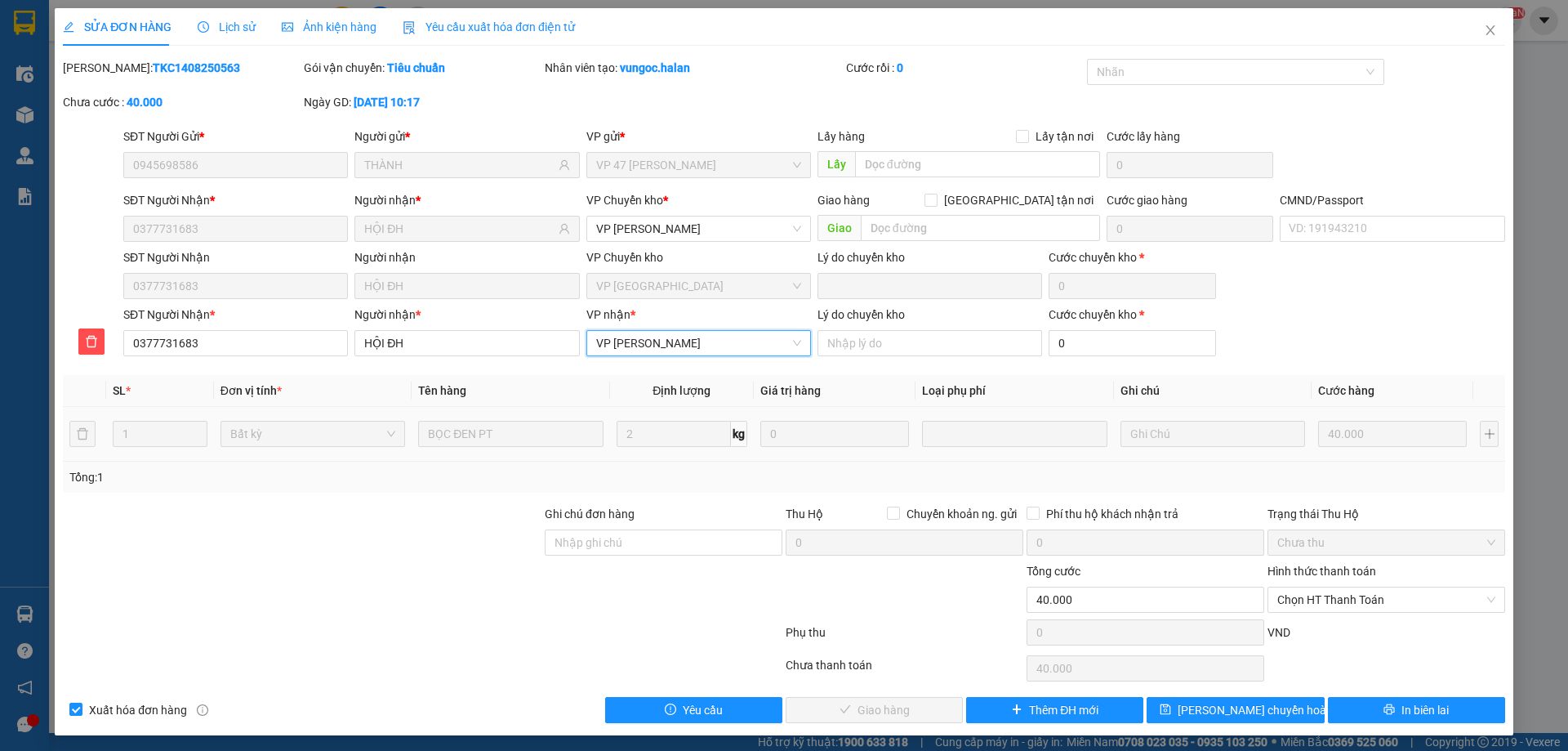
scroll to position [4, 0]
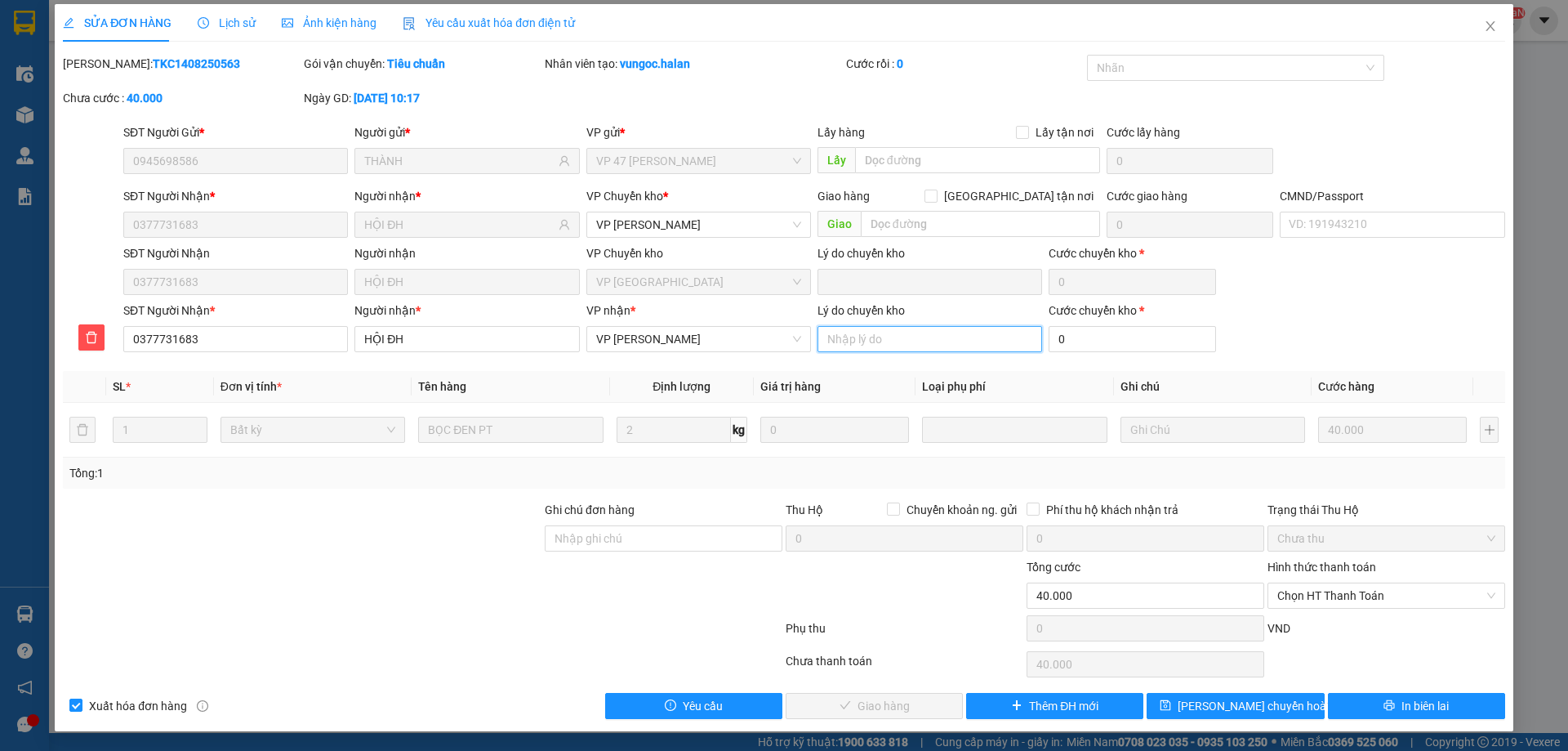
click at [940, 333] on input "Lý do chuyển kho" at bounding box center [930, 339] width 225 height 26
type input "nnyc"
click at [1232, 711] on span "Lưu chuyển hoàn" at bounding box center [1256, 705] width 155 height 18
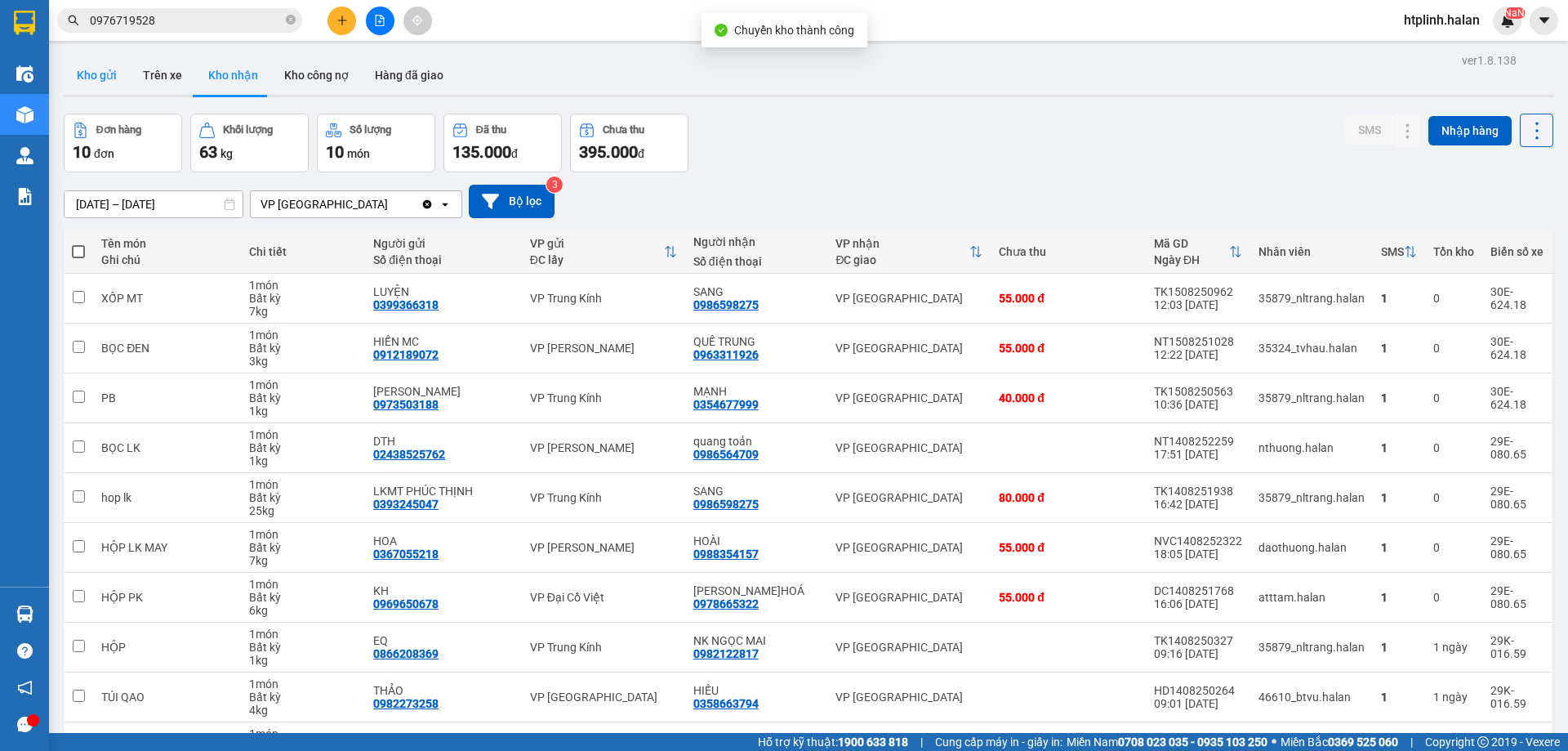
click at [104, 61] on button "Kho gửi" at bounding box center [97, 75] width 66 height 39
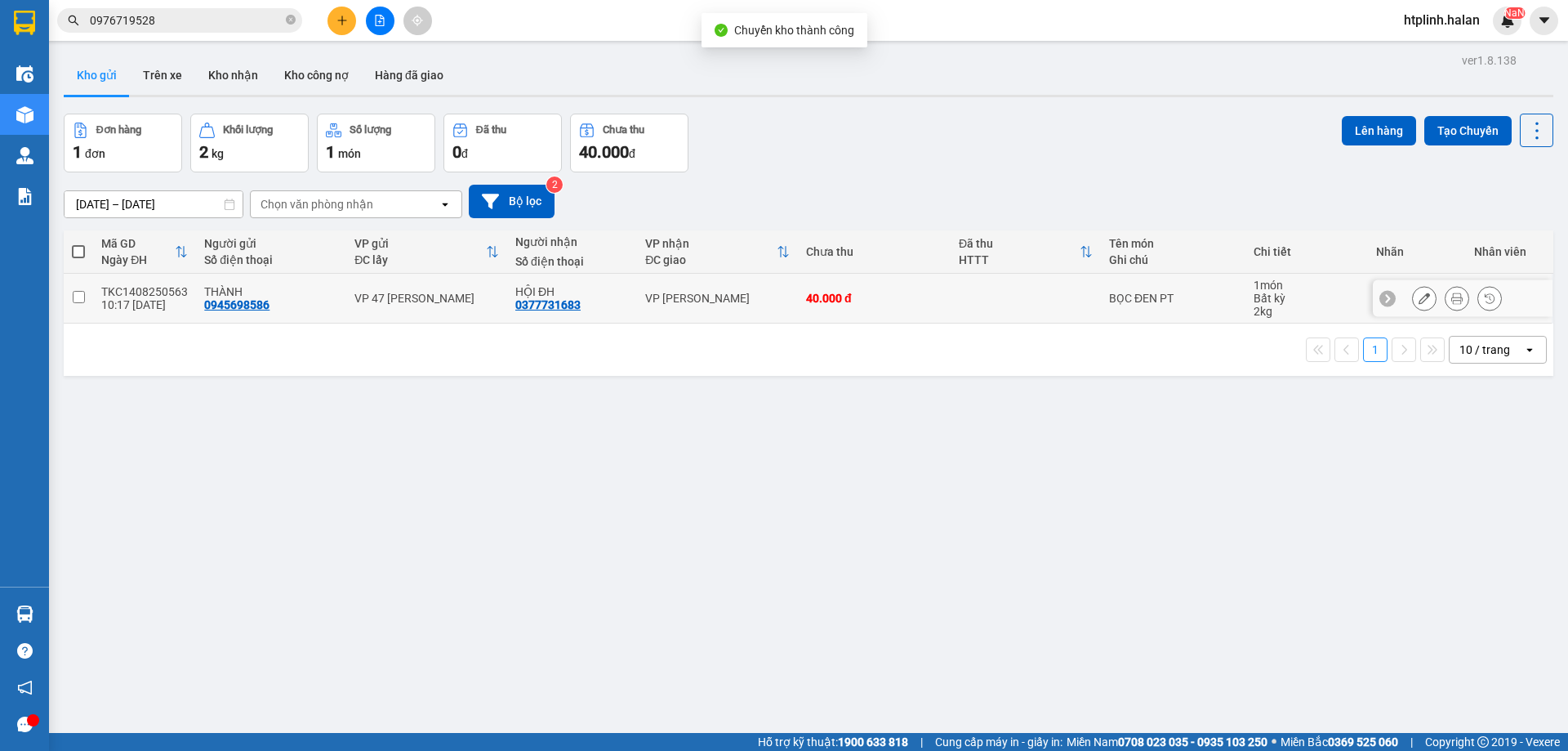
click at [150, 285] on div "TKC1408250563" at bounding box center [145, 291] width 87 height 13
checkbox input "true"
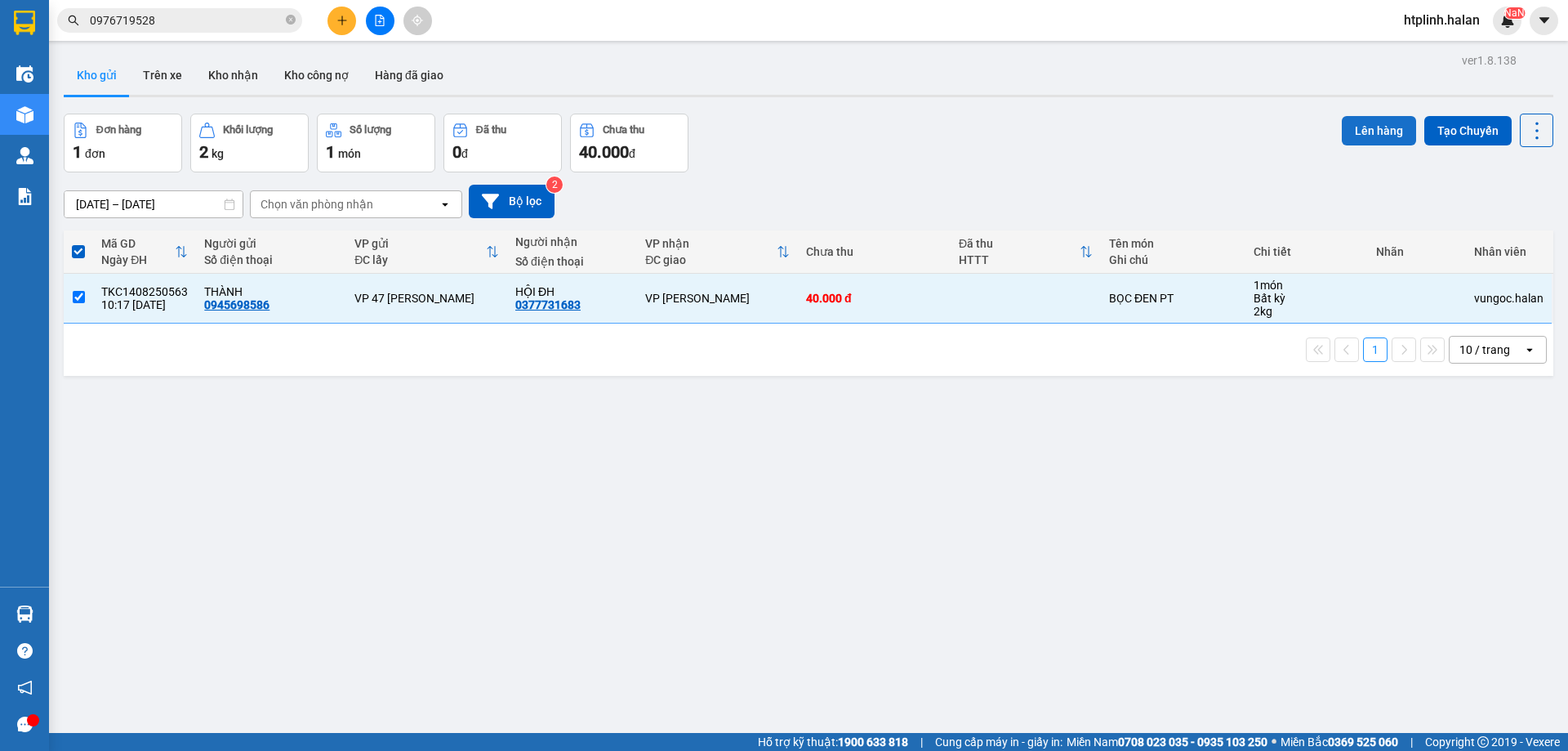
click at [1375, 130] on button "Lên hàng" at bounding box center [1379, 130] width 74 height 30
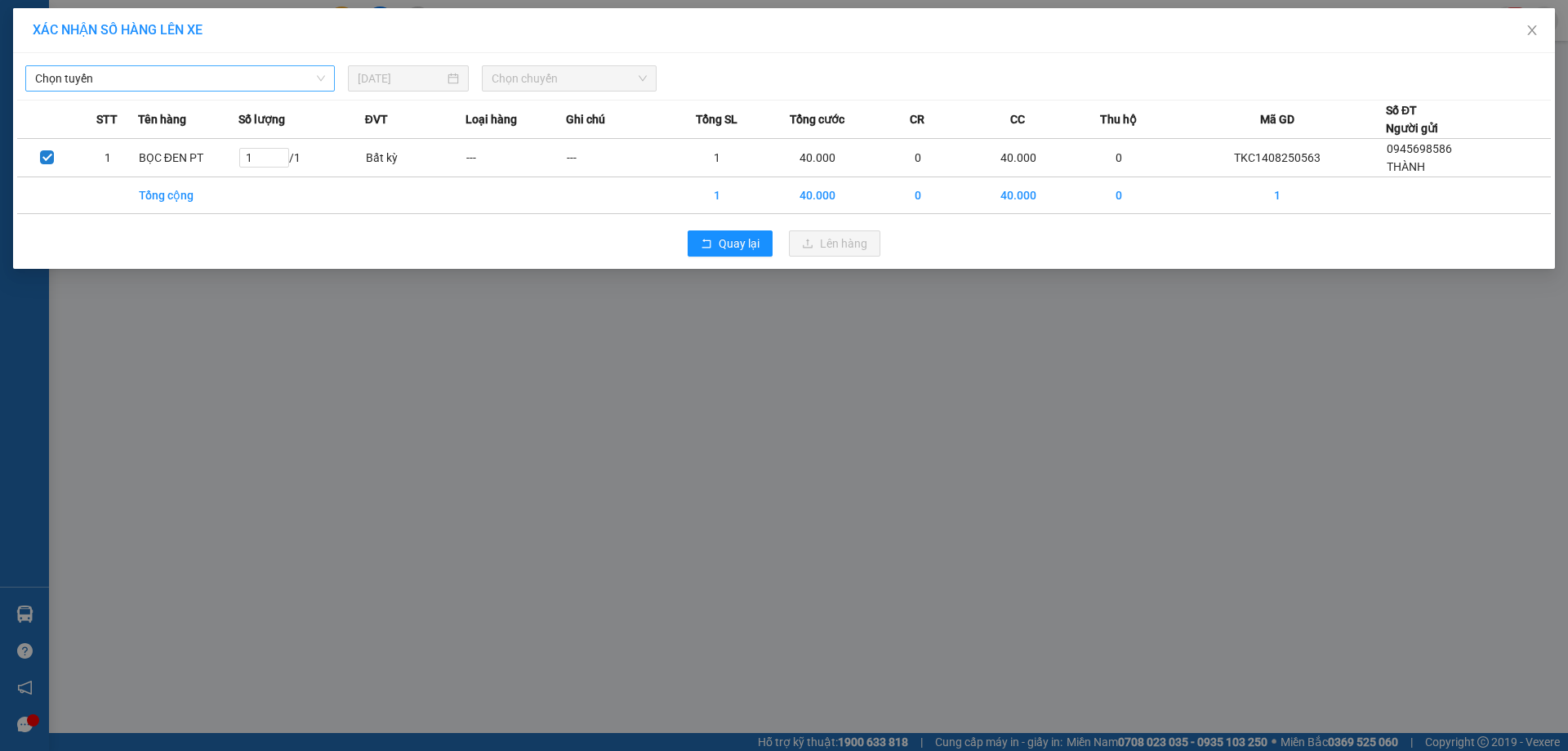
click at [98, 77] on span "Chọn tuyến" at bounding box center [180, 78] width 290 height 25
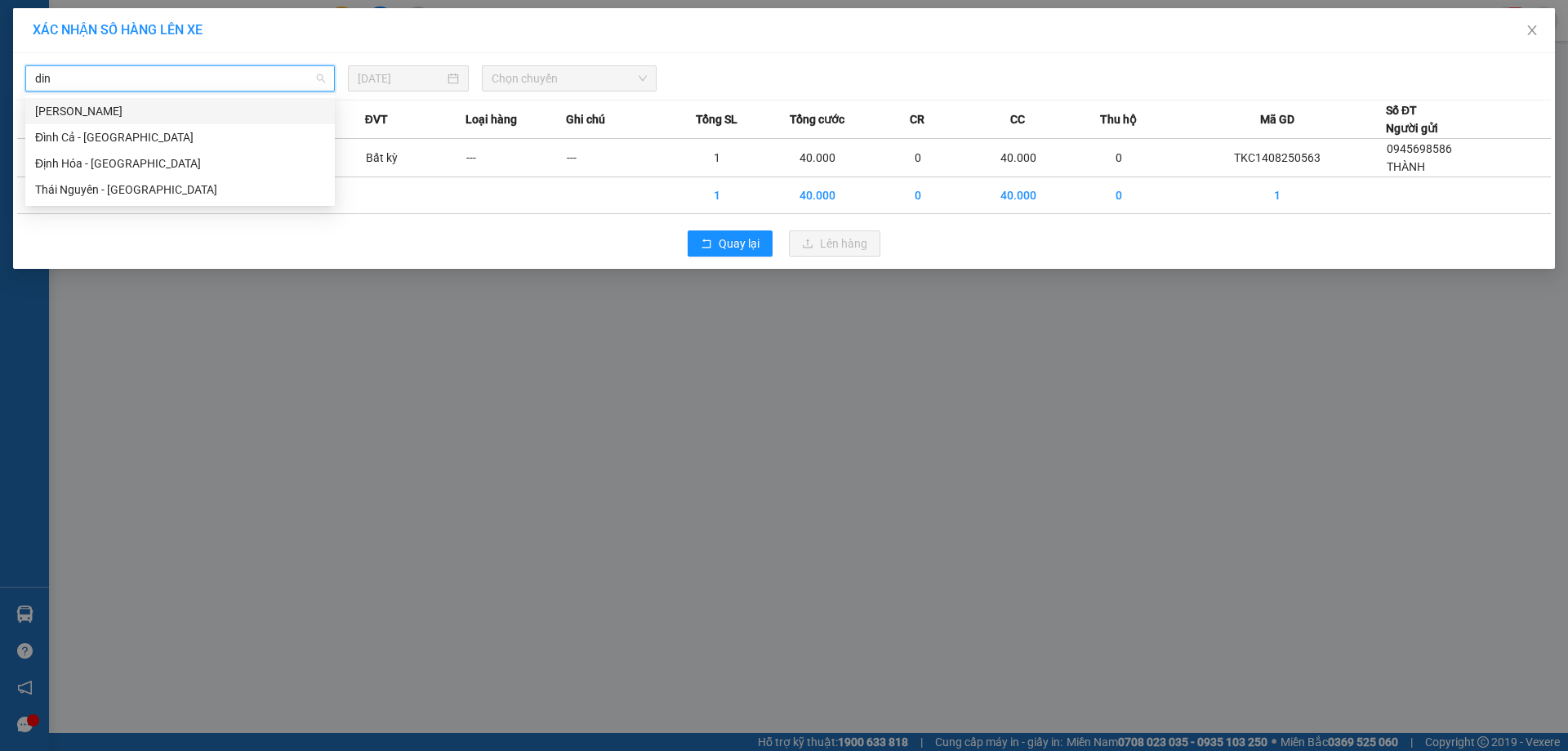
type input "dinh"
click at [82, 156] on div "Định Hóa - Thái Nguyên" at bounding box center [180, 163] width 290 height 18
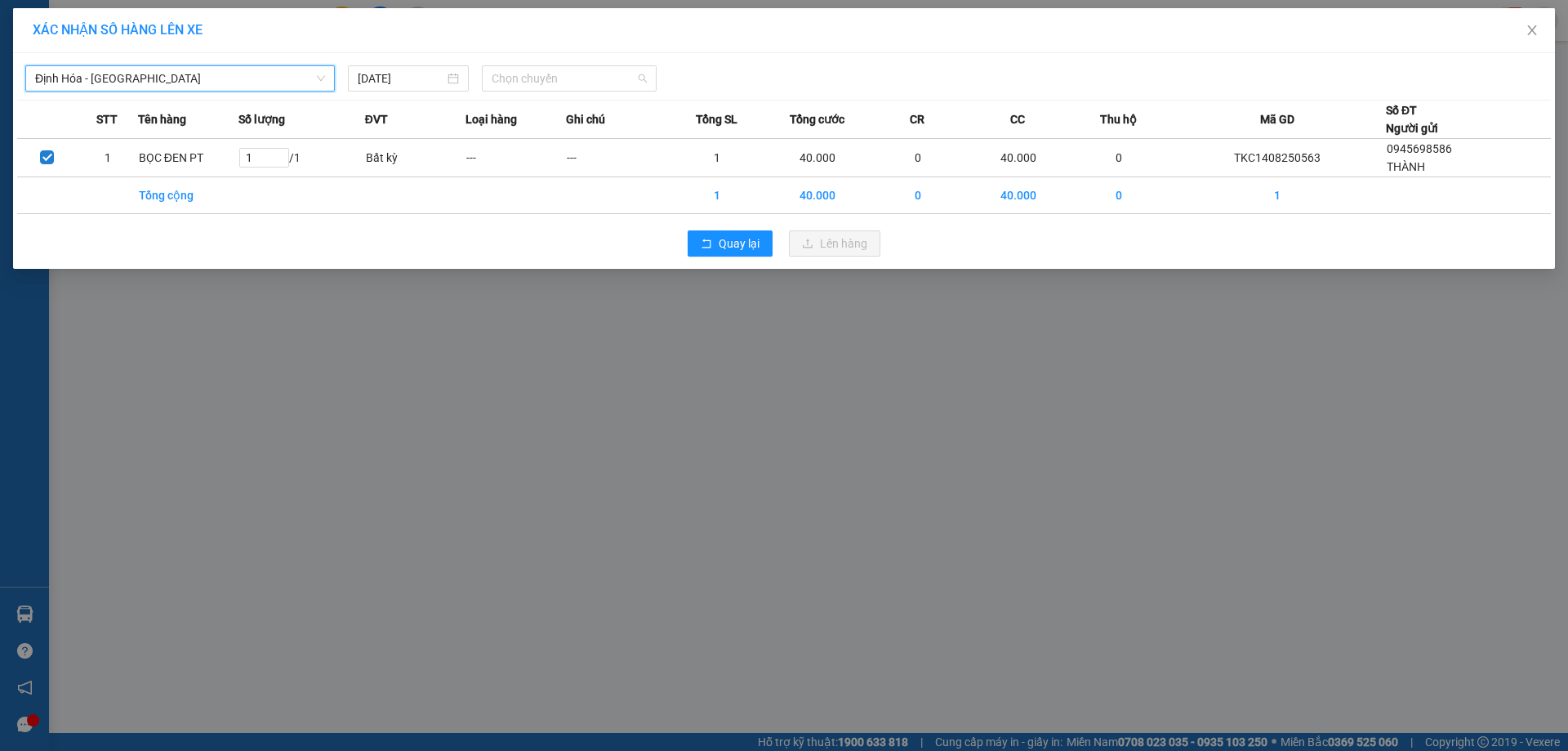
drag, startPoint x: 524, startPoint y: 80, endPoint x: 535, endPoint y: 95, distance: 18.6
click at [525, 80] on span "Chọn chuyến" at bounding box center [569, 78] width 155 height 25
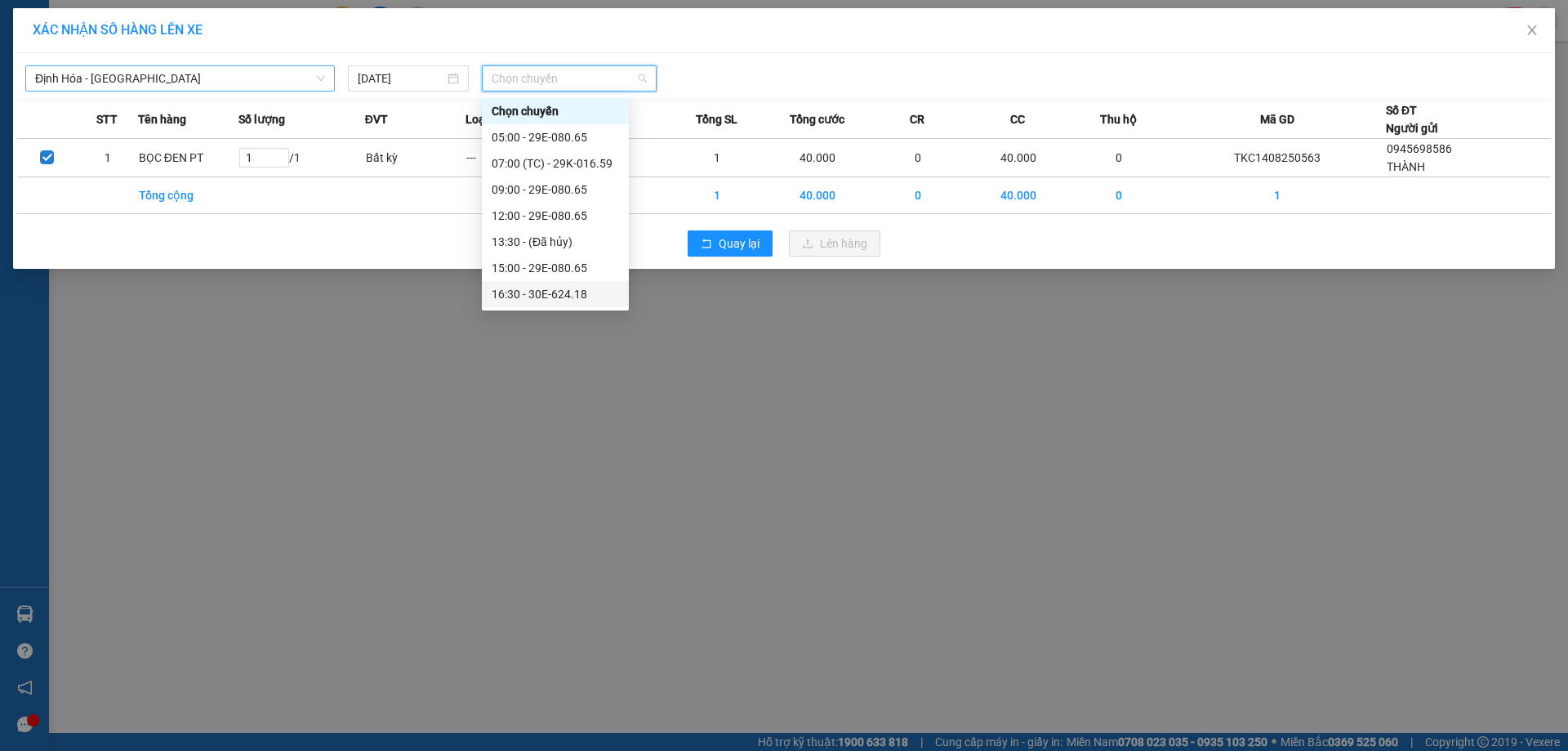
scroll to position [52, 0]
click at [535, 258] on div "18:00 - 29E-080.65" at bounding box center [555, 267] width 147 height 26
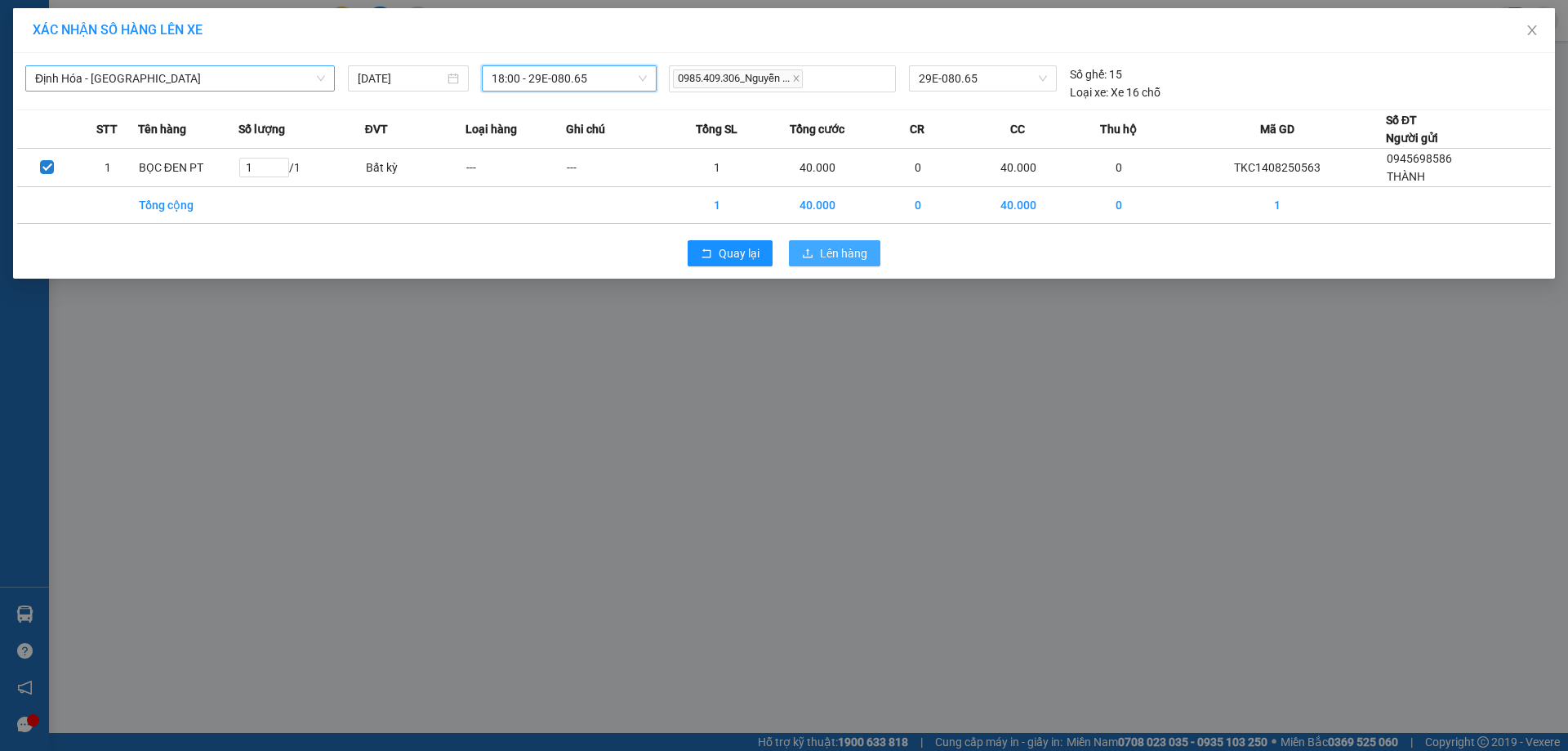
click at [824, 245] on span "Lên hàng" at bounding box center [844, 253] width 48 height 18
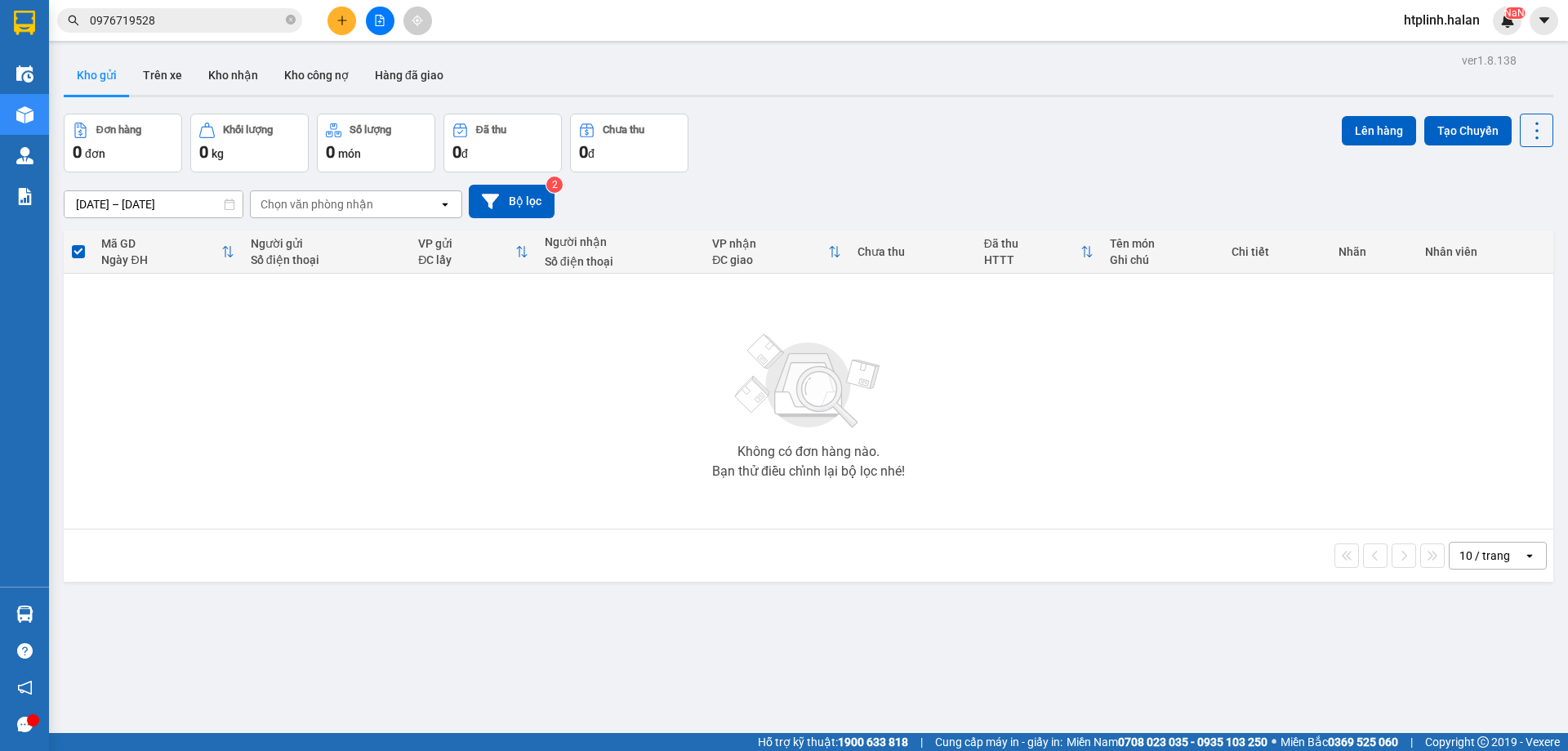
click at [828, 245] on icon at bounding box center [834, 251] width 13 height 13
click at [828, 245] on div at bounding box center [834, 251] width 13 height 14
click at [828, 245] on icon at bounding box center [834, 251] width 13 height 13
drag, startPoint x: 824, startPoint y: 245, endPoint x: 925, endPoint y: 684, distance: 450.5
click at [924, 596] on div "ver 1.8.138 Kho gửi Trên xe Kho nhận Kho công nợ Hàng đã giao Đơn hàng 0 đơn Kh…" at bounding box center [809, 425] width 1503 height 751
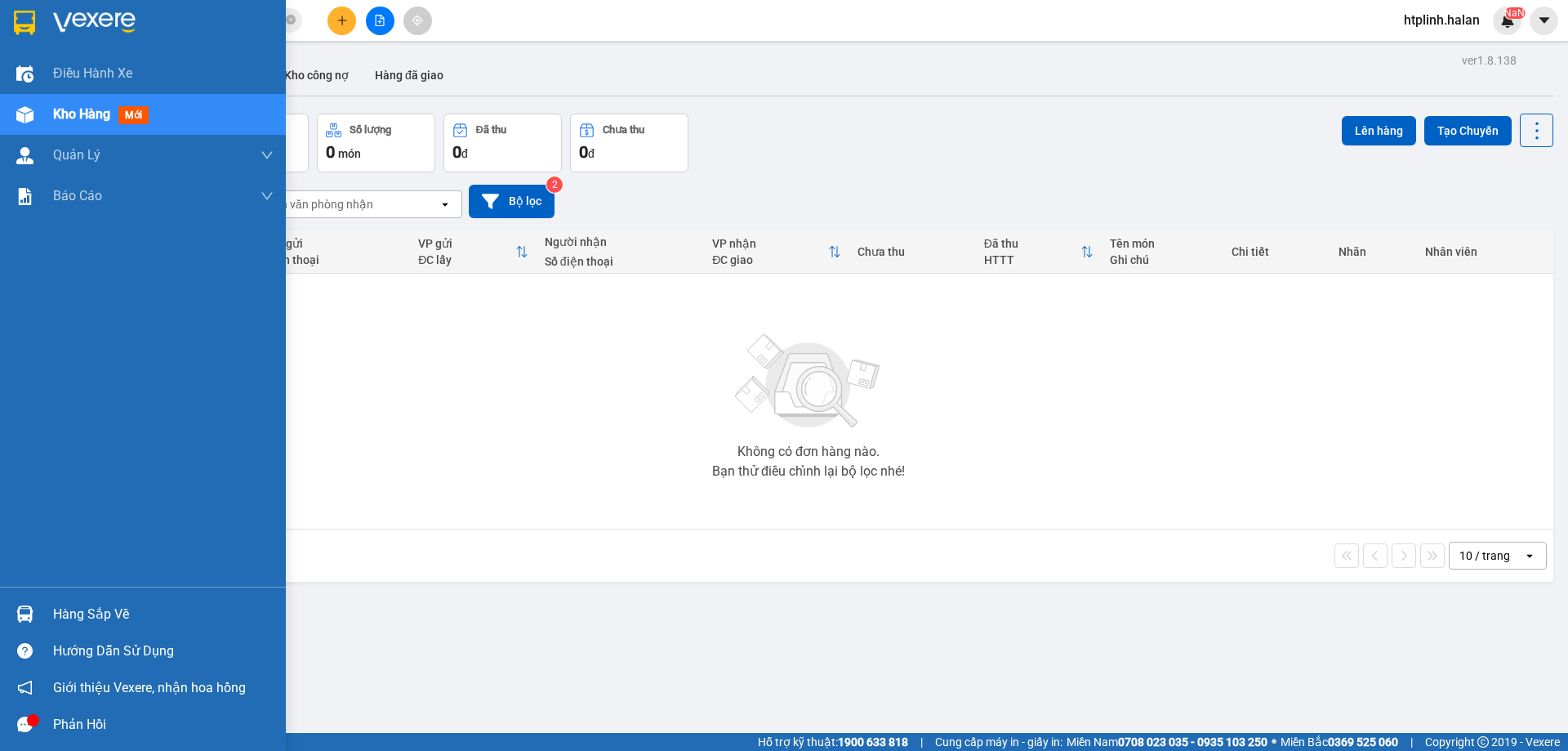
click at [78, 599] on div "Hàng sắp về" at bounding box center [143, 614] width 286 height 37
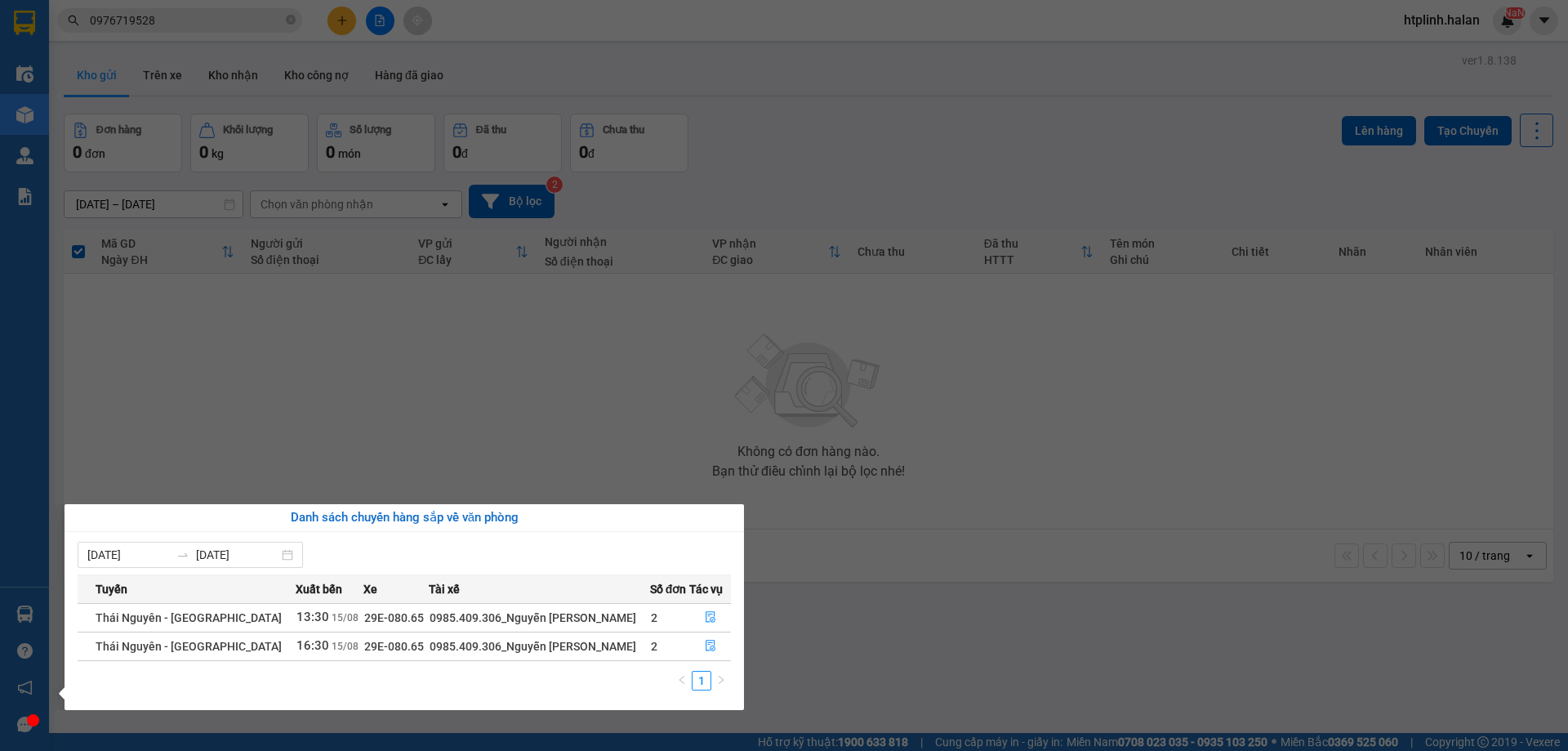
drag, startPoint x: 927, startPoint y: 589, endPoint x: 821, endPoint y: 623, distance: 111.3
click at [929, 589] on section "Kết quả tìm kiếm ( 5 ) Bộ lọc Mã ĐH Trạng thái Món hàng Thu hộ Tổng cước Chưa c…" at bounding box center [784, 376] width 1568 height 751
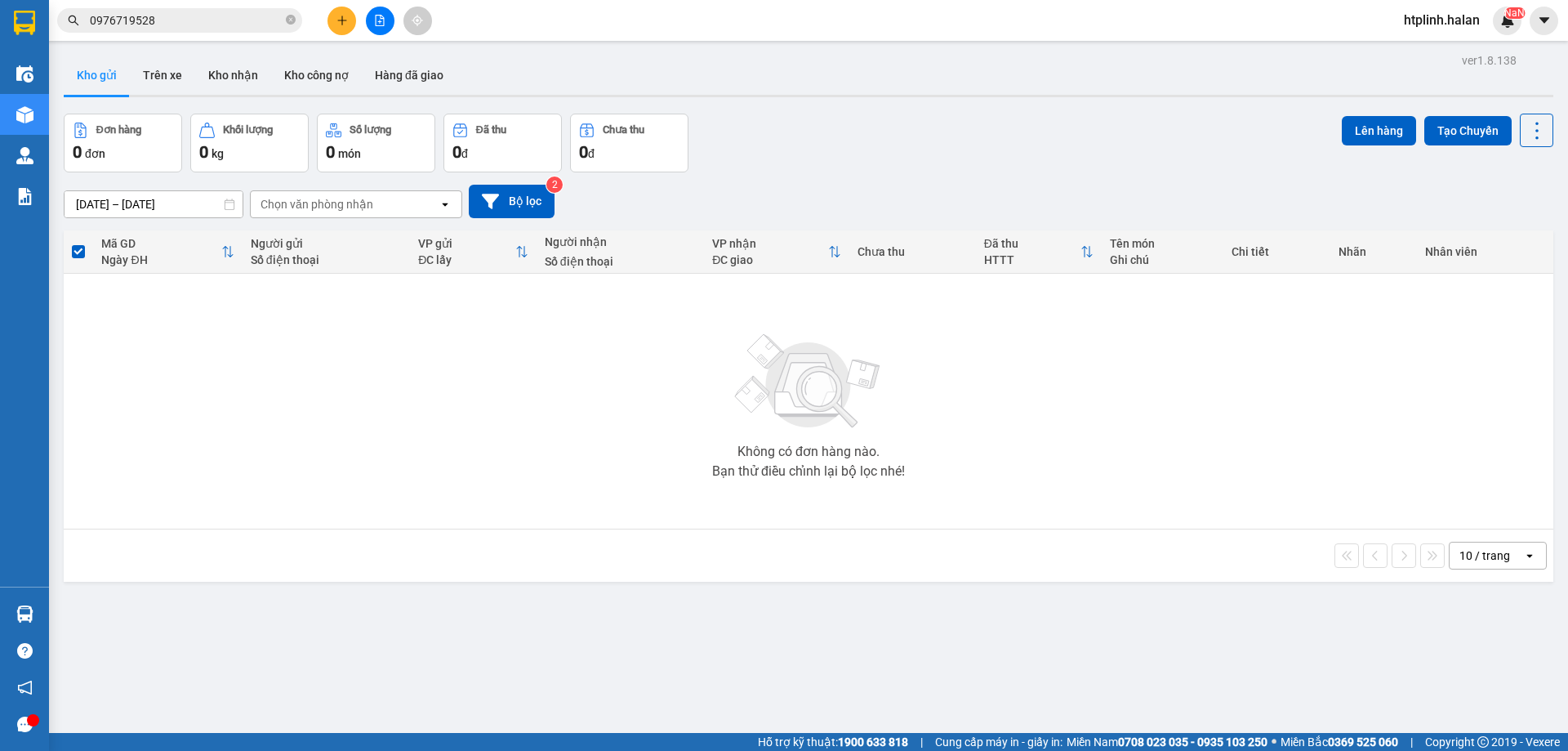
click at [958, 124] on div "Đơn hàng 0 đơn Khối lượng 0 kg Số lượng 0 món Đã thu 0 đ Chưa thu 0 đ Lên hàng …" at bounding box center [809, 142] width 1490 height 59
click at [237, 80] on button "Kho nhận" at bounding box center [232, 75] width 76 height 39
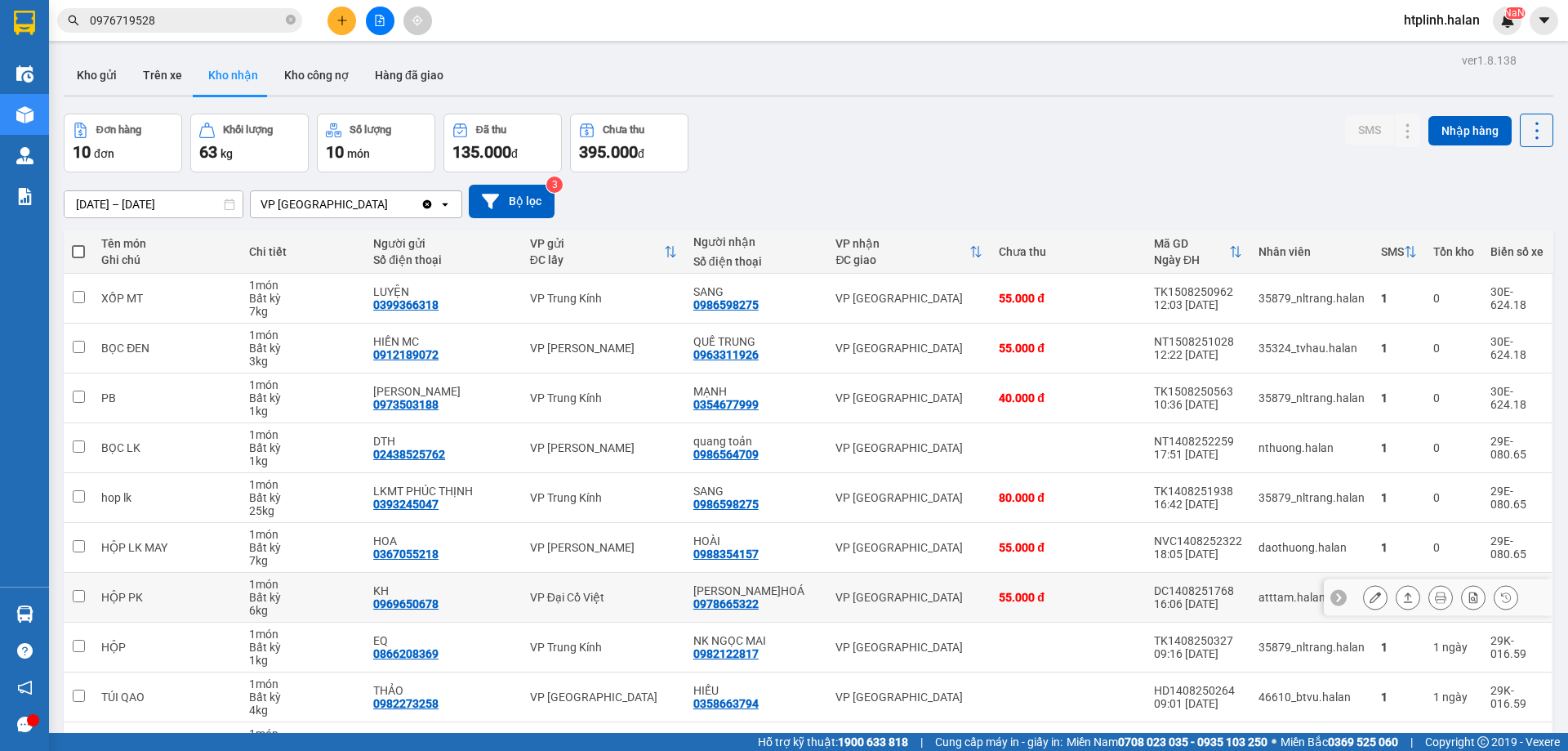
scroll to position [106, 0]
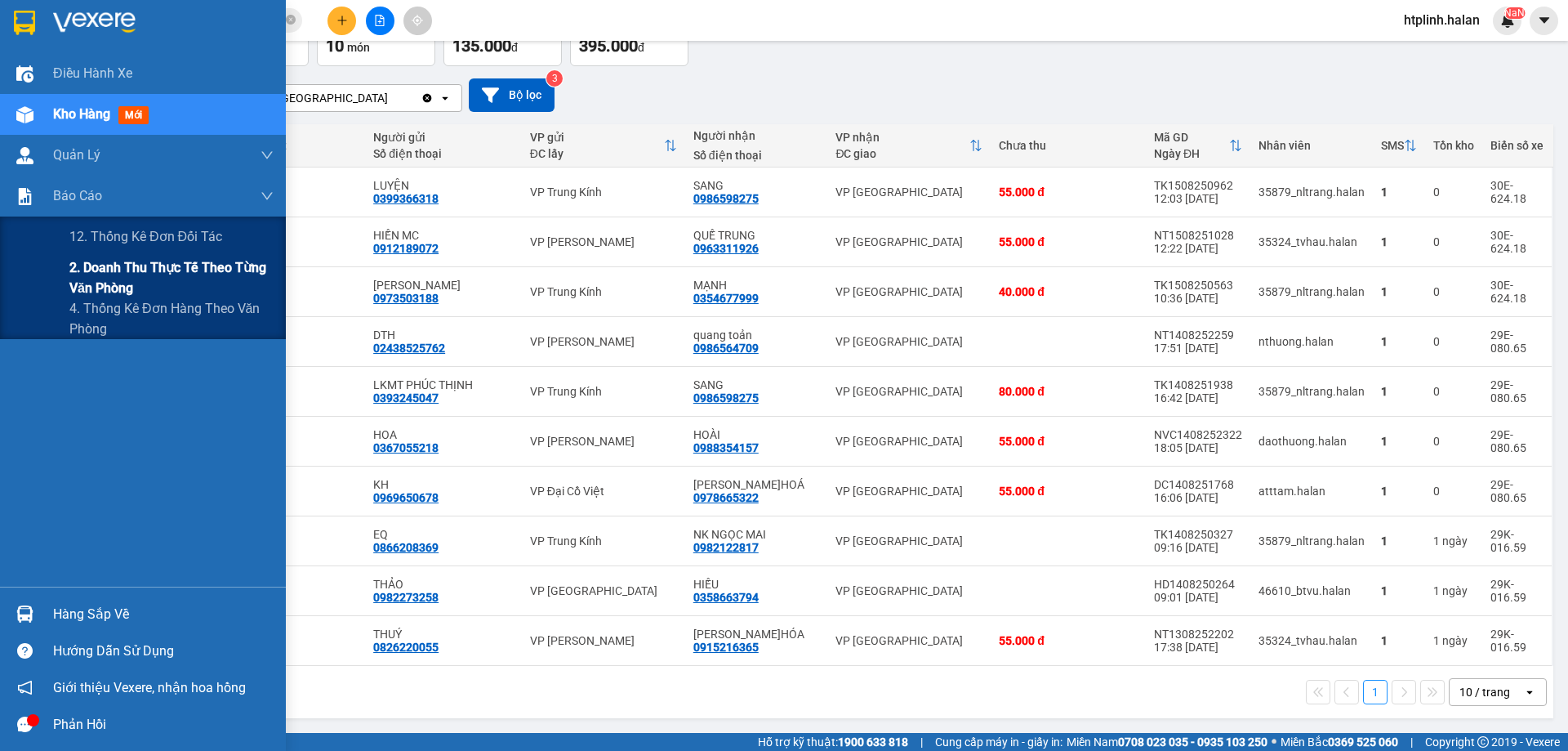
click at [106, 280] on span "2. Doanh thu thực tế theo từng văn phòng" at bounding box center [172, 278] width 204 height 41
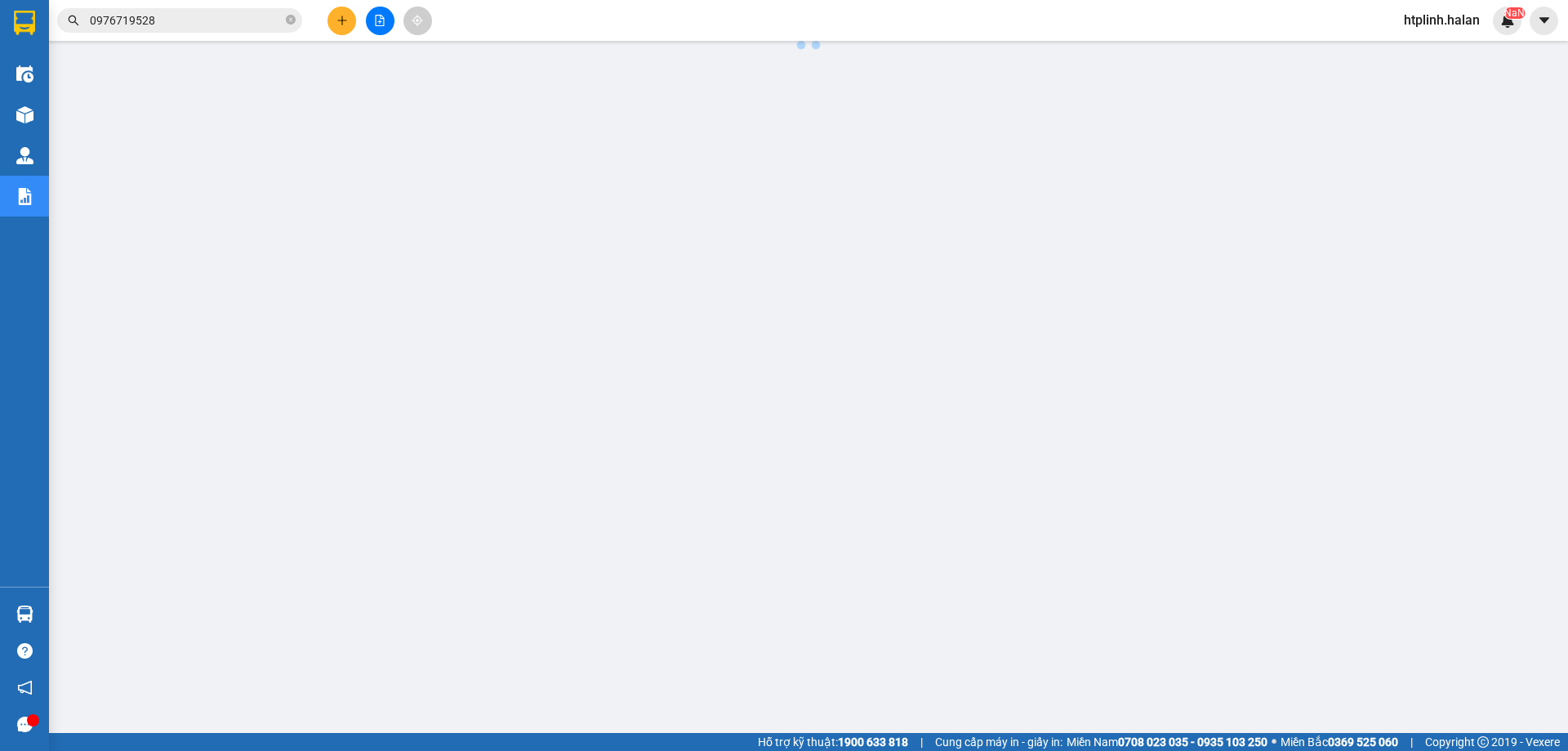
scroll to position [60, 0]
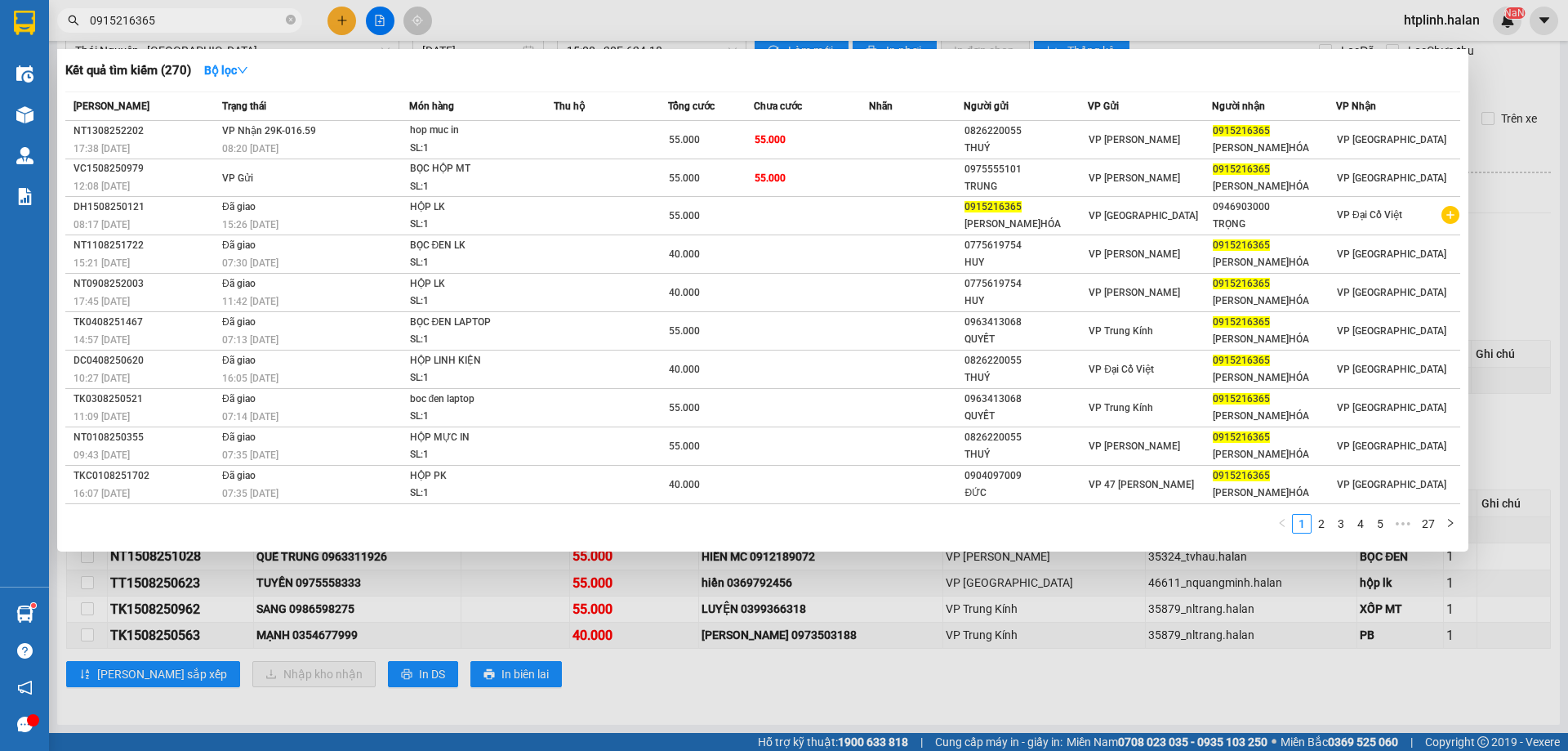
click at [232, 18] on input "0915216365" at bounding box center [186, 20] width 192 height 18
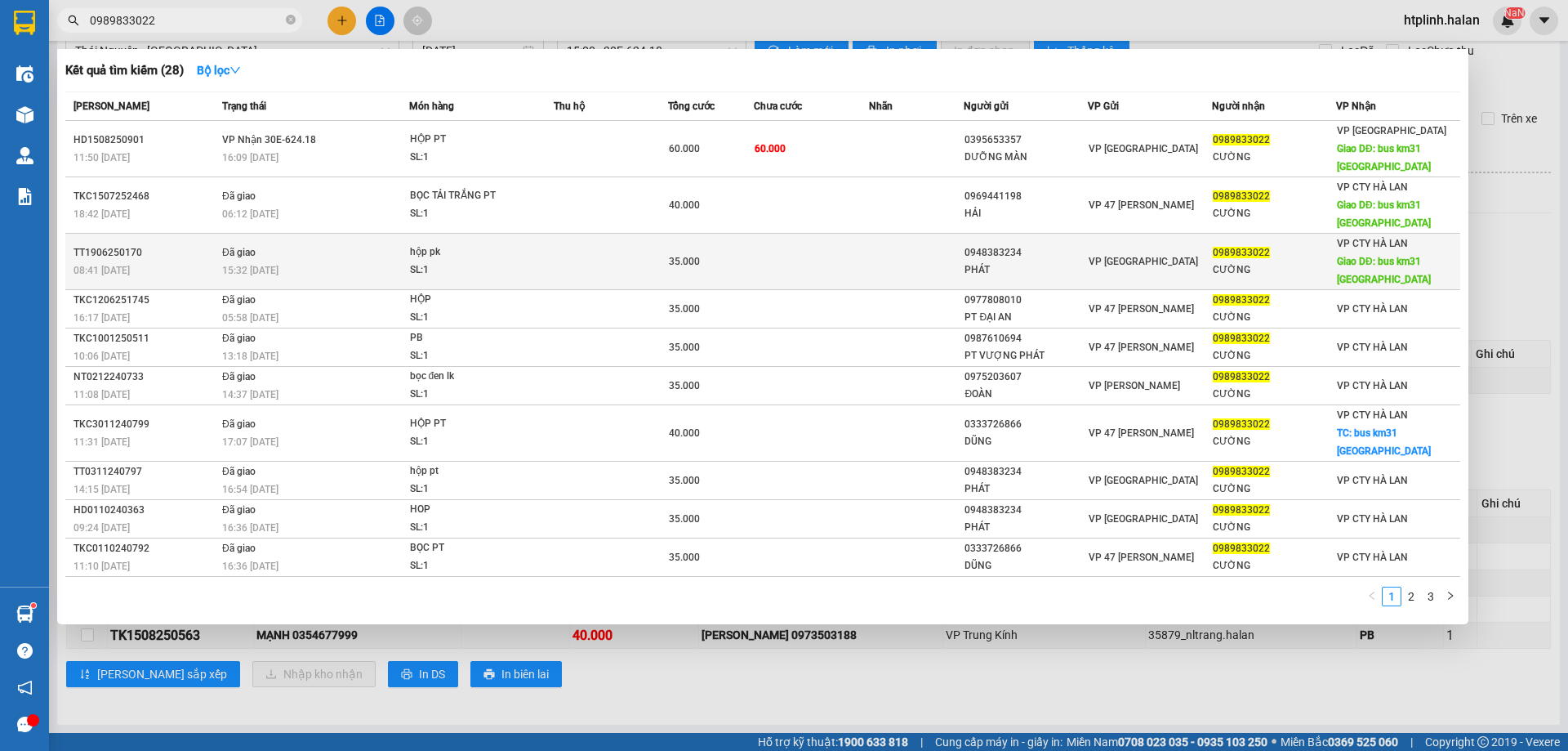
type input "0989833022"
click at [375, 265] on div "15:32 - 19/06" at bounding box center [315, 270] width 186 height 18
click at [438, 272] on div "SL: 1" at bounding box center [472, 270] width 123 height 18
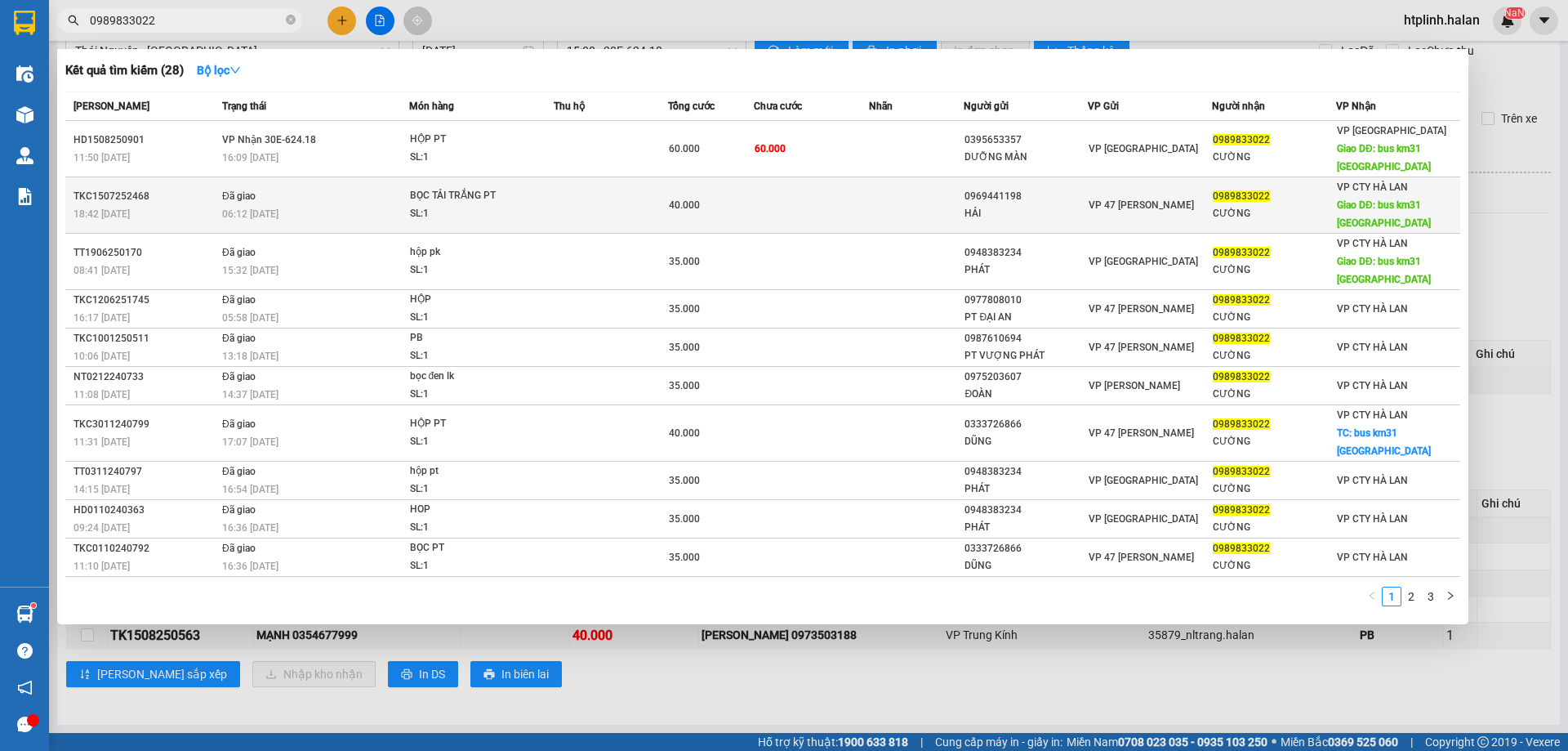
click at [592, 191] on td at bounding box center [611, 205] width 114 height 56
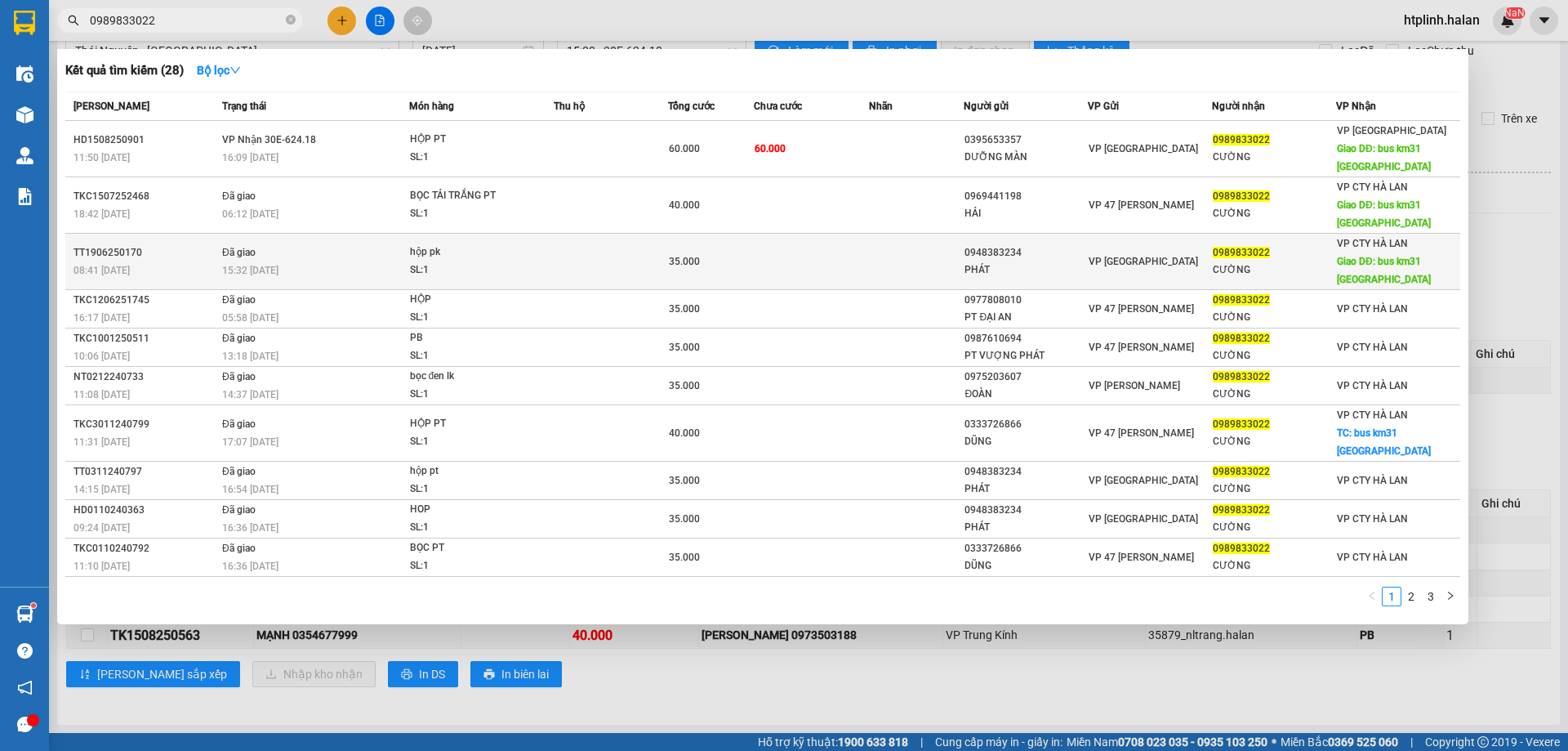
click at [694, 270] on div "35.000" at bounding box center [711, 261] width 84 height 18
click at [727, 238] on td "35.000" at bounding box center [711, 261] width 86 height 56
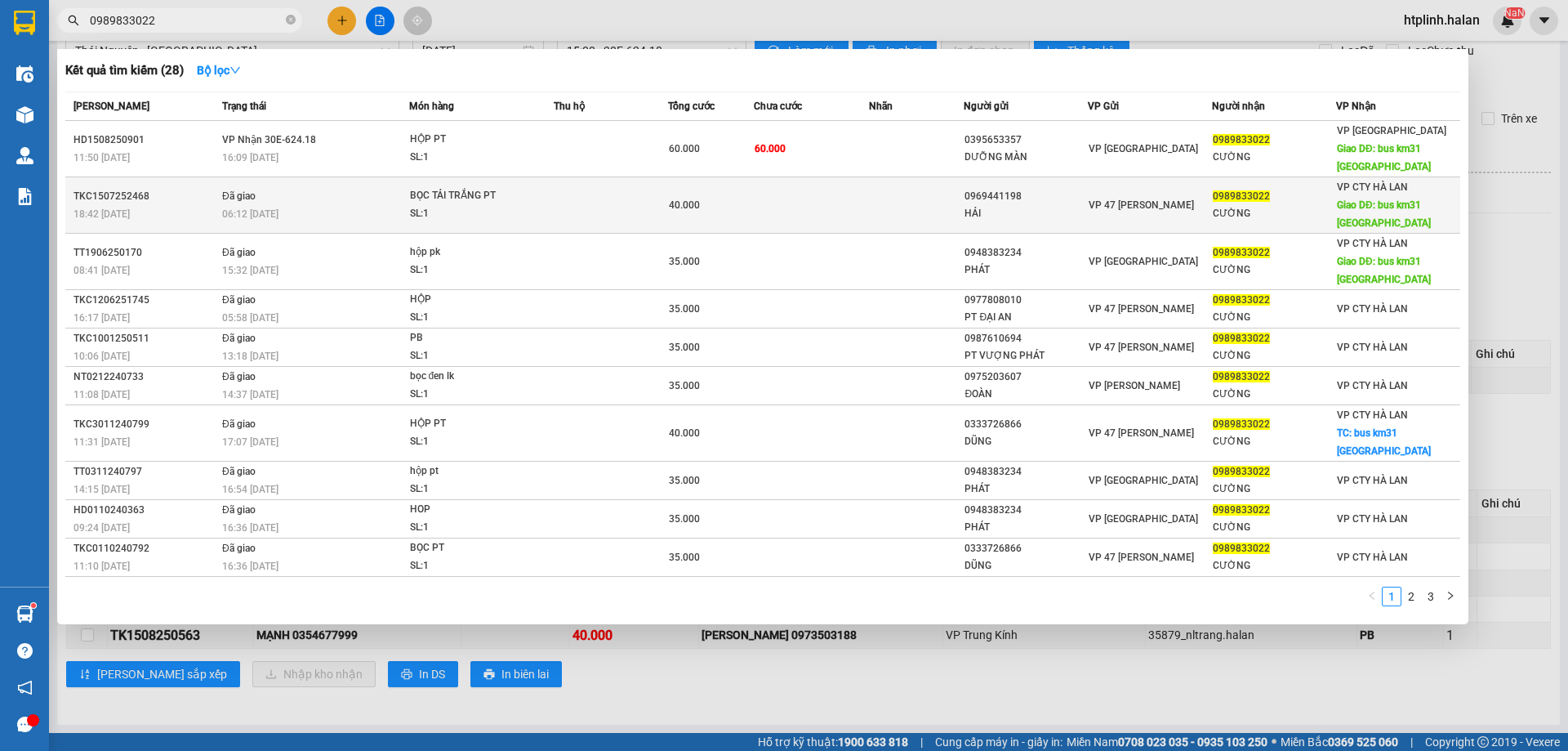
click at [772, 207] on td at bounding box center [811, 205] width 114 height 56
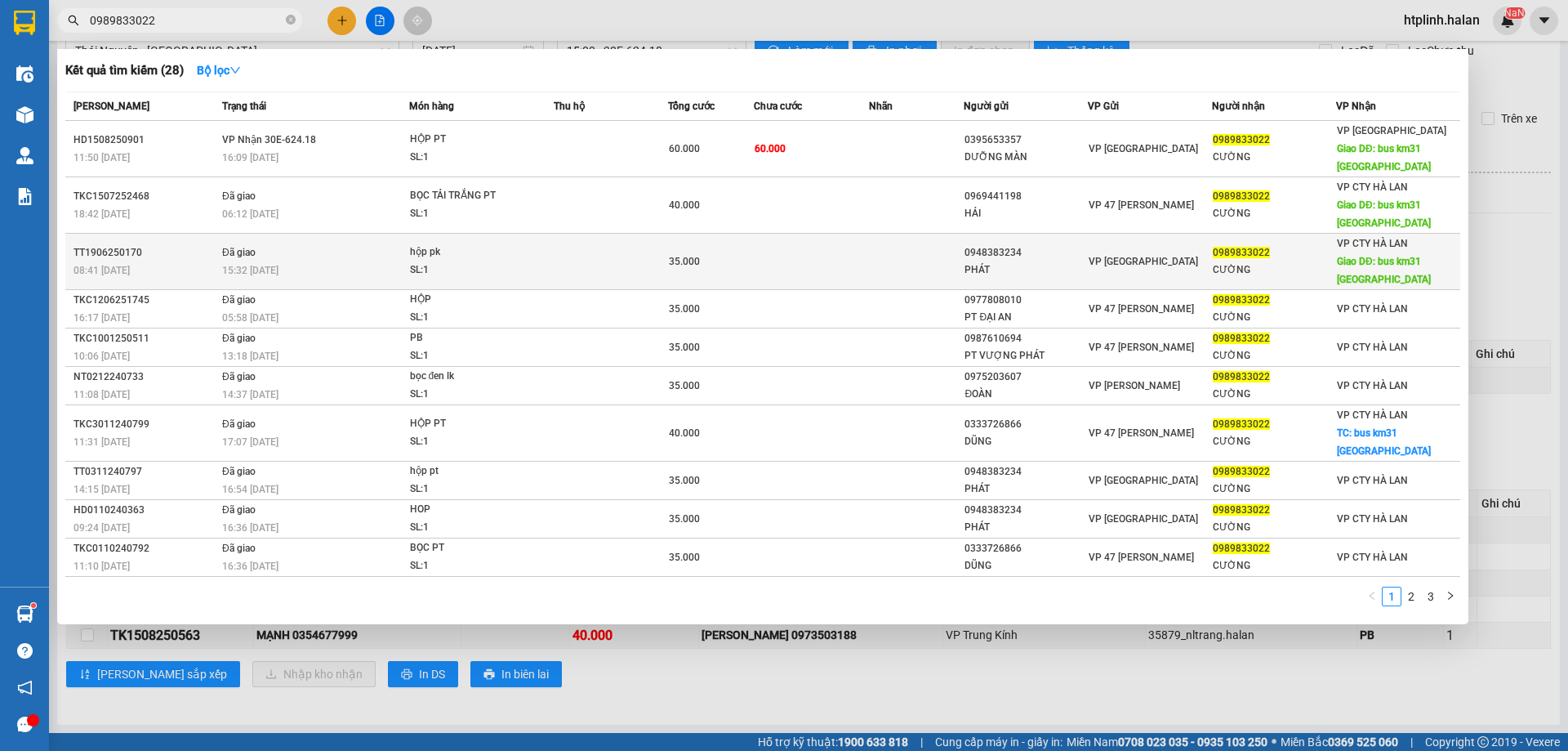
click at [775, 267] on td at bounding box center [811, 261] width 114 height 56
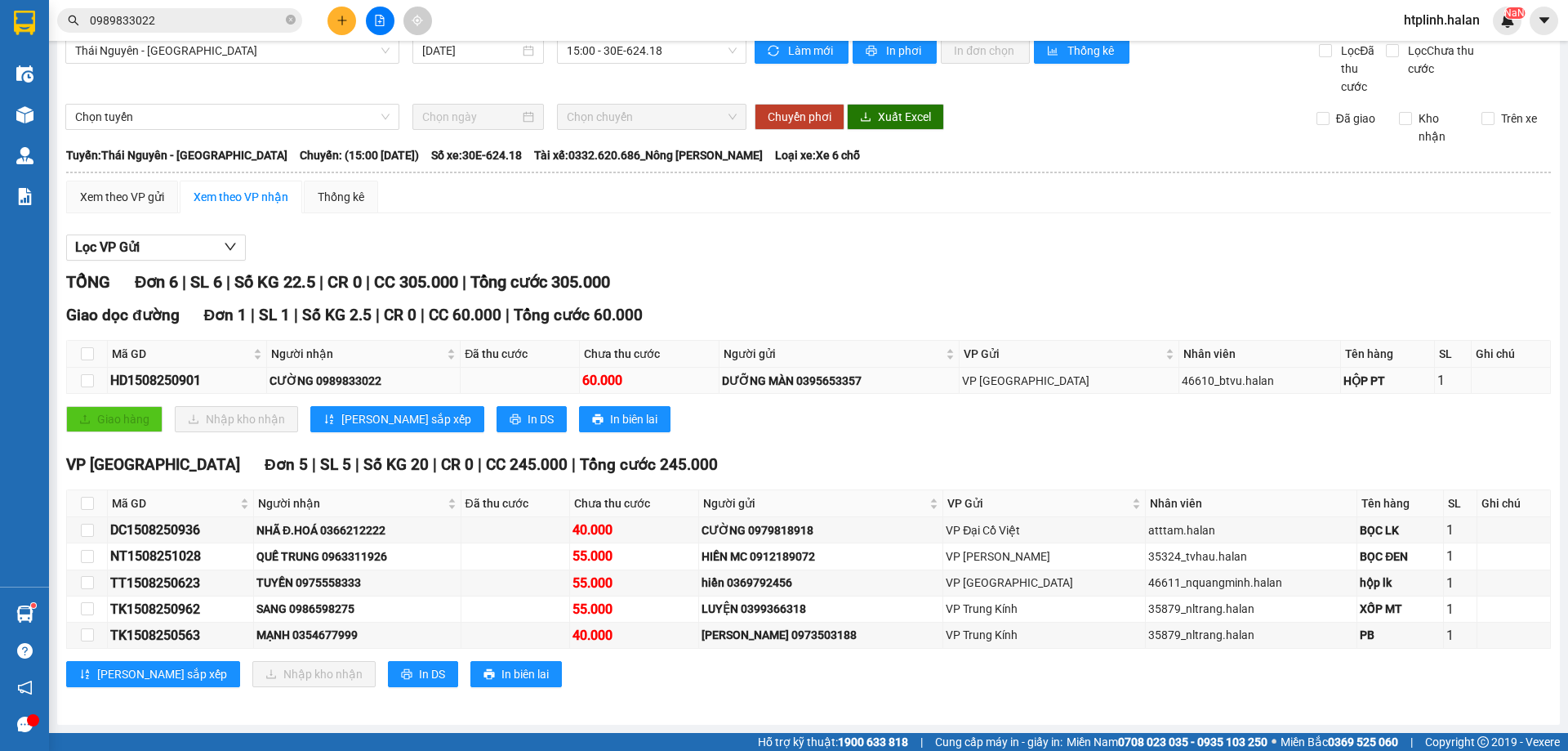
click at [374, 382] on div "CƯỜNG 0989833022" at bounding box center [364, 381] width 189 height 18
click at [552, 316] on span "Tổng cước 60.000" at bounding box center [579, 315] width 129 height 19
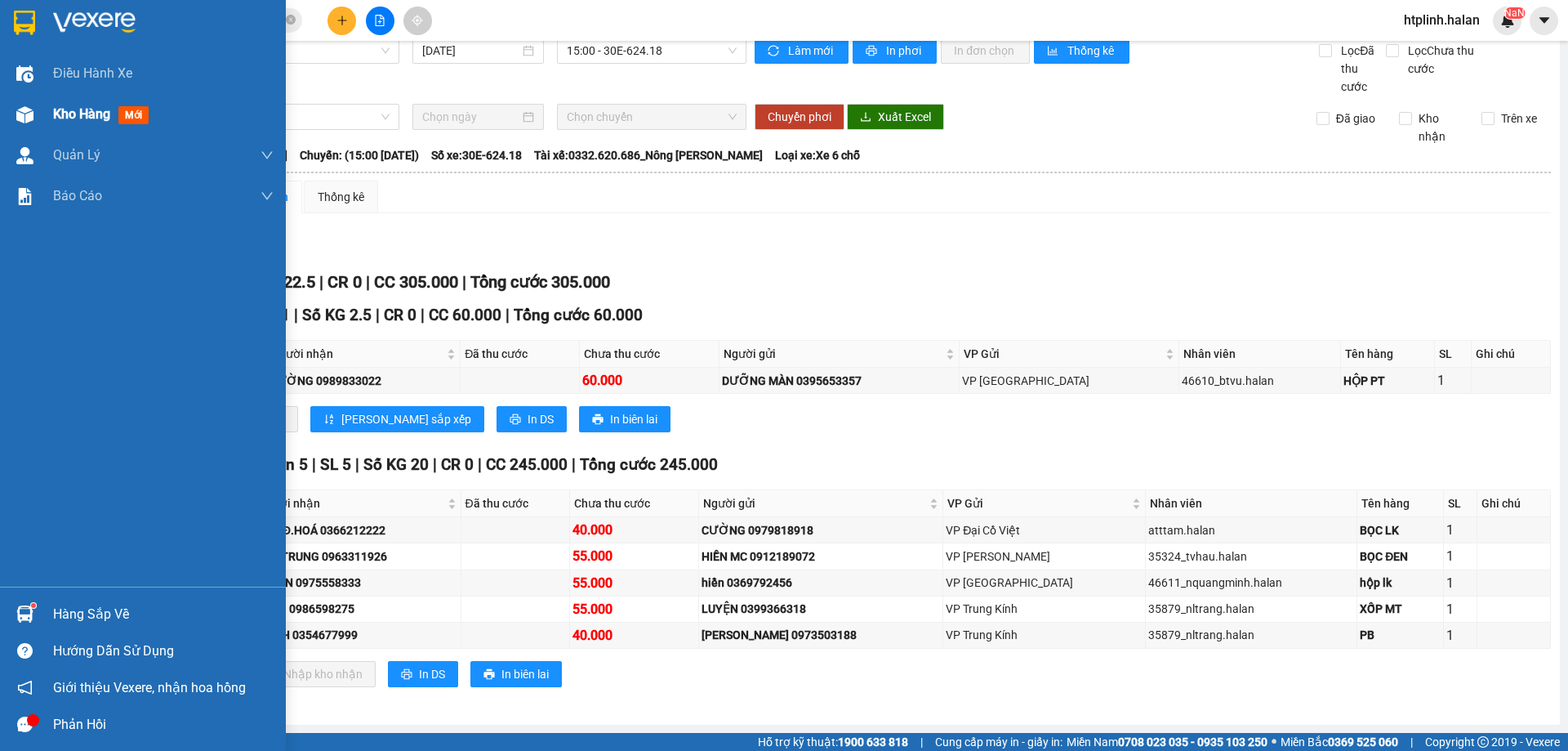
click at [0, 100] on div "Kho hàng mới" at bounding box center [143, 114] width 286 height 41
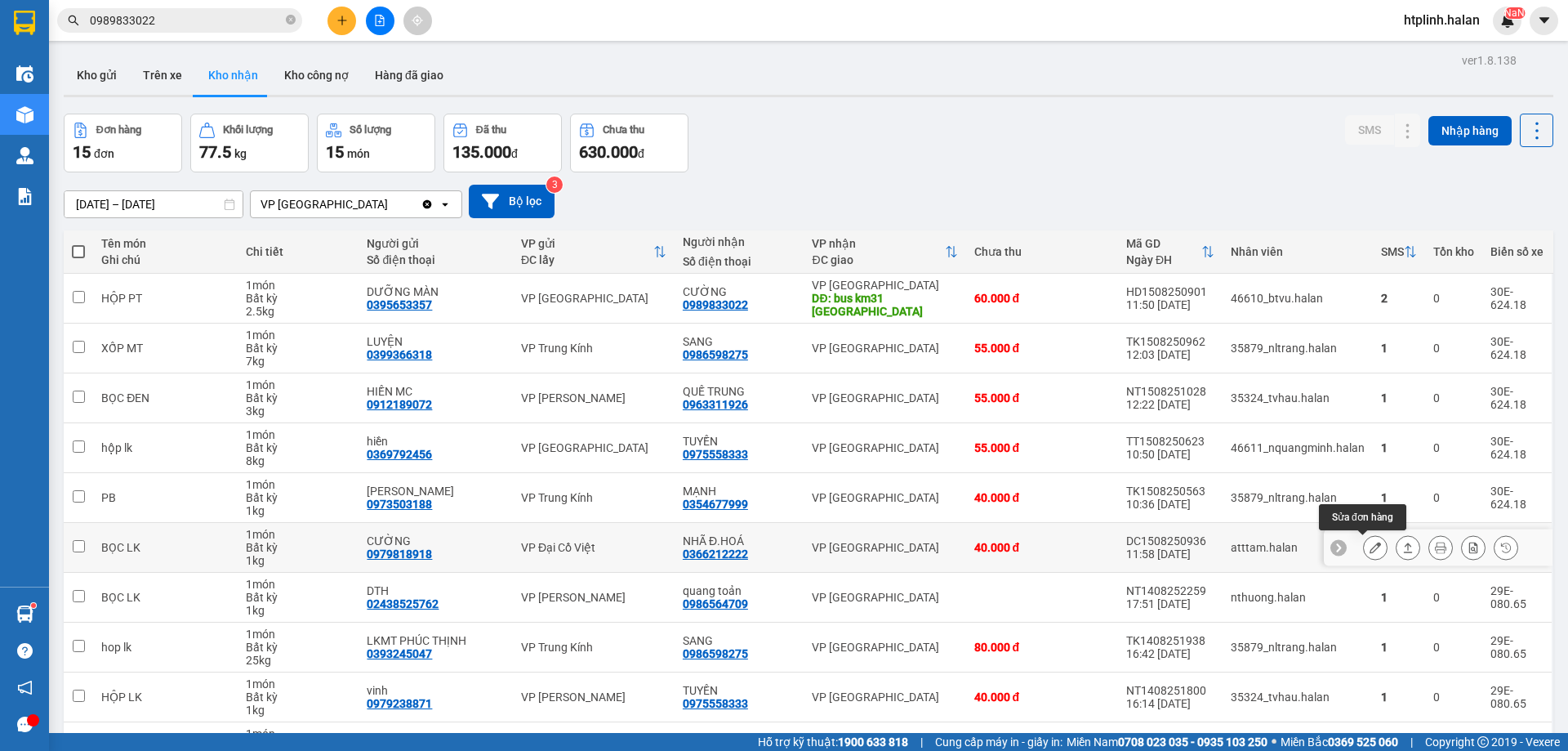
click at [1364, 542] on button at bounding box center [1375, 548] width 23 height 29
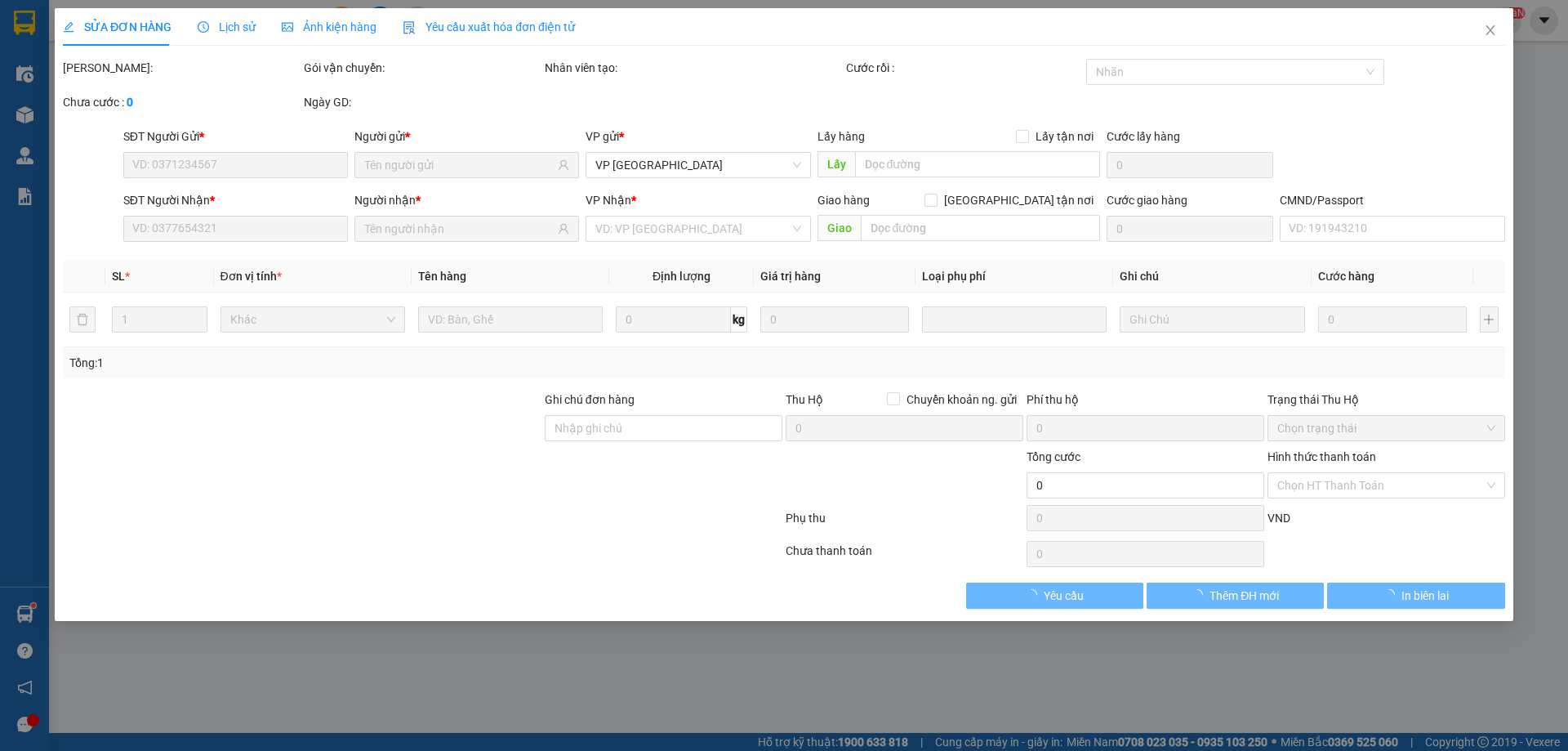
type input "0979818918"
type input "CƯỜNG"
type input "0366212222"
type input "NHÃ Đ.HOÁ"
type input "40.000"
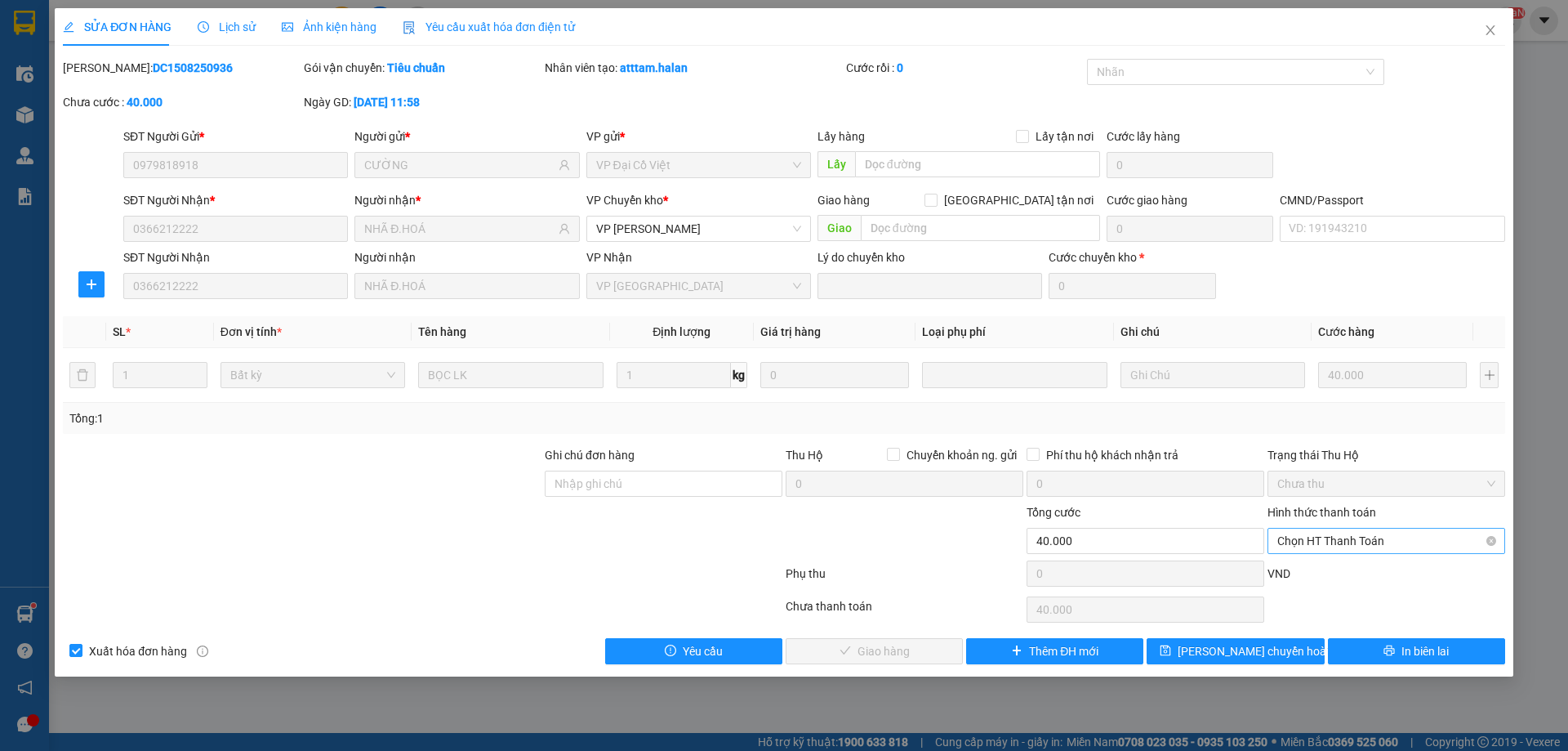
click at [1322, 536] on span "Chọn HT Thanh Toán" at bounding box center [1387, 541] width 218 height 25
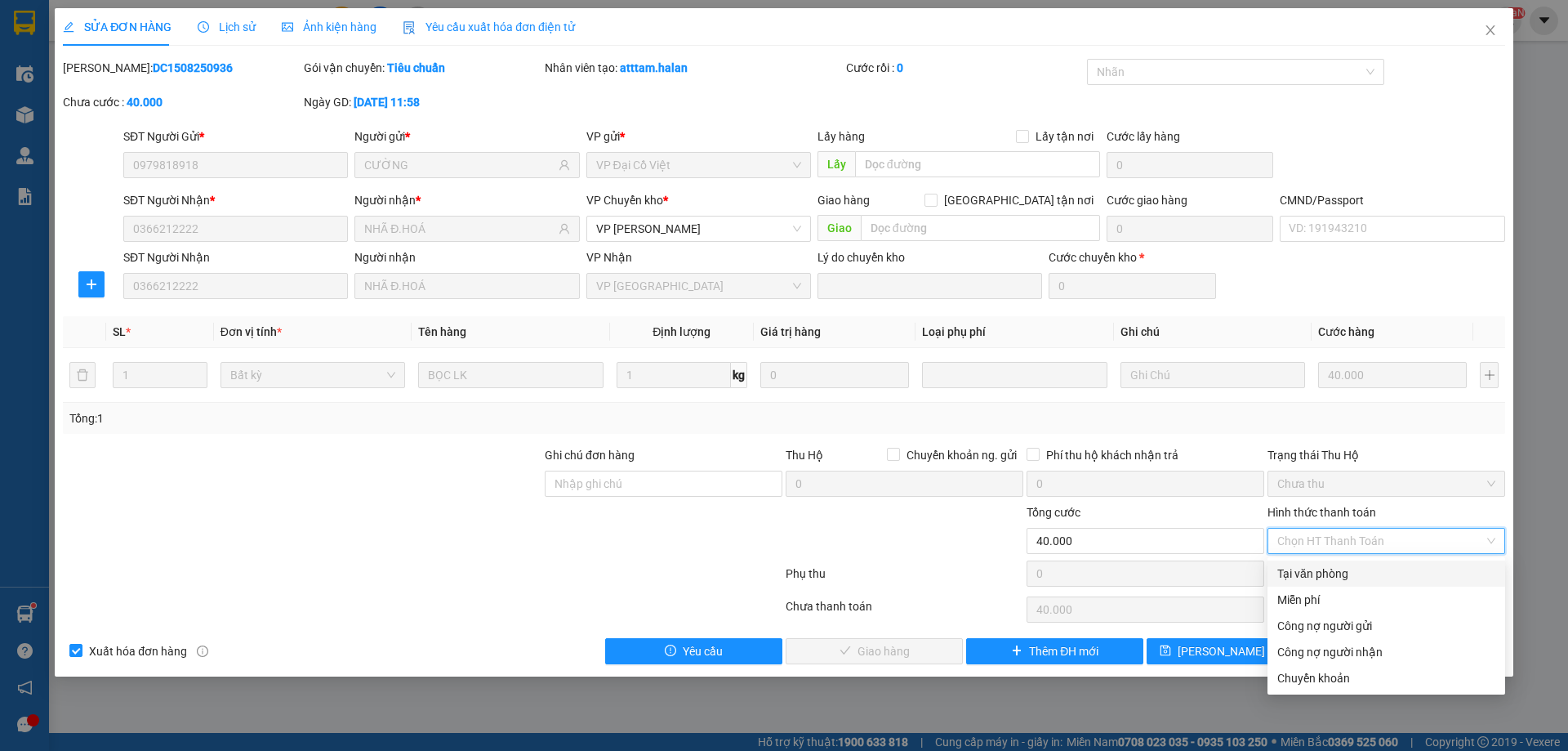
click at [1325, 576] on div "Tại văn phòng" at bounding box center [1387, 573] width 218 height 18
type input "0"
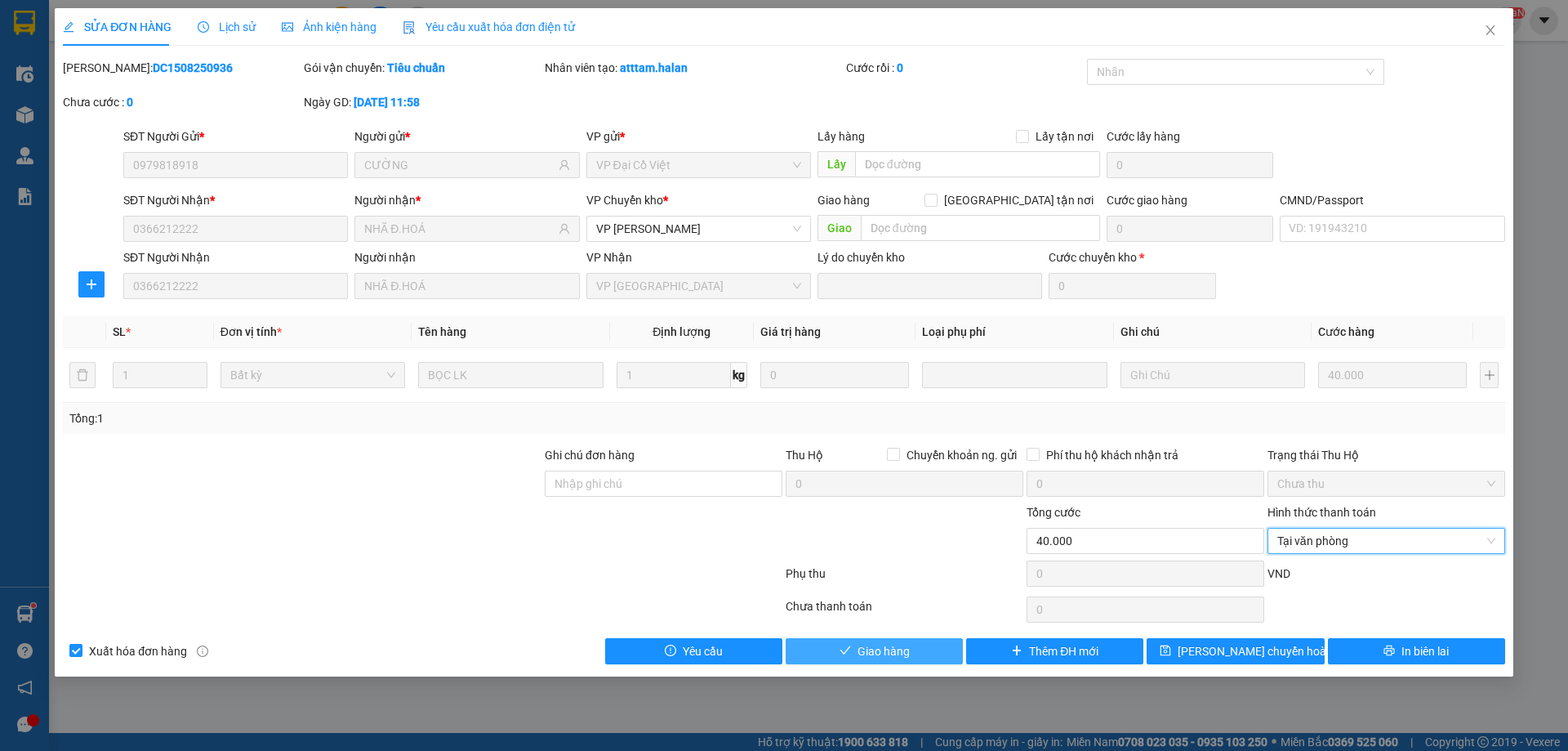
click at [907, 645] on span "Giao hàng" at bounding box center [884, 651] width 52 height 18
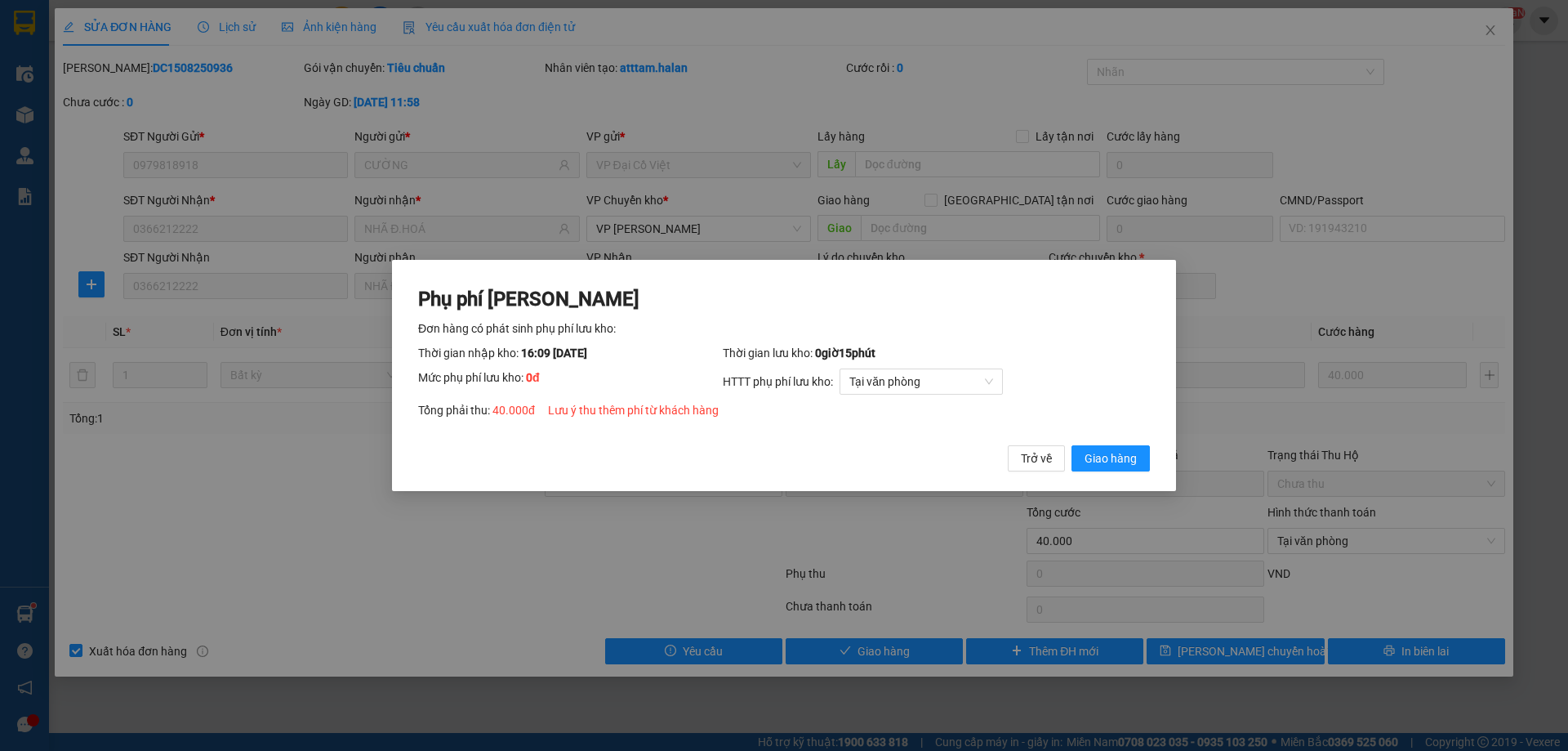
click at [1083, 443] on div "Phụ phí Lưu kho Đơn hàng có phát sinh phụ phí lưu kho: Thời gian nhập kho: 16:0…" at bounding box center [784, 379] width 732 height 186
click at [1120, 449] on button "Giao hàng" at bounding box center [1111, 458] width 78 height 26
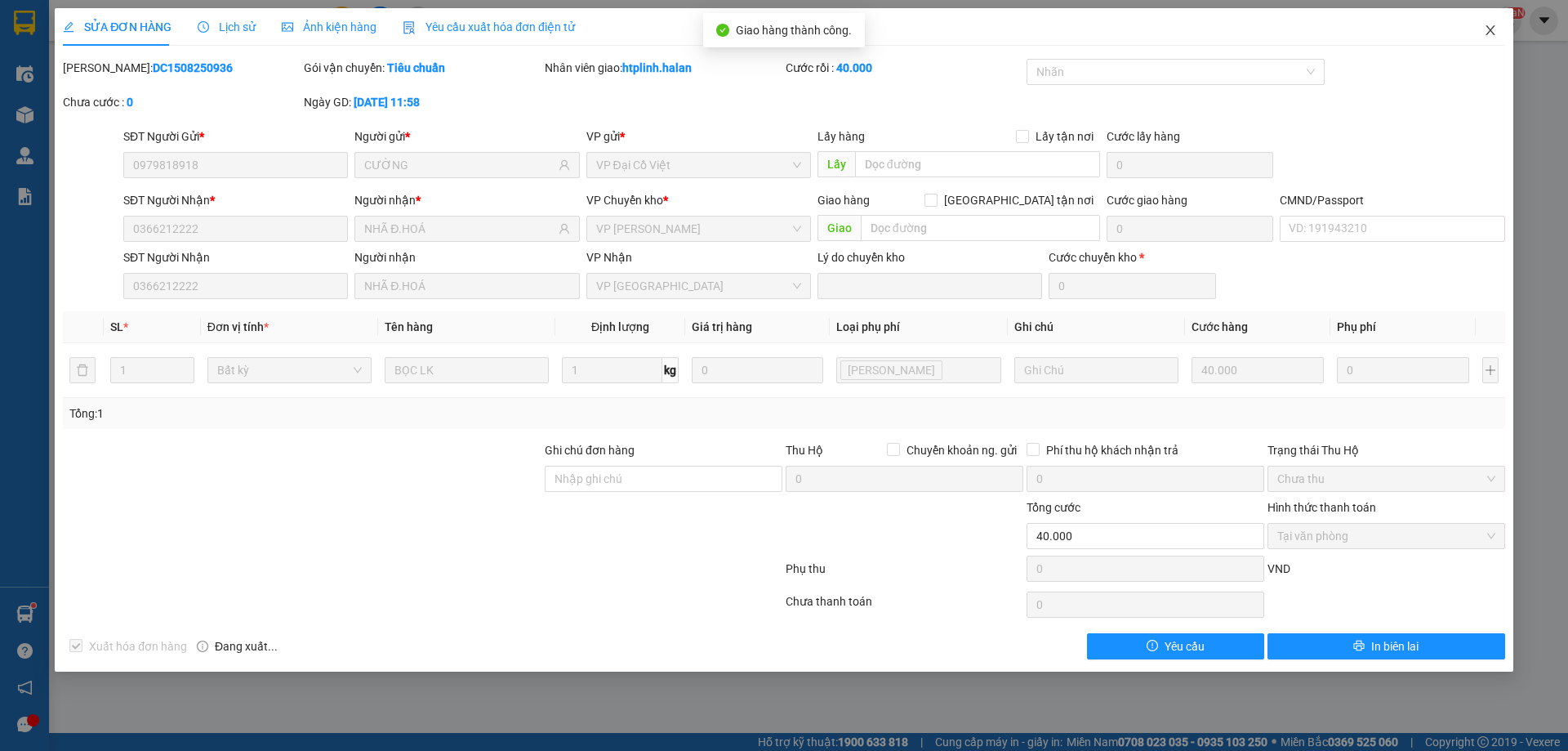
click at [1474, 34] on span "Close" at bounding box center [1491, 32] width 46 height 46
click at [1474, 34] on div "htplinh.halan NaN" at bounding box center [1456, 21] width 131 height 29
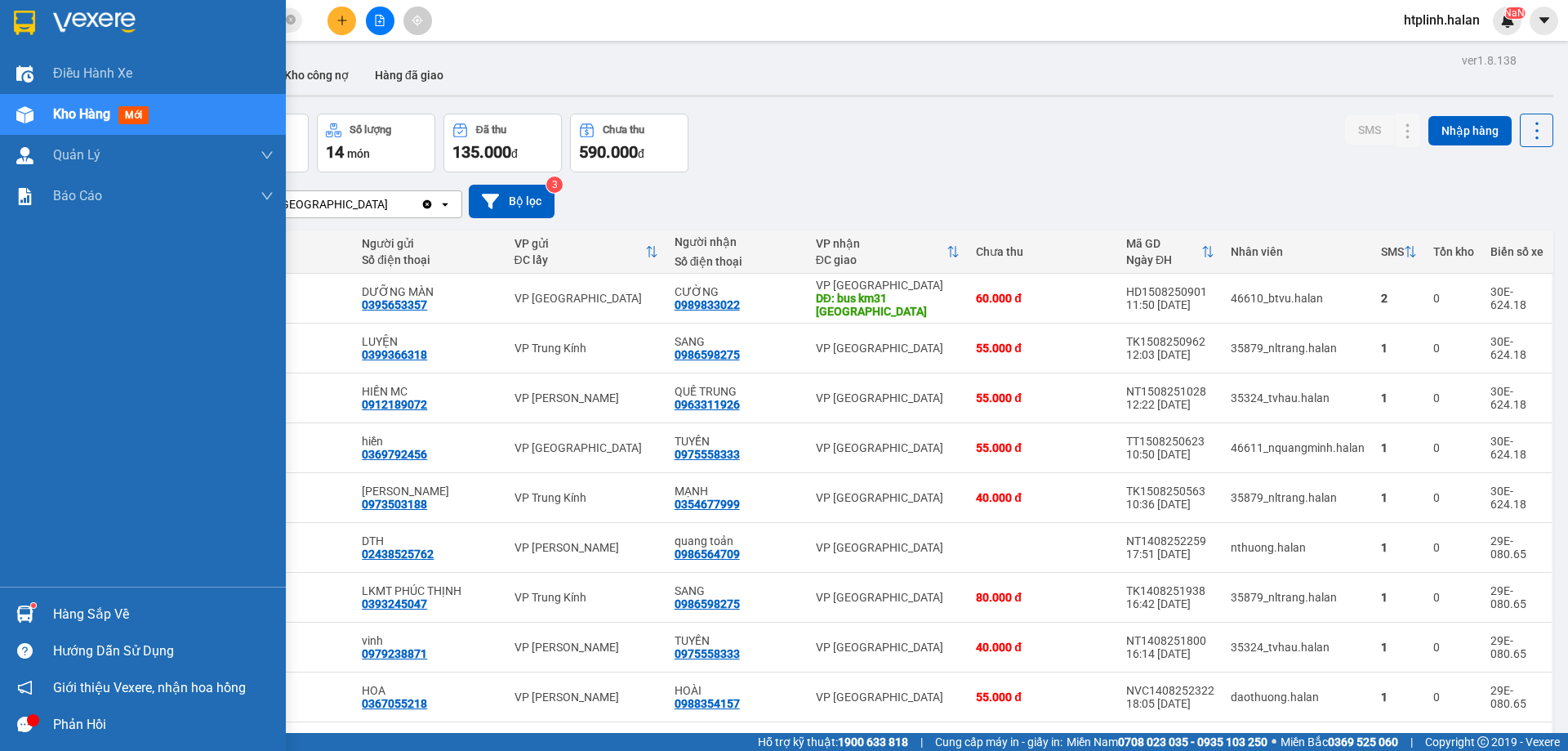
click at [0, 611] on div "Hàng sắp về" at bounding box center [143, 614] width 286 height 37
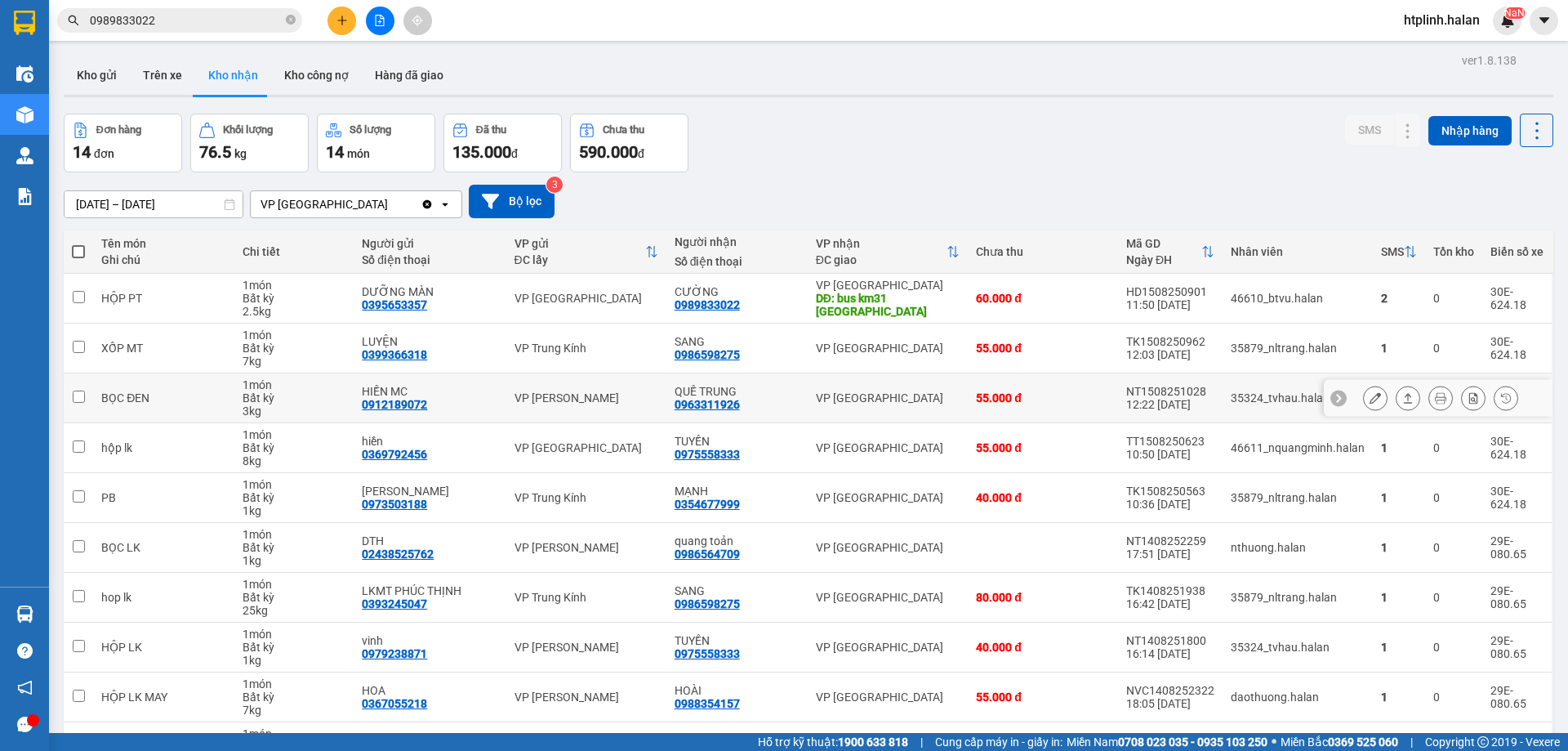
click at [922, 397] on section "Kết quả tìm kiếm ( 28 ) Bộ lọc Mã ĐH Trạng thái Món hàng Thu hộ Tổng cước Chưa …" at bounding box center [784, 376] width 1568 height 751
click at [296, 747] on div "Hỗ trợ kỹ thuật: 1900 633 818 | Cung cấp máy in - giấy in: Miền Nam 0708 023 03…" at bounding box center [780, 742] width 1560 height 18
click at [1165, 290] on div "HD1508250901" at bounding box center [1170, 291] width 89 height 13
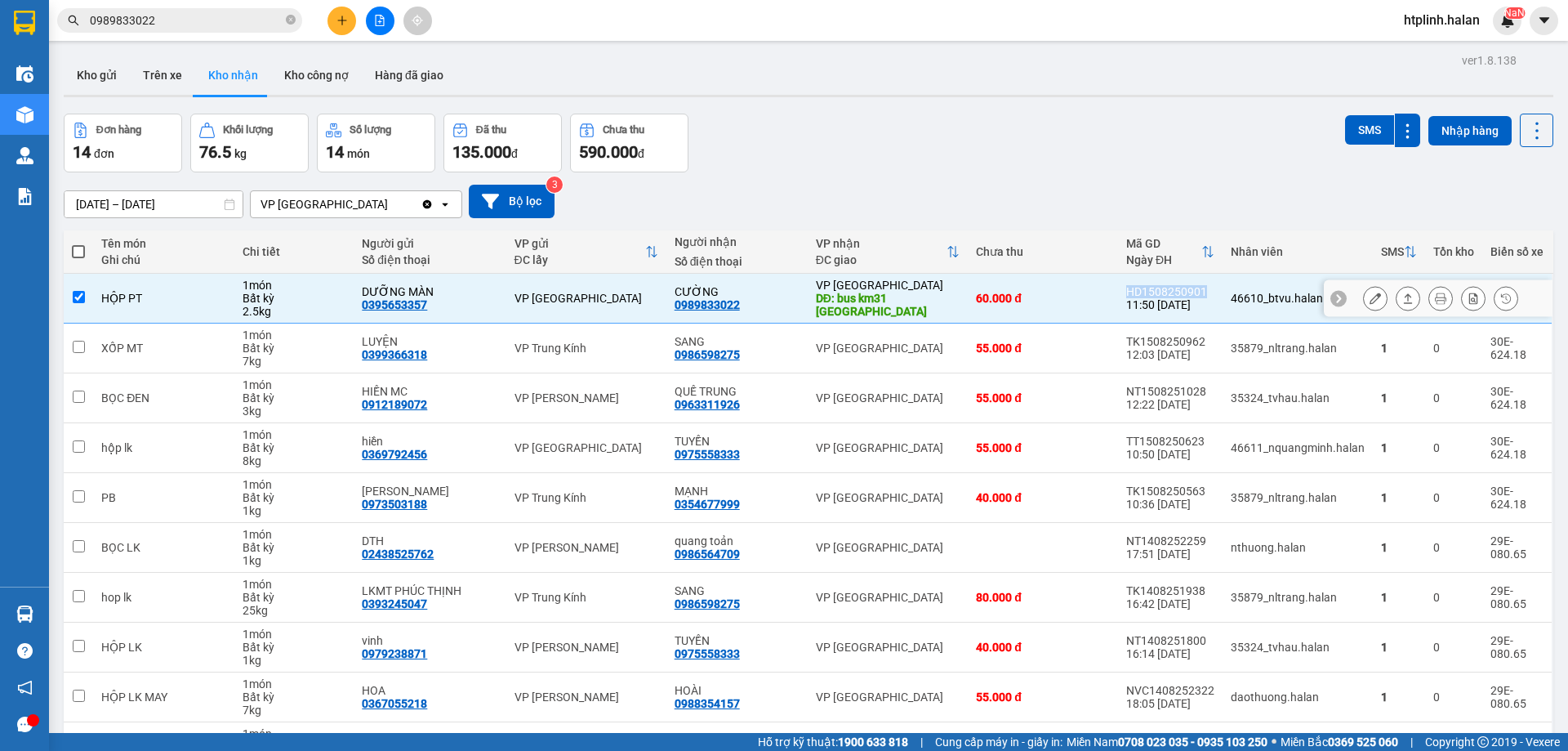
click at [1165, 290] on div "HD1508250901" at bounding box center [1170, 291] width 89 height 13
checkbox input "false"
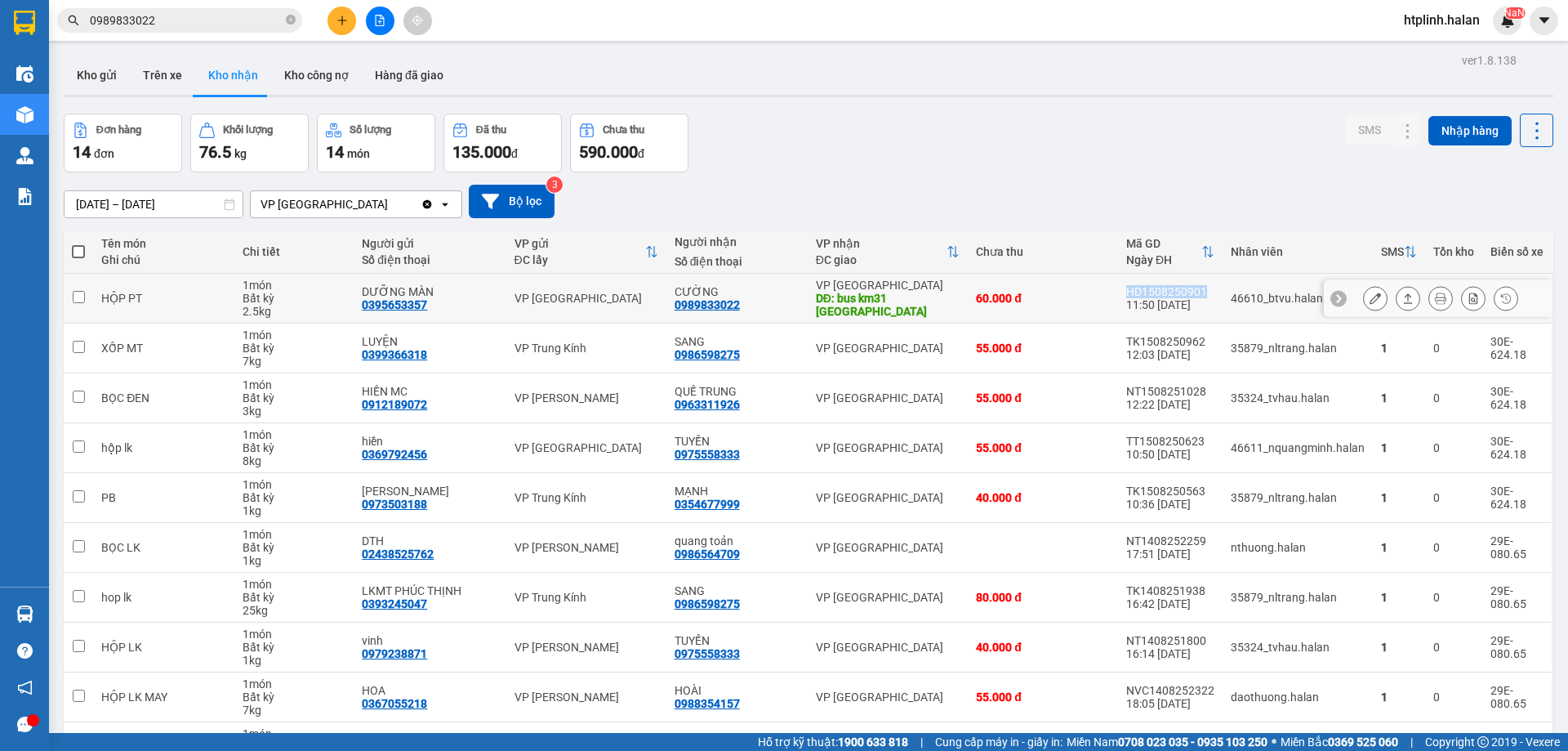
copy div "HD1508250901"
click at [1015, 228] on div "17/06/2025 – 15/08/2025 Press the down arrow key to interact with the calendar …" at bounding box center [809, 201] width 1490 height 58
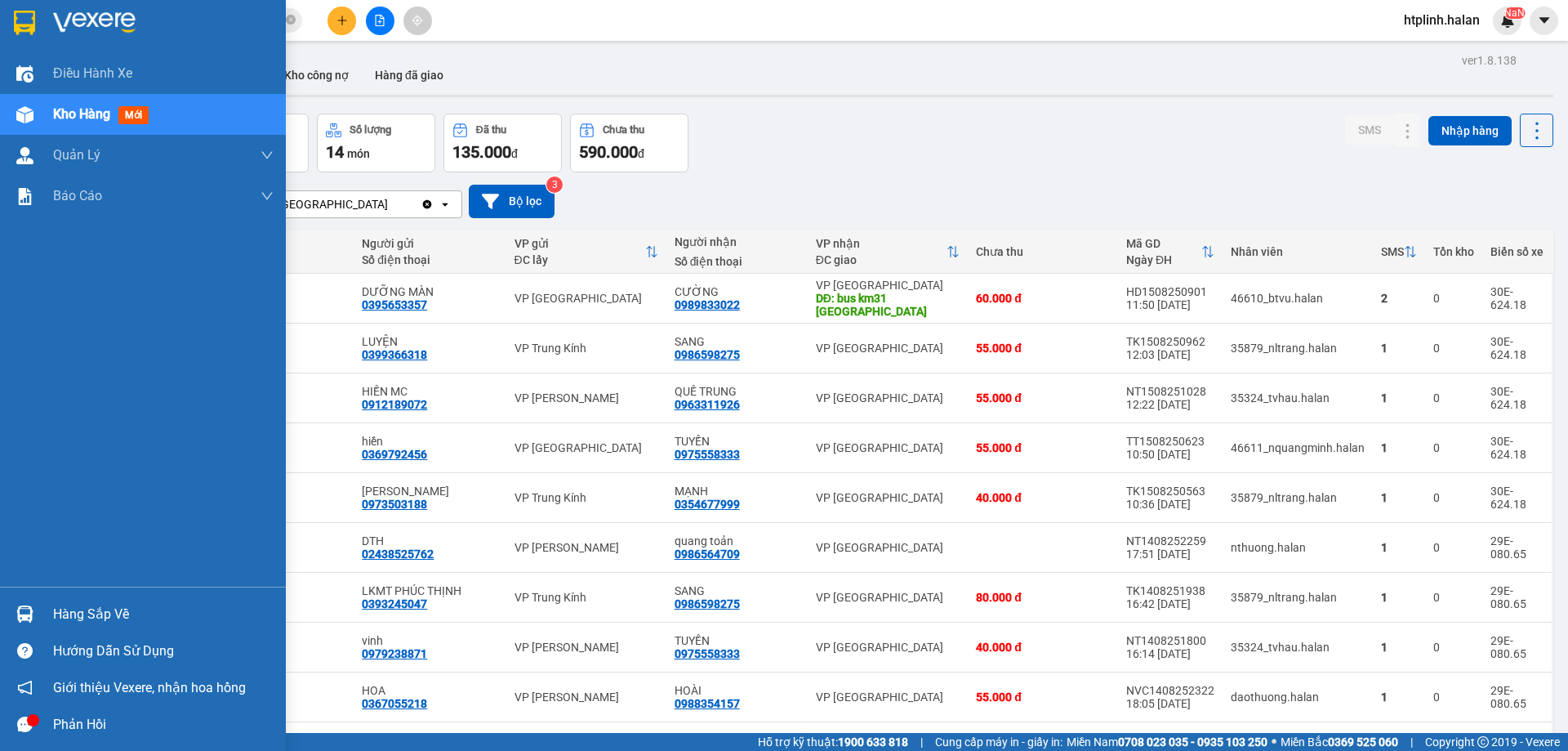
click at [42, 600] on div "Hàng sắp về" at bounding box center [143, 614] width 286 height 37
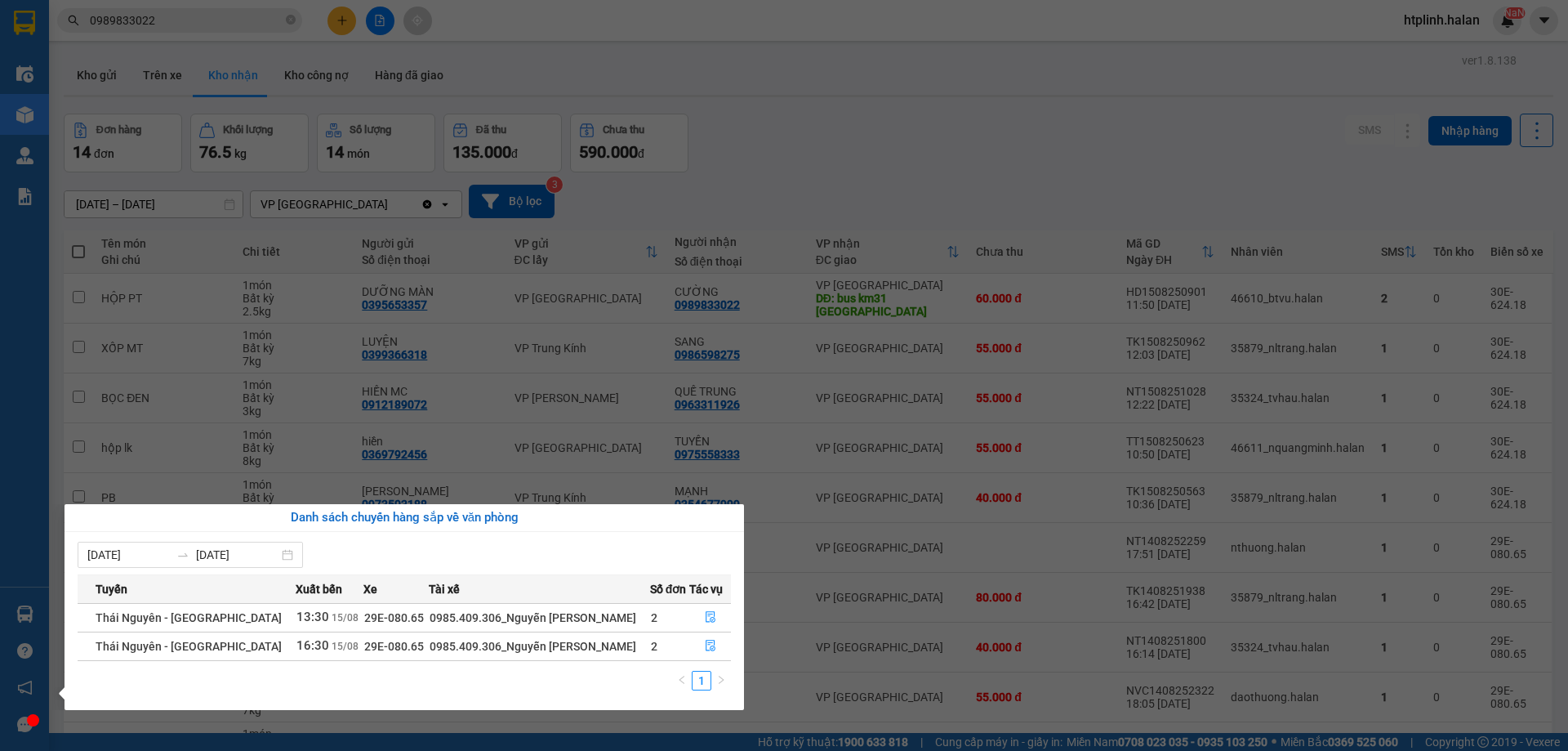
click at [403, 398] on section "Kết quả tìm kiếm ( 28 ) Bộ lọc Mã ĐH Trạng thái Món hàng Thu hộ Tổng cước Chưa …" at bounding box center [784, 376] width 1568 height 751
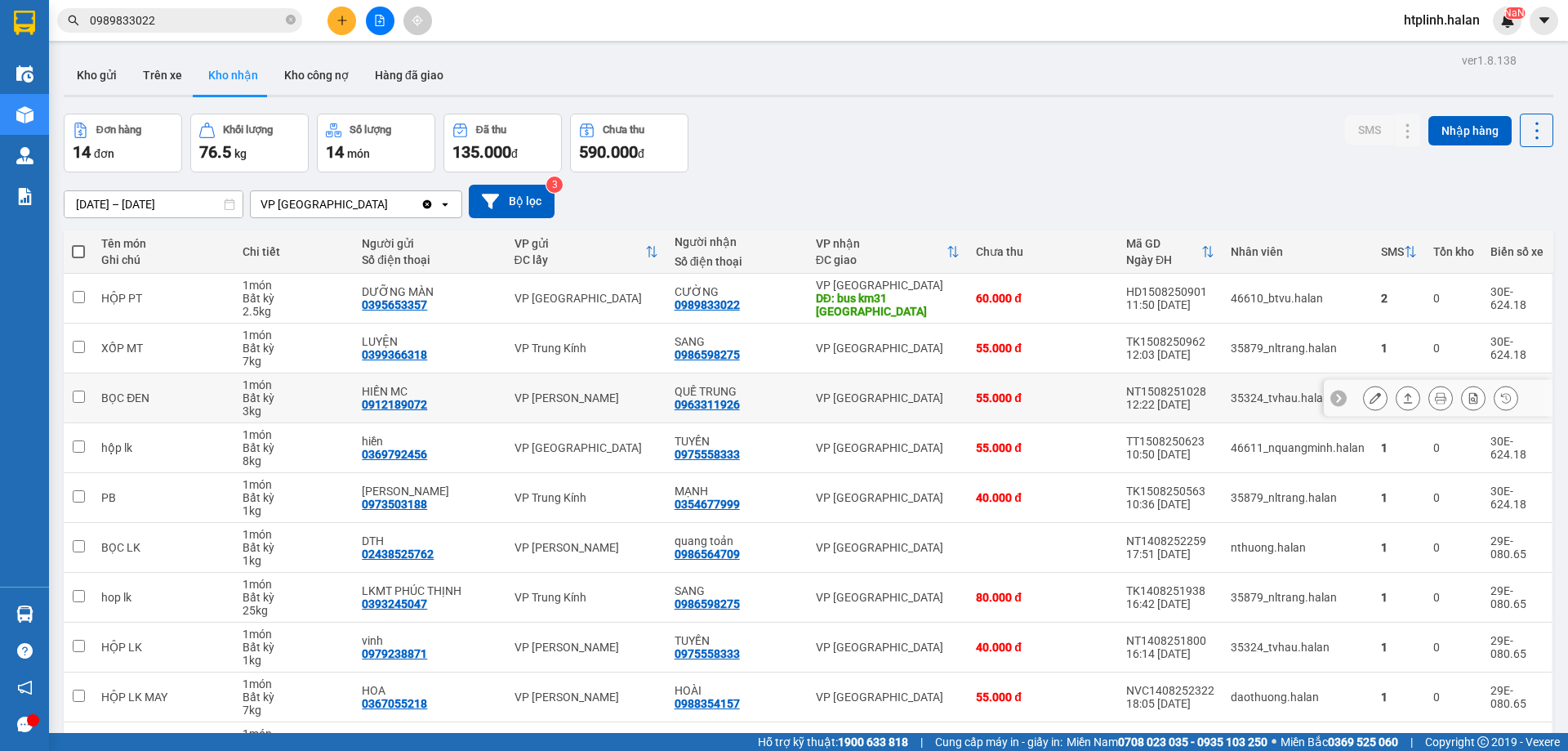
scroll to position [106, 0]
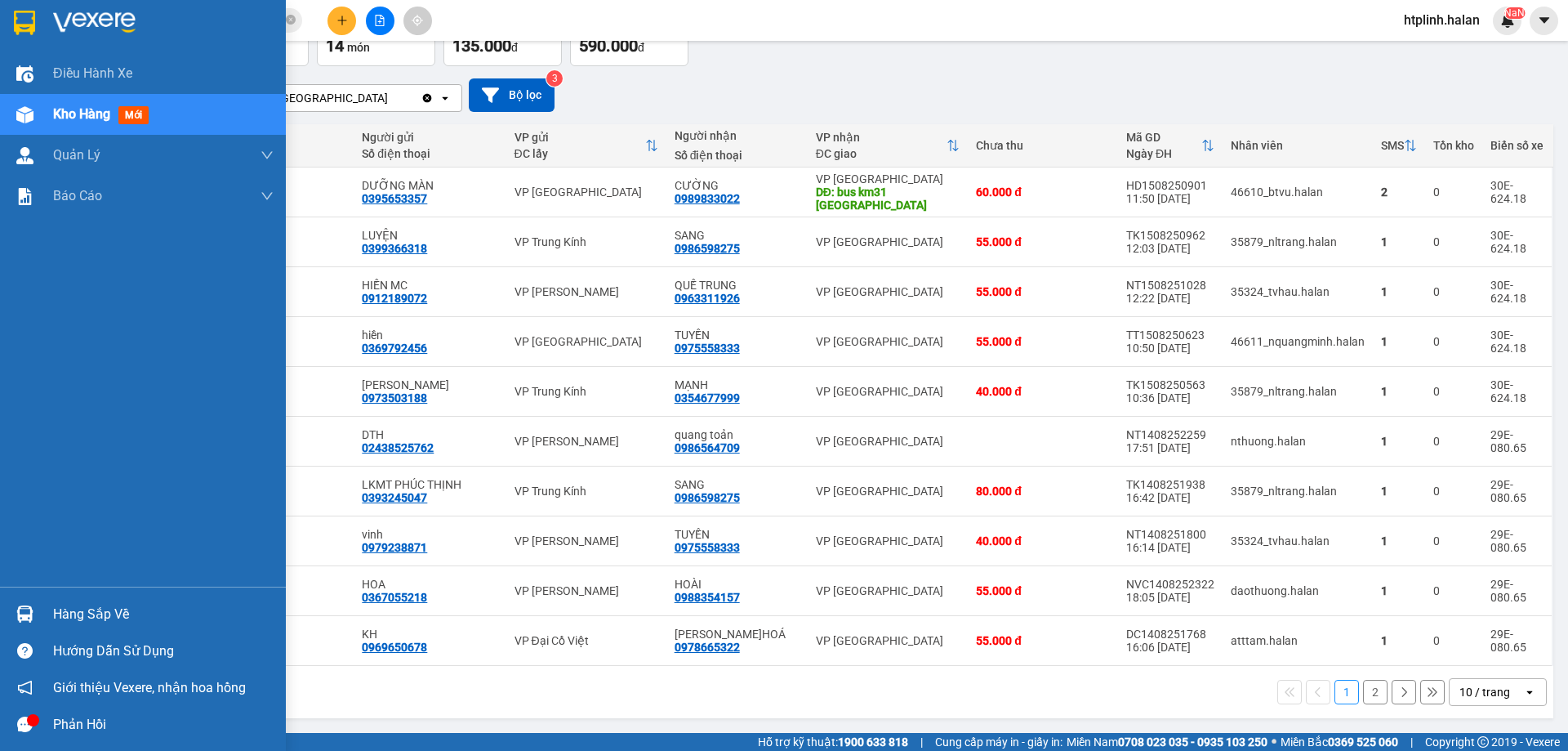
click at [21, 624] on div at bounding box center [25, 614] width 29 height 29
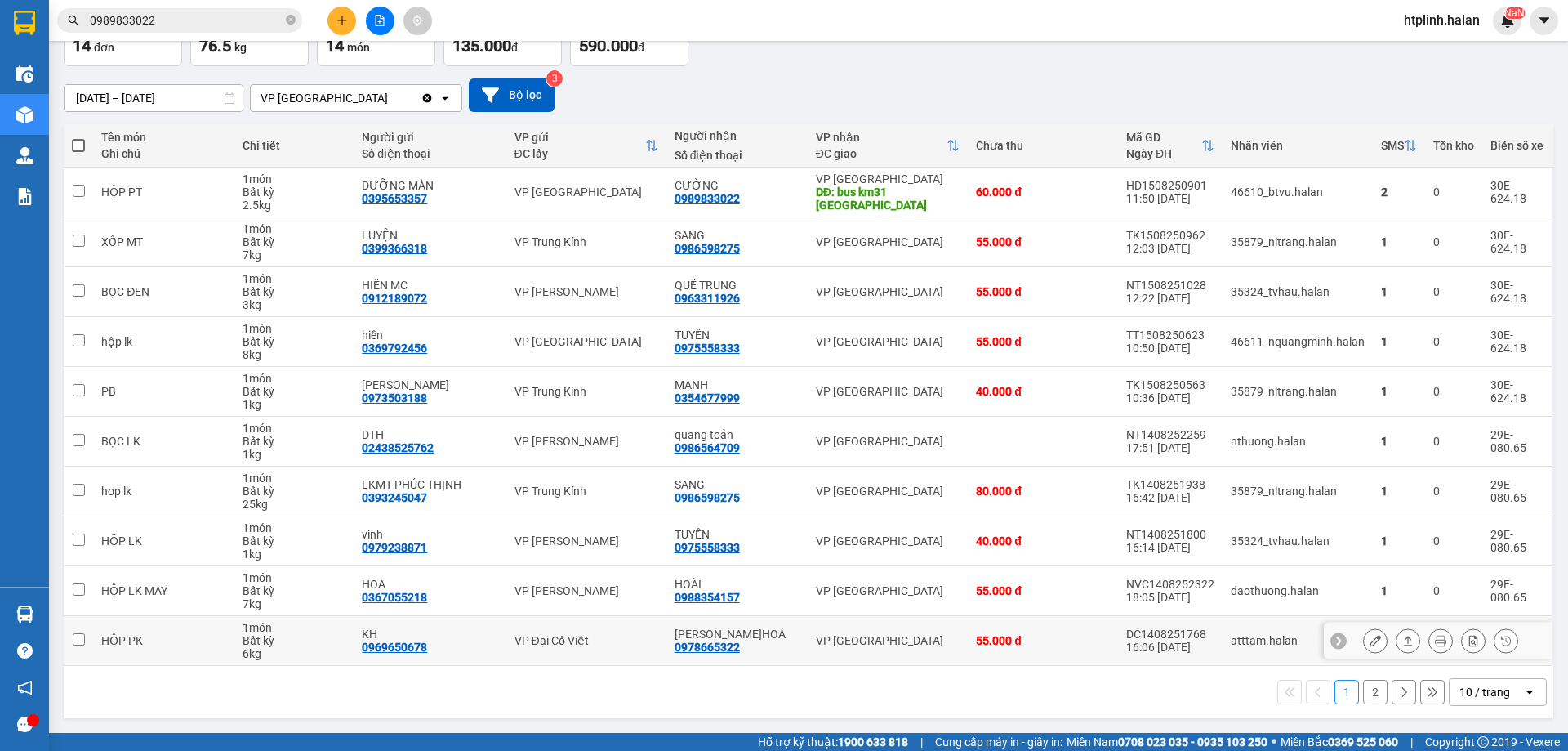
click at [854, 629] on section "Kết quả tìm kiếm ( 28 ) Bộ lọc Mã ĐH Trạng thái Món hàng Thu hộ Tổng cước Chưa …" at bounding box center [784, 376] width 1568 height 751
click at [939, 90] on div "17/06/2025 – 15/08/2025 Press the down arrow key to interact with the calendar …" at bounding box center [809, 95] width 1490 height 33
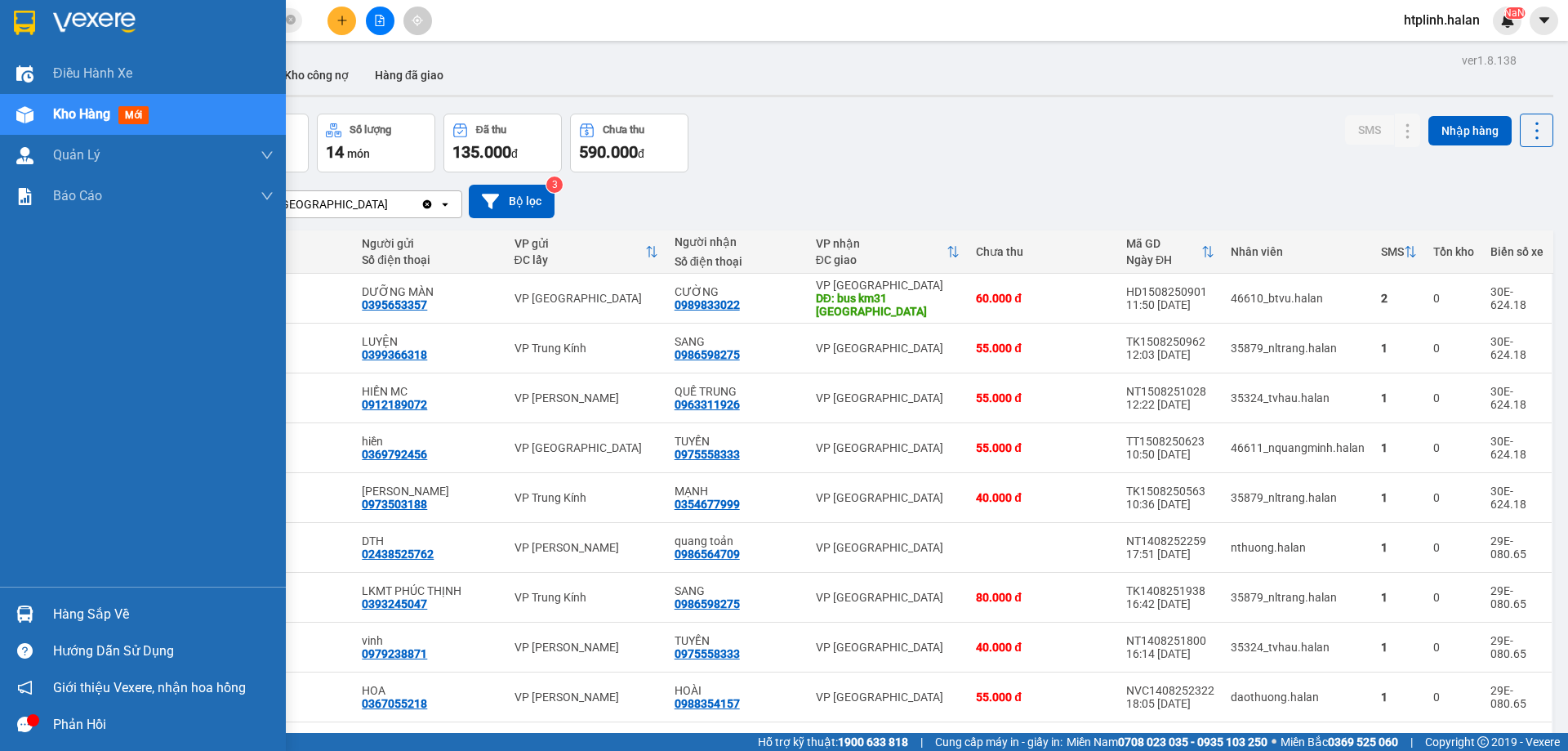
click at [20, 610] on img at bounding box center [25, 614] width 17 height 17
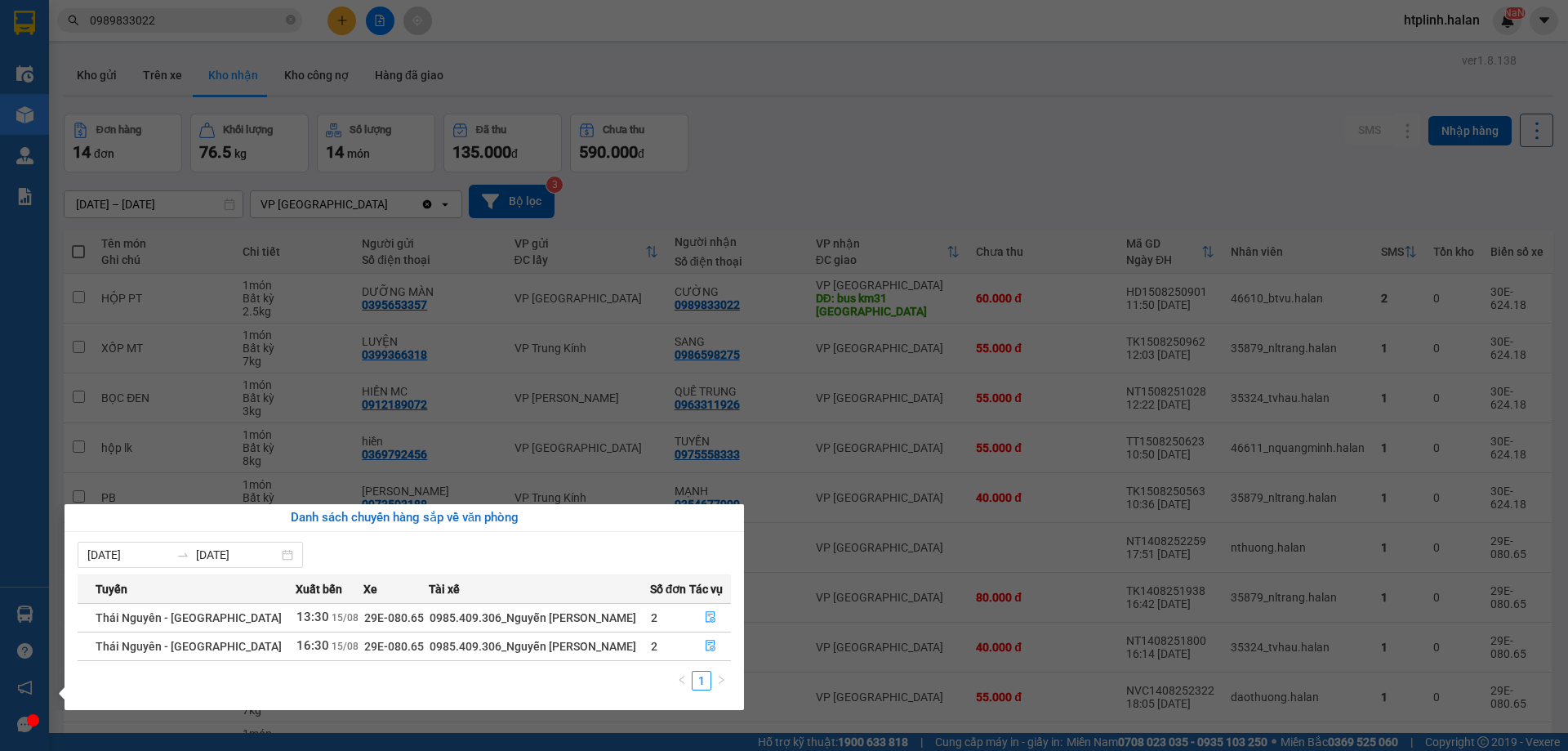
click at [466, 387] on section "Kết quả tìm kiếm ( 28 ) Bộ lọc Mã ĐH Trạng thái Món hàng Thu hộ Tổng cước Chưa …" at bounding box center [784, 376] width 1568 height 751
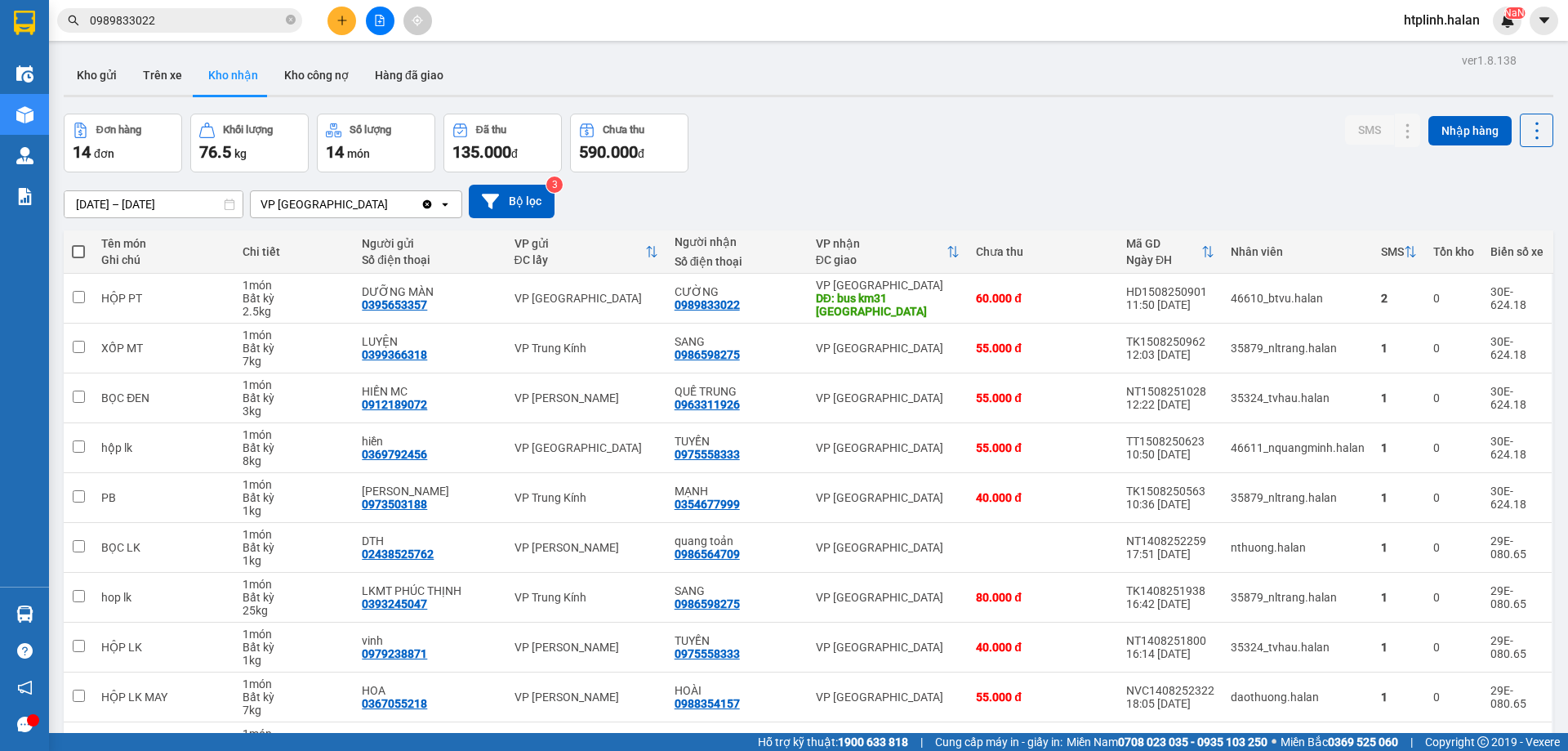
scroll to position [106, 0]
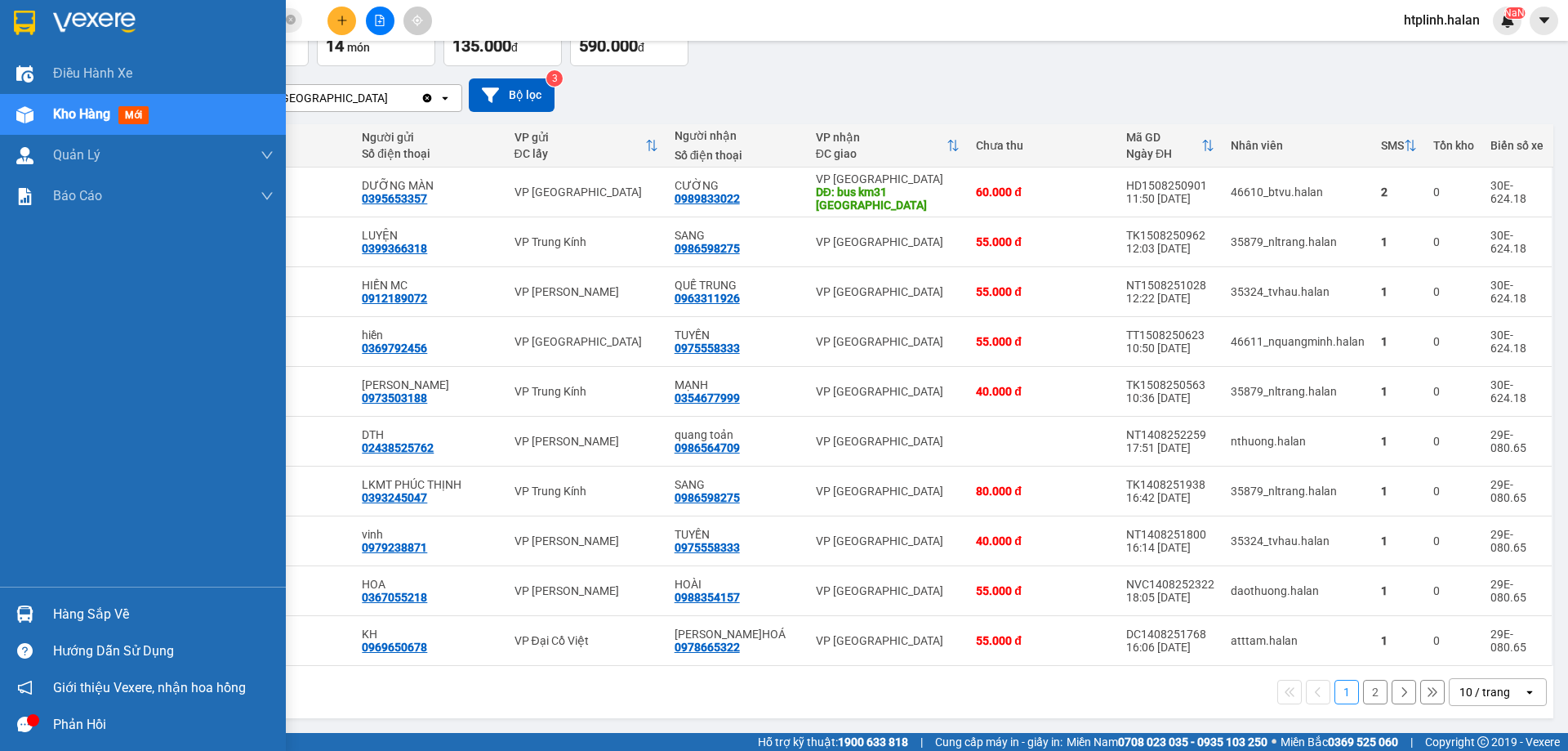
click at [99, 624] on div "Hàng sắp về" at bounding box center [163, 614] width 220 height 25
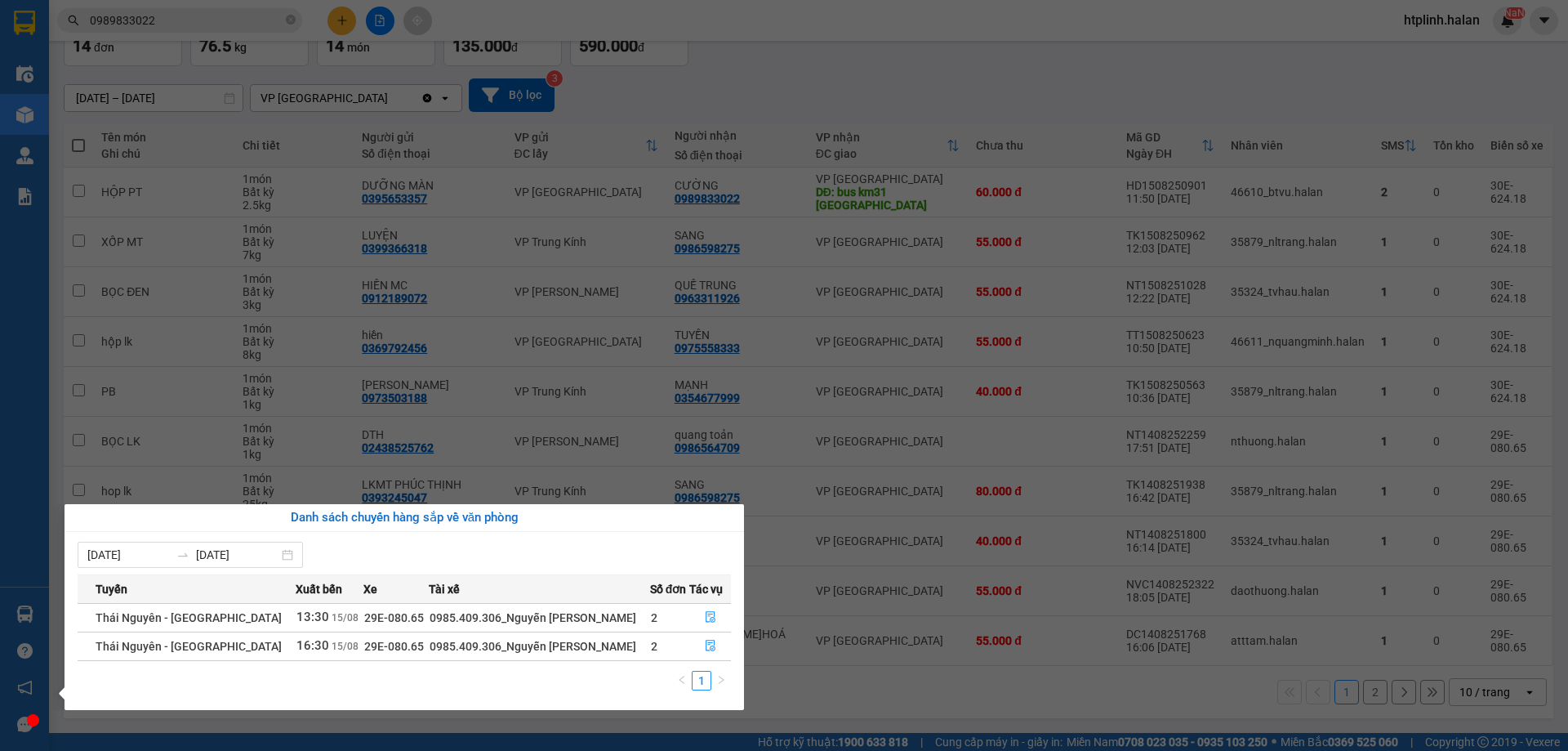
click at [526, 519] on div "Danh sách chuyến hàng sắp về văn phòng" at bounding box center [404, 518] width 654 height 20
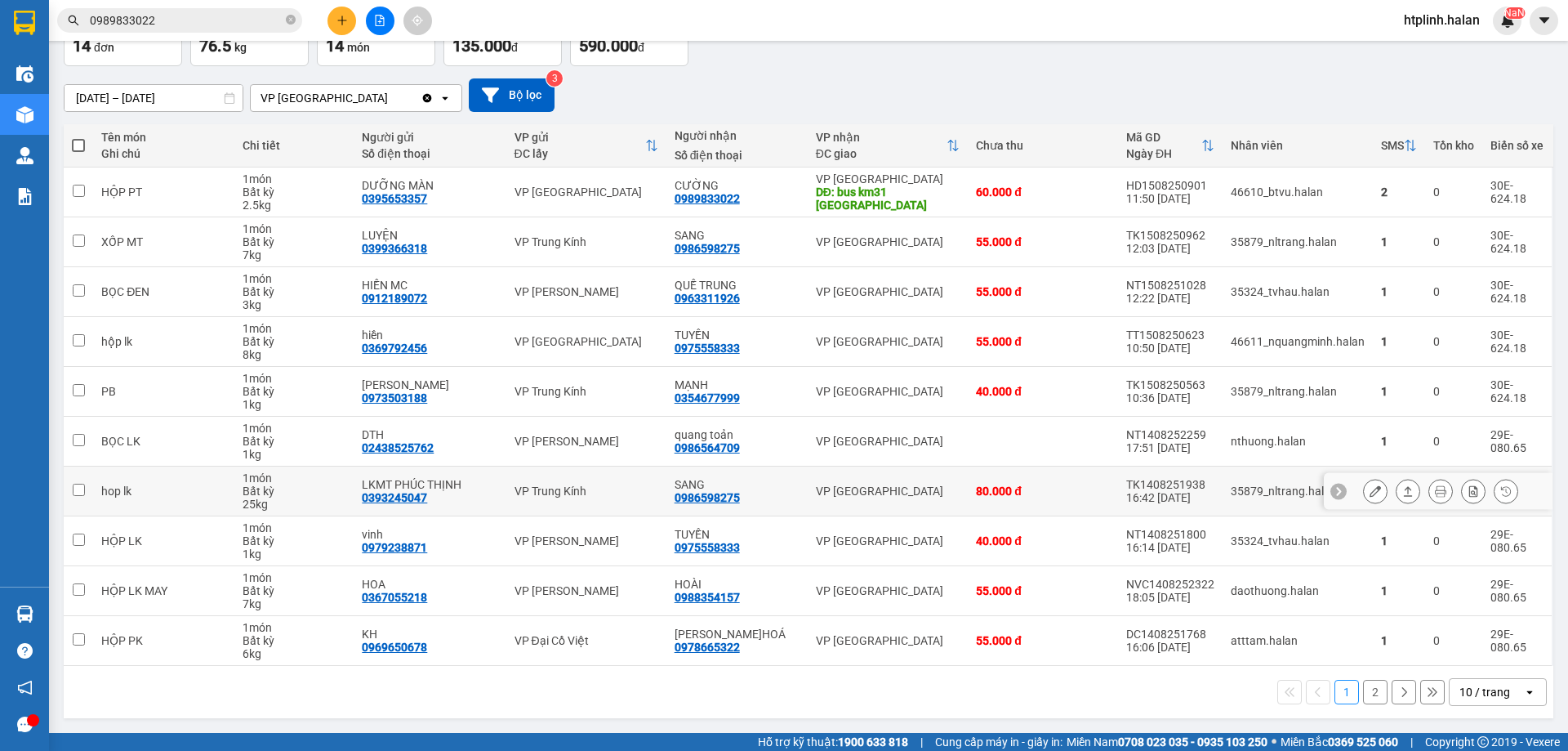
click at [289, 473] on section "Kết quả tìm kiếm ( 28 ) Bộ lọc Mã ĐH Trạng thái Món hàng Thu hộ Tổng cước Chưa …" at bounding box center [784, 376] width 1568 height 751
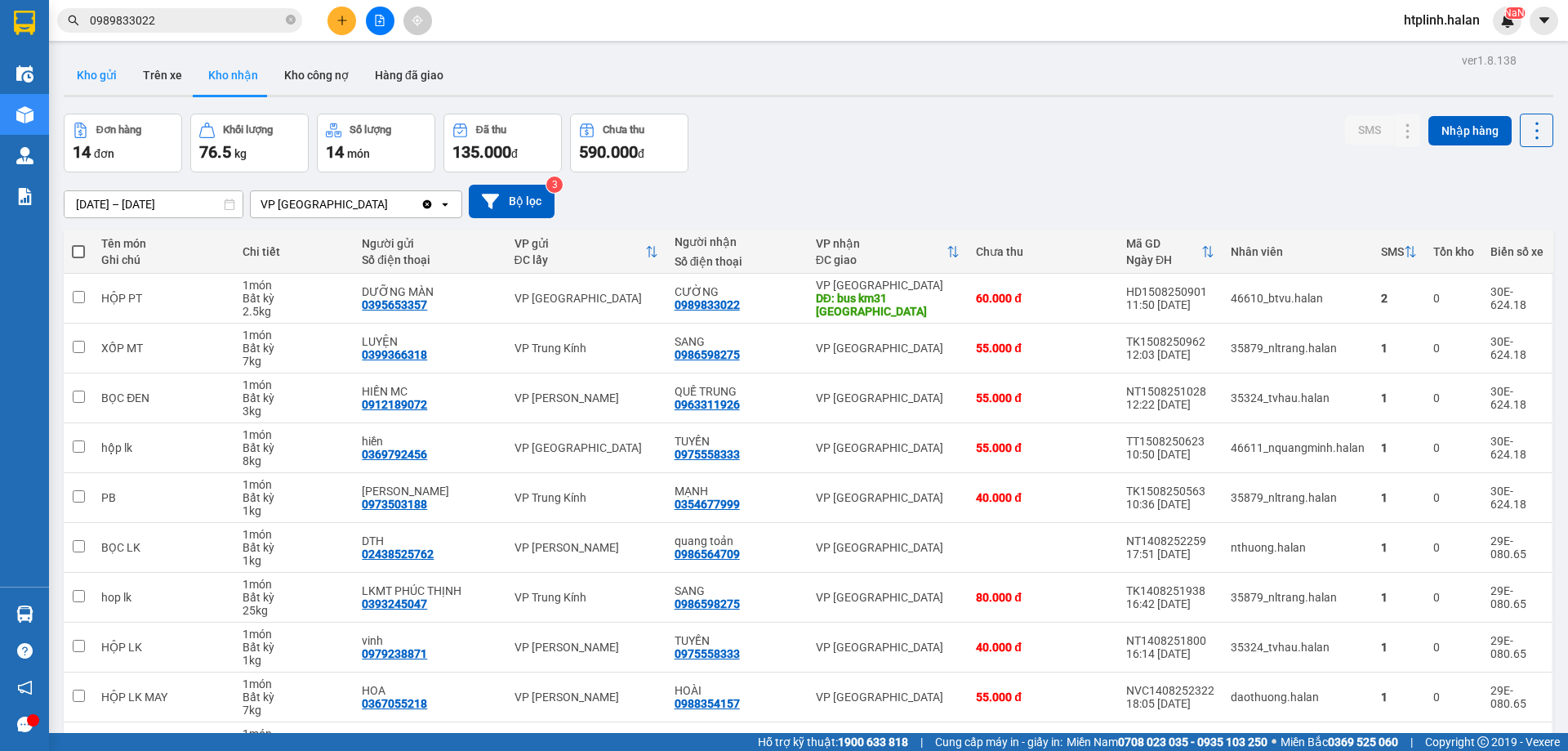
click at [96, 80] on button "Kho gửi" at bounding box center [97, 75] width 66 height 39
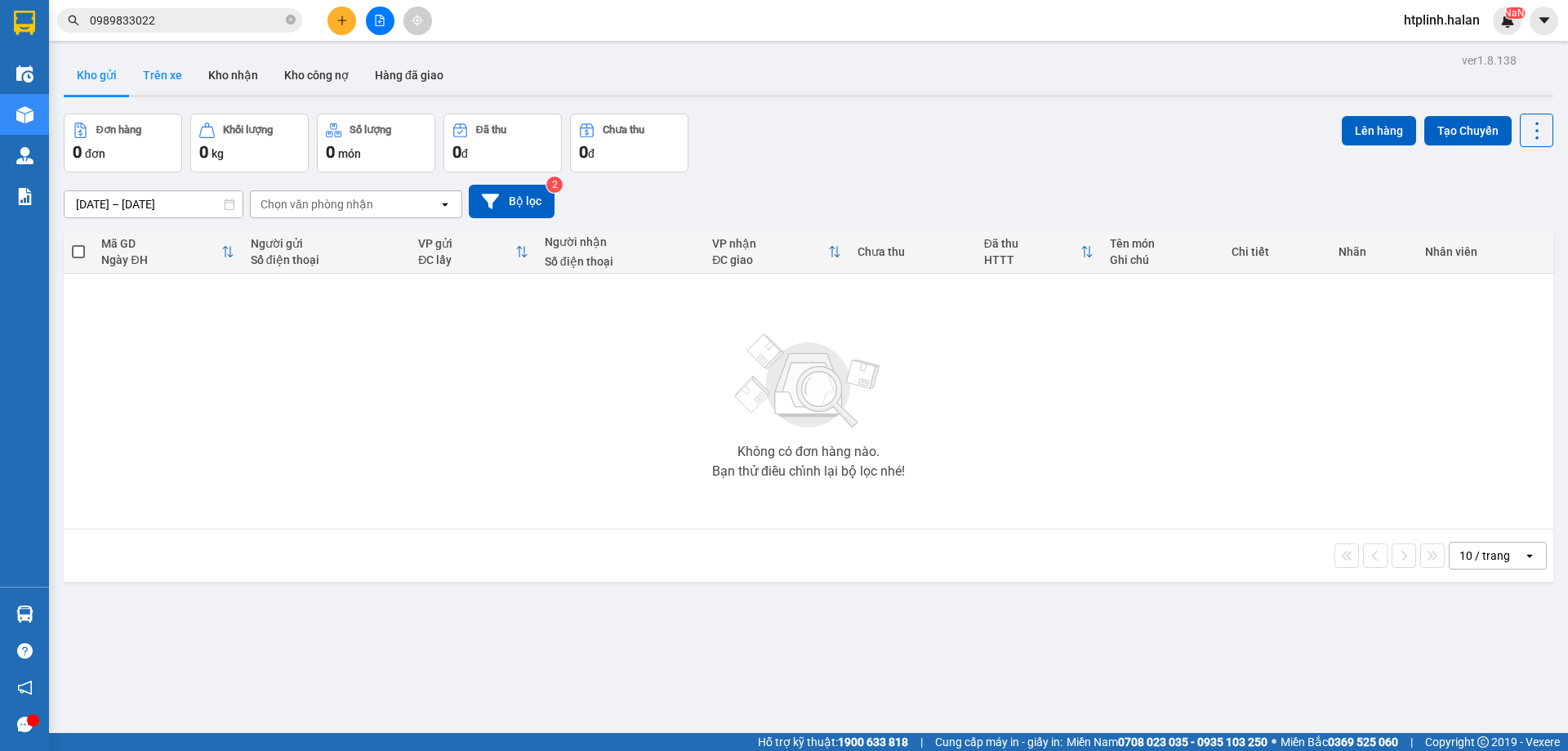
click at [151, 63] on button "Trên xe" at bounding box center [163, 75] width 66 height 39
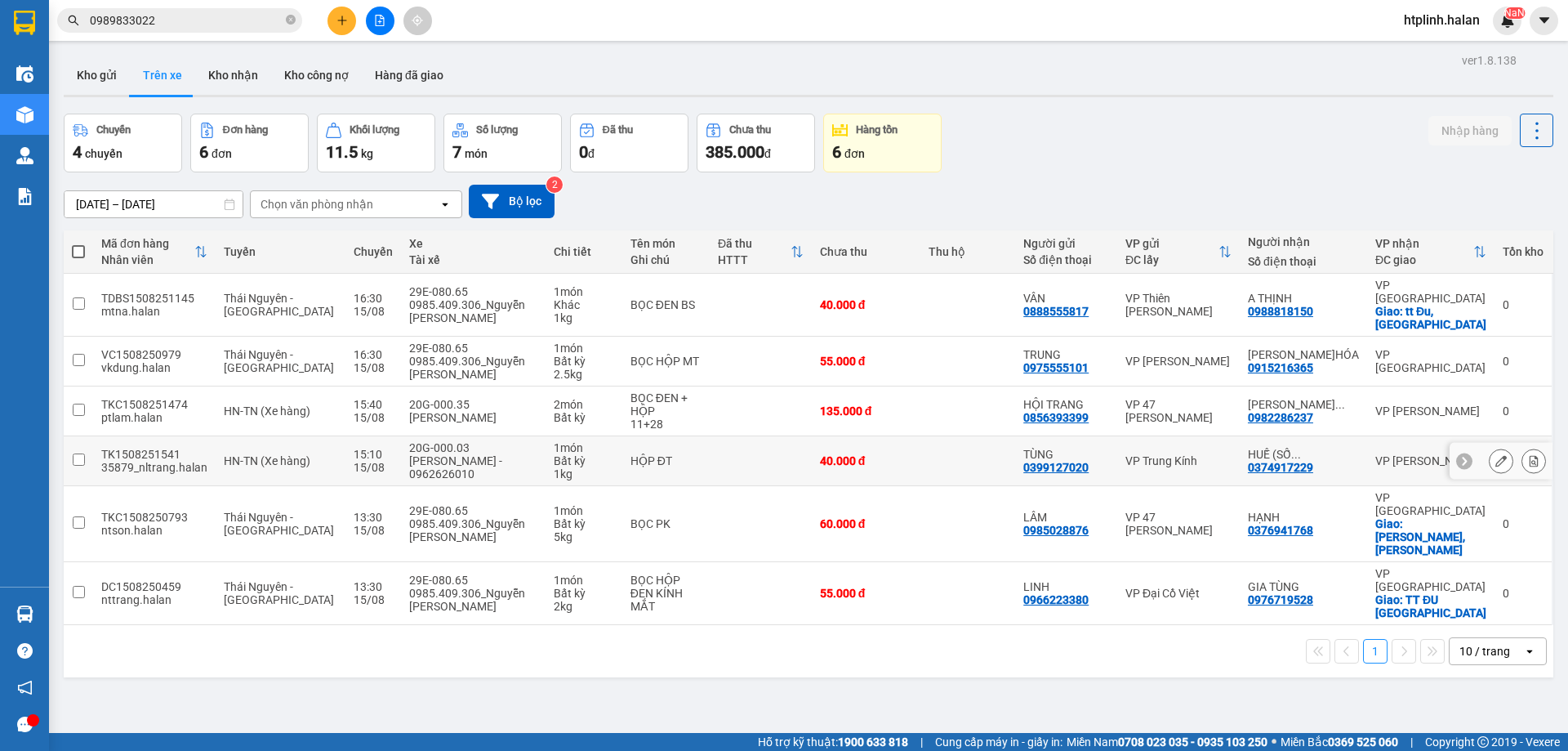
click at [1289, 461] on div "0374917229" at bounding box center [1280, 467] width 66 height 13
copy div "0374917229"
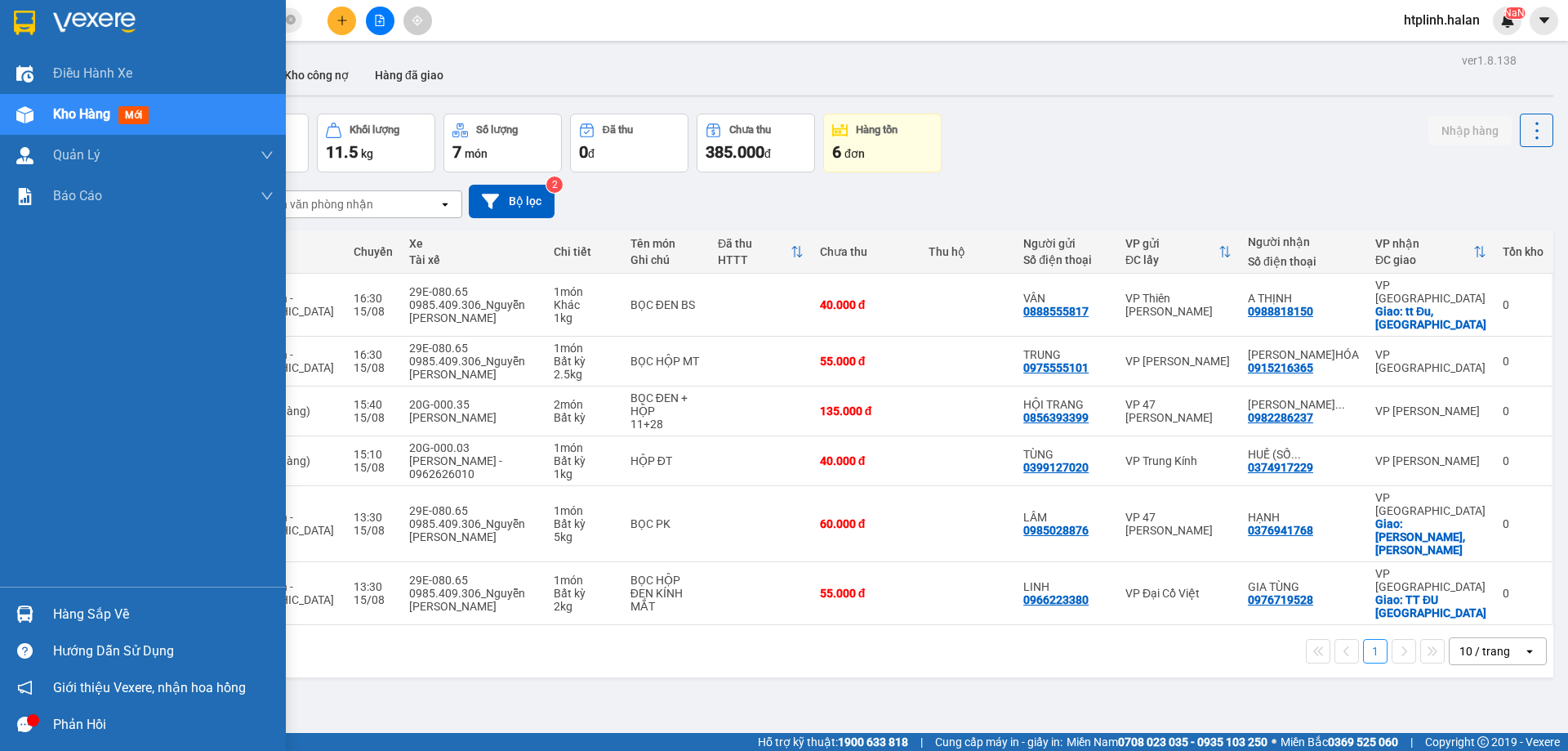
click at [43, 601] on div "Hàng sắp về" at bounding box center [143, 614] width 286 height 37
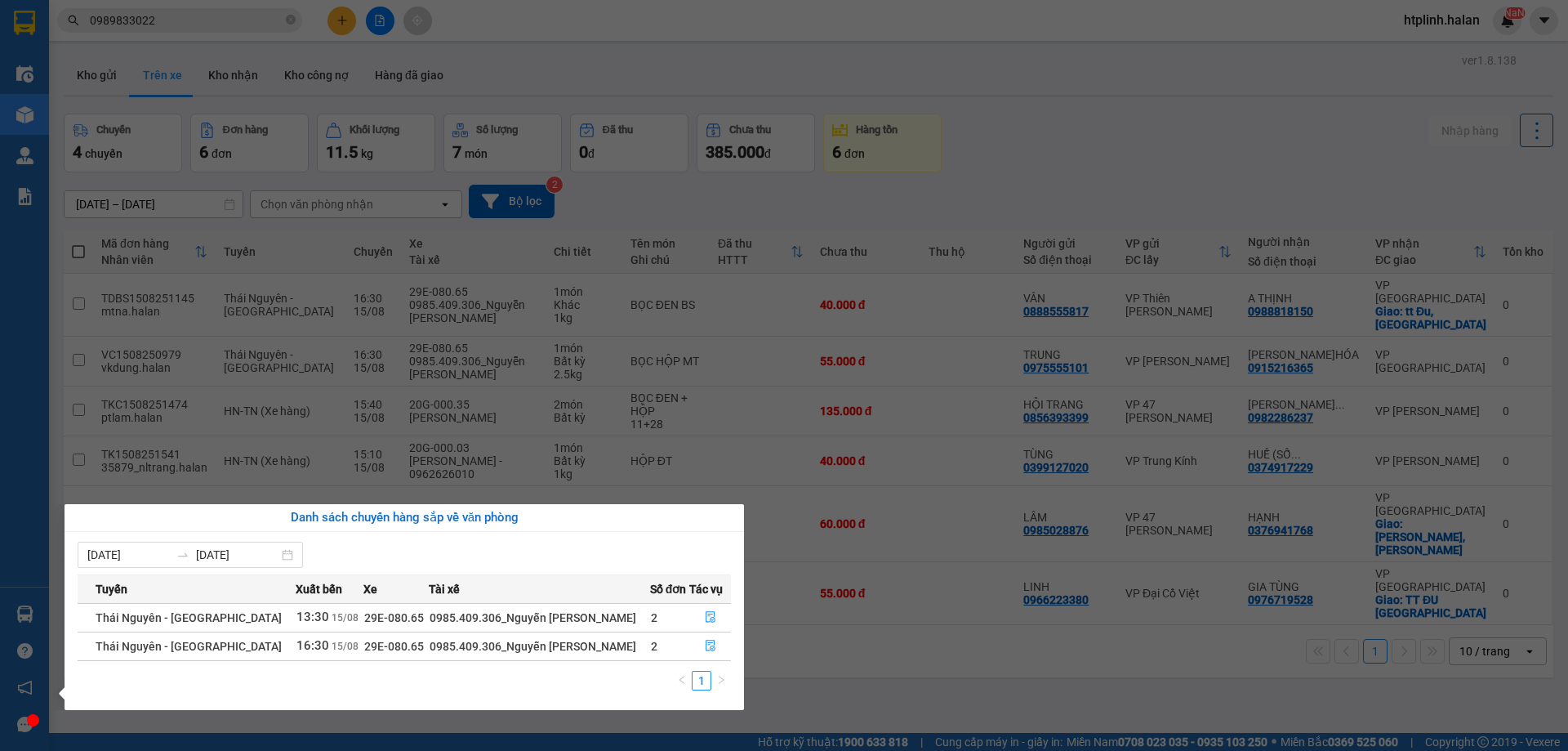
click at [466, 405] on section "Kết quả tìm kiếm ( 28 ) Bộ lọc Mã ĐH Trạng thái Món hàng Thu hộ Tổng cước Chưa …" at bounding box center [784, 376] width 1568 height 751
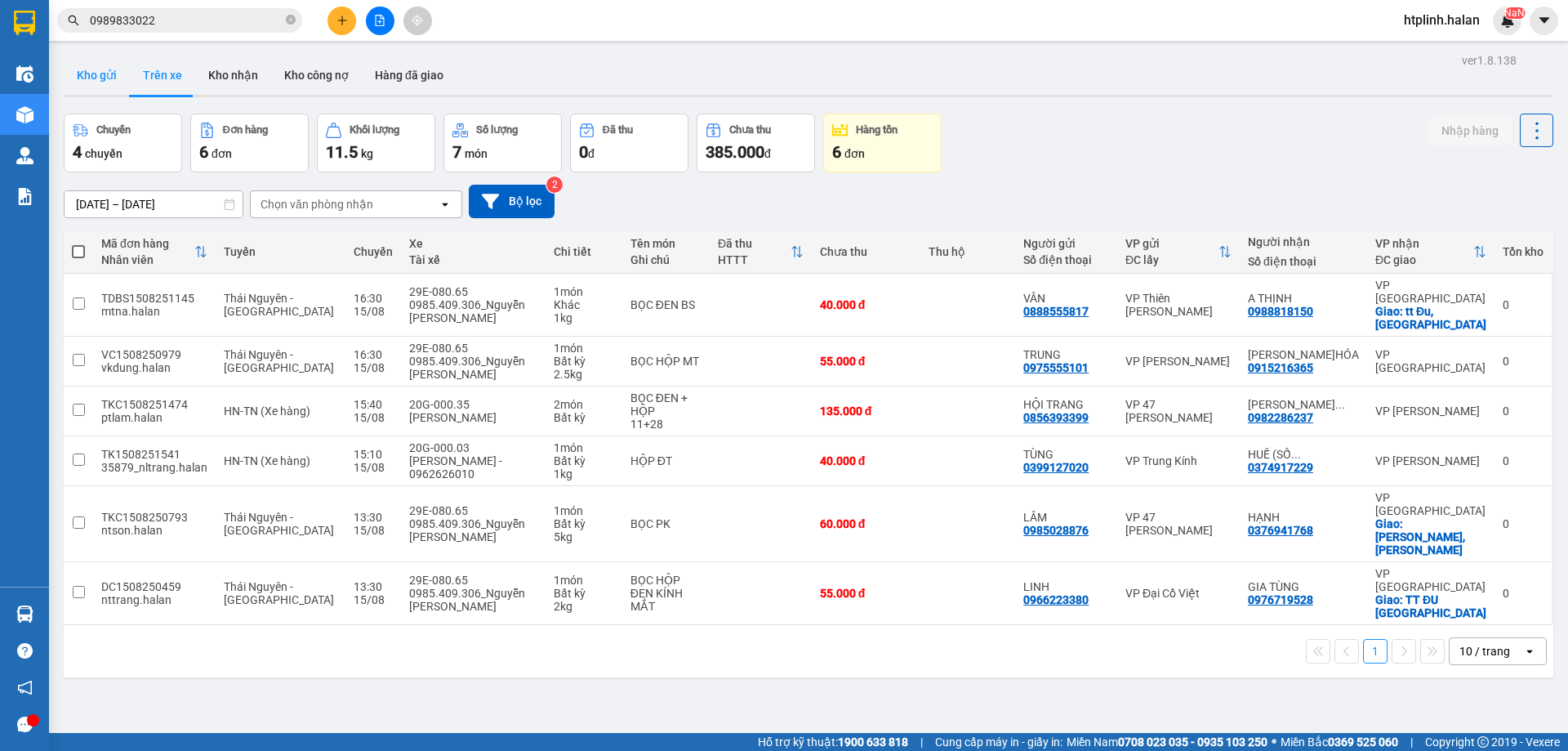
click at [104, 77] on button "Kho gửi" at bounding box center [97, 75] width 66 height 39
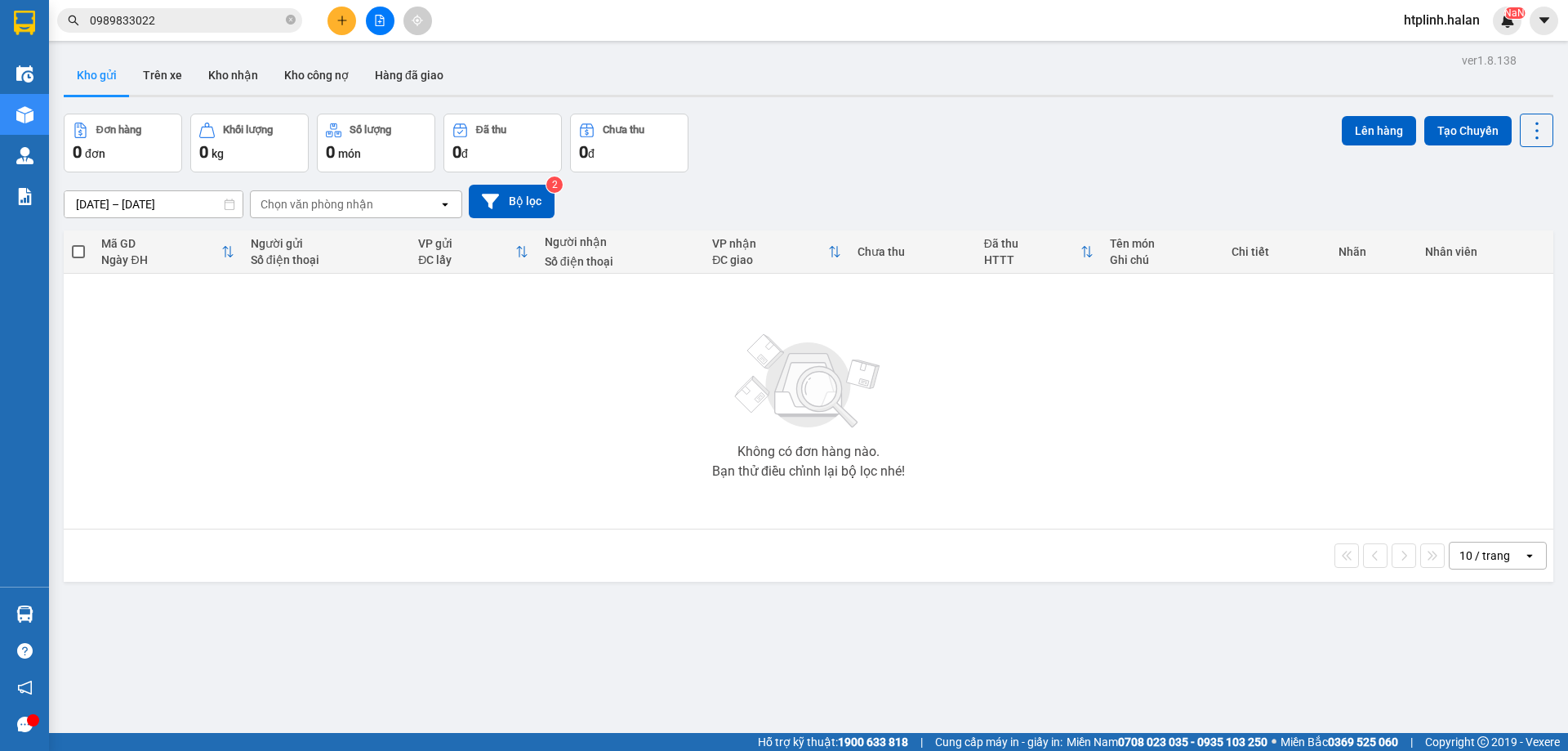
scroll to position [75, 0]
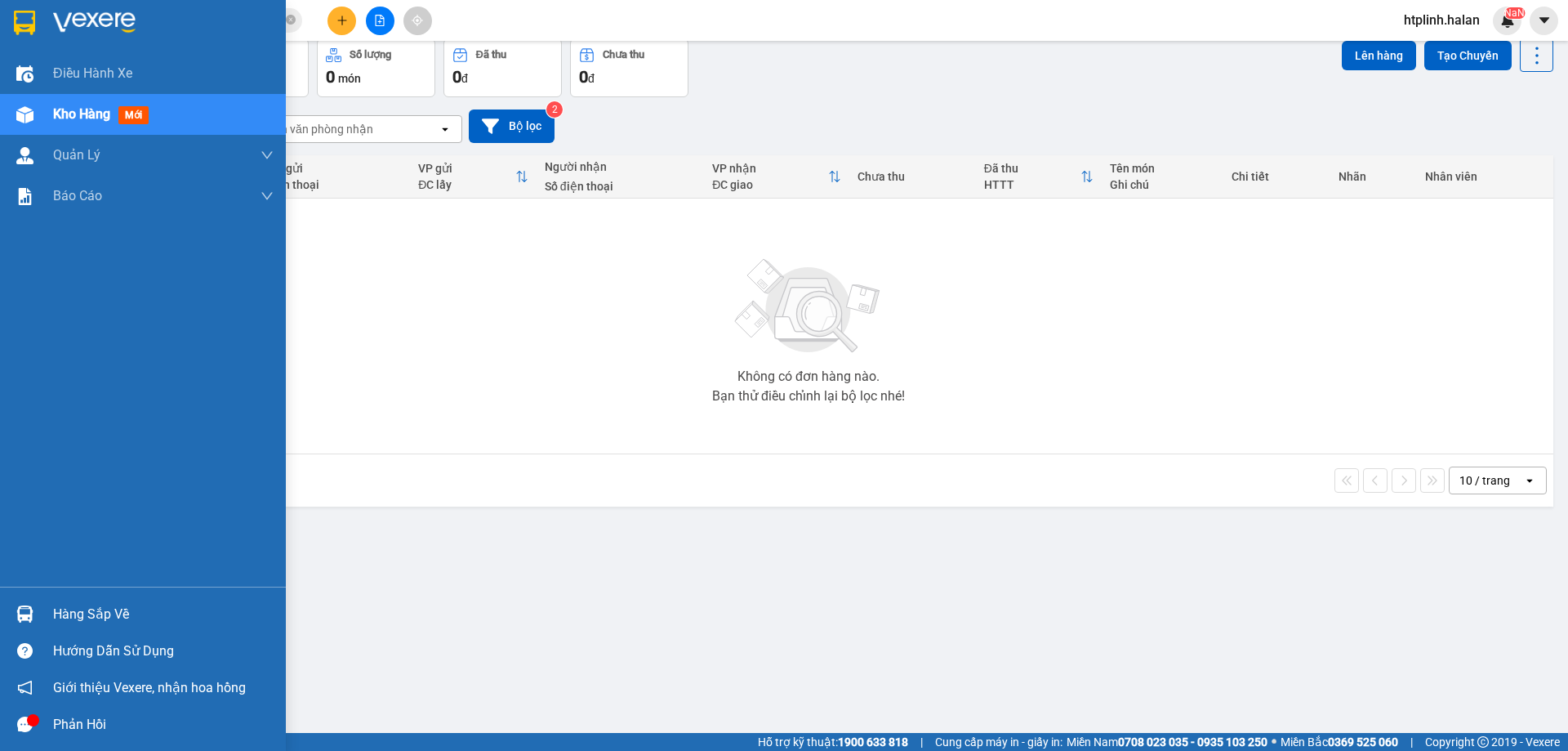
click at [32, 598] on div "Hàng sắp về" at bounding box center [143, 614] width 286 height 37
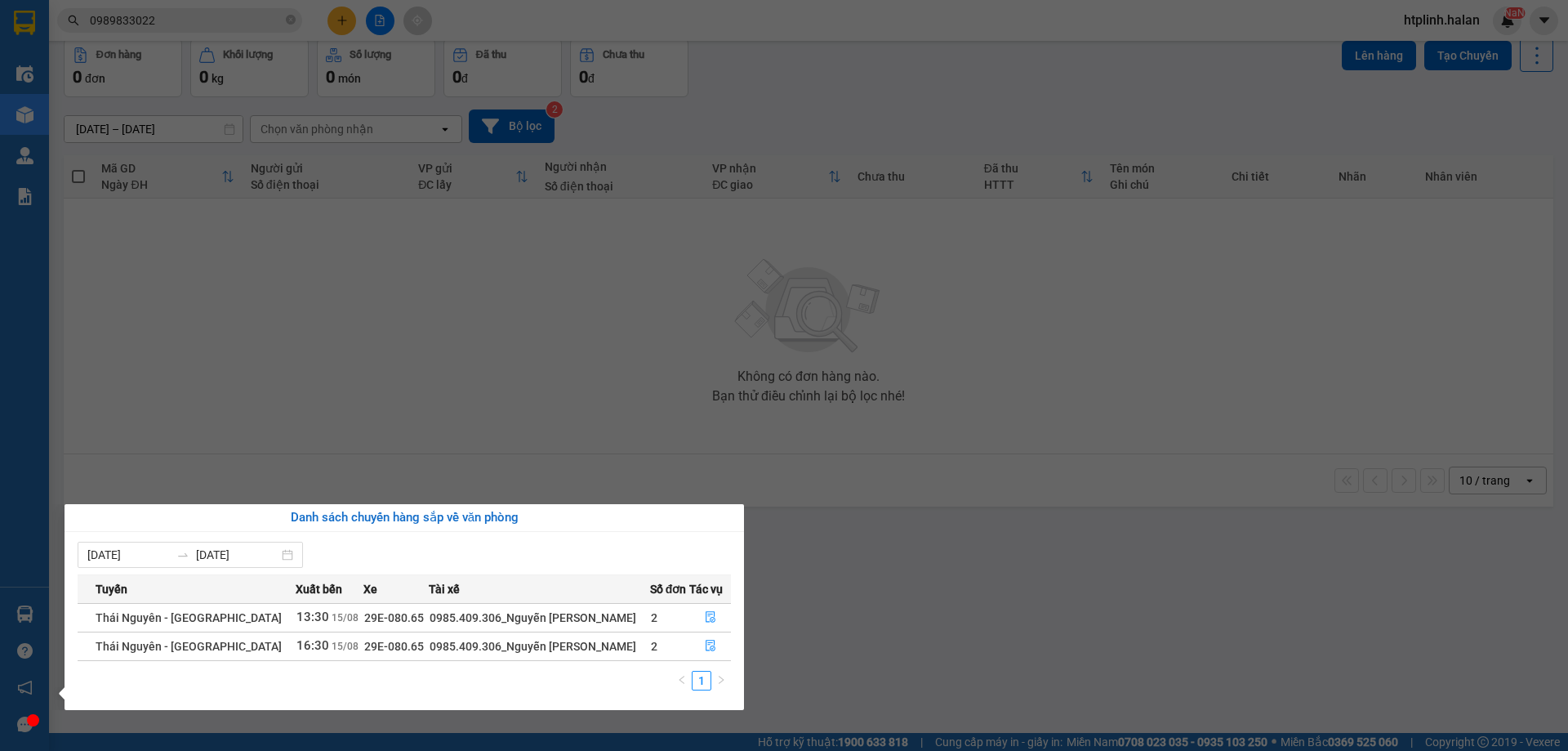
click at [759, 471] on section "Kết quả tìm kiếm ( 28 ) Bộ lọc Mã ĐH Trạng thái Món hàng Thu hộ Tổng cước Chưa …" at bounding box center [784, 376] width 1568 height 751
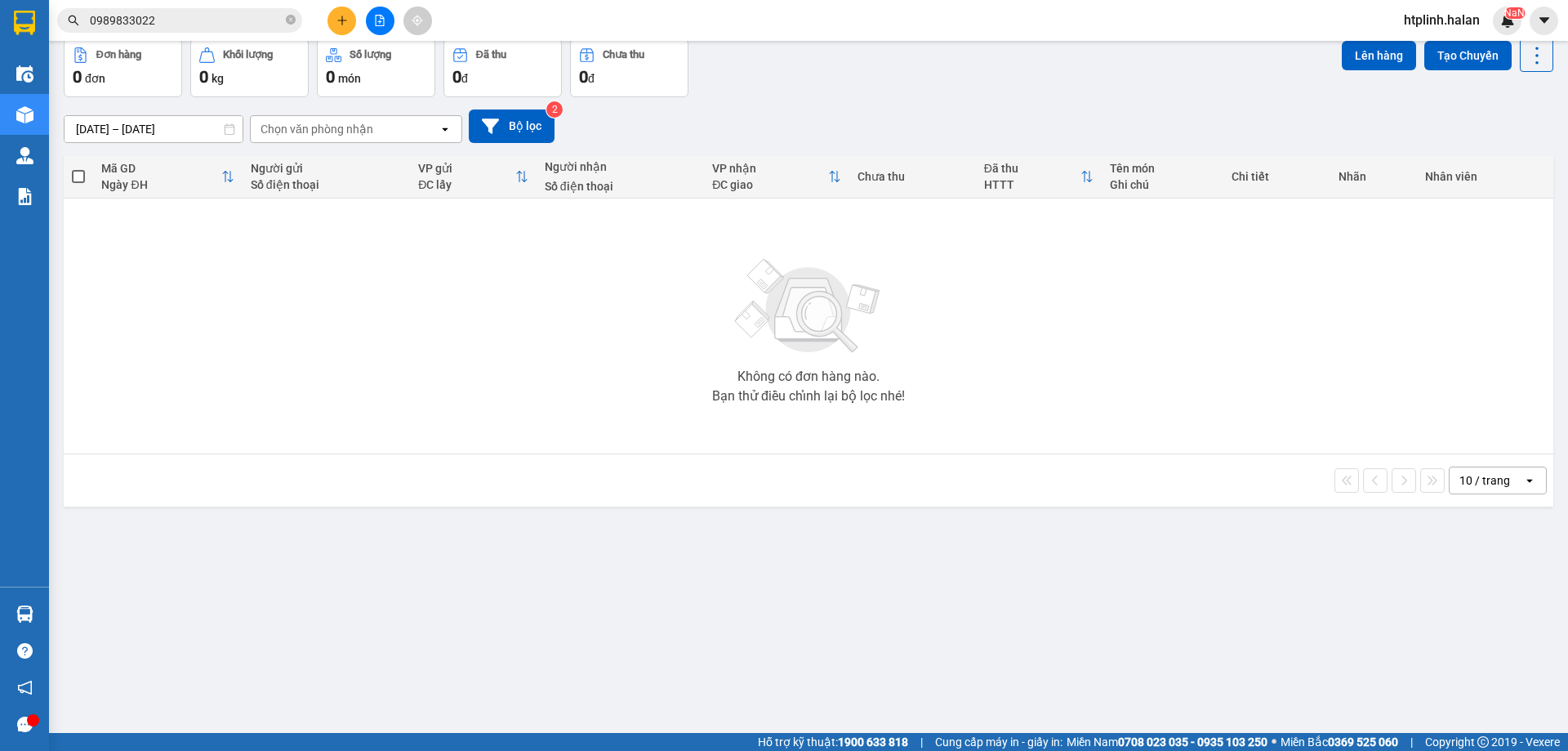
scroll to position [0, 0]
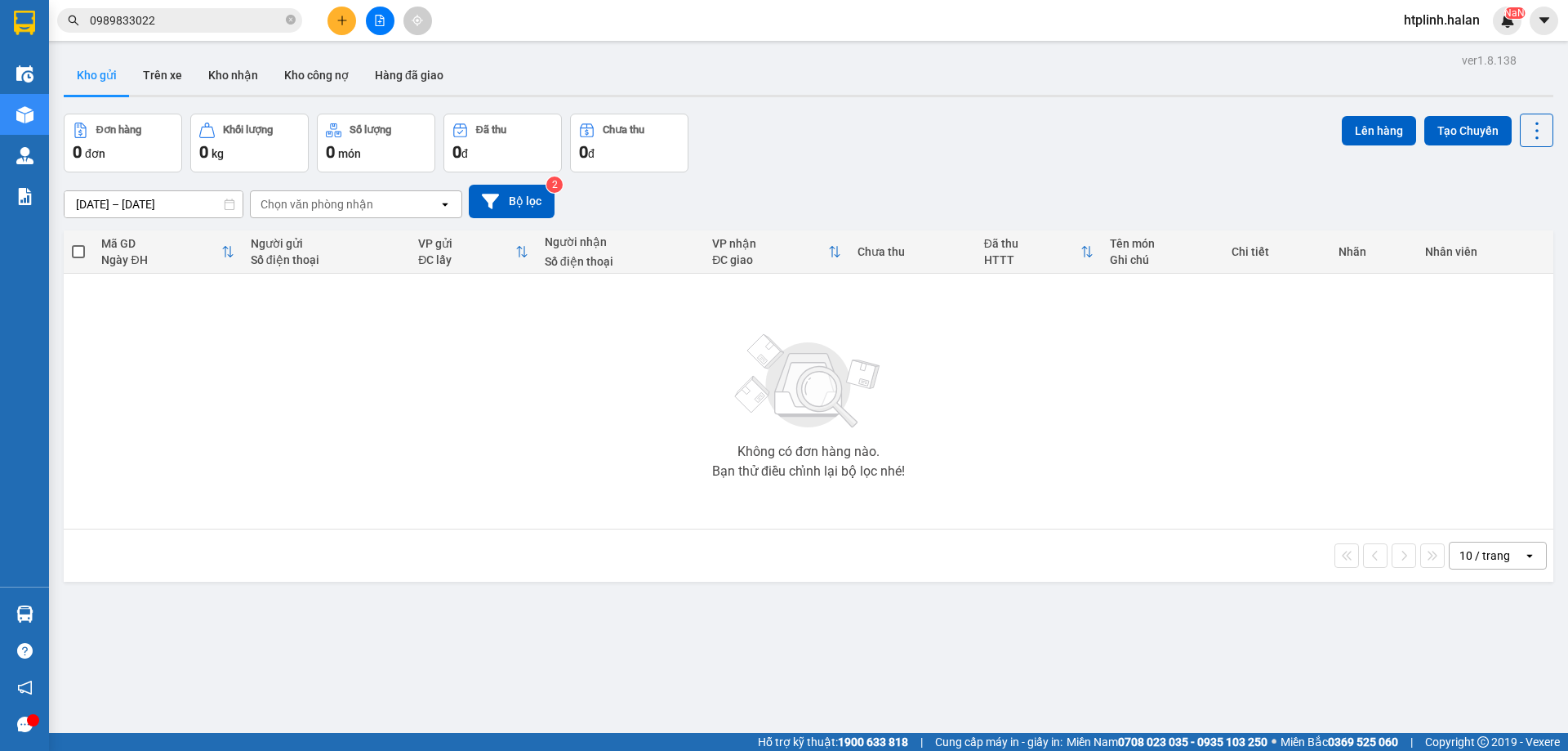
click at [206, 12] on input "0989833022" at bounding box center [186, 20] width 192 height 18
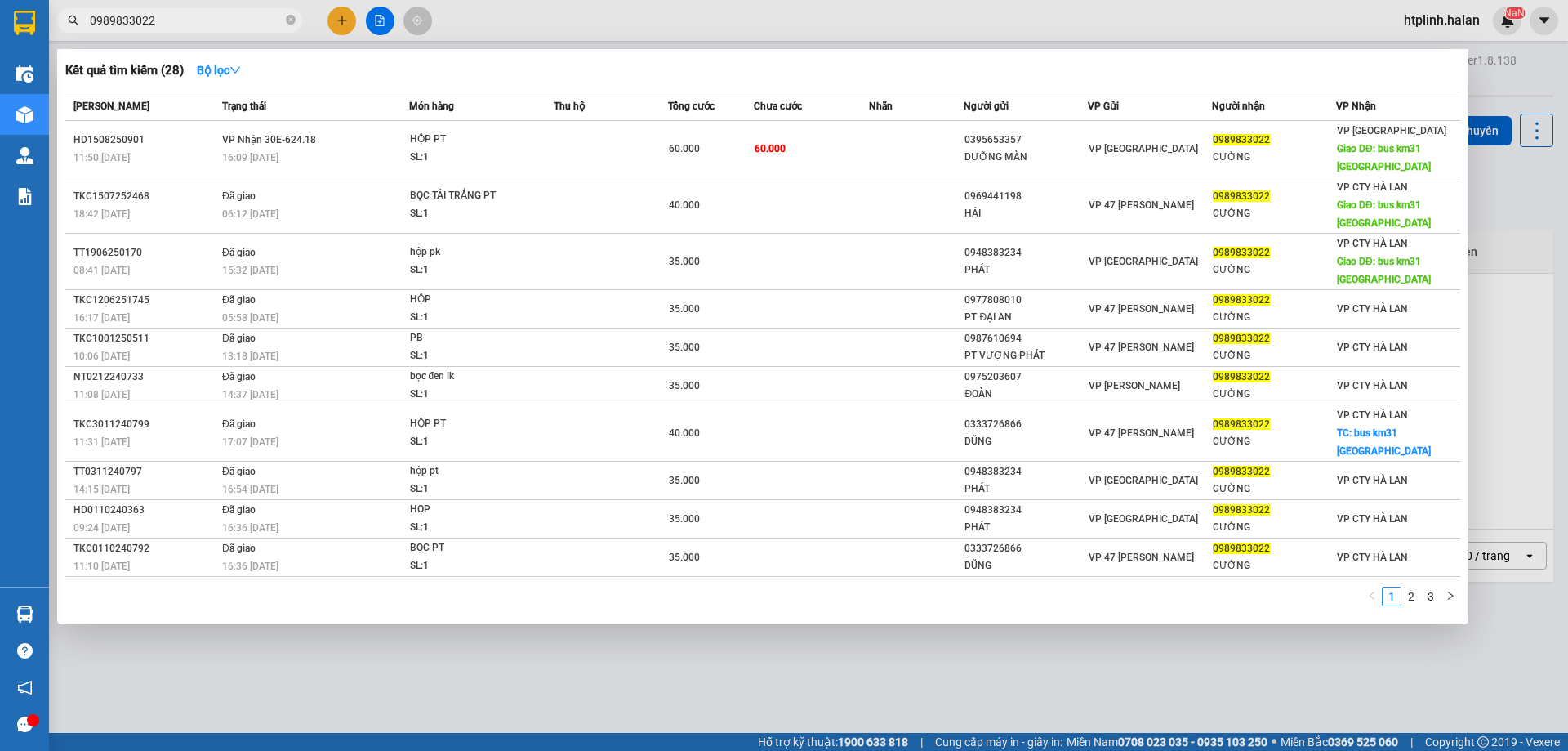
click at [1513, 83] on div at bounding box center [784, 376] width 1568 height 751
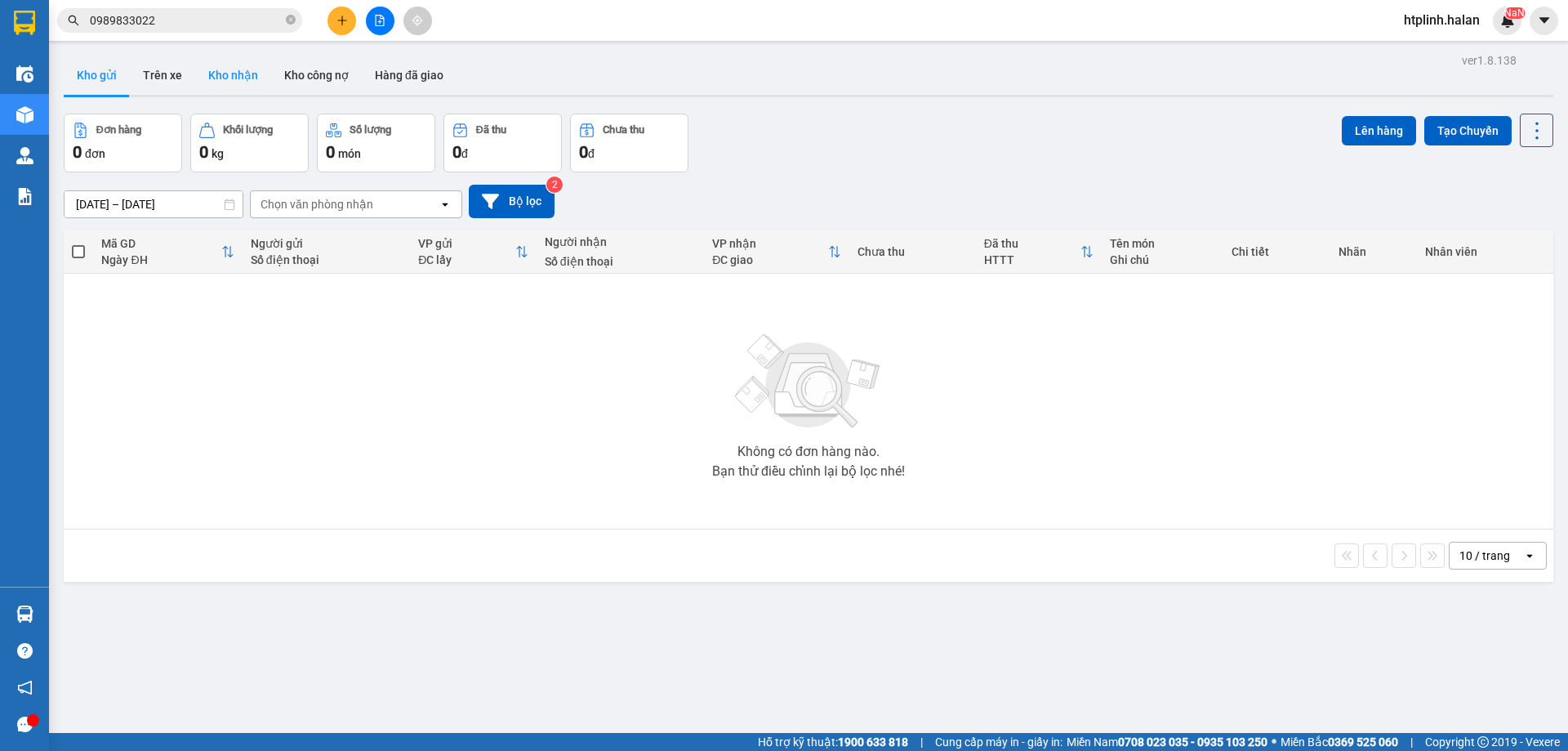
click at [237, 60] on button "Kho nhận" at bounding box center [232, 75] width 76 height 39
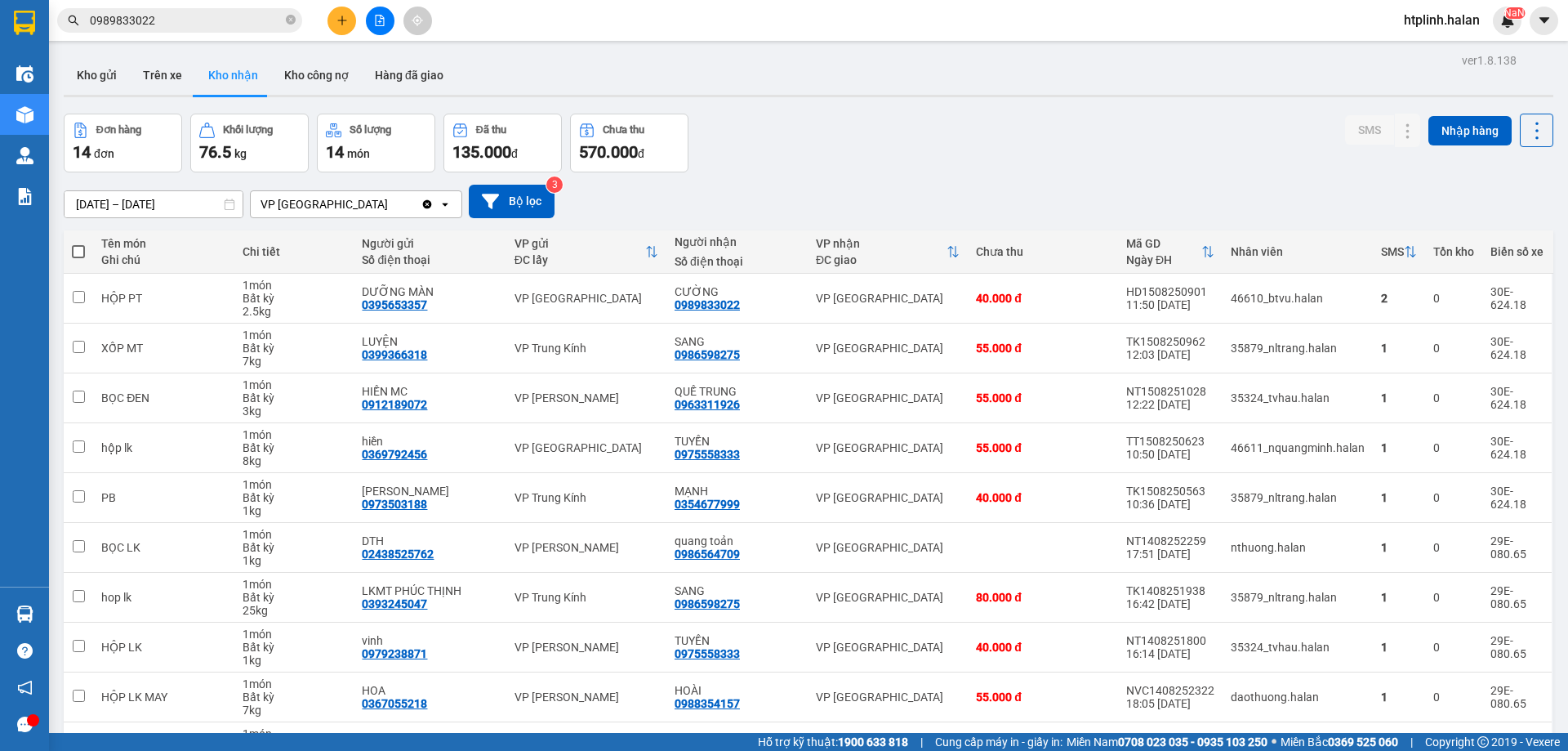
scroll to position [106, 0]
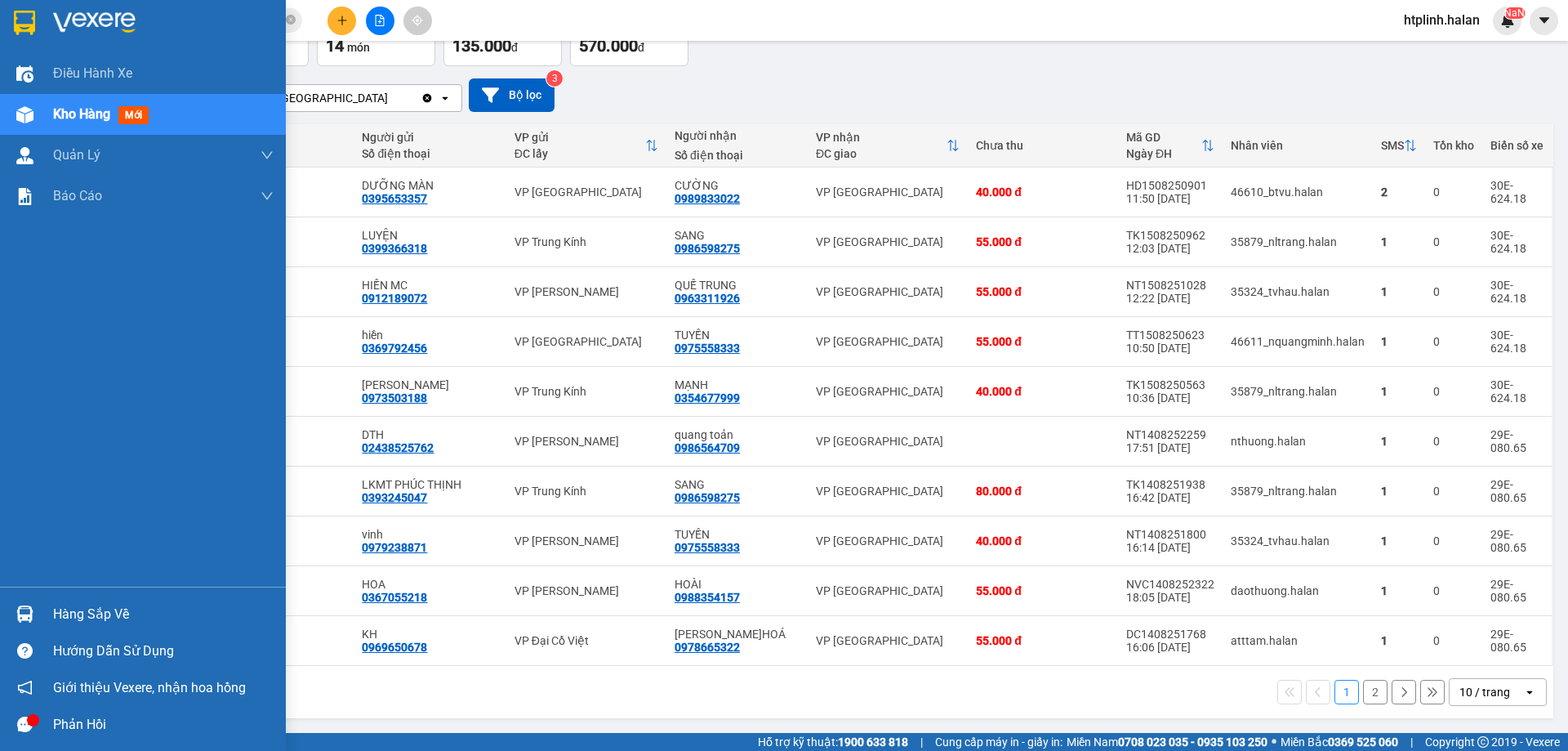
click at [54, 596] on div "Hàng sắp về" at bounding box center [143, 614] width 286 height 37
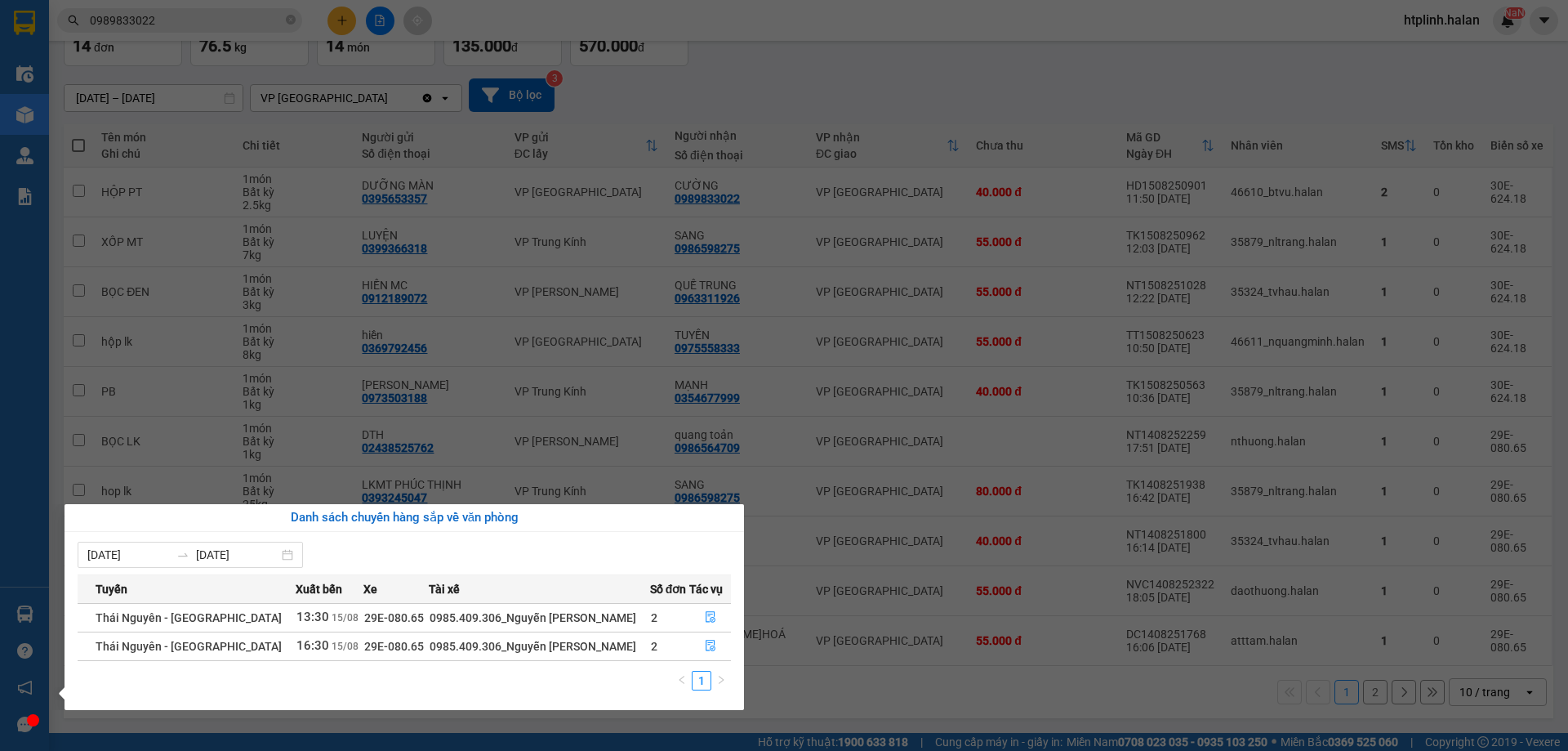
click at [669, 406] on section "Kết quả tìm kiếm ( 28 ) Bộ lọc Mã ĐH Trạng thái Món hàng Thu hộ Tổng cước Chưa …" at bounding box center [784, 376] width 1568 height 751
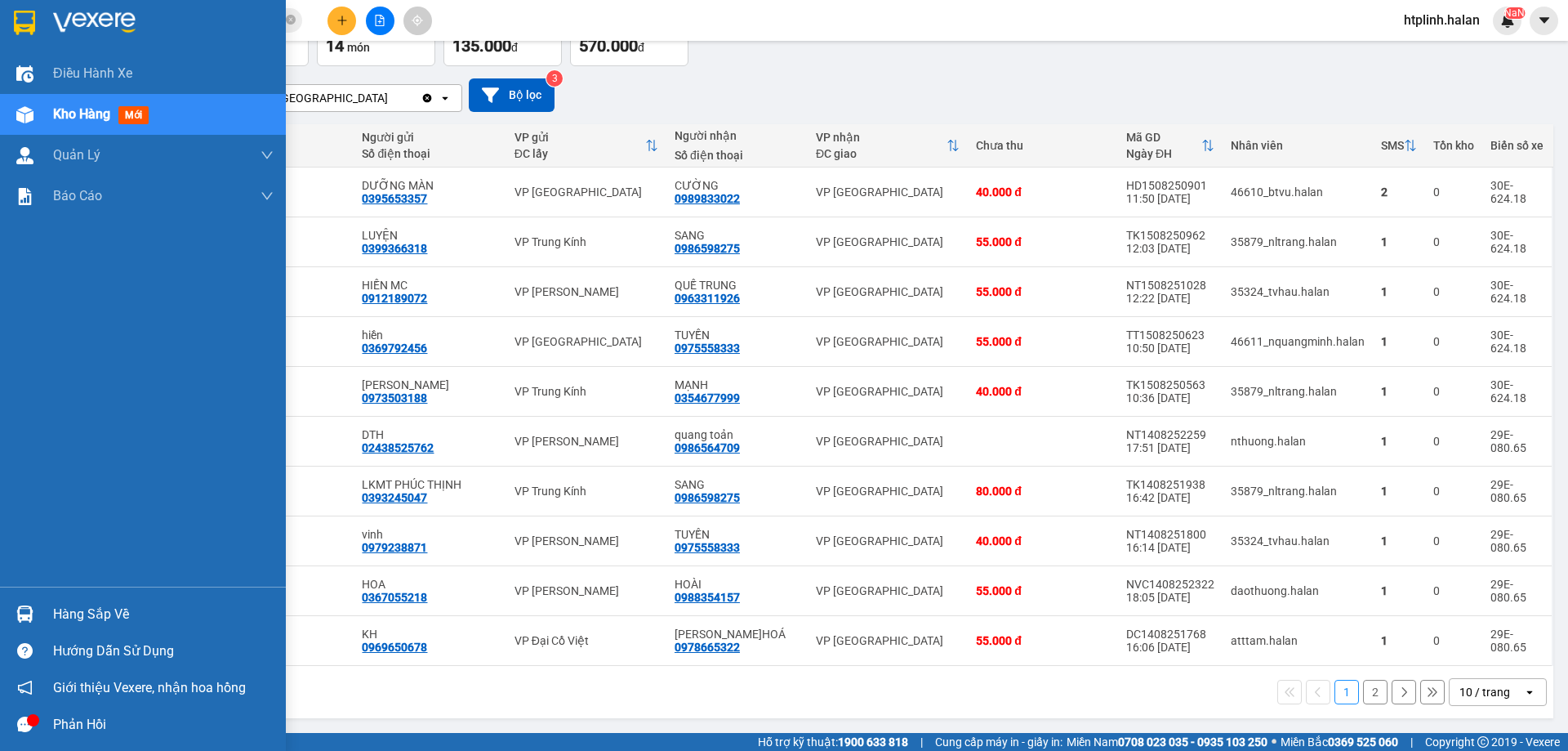
click at [28, 616] on img at bounding box center [25, 614] width 17 height 17
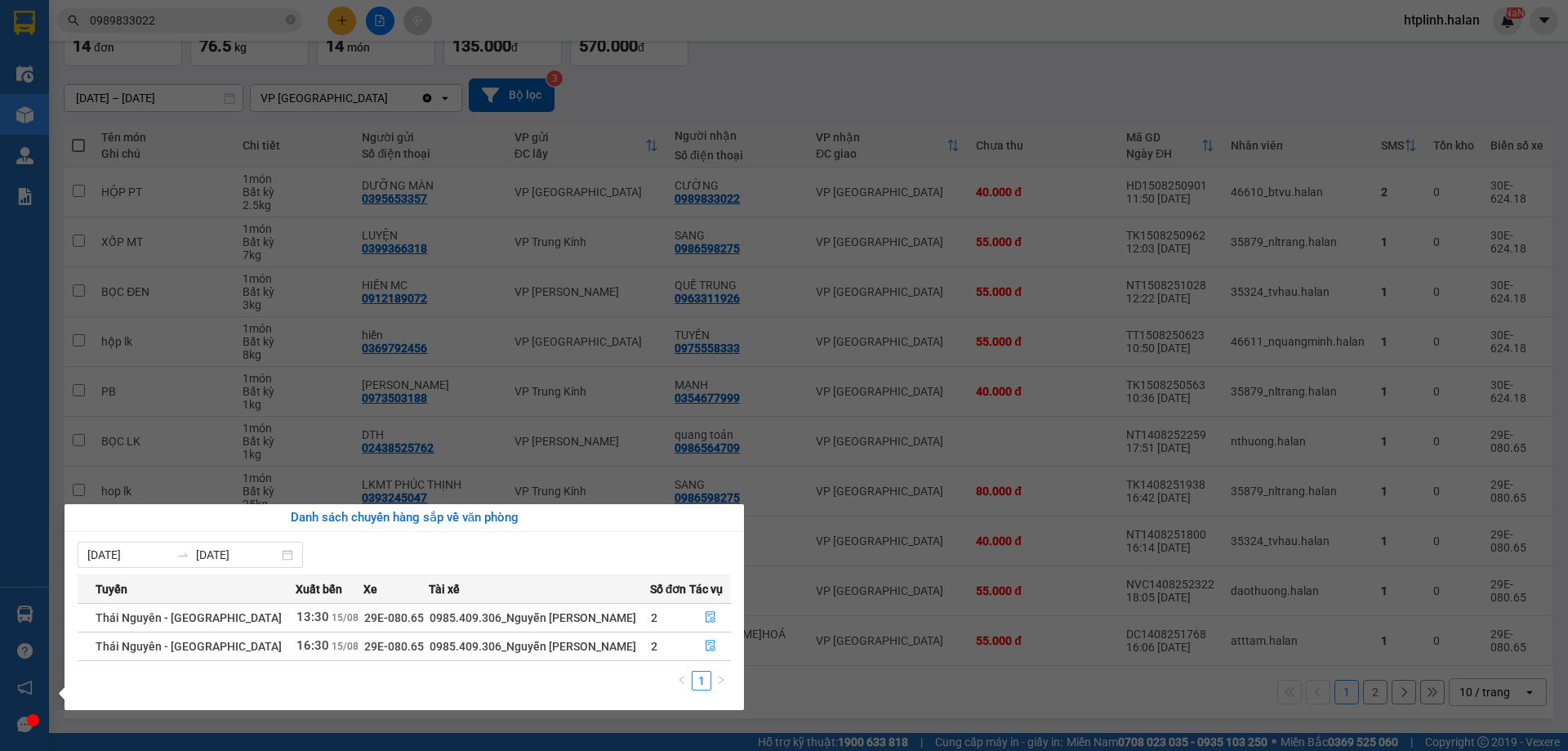
click at [808, 226] on section "Kết quả tìm kiếm ( 28 ) Bộ lọc Mã ĐH Trạng thái Món hàng Thu hộ Tổng cước Chưa …" at bounding box center [784, 376] width 1568 height 751
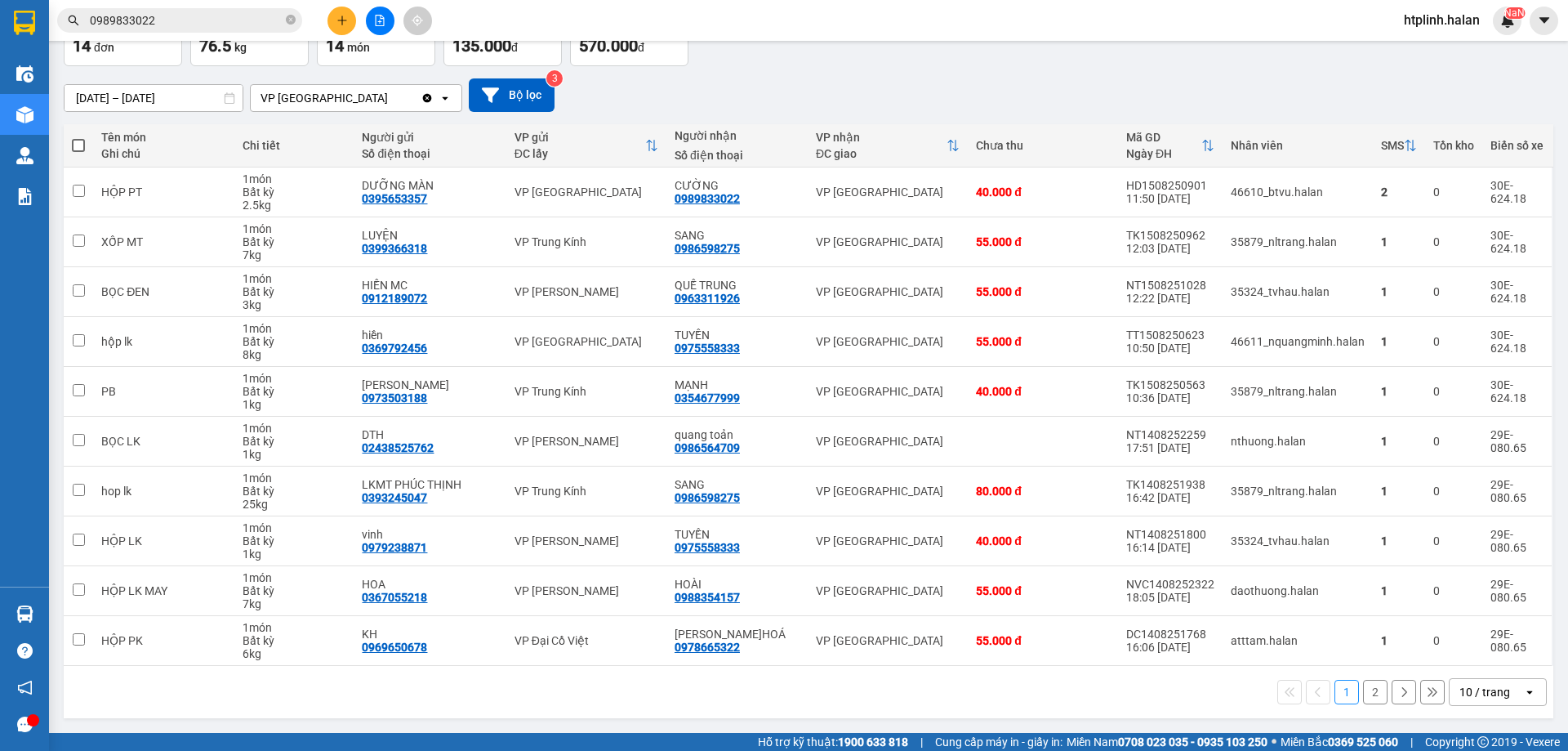
click at [1363, 685] on button "2" at bounding box center [1375, 691] width 25 height 25
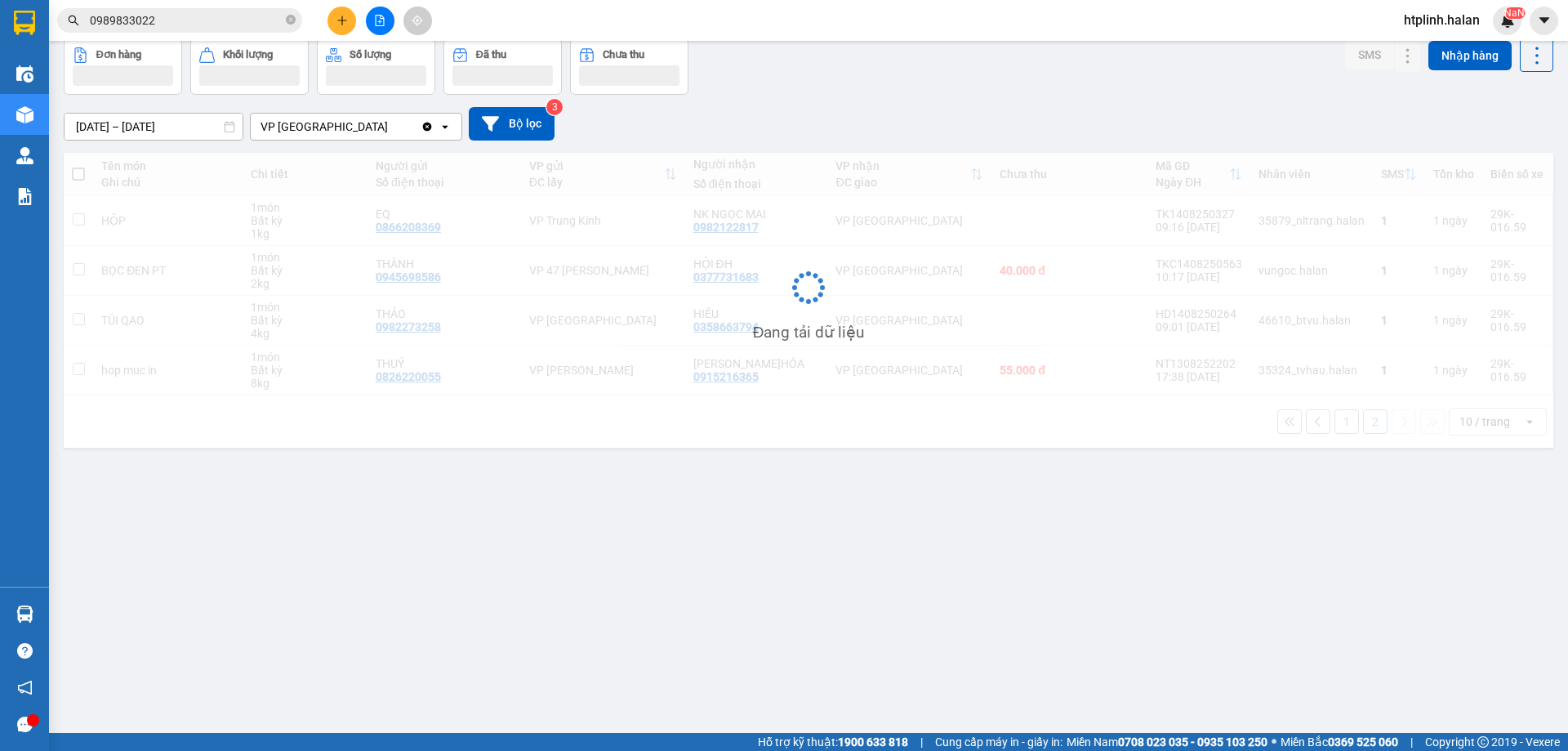
scroll to position [75, 0]
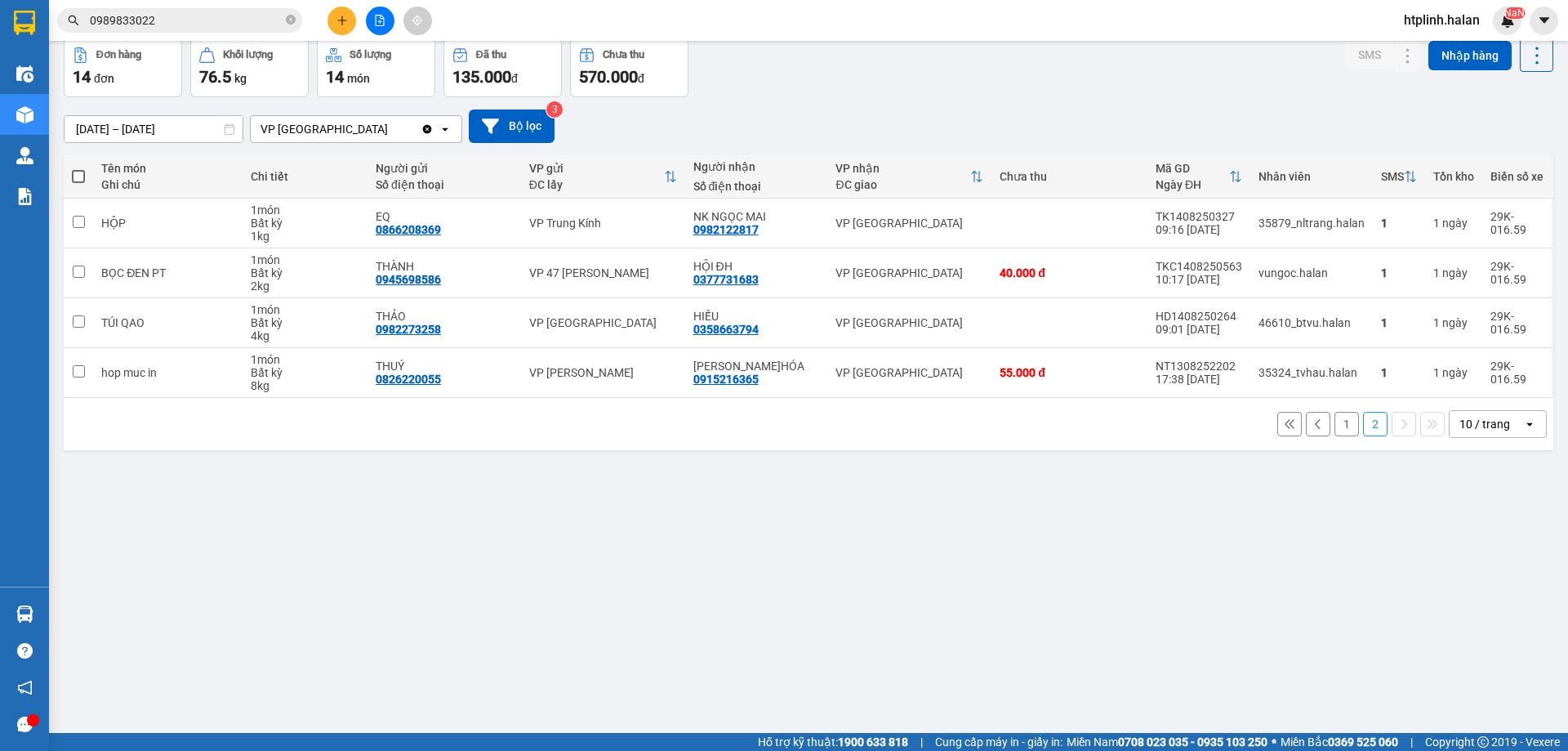
click at [1341, 427] on button "1" at bounding box center [1347, 424] width 25 height 25
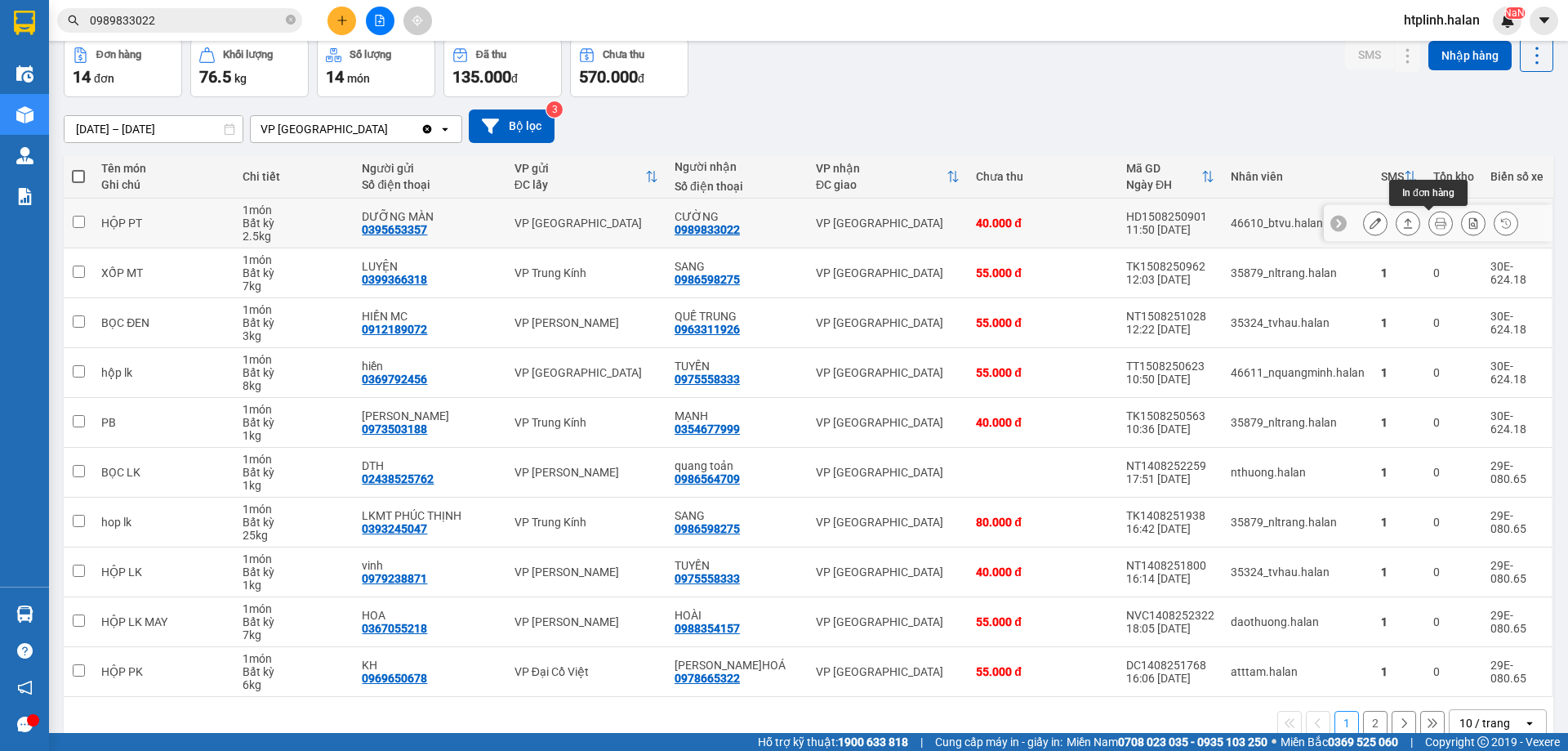
click at [1435, 218] on icon at bounding box center [1440, 222] width 11 height 11
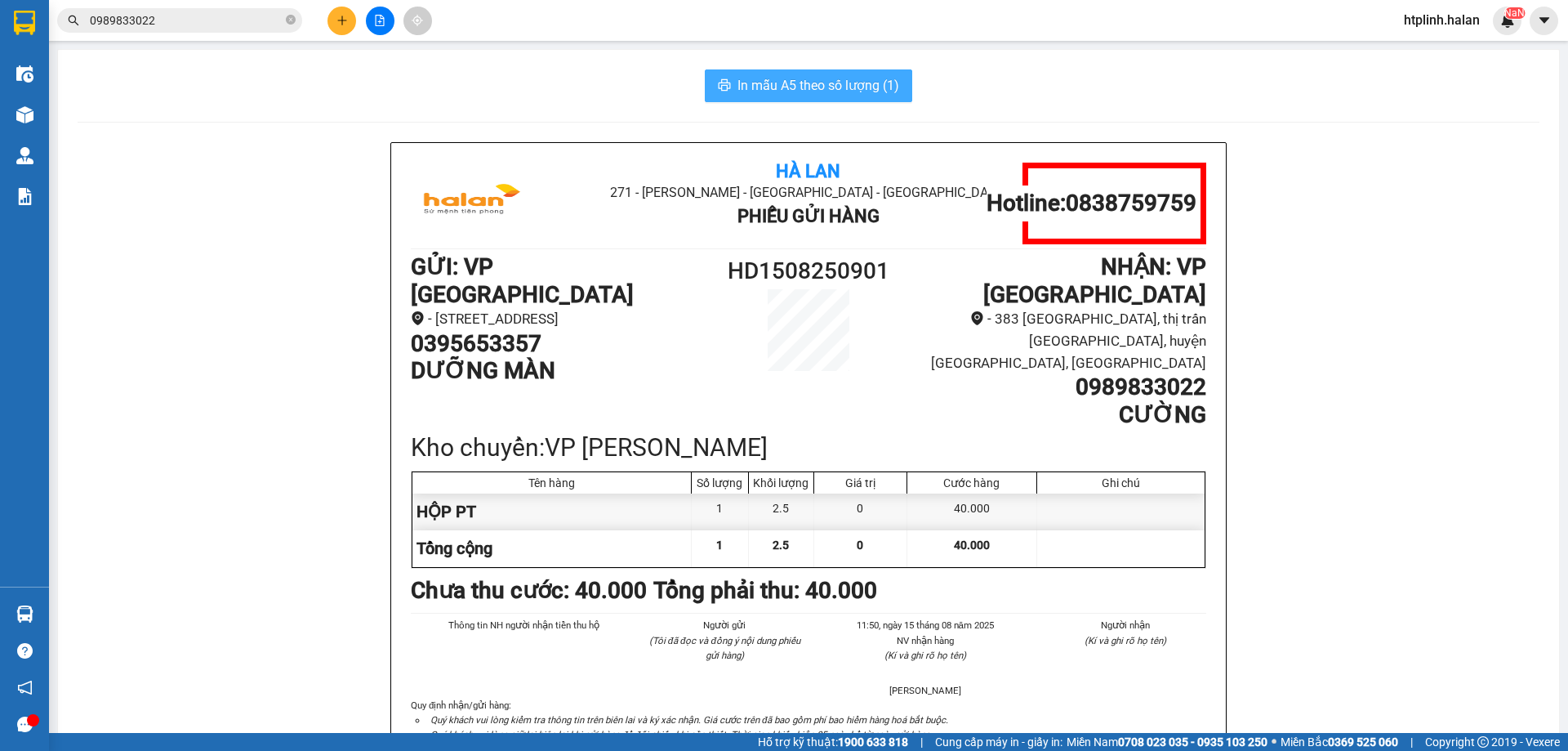
click at [790, 84] on span "In mẫu A5 theo số lượng (1)" at bounding box center [818, 85] width 162 height 20
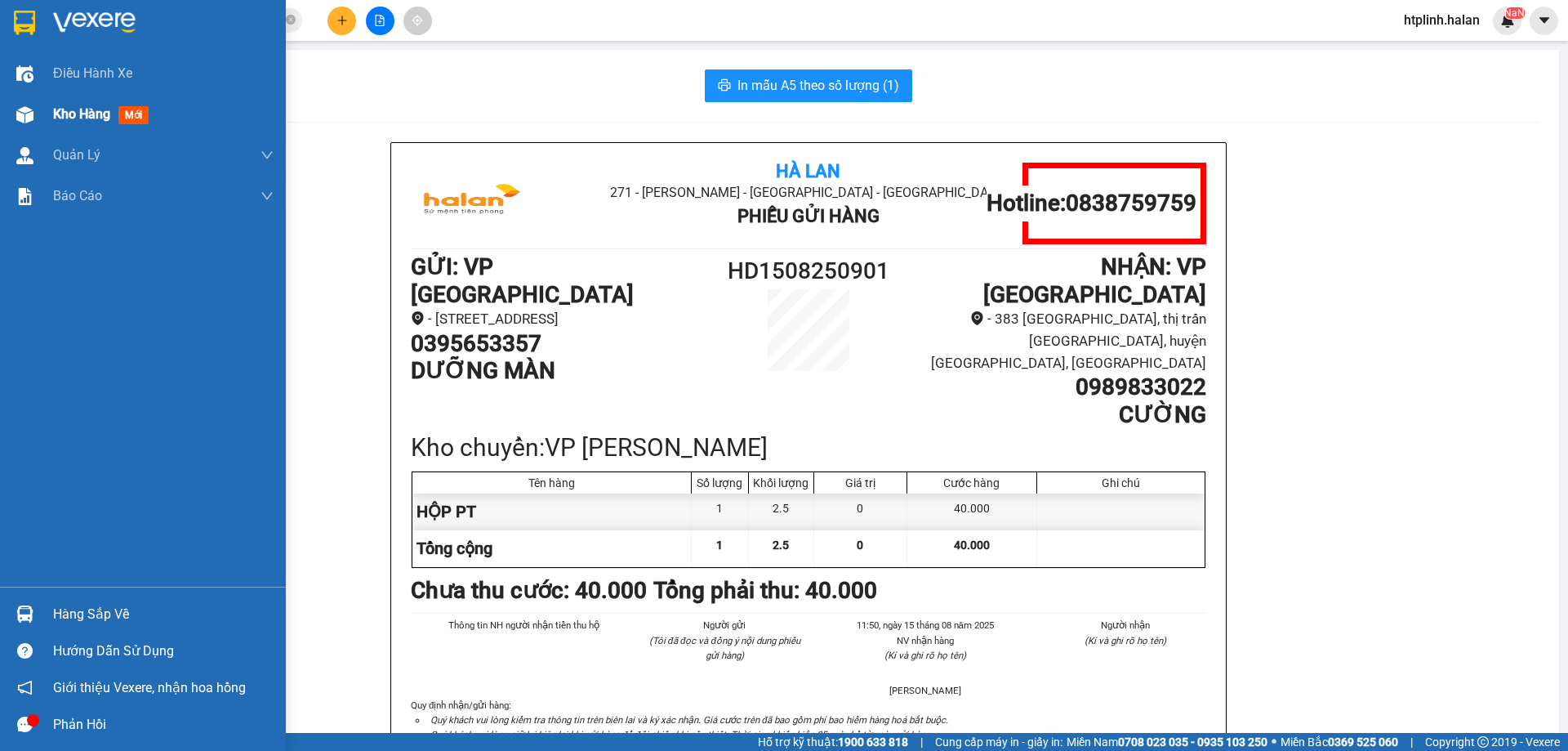
click at [9, 118] on div "Kho hàng mới" at bounding box center [143, 114] width 286 height 41
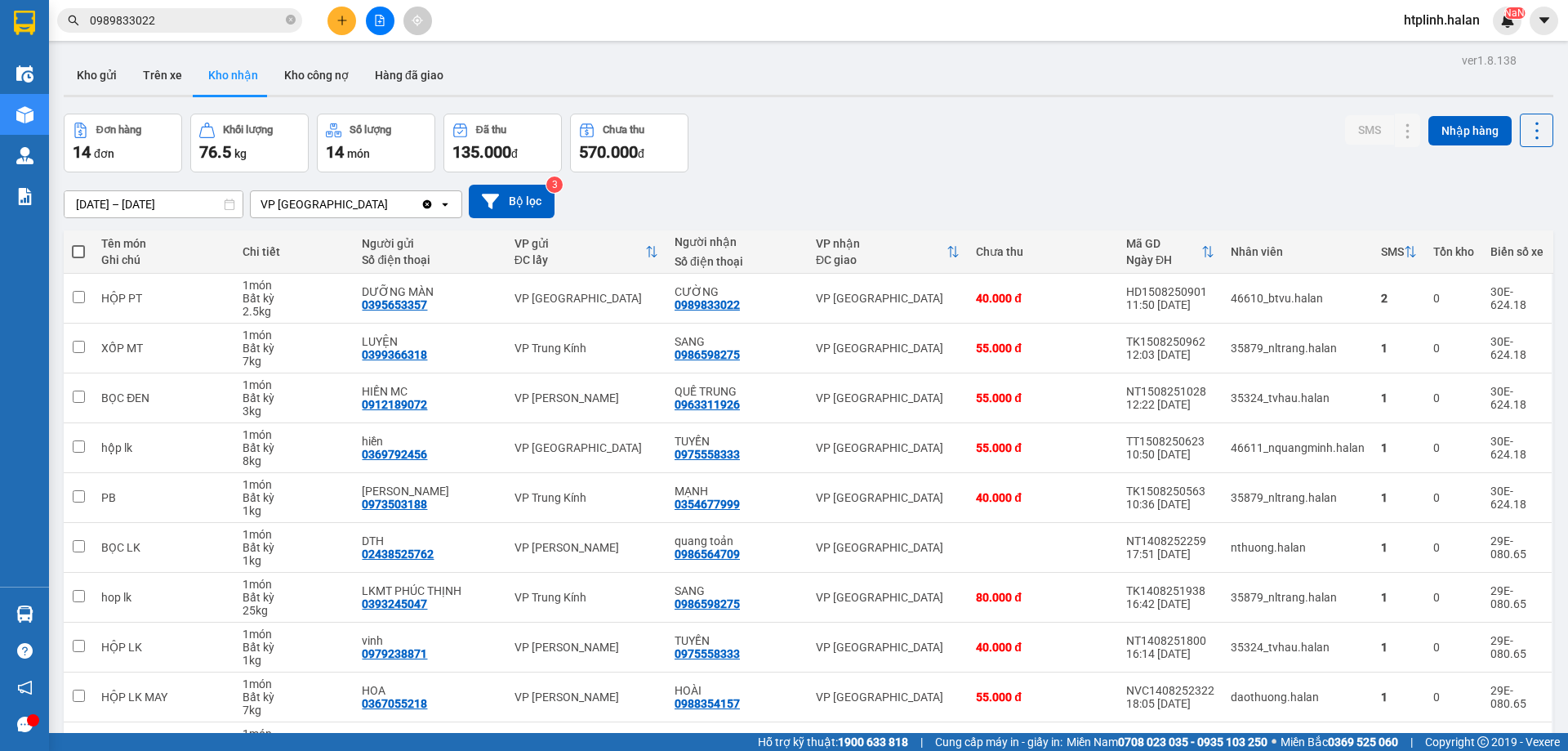
scroll to position [106, 0]
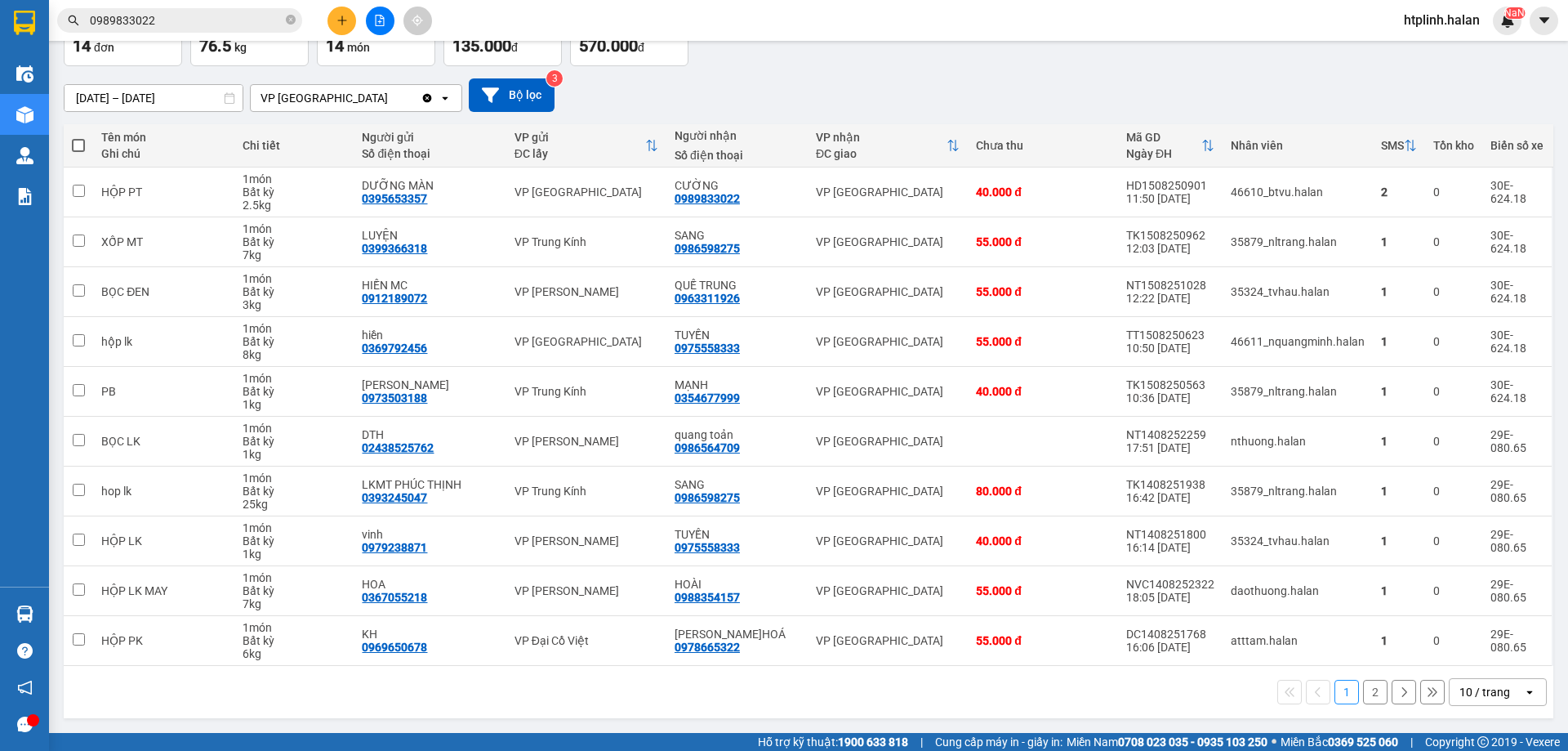
click at [939, 118] on div "17/06/2025 – 15/08/2025 Press the down arrow key to interact with the calendar …" at bounding box center [809, 95] width 1490 height 58
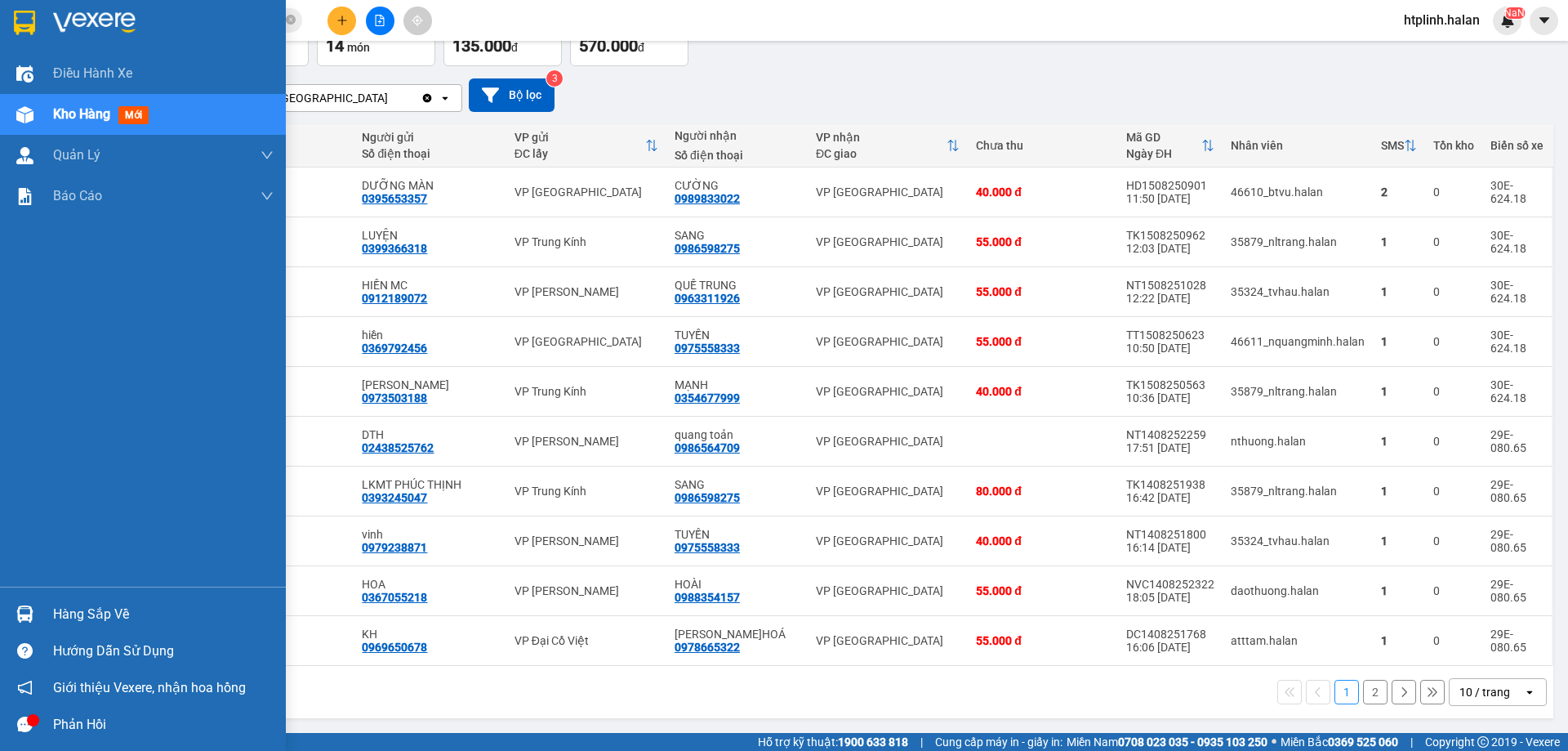
click at [61, 607] on div "Hàng sắp về" at bounding box center [163, 614] width 220 height 25
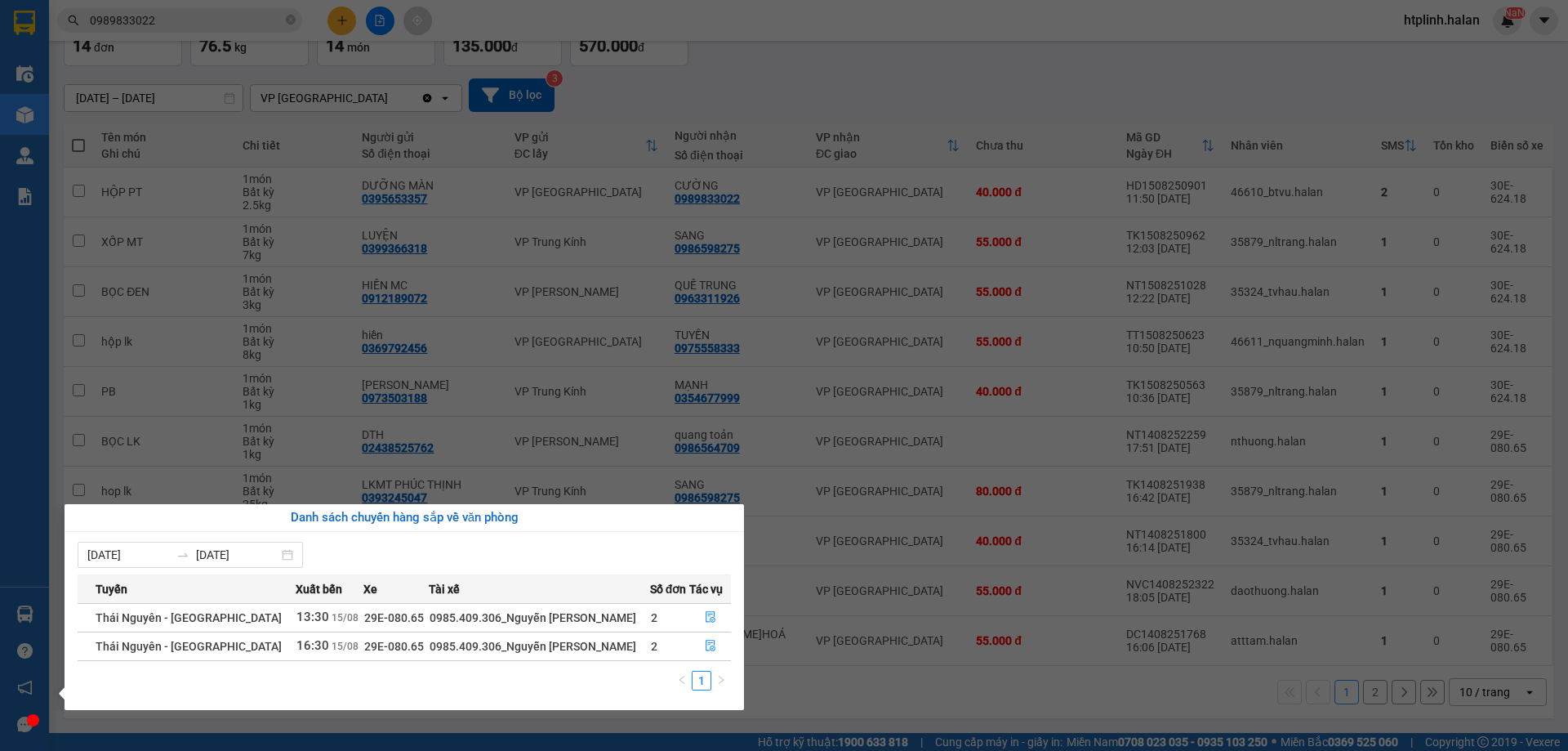
click at [387, 158] on section "Kết quả tìm kiếm ( 28 ) Bộ lọc Mã ĐH Trạng thái Món hàng Thu hộ Tổng cước Chưa …" at bounding box center [784, 376] width 1568 height 751
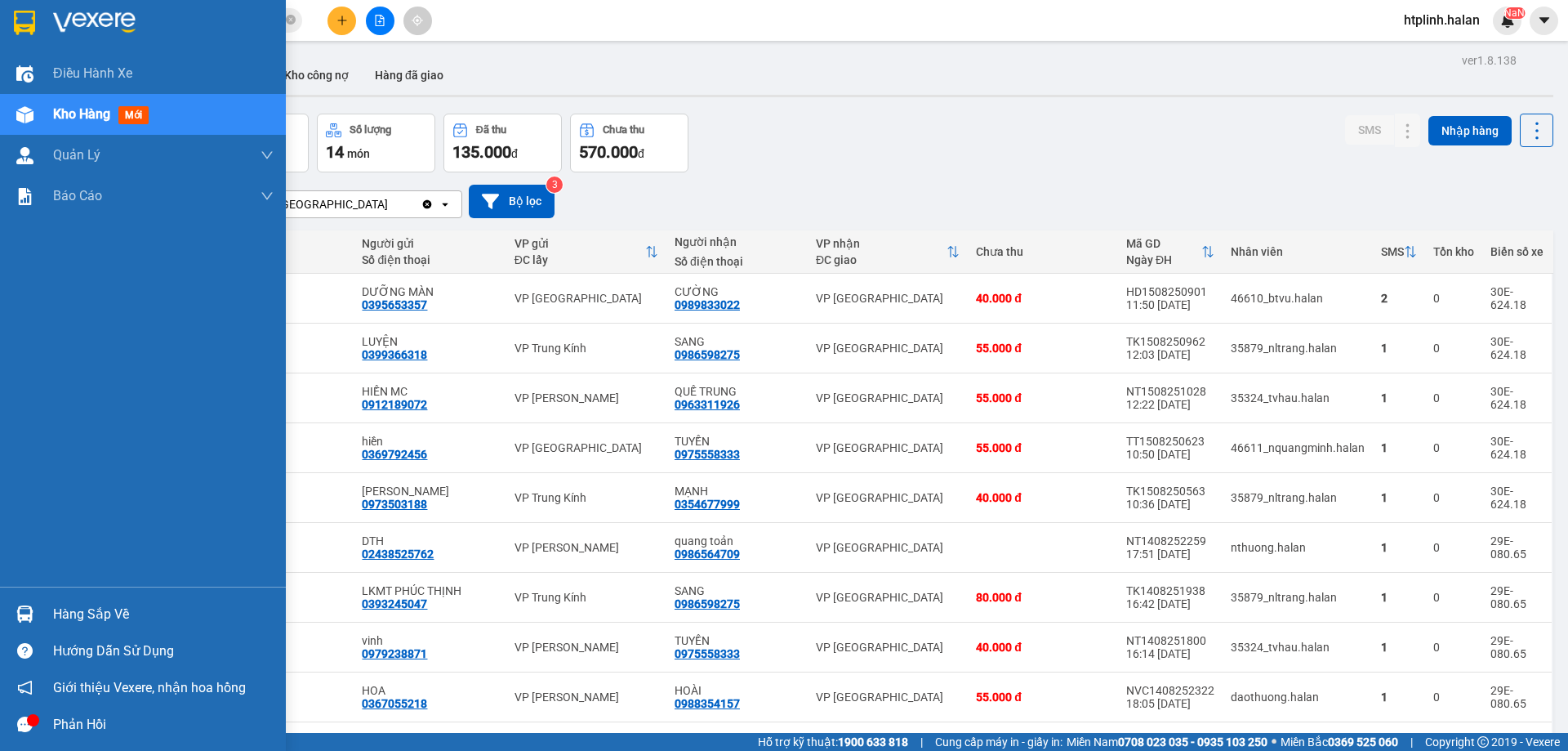
scroll to position [25, 0]
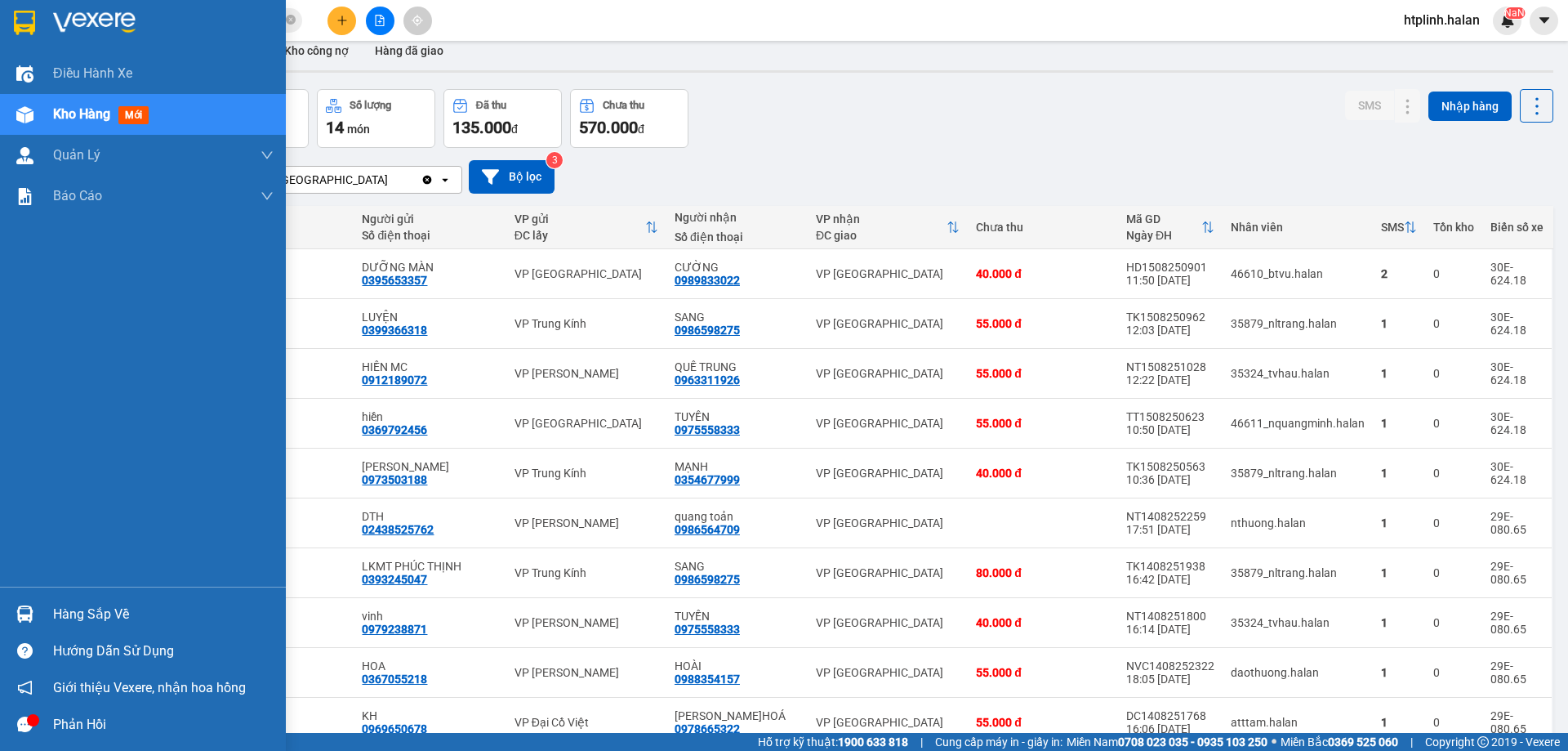
click at [50, 614] on div "Hàng sắp về" at bounding box center [143, 614] width 286 height 37
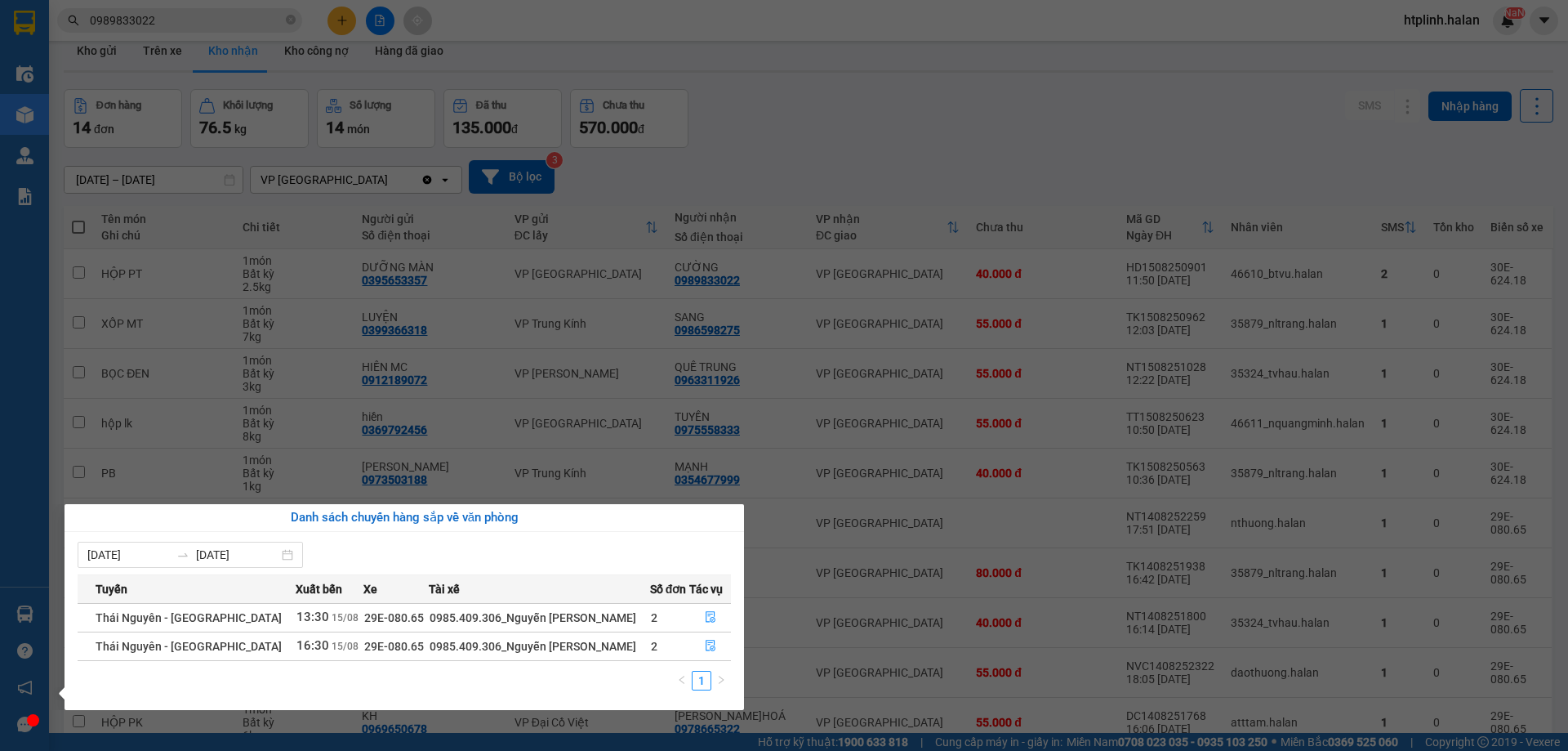
click at [959, 648] on section "Kết quả tìm kiếm ( 28 ) Bộ lọc Mã ĐH Trạng thái Món hàng Thu hộ Tổng cước Chưa …" at bounding box center [784, 376] width 1568 height 751
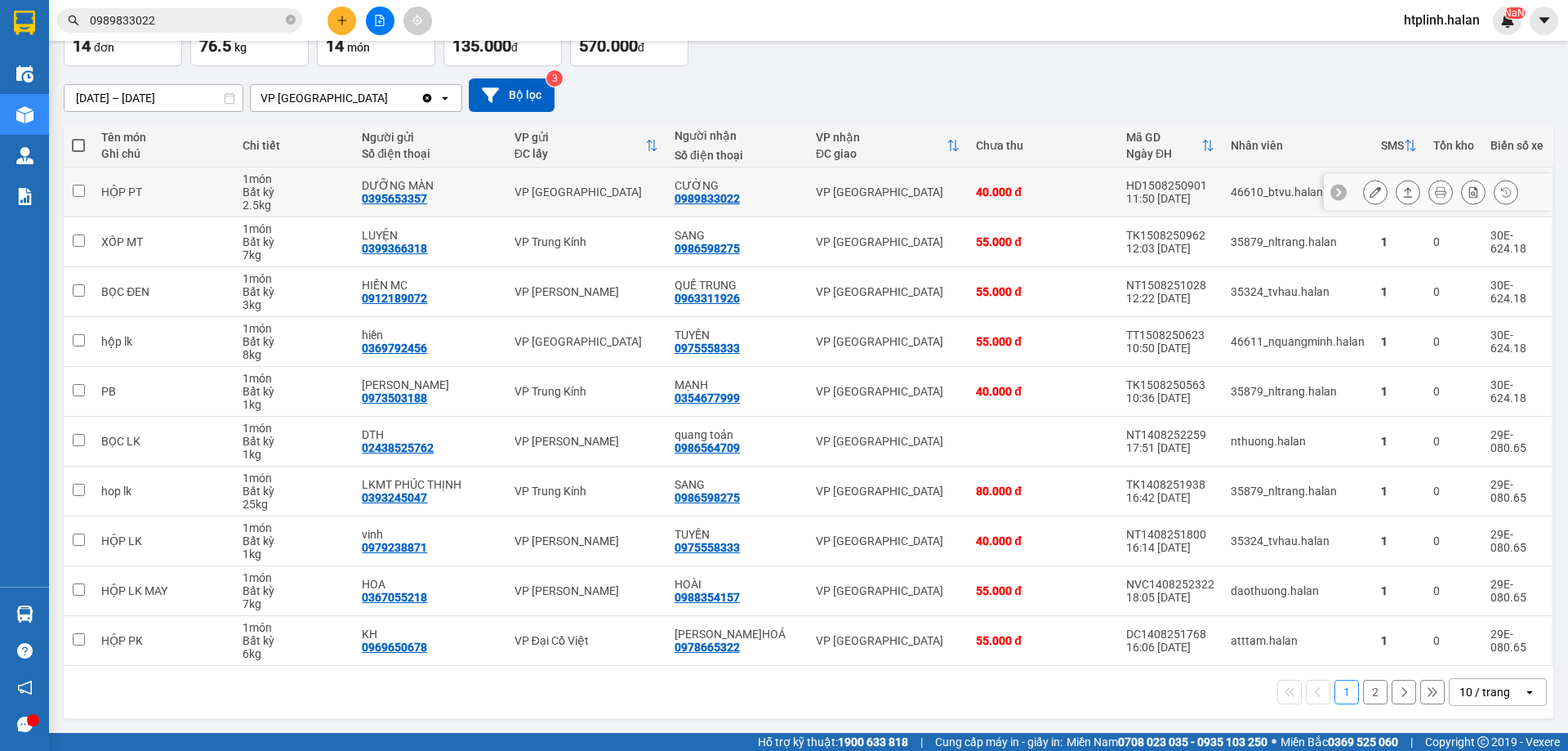
scroll to position [0, 0]
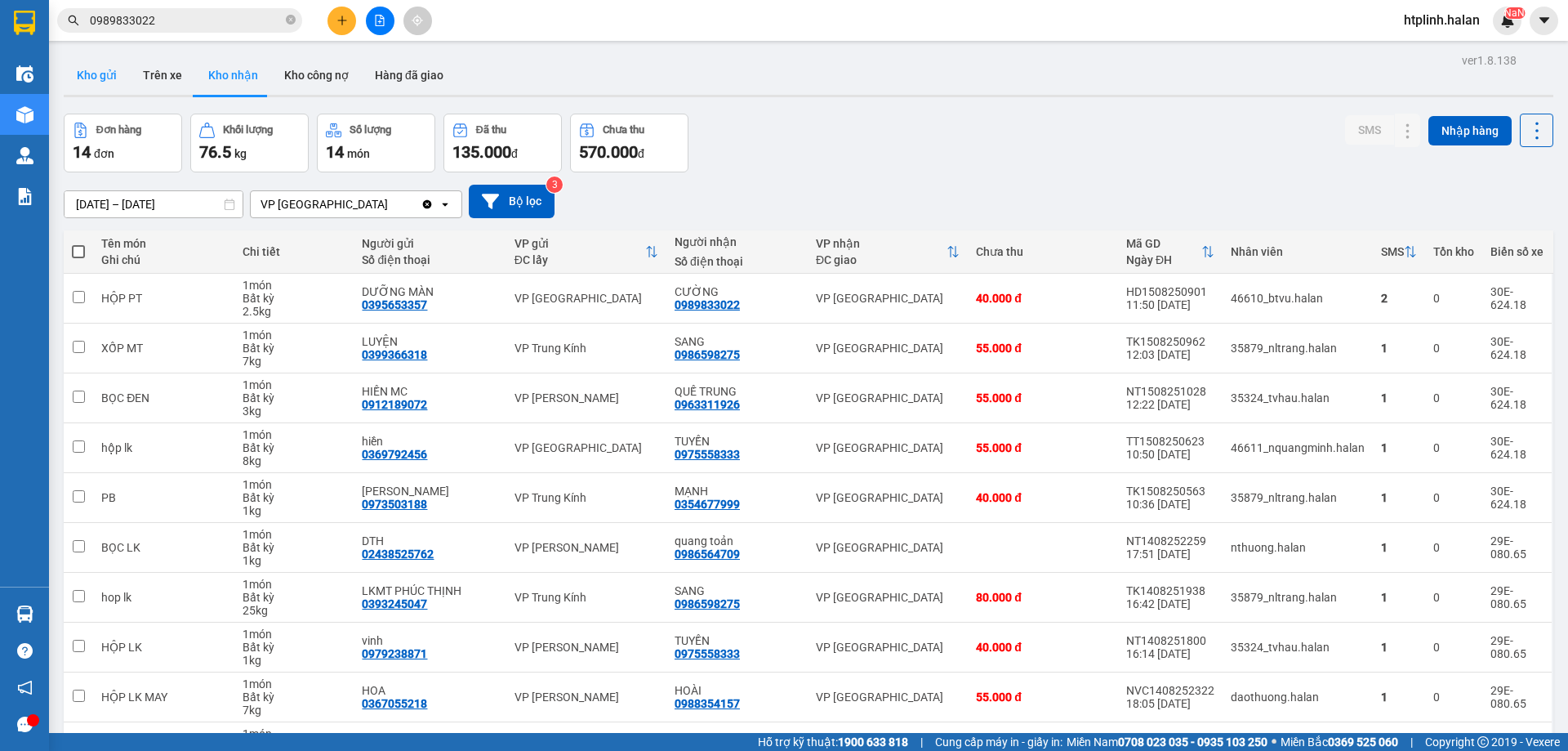
click at [96, 70] on button "Kho gửi" at bounding box center [97, 75] width 66 height 39
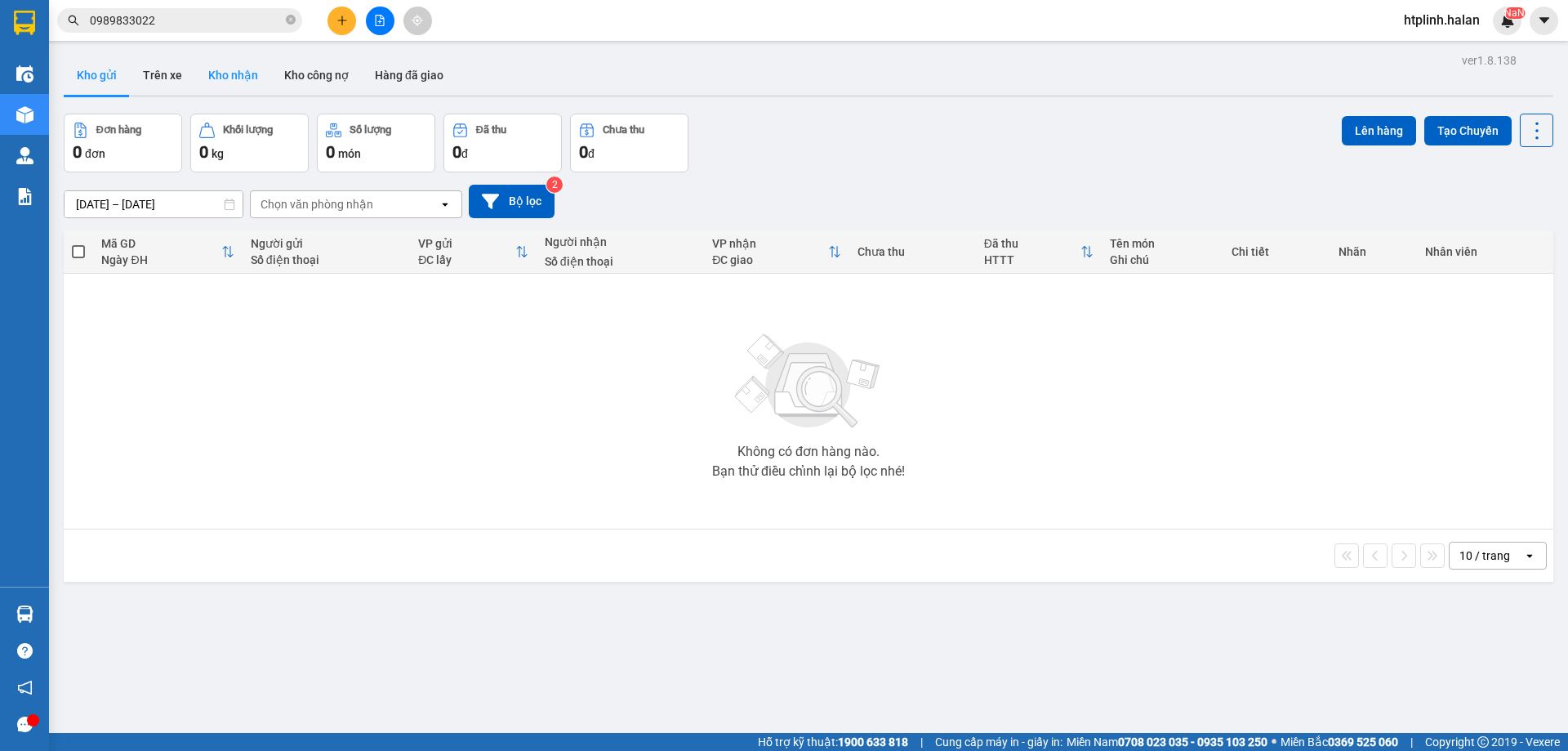
click at [227, 90] on button "Kho nhận" at bounding box center [232, 75] width 76 height 39
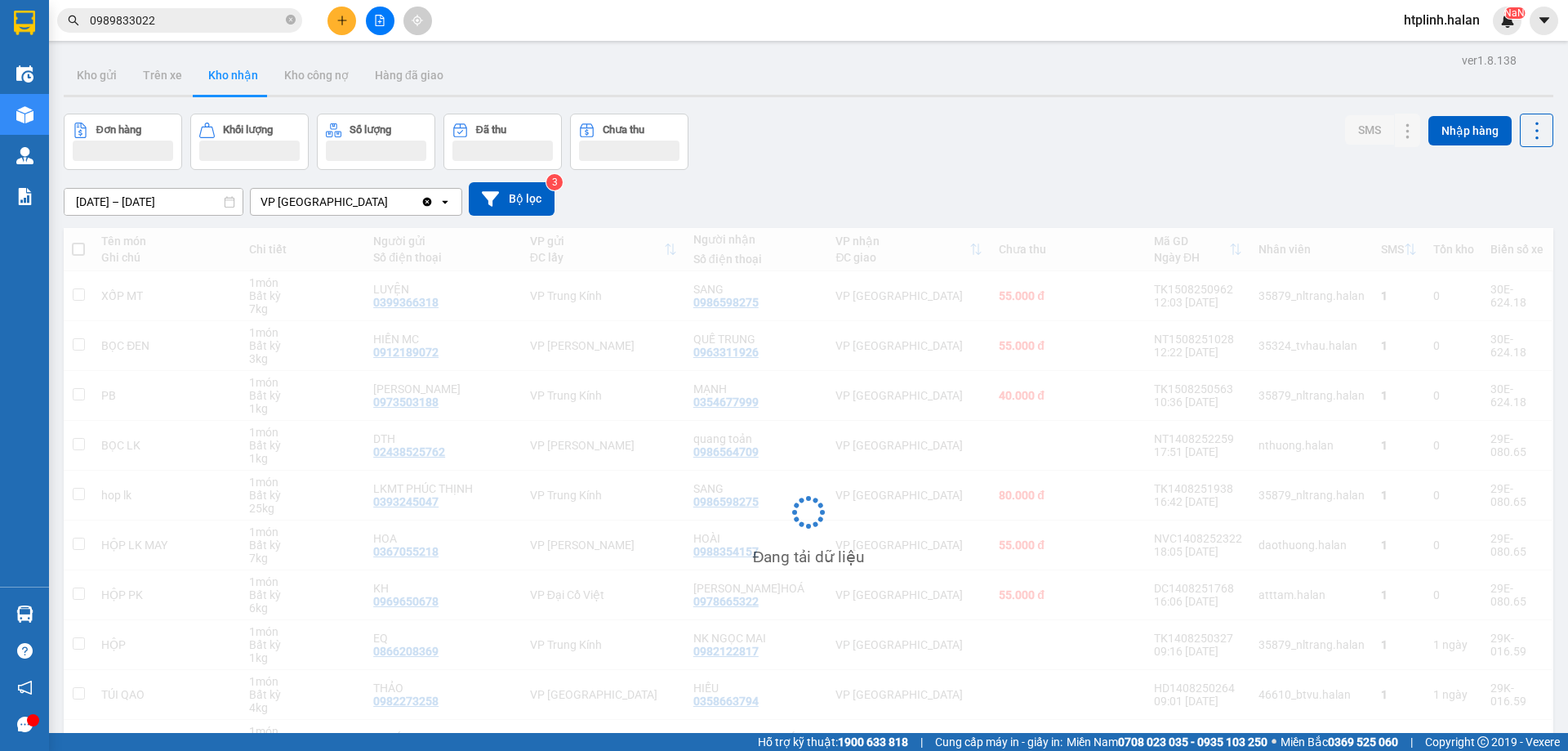
click at [227, 90] on button "Kho nhận" at bounding box center [232, 75] width 76 height 39
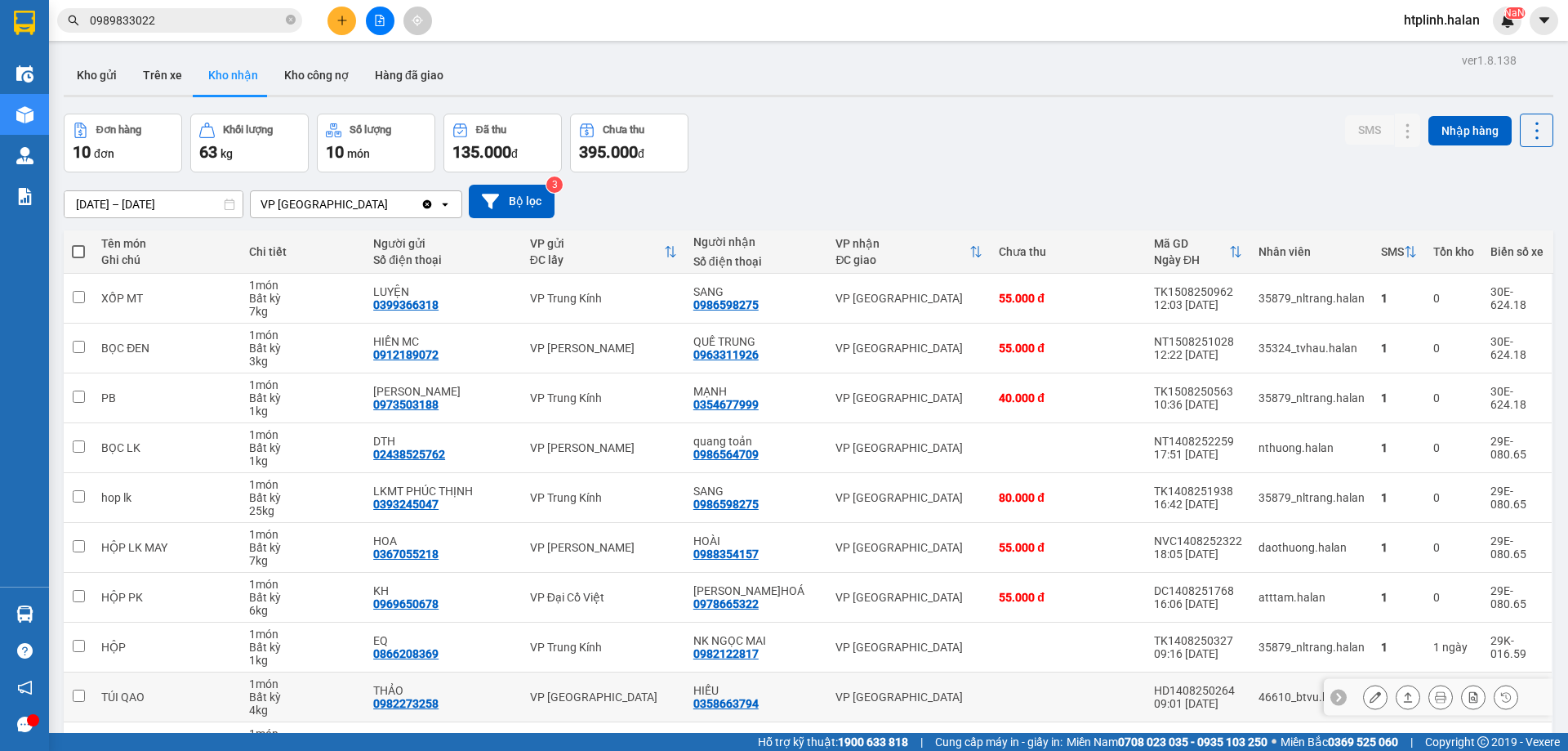
scroll to position [106, 0]
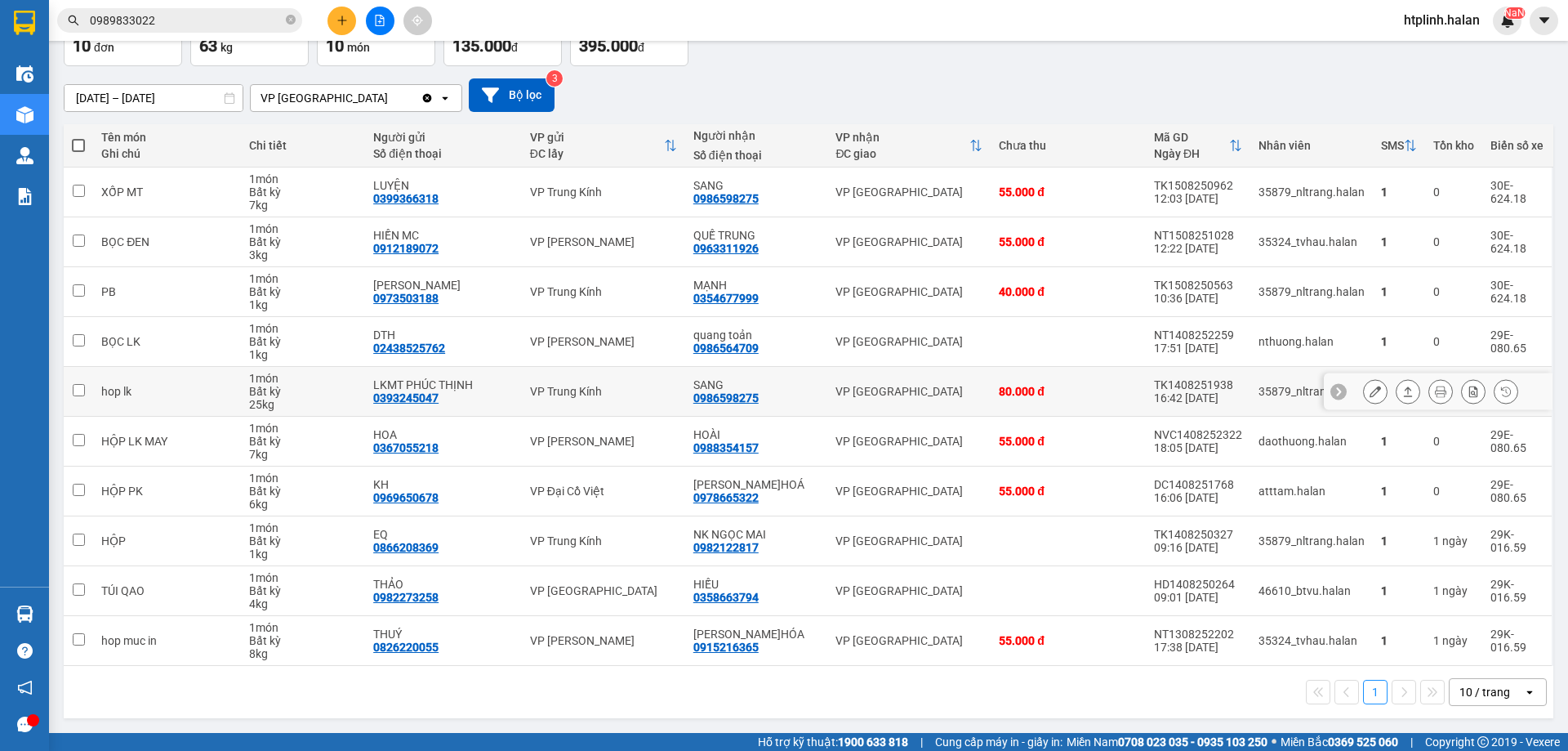
click at [1429, 391] on button at bounding box center [1440, 392] width 23 height 29
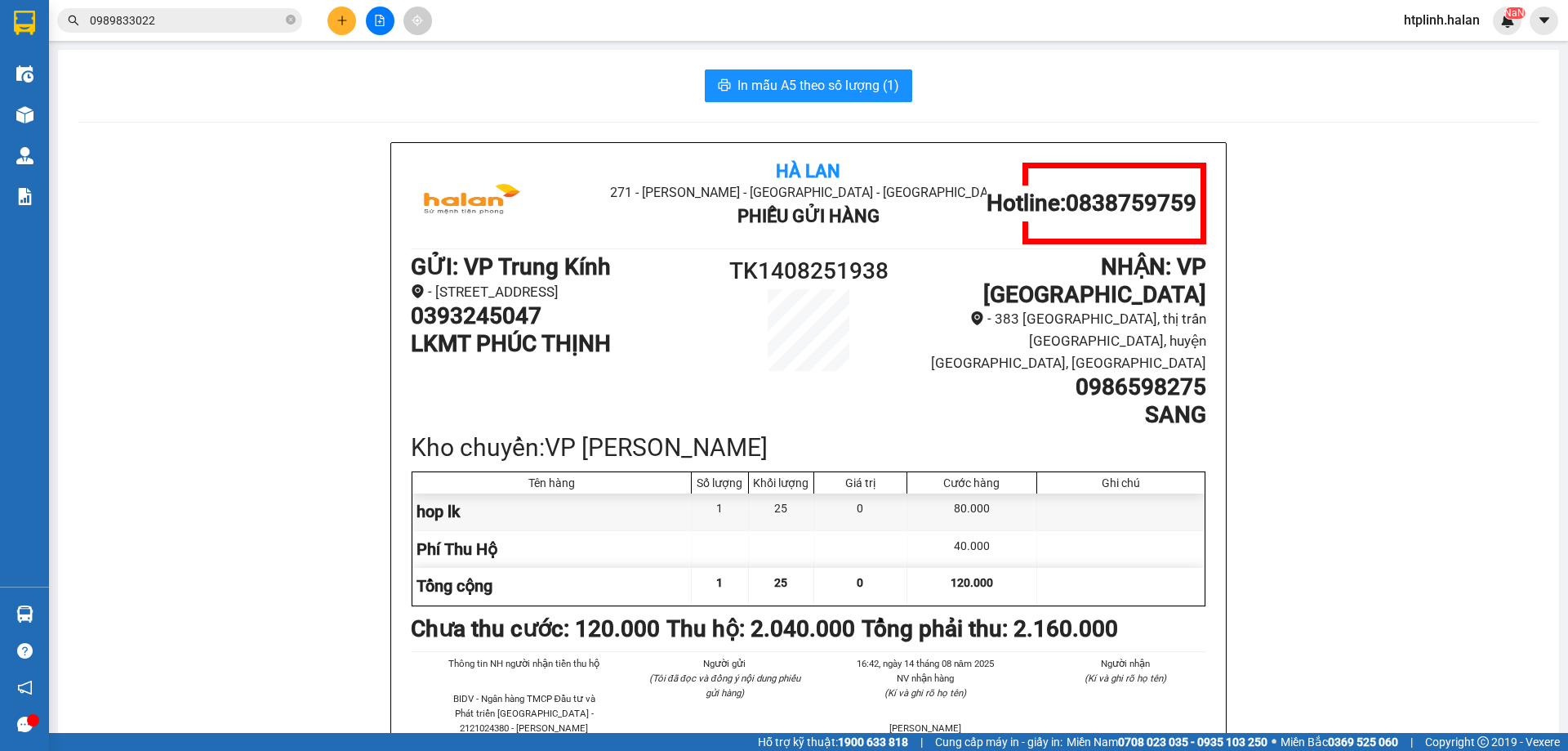
click at [1000, 108] on div "In mẫu A5 theo số lượng (1) Hà Lan 271 - [PERSON_NAME] - [GEOGRAPHIC_DATA] - [G…" at bounding box center [809, 472] width 1502 height 843
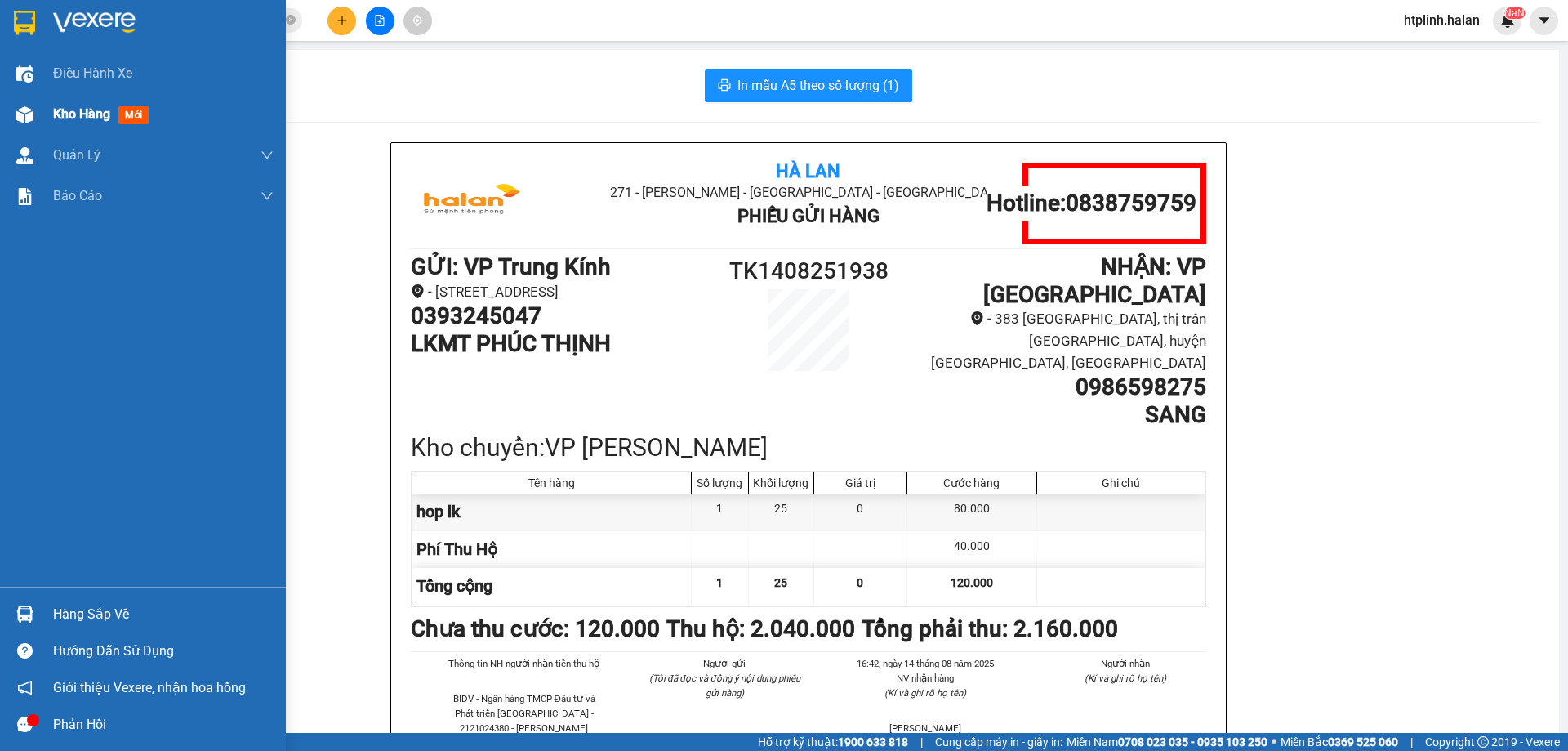
click at [60, 105] on div "Kho hàng mới" at bounding box center [104, 114] width 102 height 20
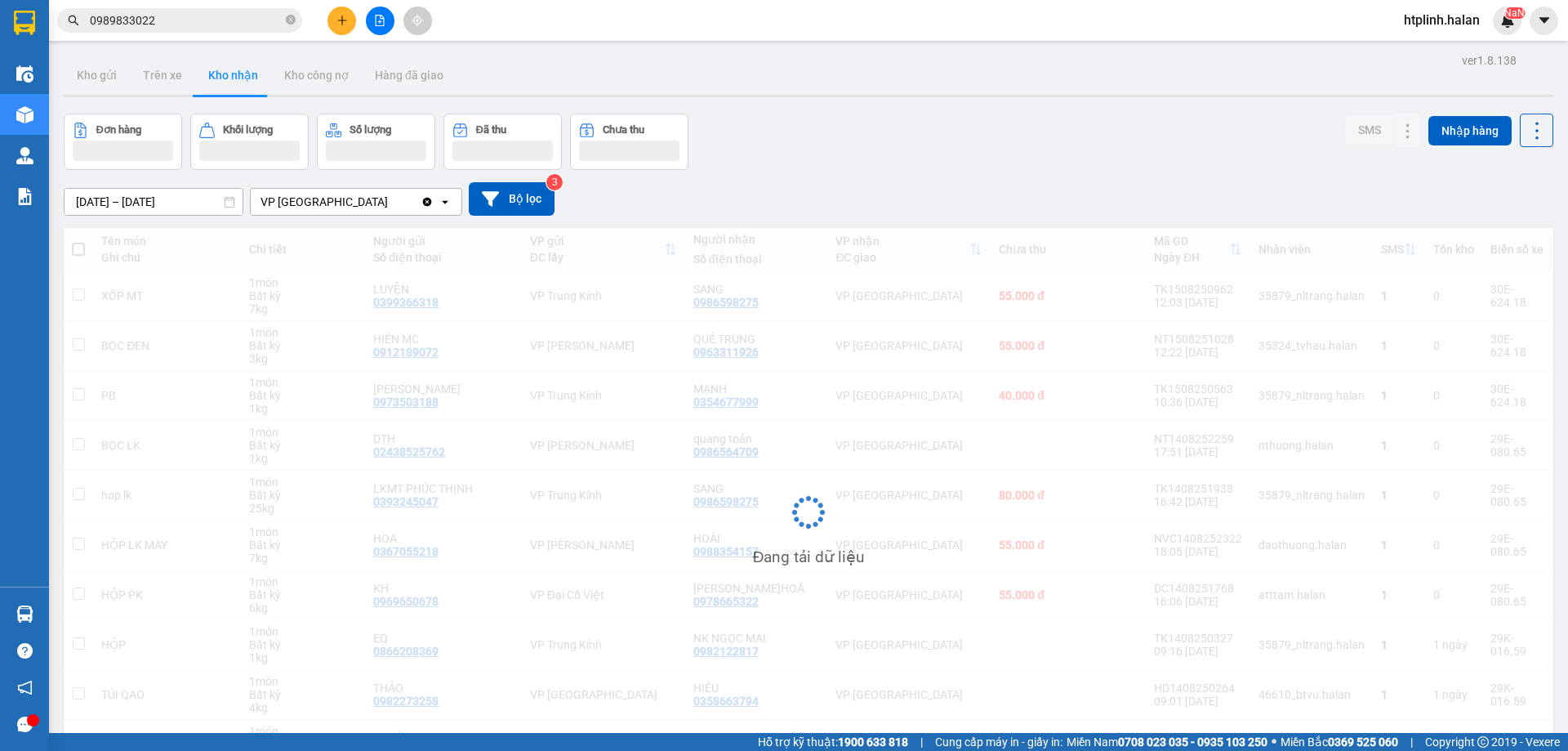
scroll to position [104, 0]
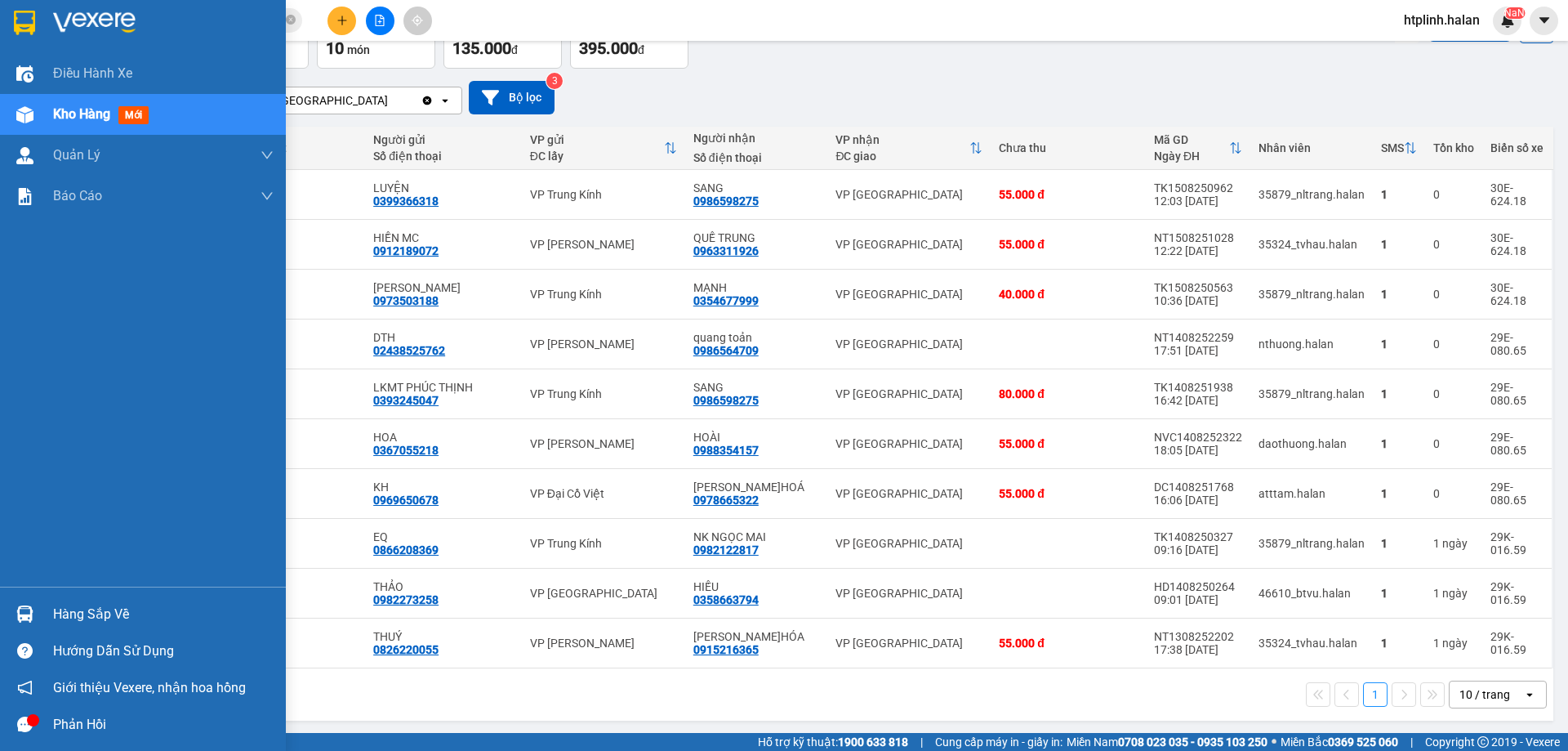
click at [29, 614] on img at bounding box center [25, 614] width 17 height 17
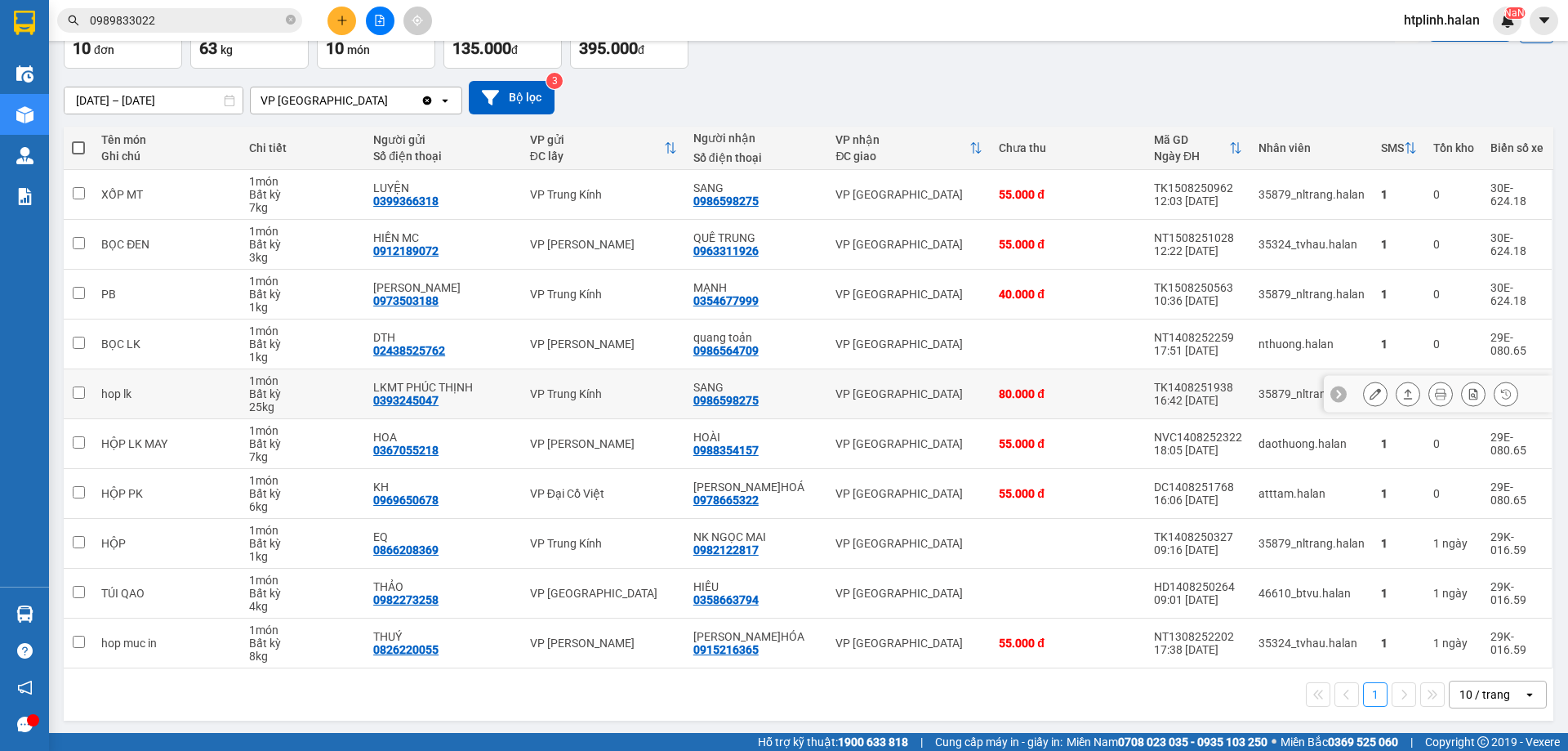
click at [987, 414] on section "Kết quả tìm kiếm ( 28 ) Bộ lọc Mã ĐH Trạng thái Món hàng Thu hộ Tổng cước Chưa …" at bounding box center [784, 376] width 1568 height 751
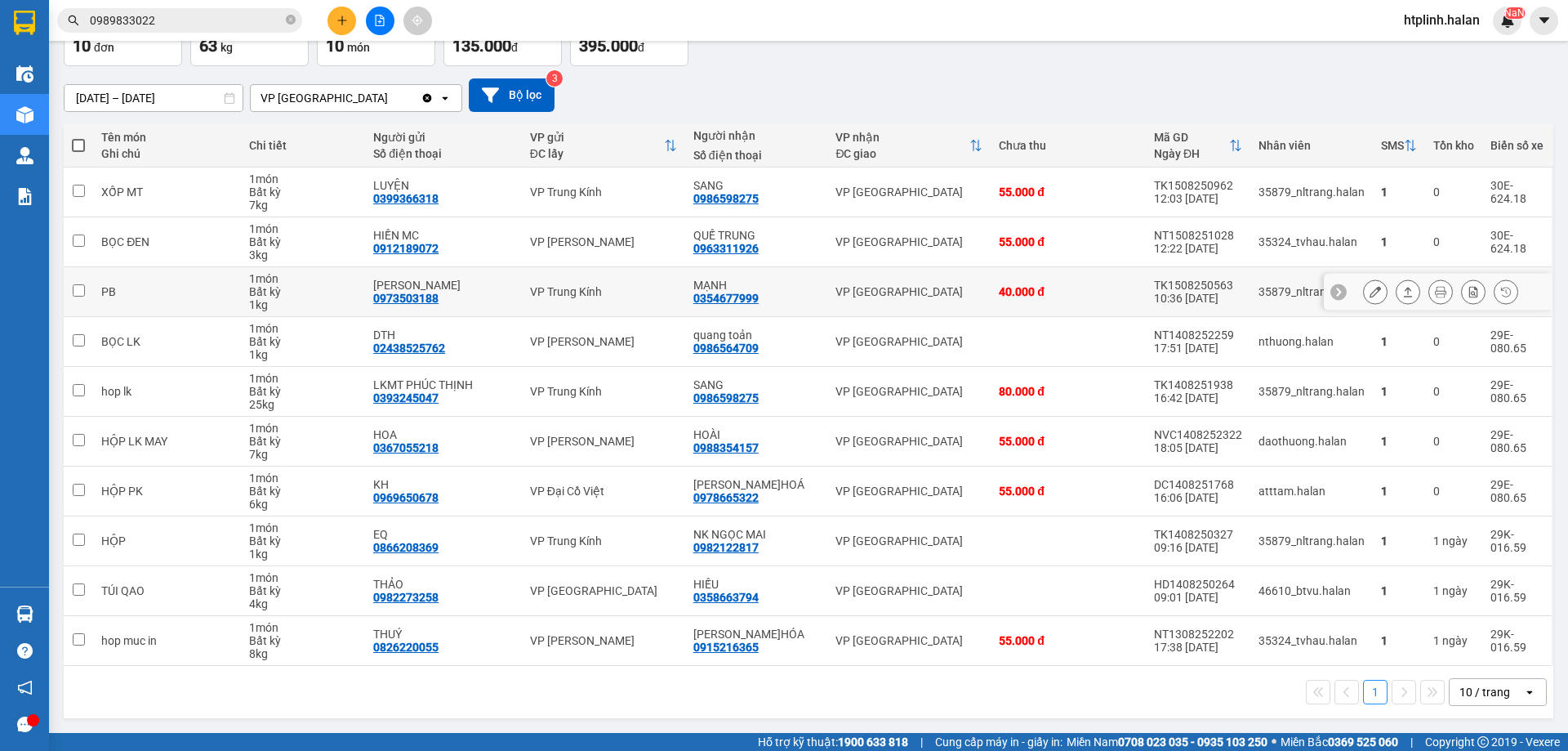
scroll to position [25, 0]
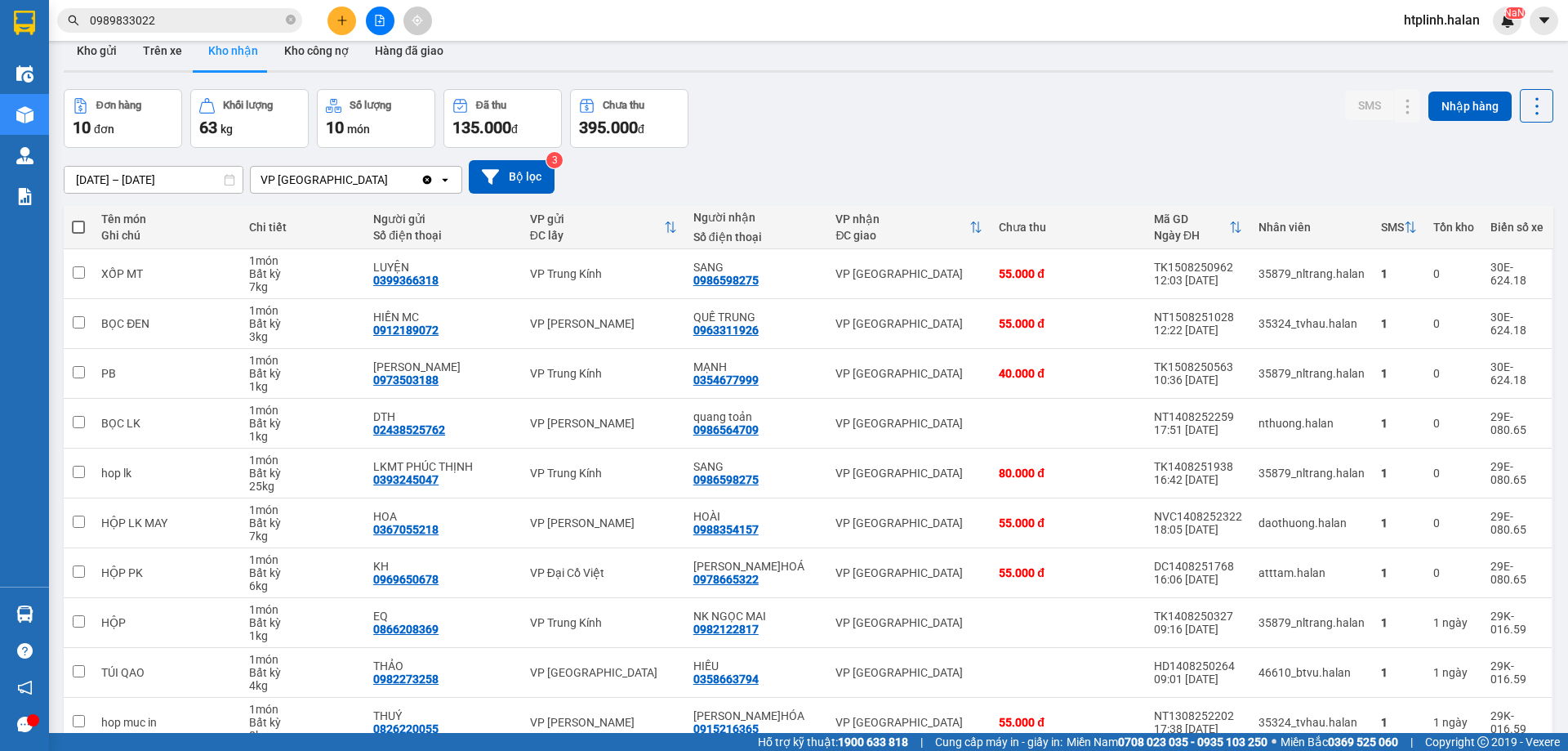
click at [1061, 104] on div "Đơn hàng 10 đơn Khối lượng 63 kg Số lượng 10 món Đã thu 135.000 đ Chưa thu 395.…" at bounding box center [809, 118] width 1490 height 59
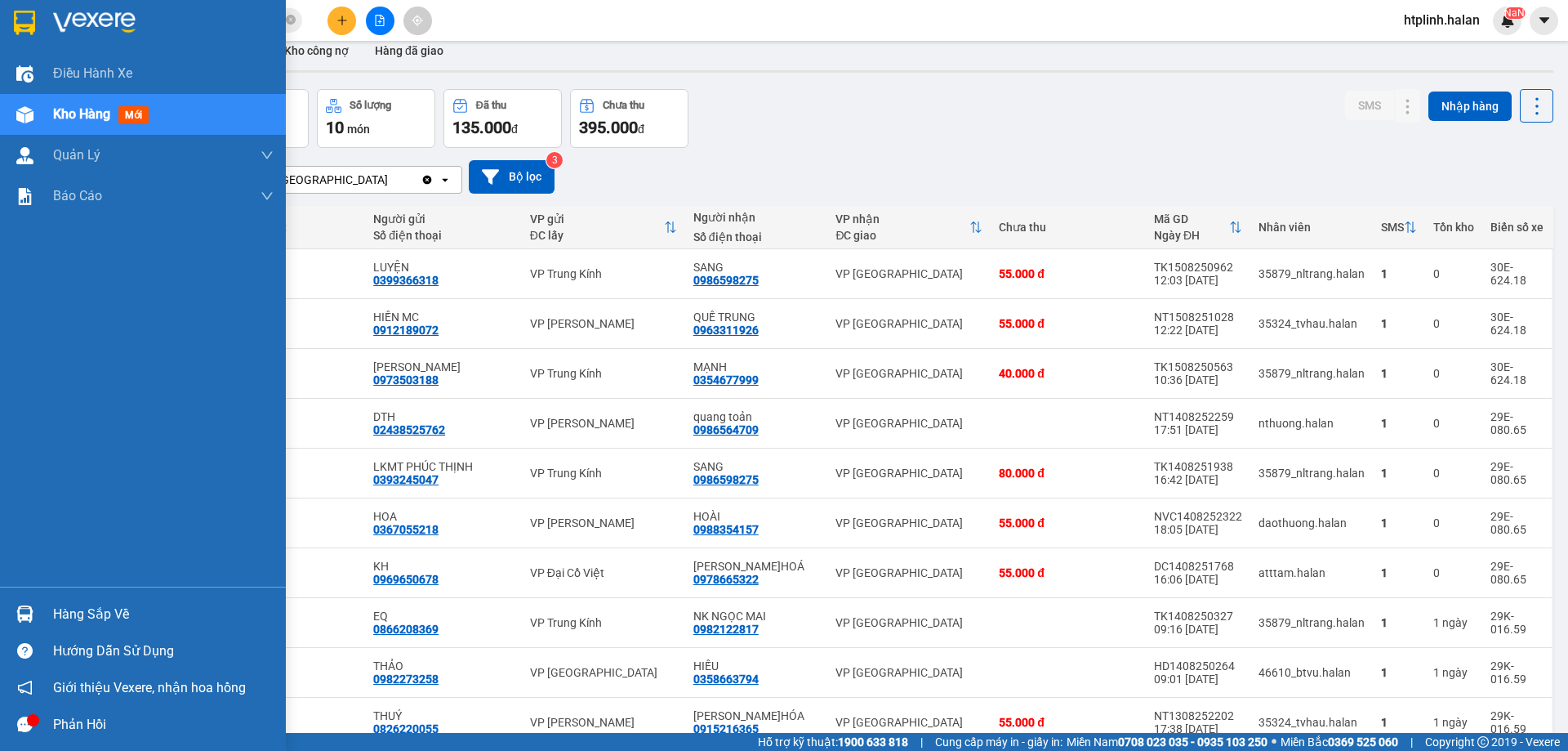
click at [26, 596] on div "Hàng sắp về" at bounding box center [143, 614] width 286 height 37
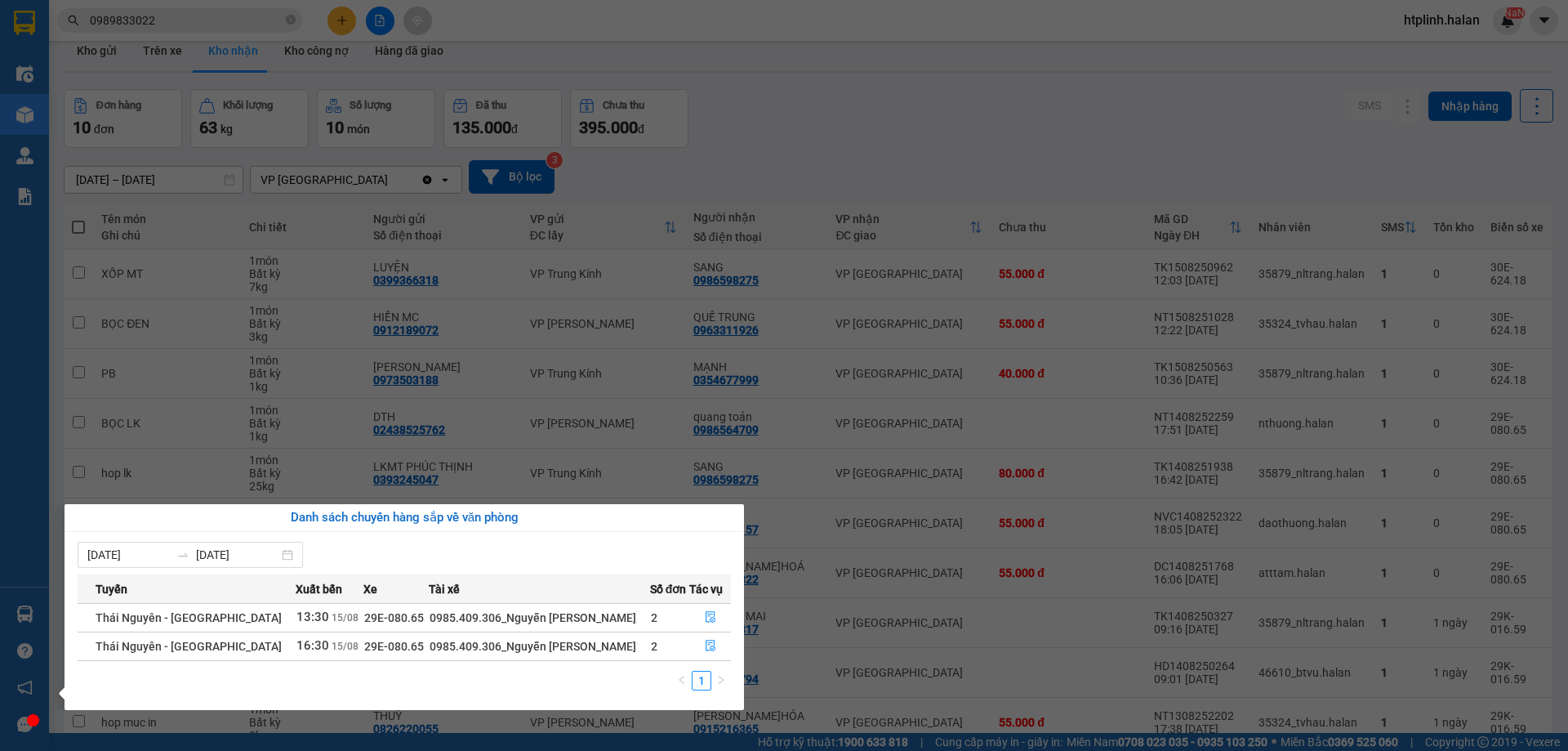
click at [794, 163] on section "Kết quả tìm kiếm ( 28 ) Bộ lọc Mã ĐH Trạng thái Món hàng Thu hộ Tổng cước Chưa …" at bounding box center [784, 376] width 1568 height 751
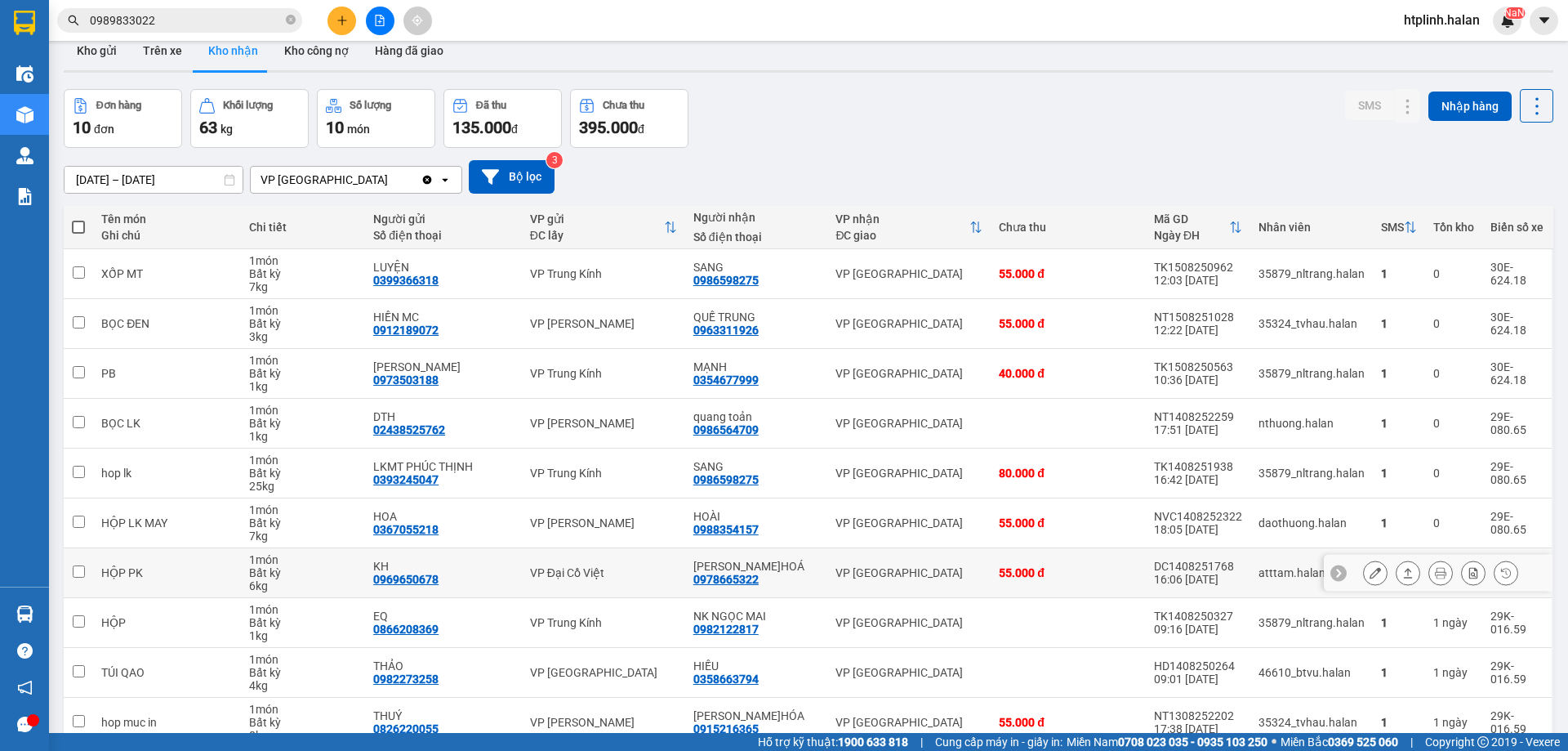
scroll to position [106, 0]
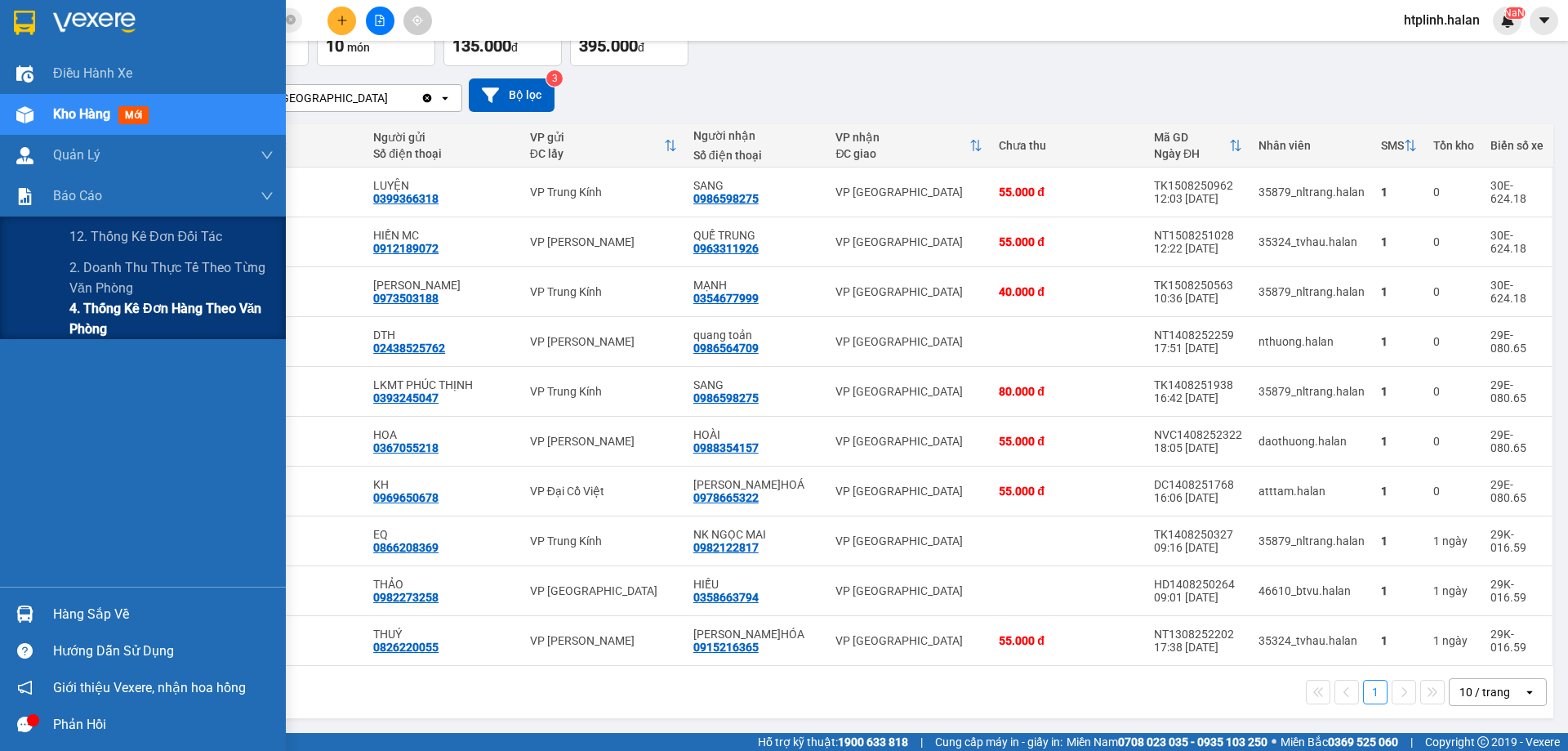
click at [107, 298] on span "4. Thống kê đơn hàng theo văn phòng" at bounding box center [172, 318] width 204 height 41
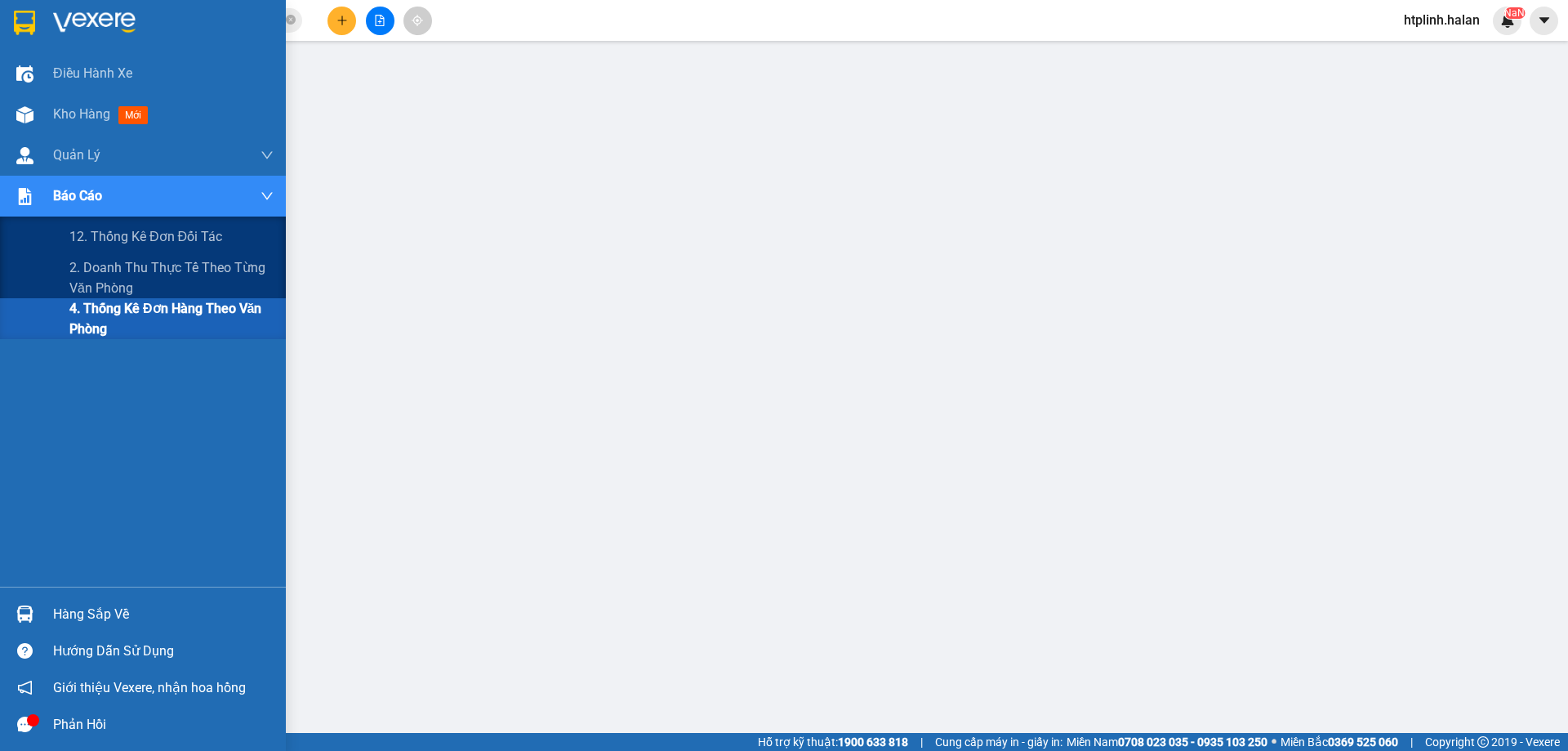
scroll to position [60, 0]
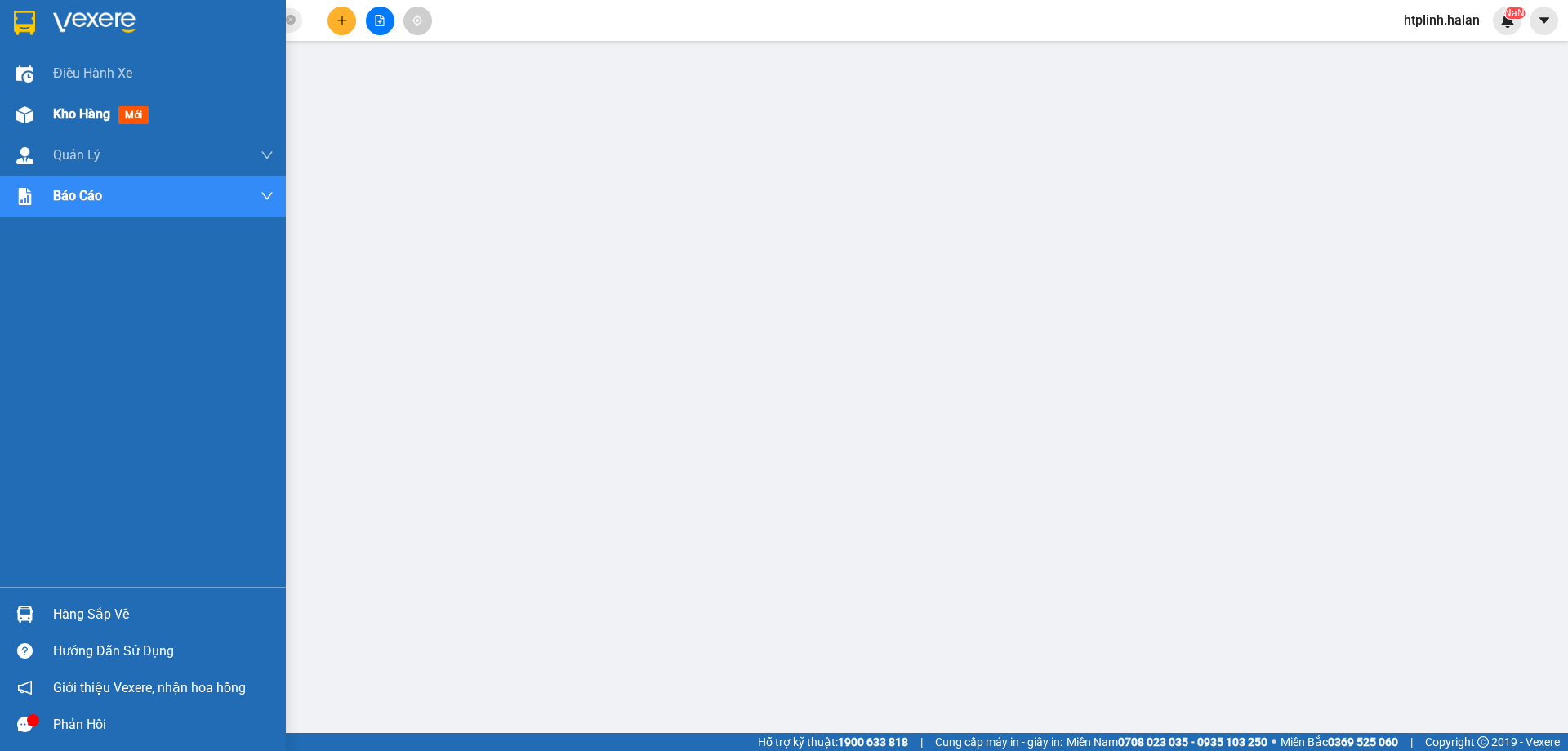
click at [14, 129] on div at bounding box center [25, 115] width 29 height 29
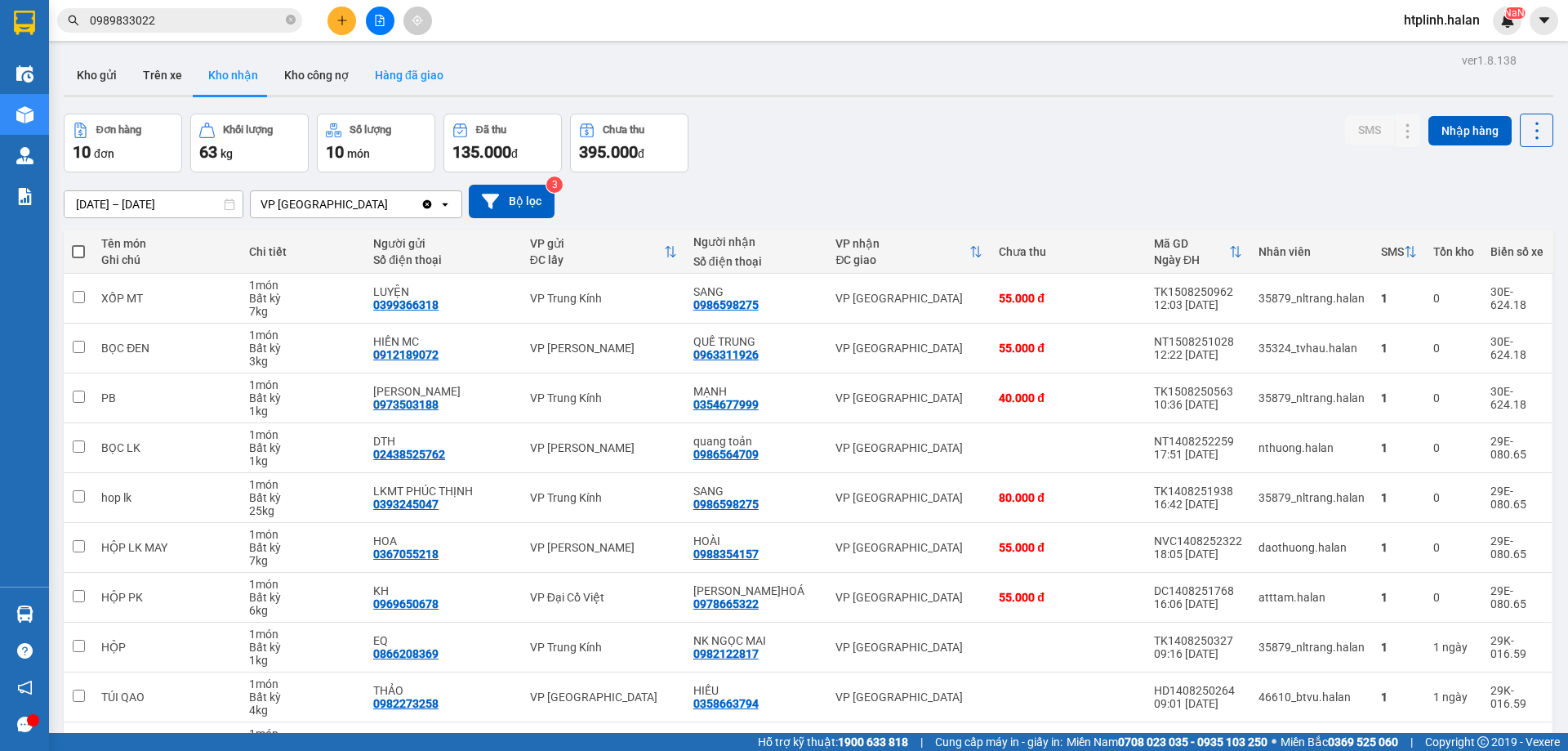
click at [412, 83] on button "Hàng đã giao" at bounding box center [409, 75] width 94 height 39
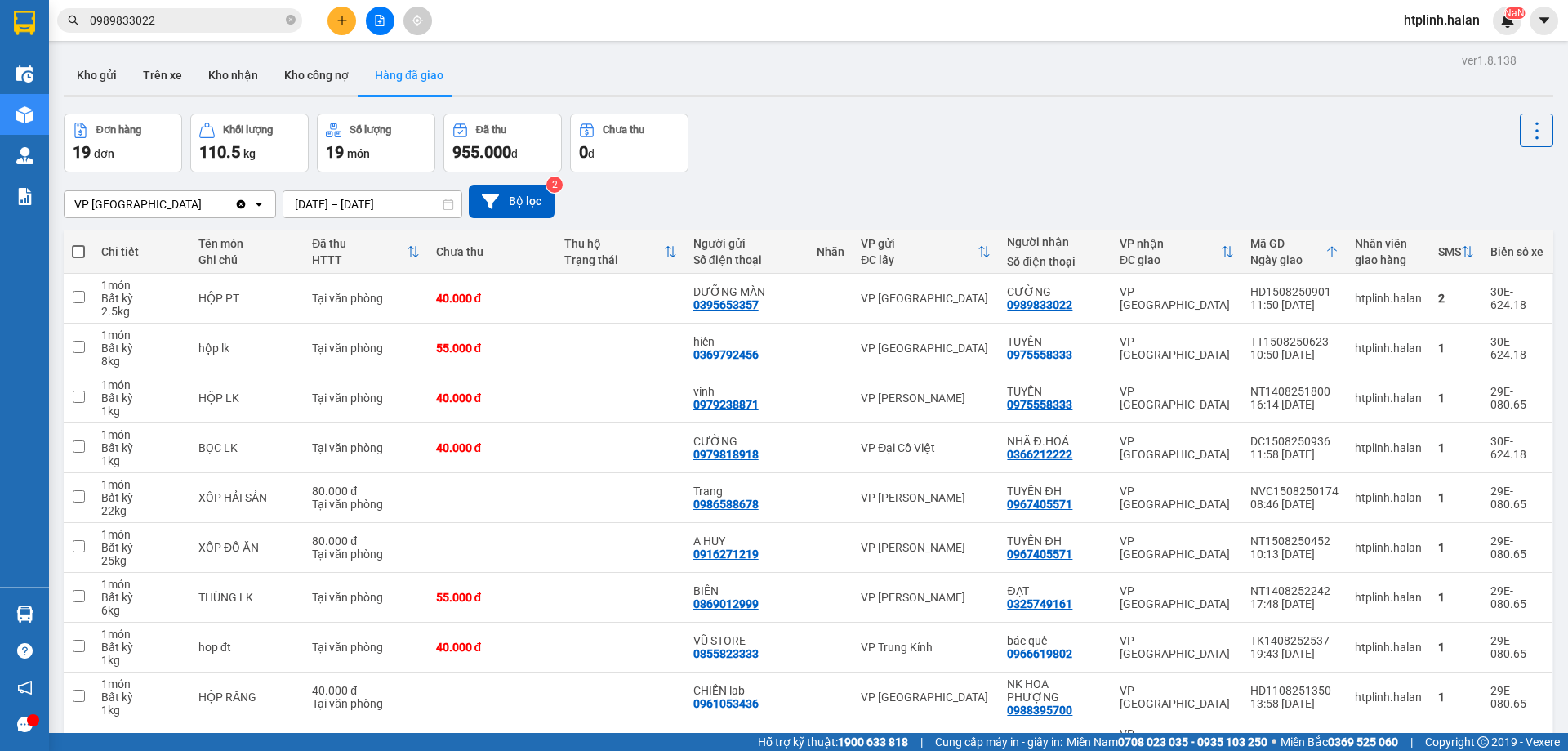
click at [346, 193] on input "[DATE] – [DATE]" at bounding box center [372, 204] width 178 height 26
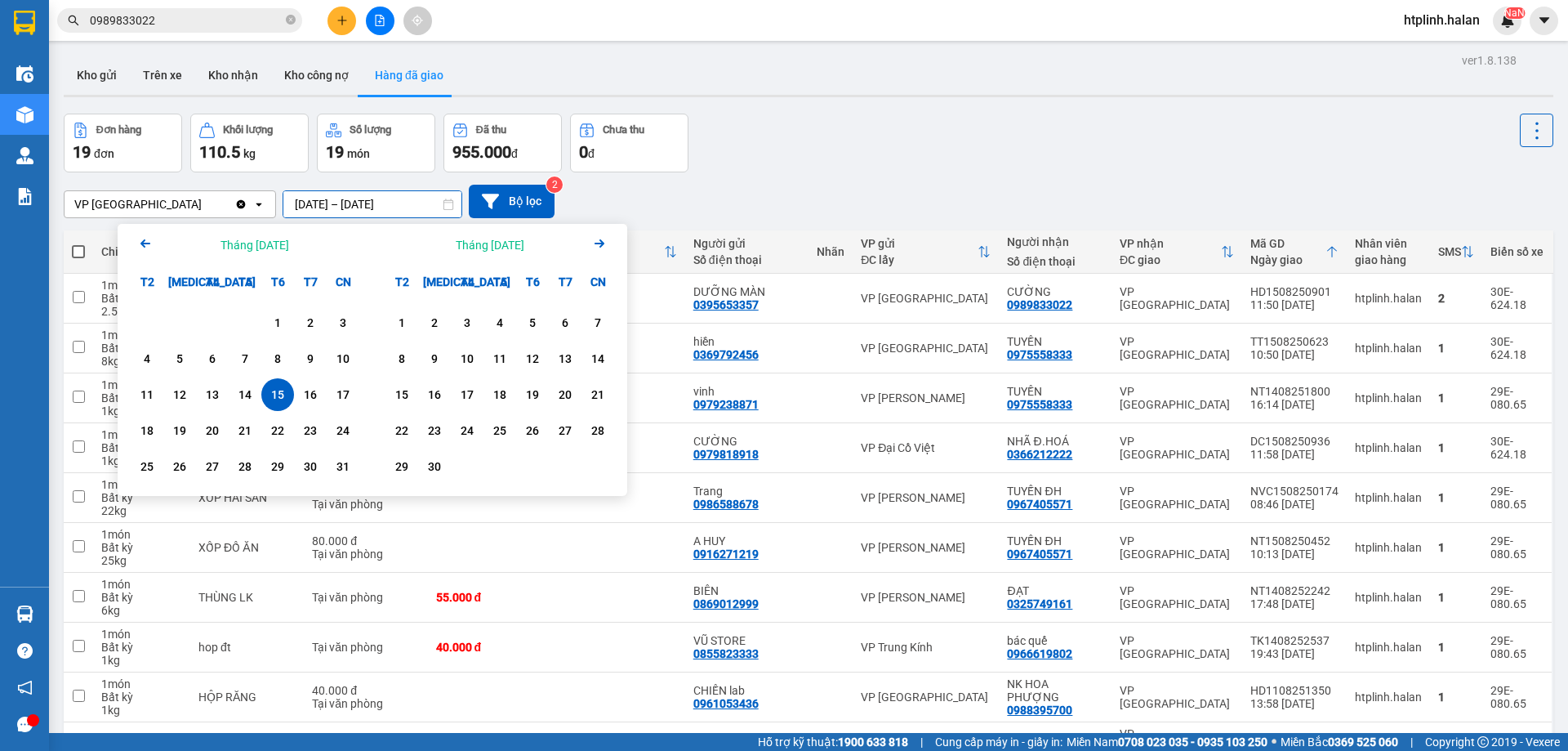
click at [285, 382] on div "15" at bounding box center [278, 394] width 32 height 32
type input "[DATE] – [DATE]"
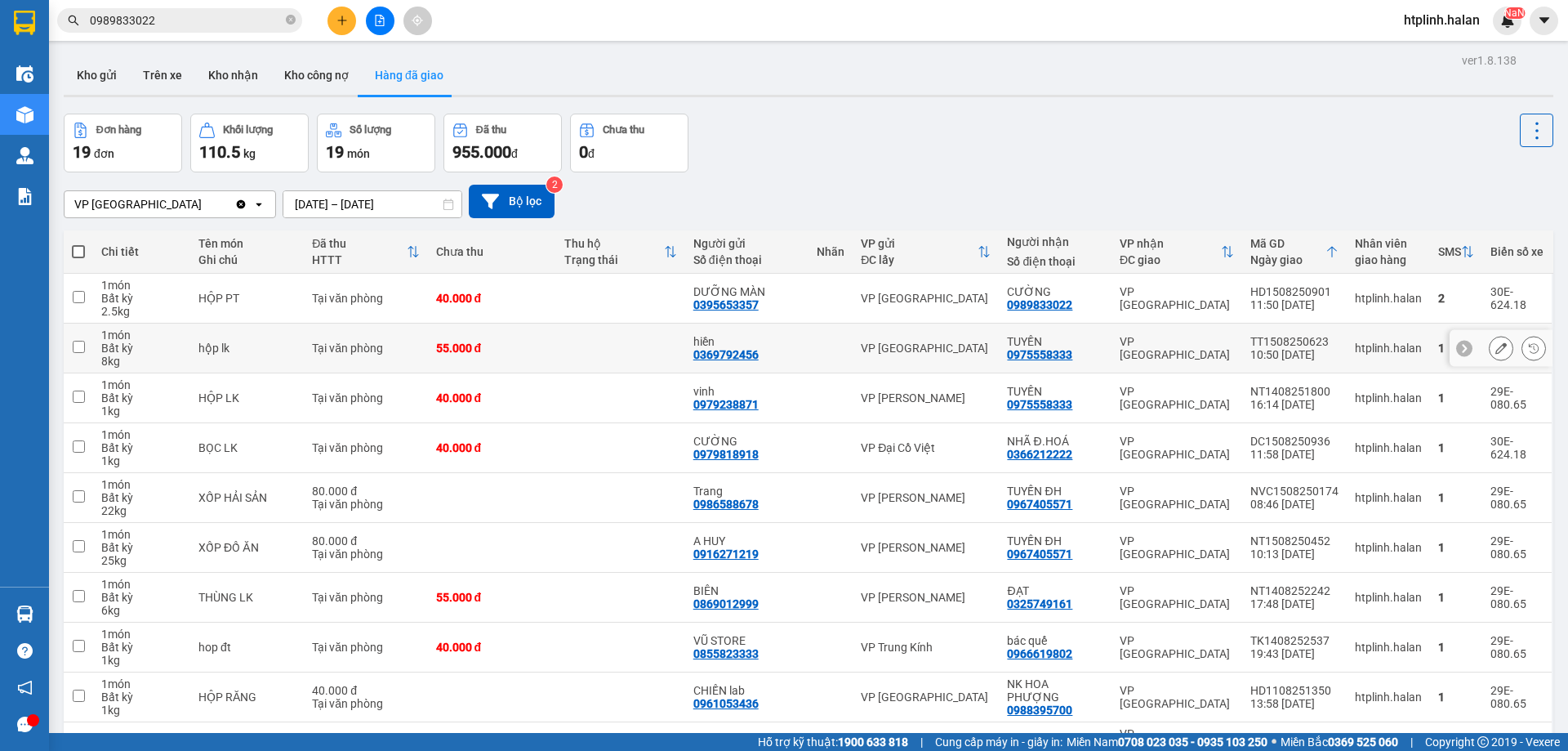
scroll to position [106, 0]
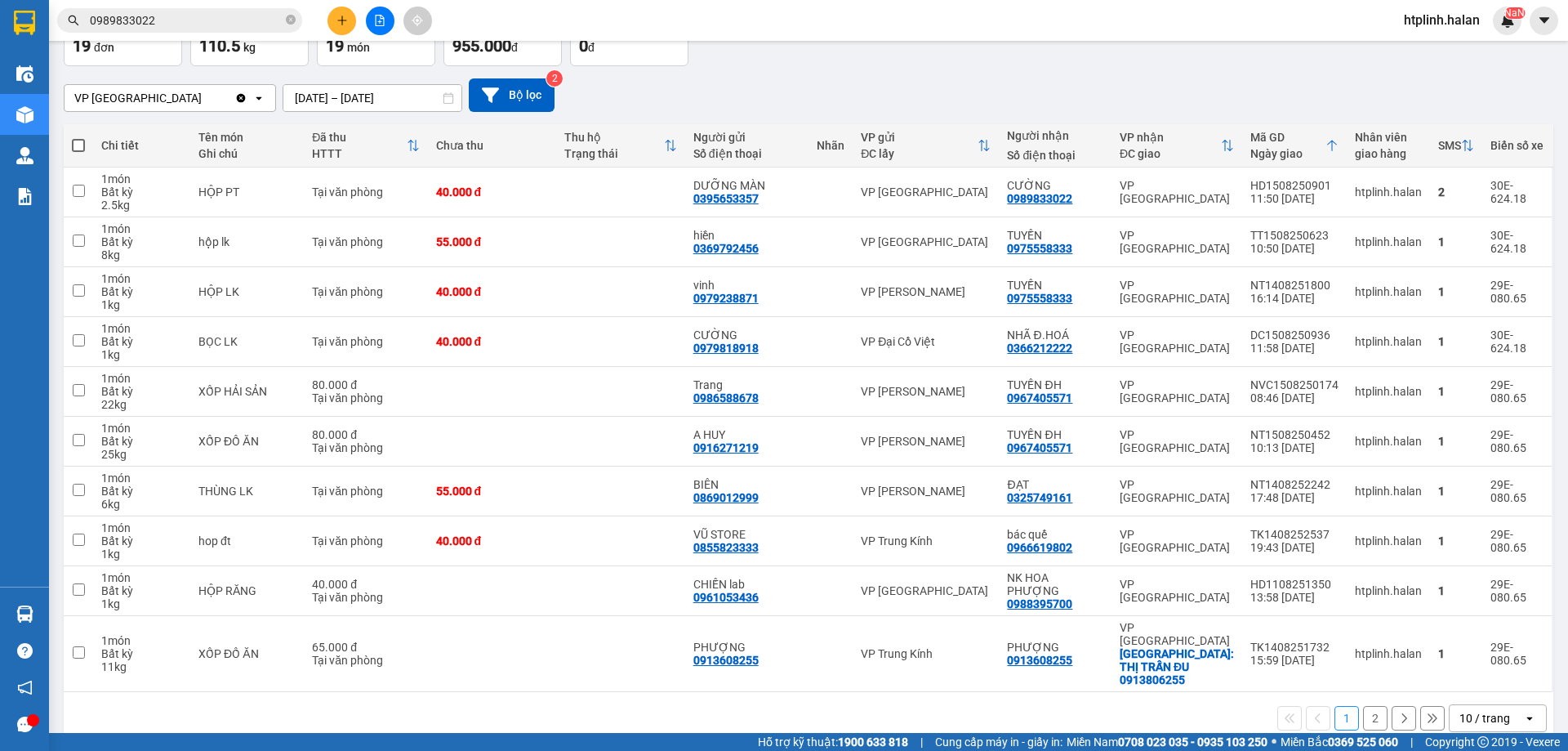
click at [898, 74] on div "VP [GEOGRAPHIC_DATA] Clear value open [DATE] – [DATE] Press the down arrow key …" at bounding box center [809, 95] width 1490 height 58
